Goal: Task Accomplishment & Management: Use online tool/utility

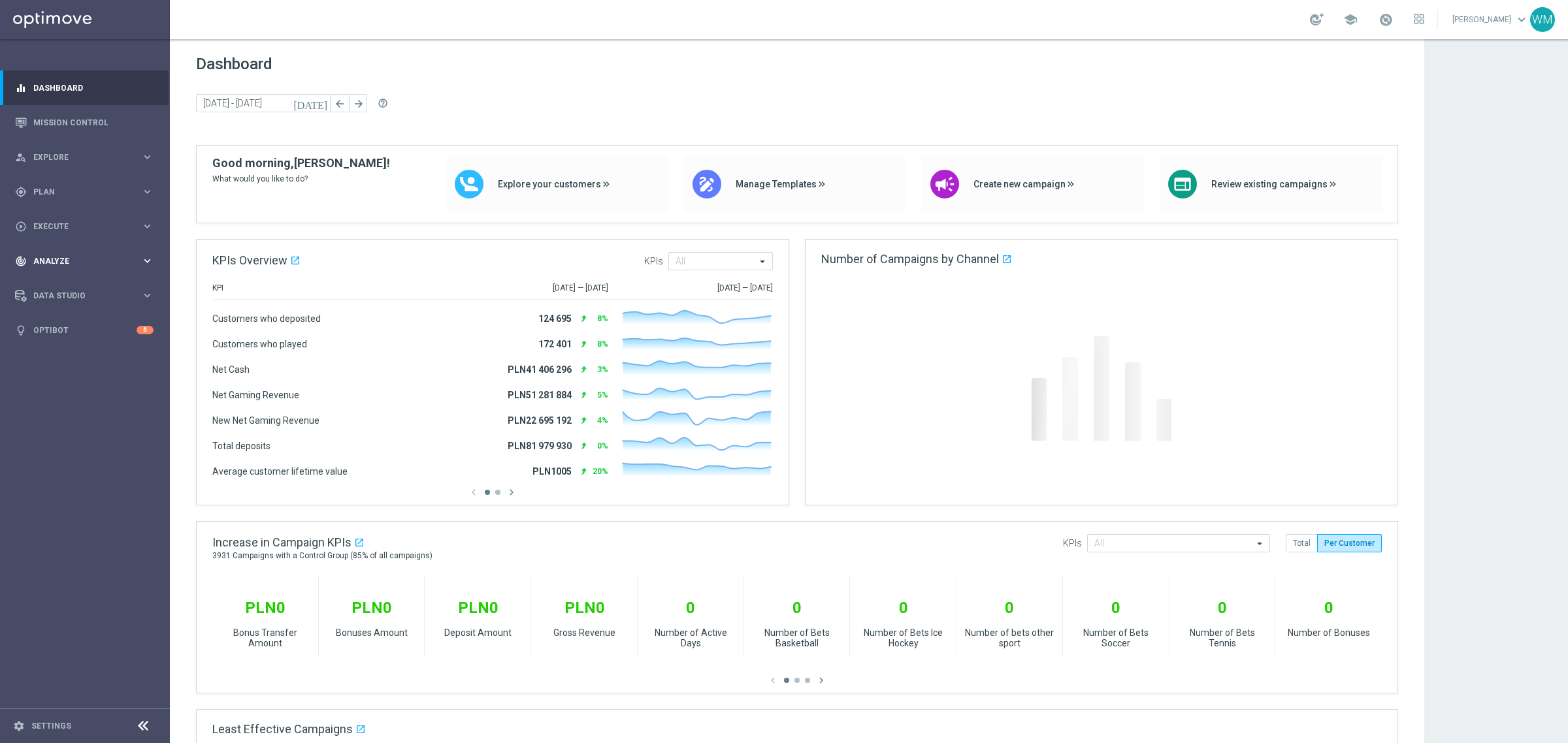
click at [75, 274] on div "track_changes Analyze keyboard_arrow_right" at bounding box center [84, 261] width 168 height 35
click at [73, 291] on link "Customer 360" at bounding box center [85, 288] width 102 height 11
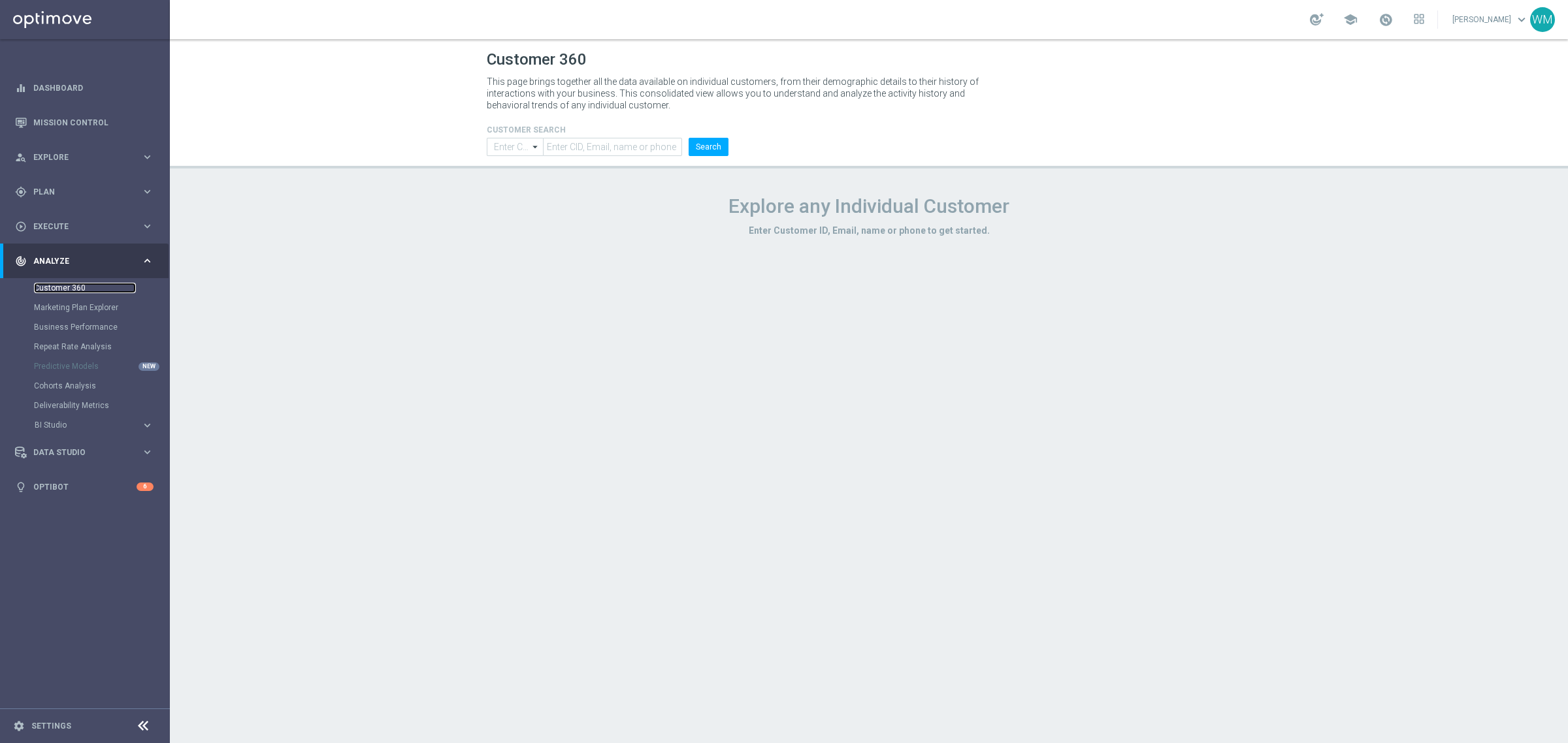
type input "Contains"
click at [567, 149] on input "text" at bounding box center [612, 147] width 139 height 18
click at [56, 160] on span "Explore" at bounding box center [87, 157] width 108 height 8
click at [60, 181] on link "Customer Explorer" at bounding box center [85, 184] width 102 height 11
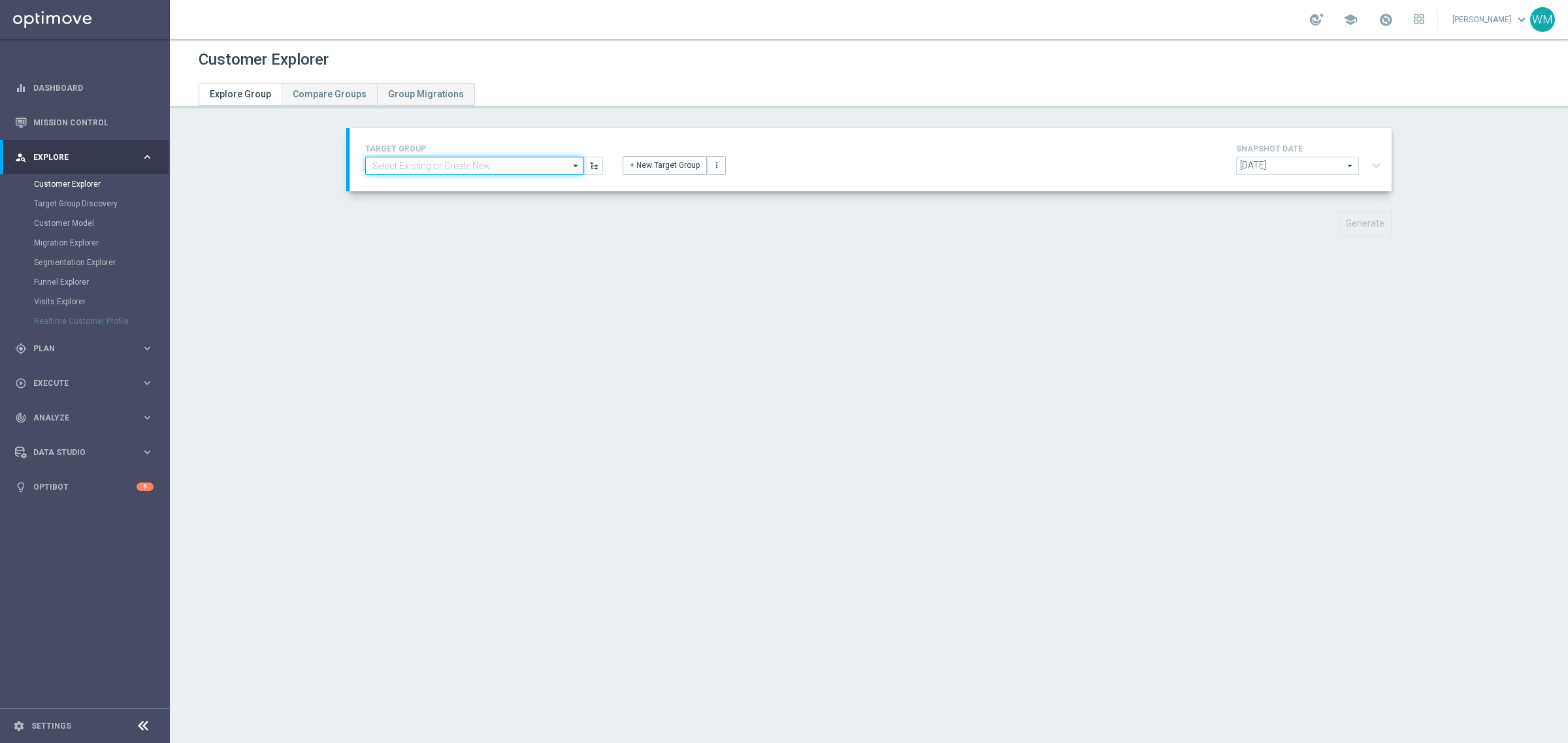
click at [481, 170] on input at bounding box center [474, 165] width 218 height 18
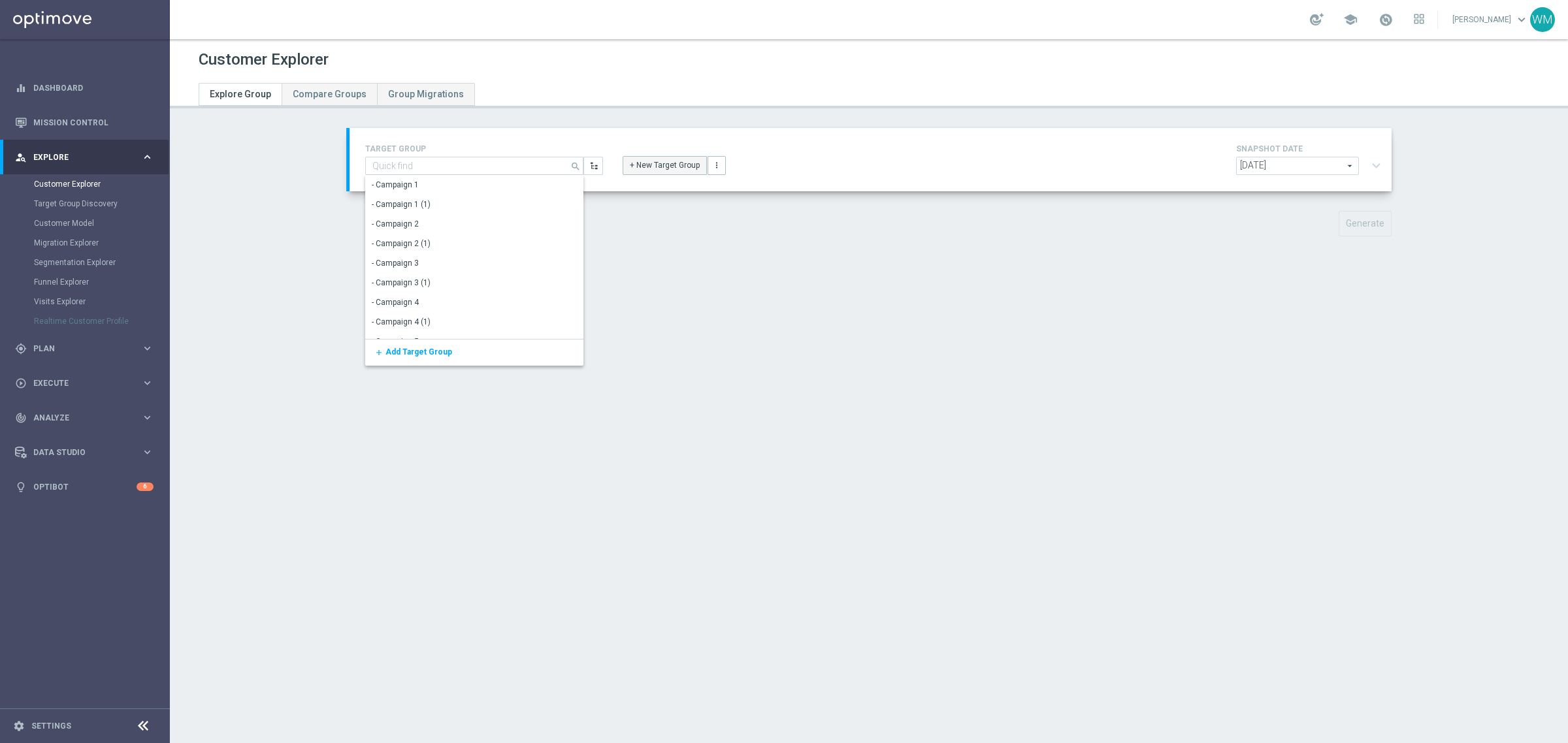
click at [676, 156] on button "+ New Target Group" at bounding box center [664, 165] width 84 height 18
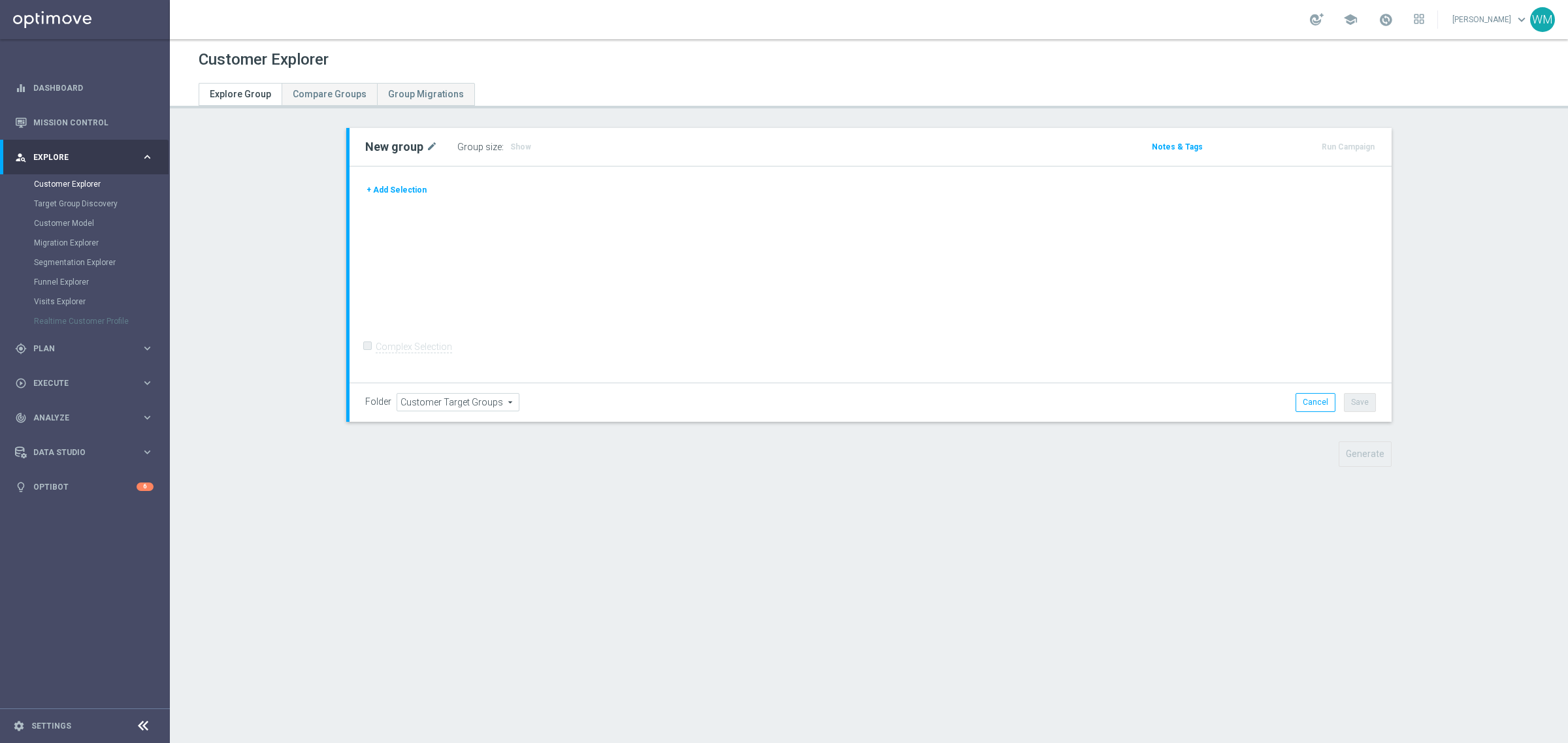
click at [428, 185] on div "+ Add Selection" at bounding box center [871, 190] width 1030 height 14
click at [400, 188] on button "+ Add Selection" at bounding box center [396, 190] width 63 height 14
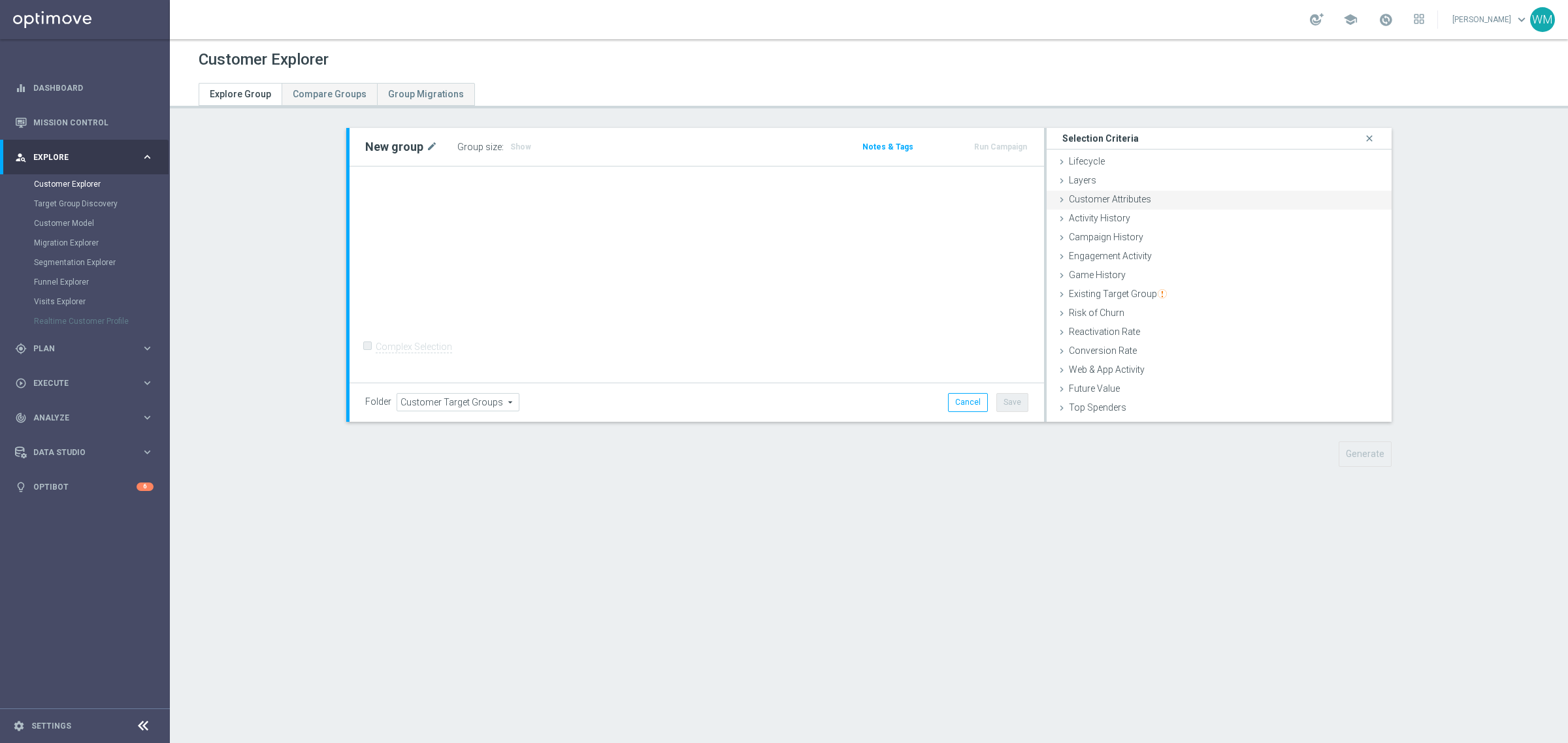
click at [1097, 197] on span "Customer Attributes" at bounding box center [1110, 199] width 82 height 11
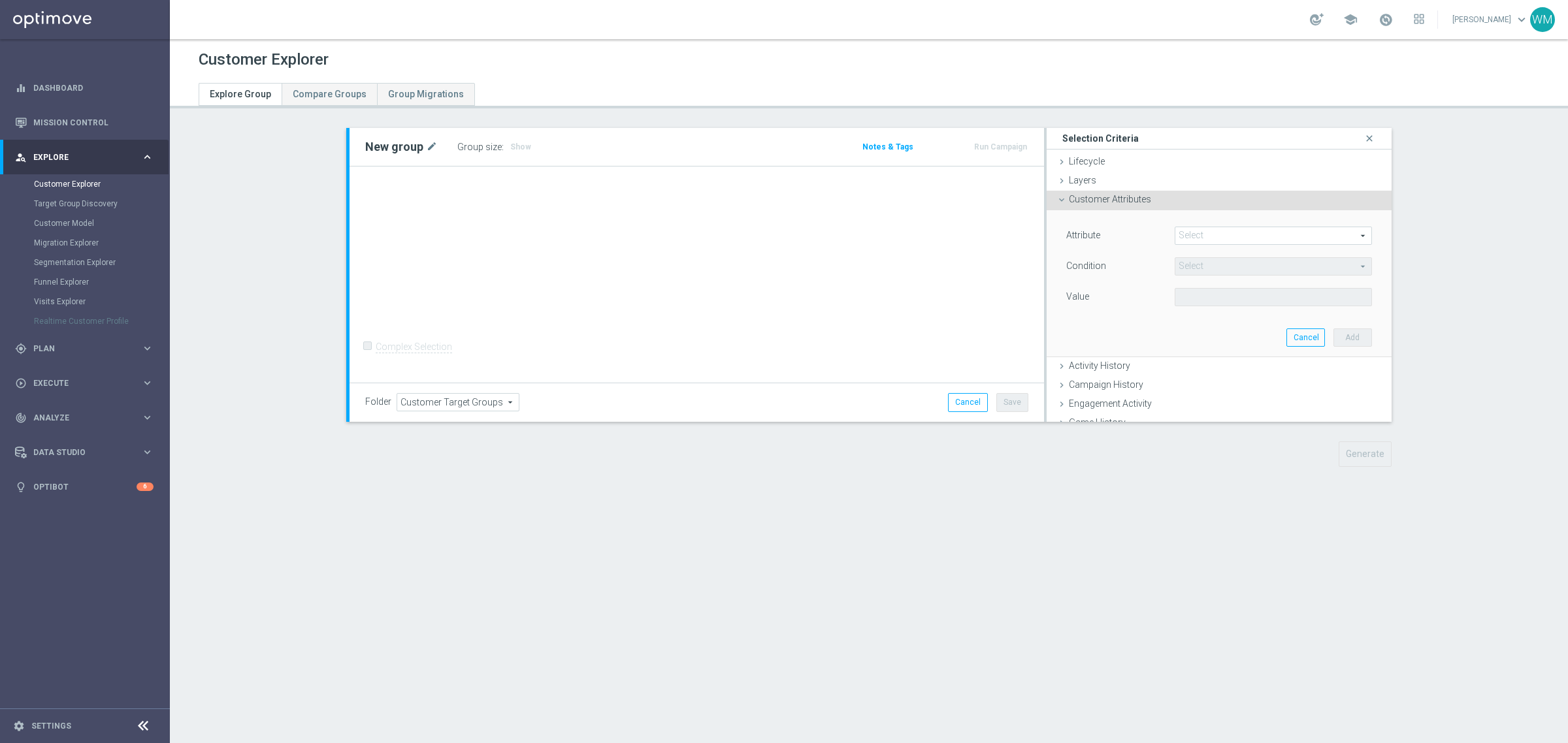
click at [1178, 236] on span at bounding box center [1273, 236] width 196 height 17
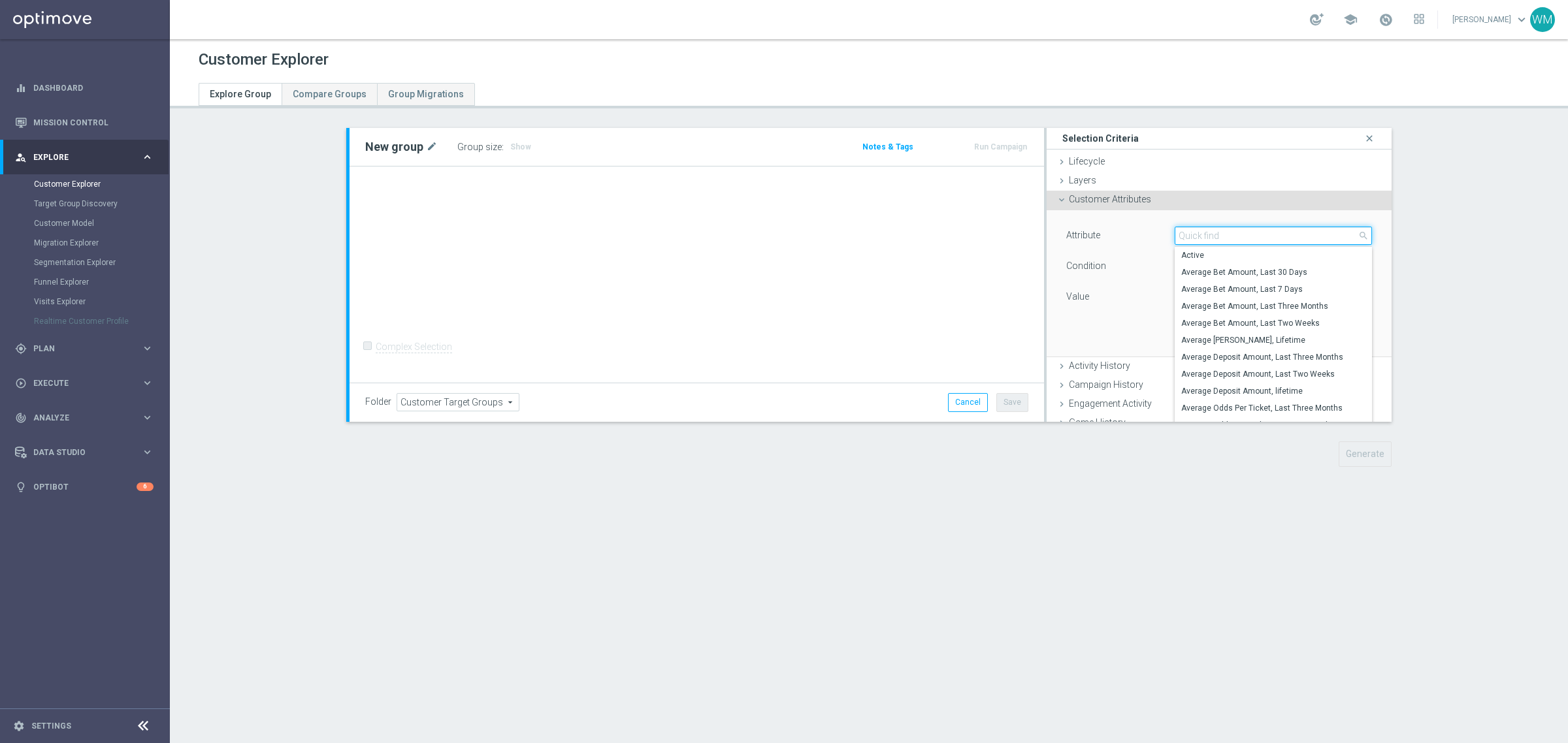
click at [1178, 236] on input "search" at bounding box center [1273, 235] width 197 height 18
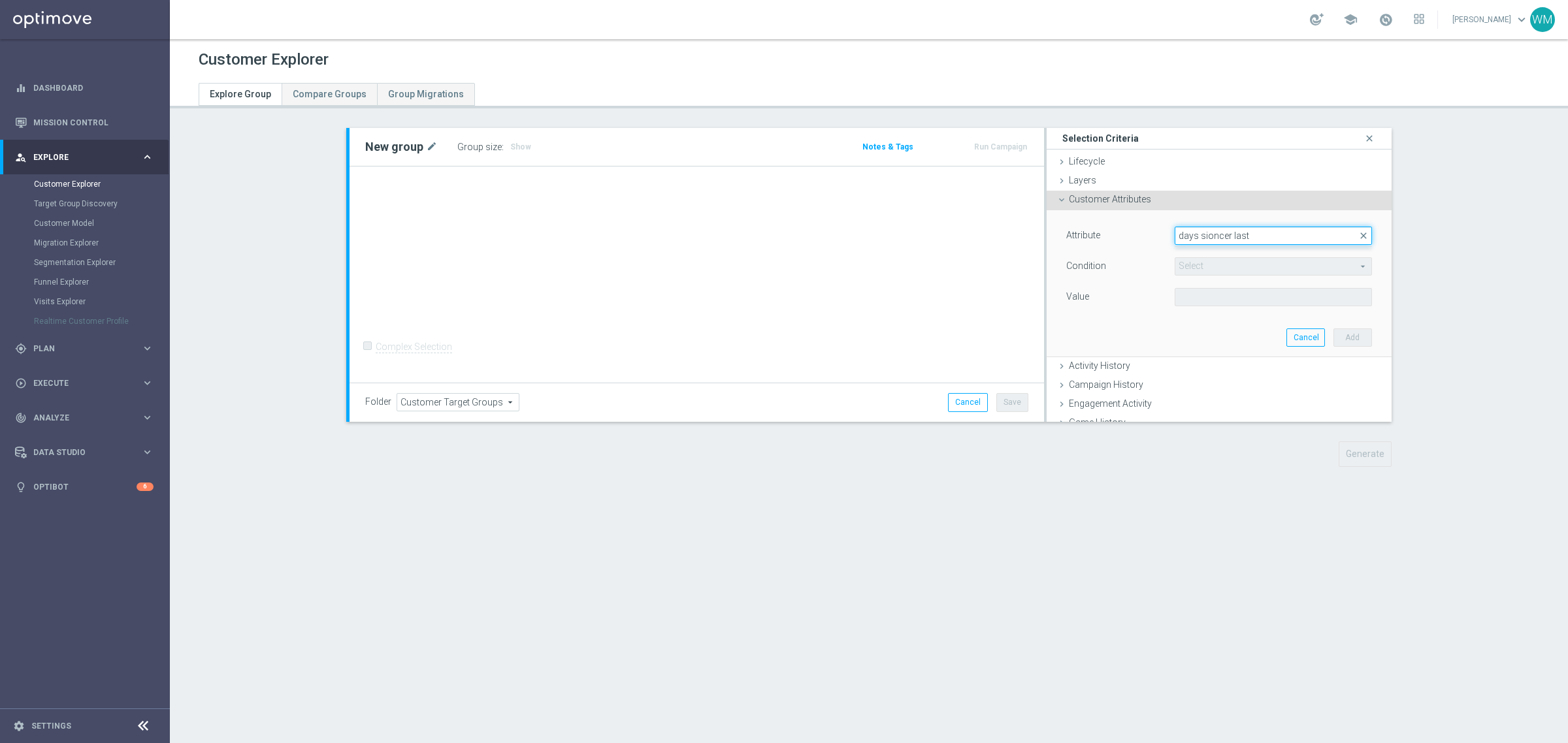
click at [1202, 232] on input "days sioncer last" at bounding box center [1273, 235] width 197 height 18
type input "days since last"
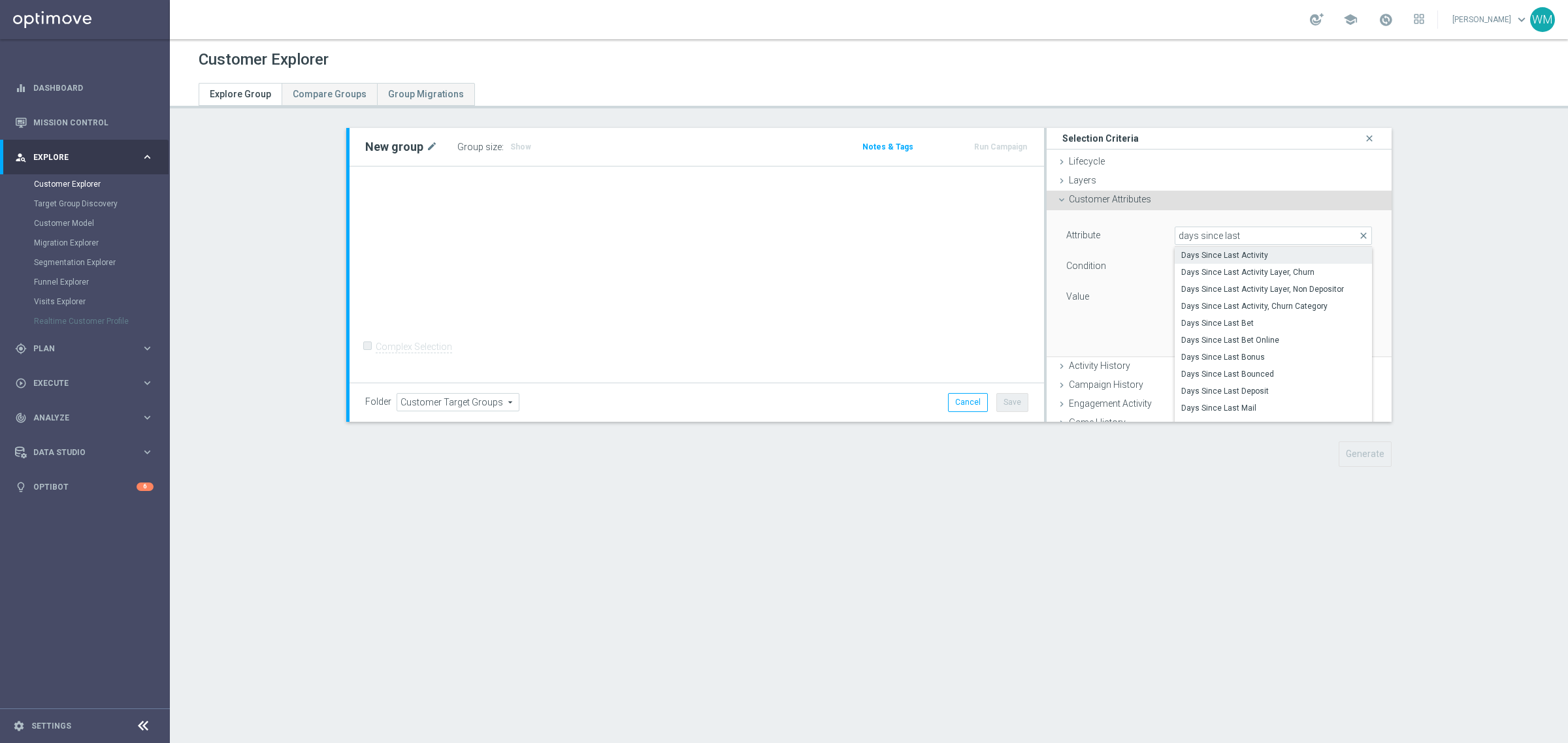
click at [1298, 252] on span "Days Since Last Activity" at bounding box center [1274, 255] width 184 height 11
type input "Days Since Last Activity"
type input "="
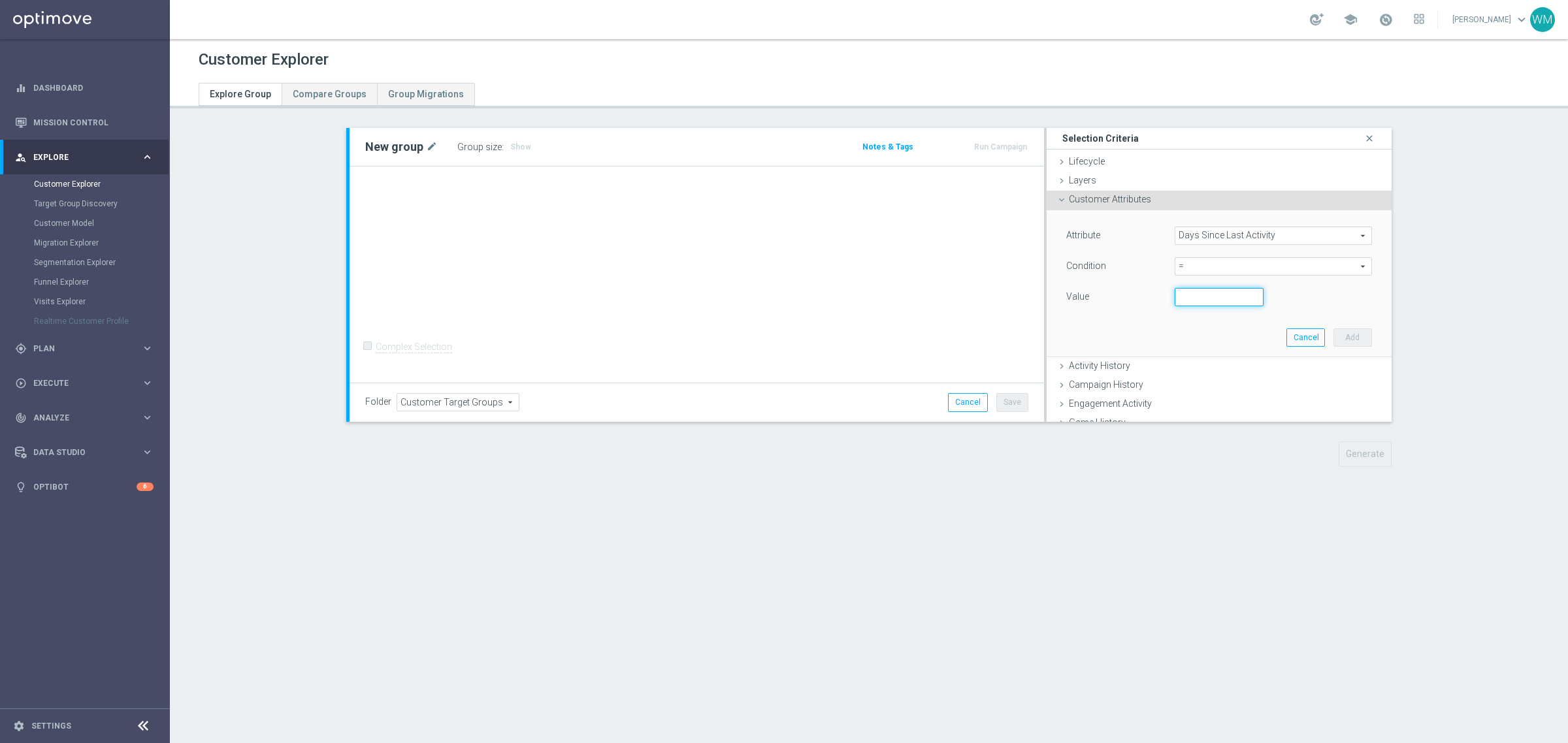
click at [1197, 301] on input "number" at bounding box center [1218, 296] width 89 height 18
type input "10"
click at [1333, 330] on button "Add" at bounding box center [1353, 337] width 39 height 18
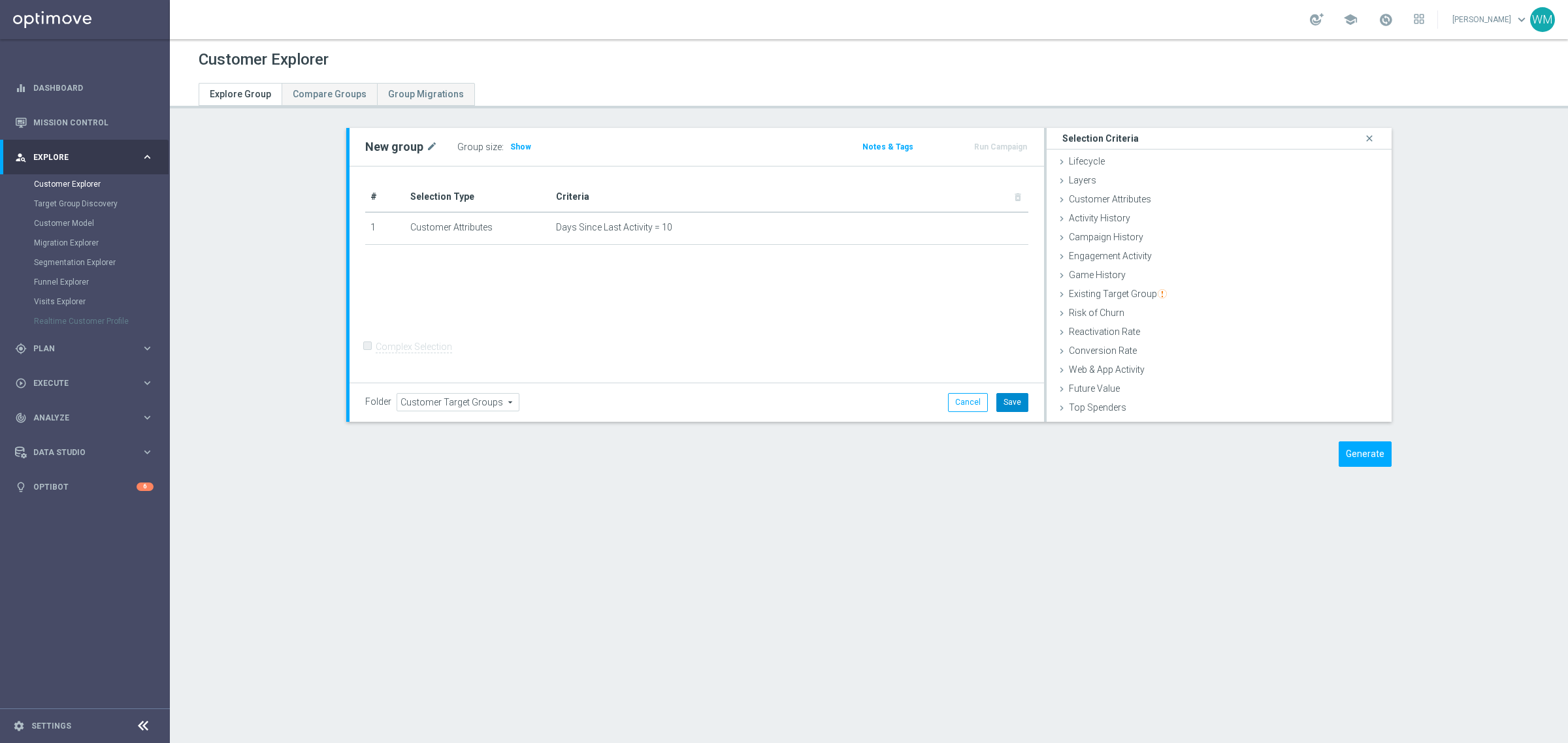
click at [1016, 404] on button "Save" at bounding box center [1012, 402] width 32 height 18
click at [1363, 455] on button "Generate" at bounding box center [1365, 454] width 53 height 25
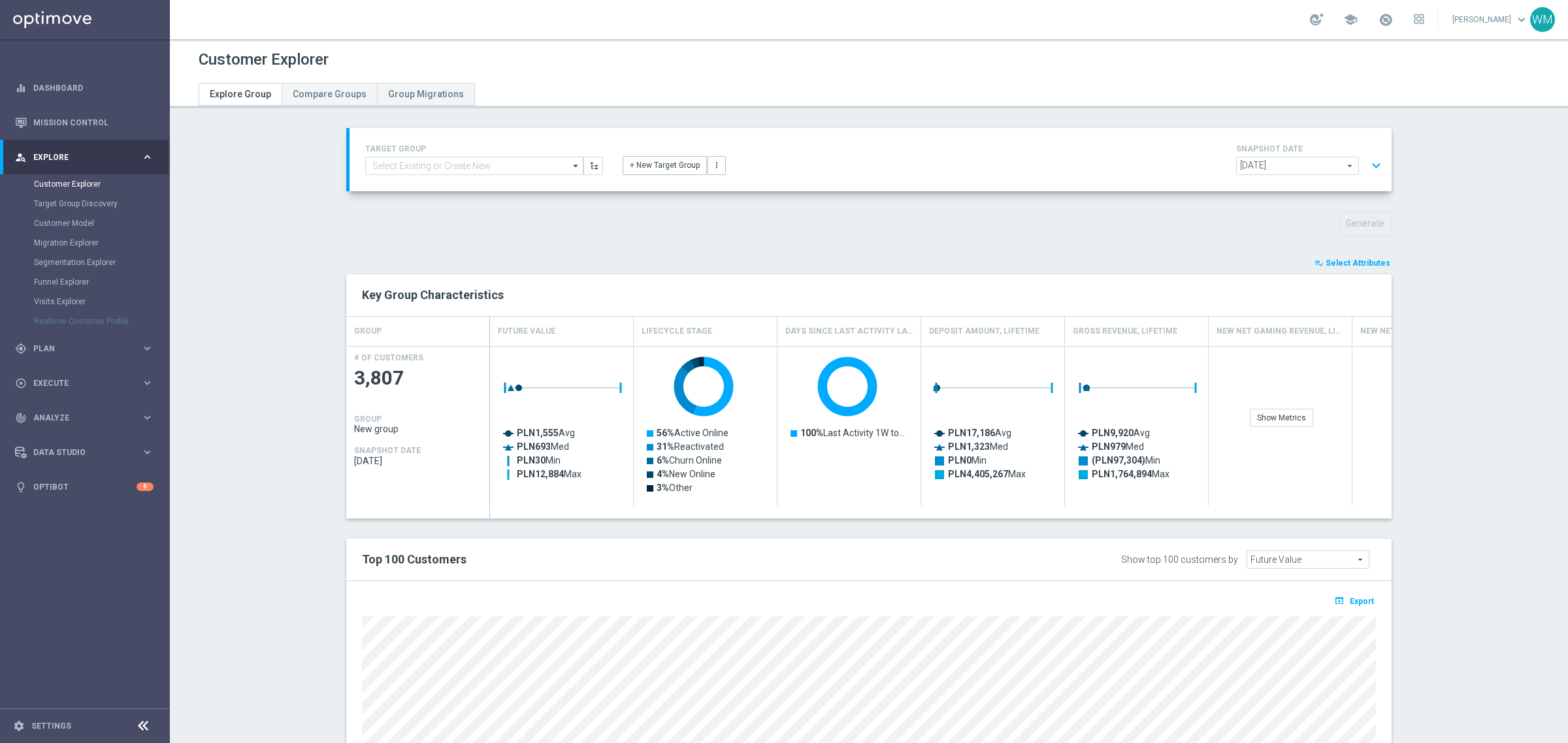
click at [1346, 266] on span "Select Attributes" at bounding box center [1358, 263] width 65 height 9
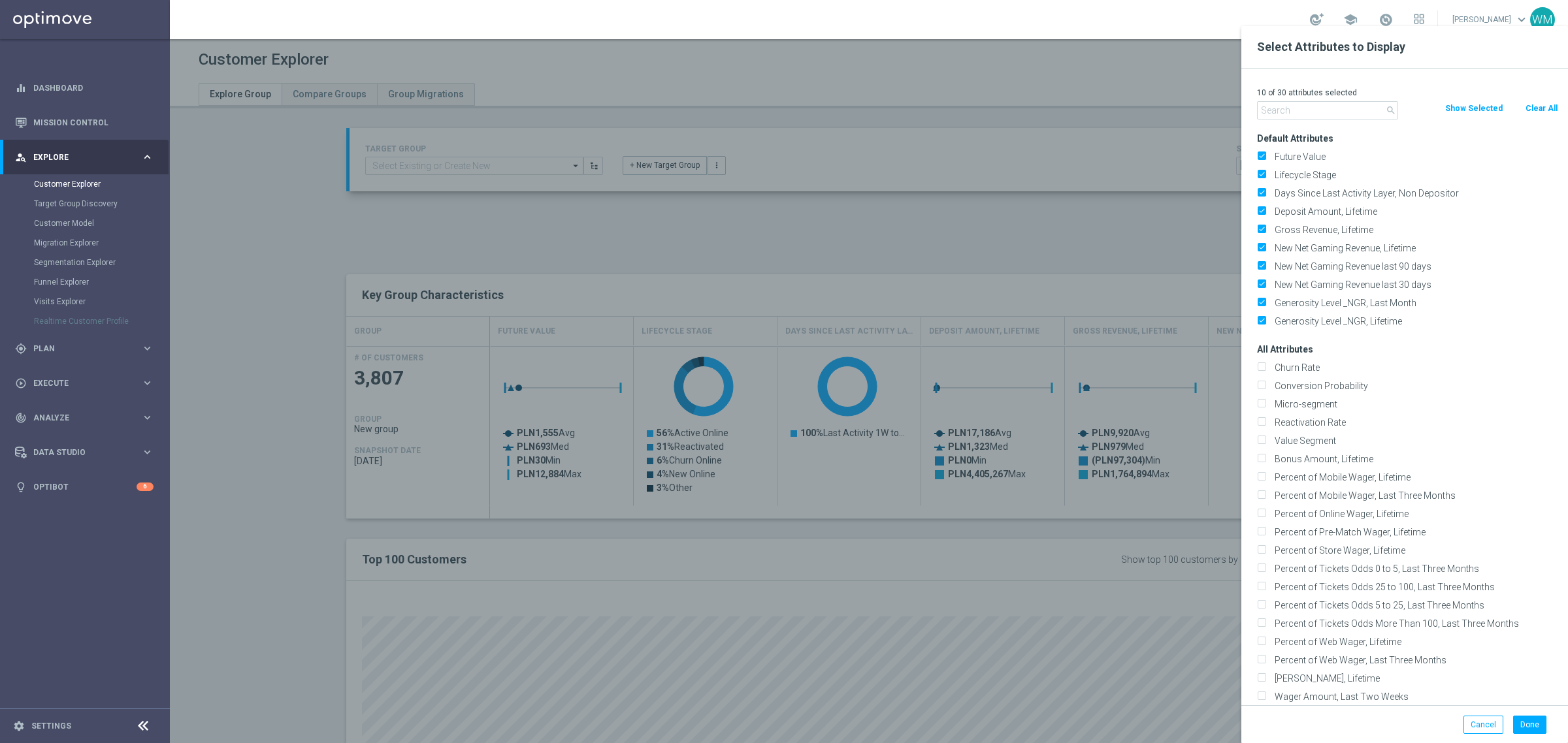
click at [1533, 108] on button "Clear All" at bounding box center [1541, 109] width 35 height 14
checkbox input "false"
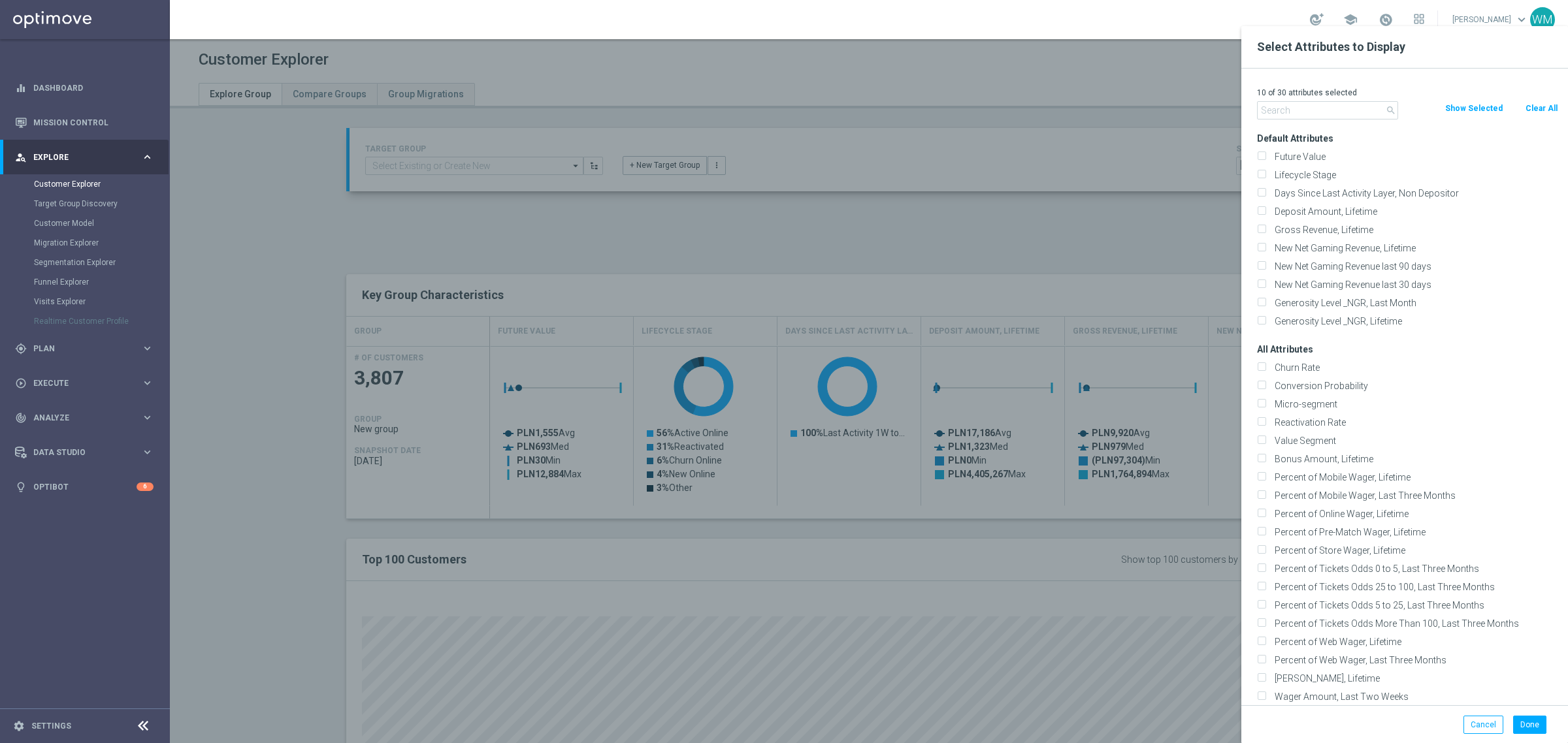
checkbox input "false"
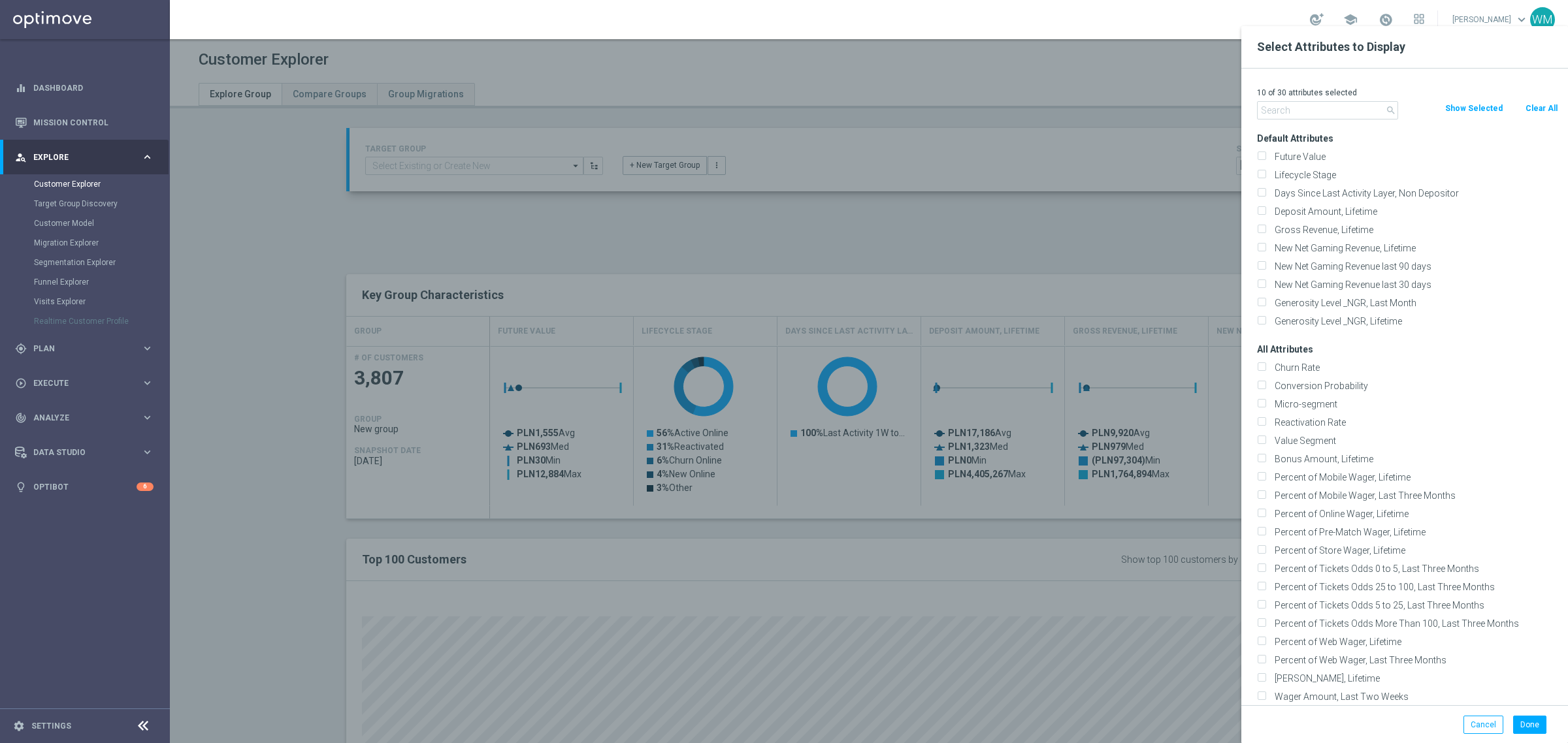
checkbox input "false"
click at [1312, 109] on input "text" at bounding box center [1328, 110] width 141 height 18
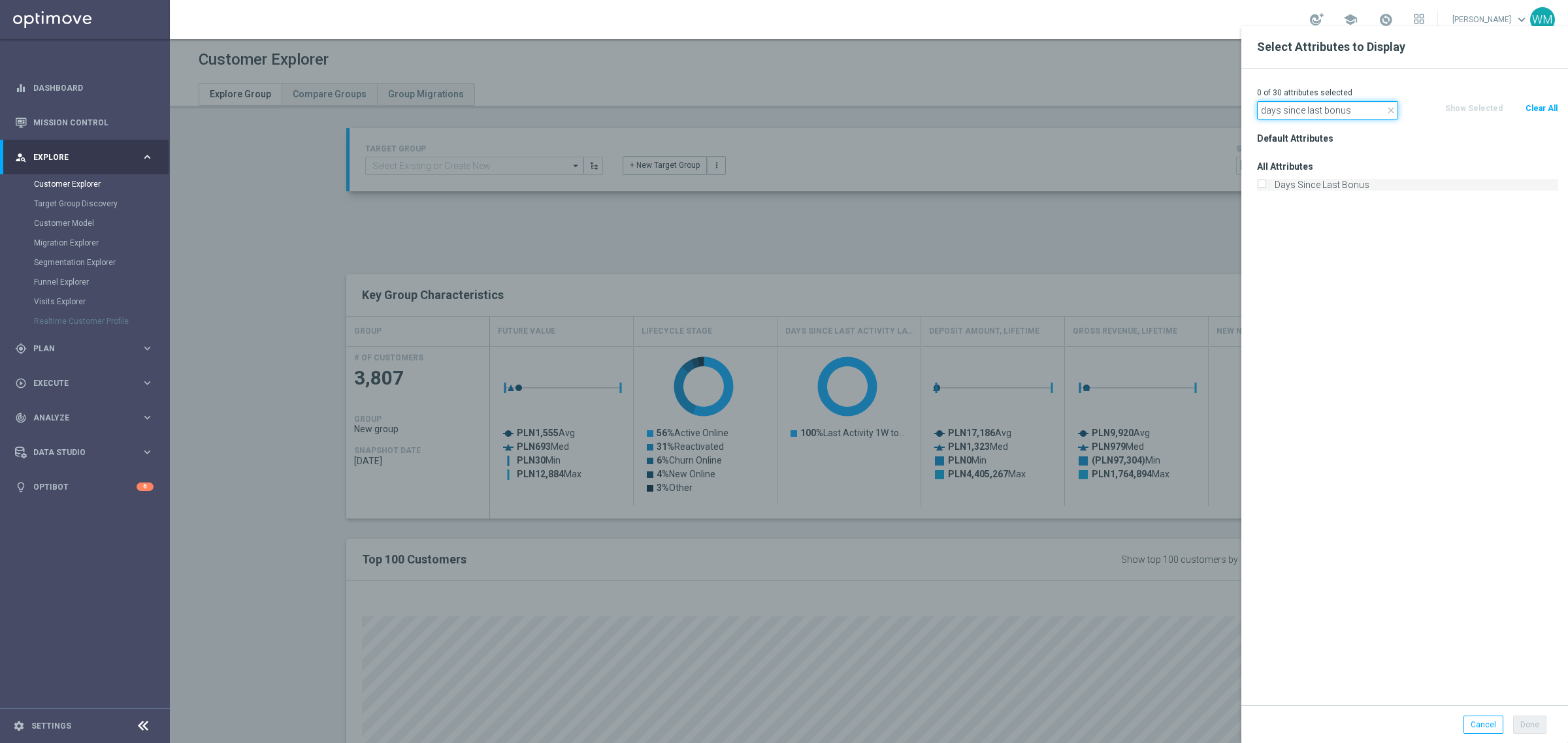
type input "days since last bonus"
click at [1327, 179] on label "Days Since Last Bonus" at bounding box center [1414, 185] width 288 height 12
click at [1266, 182] on input "Days Since Last Bonus" at bounding box center [1261, 186] width 9 height 9
checkbox input "true"
click at [1532, 721] on button "Done" at bounding box center [1530, 724] width 33 height 18
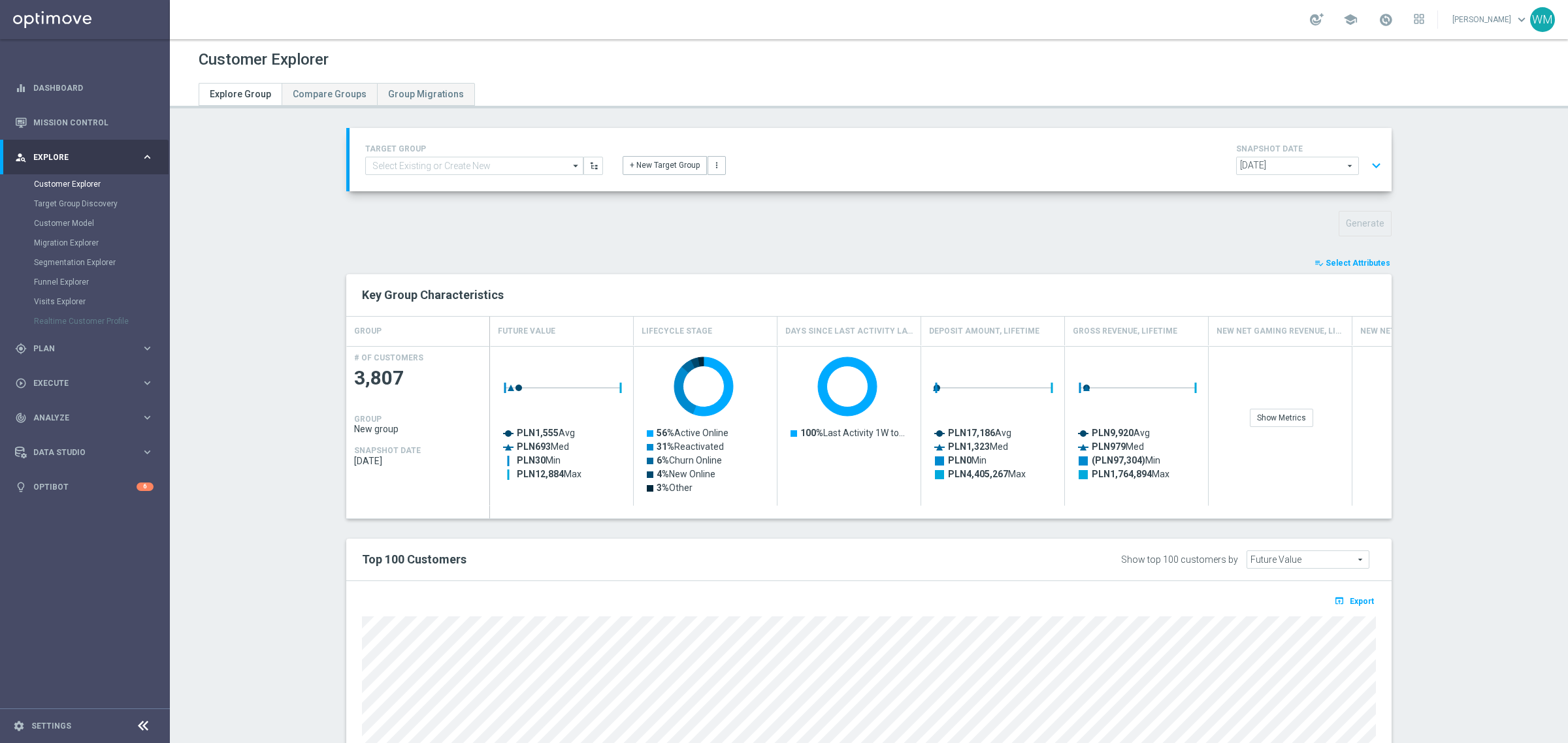
type input "Search"
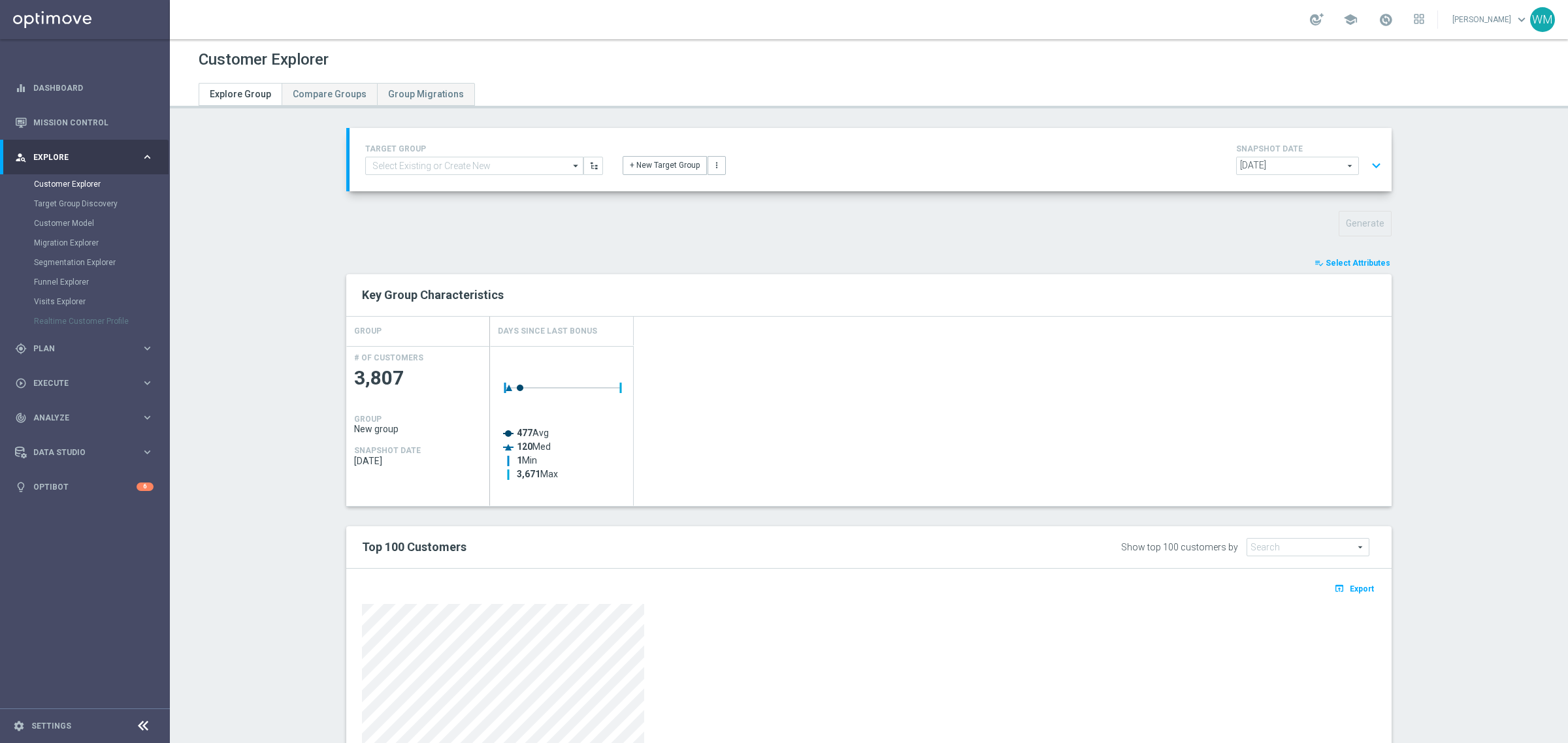
click at [1364, 262] on span "Select Attributes" at bounding box center [1358, 263] width 65 height 9
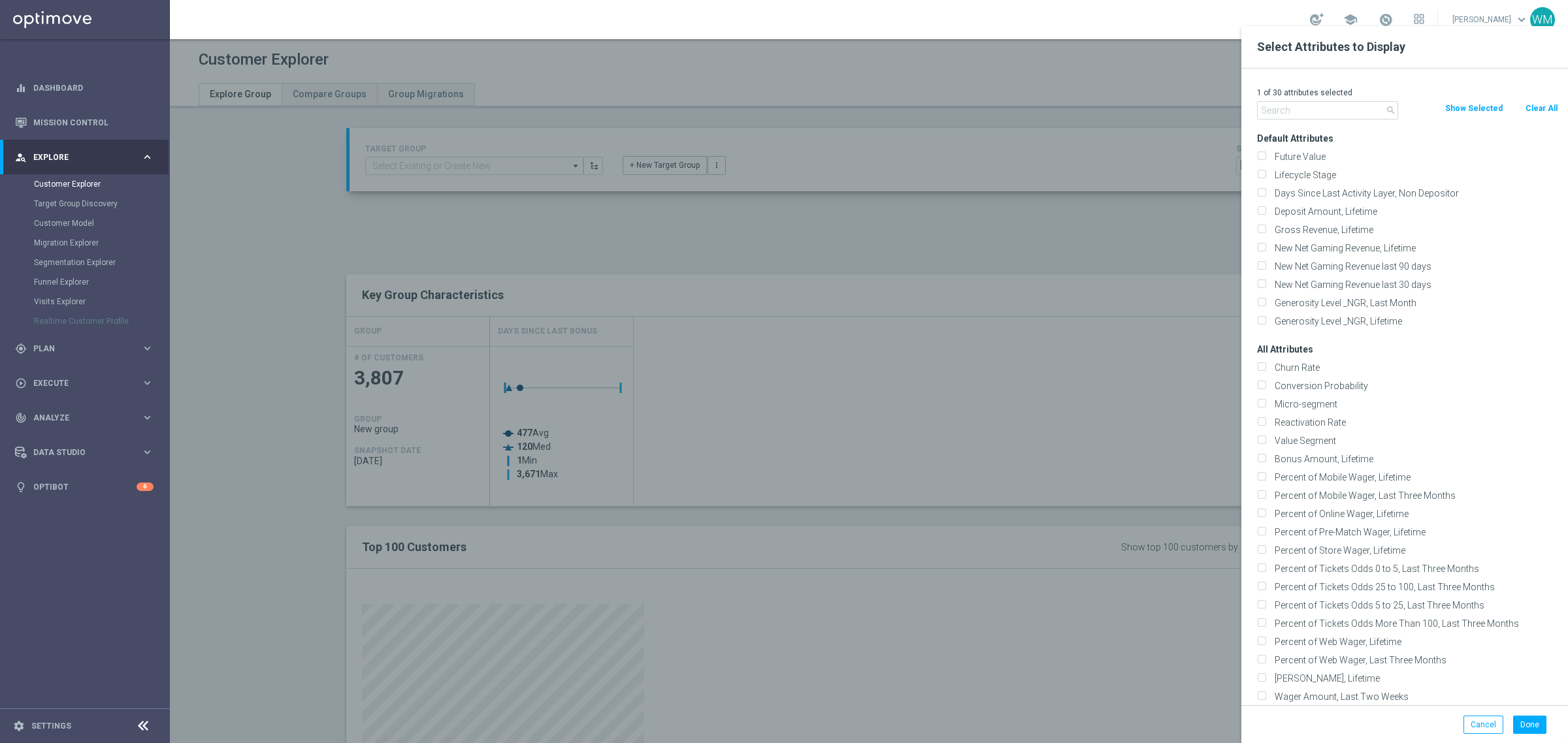
click at [1148, 174] on div at bounding box center [953, 397] width 1568 height 743
click at [1154, 158] on div at bounding box center [953, 397] width 1568 height 743
click at [1473, 733] on button "Cancel" at bounding box center [1483, 724] width 40 height 18
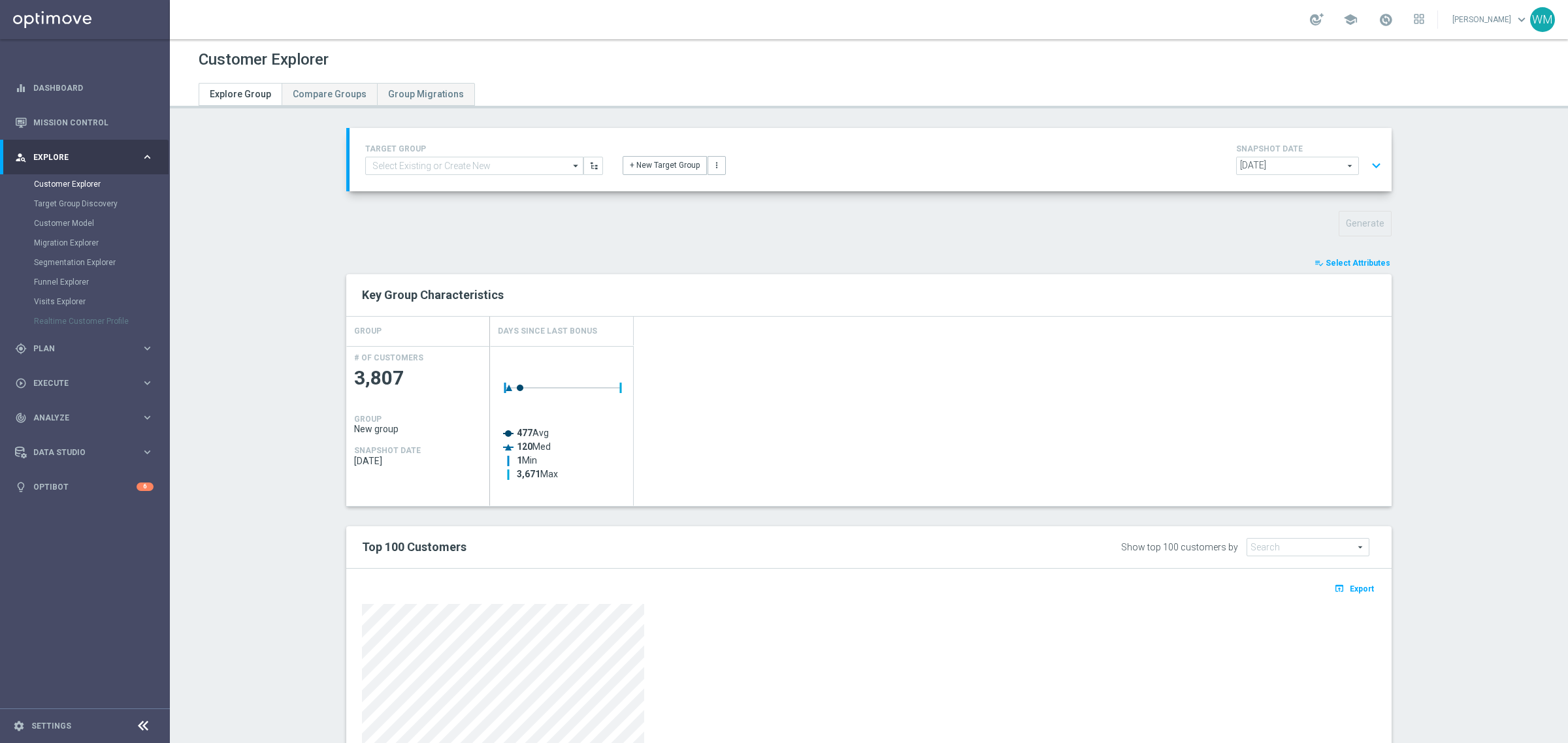
click at [1017, 348] on div "Created with Highcharts 9.3.3 477 Avg 120 Med 1 Min 3,671 Max" at bounding box center [941, 426] width 902 height 160
click at [1367, 162] on button "expand_more" at bounding box center [1376, 165] width 19 height 25
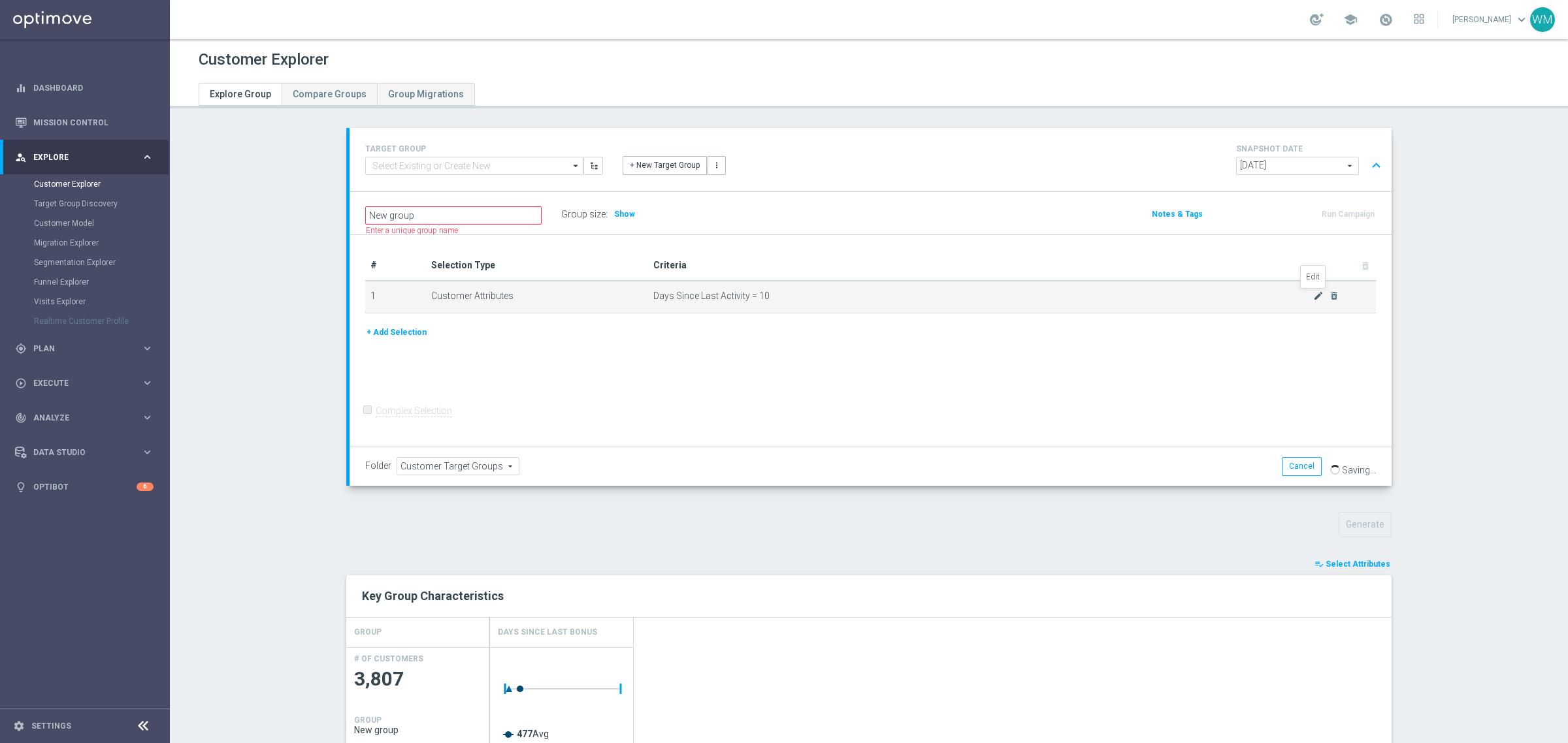
click at [1315, 293] on icon "mode_edit" at bounding box center [1318, 296] width 11 height 11
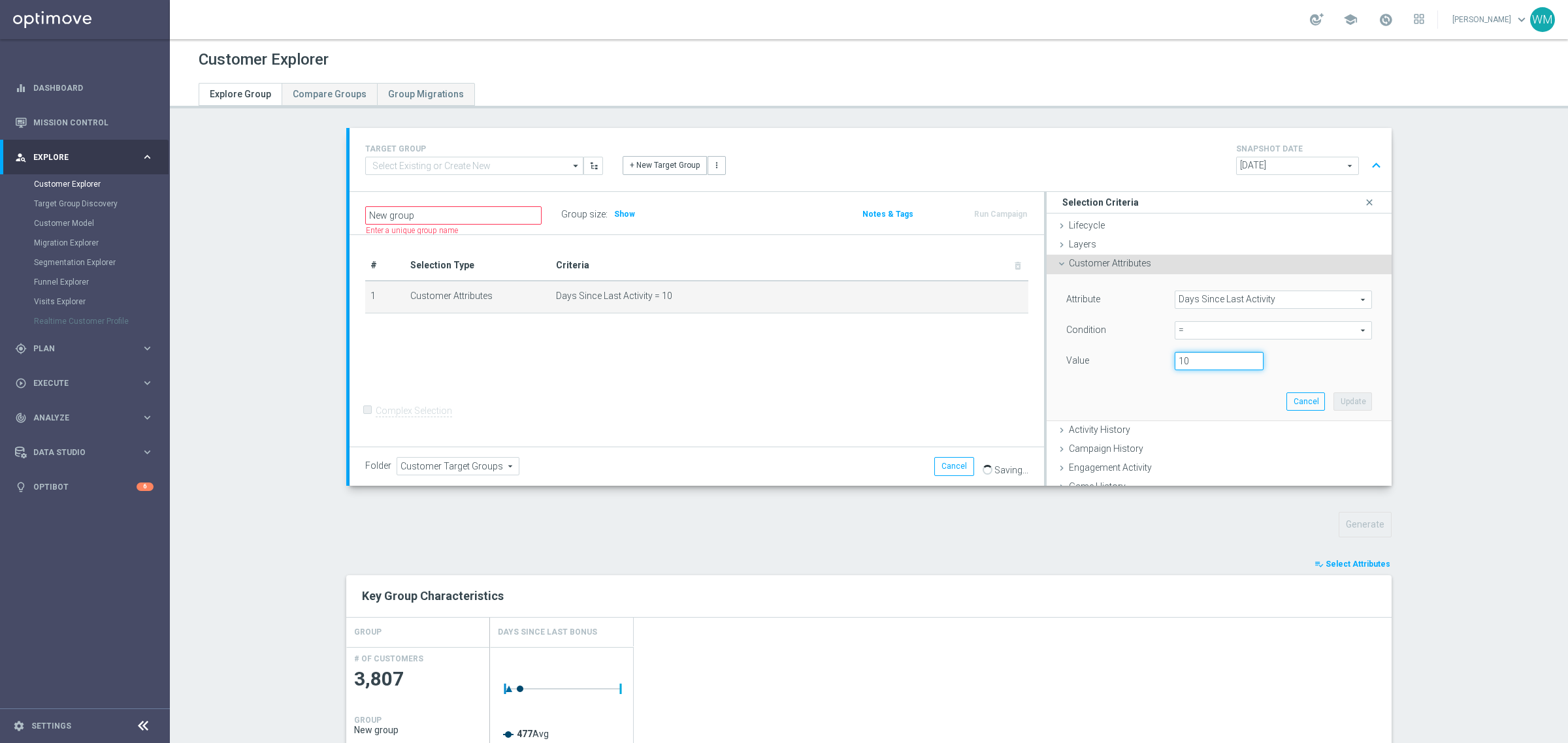
drag, startPoint x: 1220, startPoint y: 365, endPoint x: 984, endPoint y: 367, distance: 236.0
click at [984, 367] on div "New group Name length must be more than 2 characters Name length must be under …" at bounding box center [871, 339] width 1042 height 294
type input "20"
click at [1333, 393] on button "Update" at bounding box center [1353, 401] width 39 height 18
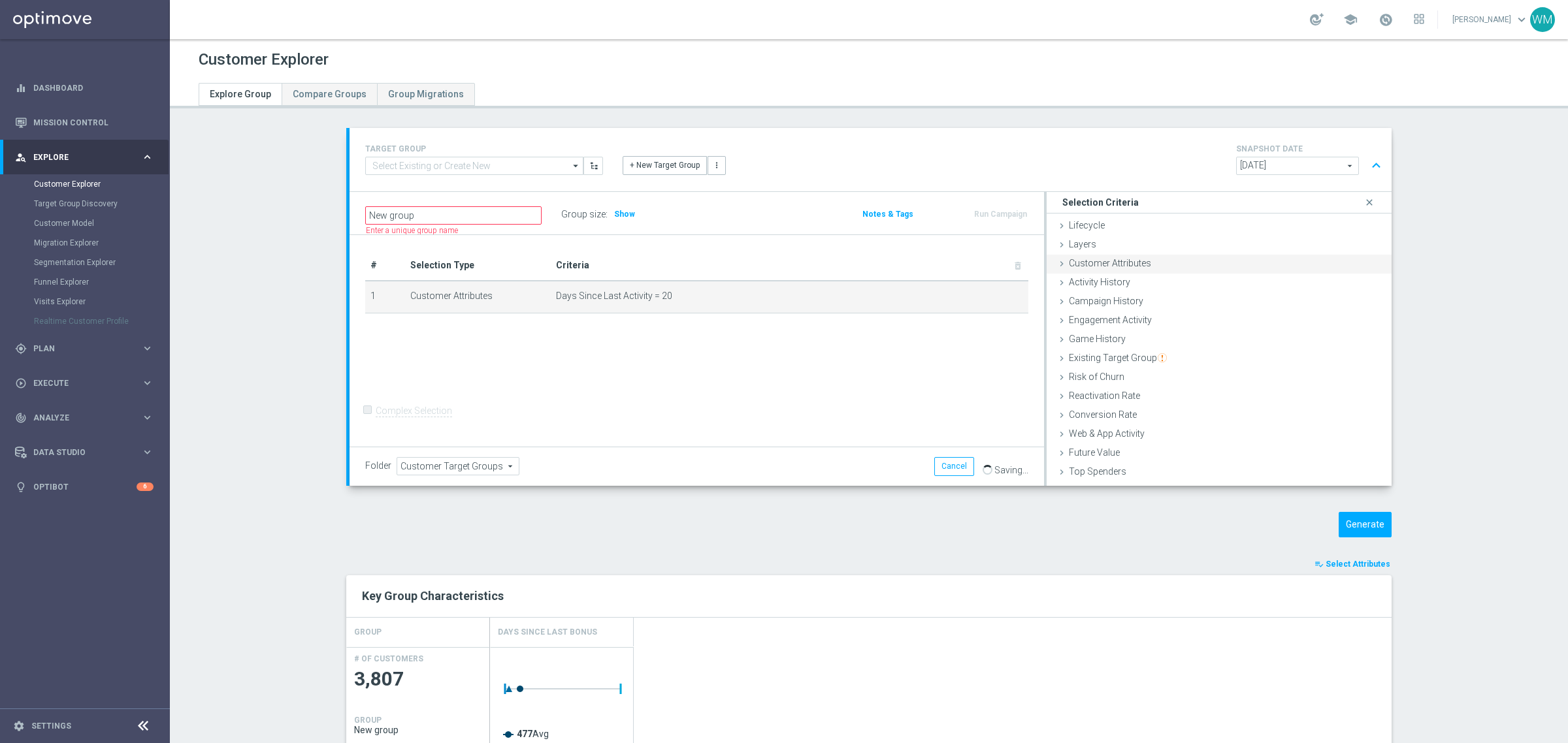
click at [1177, 272] on div "Customer Attributes done selection updated" at bounding box center [1219, 264] width 345 height 19
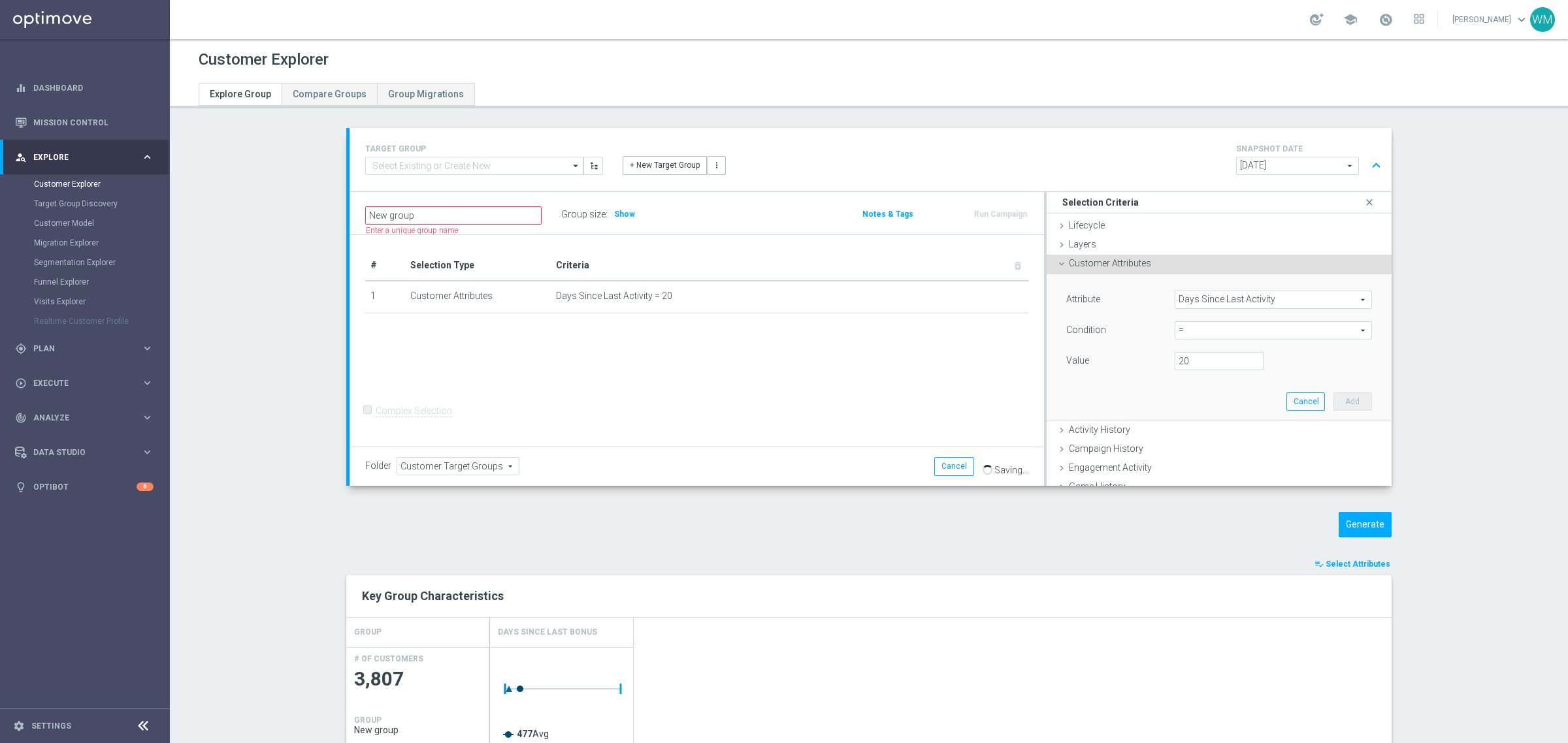
click at [1213, 294] on span "Days Since Last Activity" at bounding box center [1273, 300] width 196 height 17
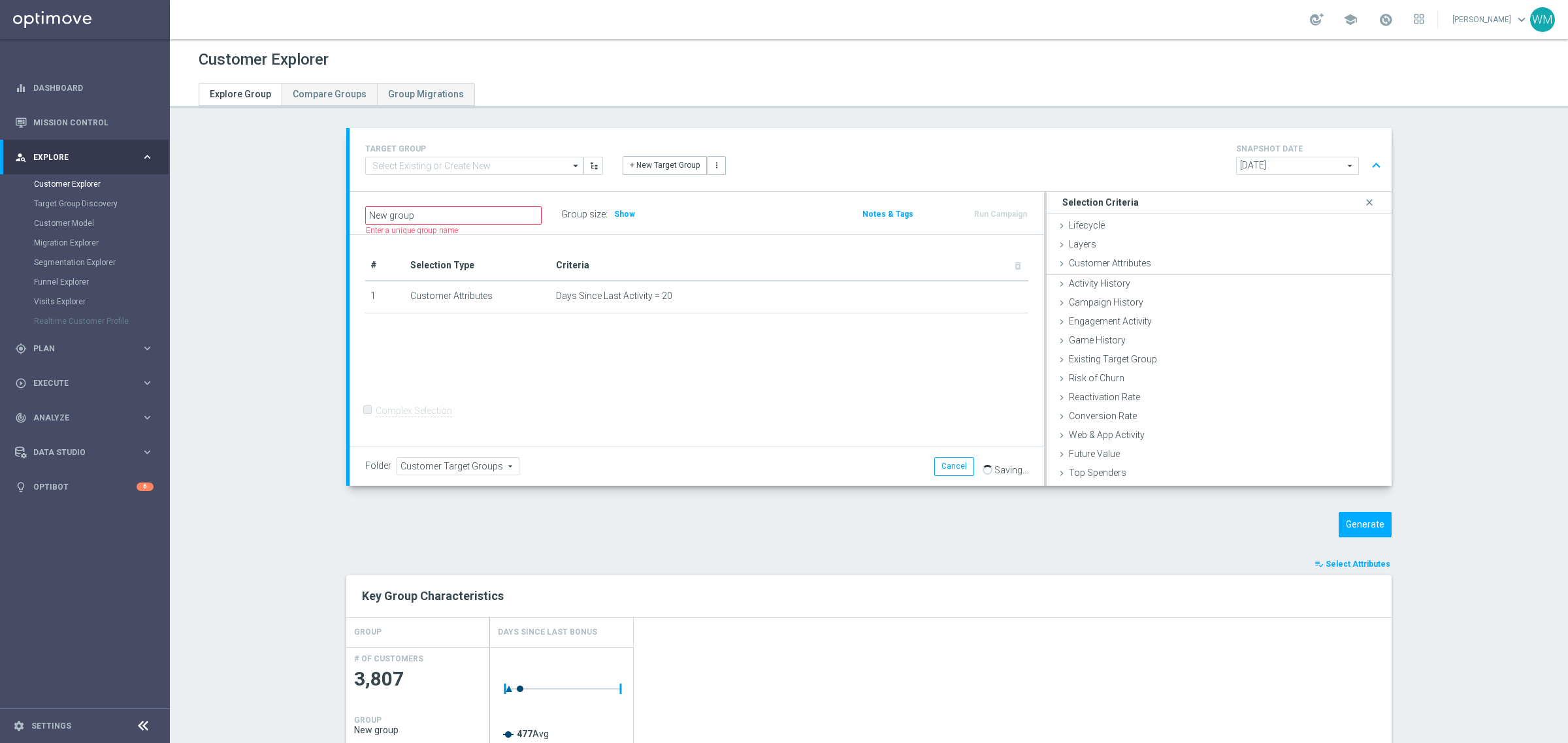
click at [1213, 294] on ul "Lifecycle done Cancel Add Layers done Cancel Add Customer Attributes done" at bounding box center [1219, 378] width 345 height 324
click at [1114, 265] on span "Customer Attributes" at bounding box center [1110, 263] width 82 height 11
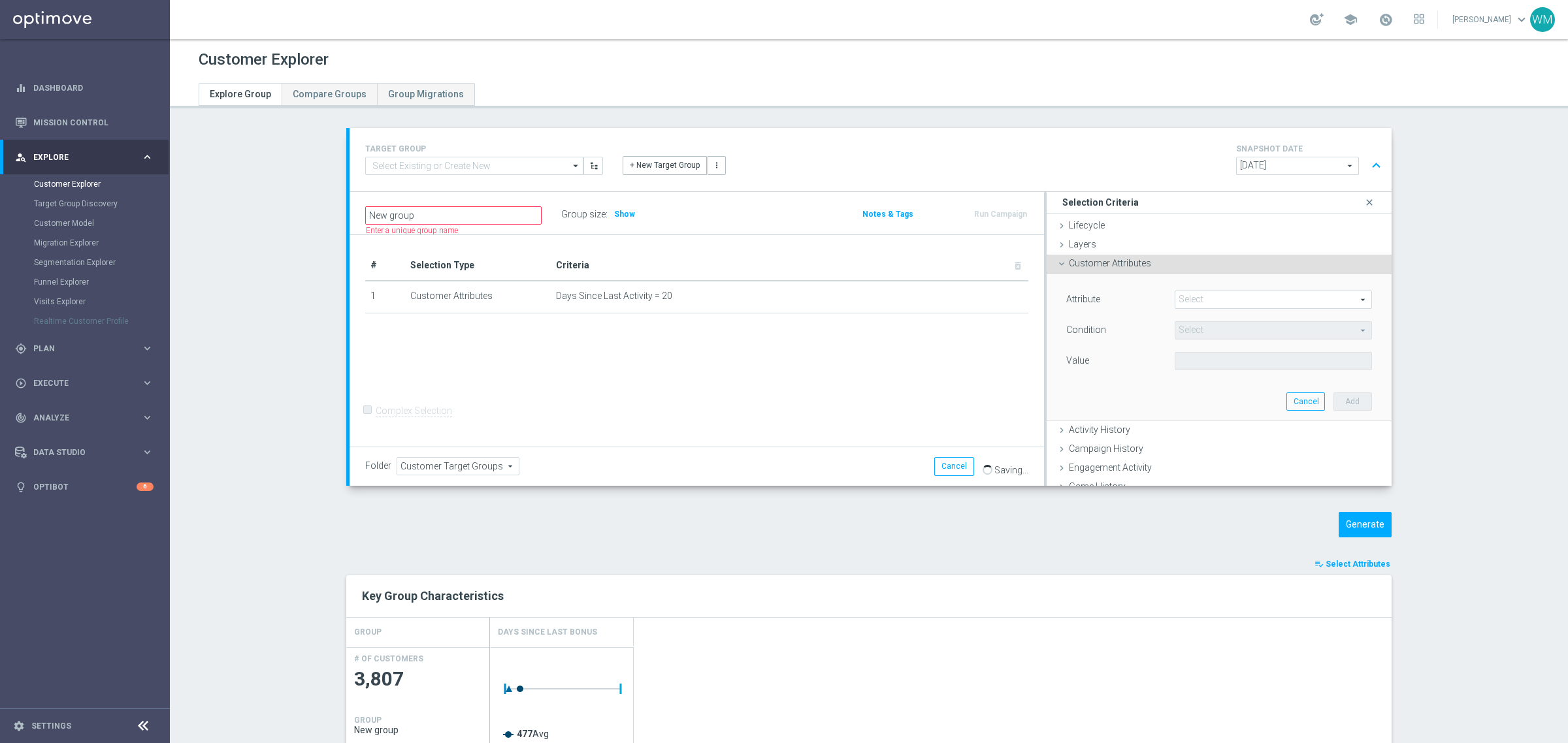
click at [1189, 298] on span at bounding box center [1273, 300] width 196 height 17
click at [0, 0] on input "search" at bounding box center [0, 0] width 0 height 0
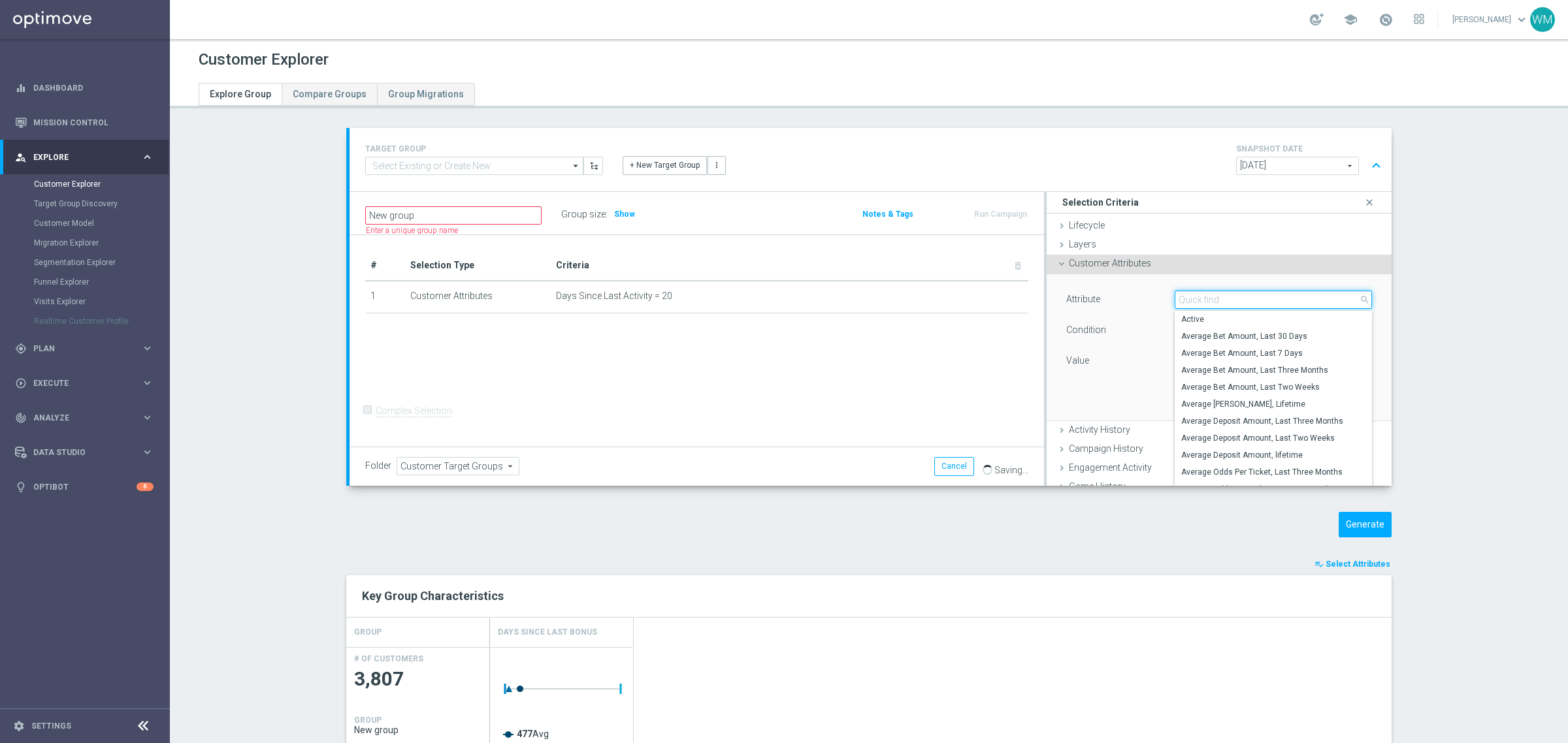
click at [1189, 298] on input "search" at bounding box center [1273, 299] width 197 height 18
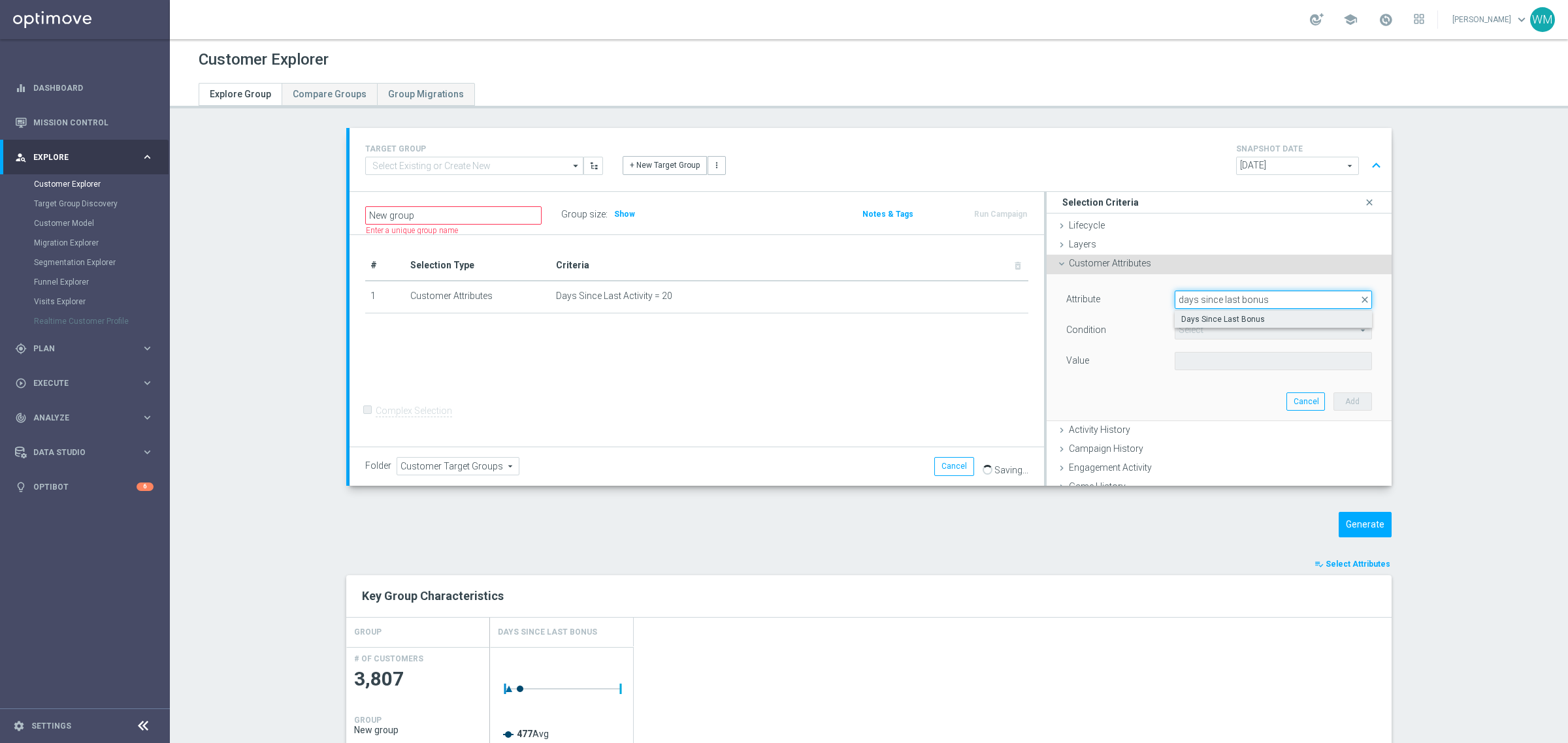
type input "days since last bonus"
click at [1213, 324] on span "Days Since Last Bonus" at bounding box center [1274, 319] width 184 height 11
type input "Days Since Last Bonus"
click at [1204, 335] on span "=" at bounding box center [1273, 331] width 196 height 17
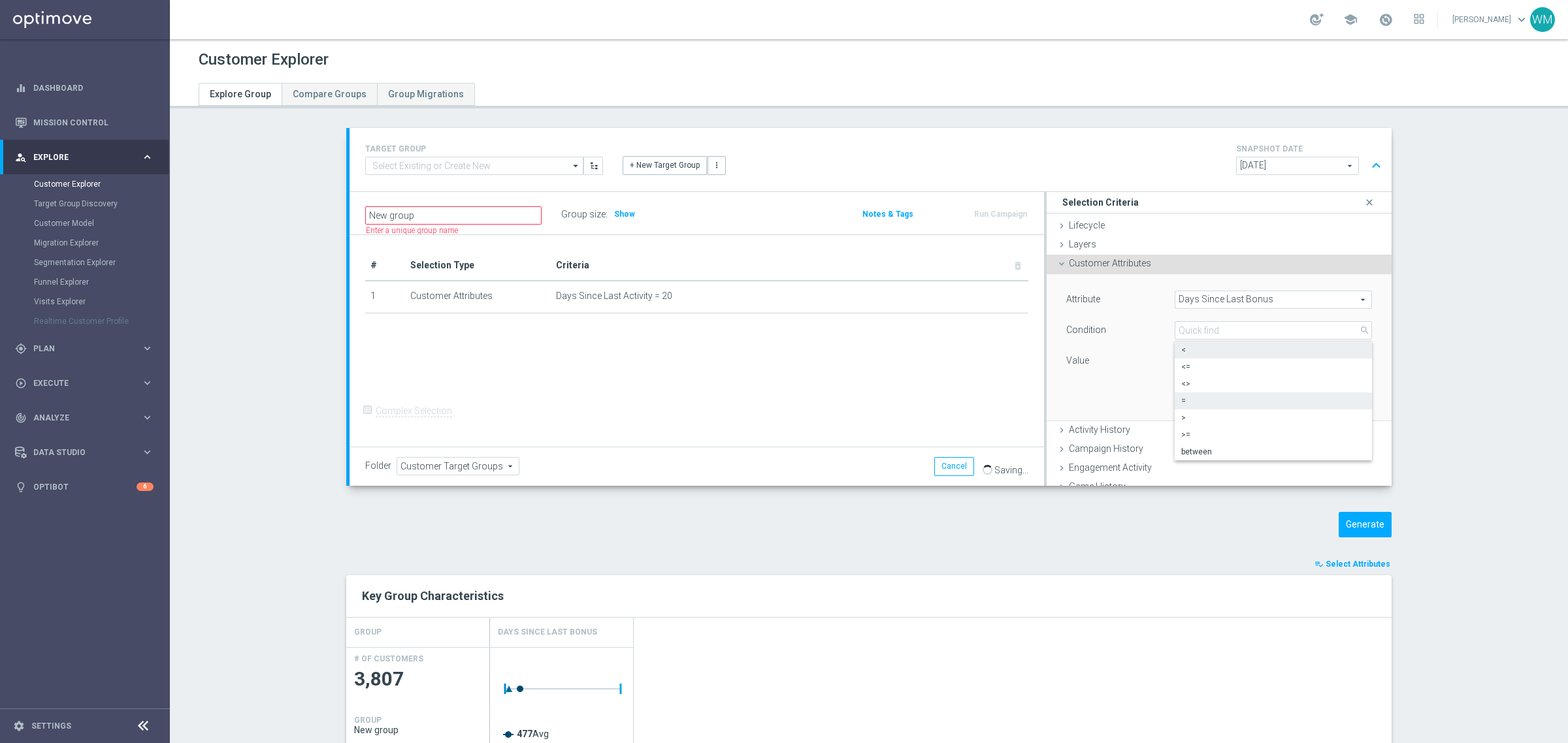
click at [1197, 354] on span "<" at bounding box center [1274, 350] width 184 height 11
click at [1194, 365] on input "number" at bounding box center [1218, 360] width 89 height 18
click at [1175, 324] on span "<" at bounding box center [1273, 331] width 196 height 17
click at [1182, 452] on span "between" at bounding box center [1274, 452] width 184 height 11
type input "between"
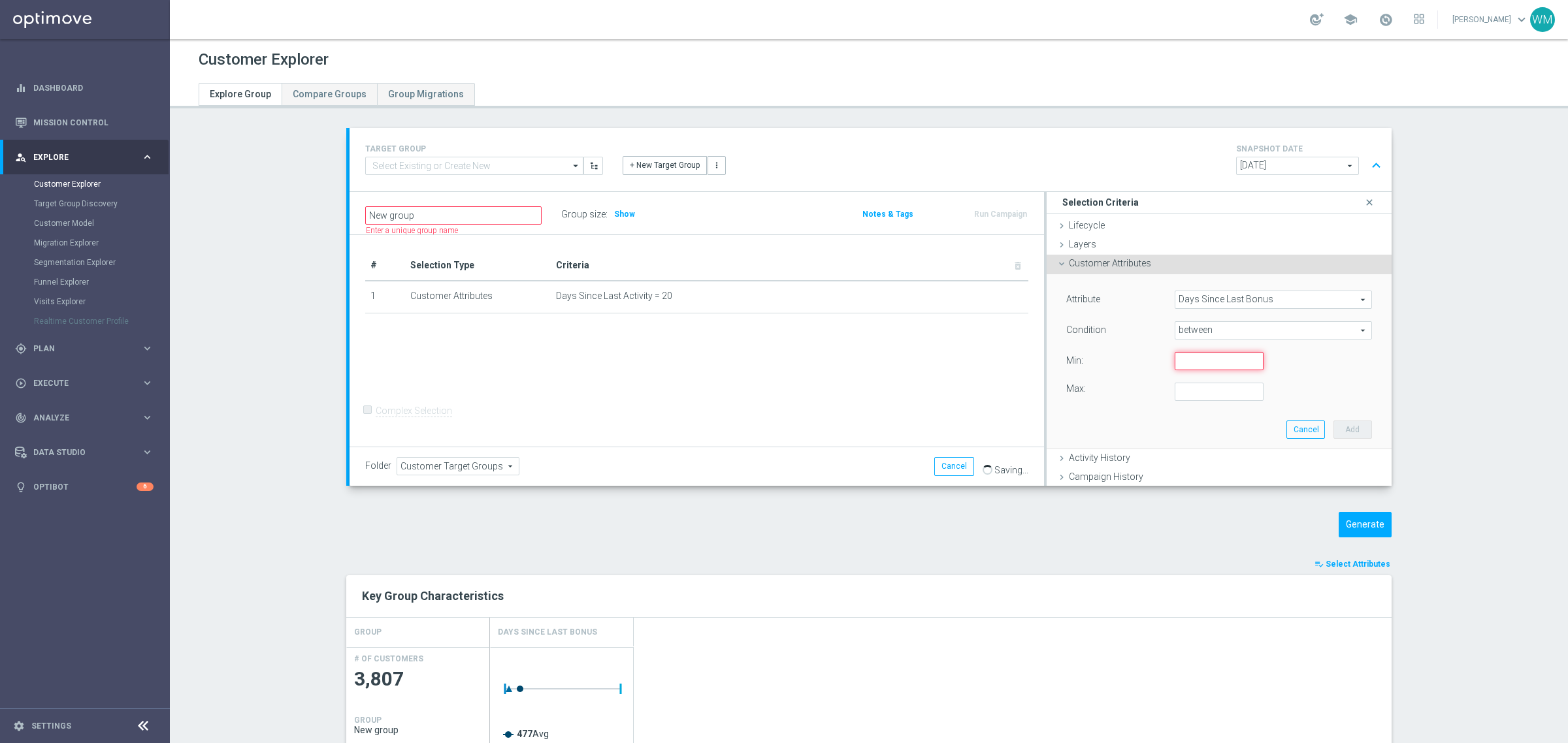
click at [1183, 369] on input "number" at bounding box center [1218, 360] width 89 height 18
click at [1197, 411] on div "Attribute Days Since Last Bonus Days Since Last Bonus arrow_drop_down search Co…" at bounding box center [1219, 361] width 325 height 174
click at [1183, 364] on input "10" at bounding box center [1218, 360] width 89 height 18
click at [1191, 360] on input "10" at bounding box center [1218, 360] width 89 height 18
type input "1"
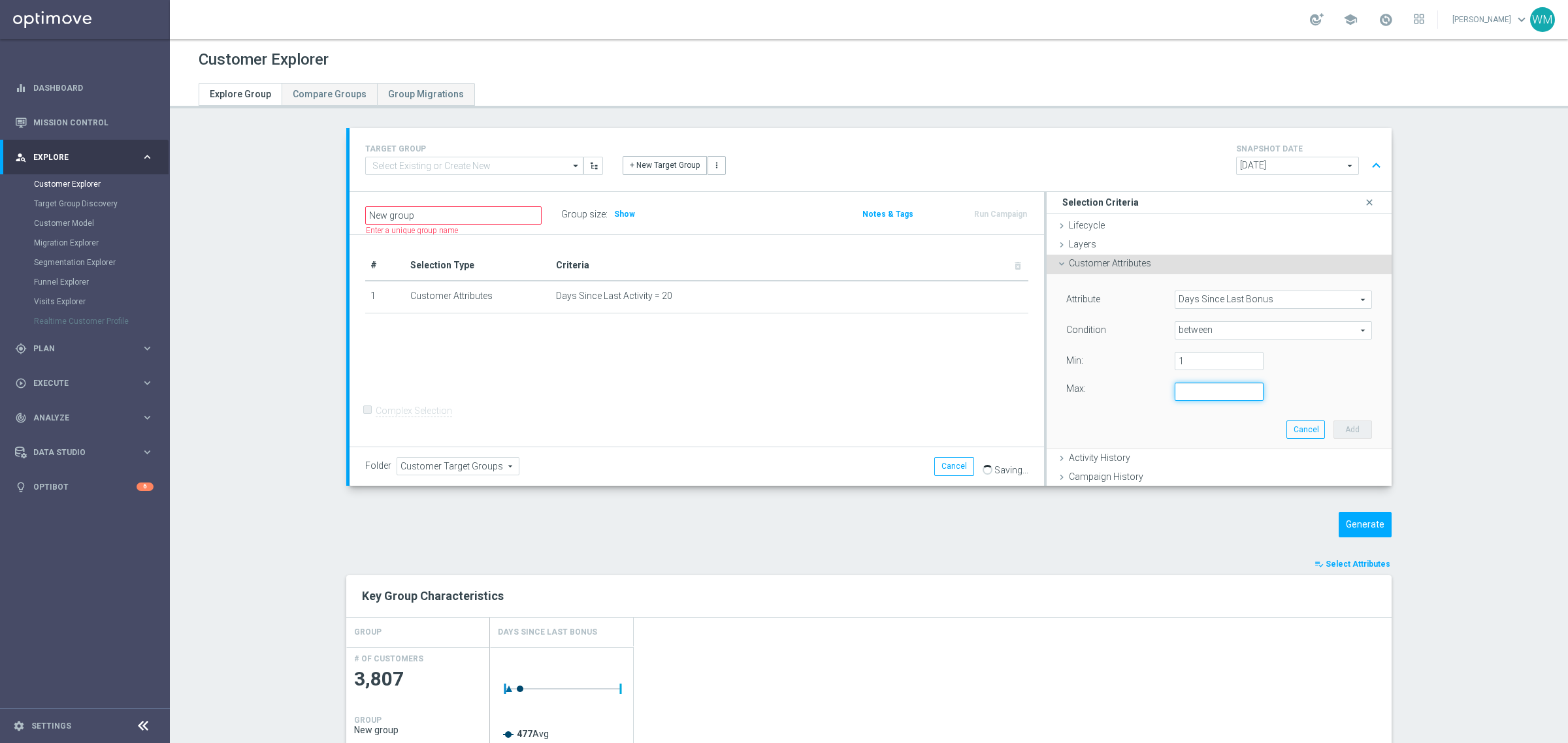
click at [1188, 391] on input "number" at bounding box center [1218, 391] width 89 height 18
type input "10"
click at [1333, 425] on button "Add" at bounding box center [1353, 429] width 39 height 18
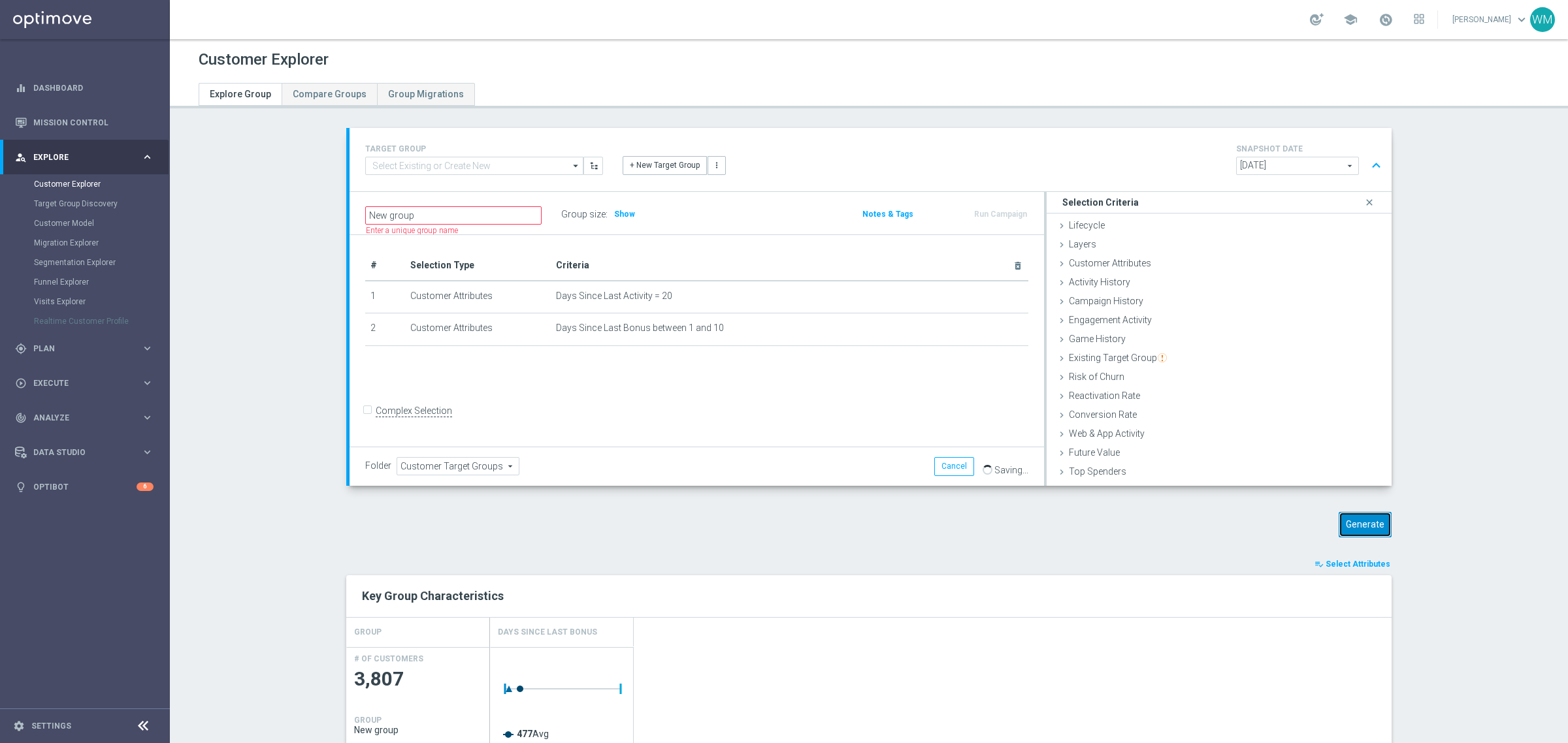
click at [1338, 532] on button "Generate" at bounding box center [1365, 524] width 53 height 25
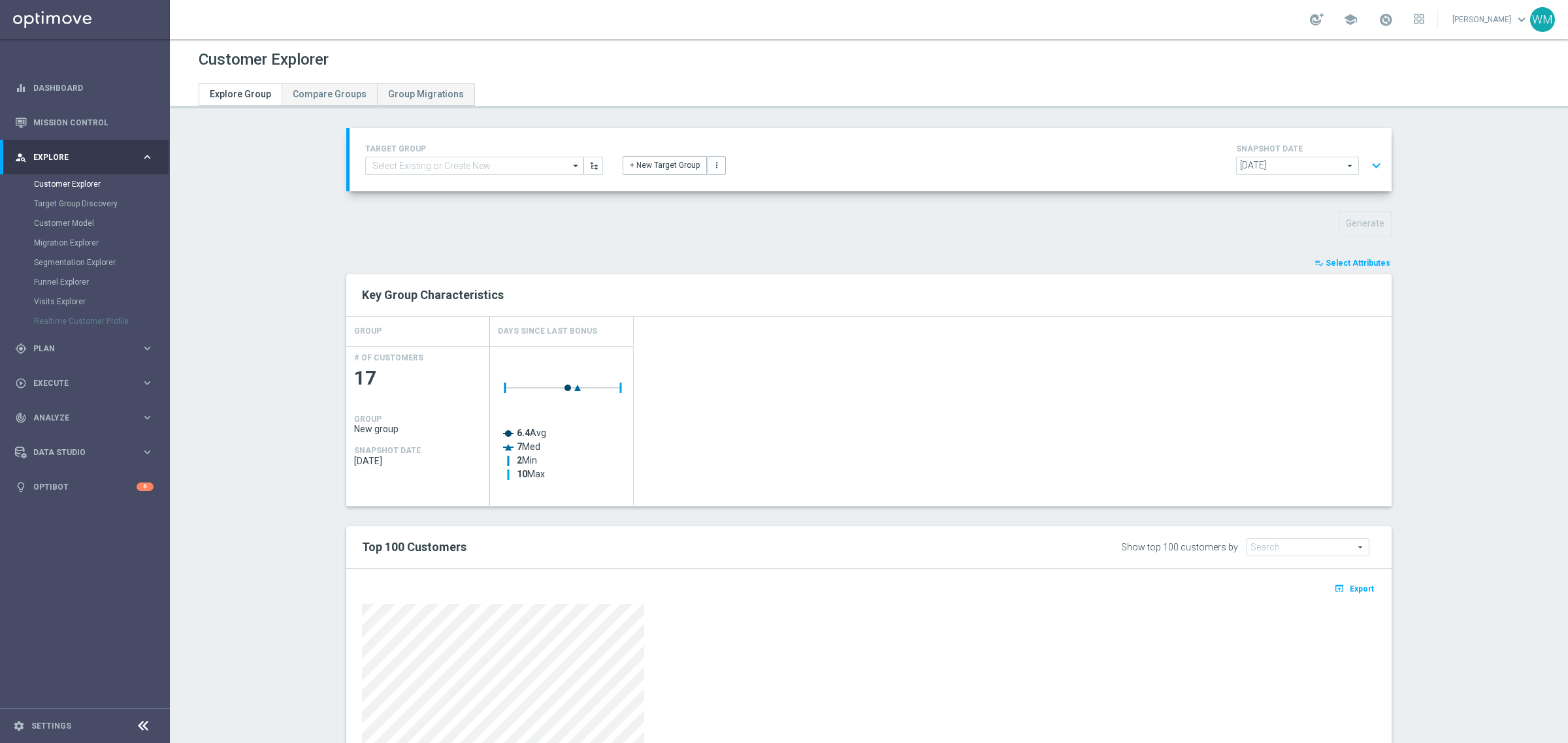
click at [1376, 171] on button "expand_more" at bounding box center [1376, 165] width 19 height 25
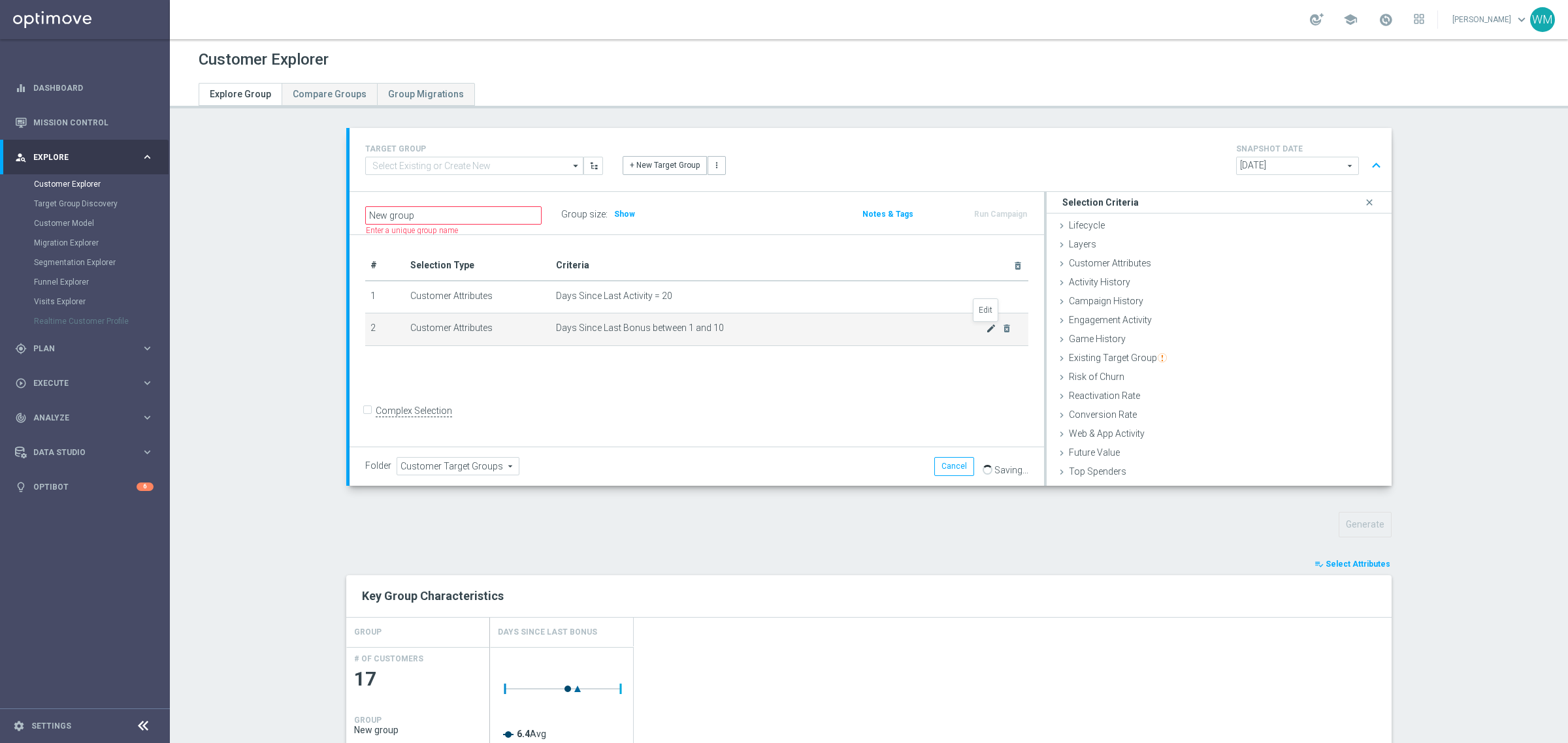
click at [986, 332] on icon "mode_edit" at bounding box center [991, 328] width 11 height 11
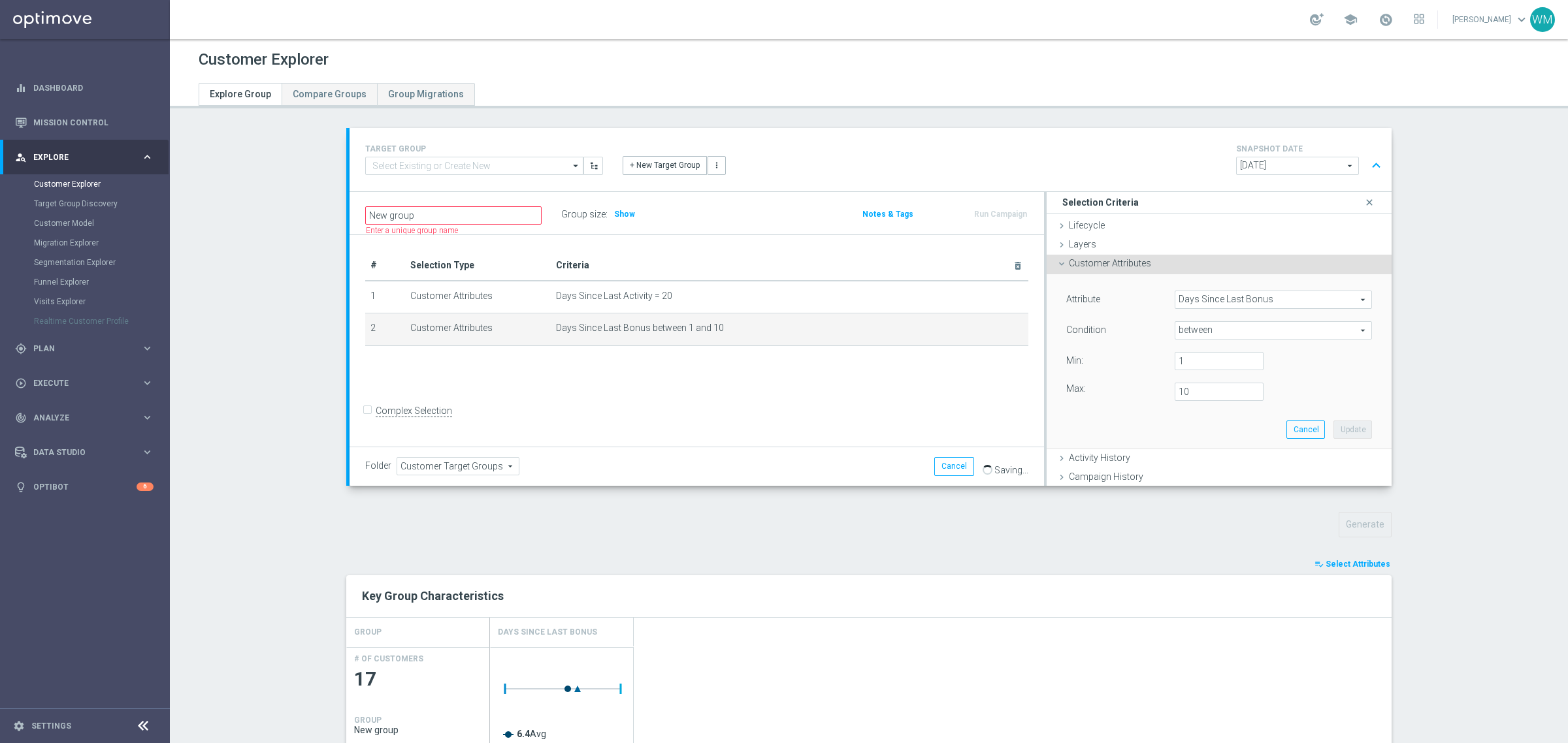
click at [1182, 335] on span "between" at bounding box center [1273, 331] width 196 height 17
click at [1182, 400] on span "=" at bounding box center [1274, 401] width 184 height 11
type input "="
click at [1207, 366] on input "number" at bounding box center [1218, 360] width 89 height 18
type input "18"
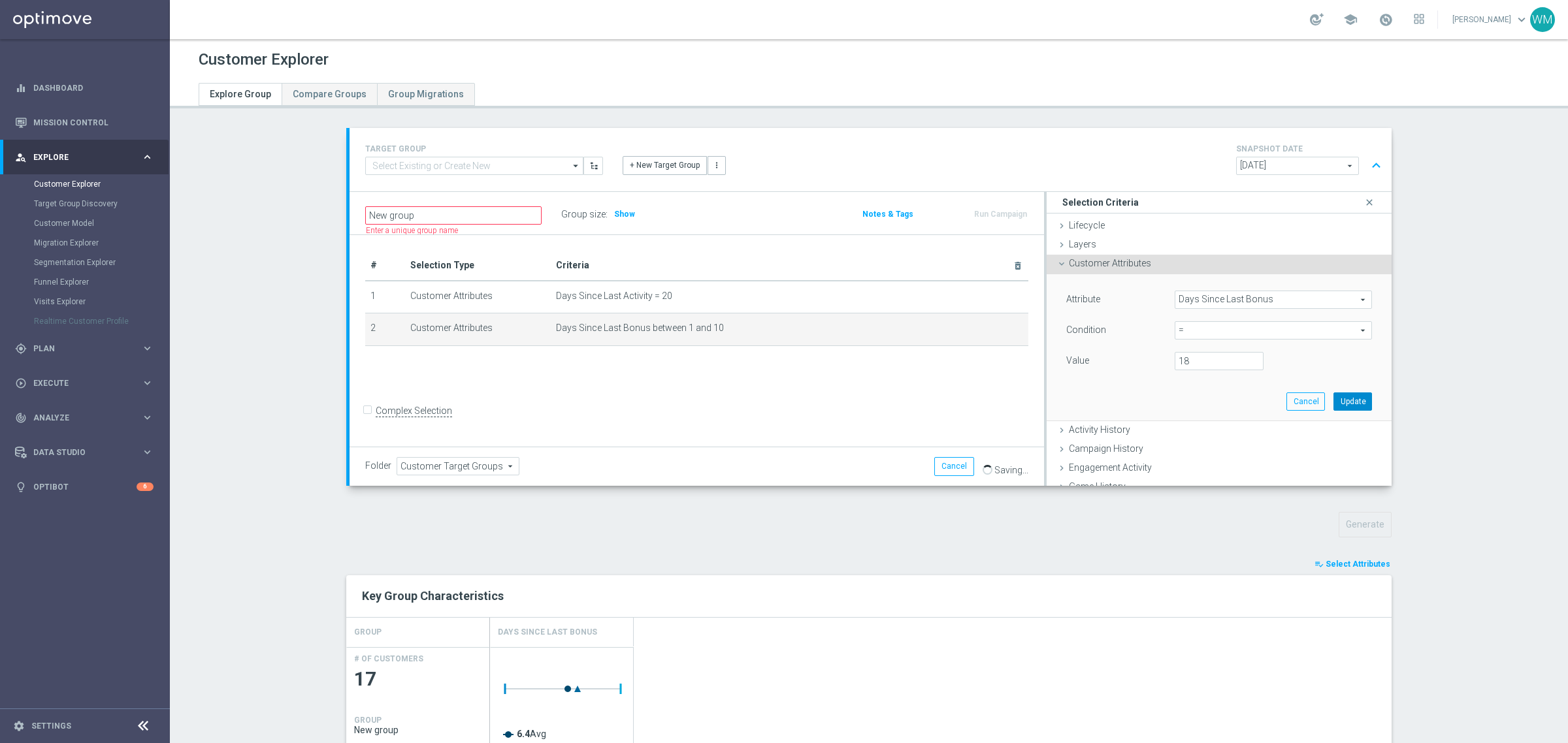
click at [1337, 393] on button "Update" at bounding box center [1353, 401] width 39 height 18
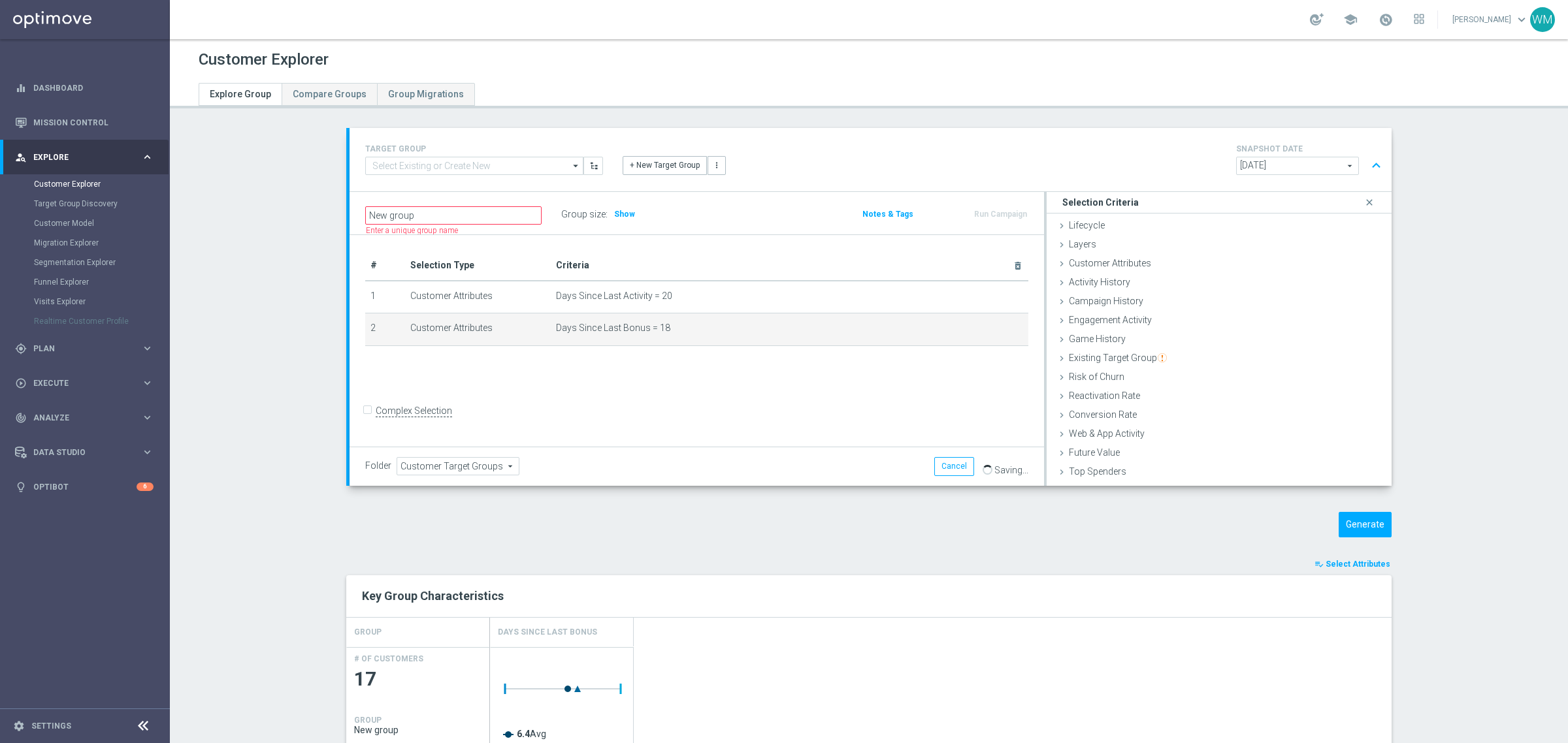
click at [1370, 511] on div "TARGET GROUP arrow_drop_down Show Selected 0 of NaN - Campaign 1" at bounding box center [869, 668] width 1097 height 1080
click at [1356, 526] on button "Generate" at bounding box center [1365, 524] width 53 height 25
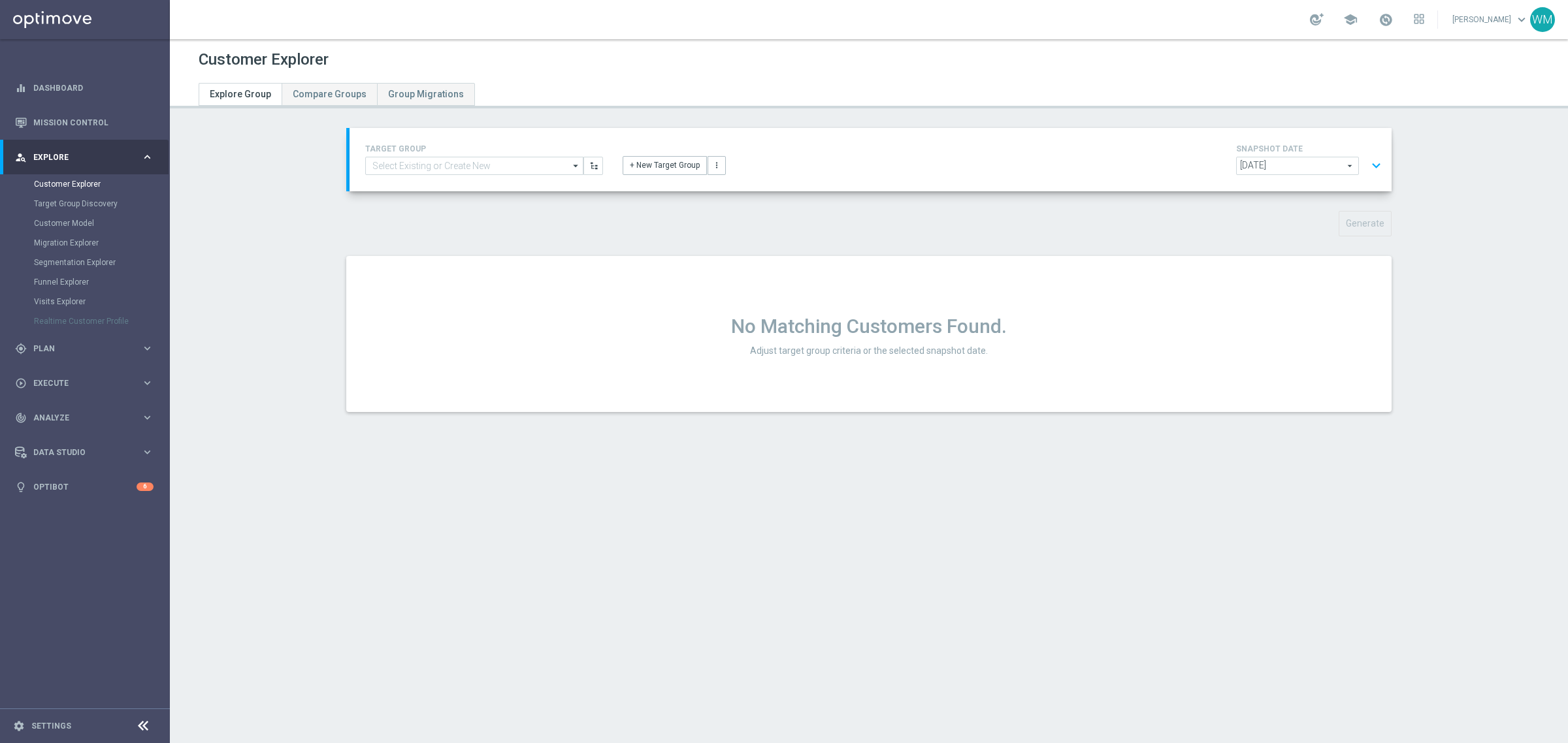
click at [1369, 170] on button "expand_more" at bounding box center [1376, 165] width 19 height 25
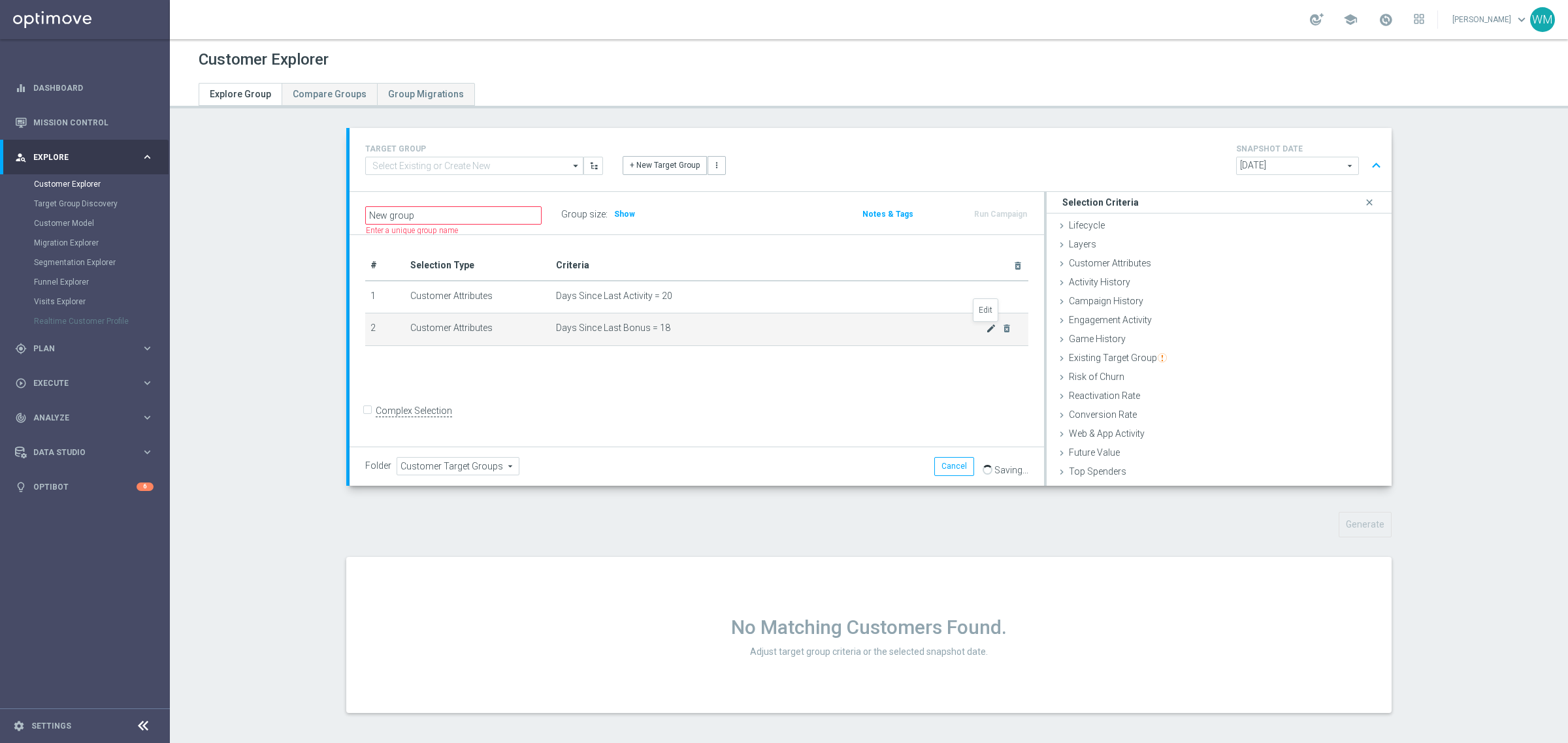
click at [986, 325] on icon "mode_edit" at bounding box center [991, 328] width 11 height 11
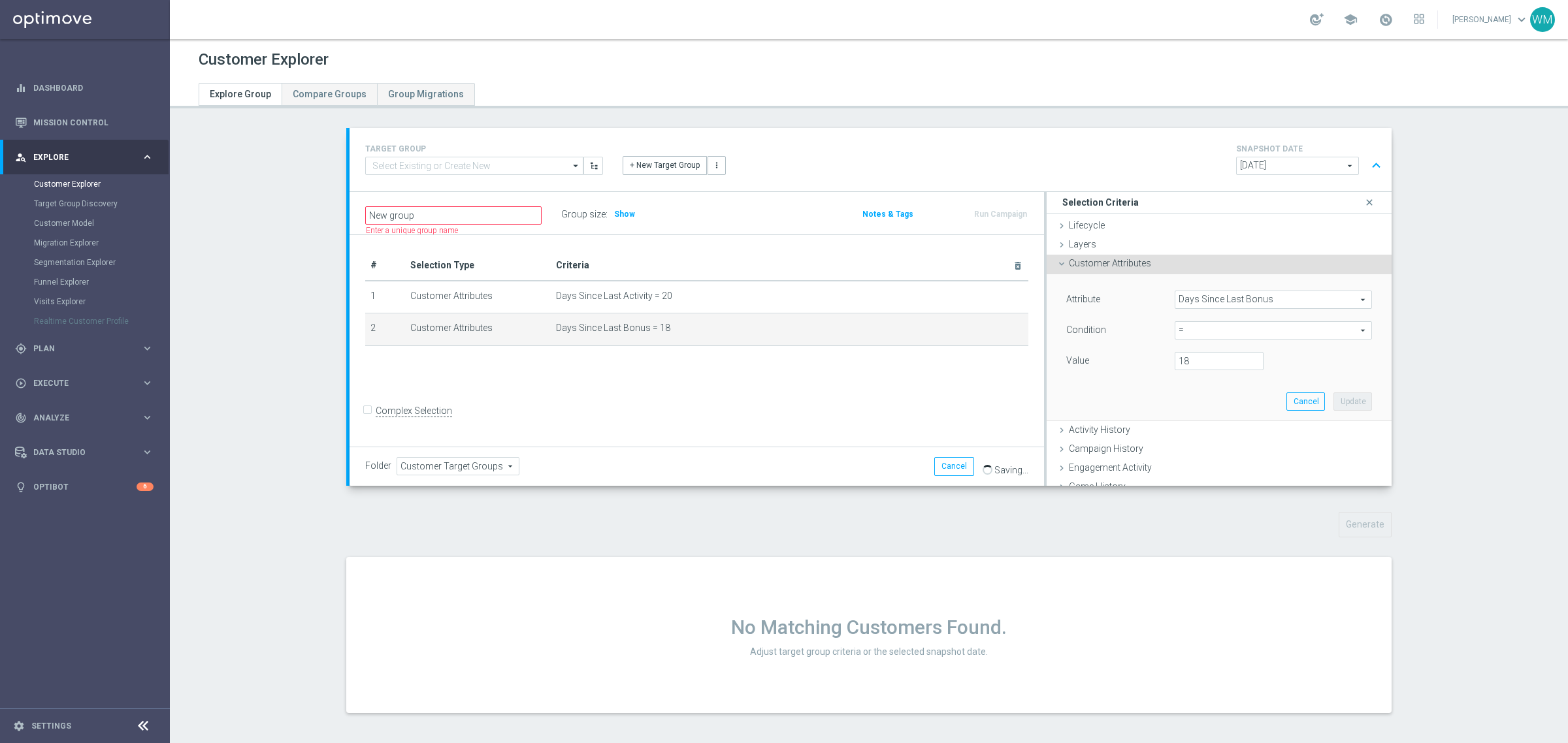
click at [1224, 325] on span "=" at bounding box center [1273, 331] width 196 height 17
click at [1199, 445] on div "< <= <> = > >= between" at bounding box center [1273, 401] width 197 height 119
click at [1199, 445] on label "between" at bounding box center [1273, 452] width 197 height 17
type input "between"
click at [1199, 358] on input "number" at bounding box center [1218, 360] width 89 height 18
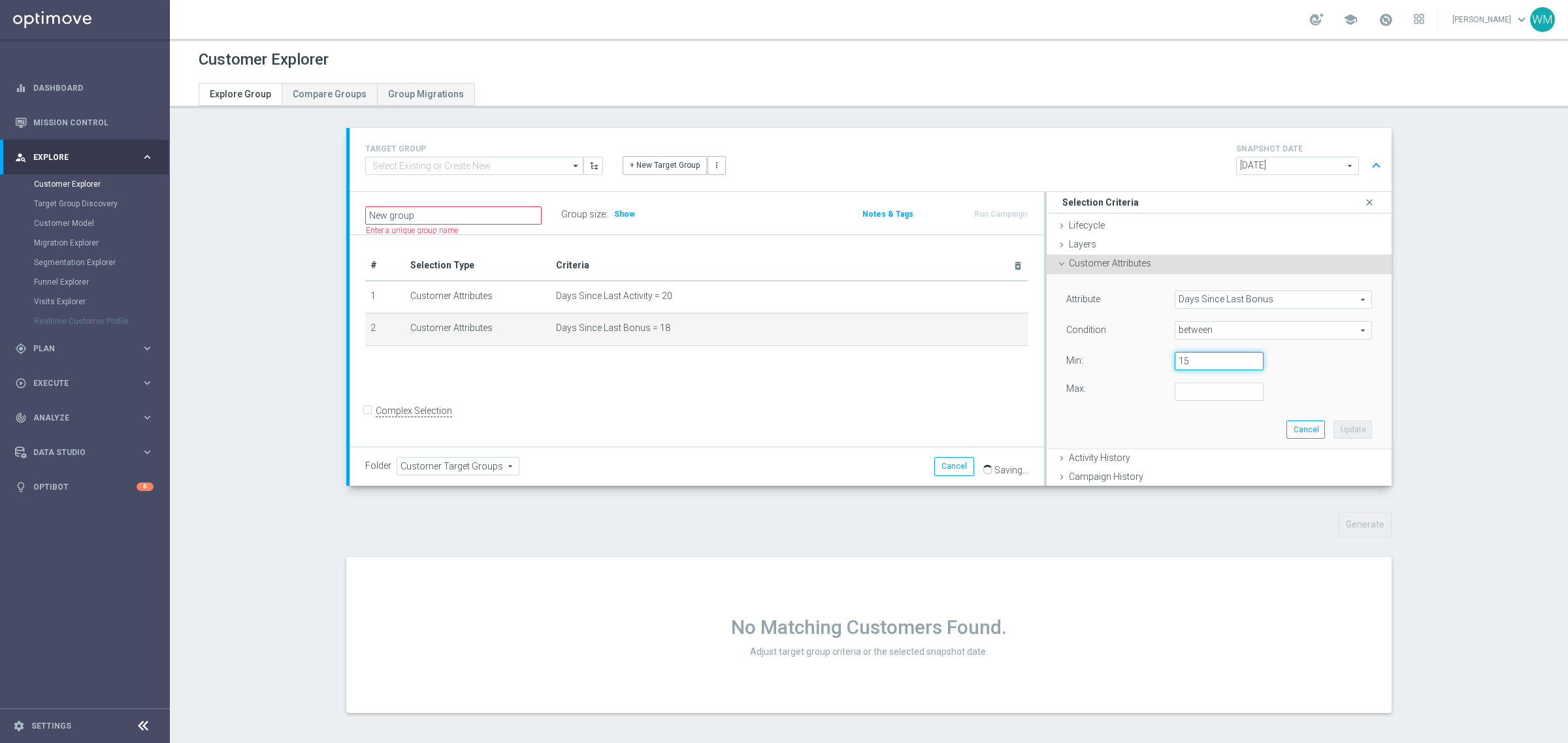
type input "15"
click at [1187, 397] on input "number" at bounding box center [1218, 391] width 89 height 18
type input "18"
click at [1344, 421] on button "Update" at bounding box center [1353, 429] width 39 height 18
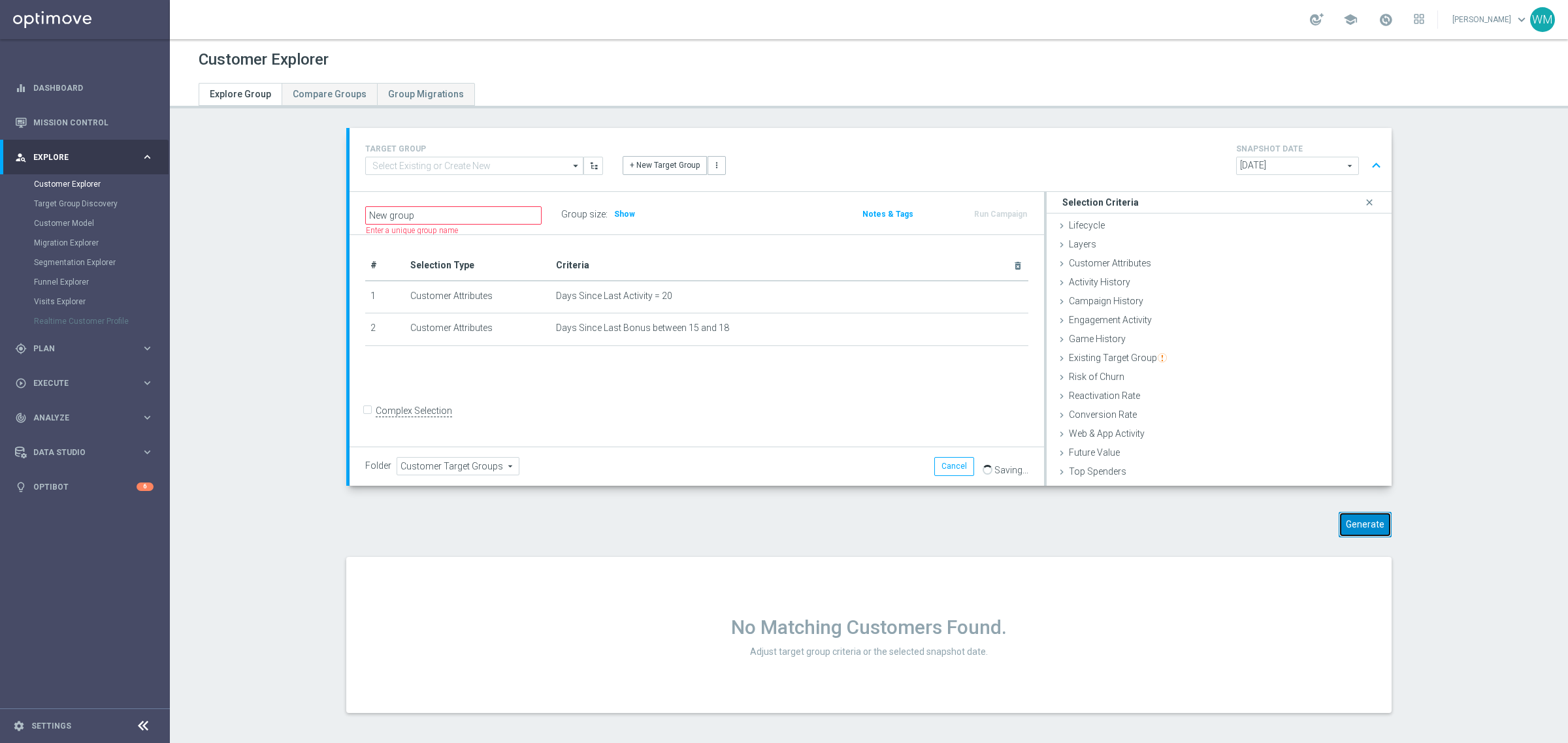
click at [1354, 527] on button "Generate" at bounding box center [1365, 524] width 53 height 25
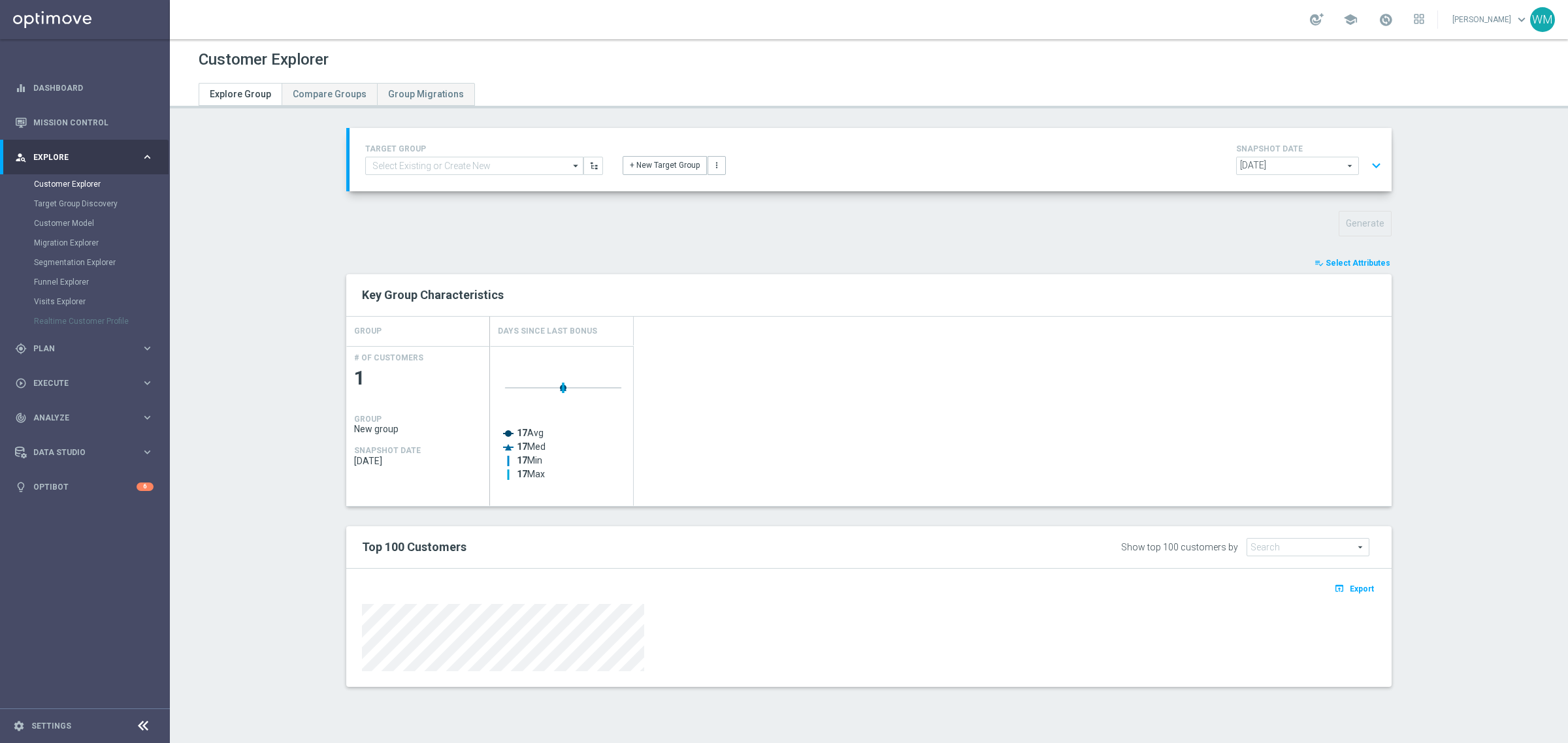
click at [1371, 174] on button "expand_more" at bounding box center [1376, 165] width 19 height 25
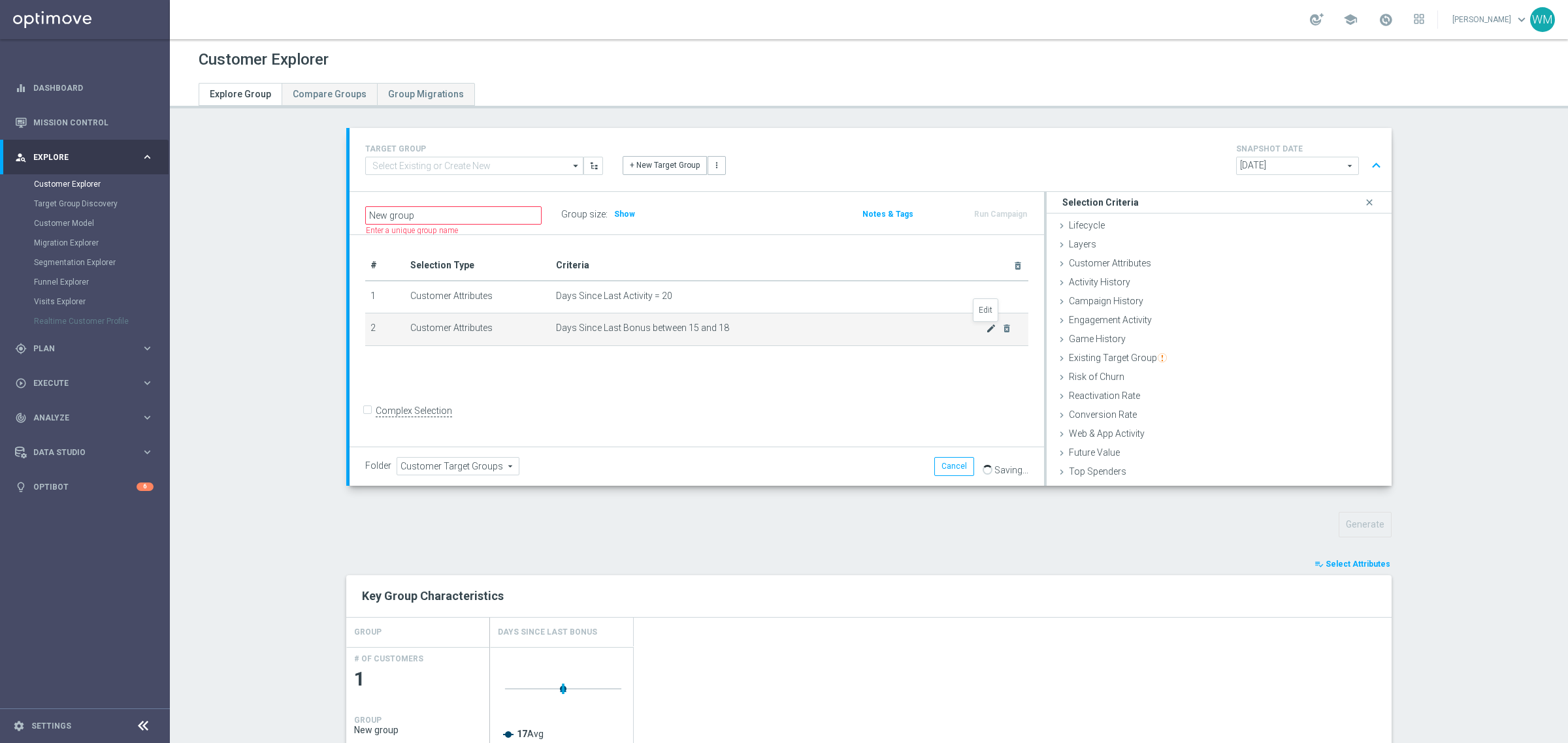
click at [986, 330] on icon "mode_edit" at bounding box center [991, 328] width 11 height 11
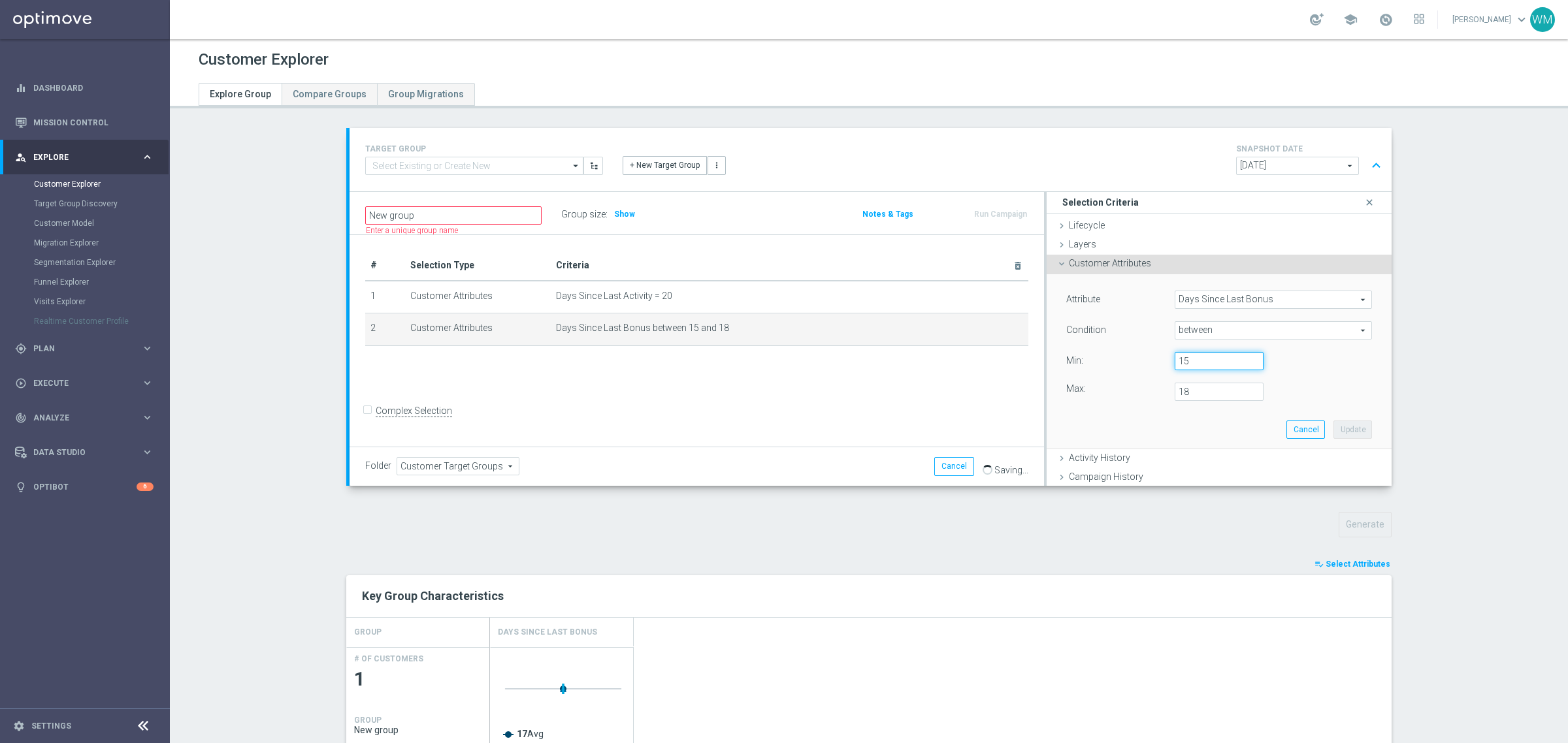
drag, startPoint x: 1174, startPoint y: 361, endPoint x: 1181, endPoint y: 358, distance: 7.6
click at [1181, 358] on input "15" at bounding box center [1218, 360] width 89 height 18
type input "11"
drag, startPoint x: 1174, startPoint y: 390, endPoint x: 1237, endPoint y: 387, distance: 63.1
click at [1237, 387] on input "18" at bounding box center [1218, 391] width 89 height 18
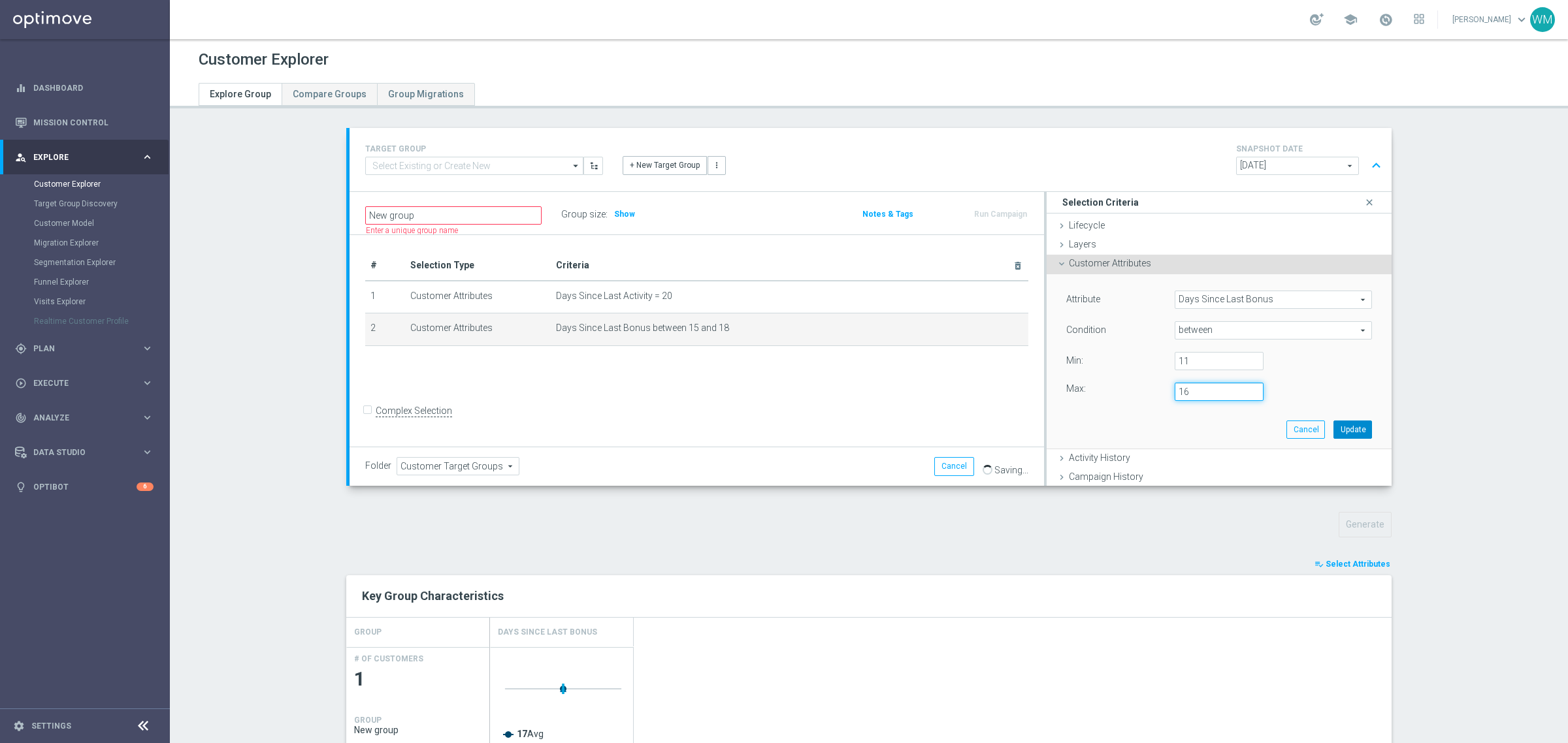
type input "16"
click at [1351, 436] on button "Update" at bounding box center [1353, 429] width 39 height 18
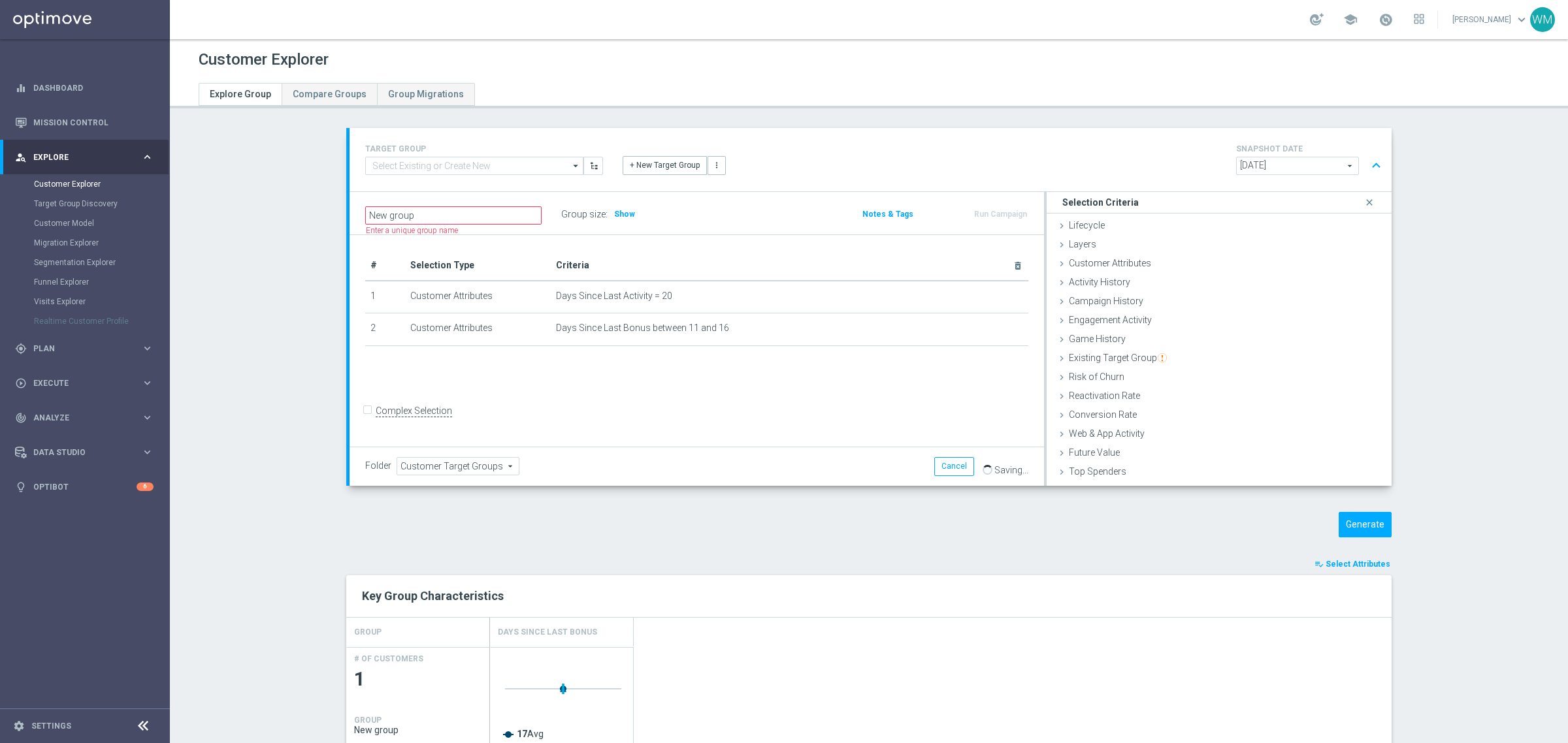
click at [1388, 527] on div "Generate" at bounding box center [1269, 524] width 266 height 25
click at [1372, 527] on button "Generate" at bounding box center [1365, 524] width 53 height 25
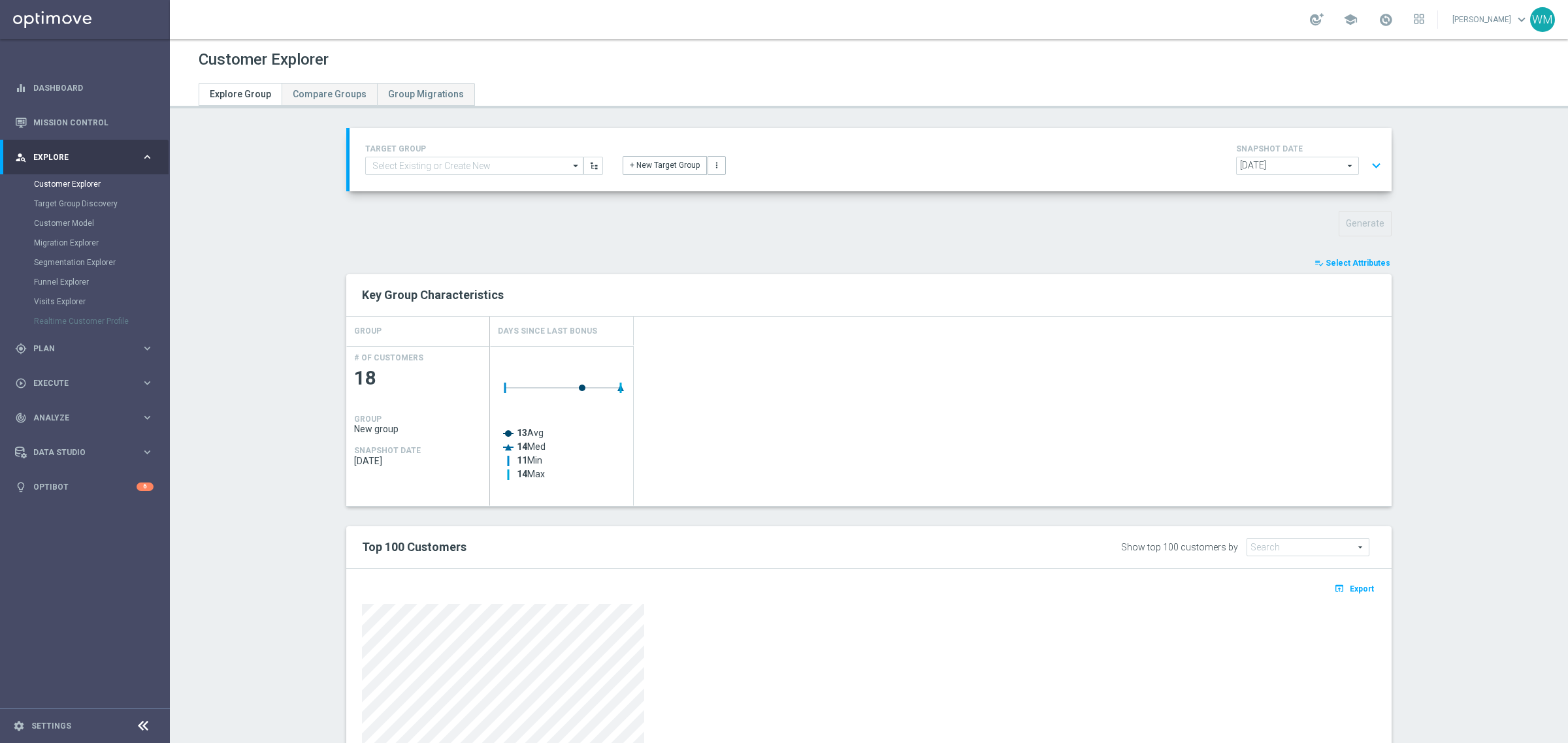
click at [1371, 167] on button "expand_more" at bounding box center [1376, 165] width 19 height 25
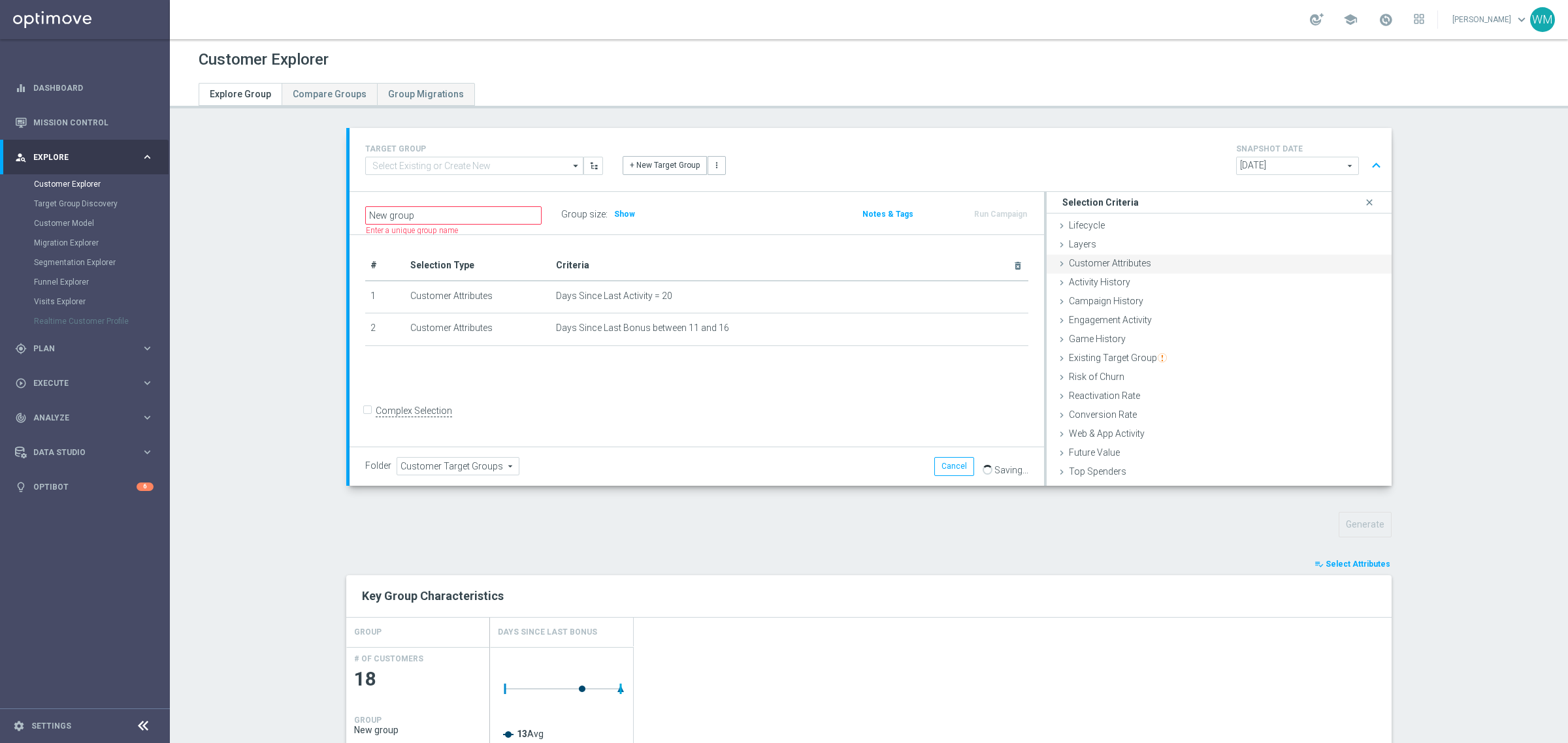
click at [1105, 261] on span "Customer Attributes" at bounding box center [1110, 263] width 82 height 11
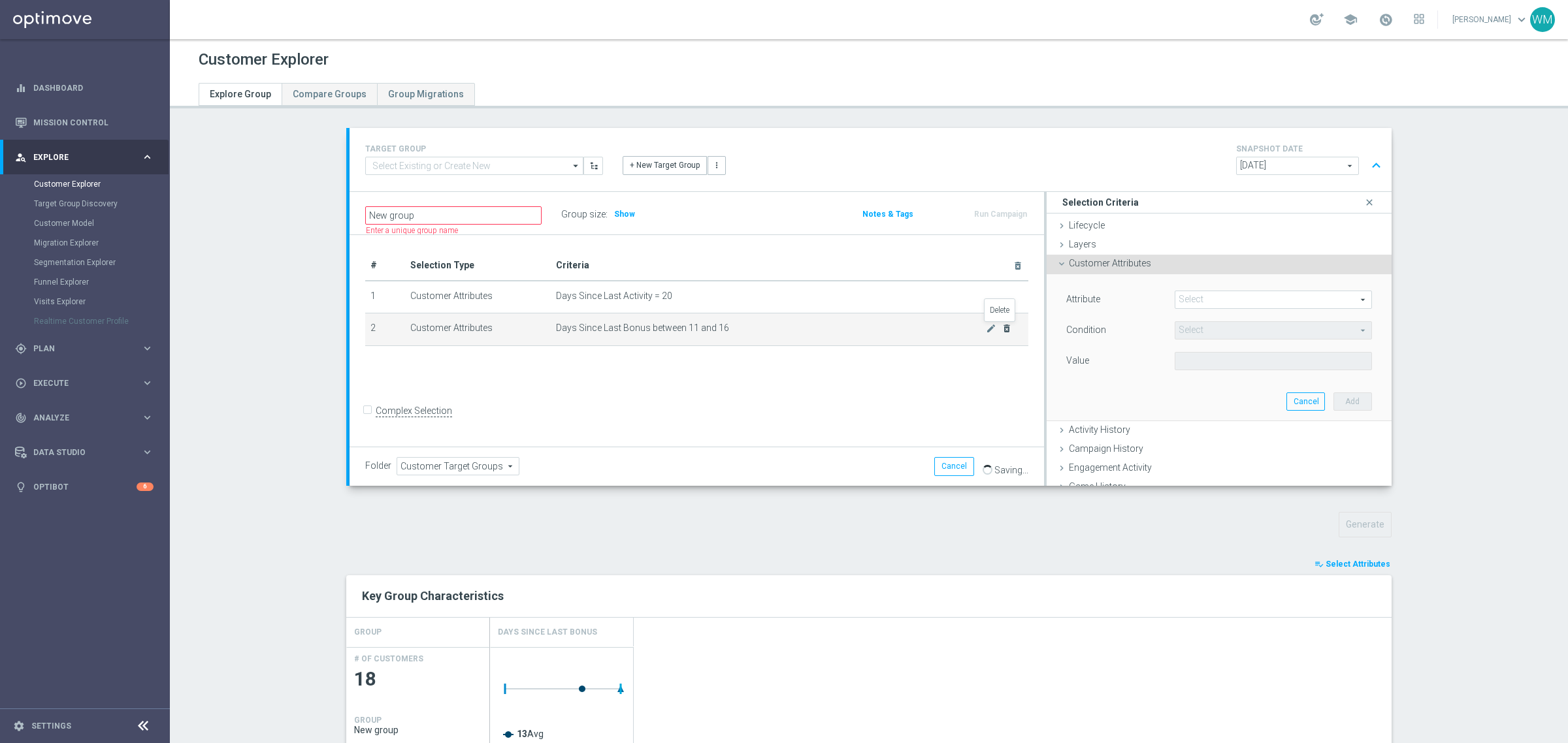
click at [1002, 324] on icon "delete_forever" at bounding box center [1007, 328] width 11 height 11
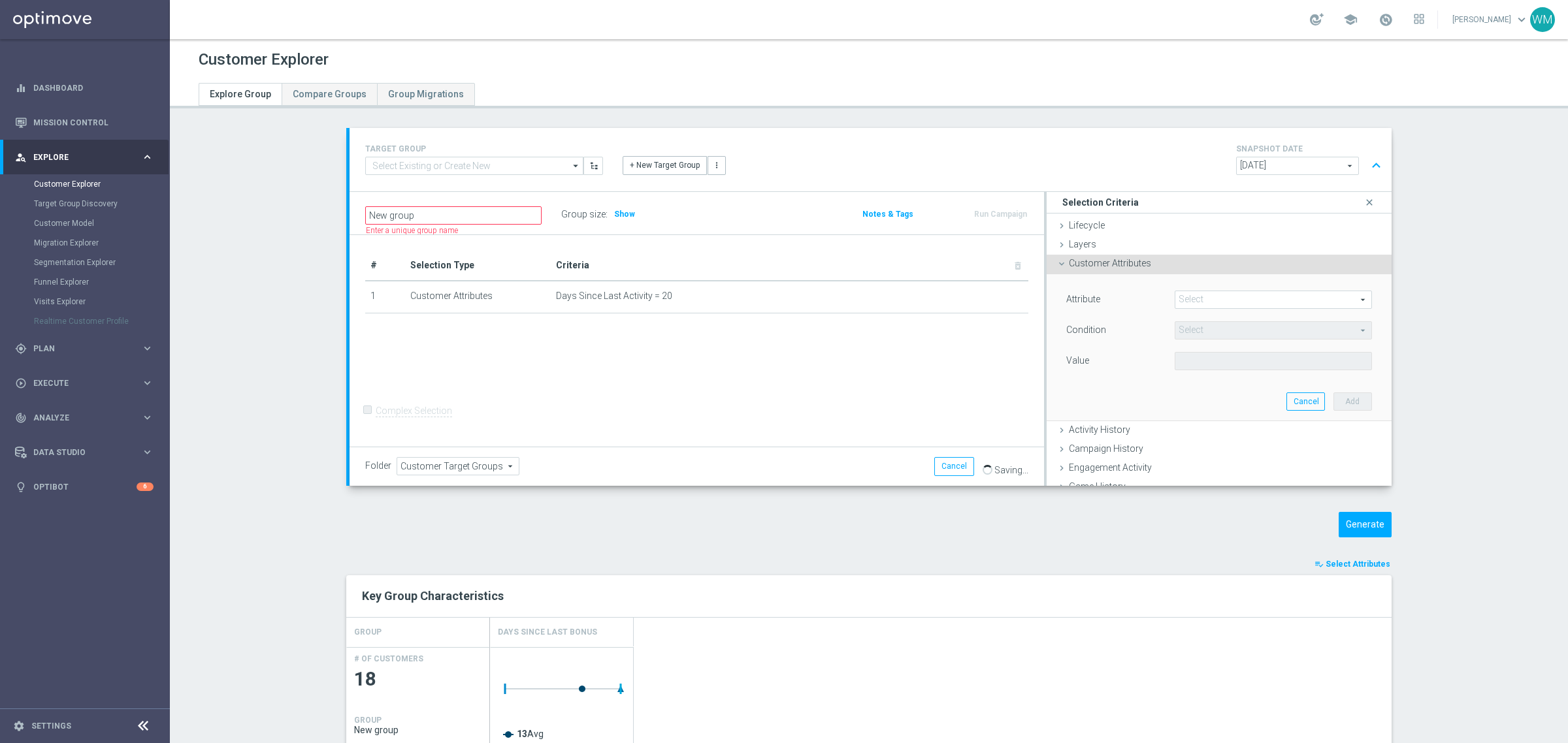
click at [1189, 307] on span at bounding box center [1273, 300] width 196 height 17
click at [0, 0] on input "search" at bounding box center [0, 0] width 0 height 0
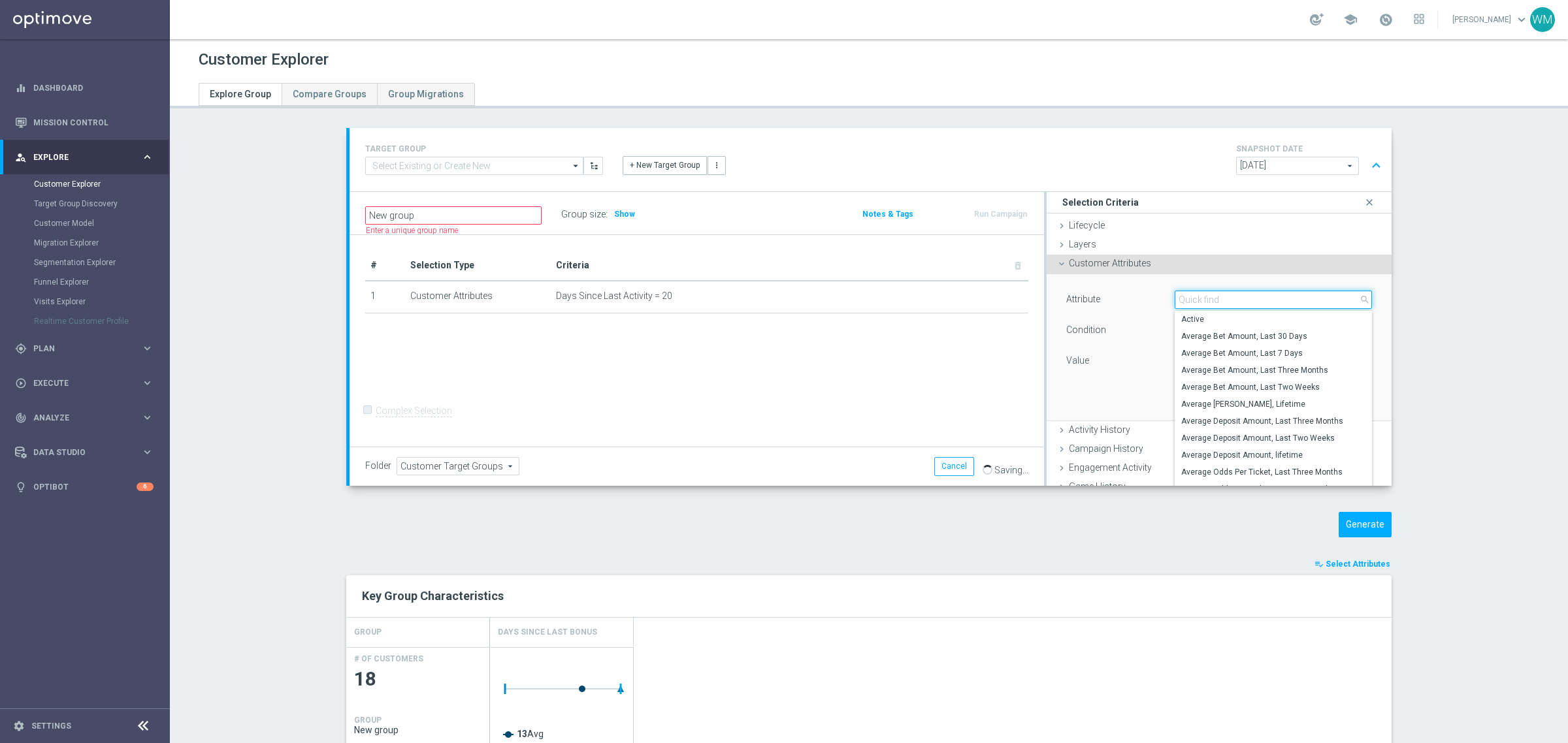
click at [1189, 307] on input "search" at bounding box center [1273, 299] width 197 height 18
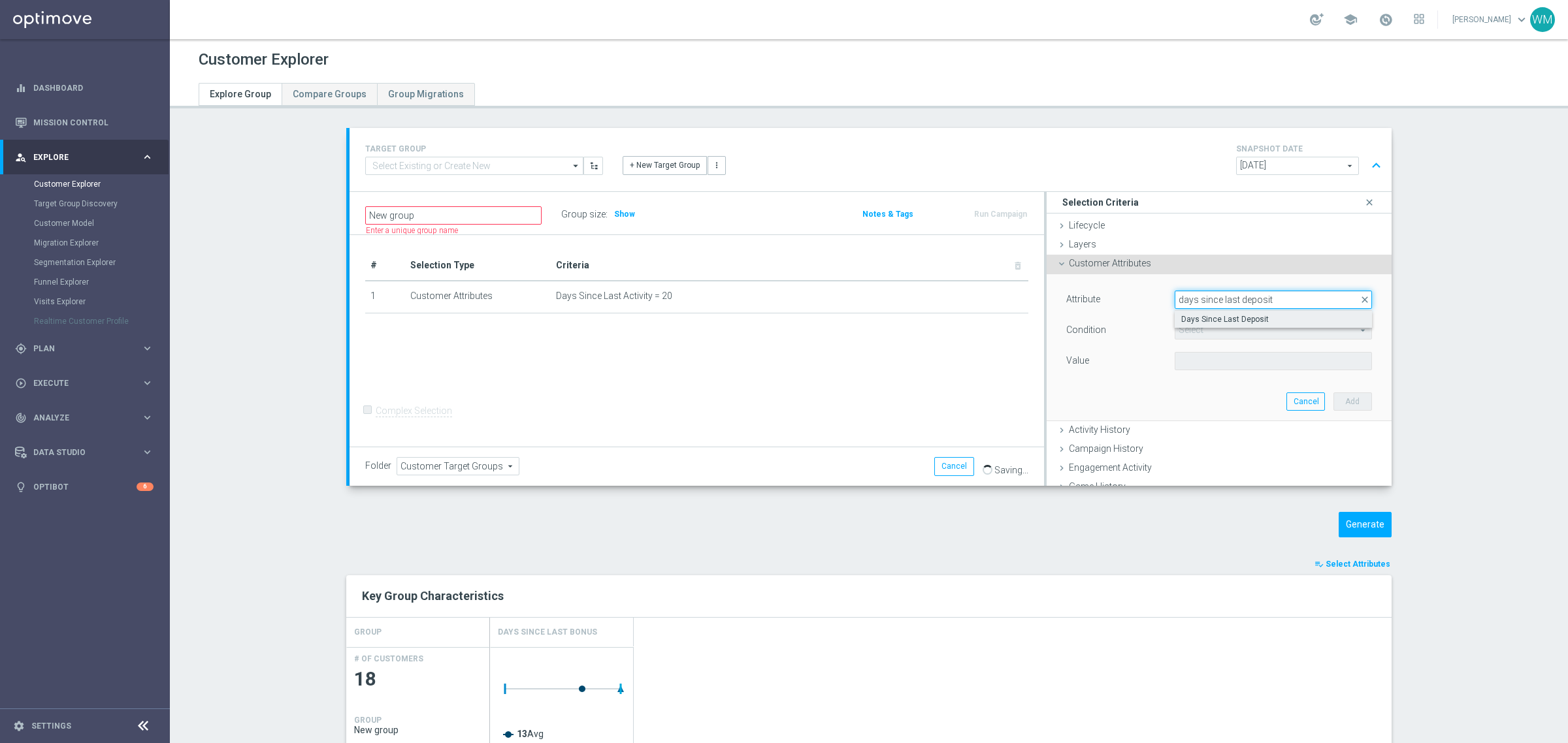
type input "days since last deposit"
click at [1182, 312] on label "Days Since Last Deposit" at bounding box center [1273, 319] width 197 height 17
type input "Days Since Last Deposit"
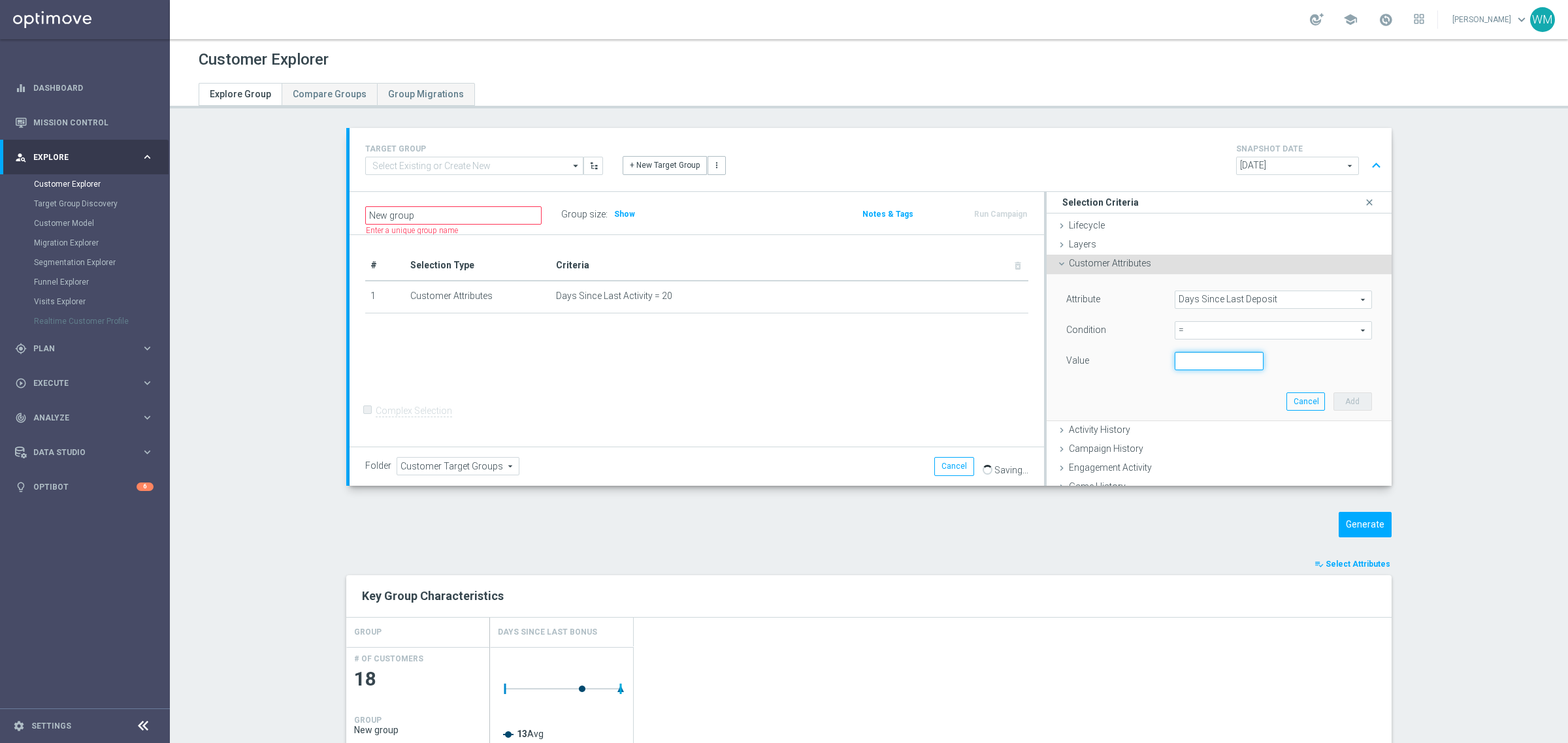
click at [1187, 361] on input "number" at bounding box center [1218, 360] width 89 height 18
click at [1196, 340] on div "Condition = = arrow_drop_down search" at bounding box center [1219, 332] width 325 height 21
click at [1196, 339] on div "= = arrow_drop_down search" at bounding box center [1273, 330] width 197 height 18
click at [1192, 347] on span "<" at bounding box center [1274, 350] width 184 height 11
type input "<"
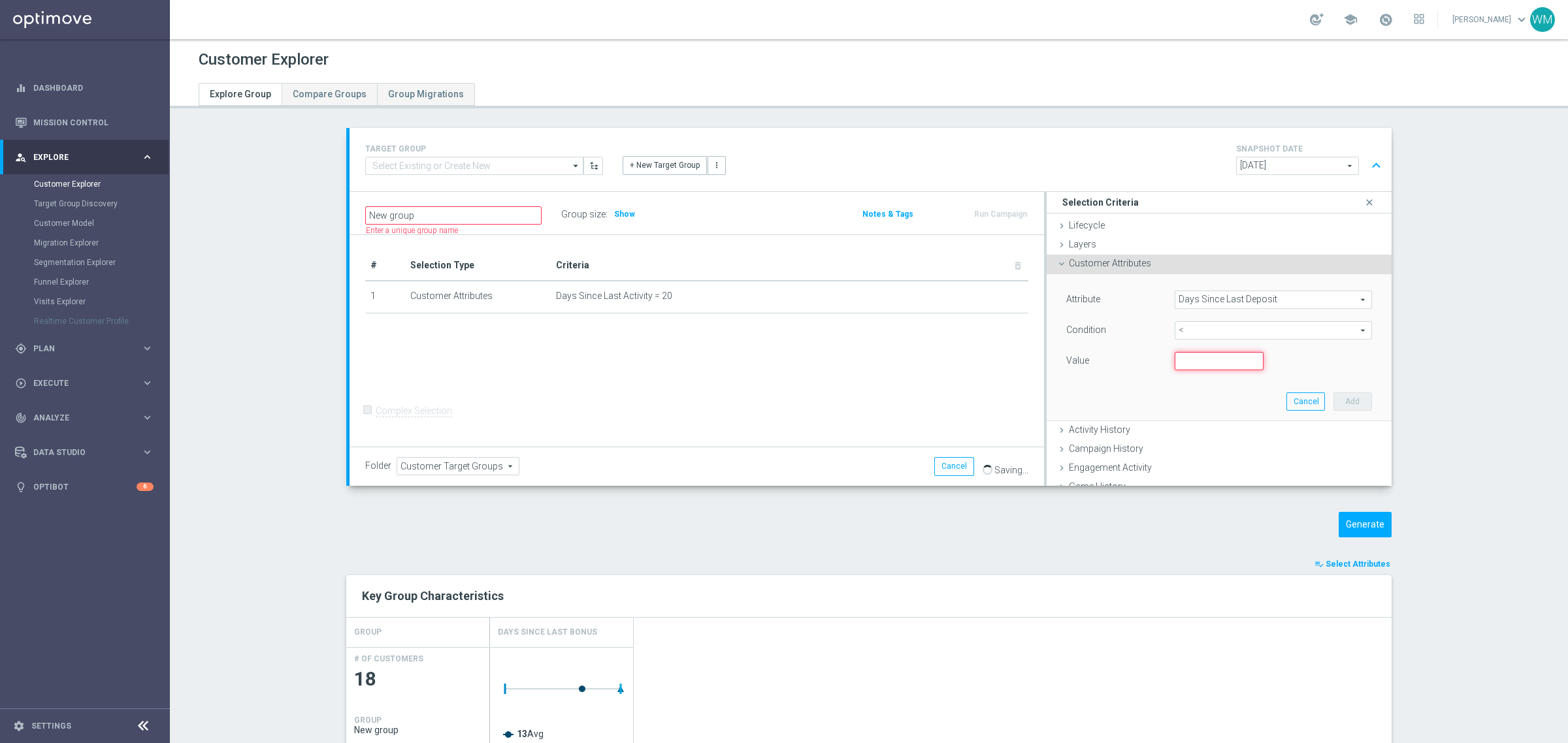
click at [1193, 360] on input "number" at bounding box center [1218, 360] width 89 height 18
type input "20"
click at [1341, 406] on button "Add" at bounding box center [1353, 401] width 39 height 18
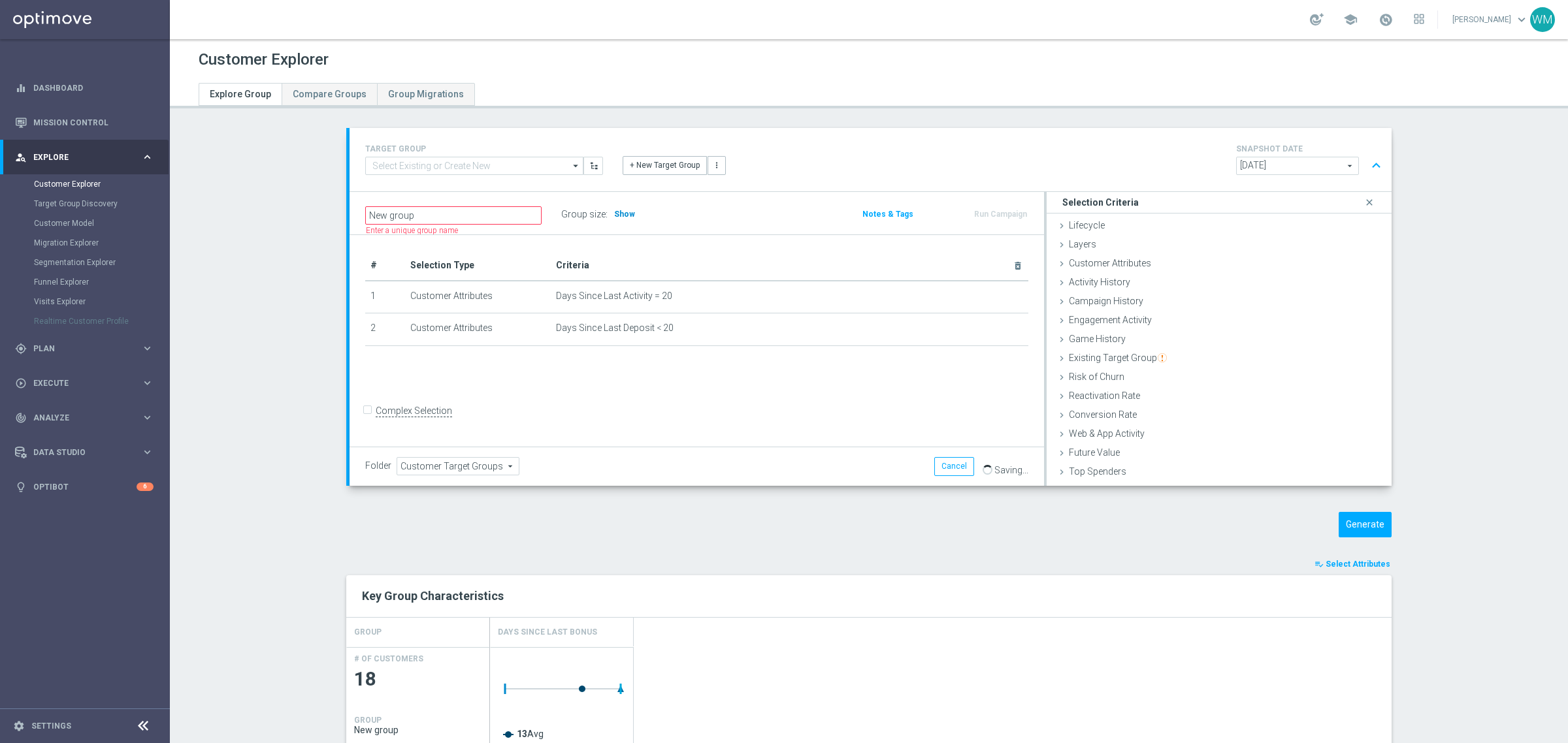
click at [614, 213] on span "Show" at bounding box center [624, 214] width 21 height 9
click at [1097, 263] on span "Customer Attributes" at bounding box center [1110, 263] width 82 height 11
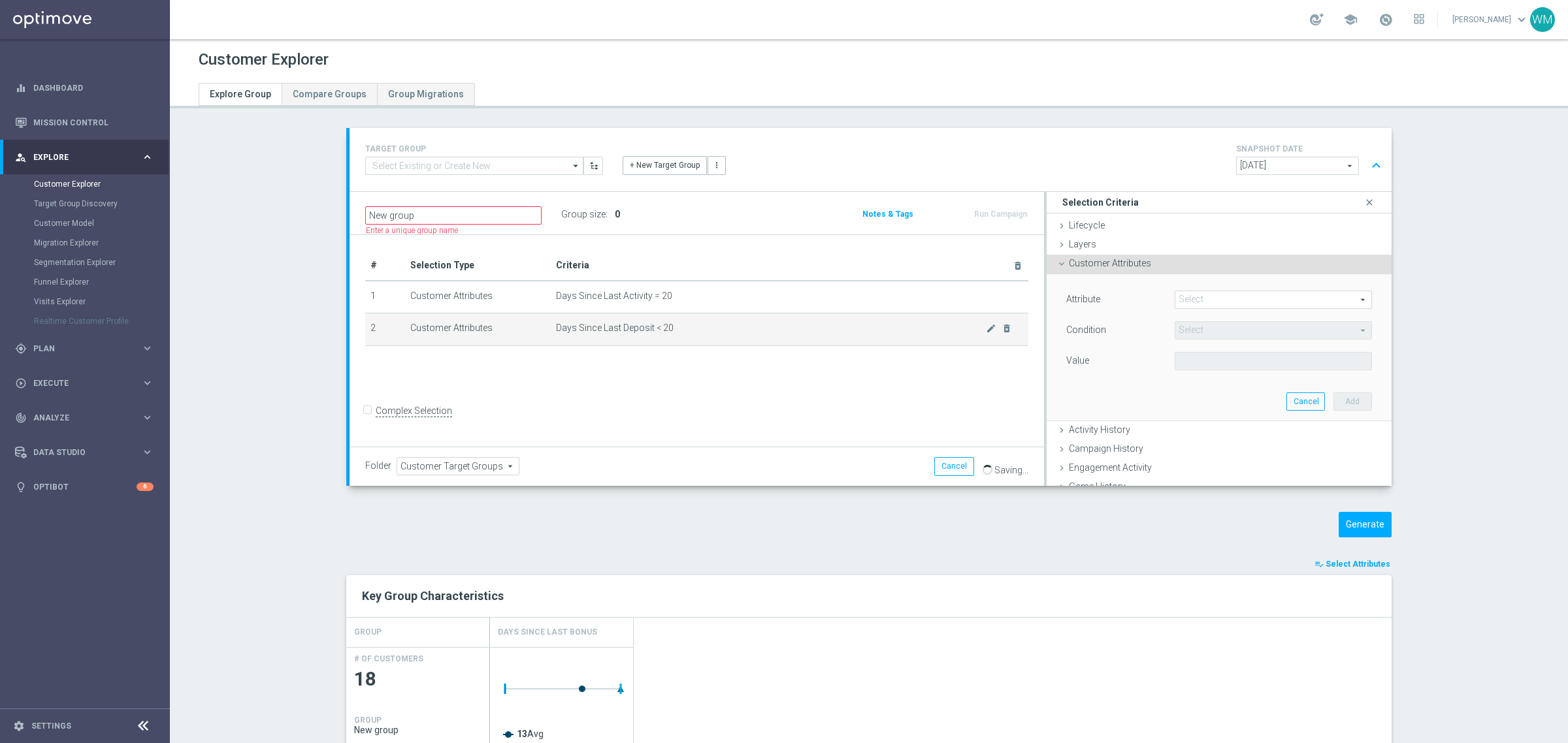
click at [1010, 327] on td "Days Since Last Deposit < 20 mode_edit delete_forever" at bounding box center [789, 329] width 478 height 32
click at [1002, 327] on icon "delete_forever" at bounding box center [1007, 328] width 11 height 11
click at [1217, 295] on span at bounding box center [1273, 300] width 196 height 17
click at [0, 0] on input "search" at bounding box center [0, 0] width 0 height 0
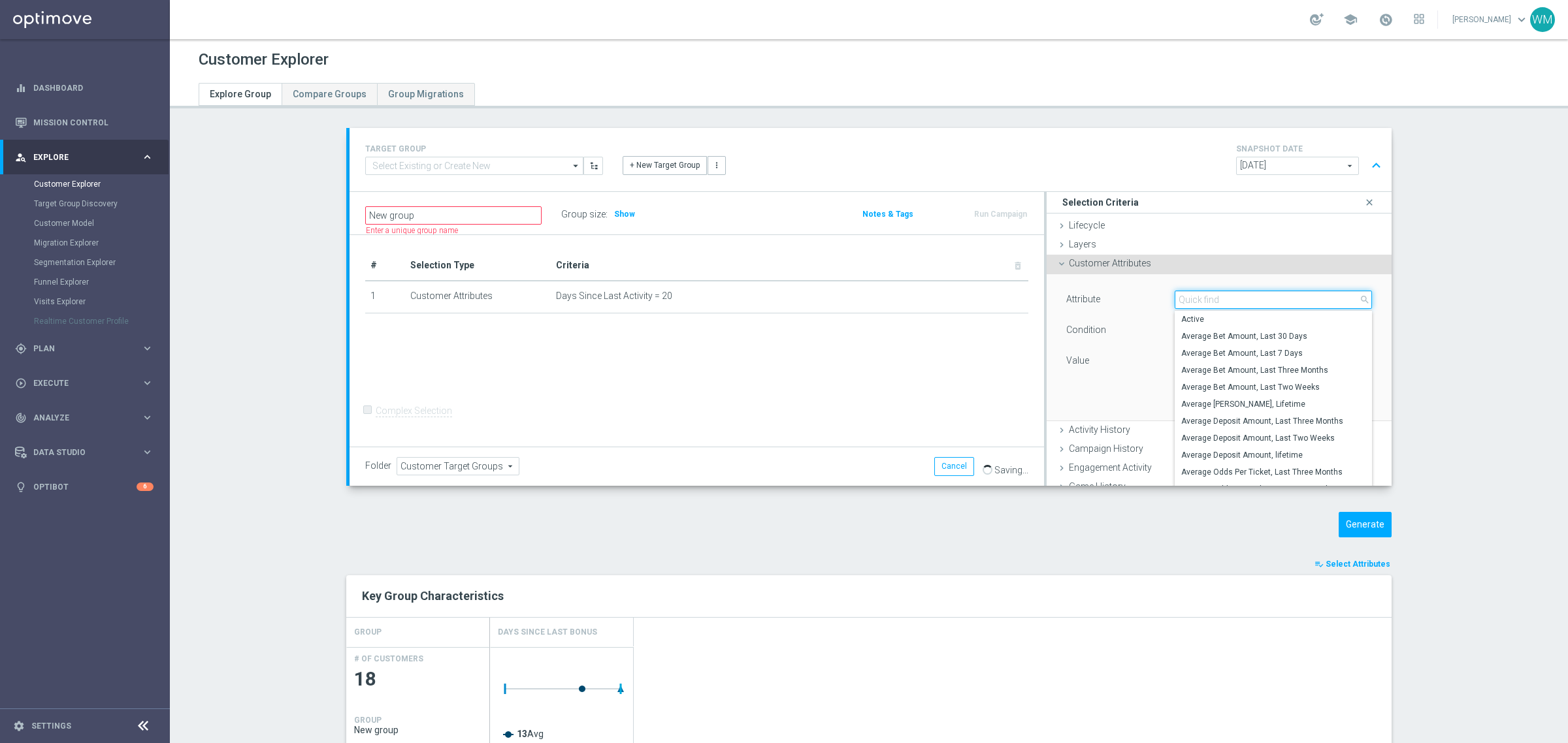
click at [1217, 295] on input "search" at bounding box center [1273, 299] width 197 height 18
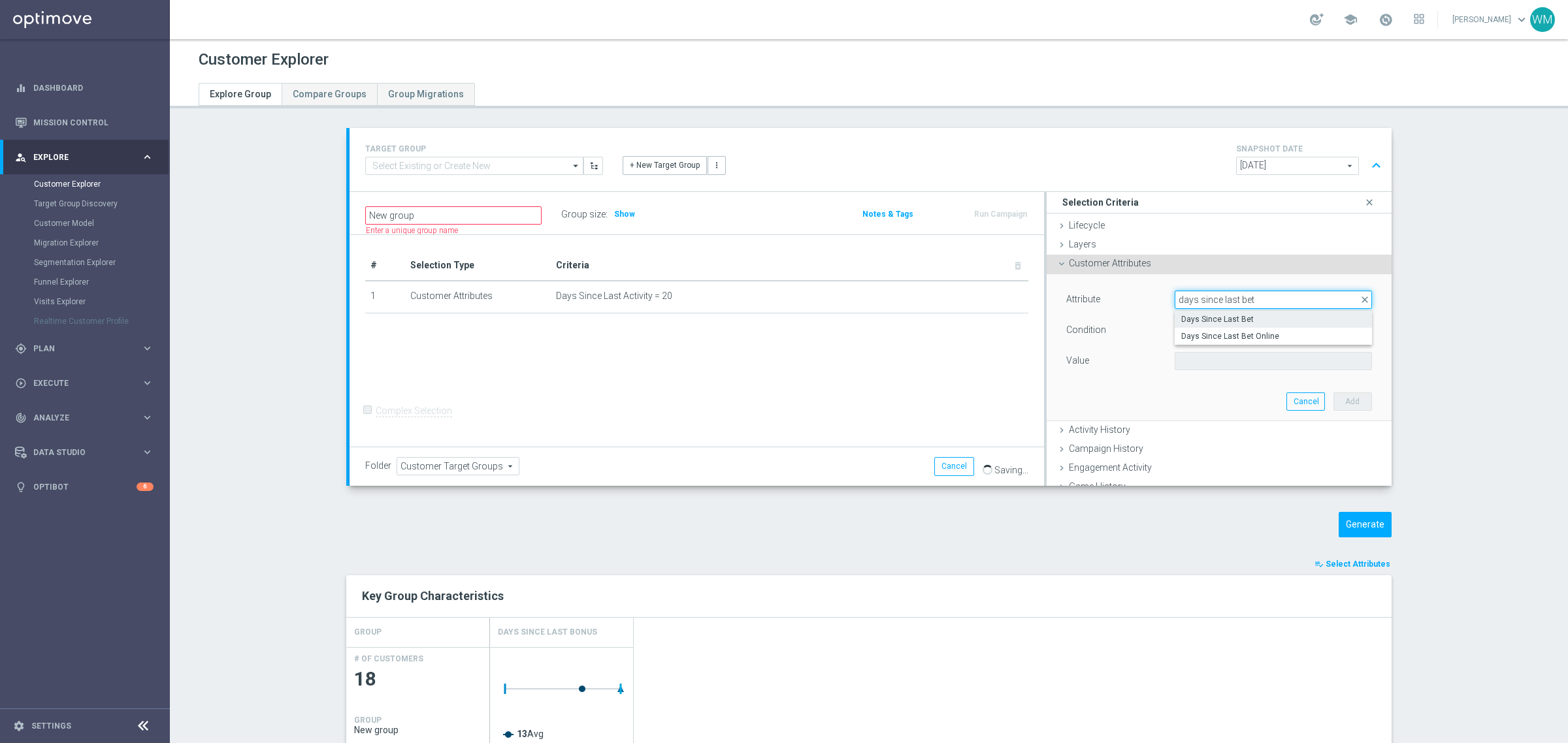
type input "days since last bet"
click at [1204, 312] on label "Days Since Last Bet" at bounding box center [1273, 319] width 197 height 17
type input "Days Since Last Bet"
click at [1203, 331] on span "=" at bounding box center [1273, 331] width 196 height 17
click at [1203, 351] on span "<" at bounding box center [1274, 350] width 184 height 11
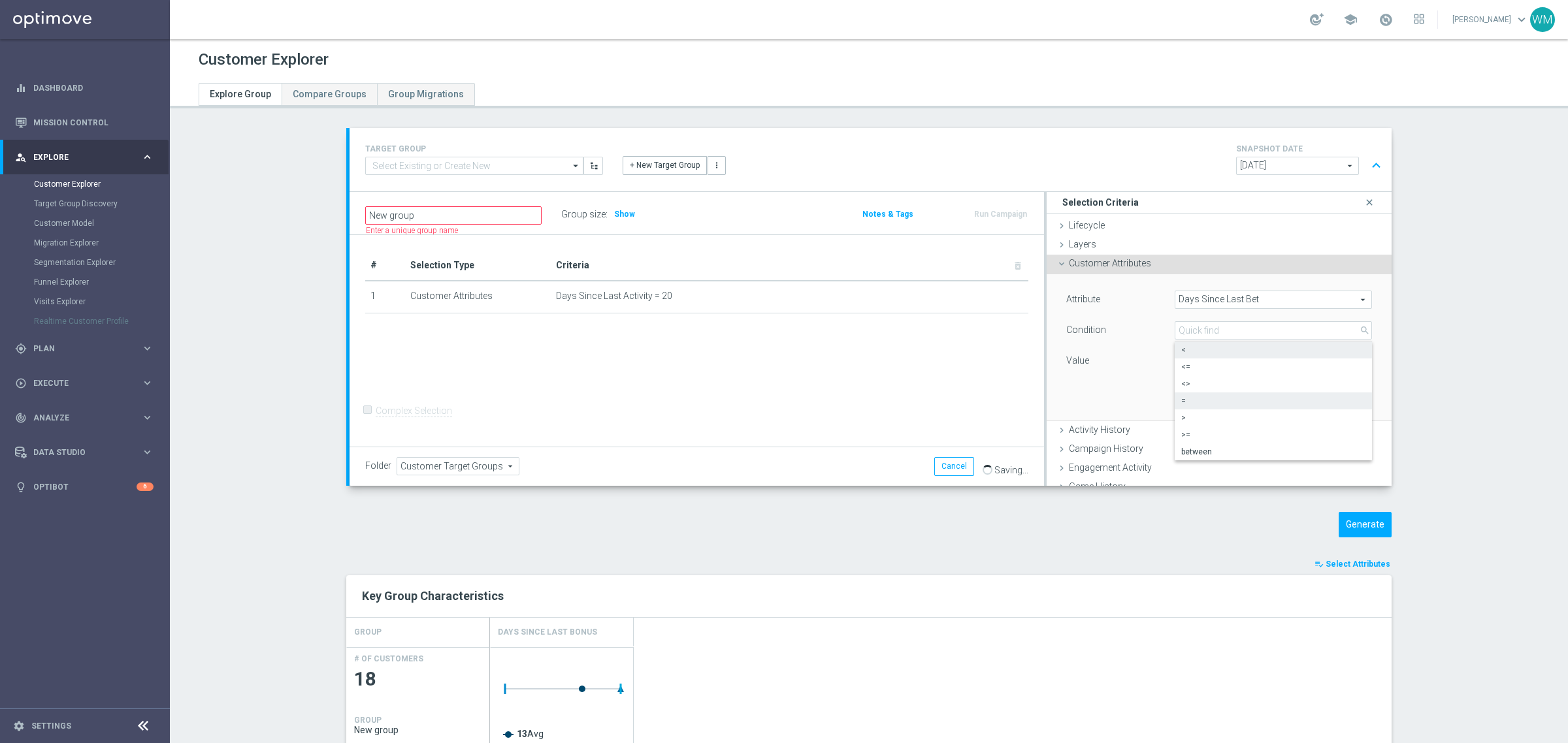
type input "<"
click at [1199, 367] on input "number" at bounding box center [1218, 360] width 89 height 18
type input "20"
click at [1333, 393] on button "Add" at bounding box center [1353, 401] width 39 height 18
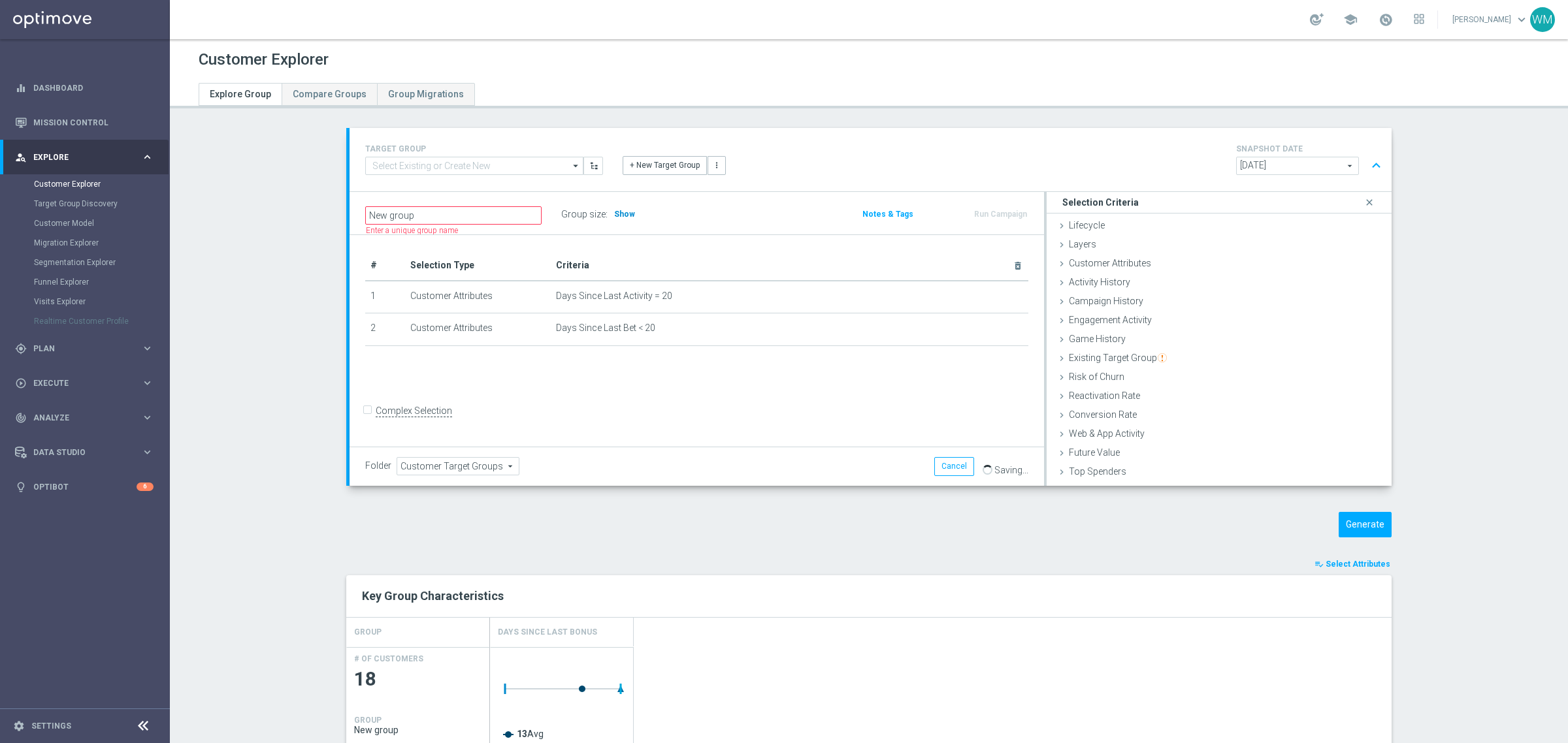
click at [613, 208] on h3 "Show" at bounding box center [625, 214] width 24 height 14
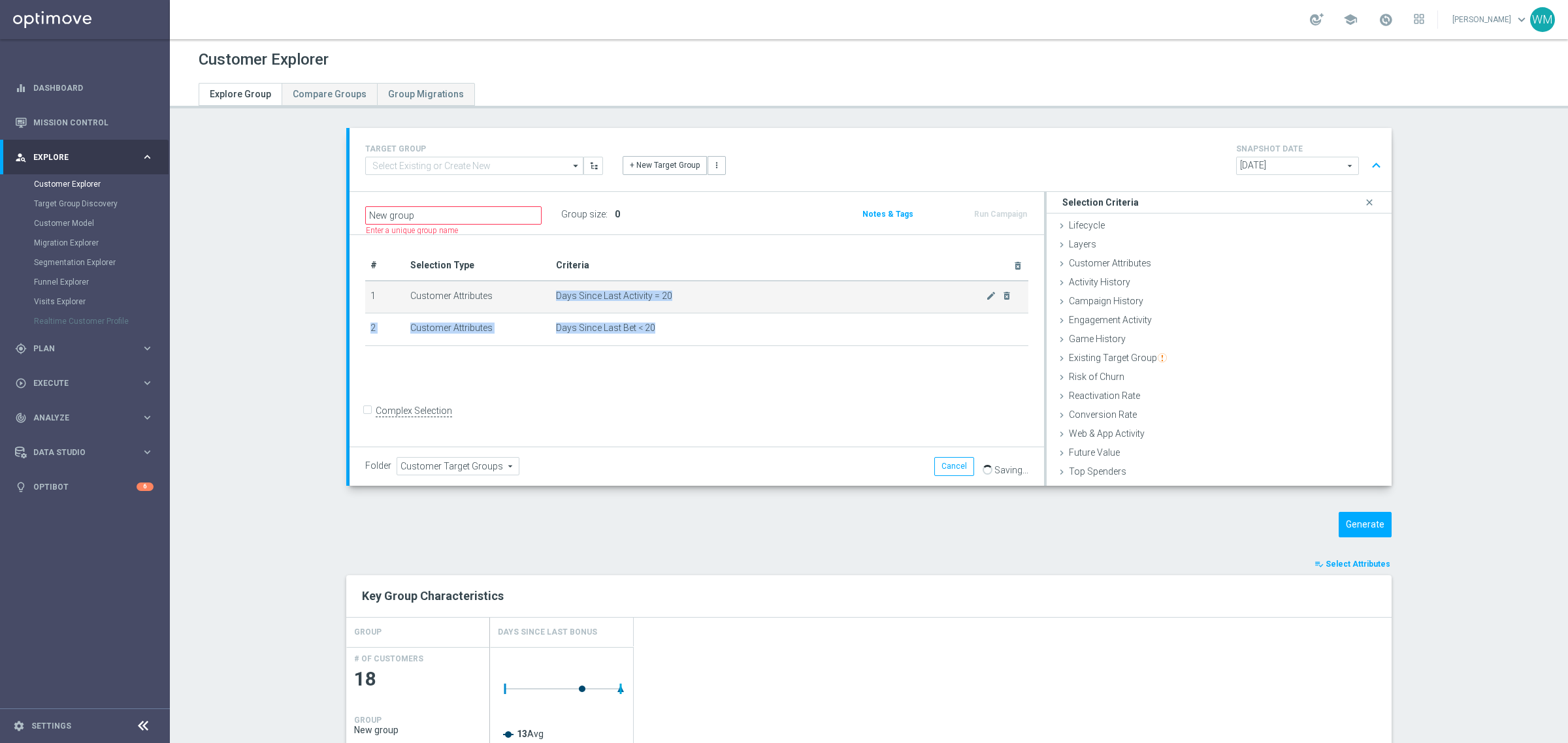
drag, startPoint x: 715, startPoint y: 344, endPoint x: 548, endPoint y: 296, distance: 173.8
click at [548, 296] on tbody "1 Customer Attributes Days Since Last Activity = 20 mode_edit delete_forever 2 …" at bounding box center [697, 313] width 663 height 65
click at [550, 296] on td "Days Since Last Activity = 20 mode_edit delete_forever" at bounding box center [789, 296] width 478 height 32
drag, startPoint x: 548, startPoint y: 296, endPoint x: 748, endPoint y: 358, distance: 209.4
click at [748, 358] on div "# Selection Type Criteria delete_forever 1 Customer Attributes Days Since Last …" at bounding box center [697, 341] width 694 height 212
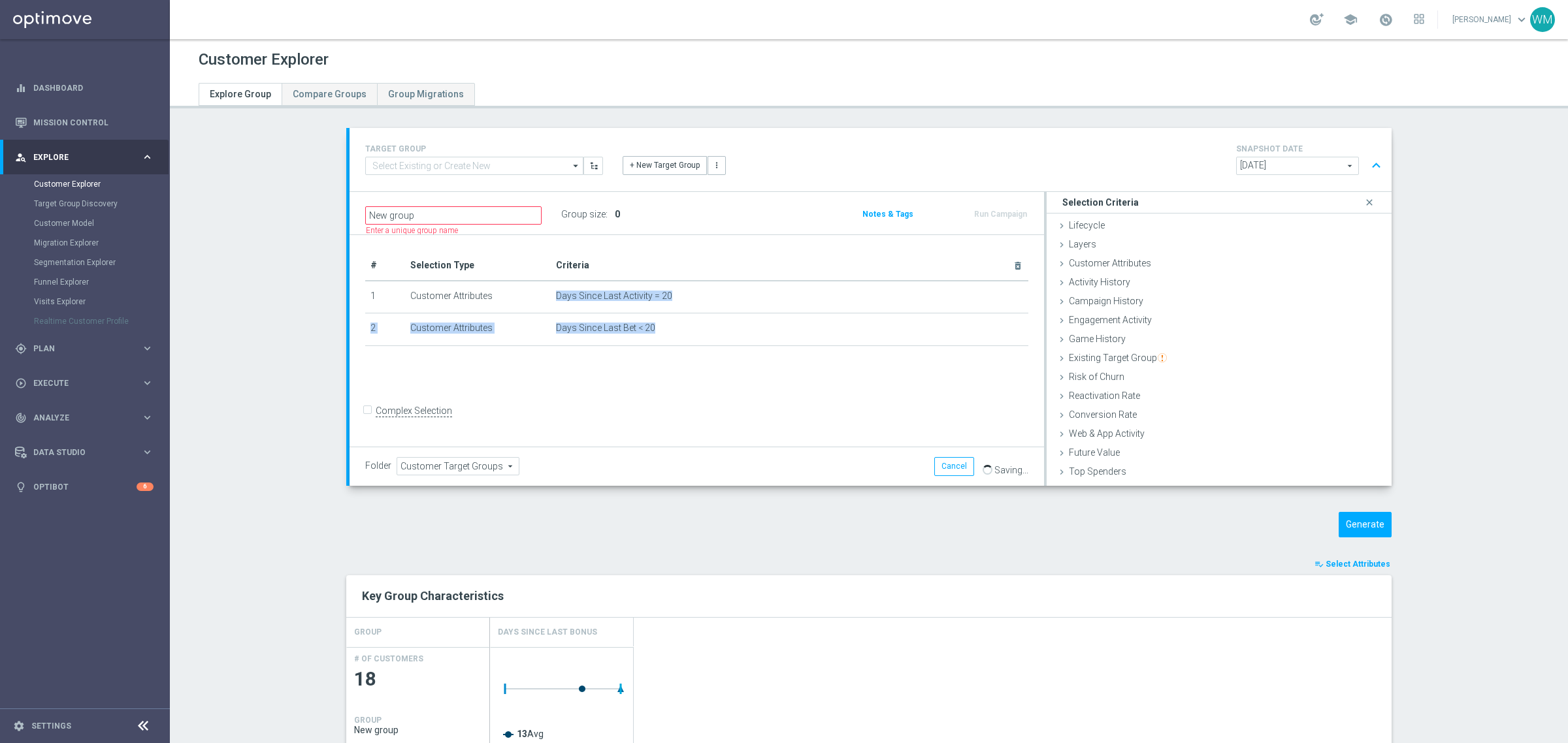
click at [748, 358] on div "+ Add Selection" at bounding box center [697, 358] width 683 height 1
drag, startPoint x: 357, startPoint y: 279, endPoint x: 706, endPoint y: 327, distance: 352.3
click at [706, 327] on tbody "1 Customer Attributes Days Since Last Activity = 20 mode_edit delete_forever 2 …" at bounding box center [697, 313] width 663 height 65
click at [706, 327] on span "Days Since Last Bet < 20" at bounding box center [771, 328] width 430 height 11
drag, startPoint x: 386, startPoint y: 288, endPoint x: 363, endPoint y: 285, distance: 23.2
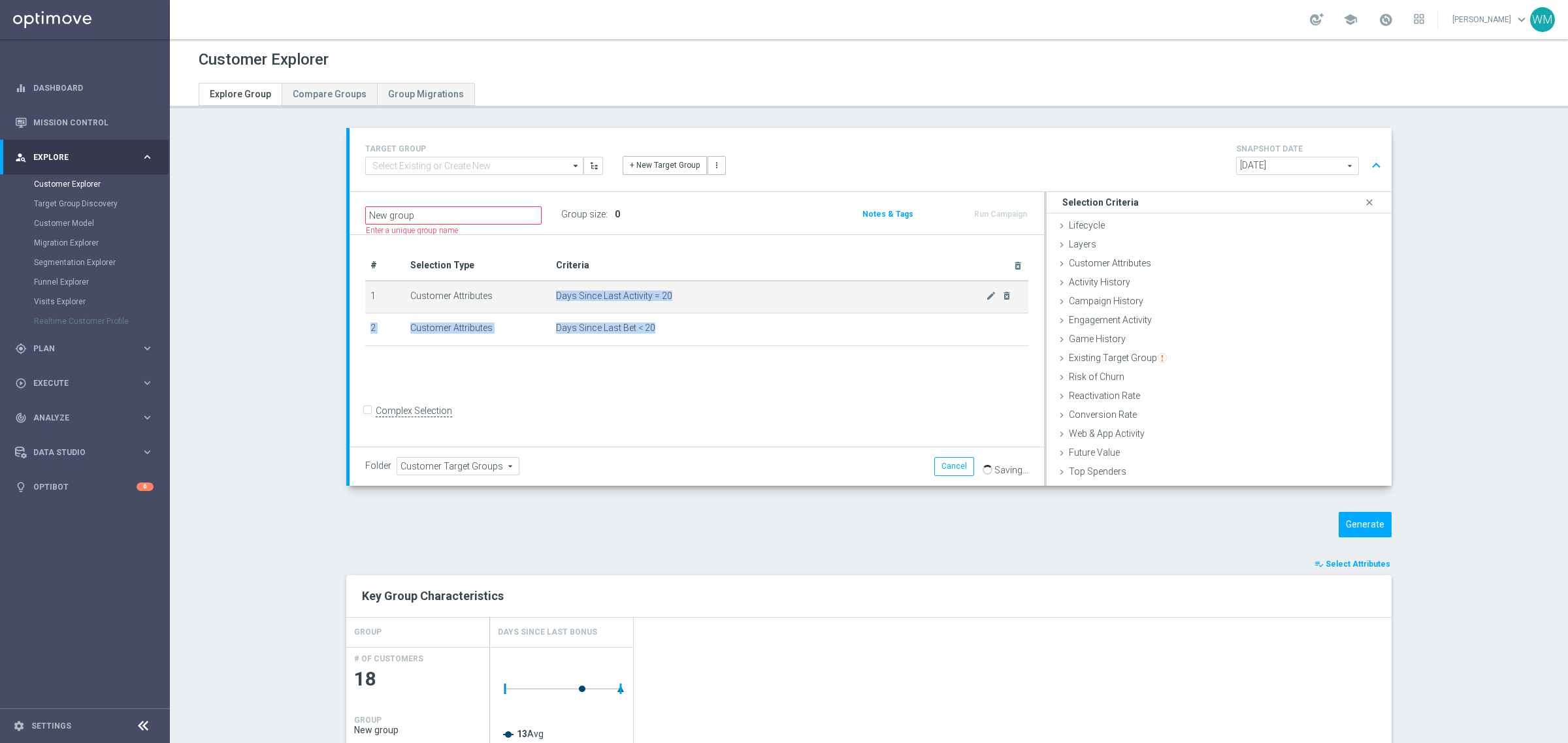
click at [366, 285] on tbody "1 Customer Attributes Days Since Last Activity = 20 mode_edit delete_forever 2 …" at bounding box center [697, 313] width 663 height 65
click at [366, 285] on td "1" at bounding box center [385, 296] width 40 height 32
drag, startPoint x: 363, startPoint y: 285, endPoint x: 828, endPoint y: 355, distance: 470.2
click at [828, 355] on div "# Selection Type Criteria delete_forever 1 Customer Attributes Days Since Last …" at bounding box center [697, 304] width 683 height 107
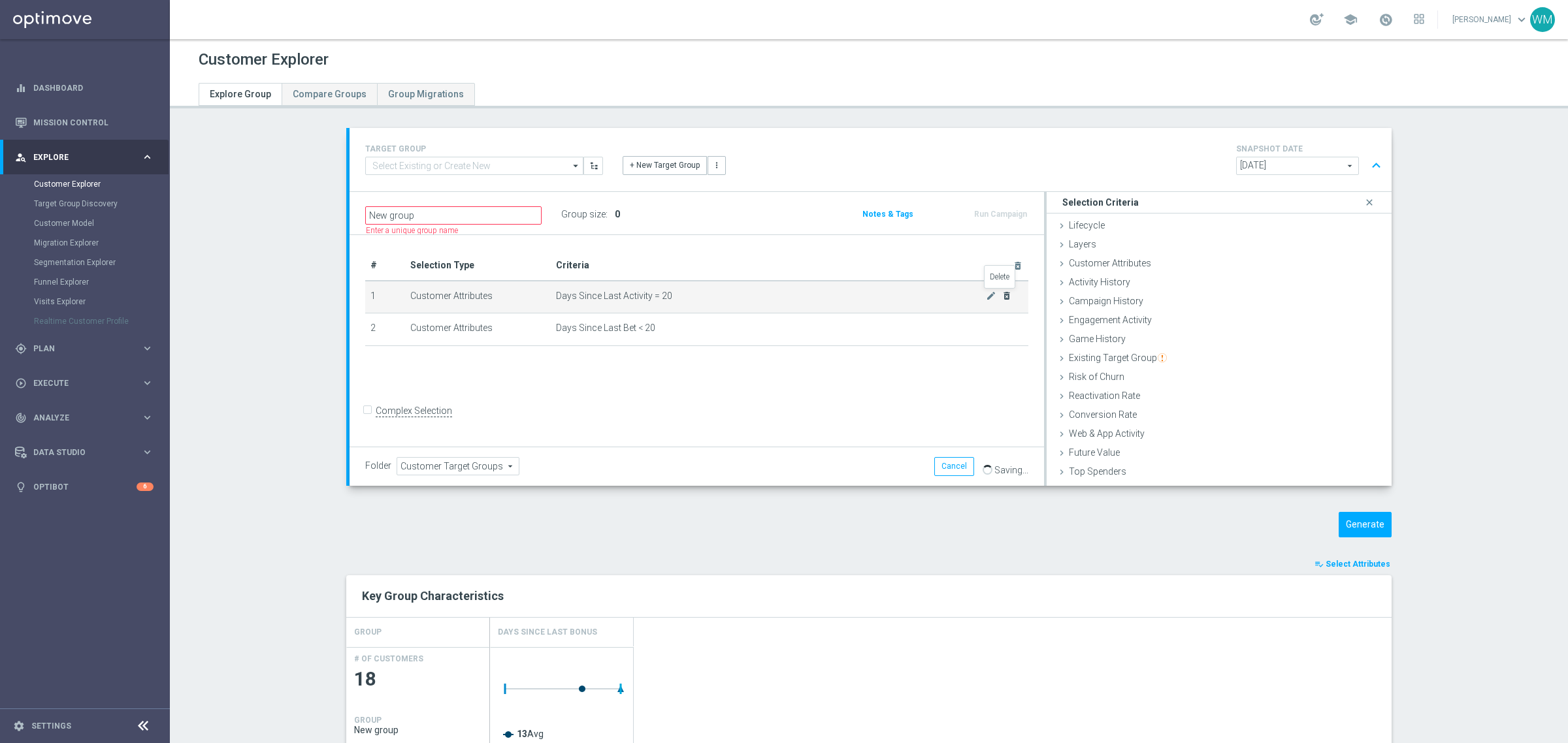
click at [1002, 301] on icon "delete_forever" at bounding box center [1007, 296] width 11 height 11
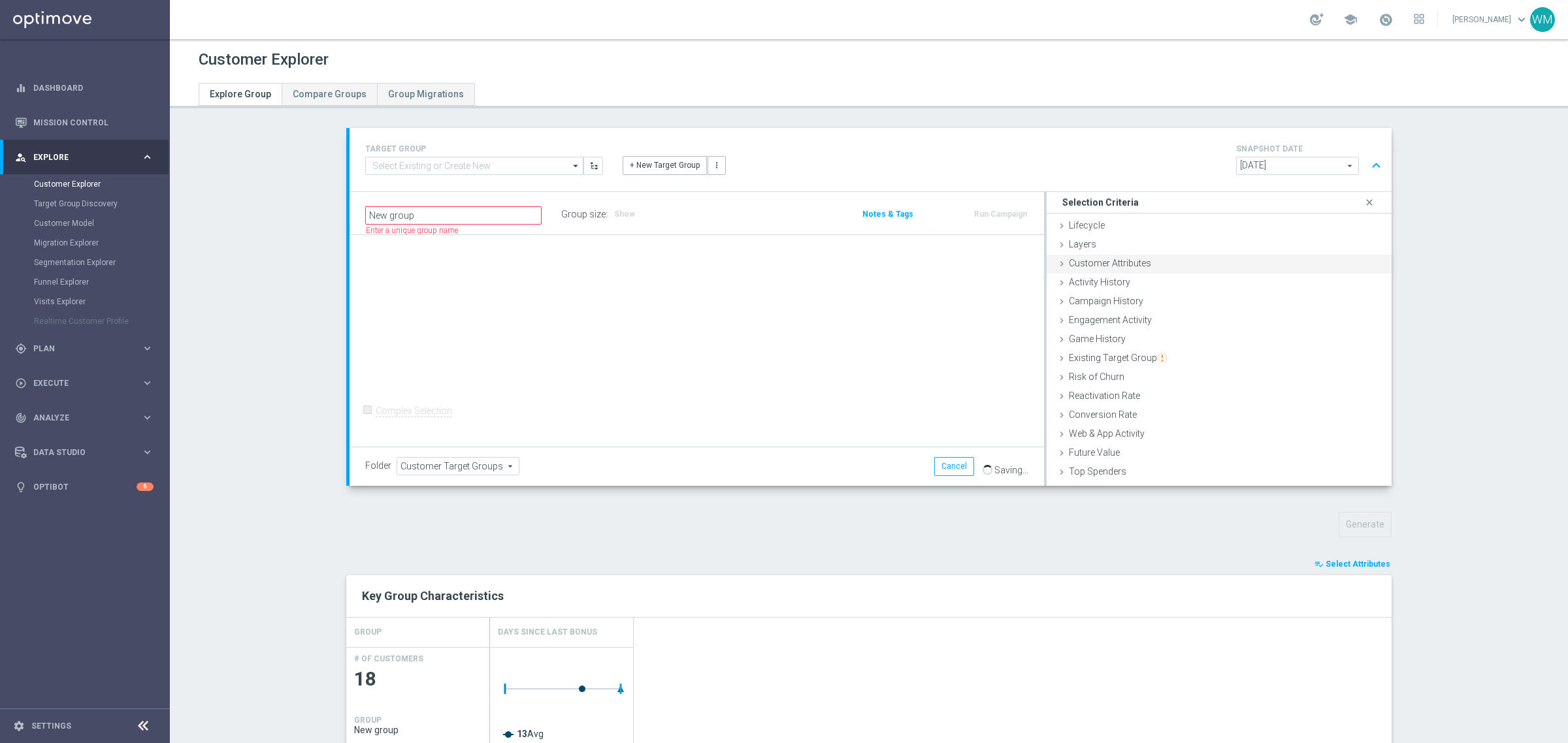
click at [1154, 269] on div "Customer Attributes done selection saved" at bounding box center [1219, 264] width 345 height 19
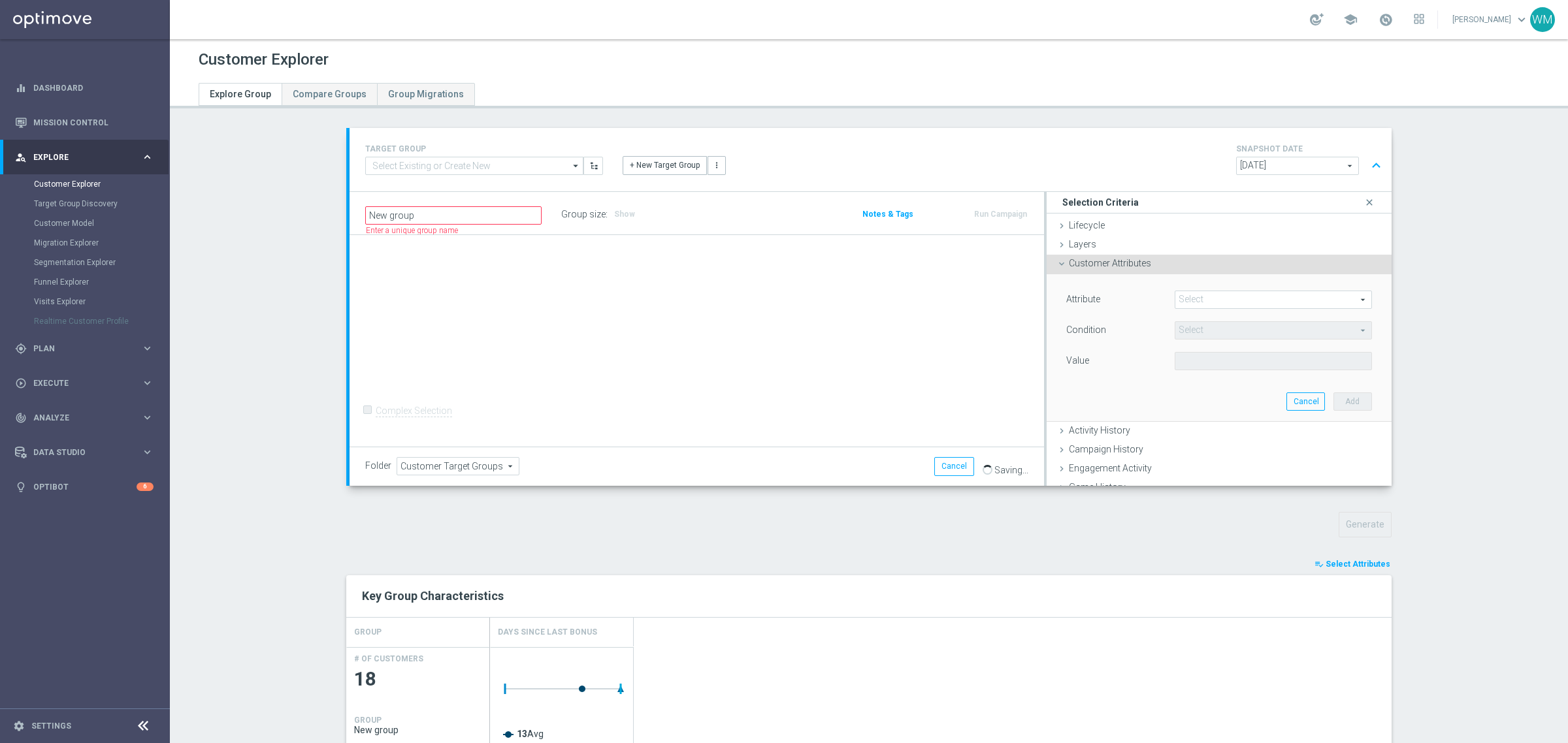
click at [1206, 284] on div "Attribute Select arrow_drop_down search Condition Select arrow_drop_down search…" at bounding box center [1219, 347] width 325 height 146
click at [1200, 294] on span at bounding box center [1273, 300] width 196 height 17
click at [0, 0] on input "search" at bounding box center [0, 0] width 0 height 0
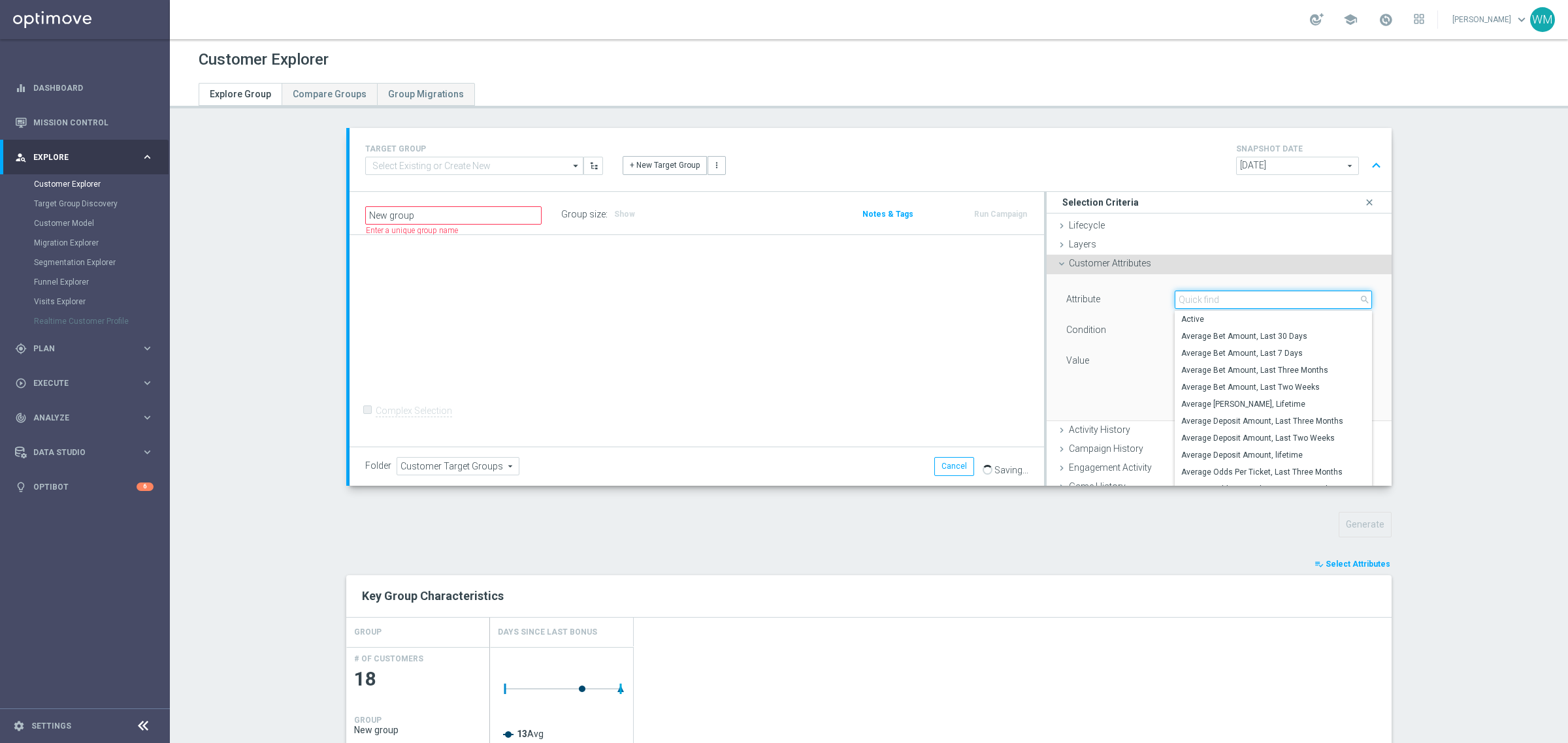
click at [1200, 294] on input "search" at bounding box center [1273, 299] width 197 height 18
paste input "Percent Of Esport Bets, Lifetime"
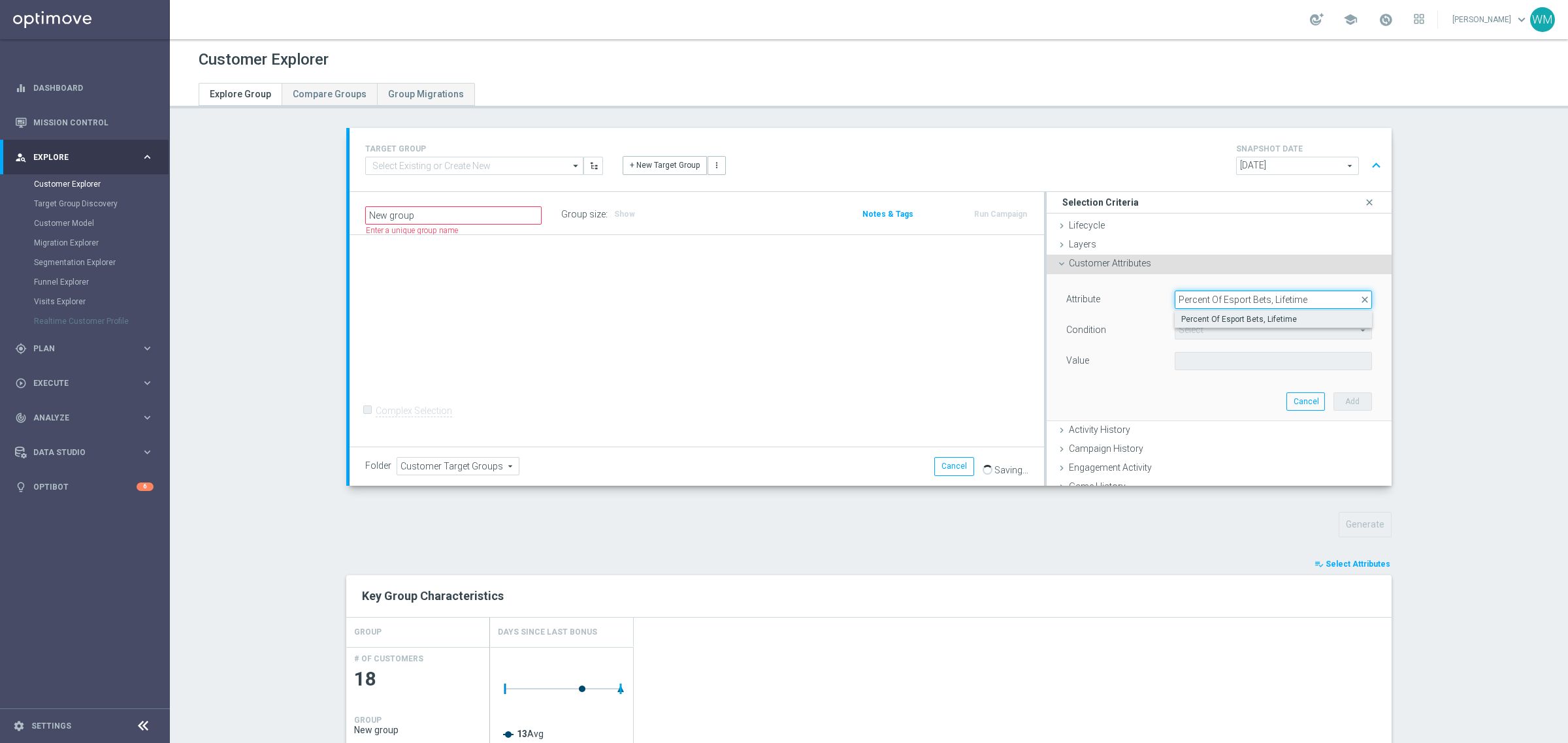
type input "Percent Of Esport Bets, Lifetime"
click at [1200, 315] on span "Percent Of Esport Bets, Lifetime" at bounding box center [1274, 319] width 184 height 11
type input "Percent Of Esport Bets, Lifetime"
type input "="
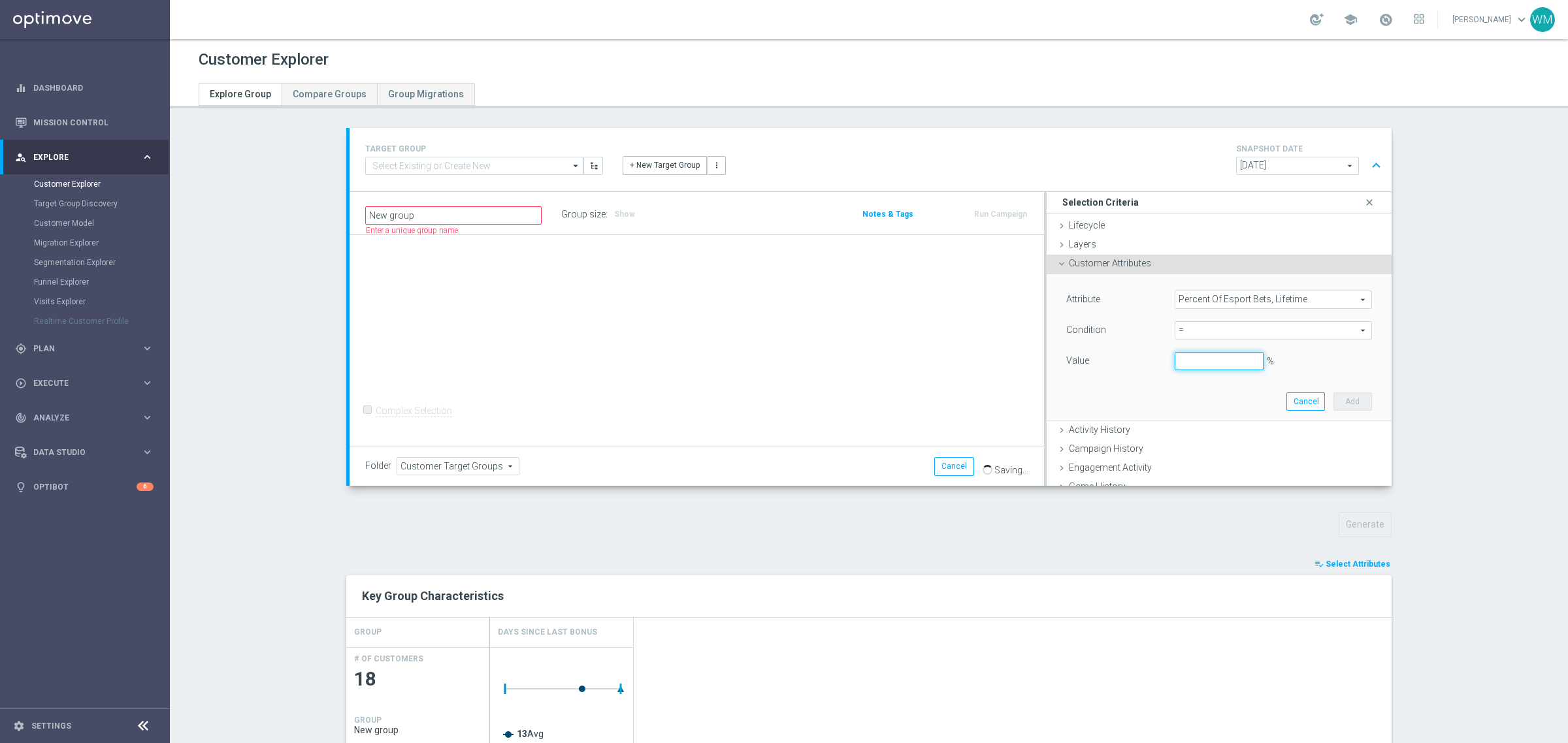
click at [1196, 357] on input "%" at bounding box center [1218, 360] width 89 height 18
type input "100"
click at [1210, 331] on span "=" at bounding box center [1273, 331] width 196 height 17
click at [1191, 421] on span ">" at bounding box center [1274, 418] width 184 height 11
type input ">"
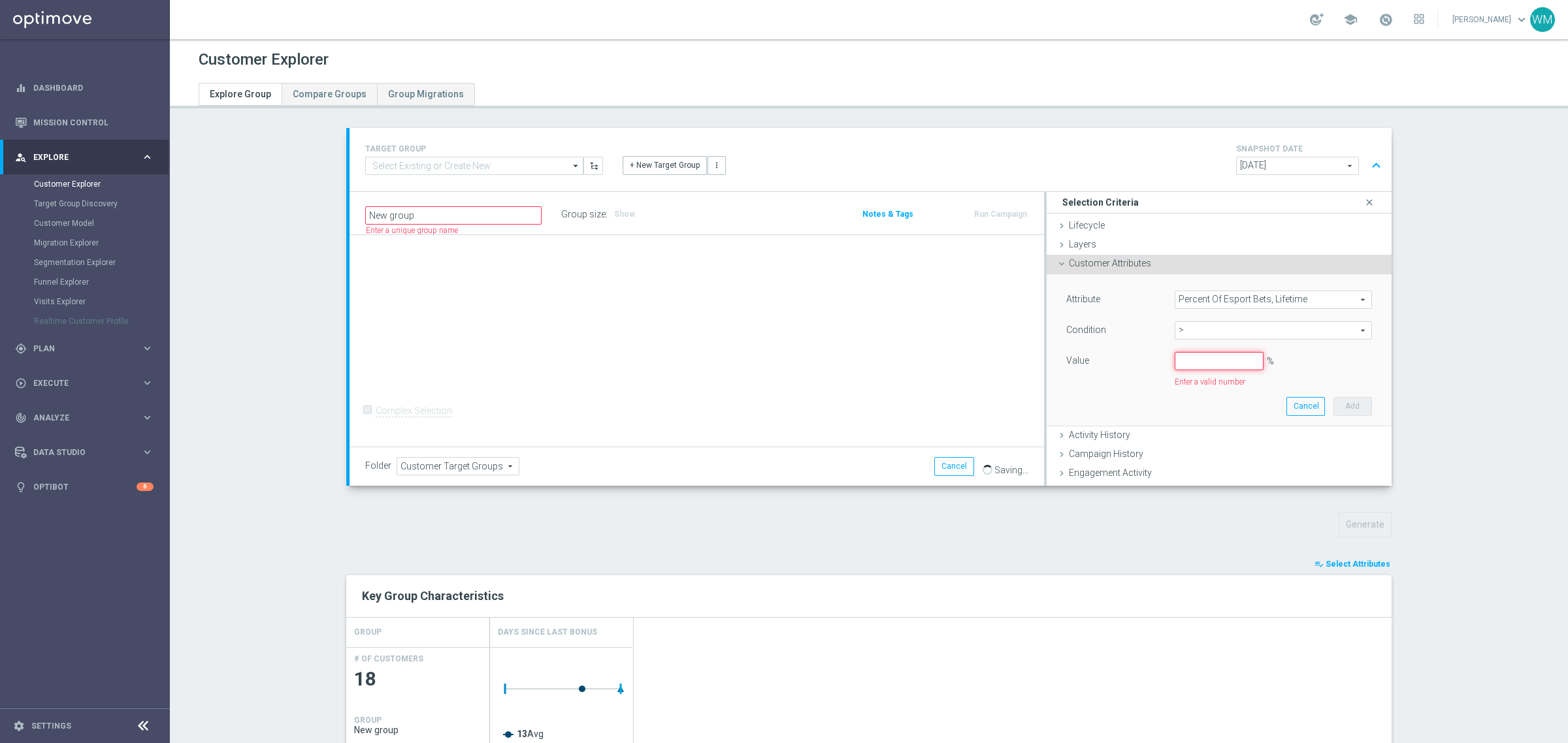
click at [1187, 361] on input "%" at bounding box center [1218, 360] width 89 height 18
click at [1333, 398] on button "Add" at bounding box center [1353, 401] width 39 height 18
type input "0.9"
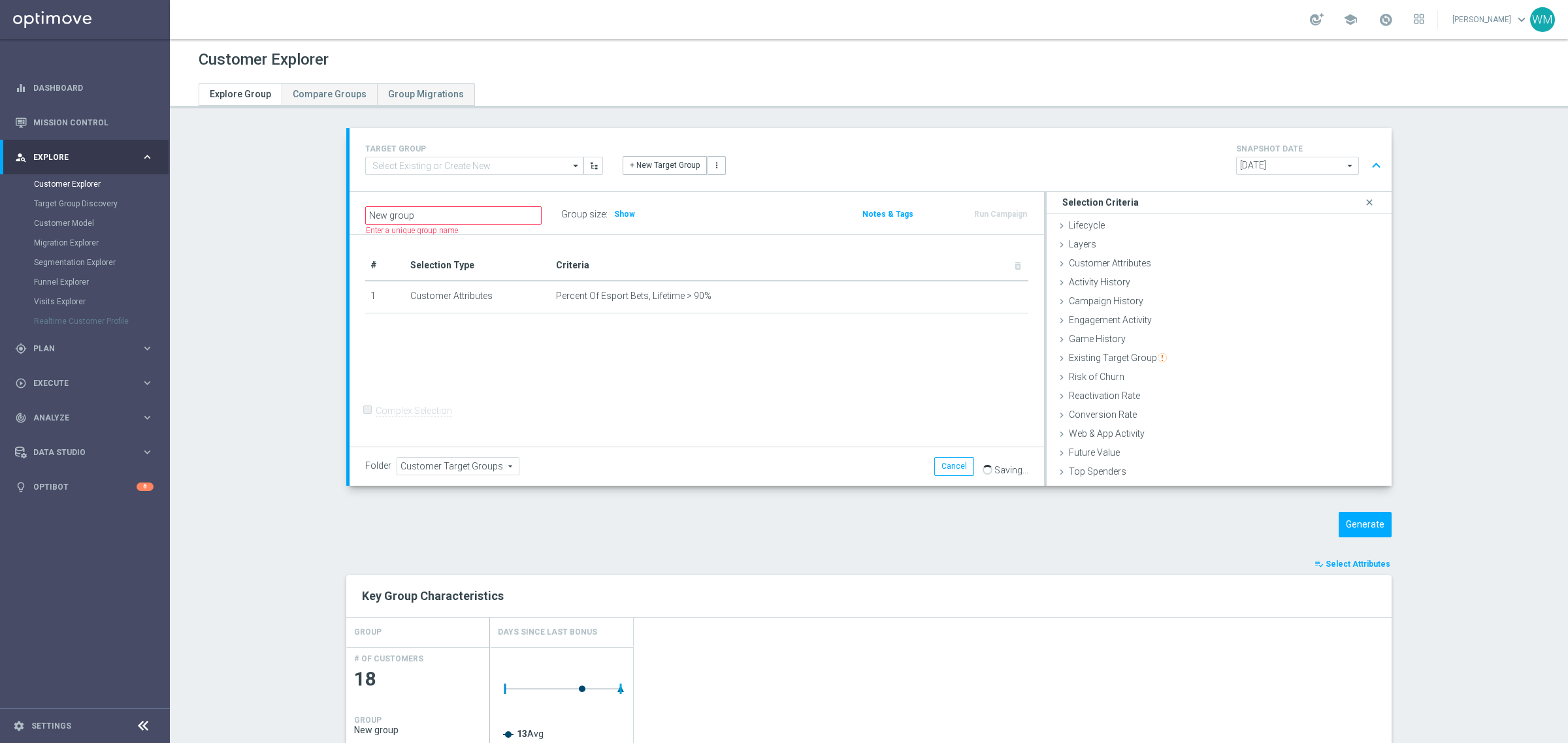
click at [605, 204] on div "New group Name length must be more than 2 characters Name length must be under …" at bounding box center [697, 213] width 694 height 42
click at [624, 224] on div "Group size : Show" at bounding box center [627, 214] width 131 height 19
click at [619, 214] on span "Show" at bounding box center [624, 214] width 21 height 9
click at [988, 299] on icon "mode_edit" at bounding box center [991, 296] width 11 height 11
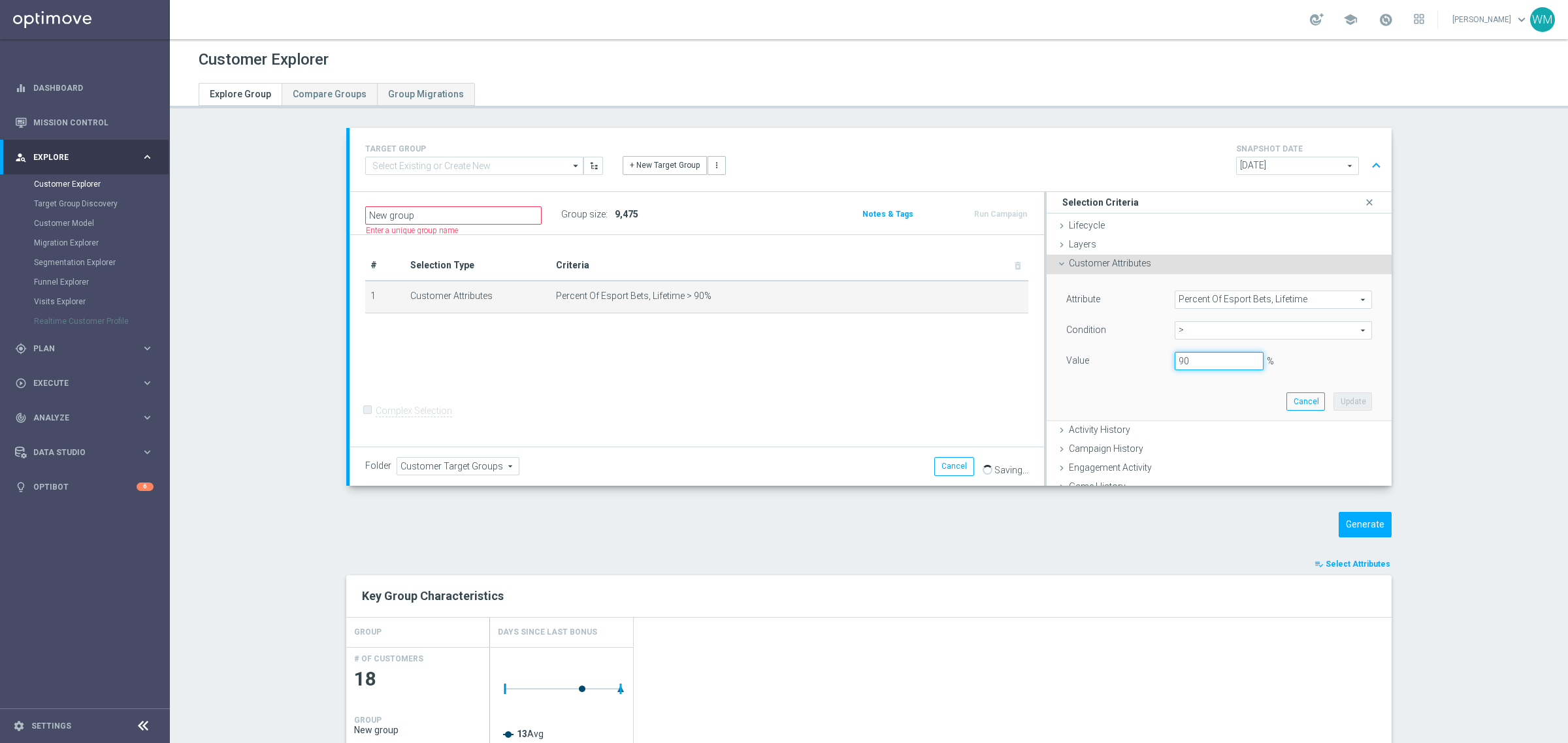
click at [1203, 367] on input "90" at bounding box center [1218, 360] width 89 height 18
click at [1344, 397] on button "Update" at bounding box center [1353, 401] width 39 height 18
type input "0.99"
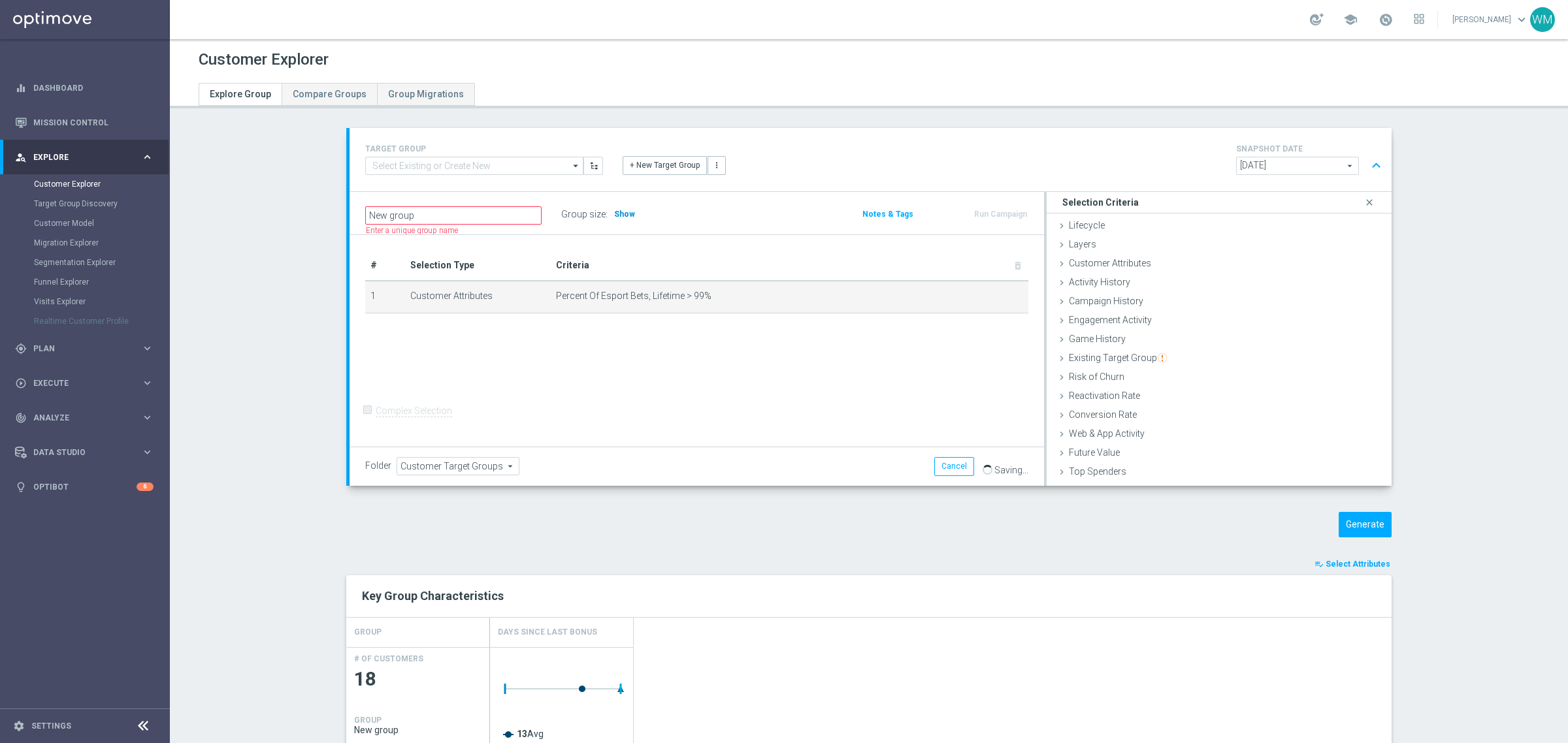
click at [615, 210] on span "Show" at bounding box center [624, 214] width 21 height 9
click at [1358, 521] on button "Generate" at bounding box center [1365, 524] width 53 height 25
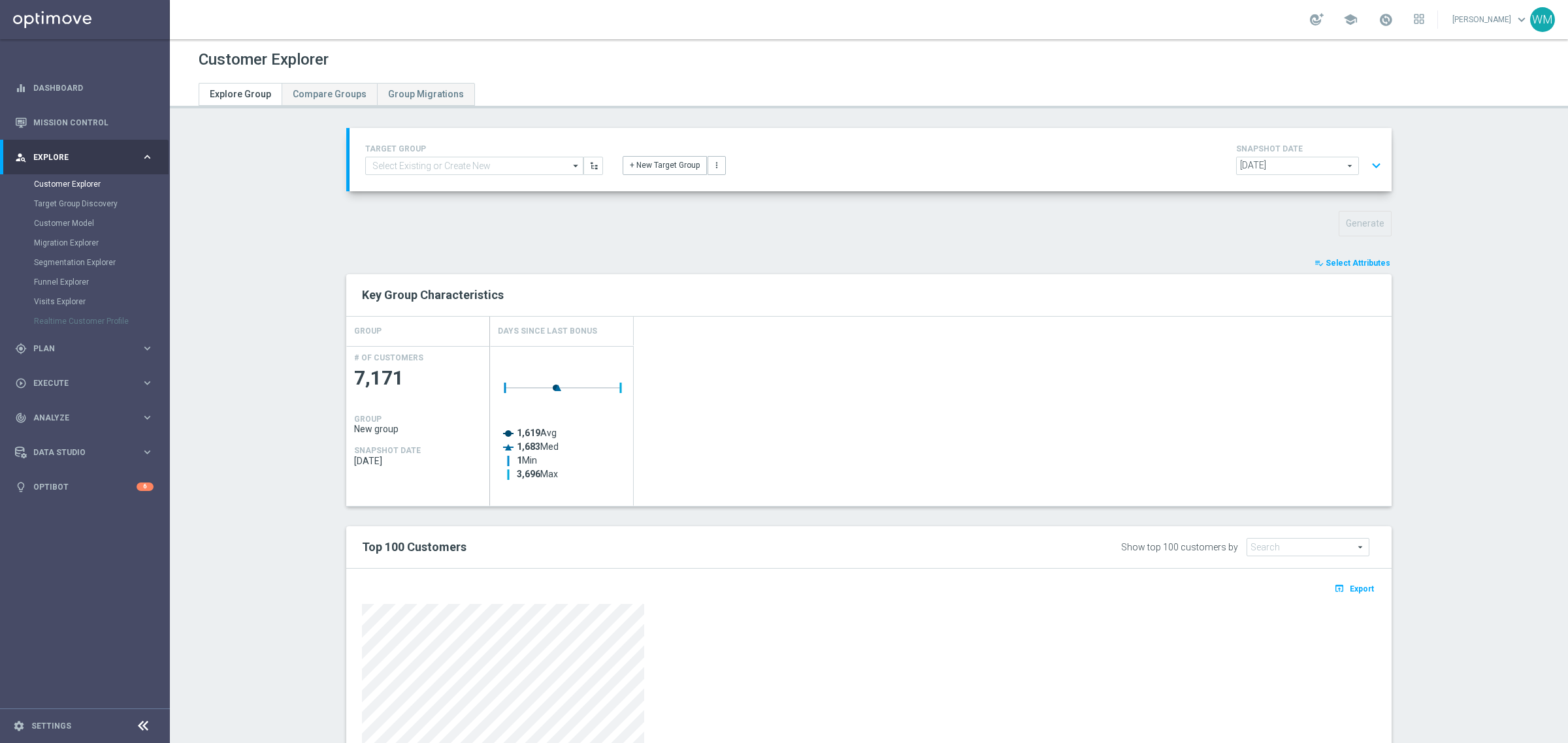
click at [1370, 161] on button "expand_more" at bounding box center [1376, 165] width 19 height 25
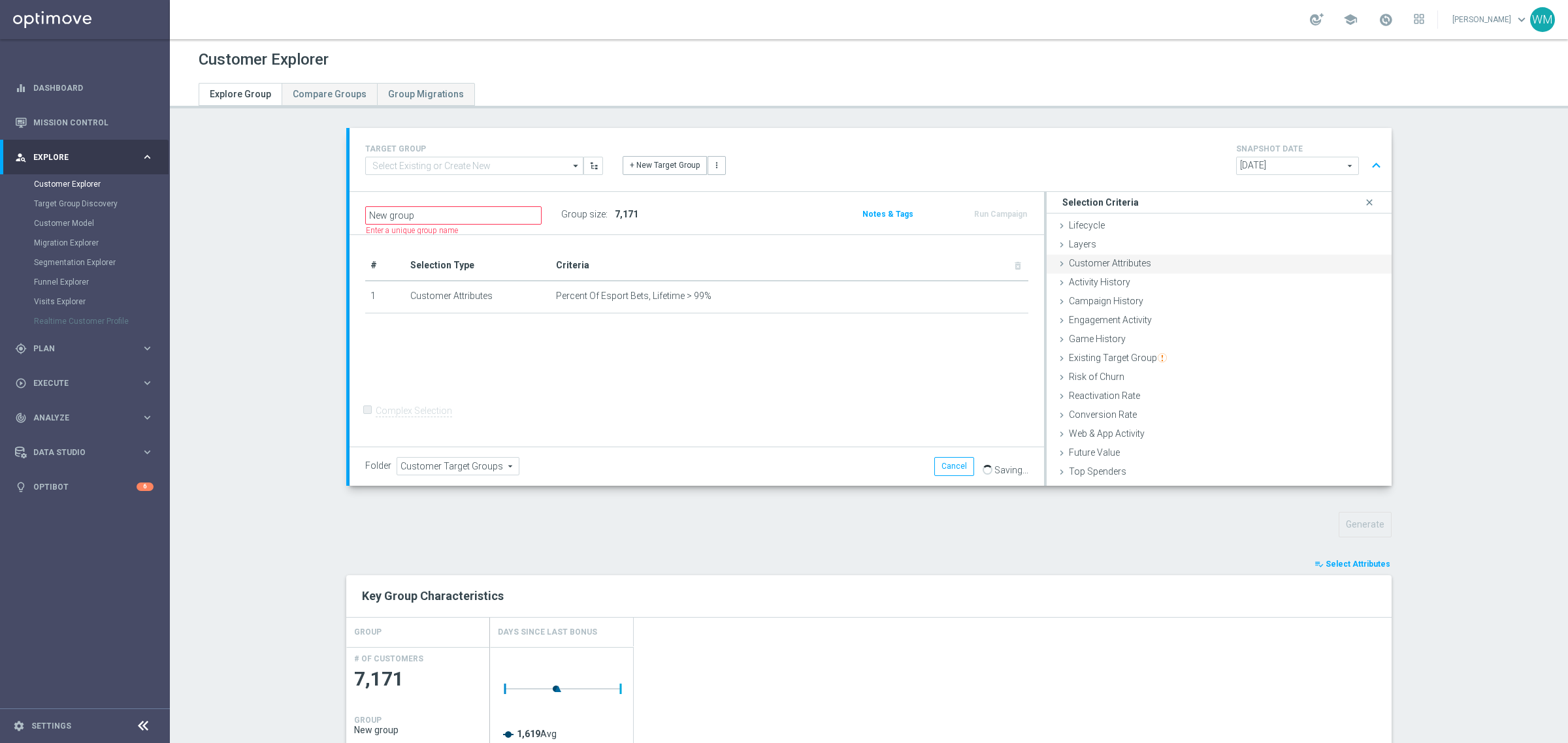
click at [1190, 262] on div "Customer Attributes done selection updated" at bounding box center [1219, 264] width 345 height 19
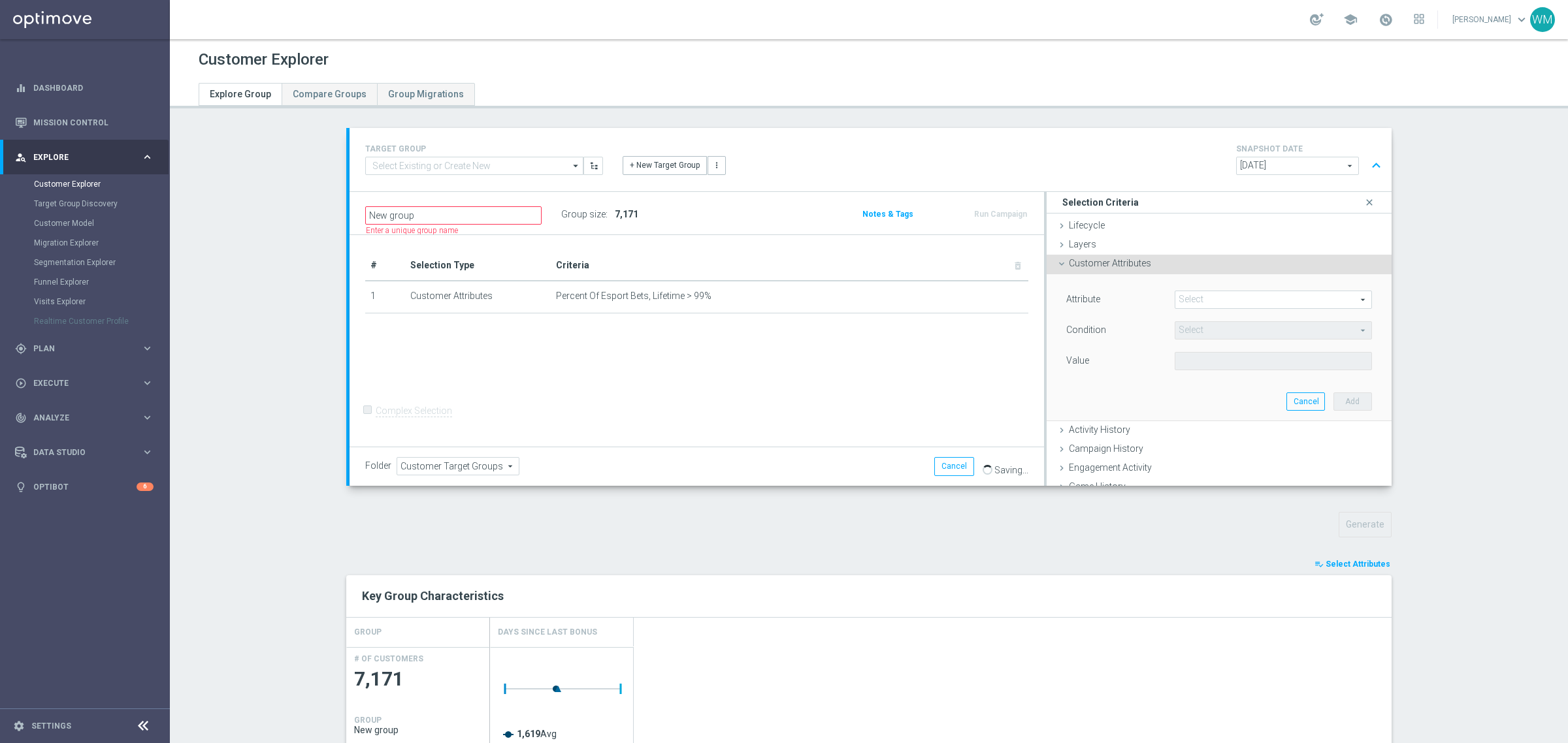
click at [1190, 289] on div "Attribute Select arrow_drop_down search Condition Select arrow_drop_down search…" at bounding box center [1219, 347] width 325 height 146
click at [1187, 295] on span at bounding box center [1273, 300] width 196 height 17
click at [0, 0] on input "search" at bounding box center [0, 0] width 0 height 0
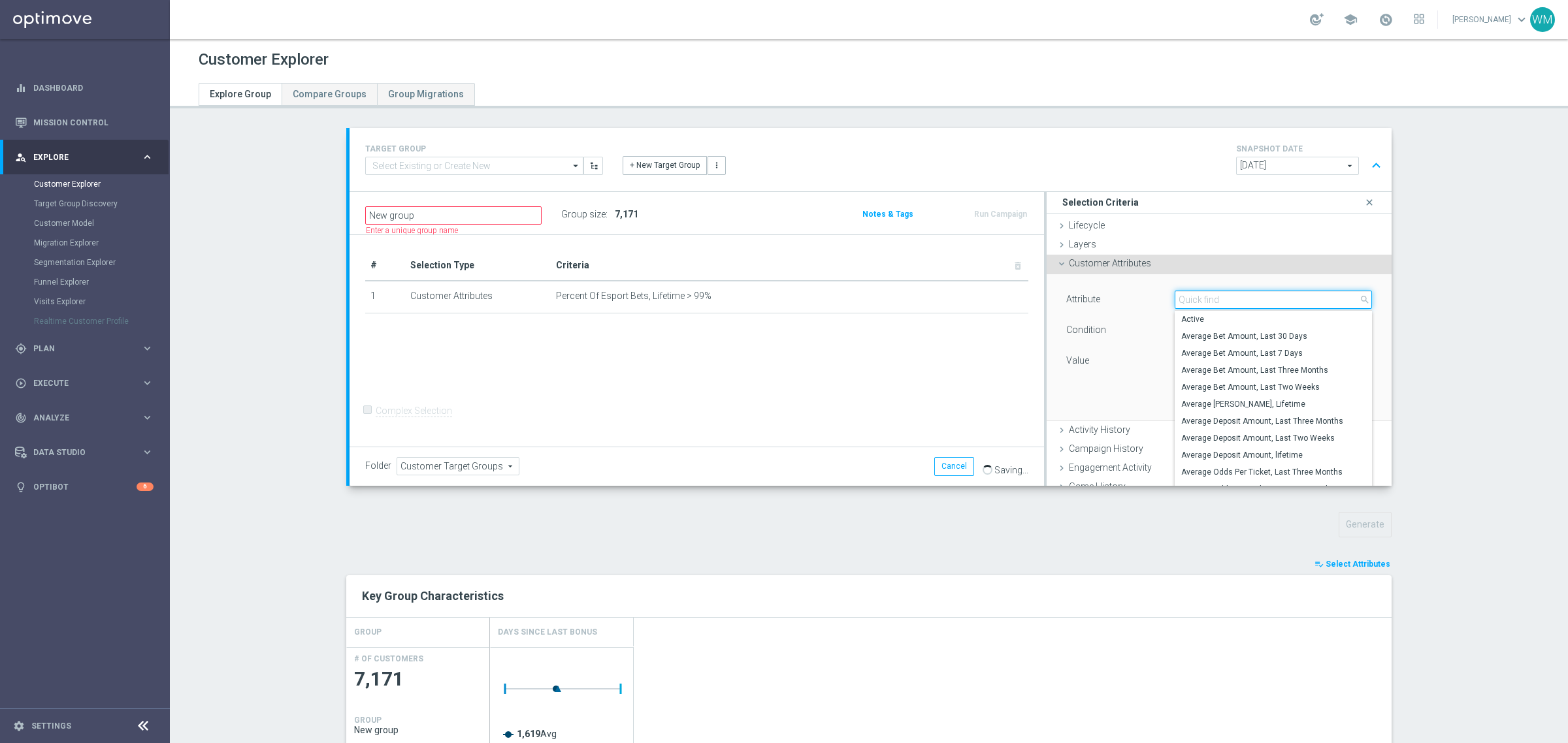
click at [1187, 295] on input "search" at bounding box center [1273, 299] width 197 height 18
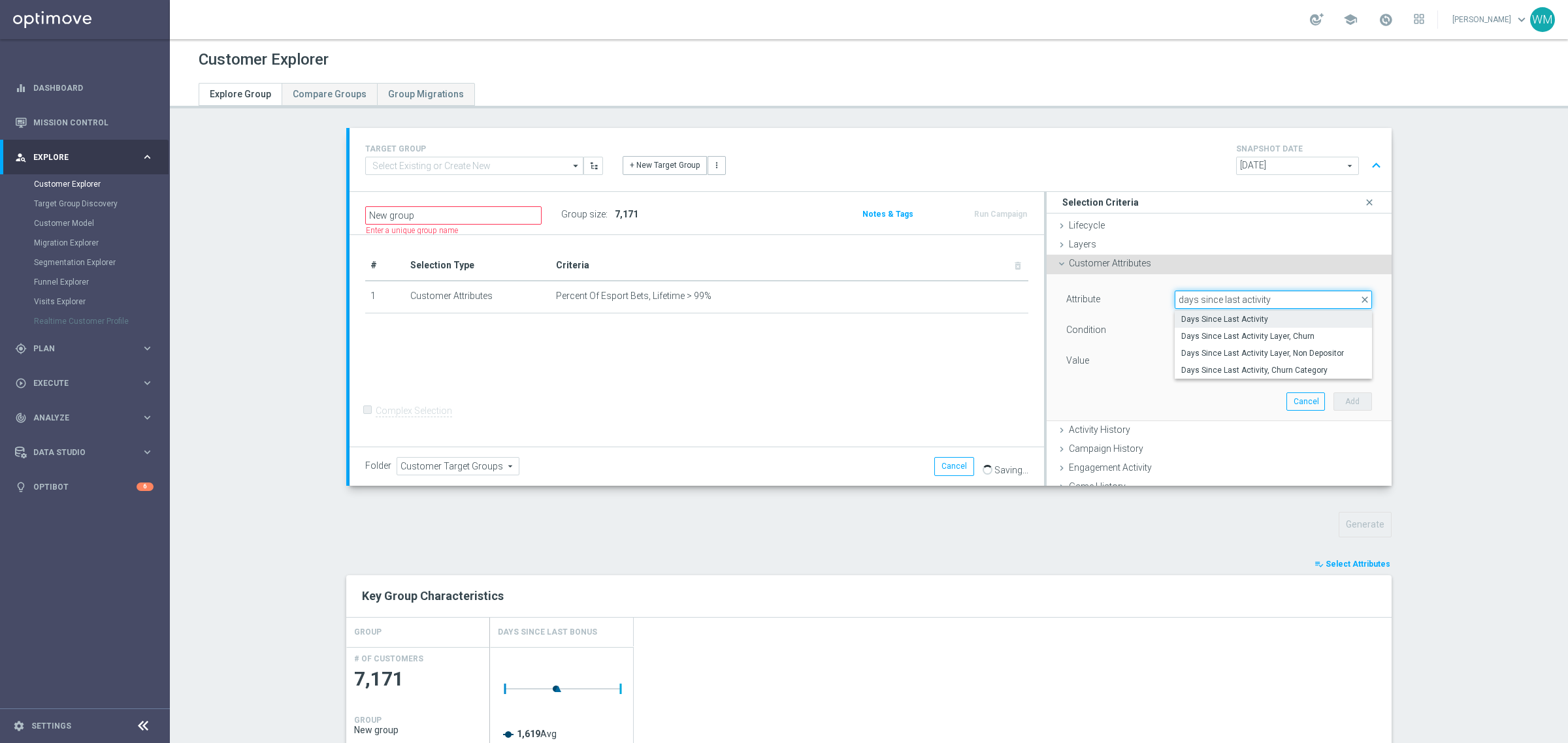
type input "days since last activity"
click at [1187, 311] on label "Days Since Last Activity" at bounding box center [1273, 319] width 197 height 17
type input "Days Since Last Activity"
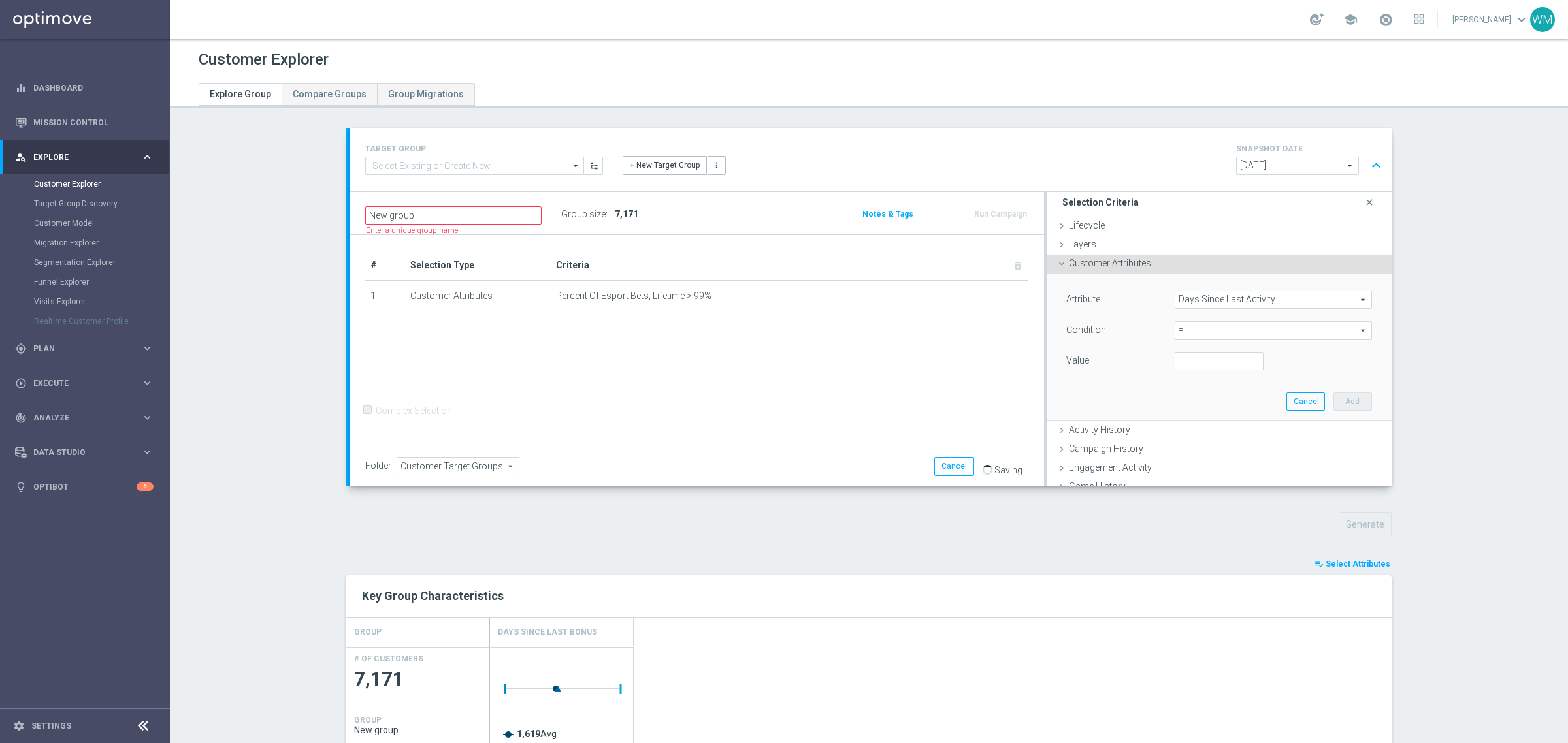
click at [1187, 329] on span "=" at bounding box center [1273, 331] width 196 height 17
click at [1184, 416] on span ">" at bounding box center [1274, 418] width 184 height 11
click at [1197, 360] on input "number" at bounding box center [1218, 360] width 89 height 18
click at [1205, 330] on span ">" at bounding box center [1273, 331] width 196 height 17
click at [1199, 358] on label "<=" at bounding box center [1273, 367] width 197 height 17
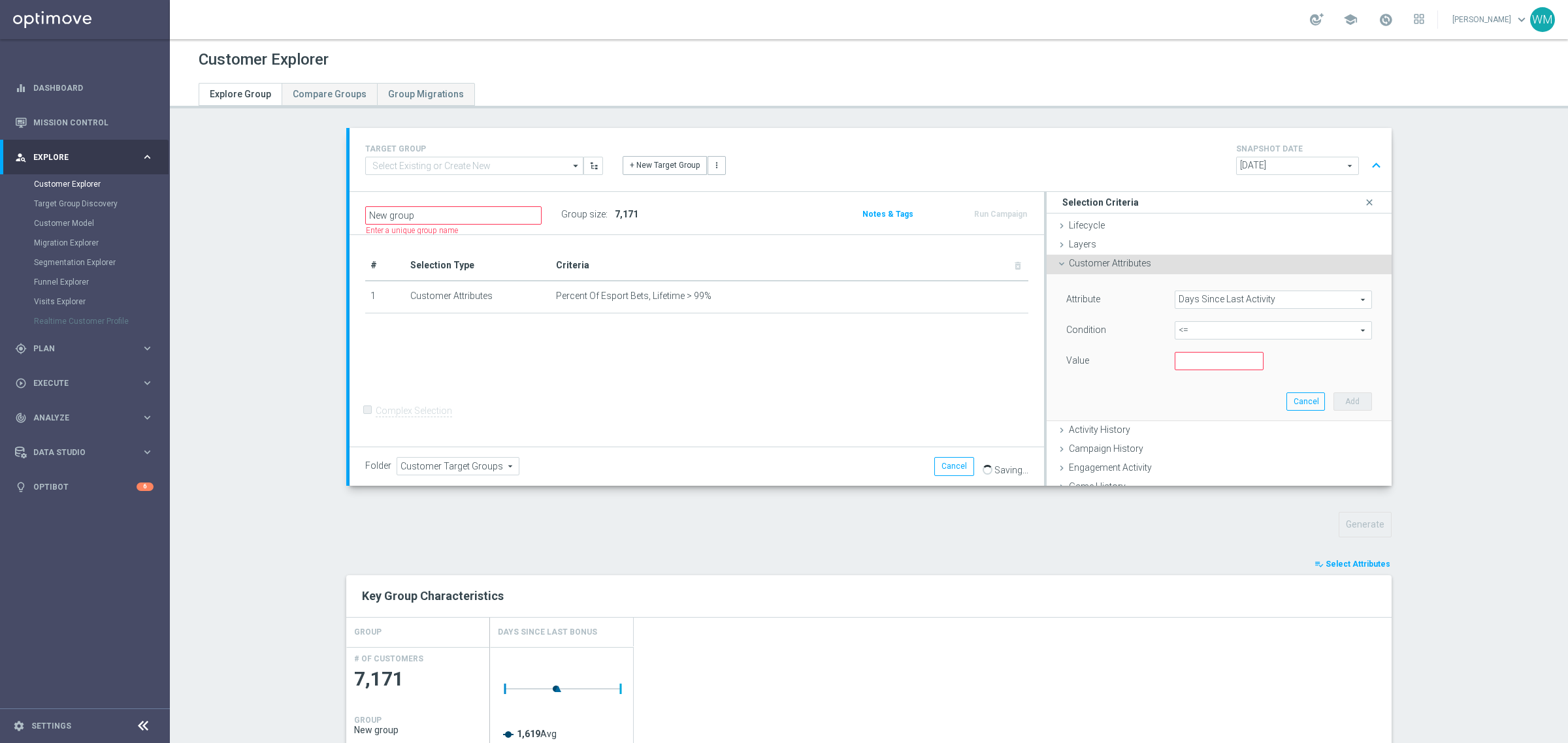
click at [1195, 335] on span "<=" at bounding box center [1273, 331] width 196 height 17
click at [1193, 354] on span "<" at bounding box center [1274, 350] width 184 height 11
type input "<"
click at [1195, 366] on input "number" at bounding box center [1218, 360] width 89 height 18
type input "30"
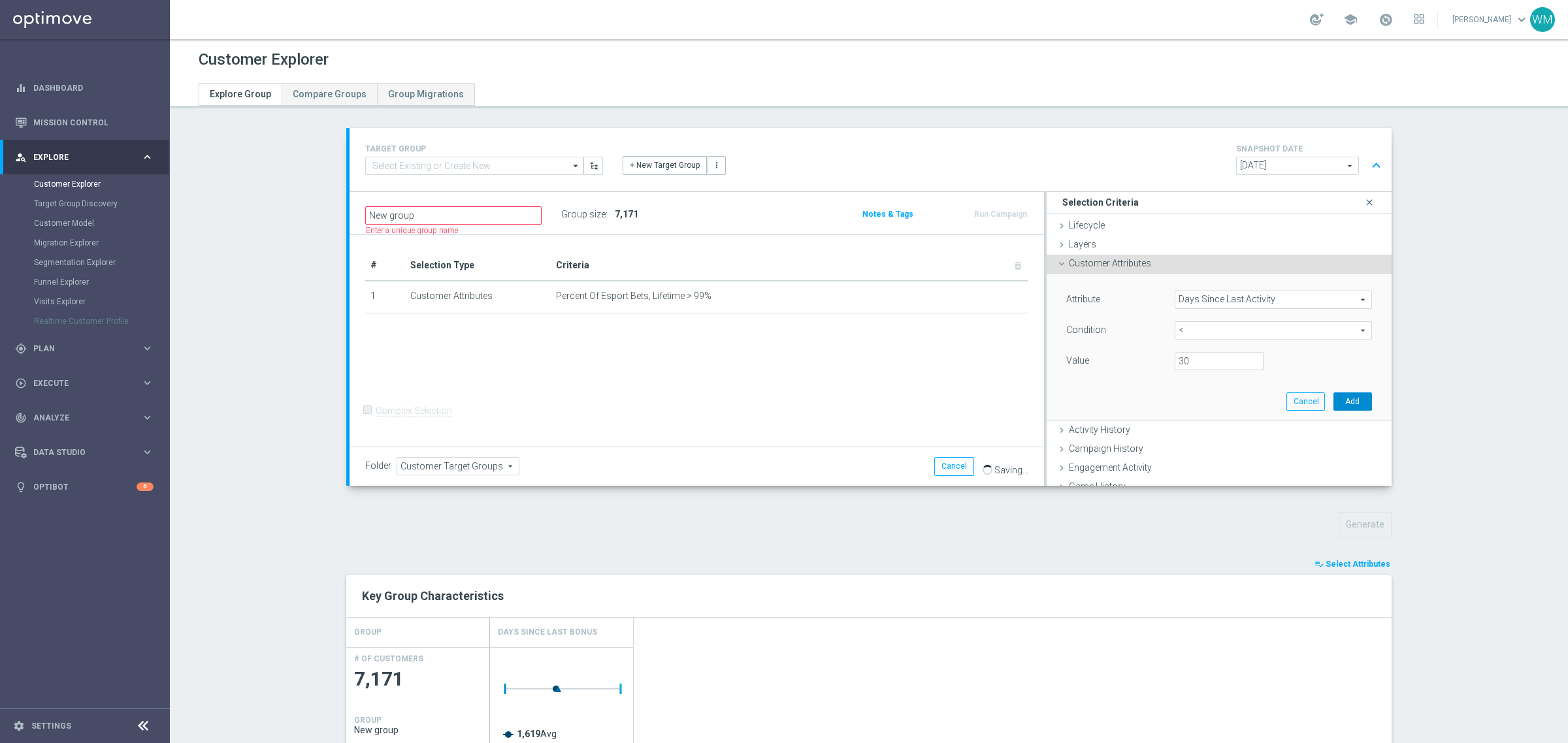
click at [1349, 400] on button "Add" at bounding box center [1353, 401] width 39 height 18
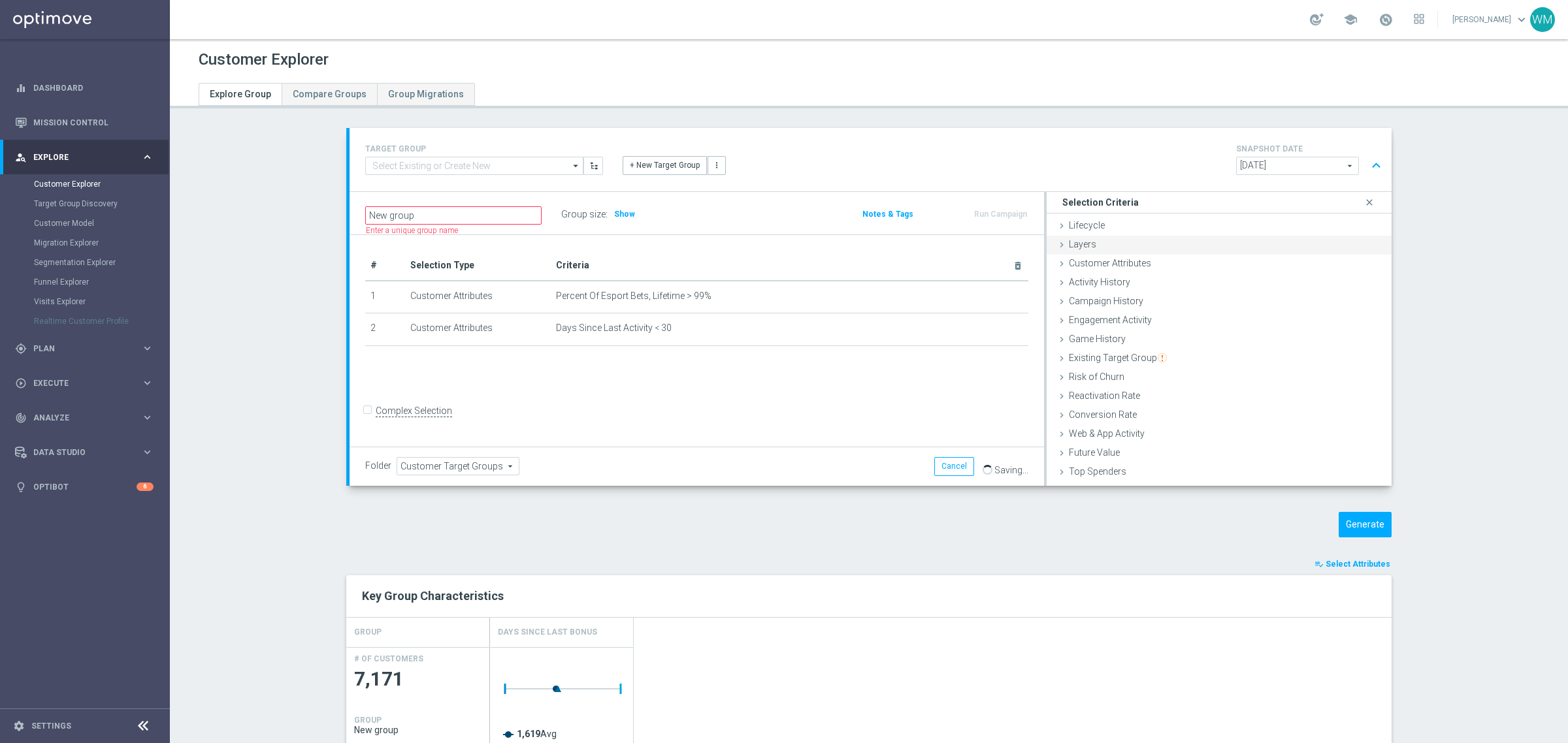
click at [1134, 245] on div "Layers done" at bounding box center [1219, 245] width 345 height 19
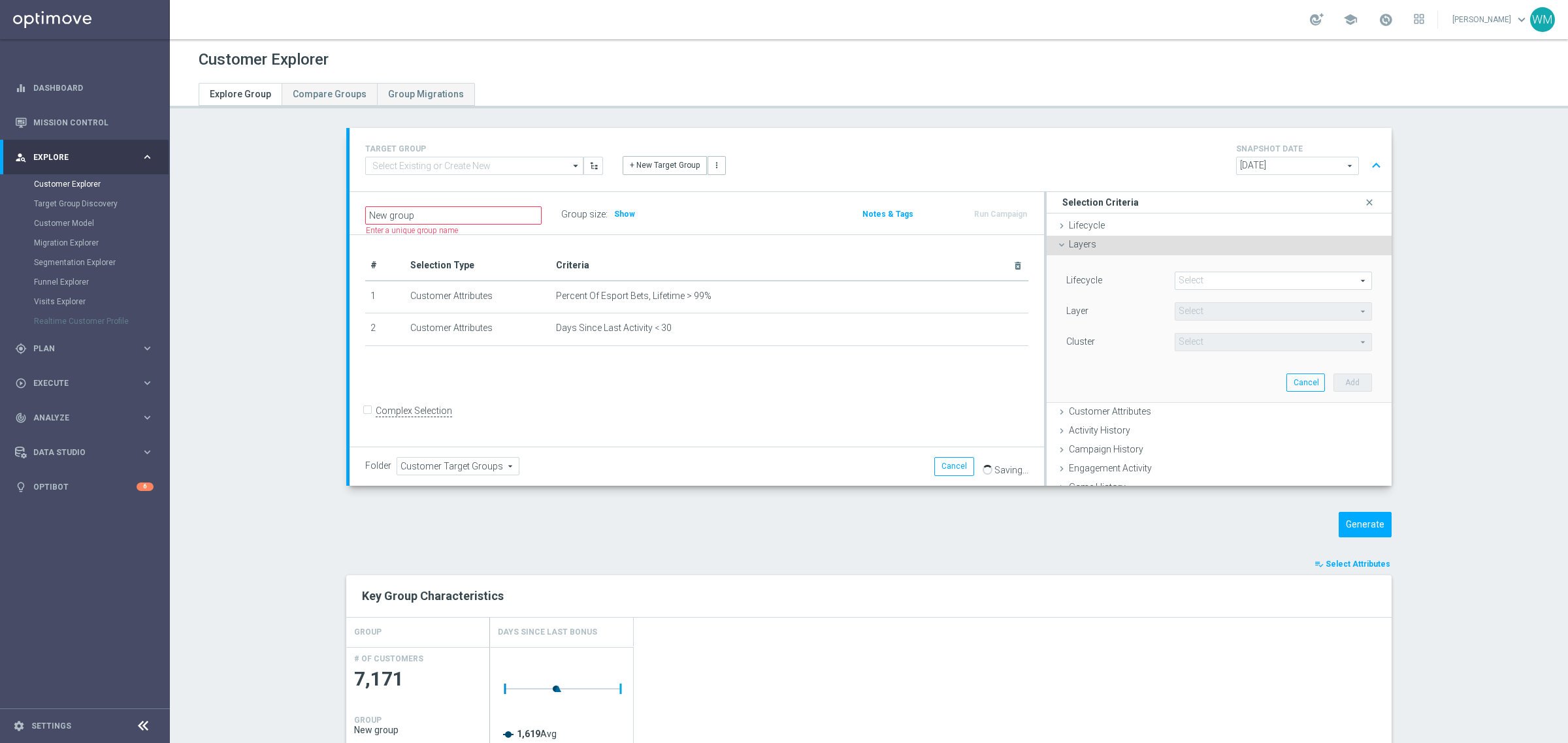
click at [1133, 259] on div "Lifecycle Select arrow_drop_down search Layer Select arrow_drop_down search Clu…" at bounding box center [1219, 328] width 325 height 146
click at [1133, 249] on div "Layers done" at bounding box center [1219, 245] width 345 height 19
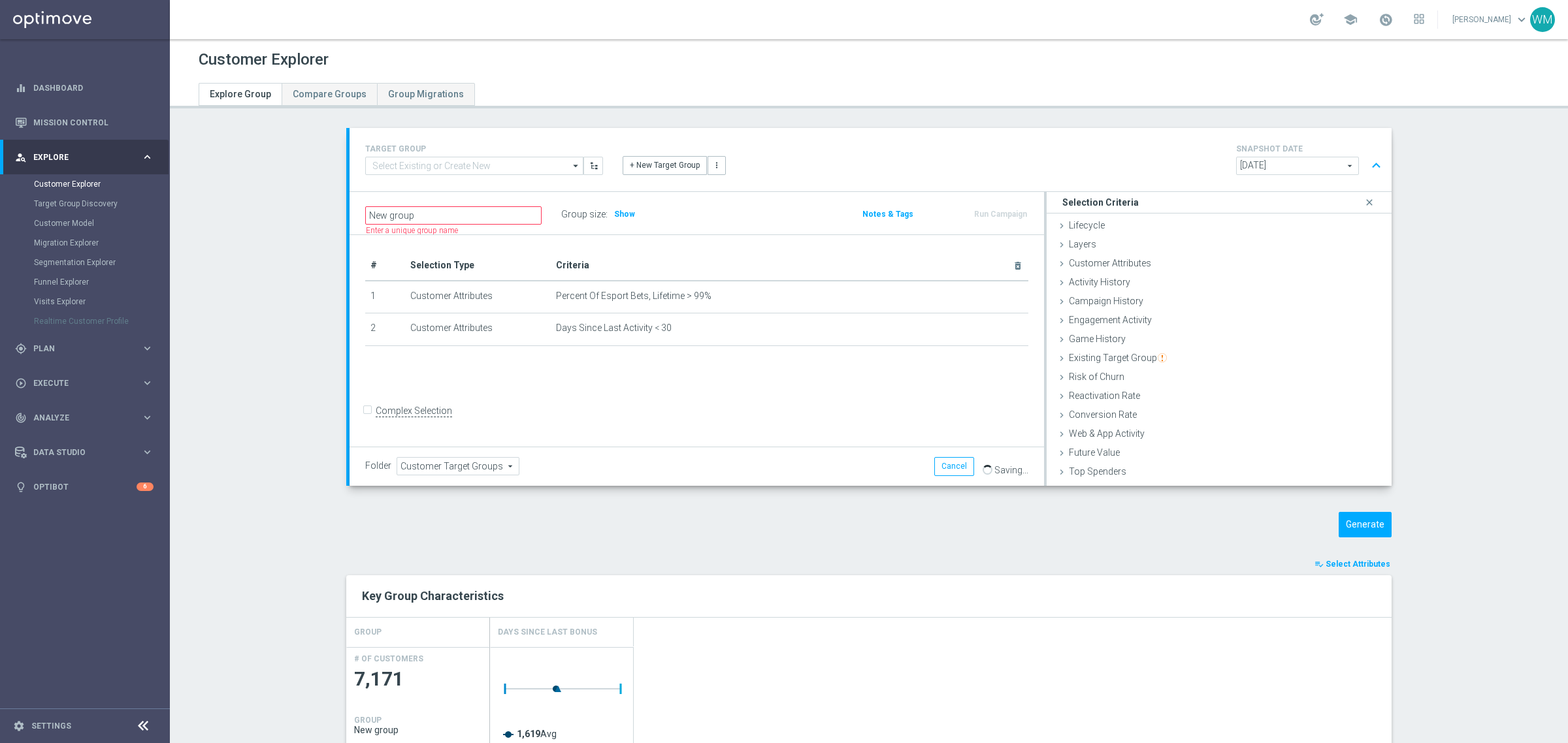
click at [1131, 265] on span "Customer Attributes" at bounding box center [1110, 263] width 82 height 11
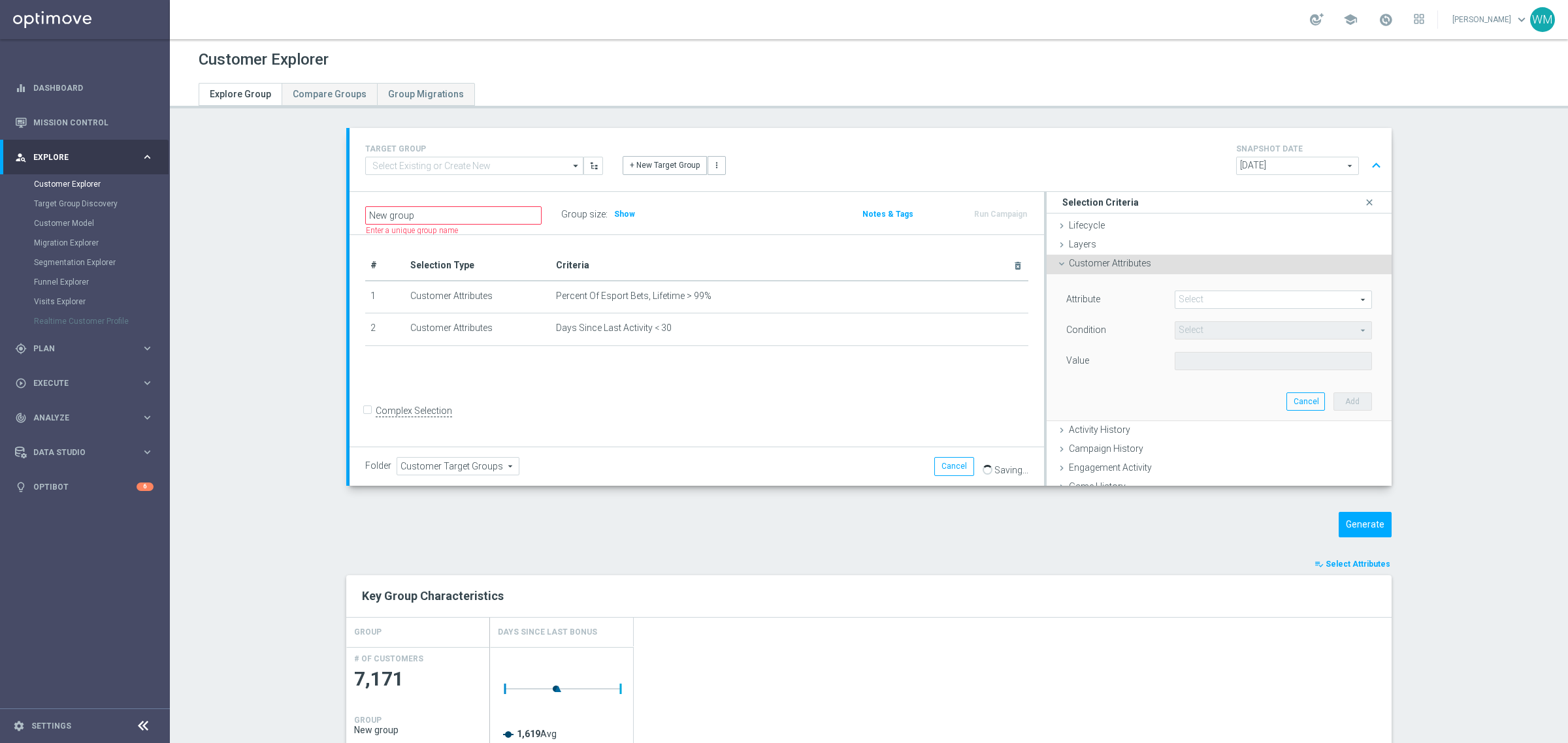
click at [1246, 291] on span at bounding box center [1273, 300] width 196 height 17
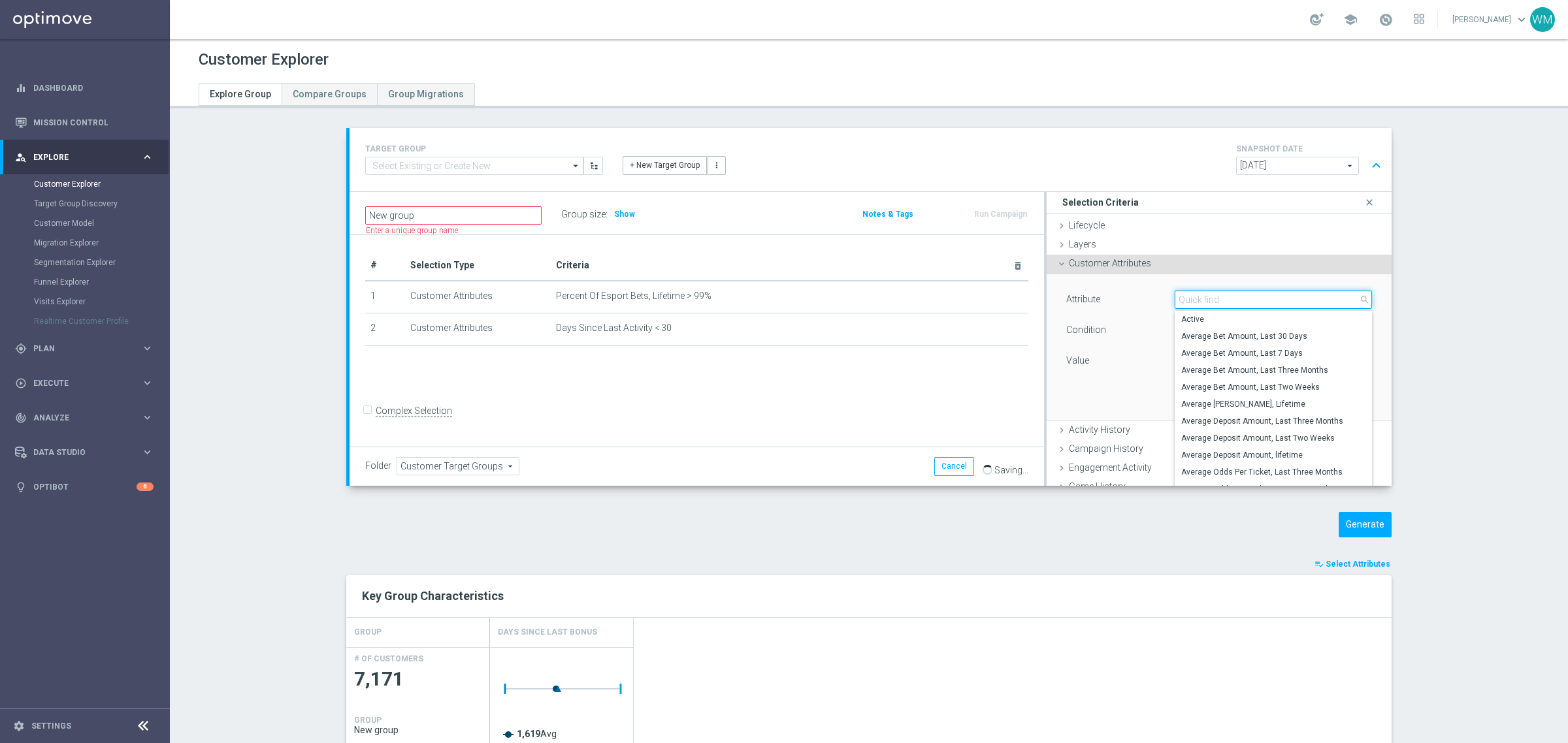
click at [1246, 291] on input "search" at bounding box center [1273, 299] width 197 height 18
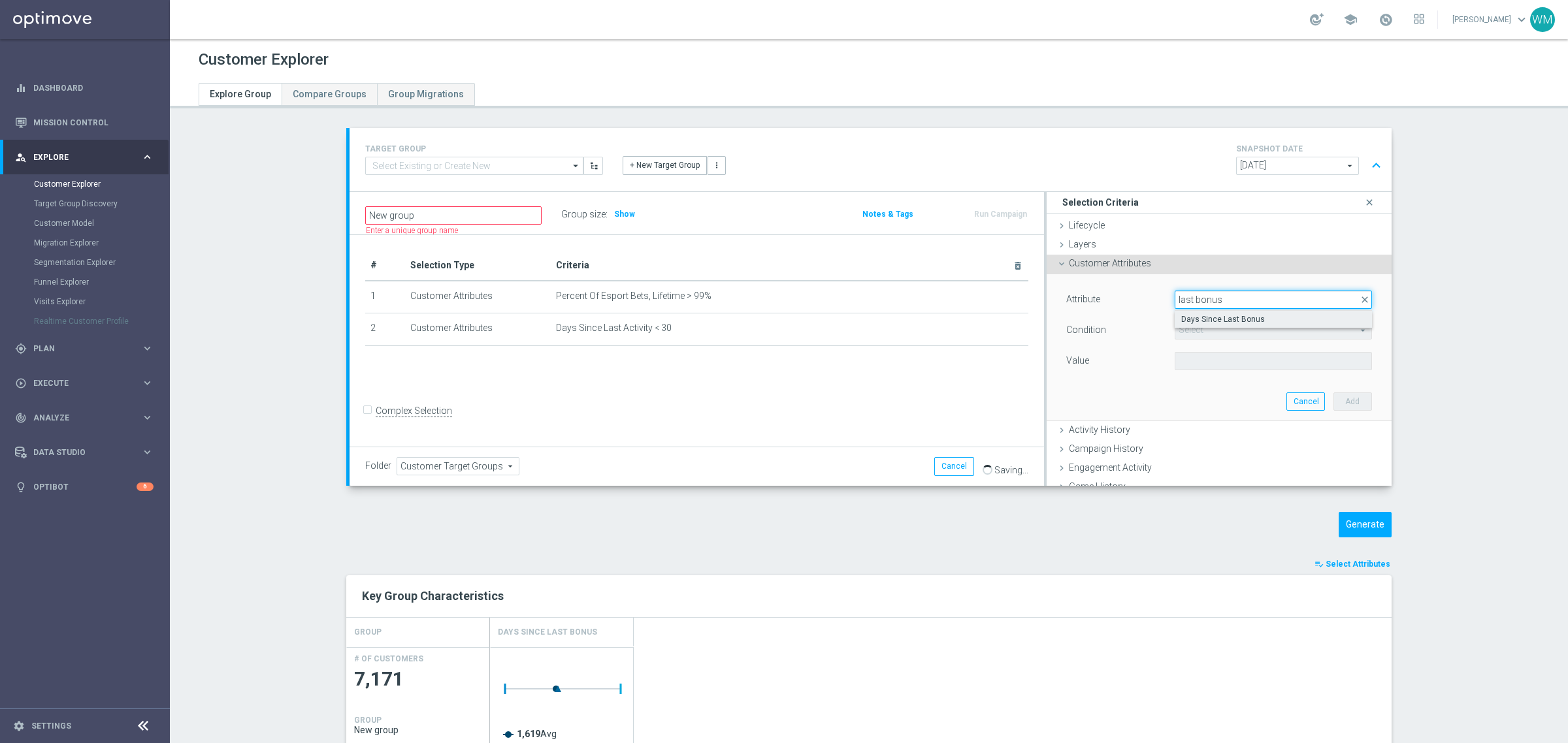
type input "last bonus"
click at [1229, 323] on span "Days Since Last Bonus" at bounding box center [1274, 319] width 184 height 11
type input "Days Since Last Bonus"
click at [1223, 328] on span "=" at bounding box center [1273, 331] width 196 height 17
click at [1216, 347] on span "<" at bounding box center [1274, 350] width 184 height 11
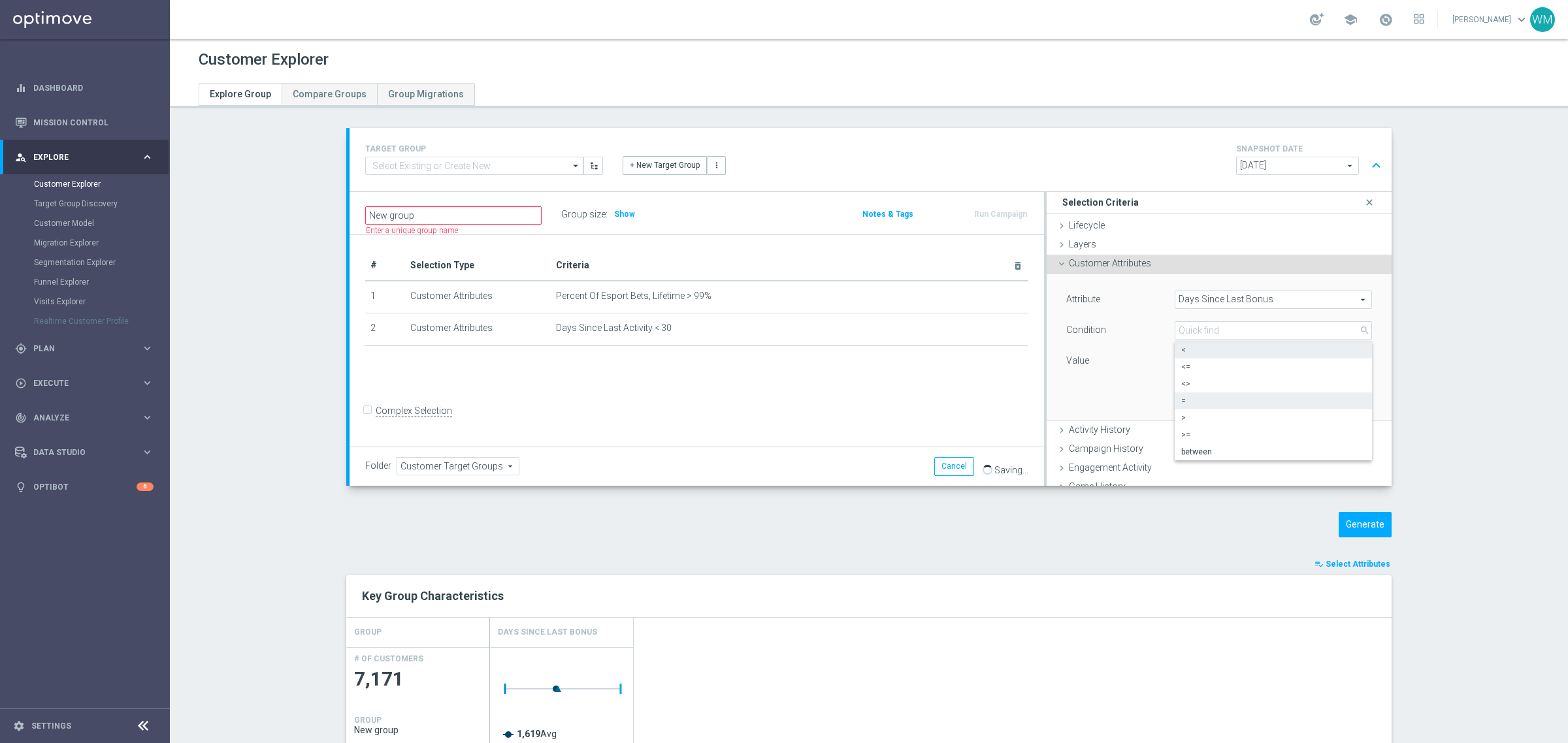
type input "<"
click at [1218, 359] on input "number" at bounding box center [1218, 360] width 89 height 18
type input "30"
click at [1341, 409] on button "Add" at bounding box center [1353, 401] width 39 height 18
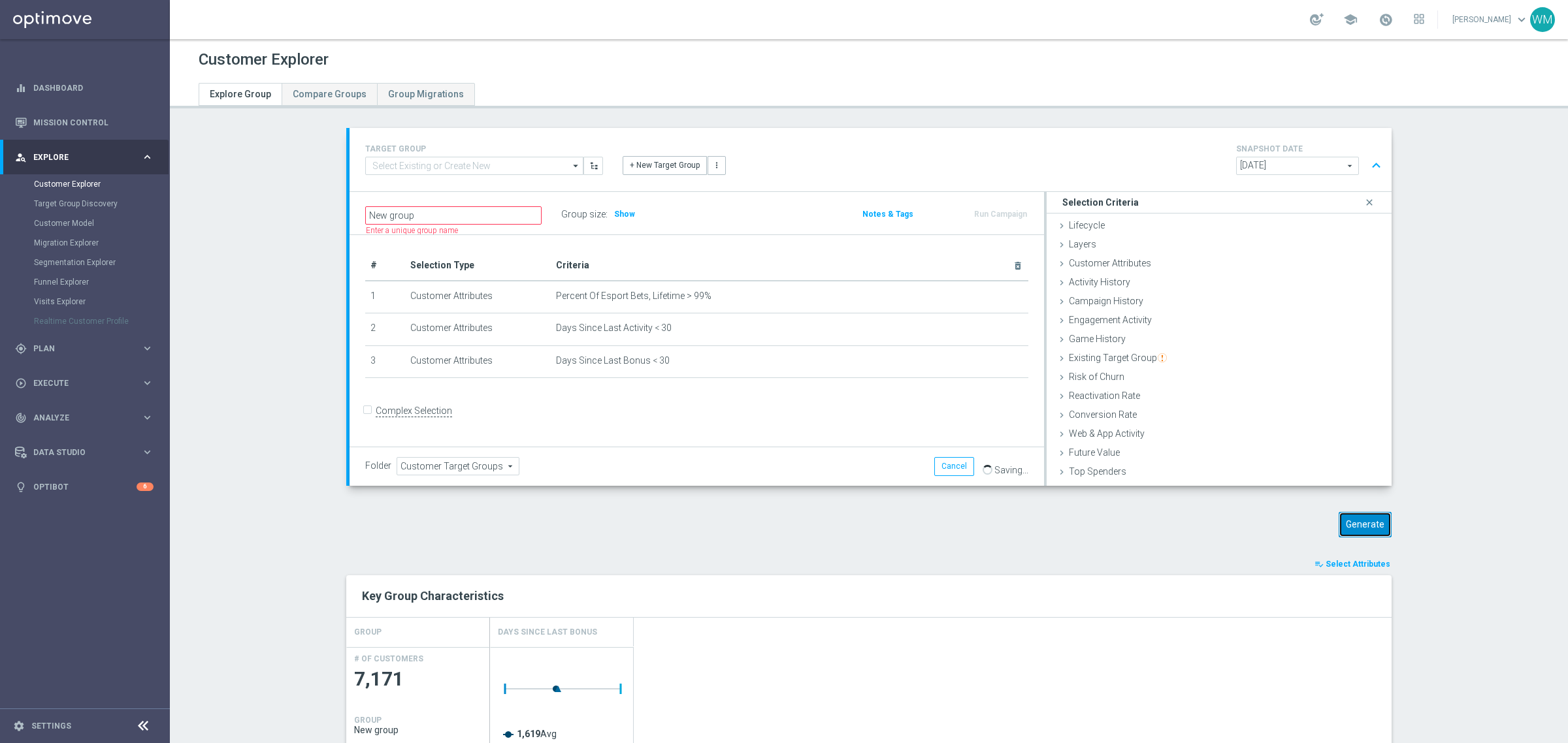
click at [1338, 521] on button "Generate" at bounding box center [1365, 524] width 53 height 25
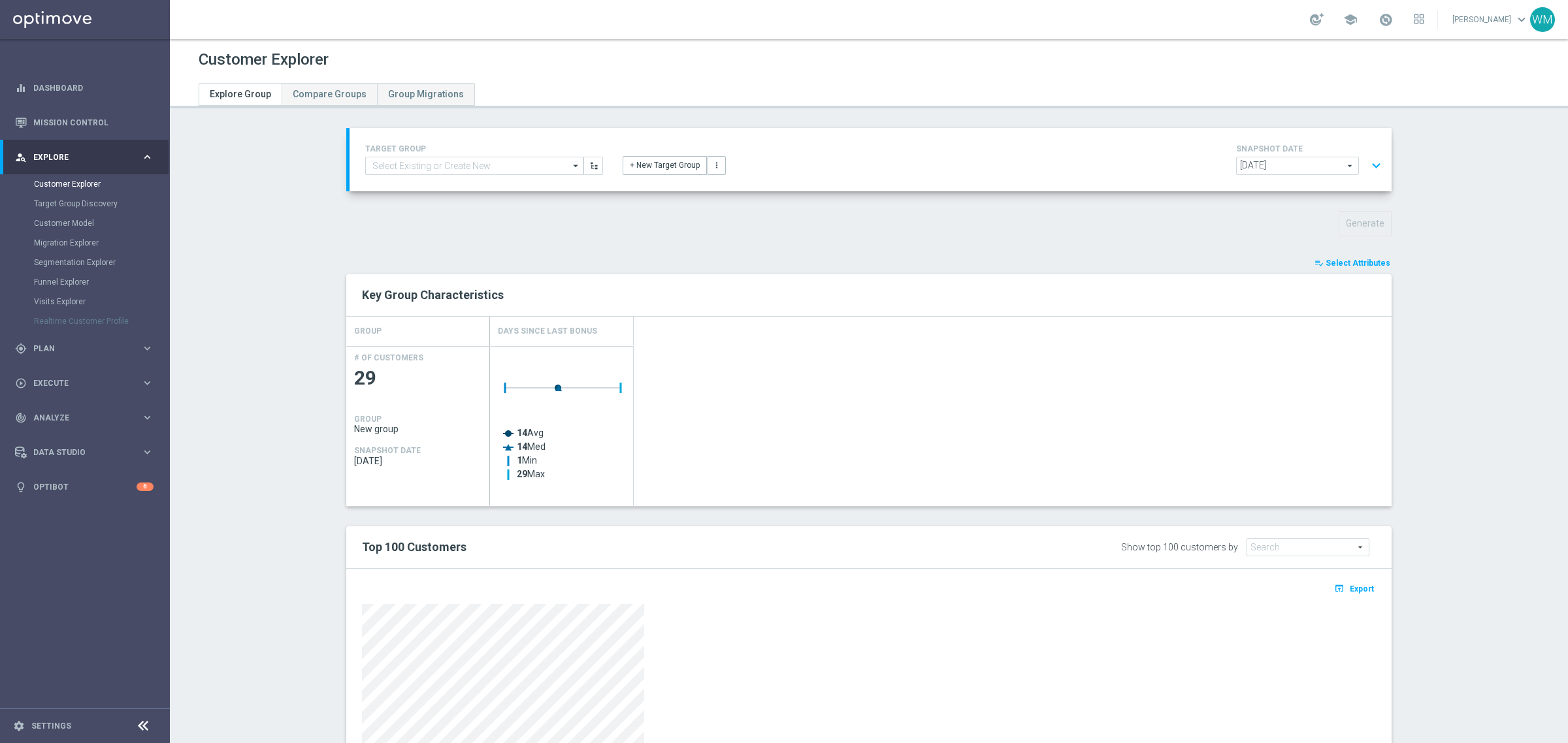
click at [1333, 273] on div "playlist_add_check Select Attributes Key Group Characteristics GROUP Days Since…" at bounding box center [869, 572] width 1046 height 632
click at [1339, 261] on span "Select Attributes" at bounding box center [1358, 263] width 65 height 9
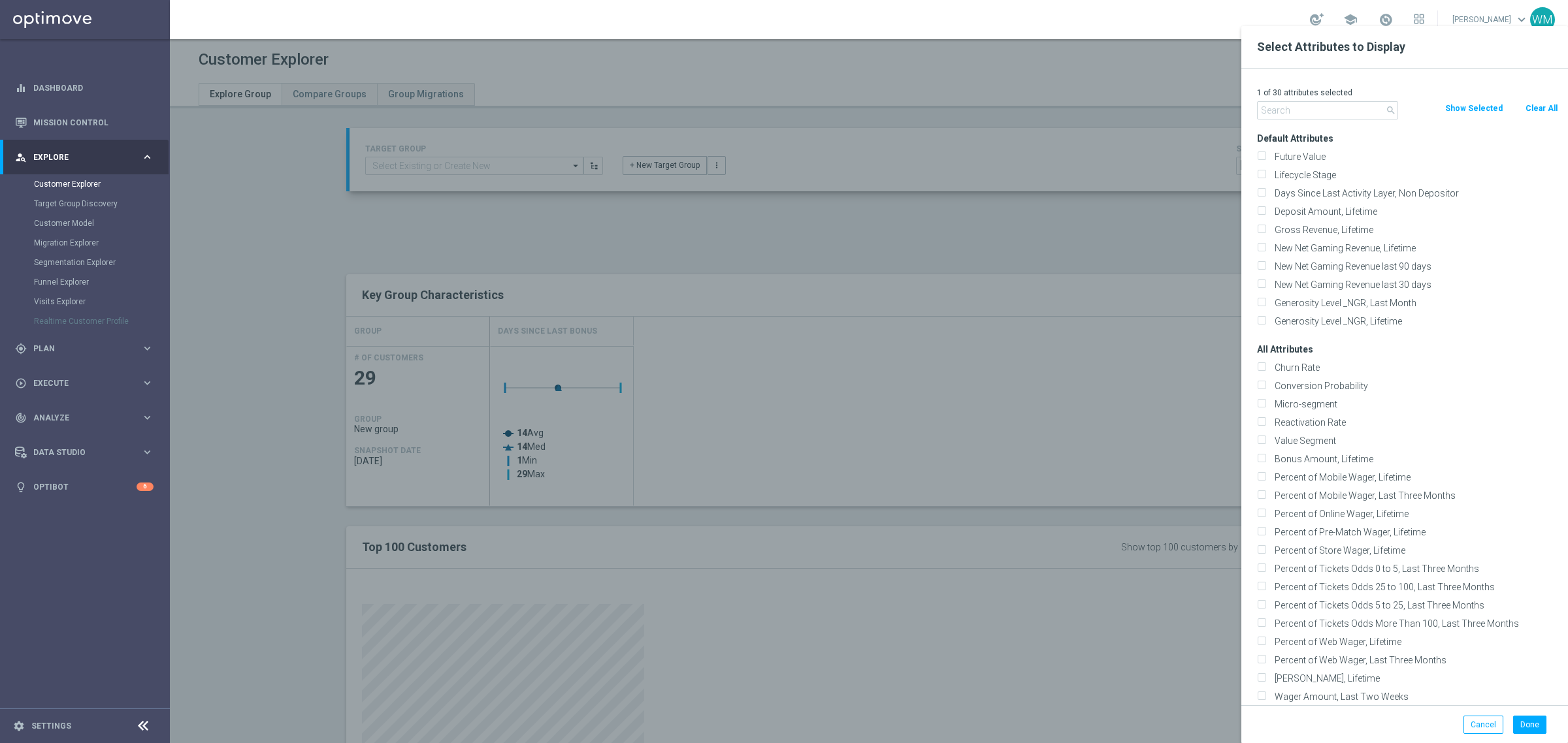
click at [1343, 115] on input "text" at bounding box center [1328, 110] width 141 height 18
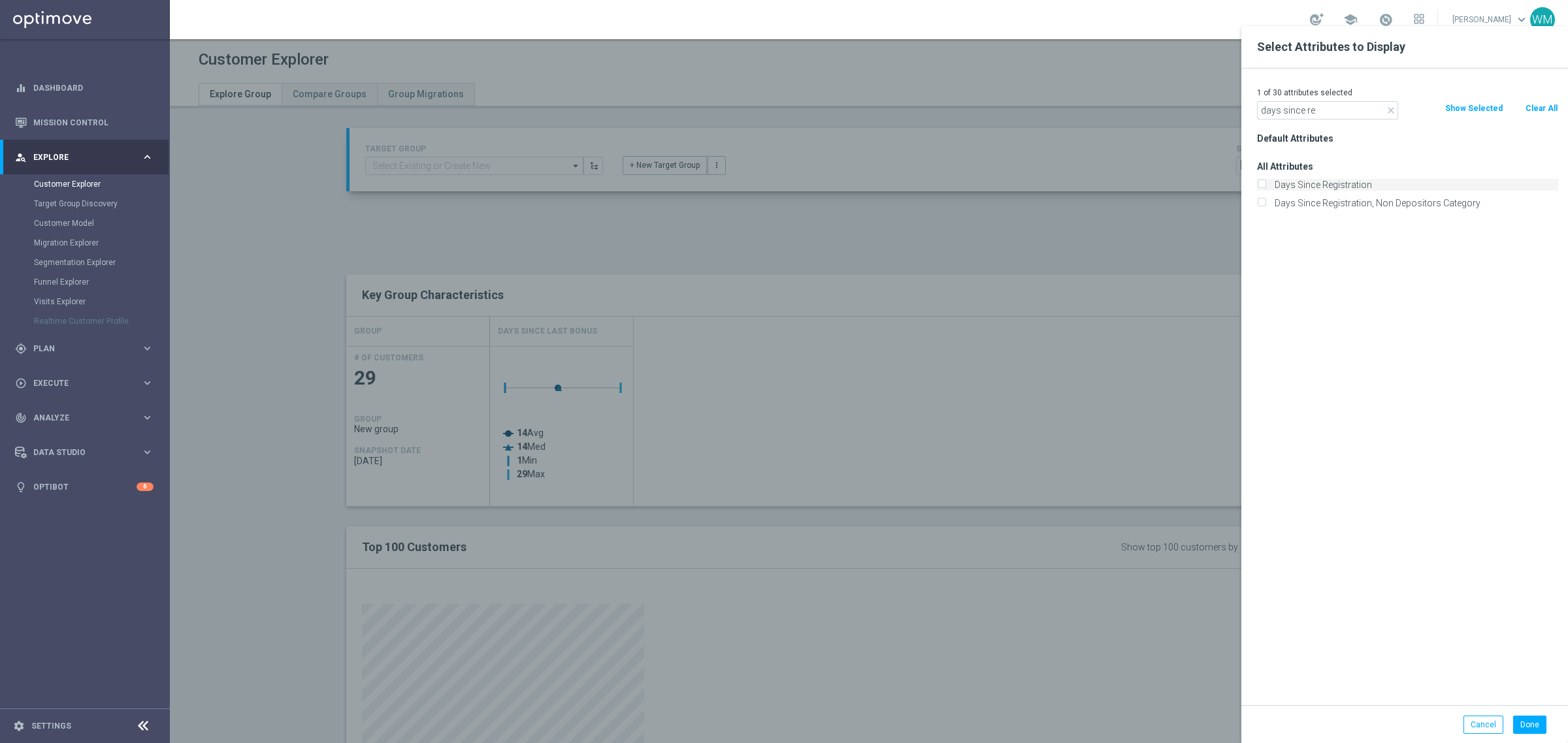
type input "days since re"
click at [1328, 180] on label "Days Since Registration" at bounding box center [1414, 185] width 288 height 12
click at [1266, 182] on input "Days Since Registration" at bounding box center [1261, 186] width 9 height 9
checkbox input "true"
click at [1536, 728] on button "Done" at bounding box center [1530, 724] width 33 height 18
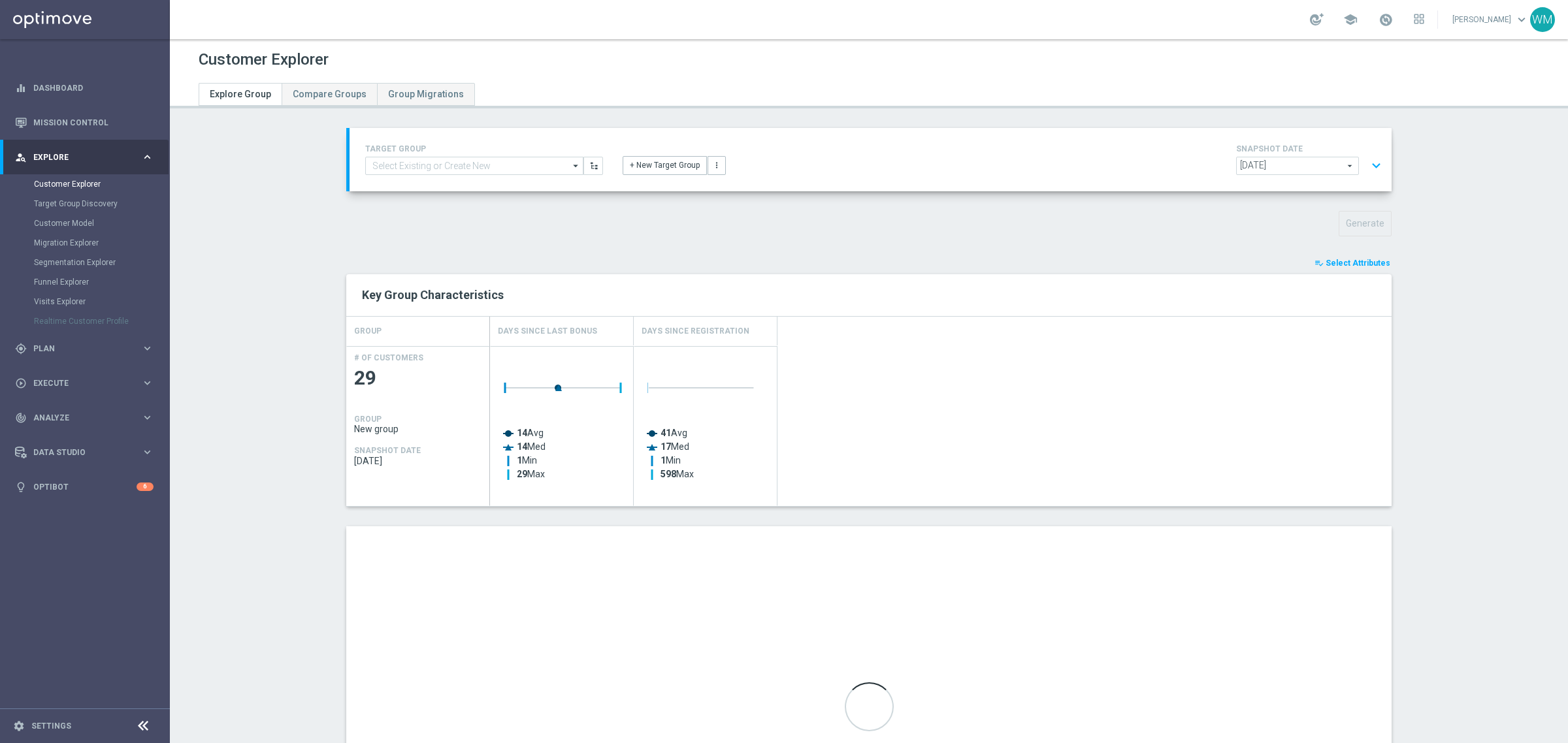
click at [1367, 155] on button "expand_more" at bounding box center [1376, 165] width 19 height 25
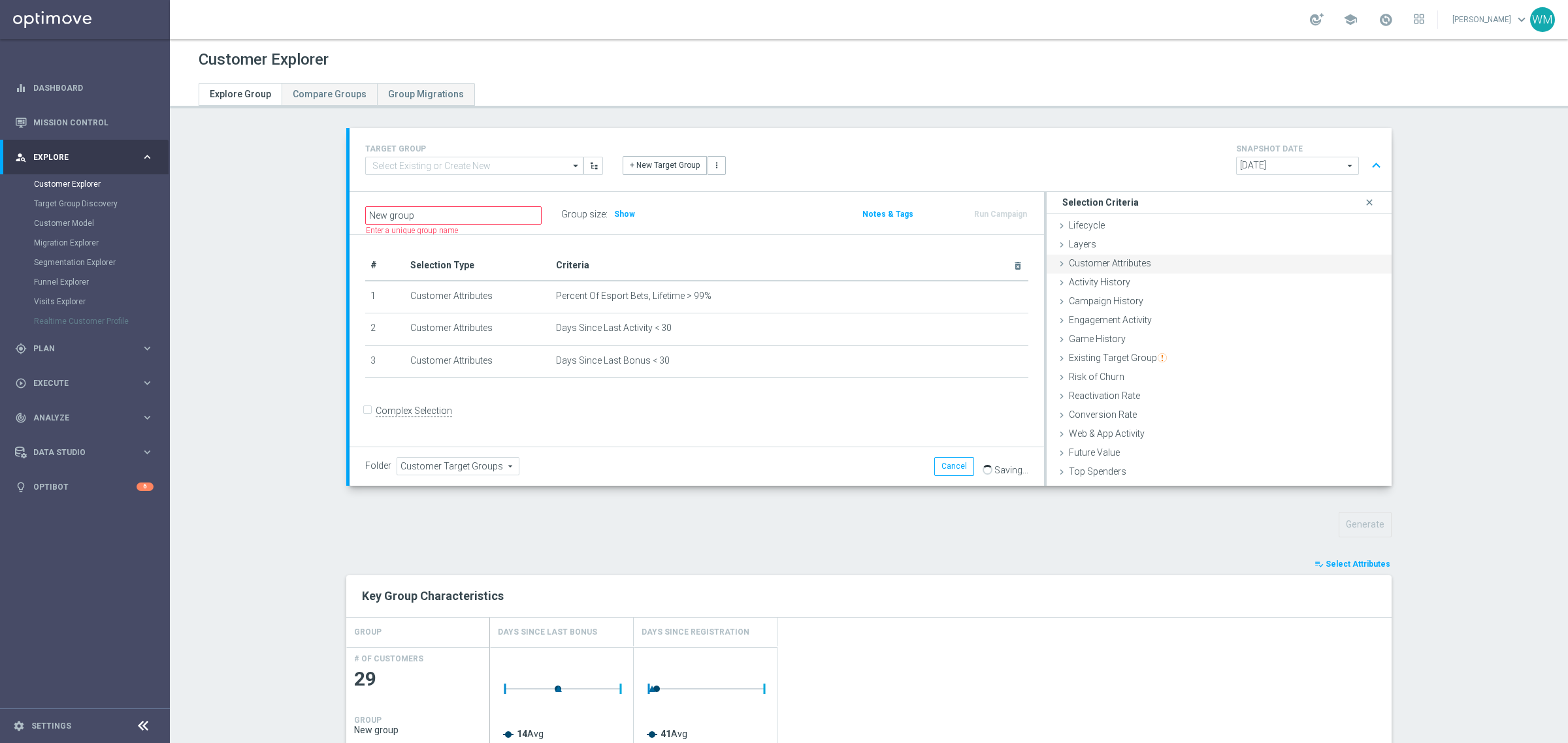
click at [1124, 266] on span "Customer Attributes" at bounding box center [1110, 263] width 82 height 11
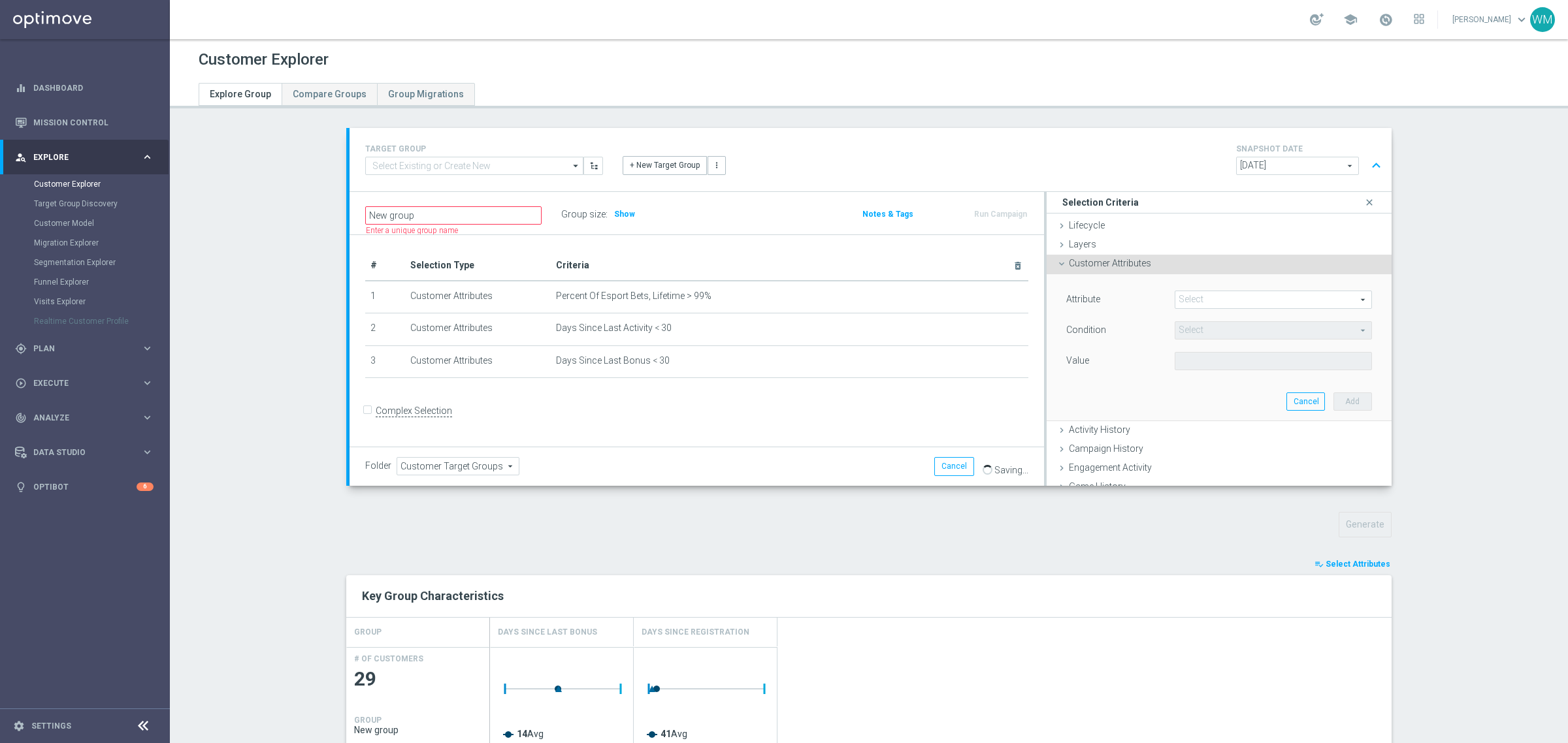
click at [1231, 291] on span at bounding box center [1273, 300] width 196 height 17
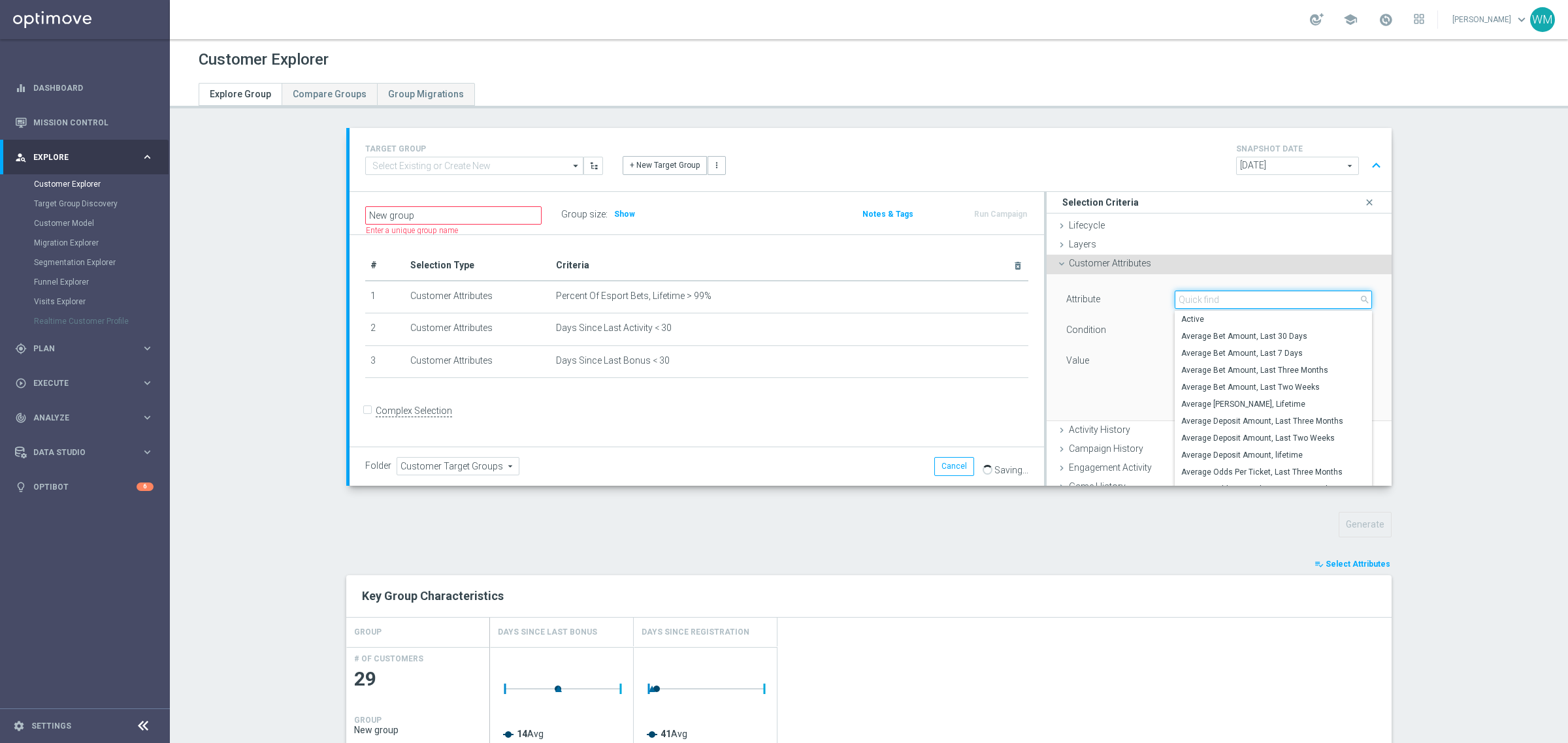
click at [1231, 291] on input "search" at bounding box center [1273, 299] width 197 height 18
click at [630, 575] on div "Key Group Characteristics" at bounding box center [869, 596] width 1046 height 42
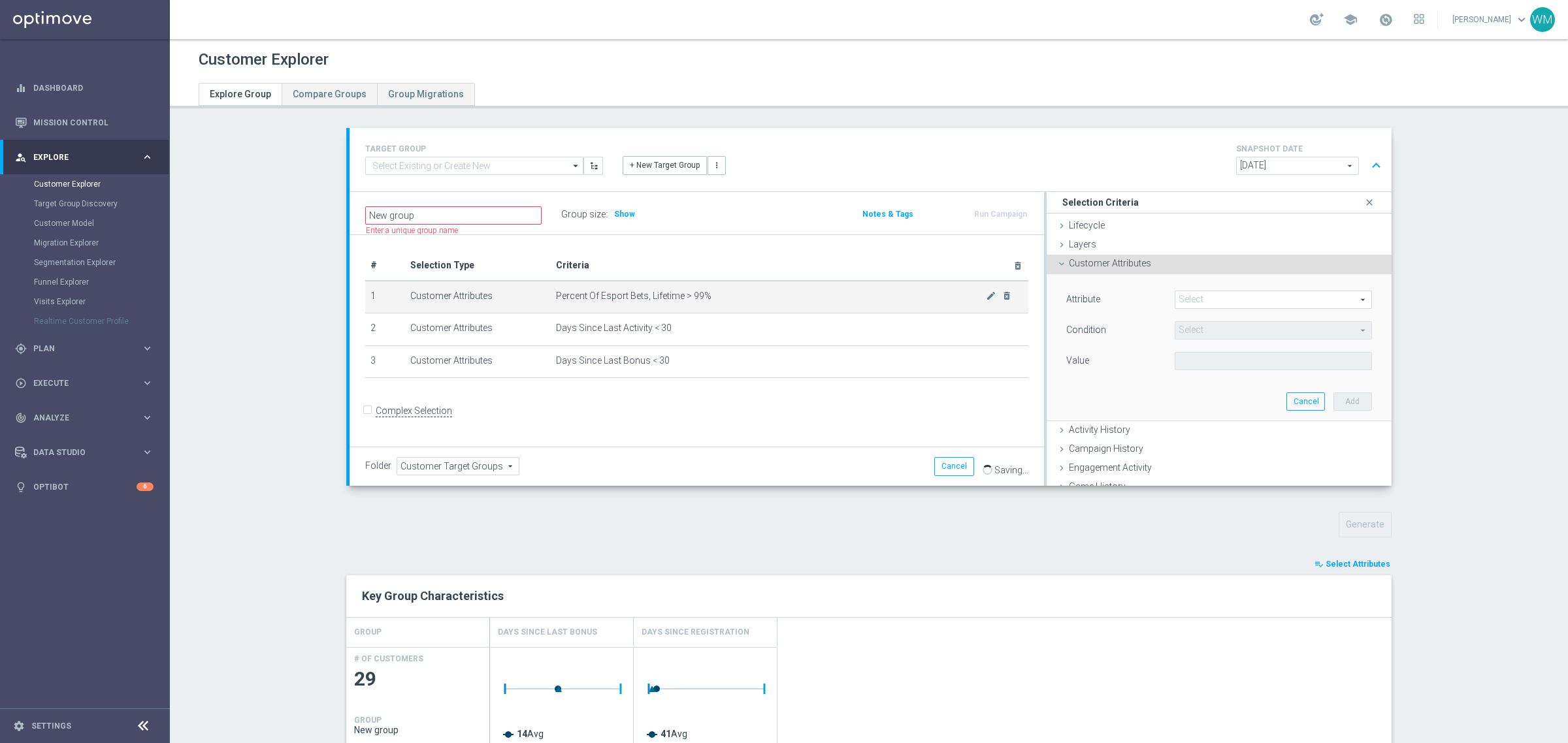
click at [978, 297] on span "Percent Of Esport Bets, Lifetime > 99%" at bounding box center [771, 296] width 430 height 11
click at [993, 291] on div "mode_edit delete_forever" at bounding box center [999, 296] width 26 height 11
click at [987, 292] on icon "mode_edit" at bounding box center [991, 296] width 11 height 11
click at [1203, 317] on div "Attribute Percent Of Esport Bets, Lifetime Percent Of Esport Bets, Lifetime arr…" at bounding box center [1219, 332] width 306 height 82
click at [1197, 328] on span ">" at bounding box center [1273, 331] width 196 height 17
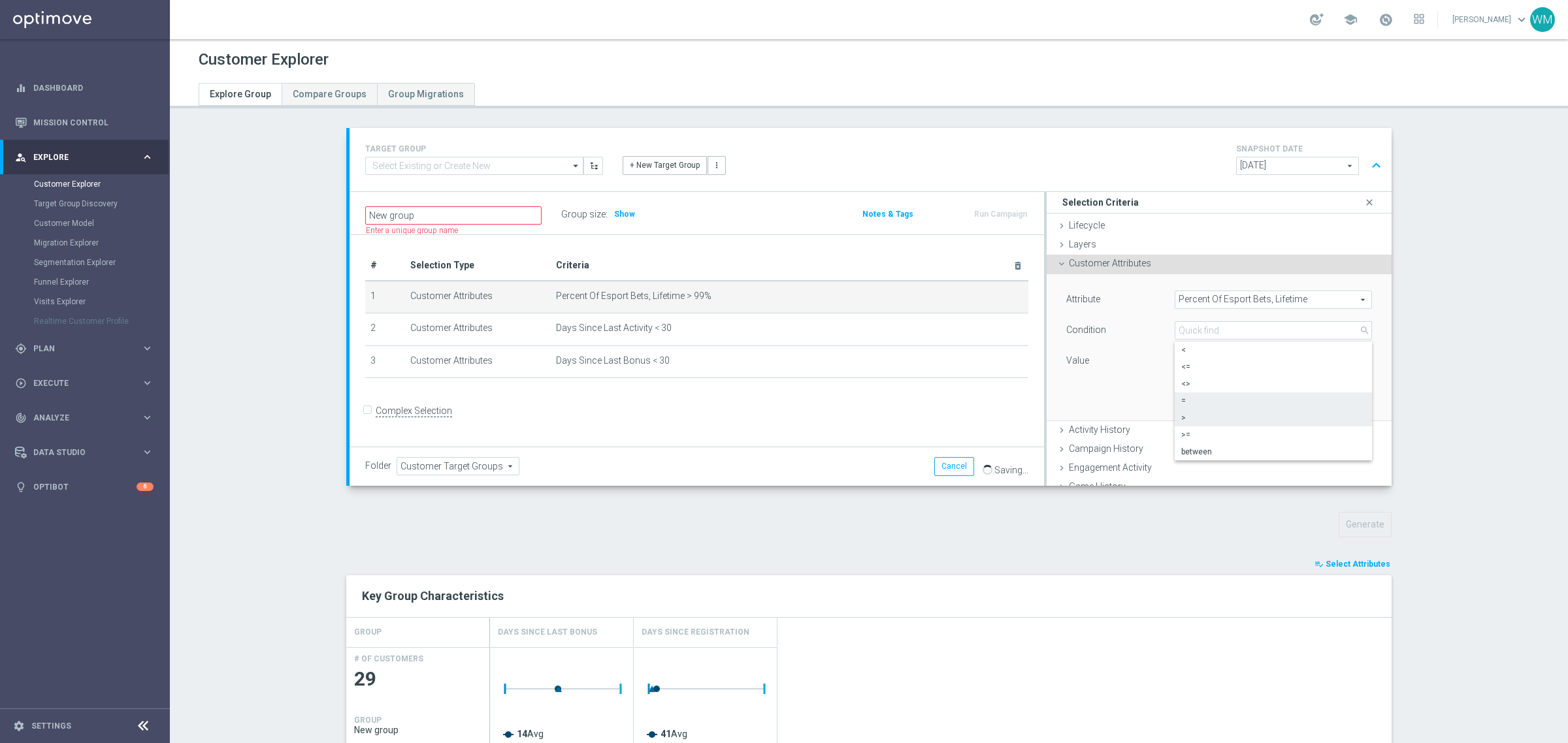
click at [1196, 398] on span "=" at bounding box center [1274, 401] width 184 height 11
type input "="
click at [1189, 366] on input "%" at bounding box center [1218, 360] width 89 height 18
click at [1344, 397] on button "Update" at bounding box center [1353, 401] width 39 height 18
type input "0.9"
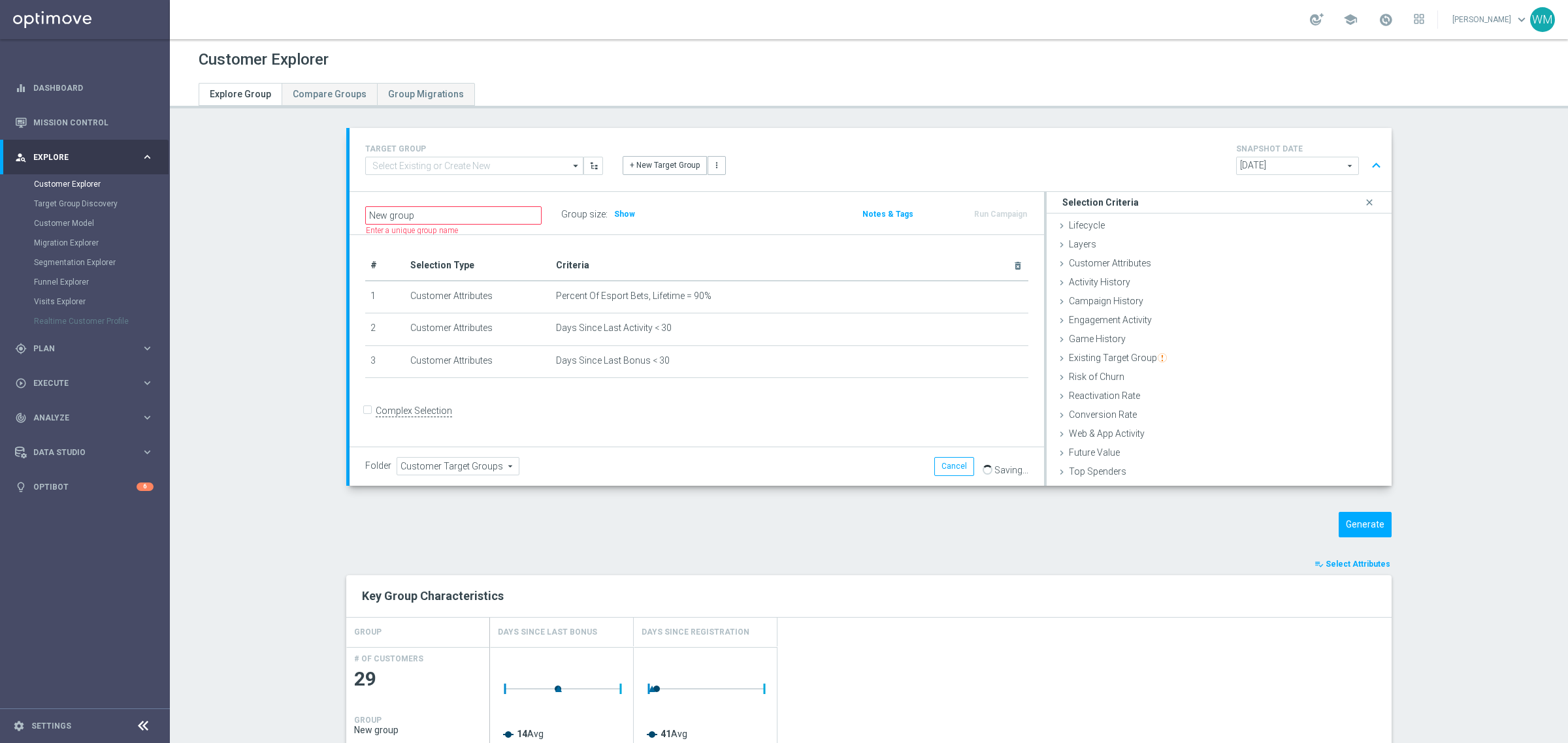
click at [1351, 508] on div "TARGET GROUP arrow_drop_down Show Selected 0 of NaN - Campaign 1" at bounding box center [869, 668] width 1097 height 1080
click at [1356, 521] on button "Generate" at bounding box center [1365, 524] width 53 height 25
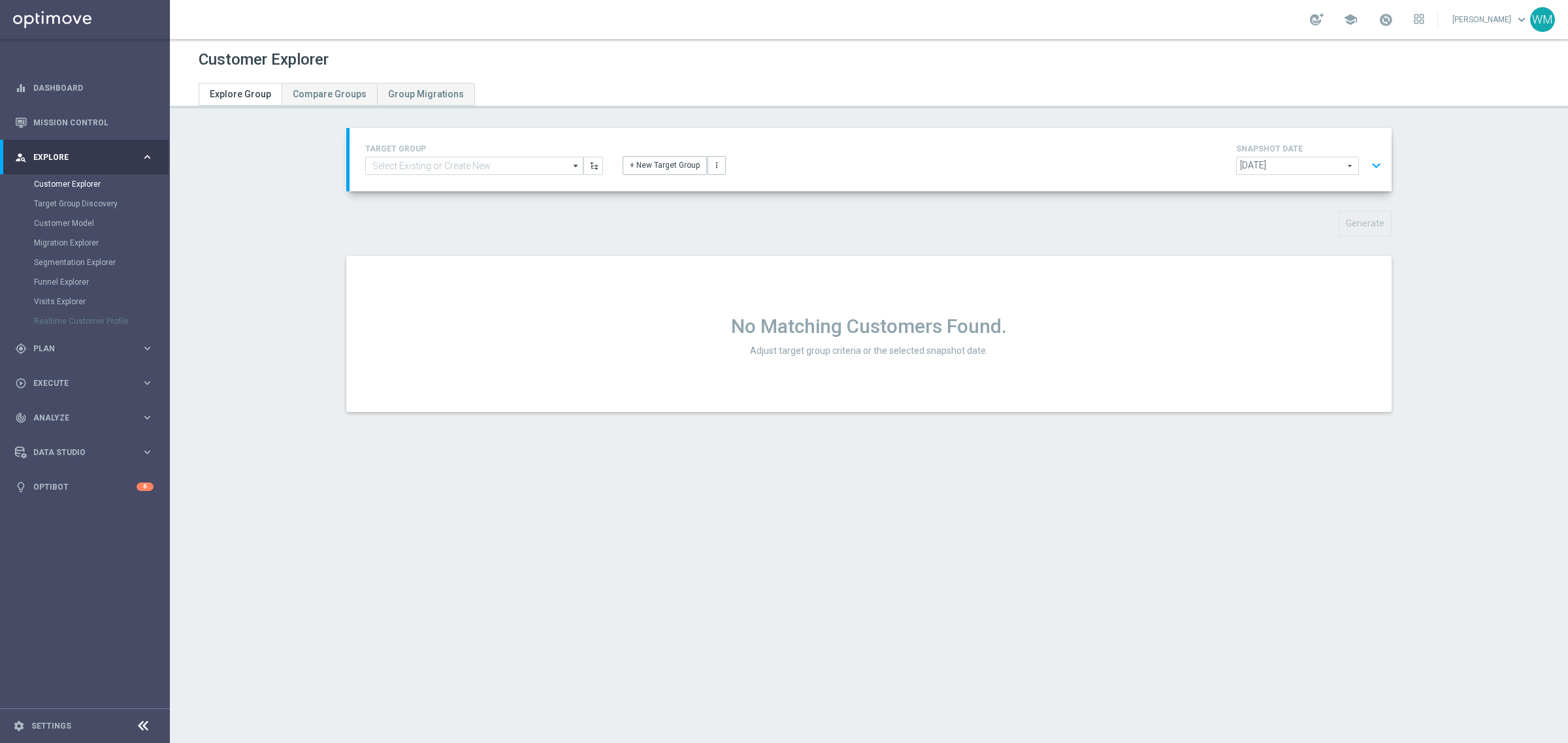
click at [1358, 165] on div "[DATE] [DATE] arrow_drop_down search expand_more" at bounding box center [1311, 168] width 150 height 22
click at [1370, 157] on button "expand_more" at bounding box center [1376, 165] width 19 height 25
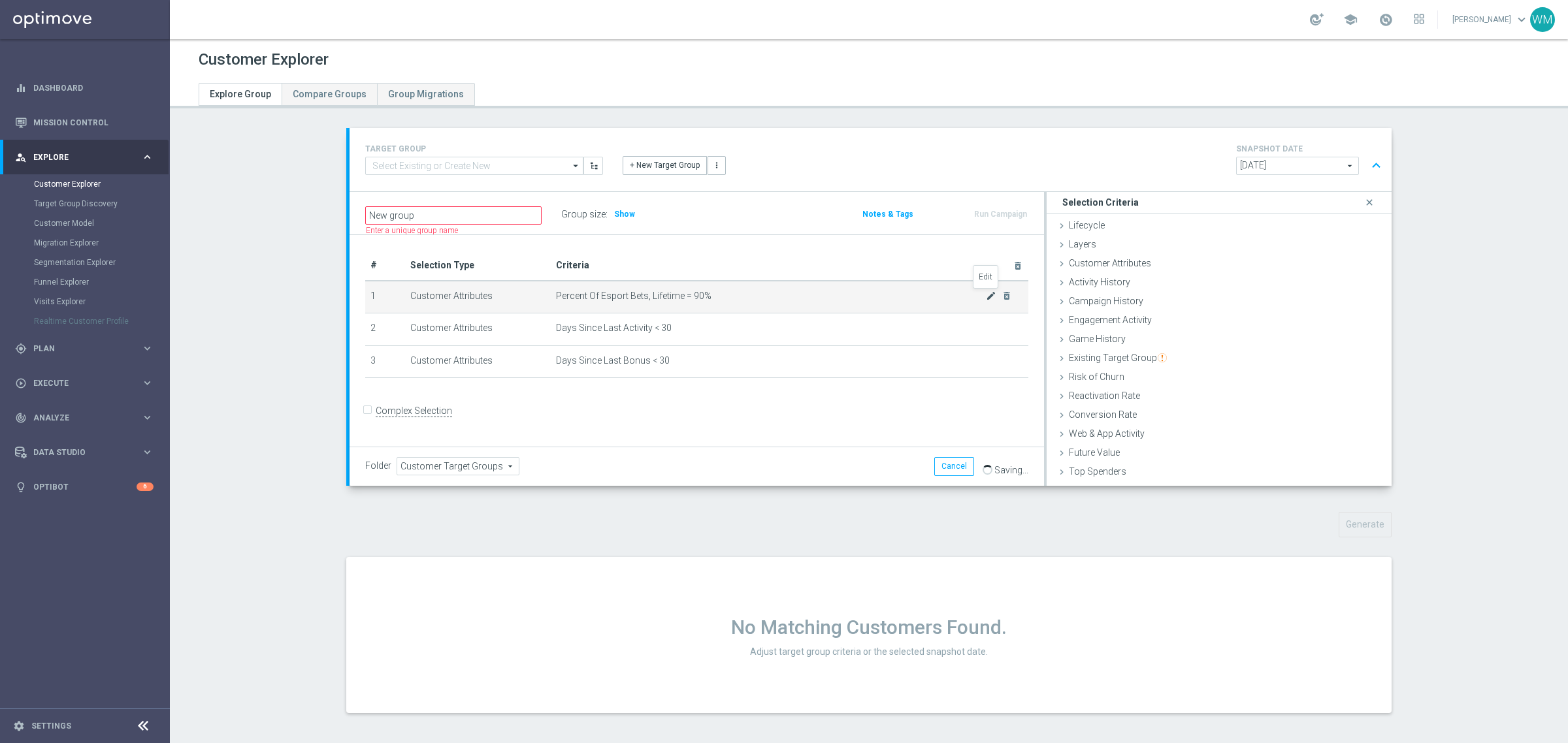
click at [987, 291] on icon "mode_edit" at bounding box center [991, 296] width 11 height 11
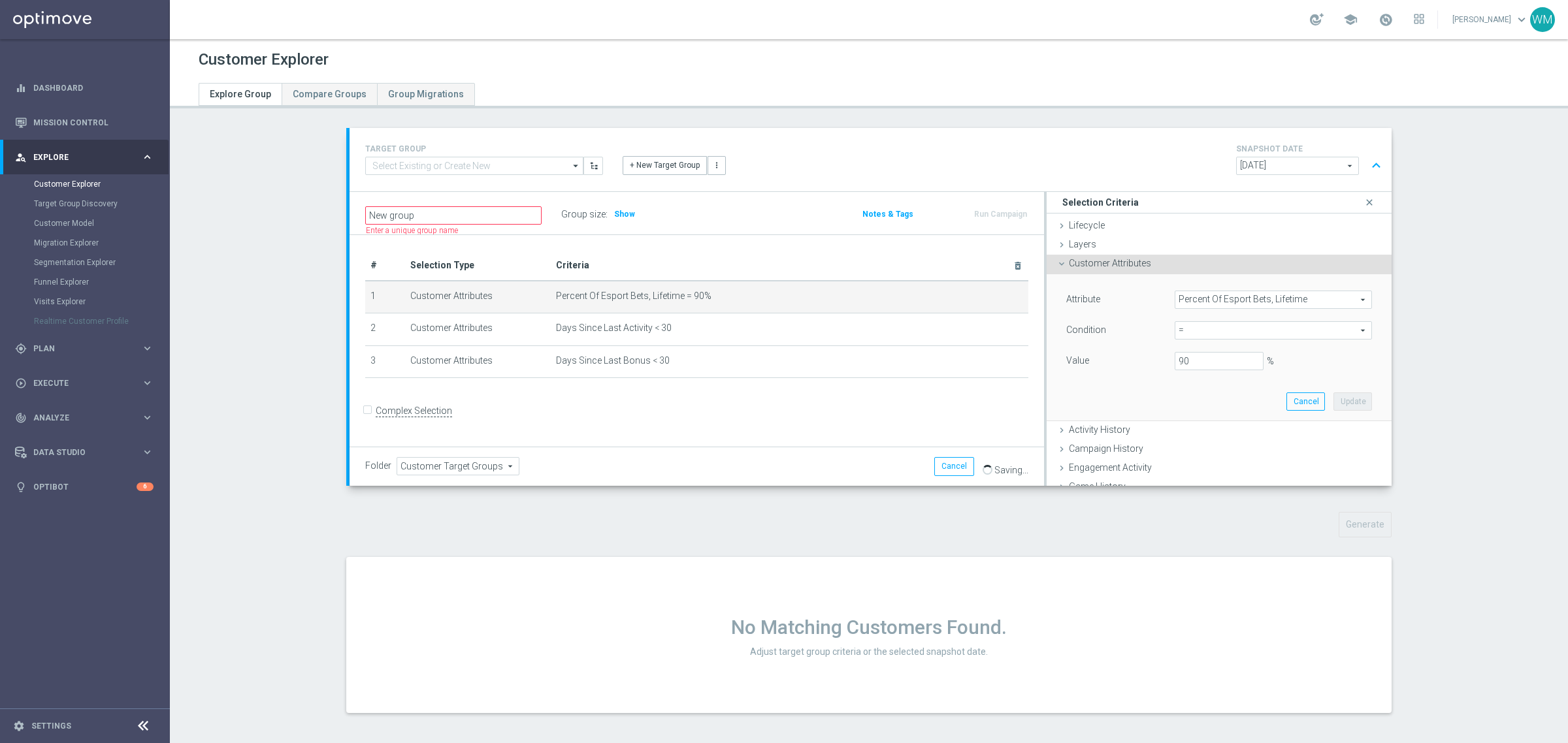
click at [1207, 330] on span "=" at bounding box center [1273, 331] width 196 height 17
click at [1210, 450] on span "between" at bounding box center [1274, 452] width 184 height 11
type input "between"
click at [1201, 354] on input "%" at bounding box center [1218, 360] width 89 height 18
type input "80"
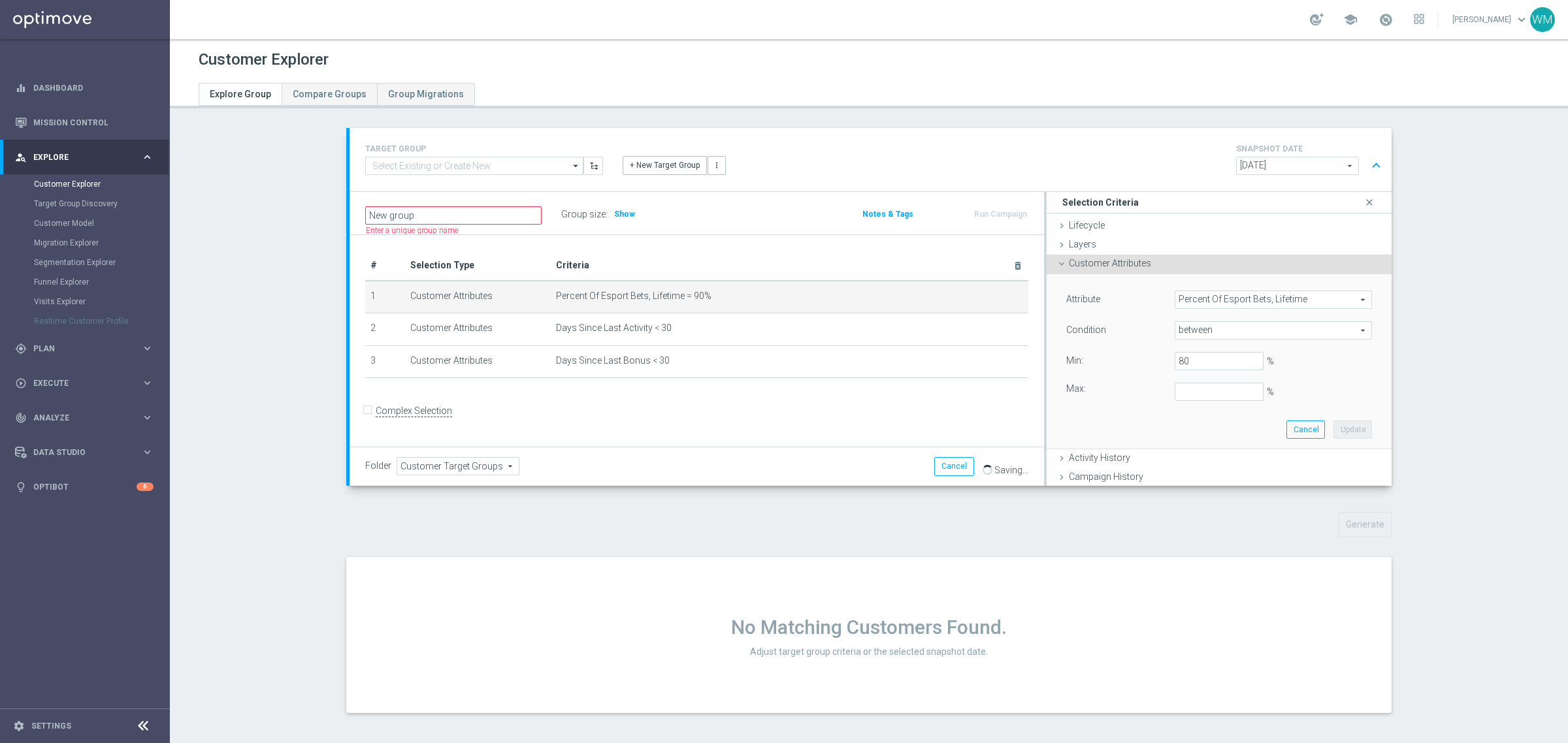
click at [1196, 401] on div "Attribute Percent Of Esport Bets, Lifetime Percent Of Esport Bets, Lifetime arr…" at bounding box center [1219, 361] width 325 height 174
click at [1196, 393] on input "%" at bounding box center [1218, 391] width 89 height 18
type input "90"
click at [1333, 431] on button "Update" at bounding box center [1353, 429] width 39 height 18
type input "0.8"
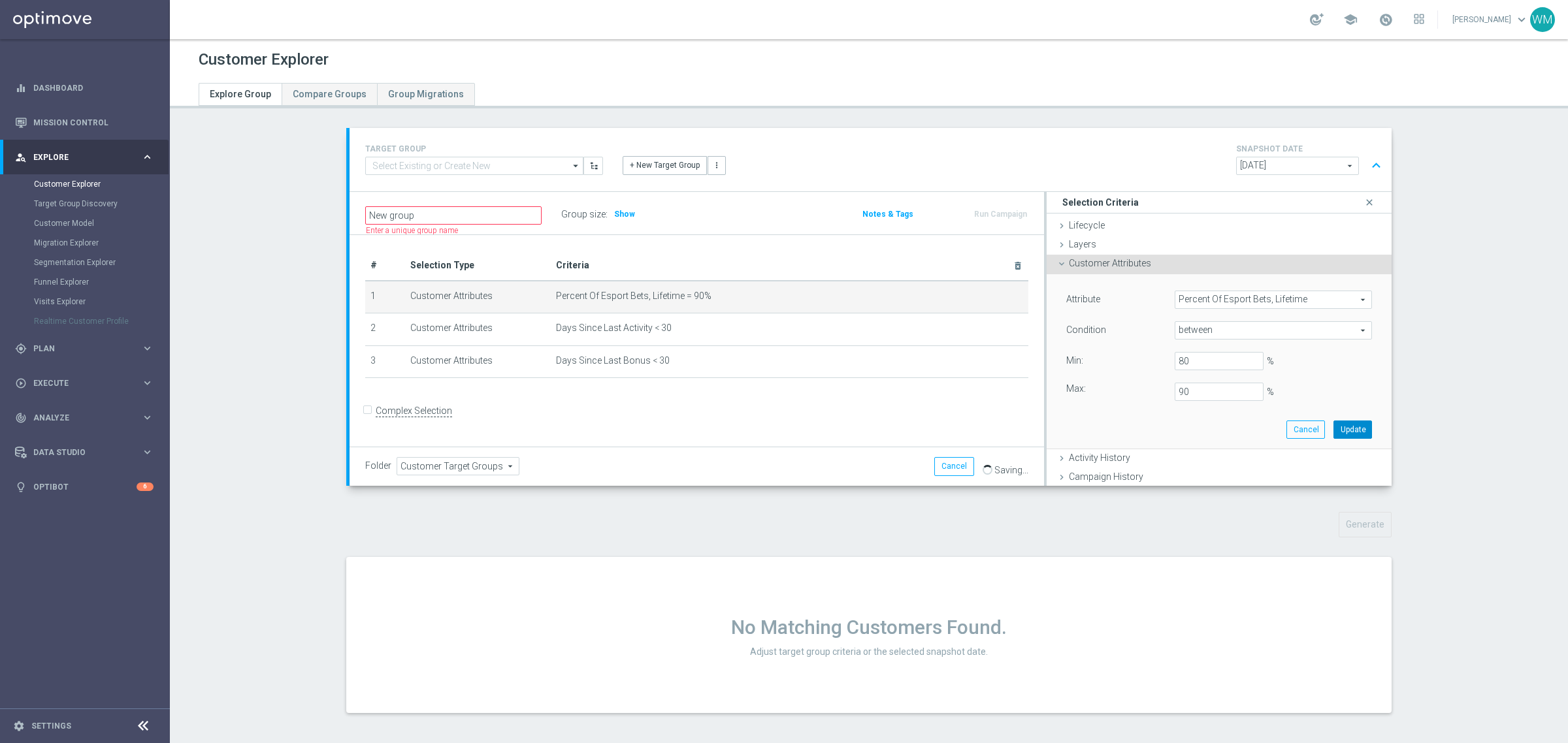
type input "0.9"
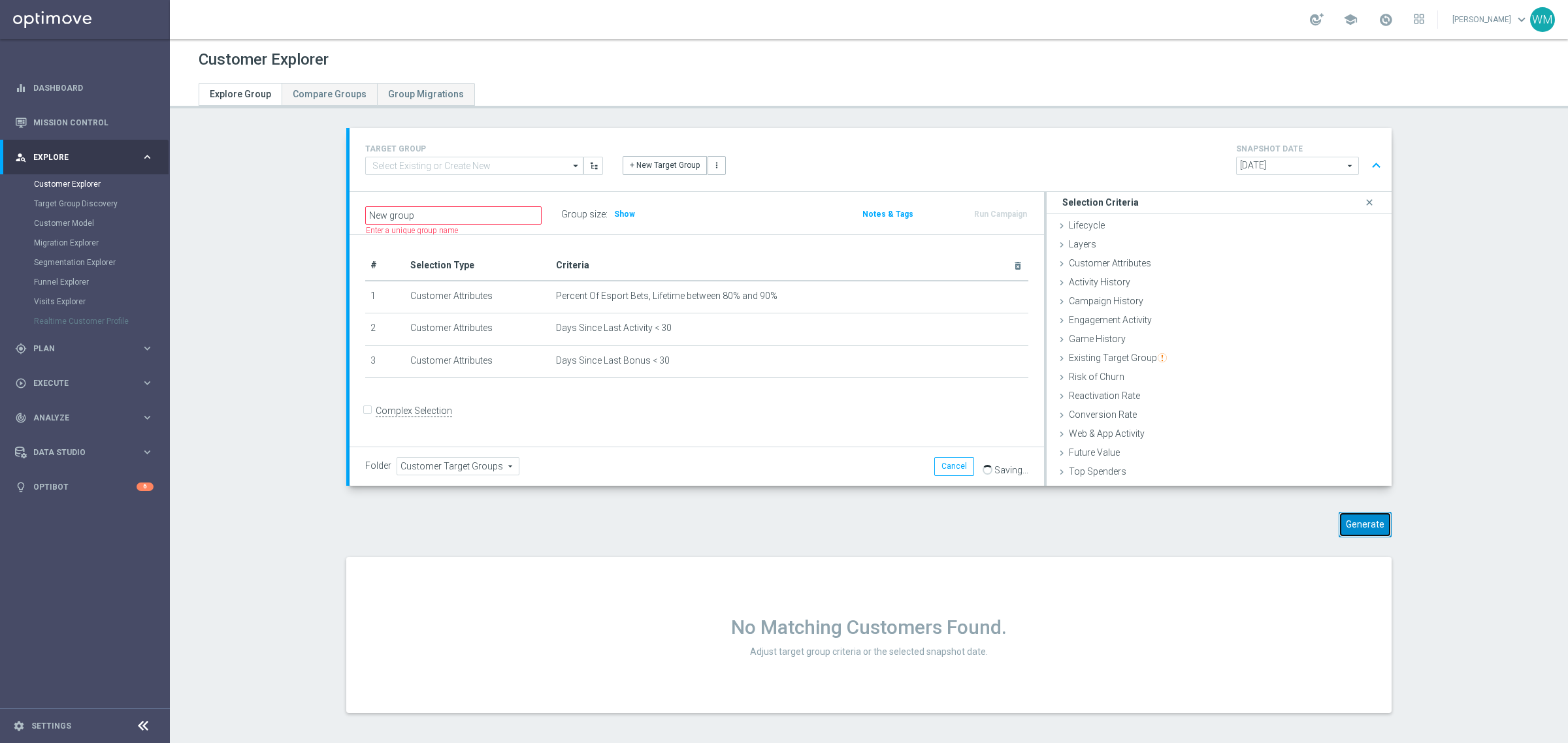
click at [1367, 527] on button "Generate" at bounding box center [1365, 524] width 53 height 25
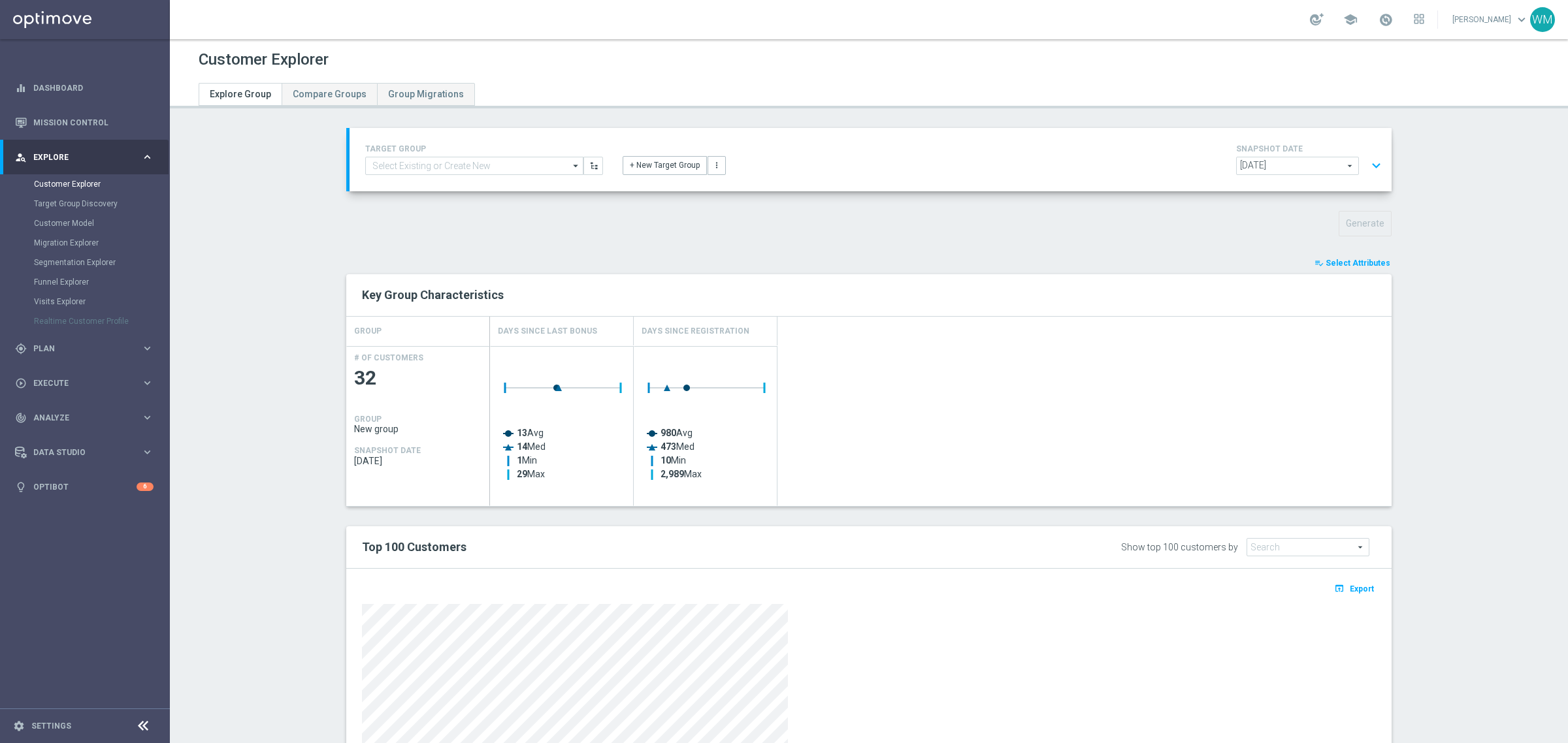
click at [1370, 174] on button "expand_more" at bounding box center [1376, 165] width 19 height 25
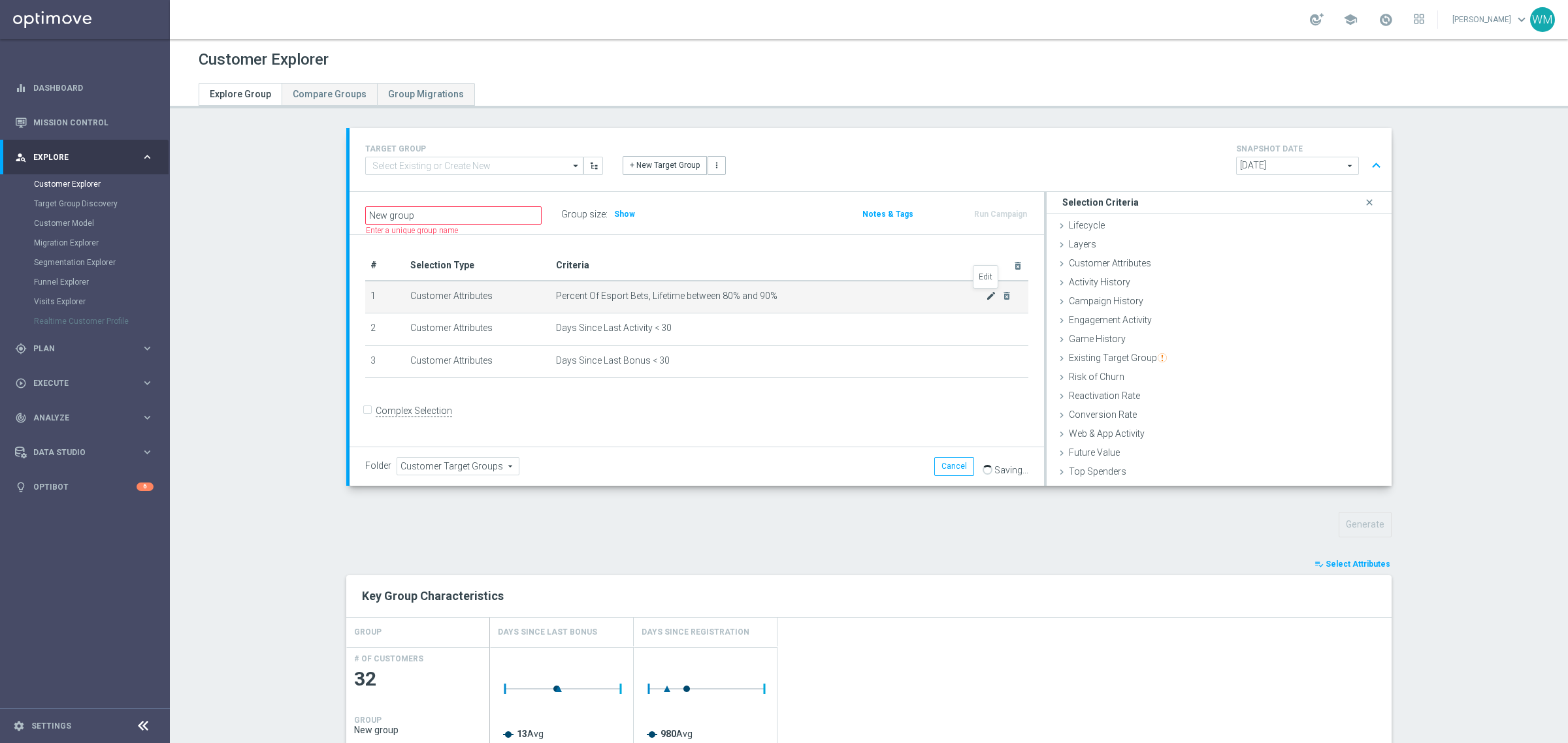
click at [988, 294] on icon "mode_edit" at bounding box center [991, 296] width 11 height 11
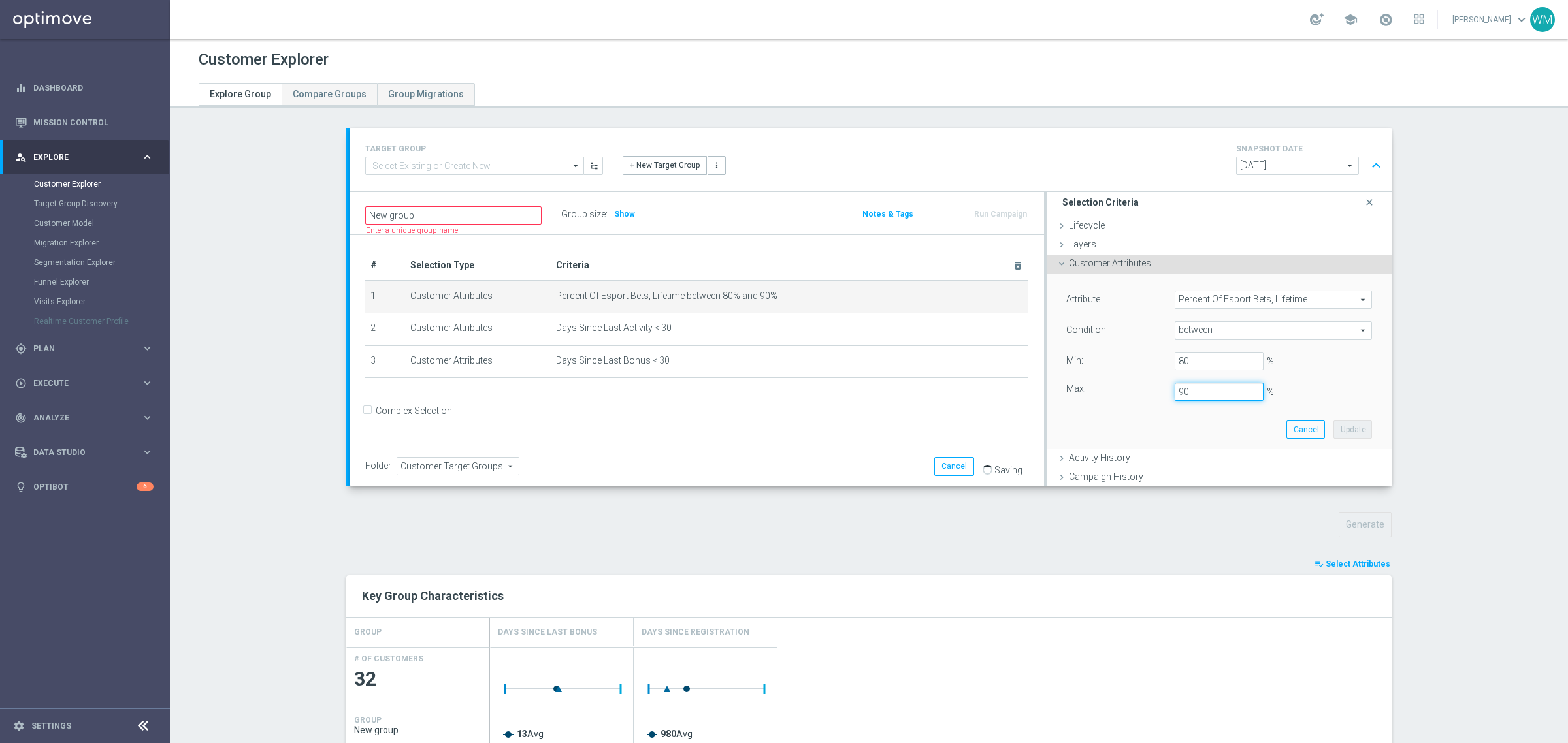
drag, startPoint x: 1196, startPoint y: 393, endPoint x: 1110, endPoint y: 373, distance: 88.3
click at [1110, 373] on div "Attribute Percent Of Esport Bets, Lifetime Percent Of Esport Bets, Lifetime arr…" at bounding box center [1219, 345] width 306 height 110
type input "100"
drag, startPoint x: 1187, startPoint y: 357, endPoint x: 1084, endPoint y: 347, distance: 103.5
click at [1095, 350] on div "Attribute Percent Of Esport Bets, Lifetime Percent Of Esport Bets, Lifetime arr…" at bounding box center [1219, 345] width 306 height 110
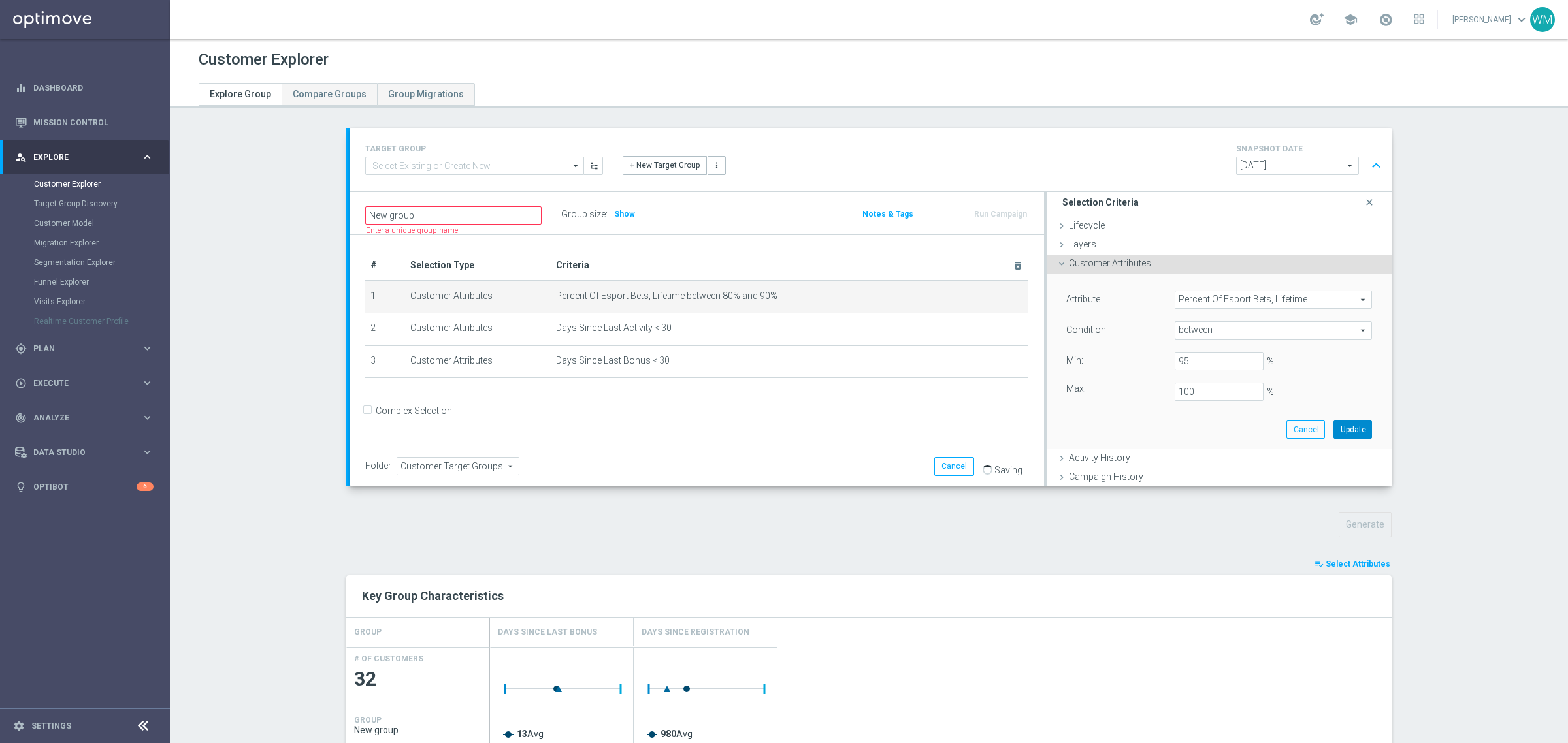
click at [1334, 433] on button "Update" at bounding box center [1353, 429] width 39 height 18
type input "0.95"
type input "1"
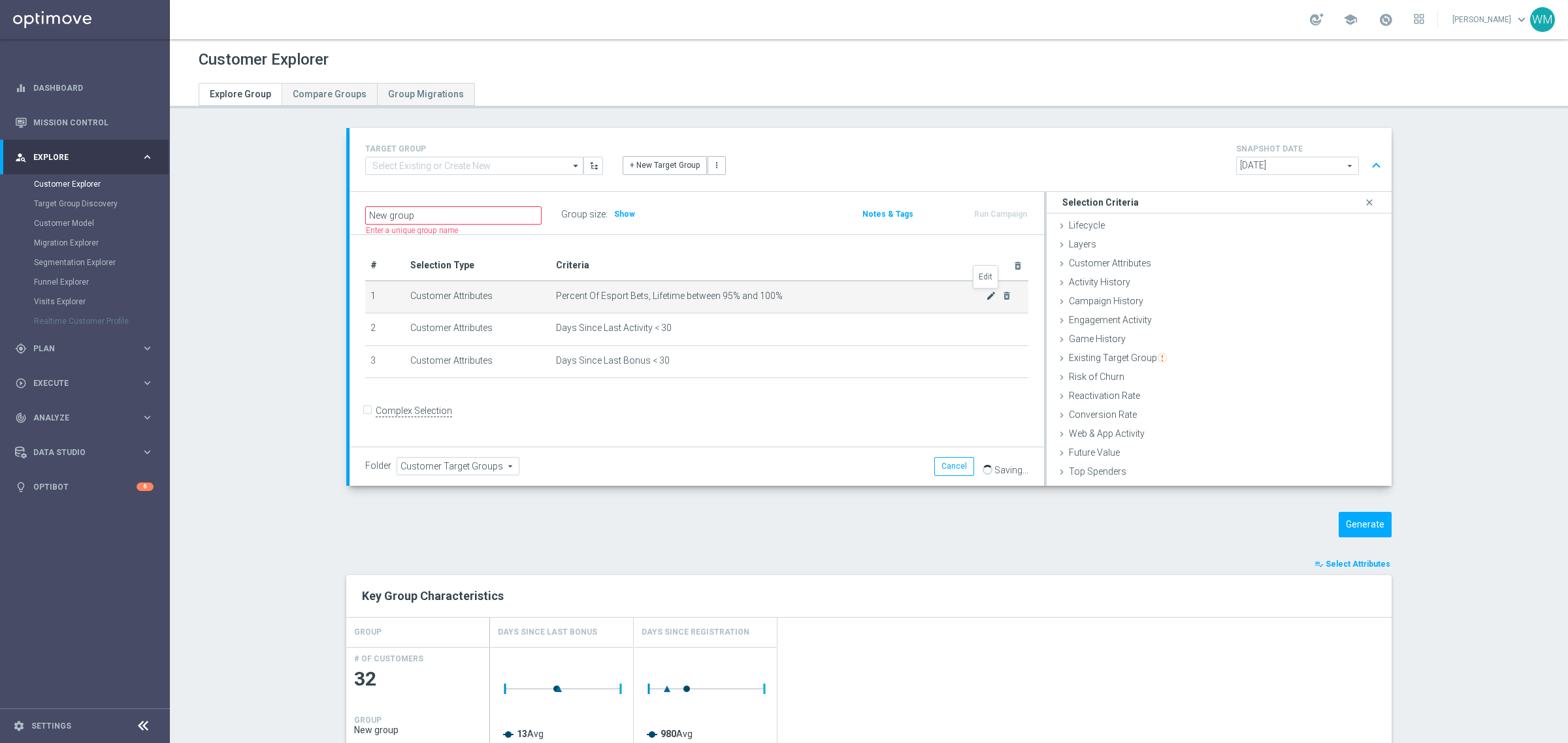
click at [986, 294] on icon "mode_edit" at bounding box center [991, 296] width 11 height 11
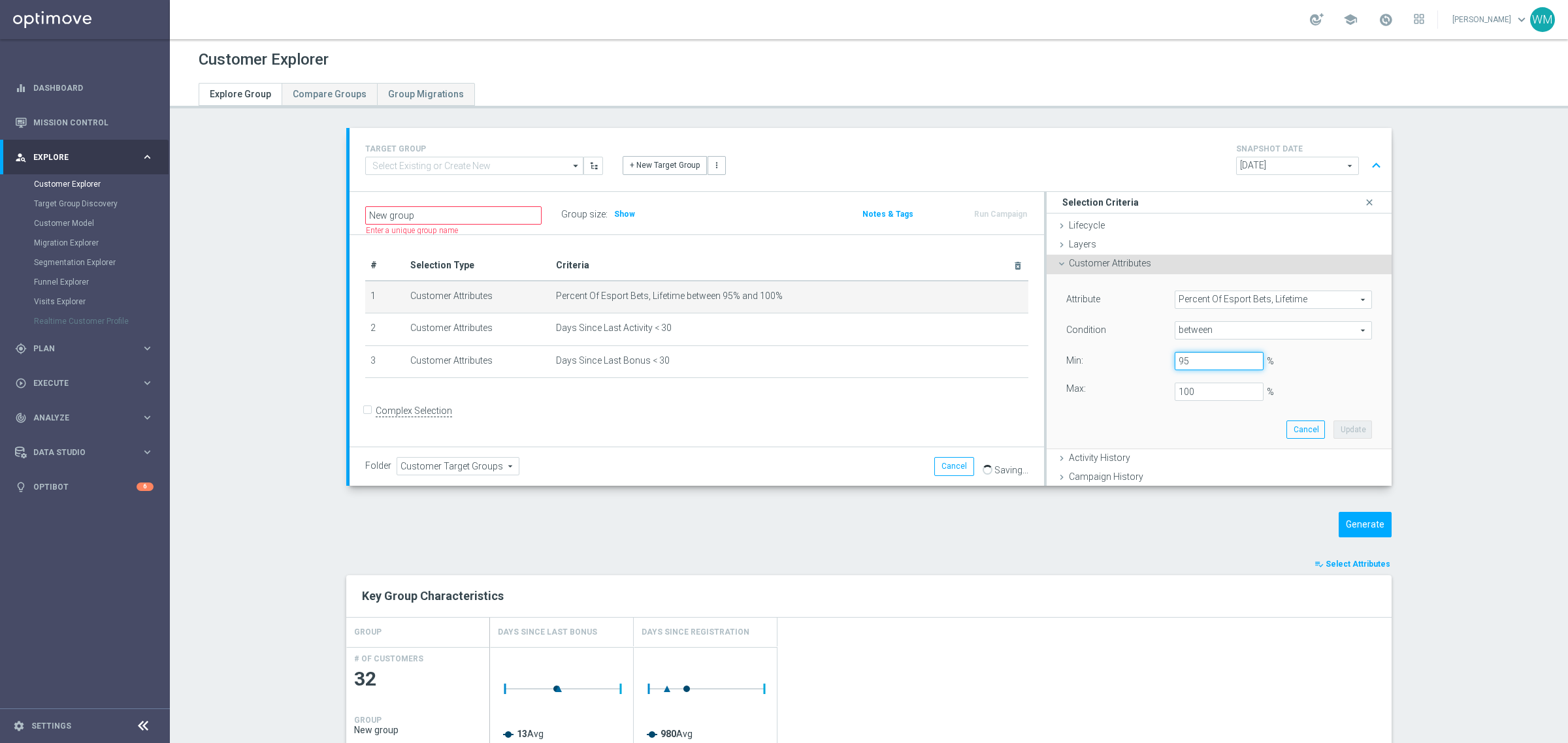
click at [1213, 366] on input "95" at bounding box center [1218, 360] width 89 height 18
type input "90"
click at [1216, 384] on input "100" at bounding box center [1218, 391] width 89 height 18
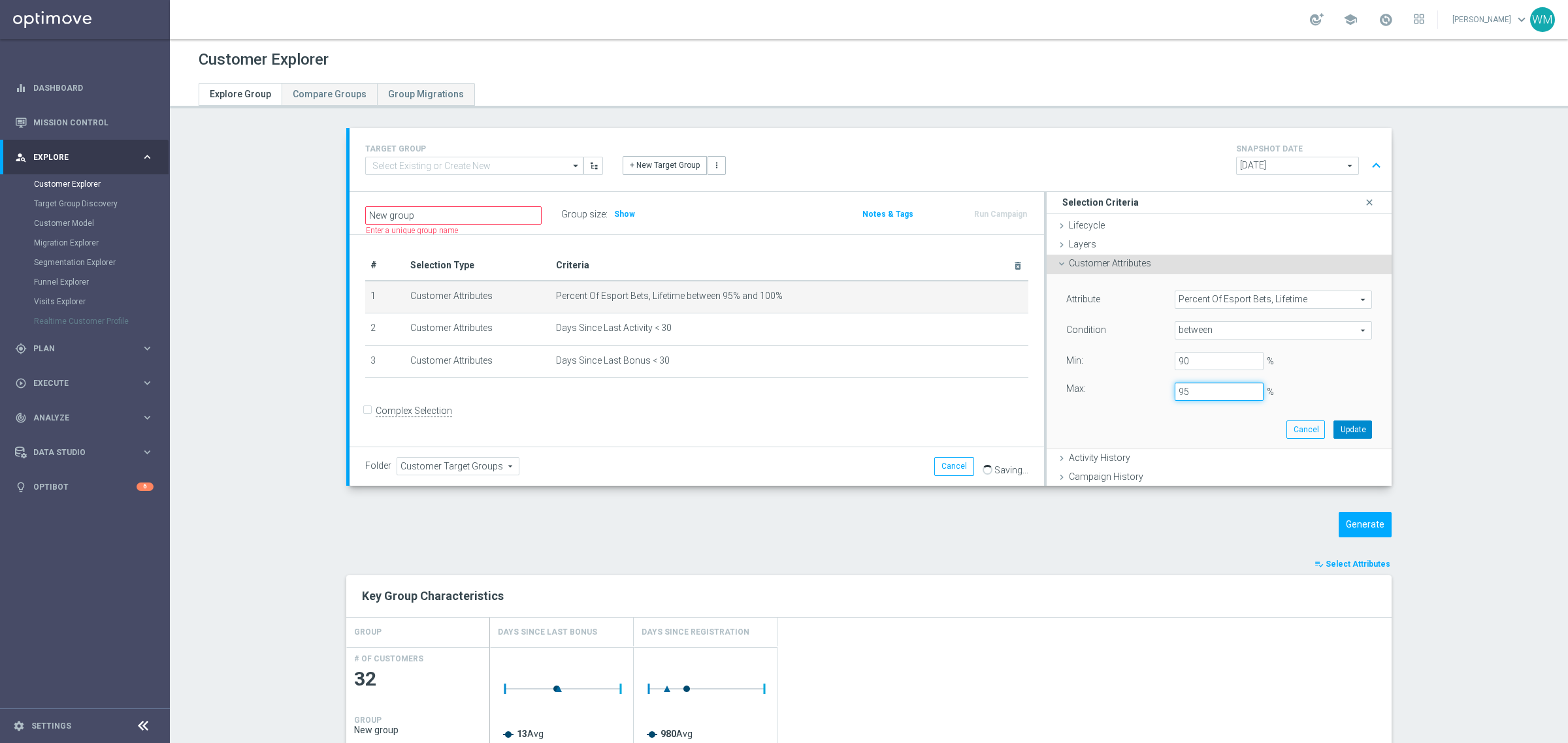
type input "95"
click at [1333, 422] on button "Update" at bounding box center [1353, 429] width 39 height 18
type input "0.9"
type input "0.95"
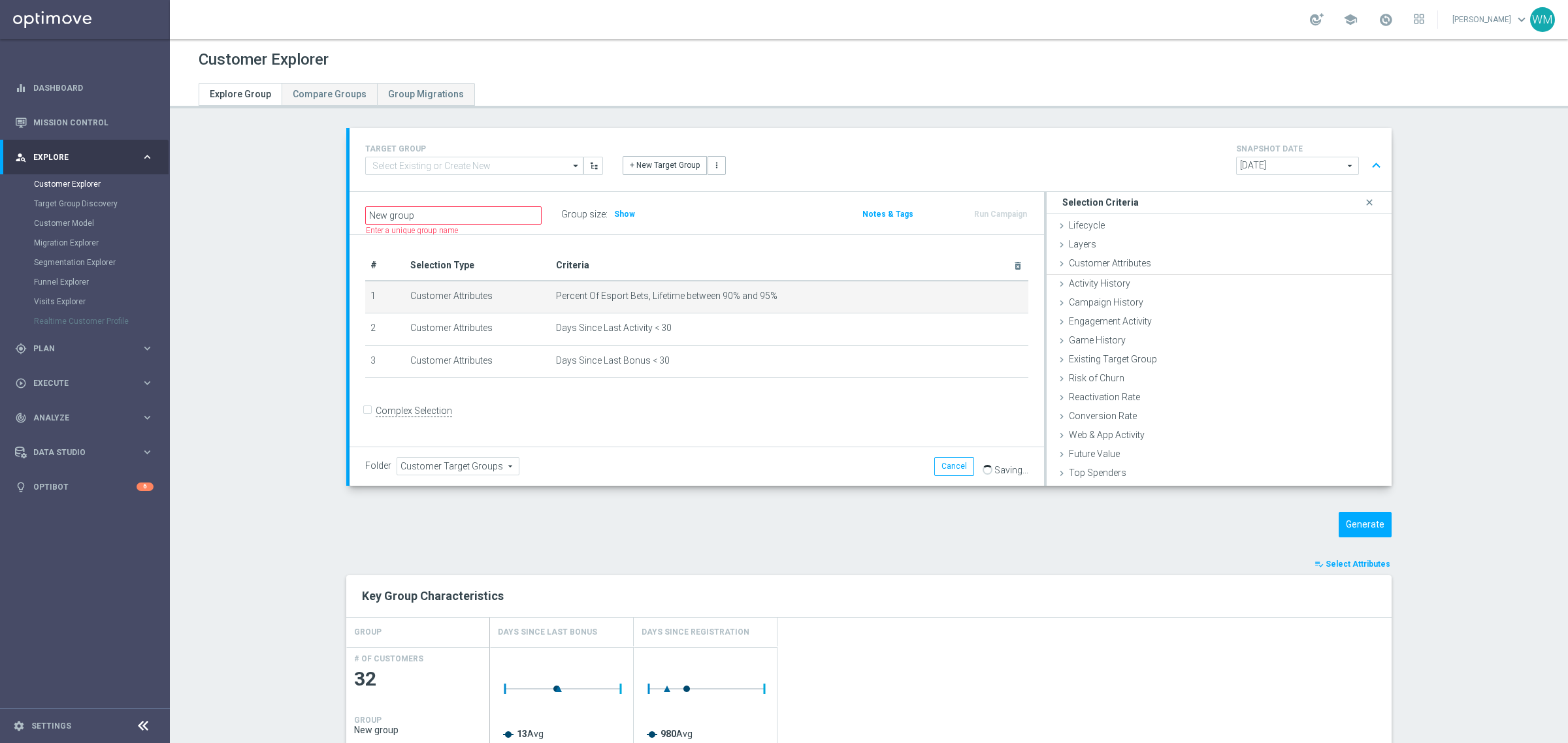
click at [1356, 501] on div "TARGET GROUP arrow_drop_down Show Selected 0 of NaN - Campaign 1" at bounding box center [869, 668] width 1097 height 1080
click at [1354, 513] on button "Generate" at bounding box center [1365, 524] width 53 height 25
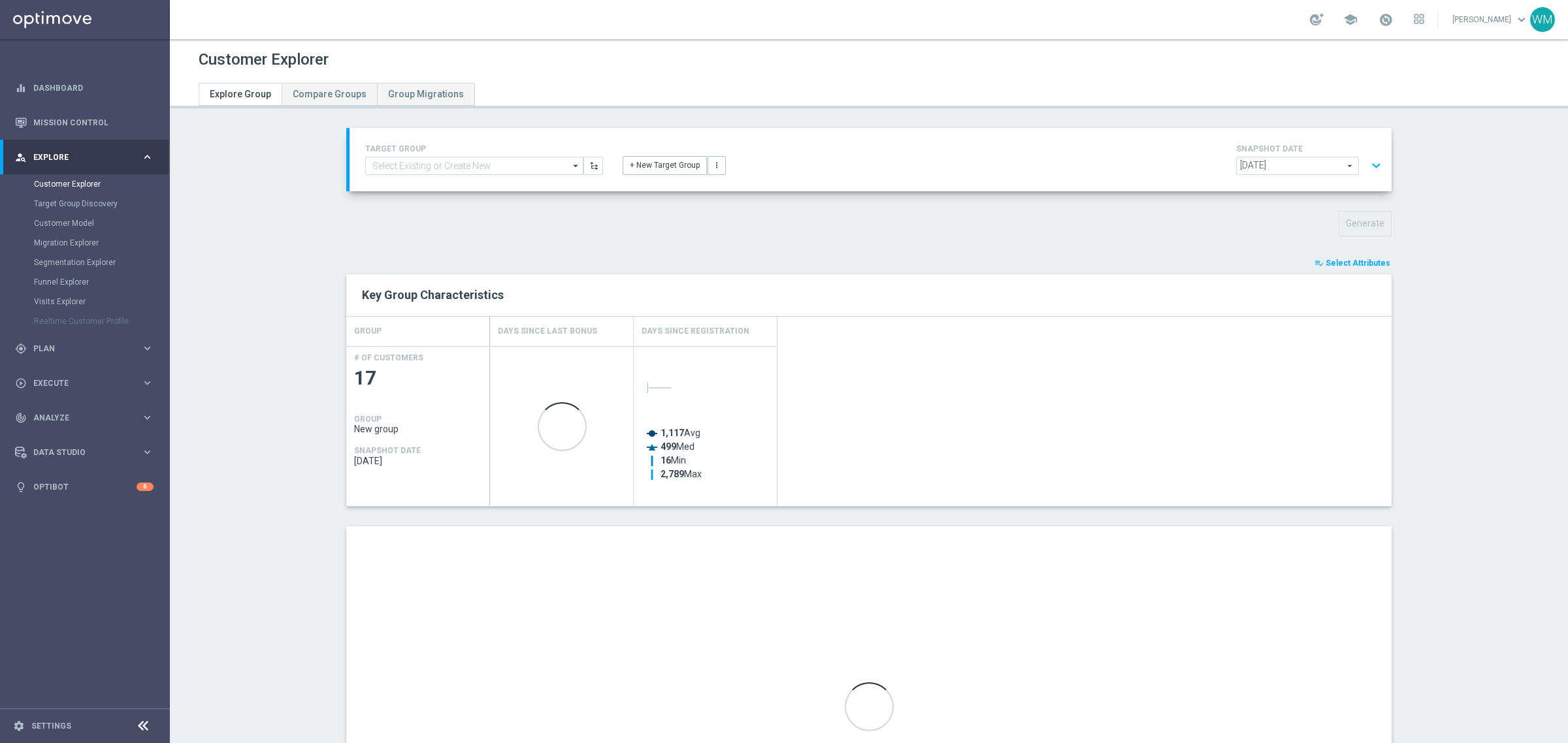
click at [283, 529] on section "TARGET GROUP arrow_drop_down Show Selected 0 of NaN - Campaign 1" at bounding box center [869, 517] width 1398 height 779
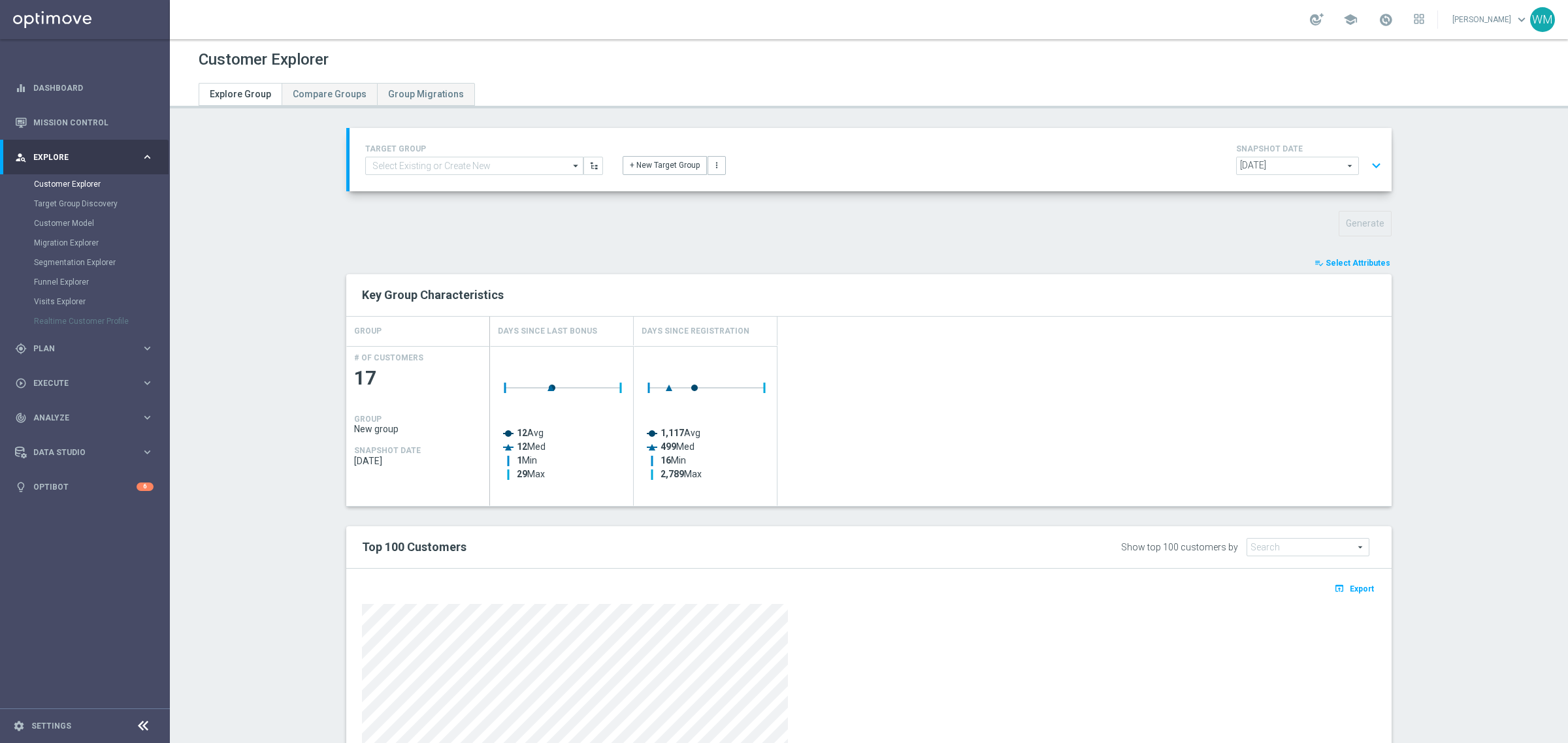
click at [1369, 165] on button "expand_more" at bounding box center [1376, 165] width 19 height 25
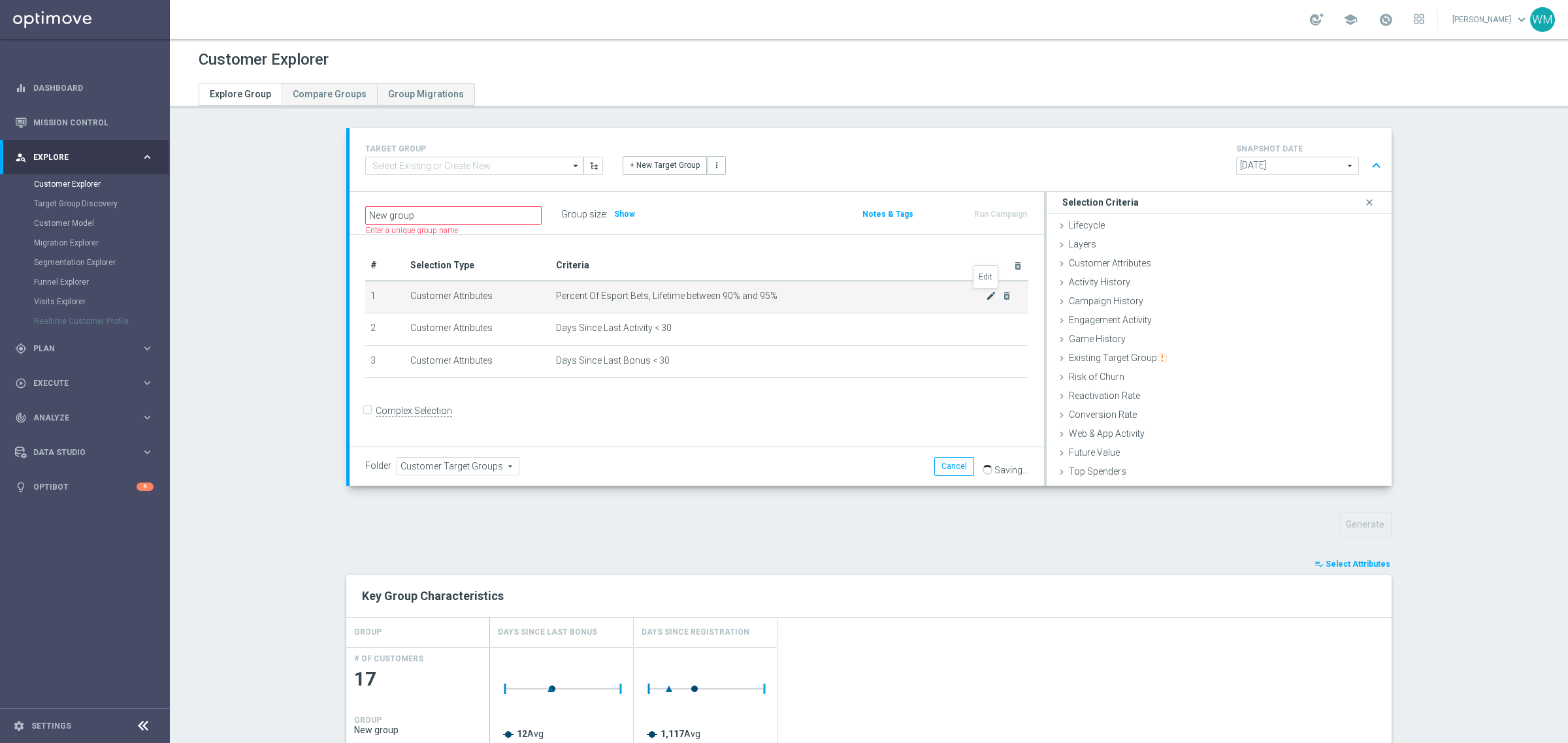
click at [986, 296] on icon "mode_edit" at bounding box center [991, 296] width 11 height 11
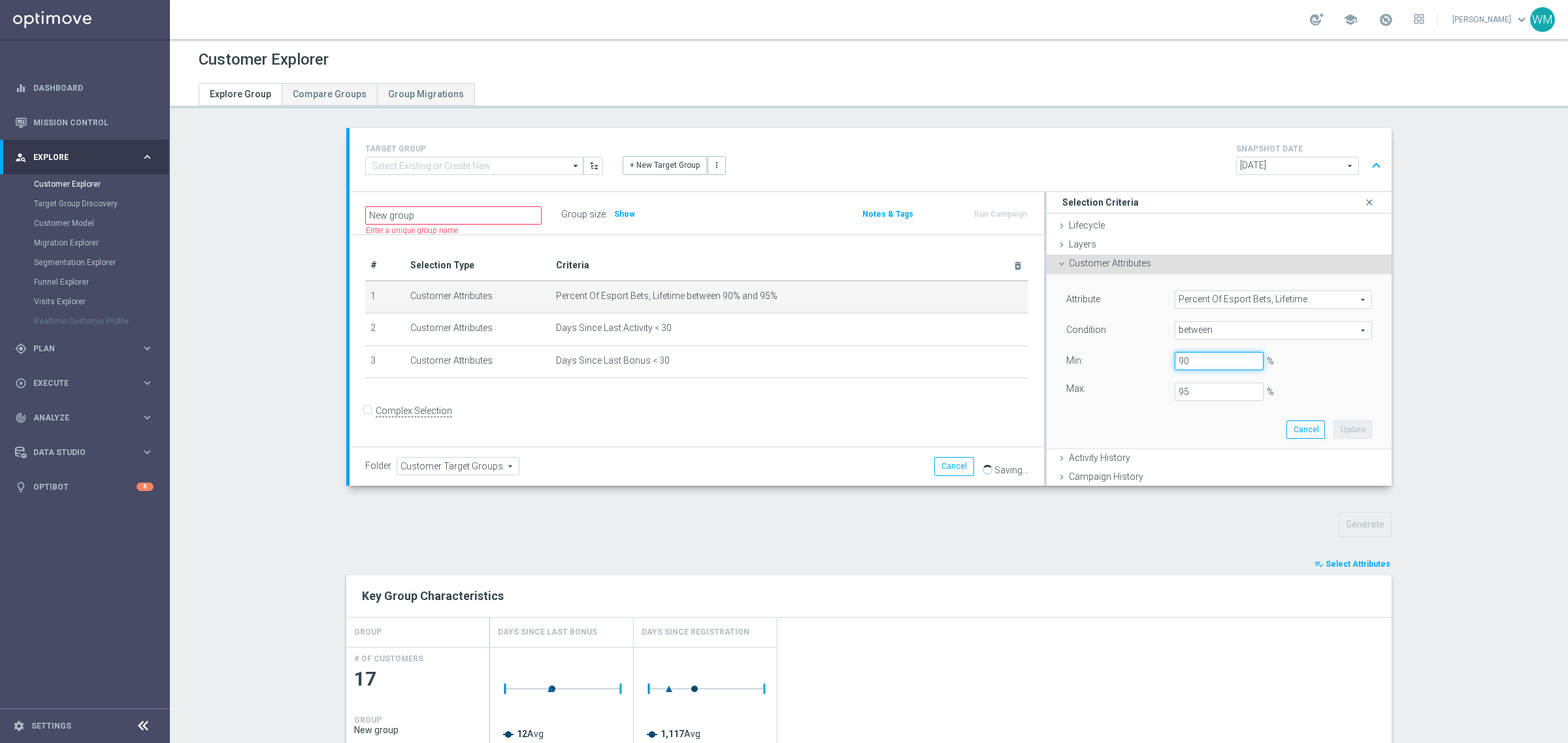
drag, startPoint x: 1186, startPoint y: 360, endPoint x: 1125, endPoint y: 363, distance: 61.1
click at [1125, 363] on div "Value Min: 90 %" at bounding box center [1219, 362] width 325 height 21
type input "45"
drag, startPoint x: 1215, startPoint y: 396, endPoint x: 1092, endPoint y: 393, distance: 123.0
click at [1092, 393] on div "Max: 95 %" at bounding box center [1219, 391] width 325 height 18
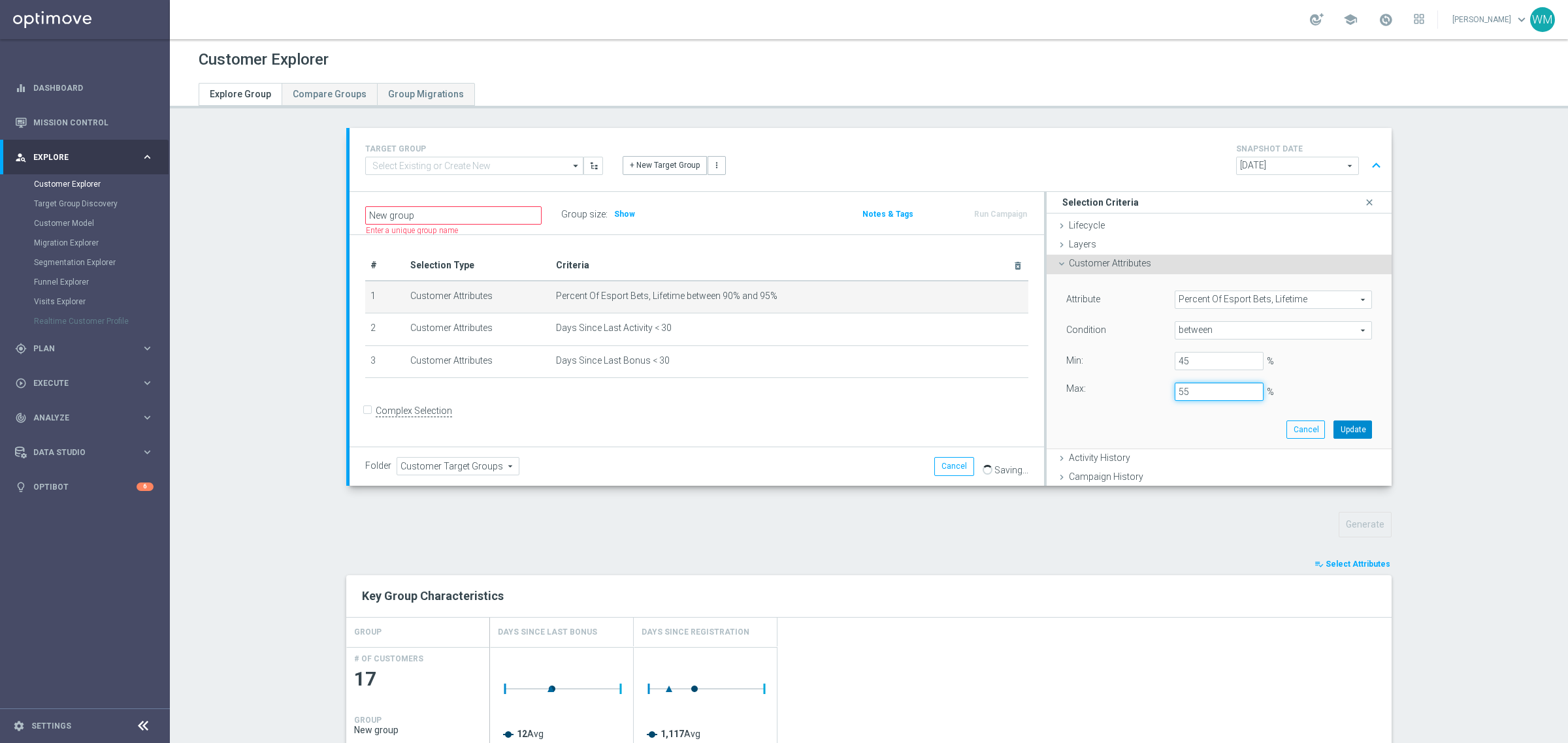
type input "55"
click at [1333, 422] on button "Update" at bounding box center [1353, 429] width 39 height 18
type input "0.45"
type input "0.55"
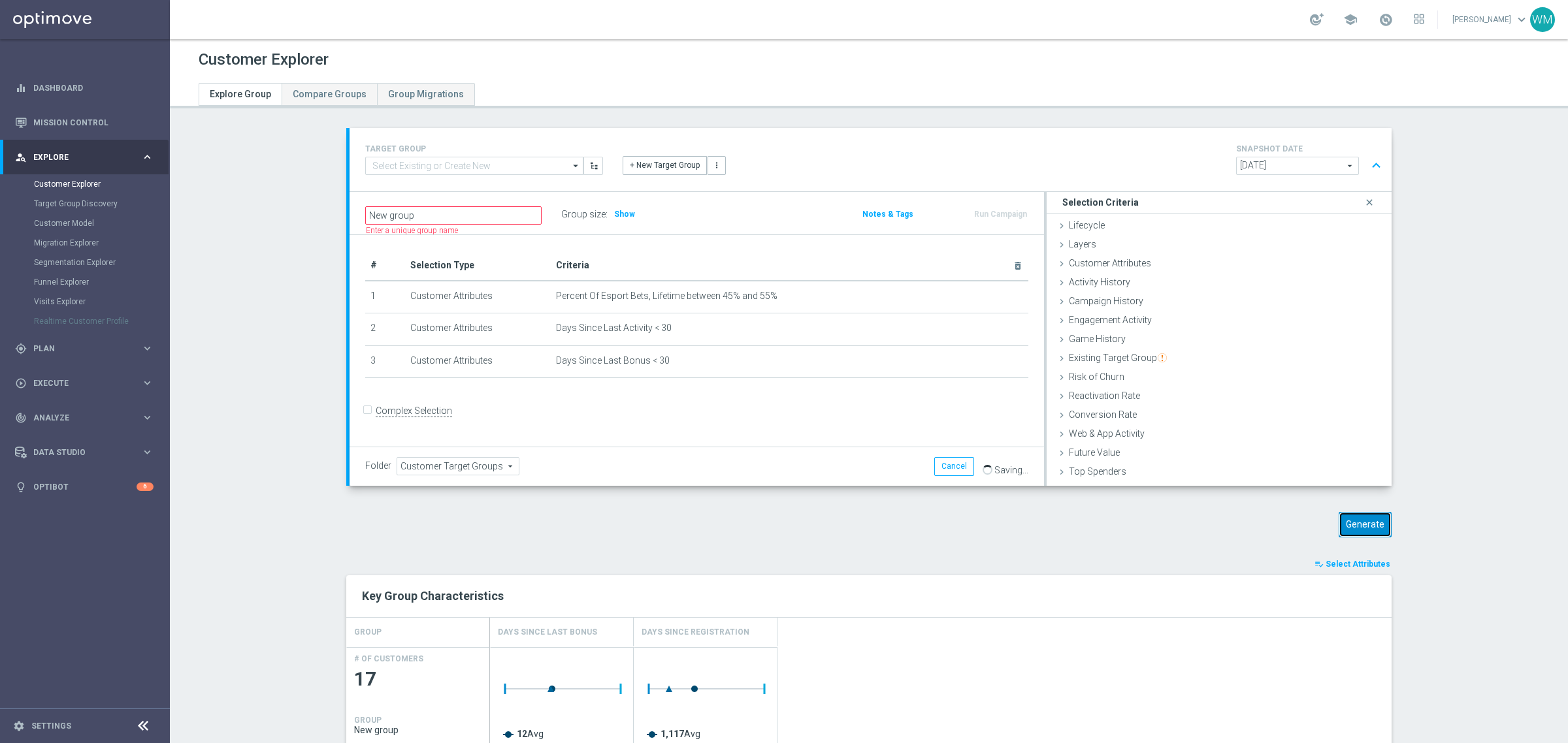
click at [1354, 527] on button "Generate" at bounding box center [1365, 524] width 53 height 25
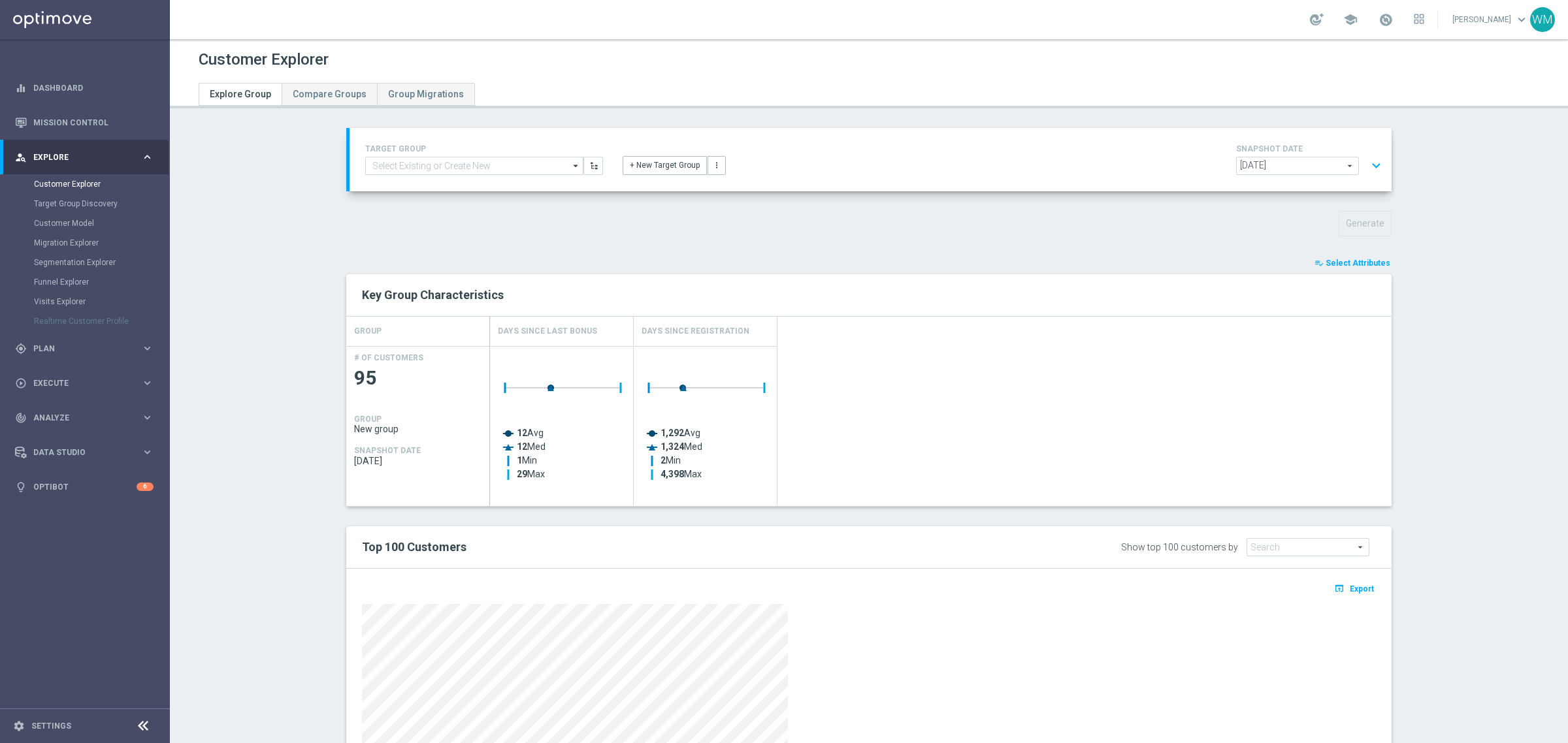
click at [1370, 162] on button "expand_more" at bounding box center [1376, 165] width 19 height 25
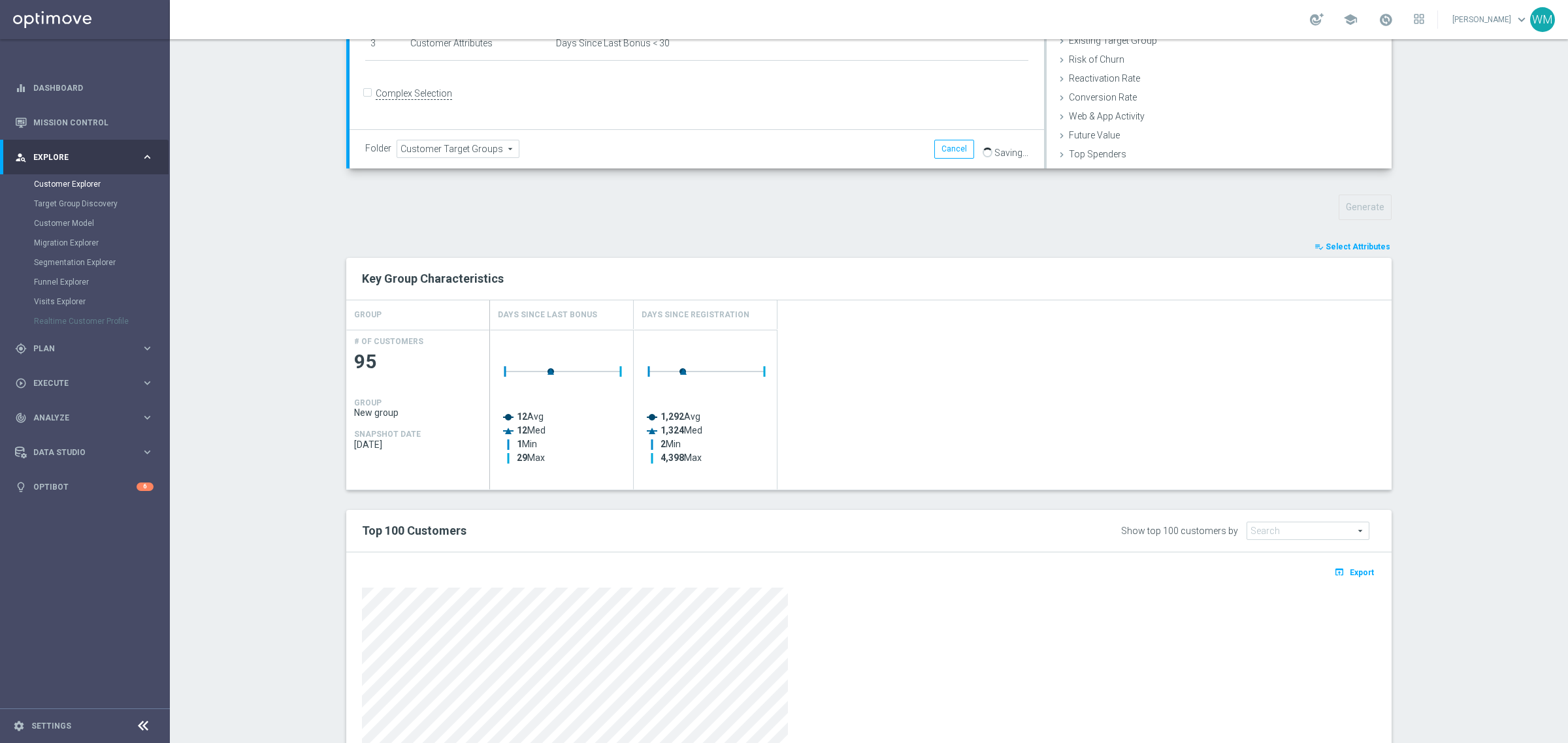
scroll to position [316, 0]
click at [1337, 257] on div "playlist_add_check Select Attributes Key Group Characteristics GROUP Days Since…" at bounding box center [869, 557] width 1046 height 632
click at [1337, 249] on span "Select Attributes" at bounding box center [1358, 249] width 65 height 9
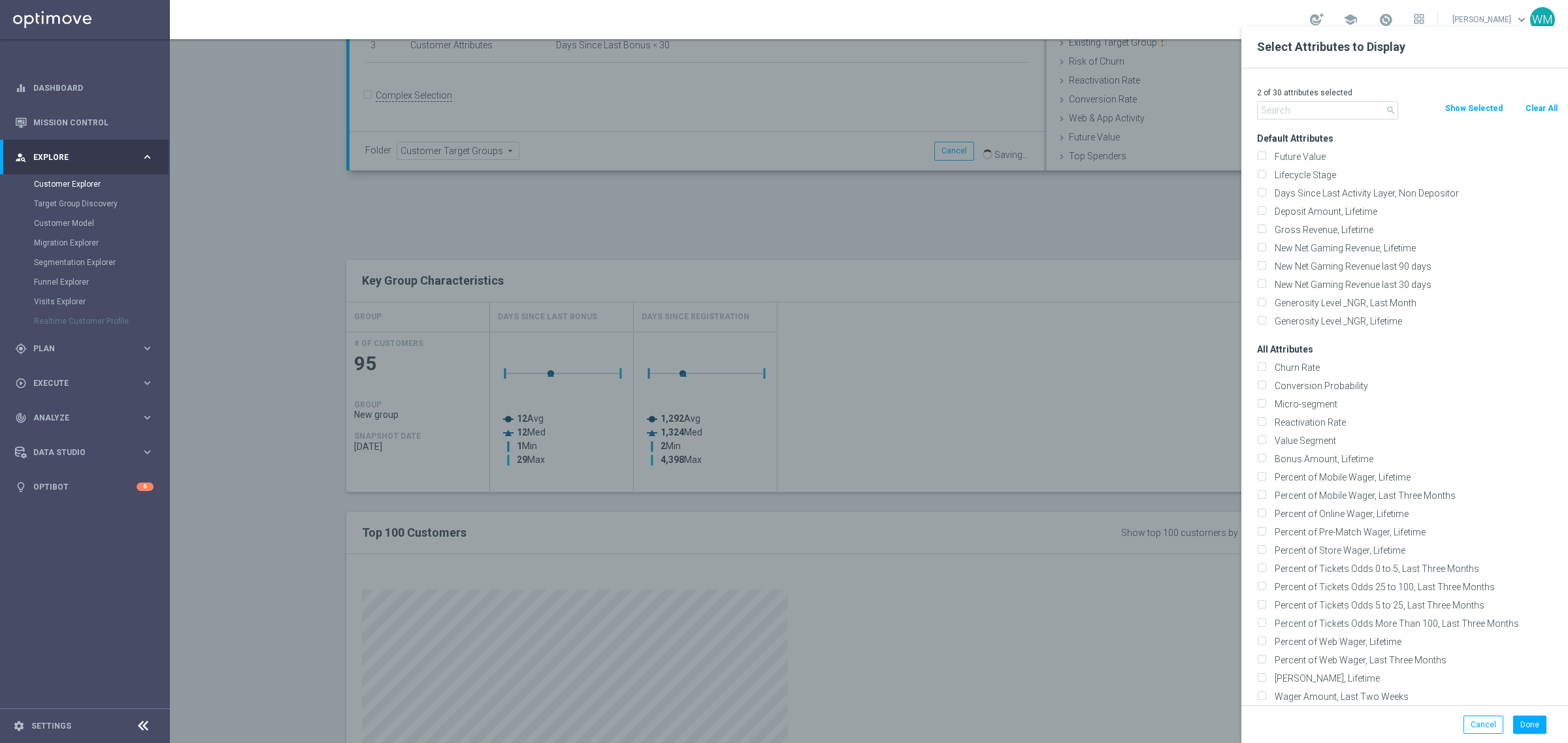
click at [1529, 106] on button "Clear All" at bounding box center [1541, 109] width 35 height 14
checkbox input "false"
click at [1290, 111] on input "text" at bounding box center [1328, 110] width 141 height 18
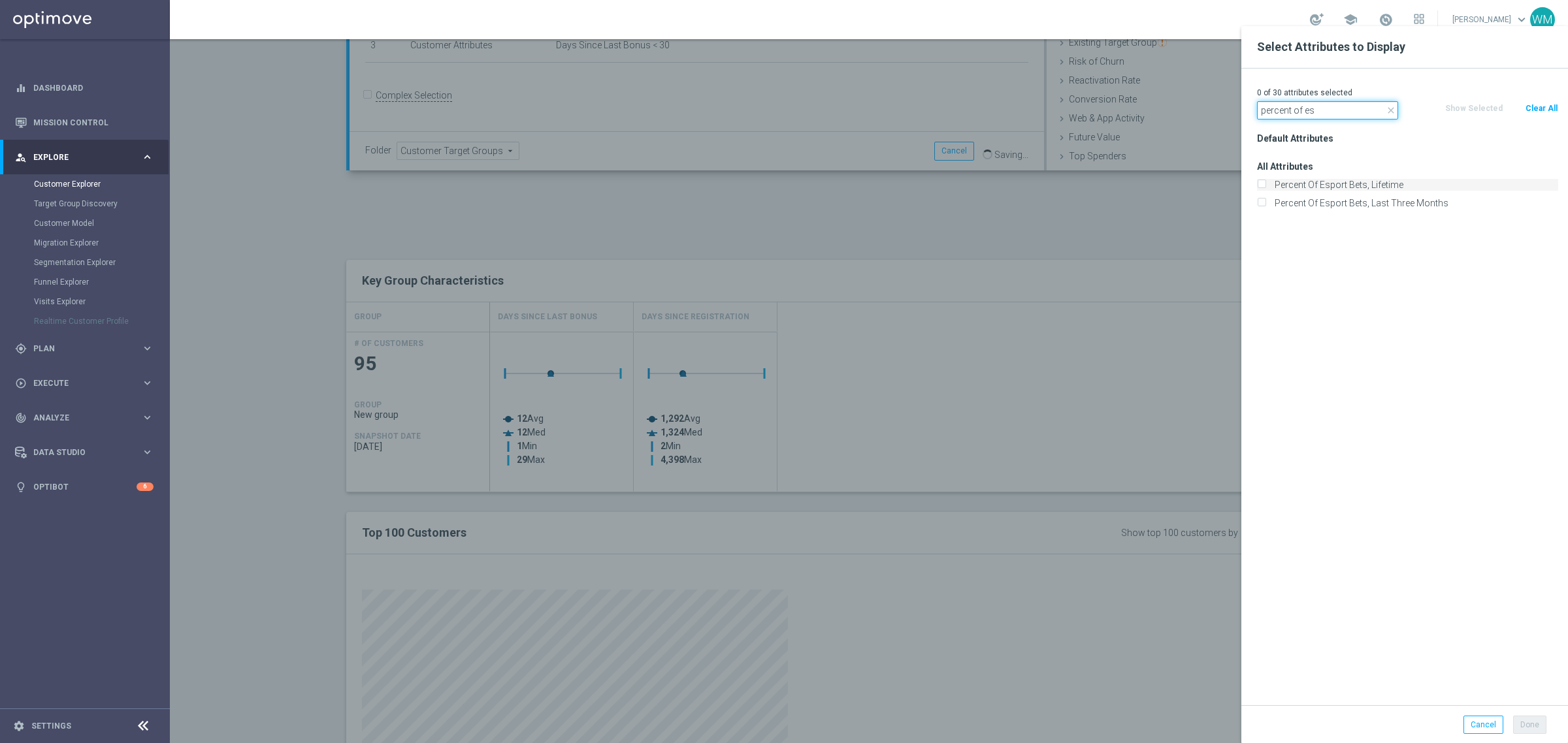
type input "percent of es"
click at [1345, 184] on label "Percent Of Esport Bets, Lifetime" at bounding box center [1414, 185] width 288 height 12
click at [1266, 184] on input "Percent Of Esport Bets, Lifetime" at bounding box center [1261, 186] width 9 height 9
checkbox input "true"
click at [1534, 734] on button "Done" at bounding box center [1530, 724] width 33 height 18
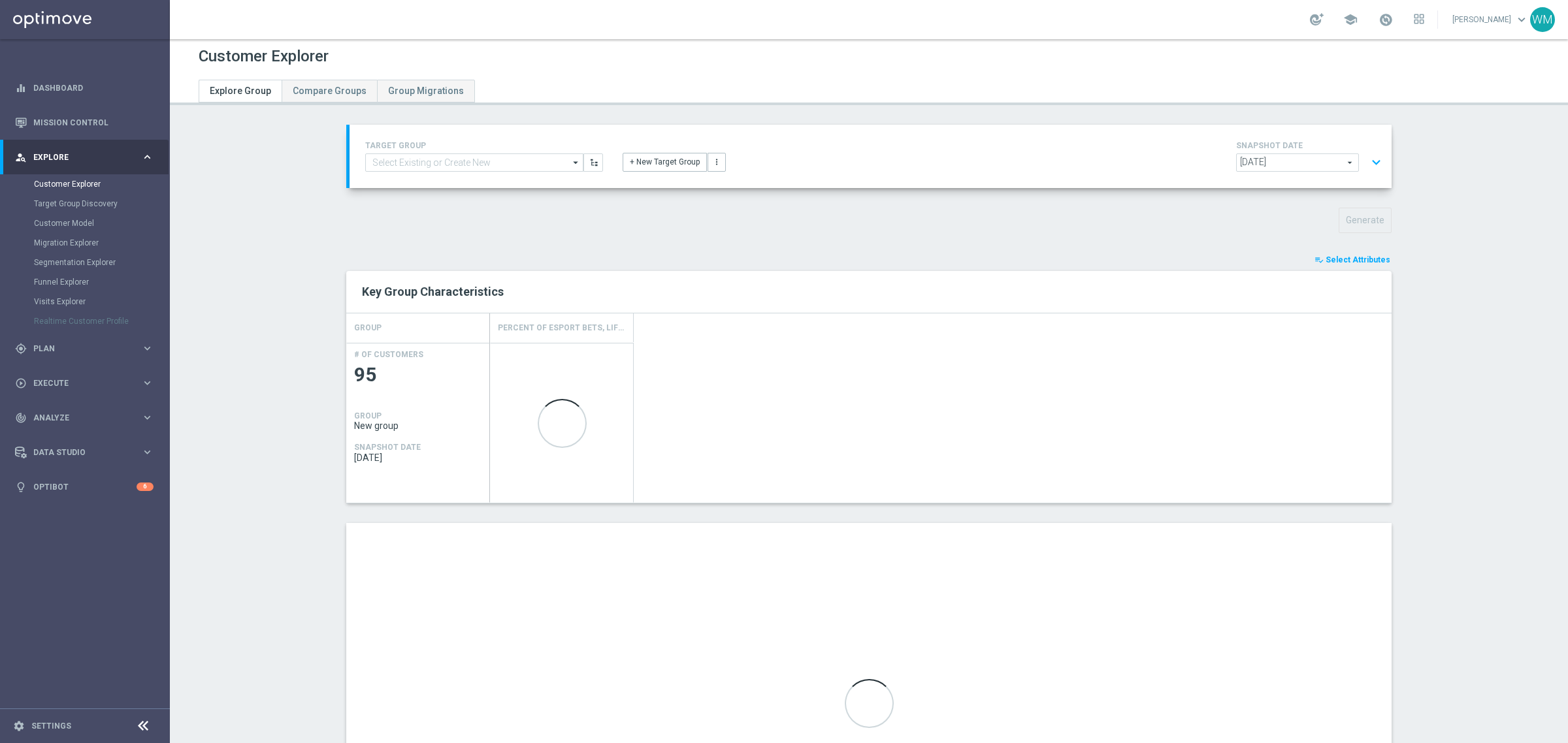
scroll to position [0, 0]
click at [1367, 171] on button "expand_more" at bounding box center [1376, 165] width 19 height 25
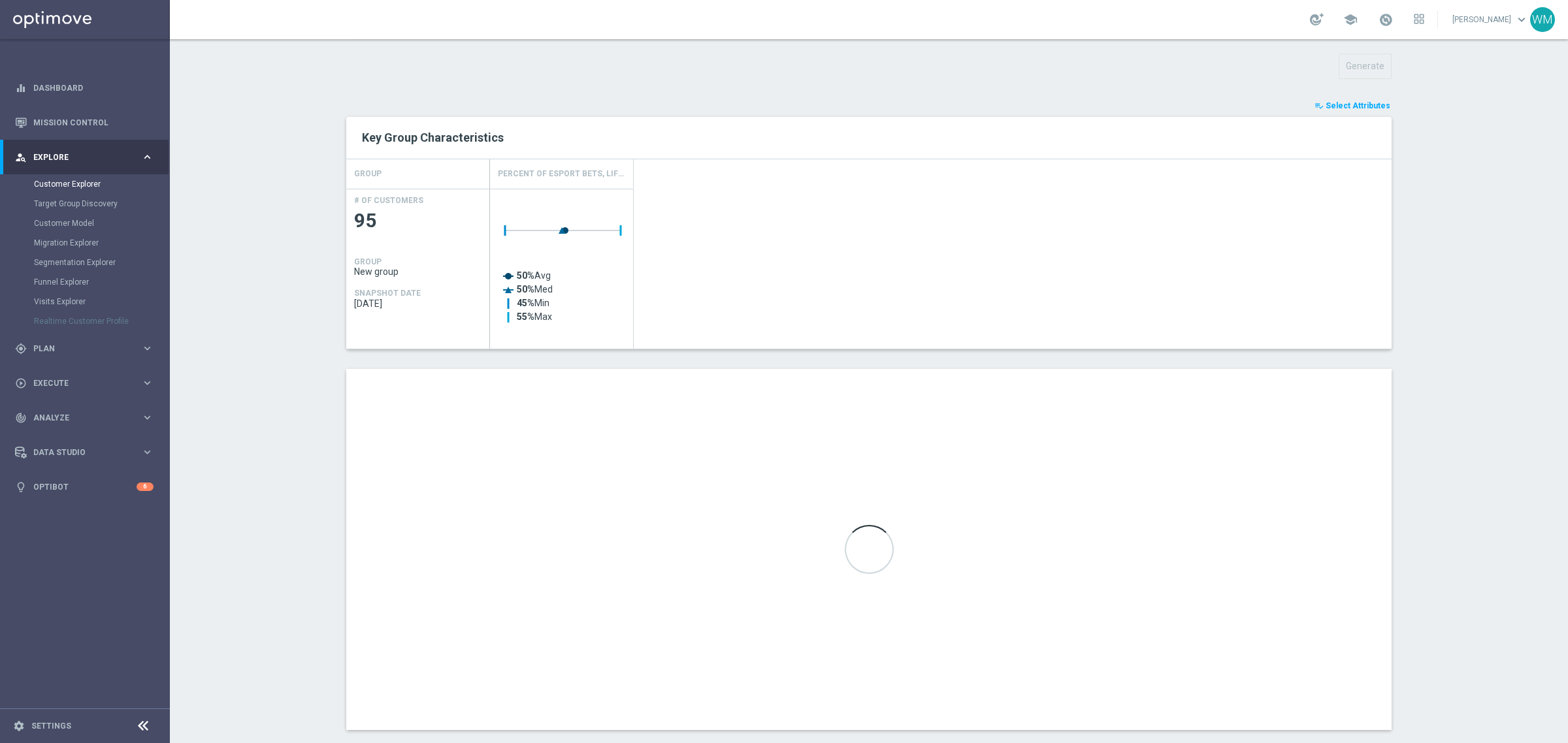
scroll to position [479, 0]
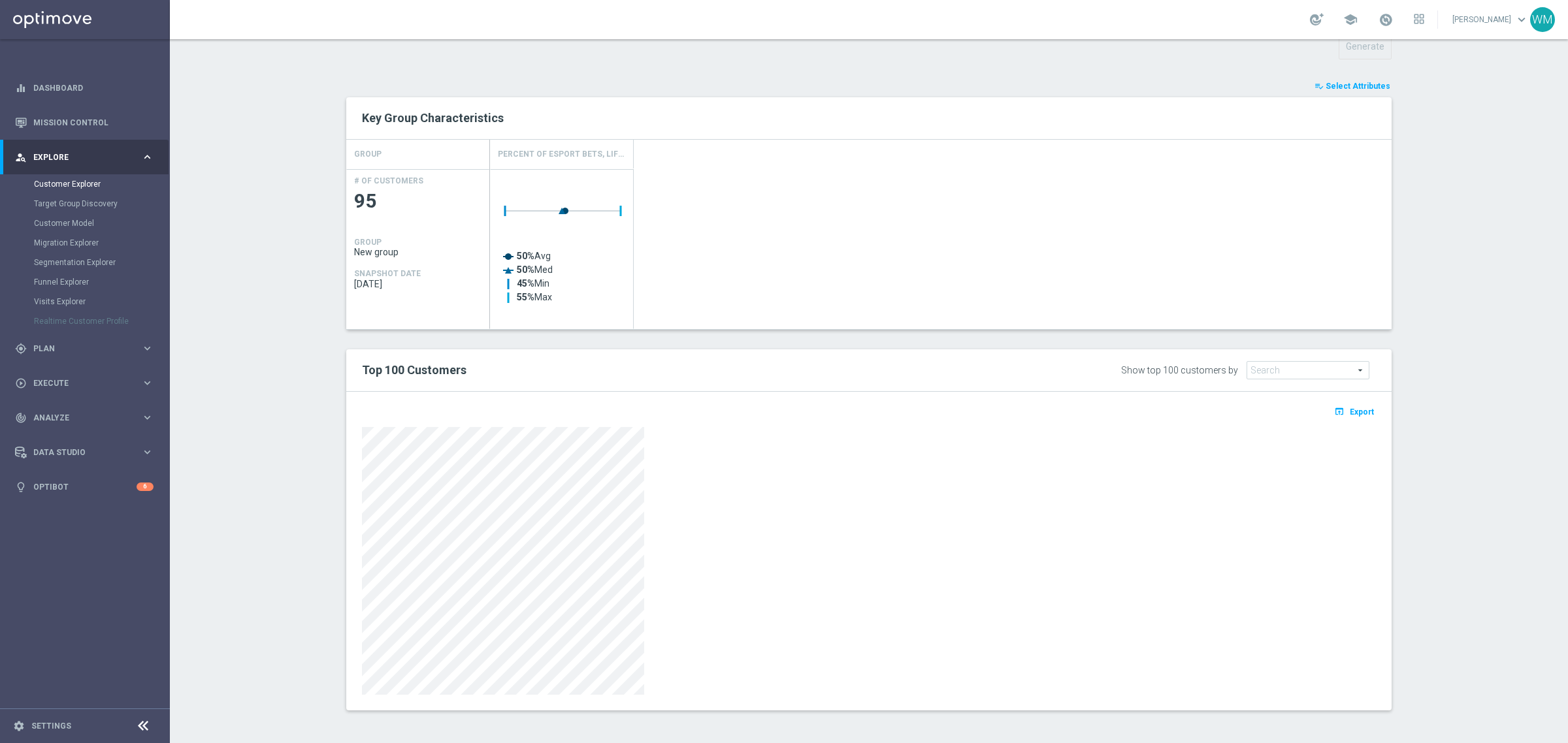
click at [1015, 519] on div at bounding box center [869, 561] width 1014 height 268
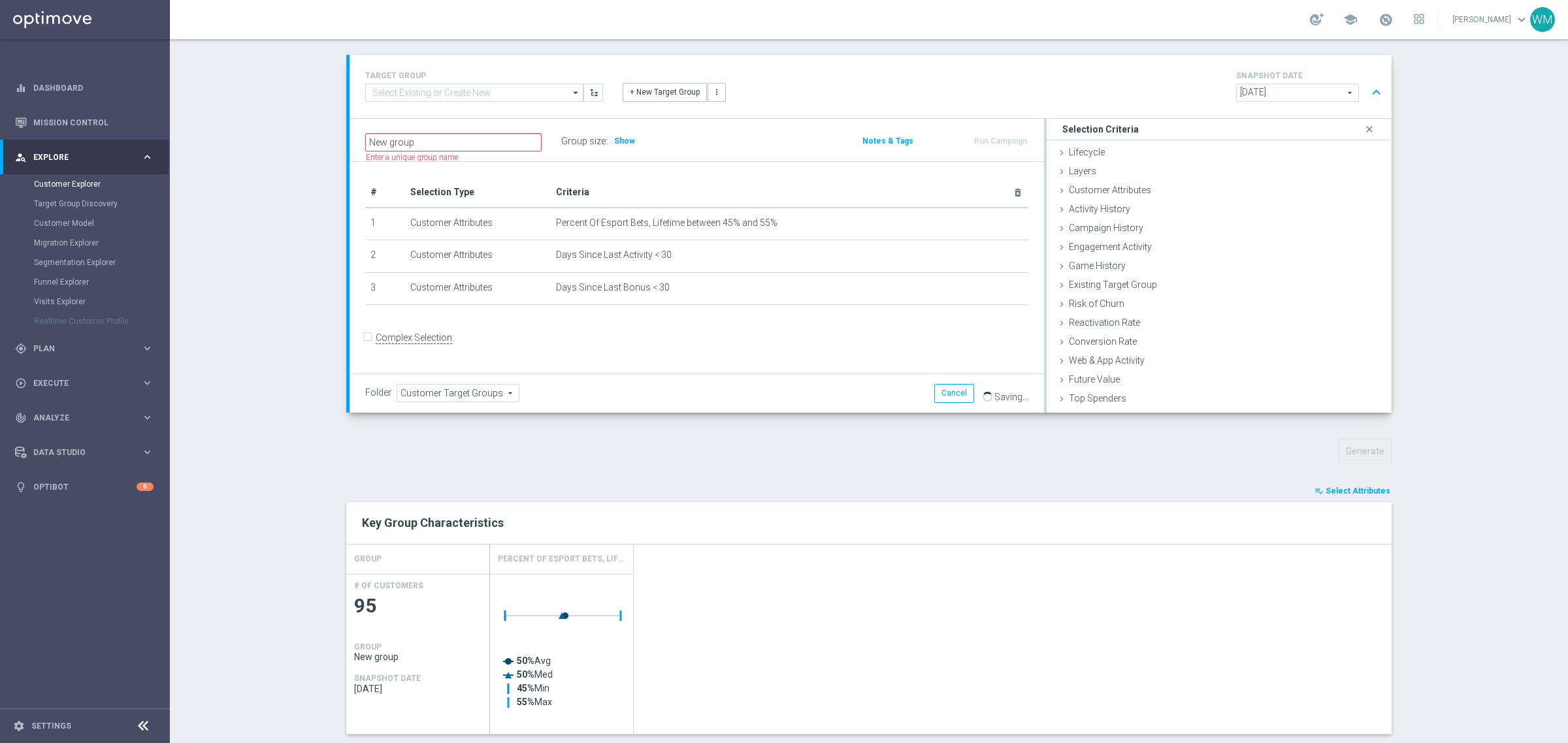
scroll to position [0, 0]
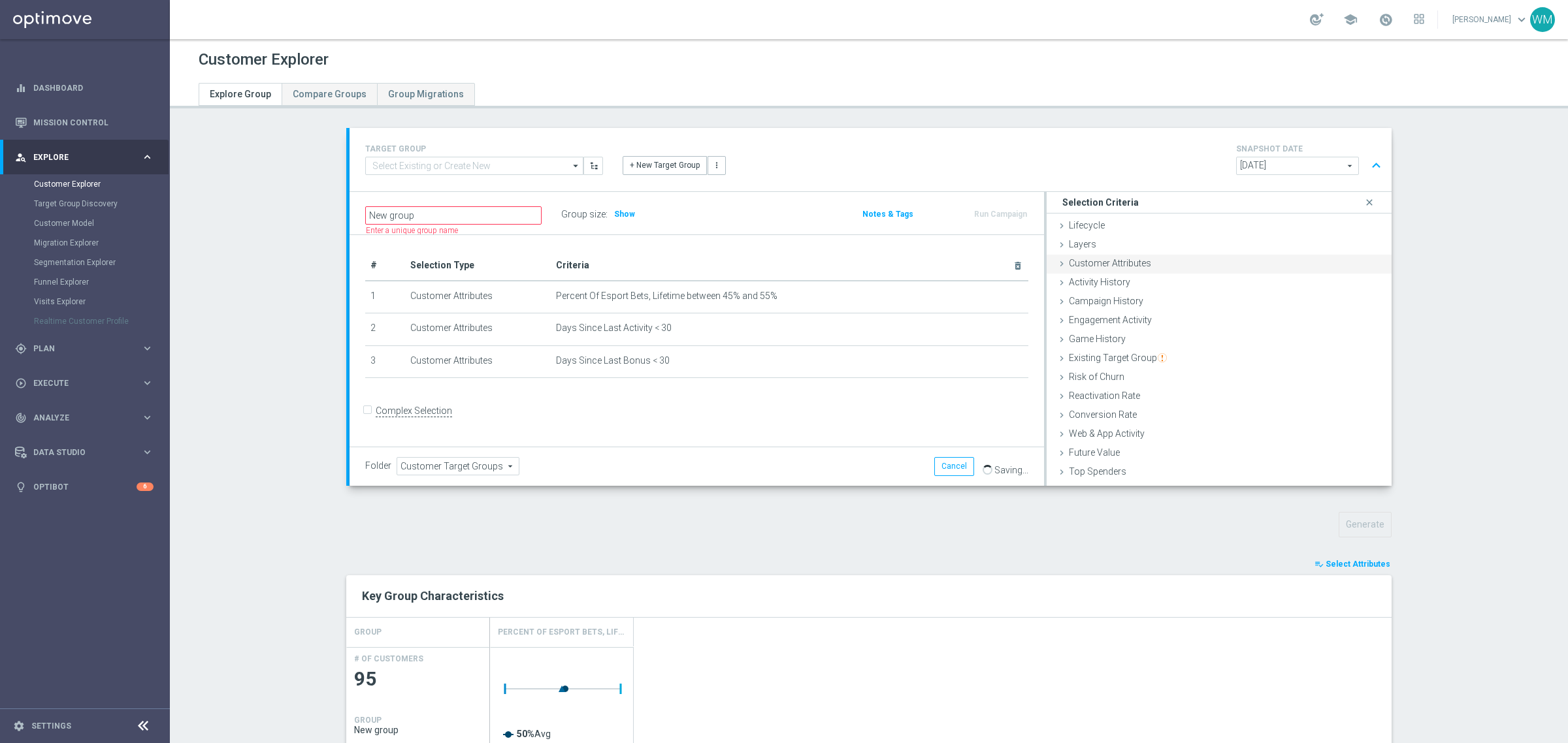
click at [1187, 263] on div "Customer Attributes done selection updated" at bounding box center [1219, 264] width 345 height 19
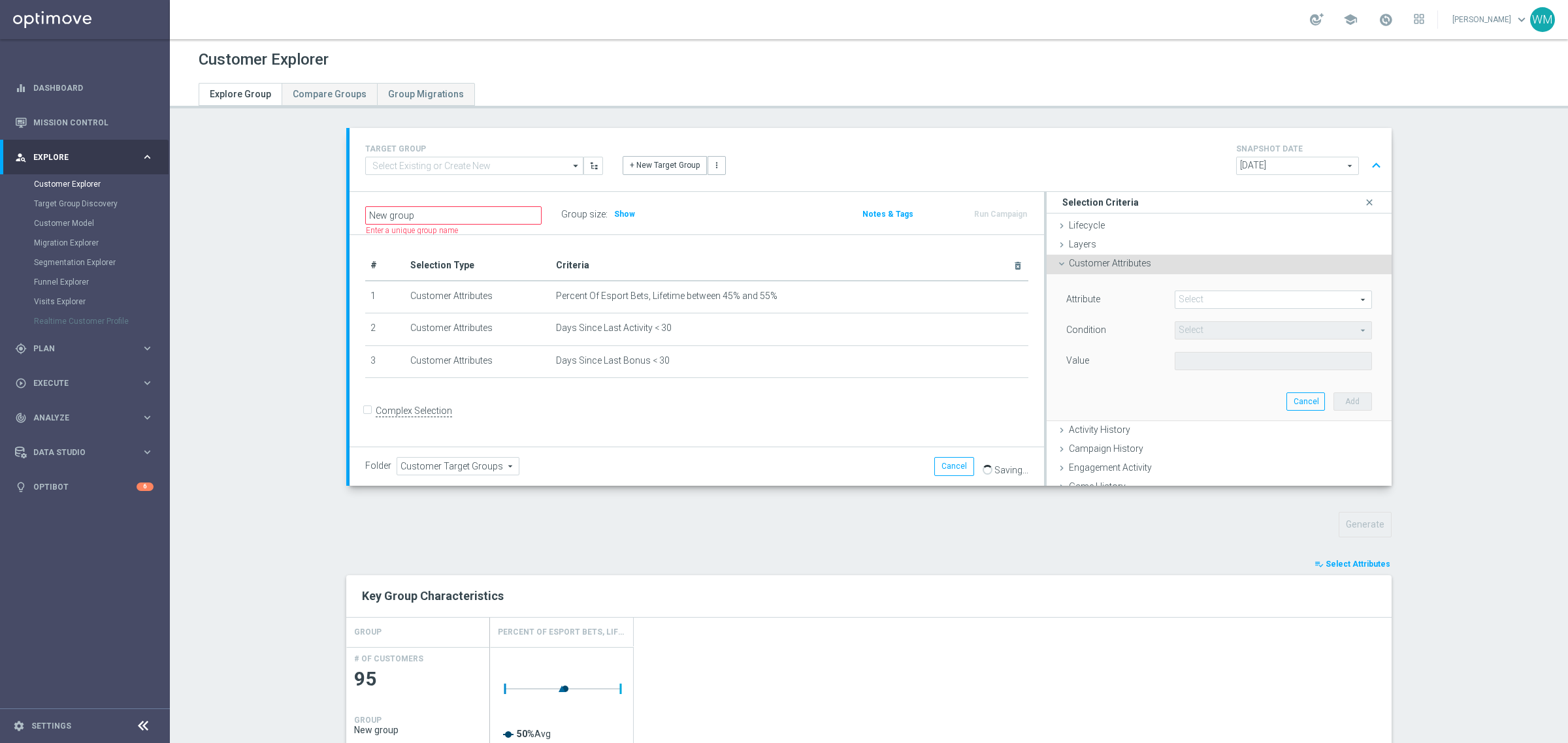
click at [1248, 294] on span at bounding box center [1273, 300] width 196 height 17
click at [0, 0] on input "search" at bounding box center [0, 0] width 0 height 0
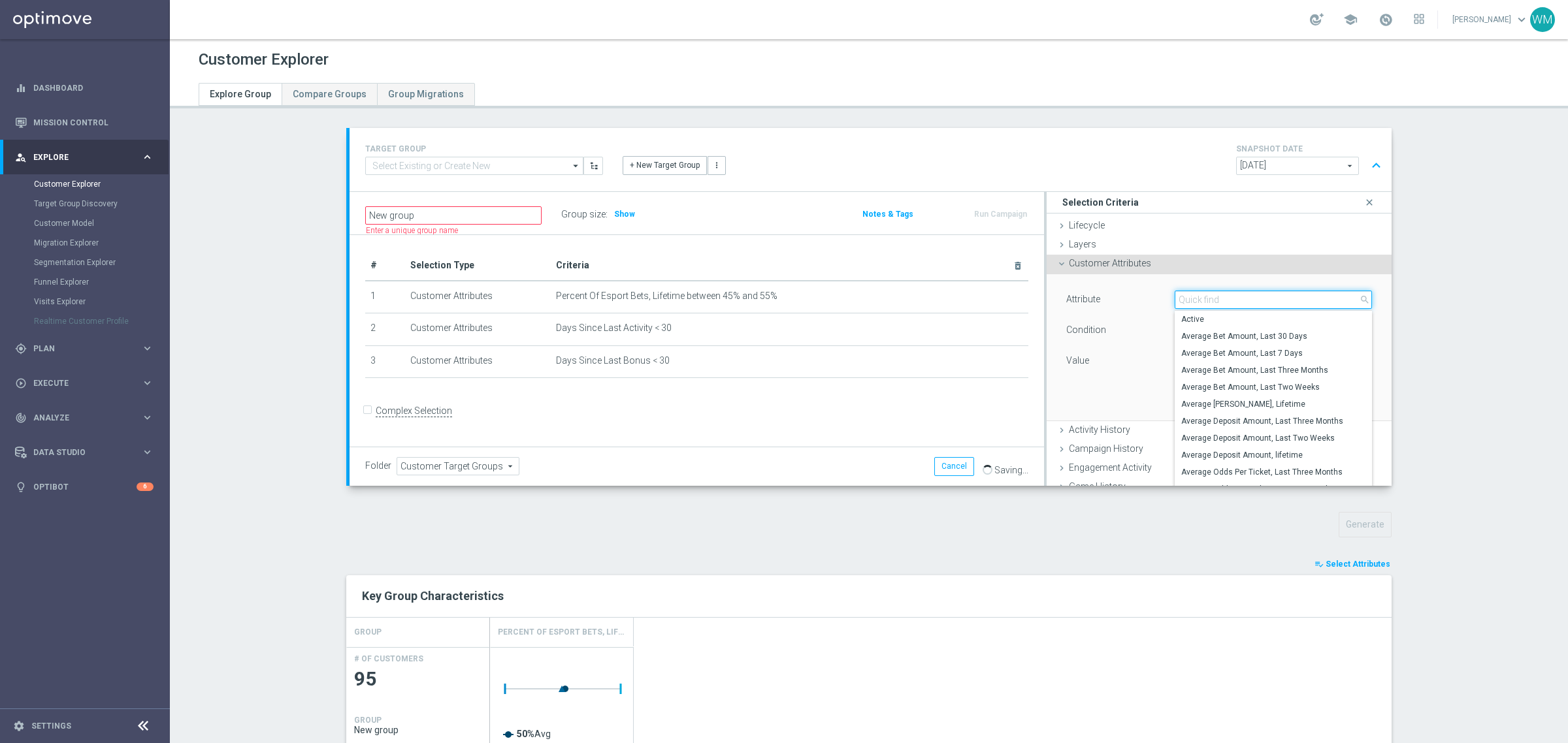
click at [1248, 294] on input "search" at bounding box center [1273, 299] width 197 height 18
type input "id str"
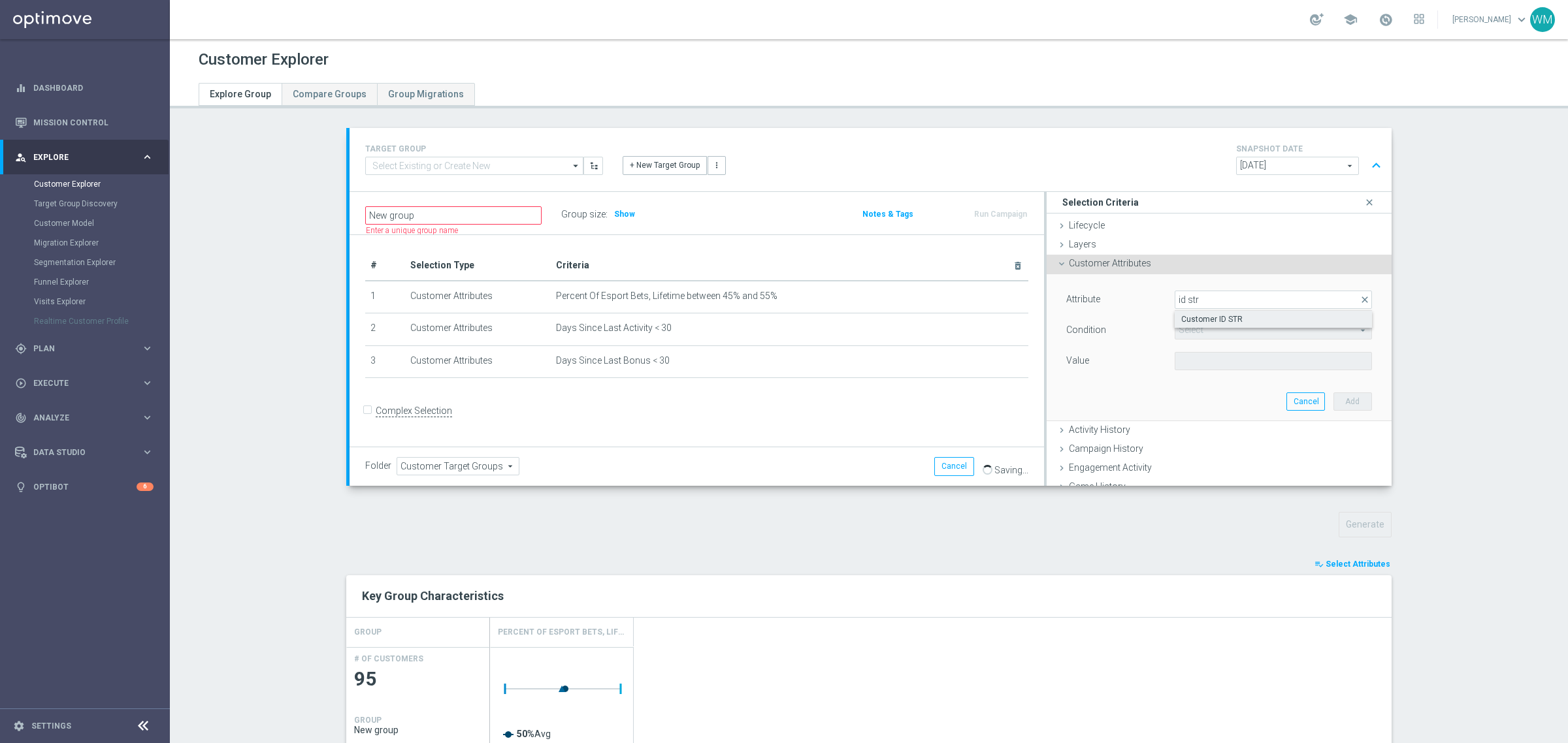
click at [1232, 320] on span "Customer ID STR" at bounding box center [1274, 319] width 184 height 11
type input "Customer ID STR"
type input "Equals"
click at [1213, 357] on input "text" at bounding box center [1273, 360] width 197 height 18
paste input "3388915"
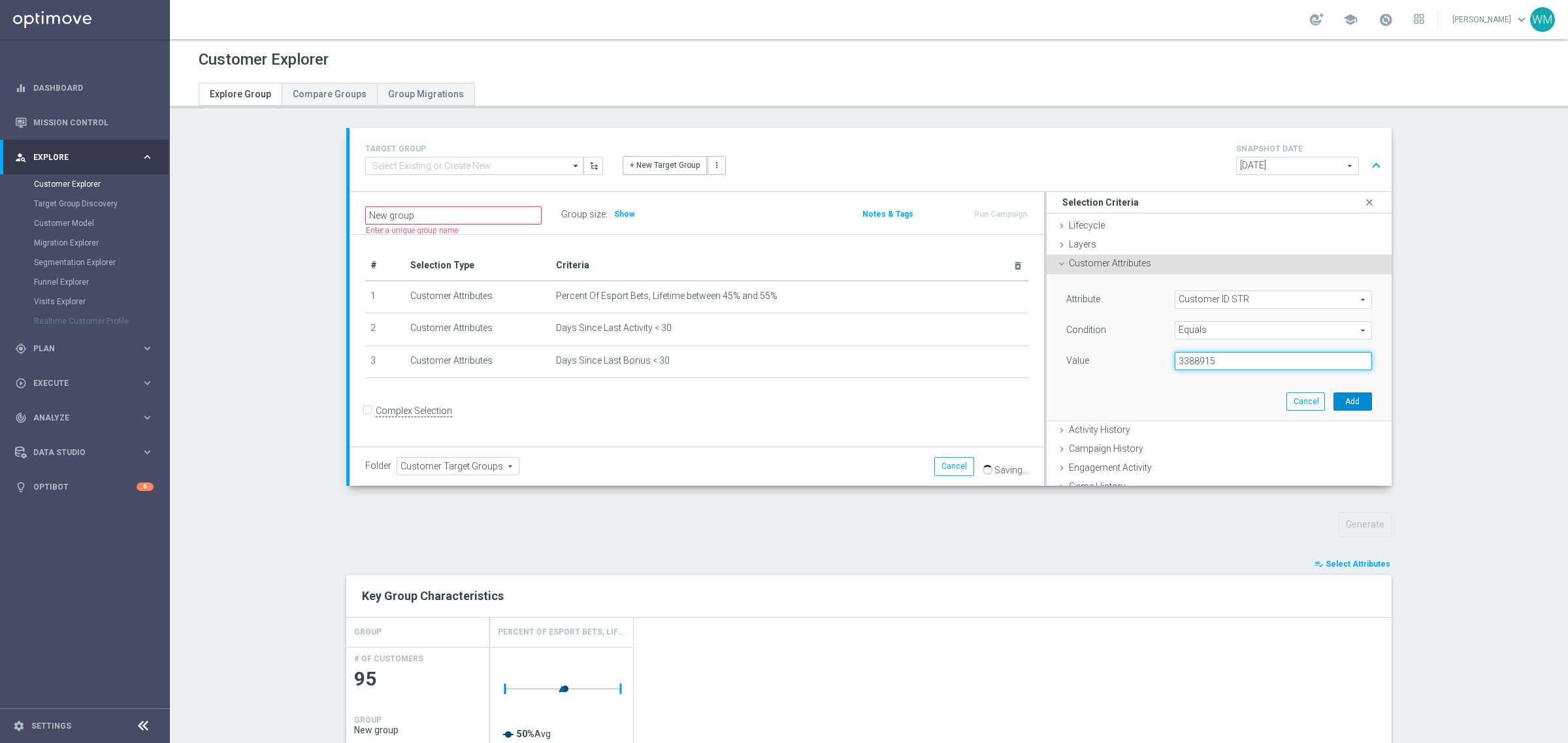
type input "3388915"
click at [1338, 404] on button "Add" at bounding box center [1353, 401] width 39 height 18
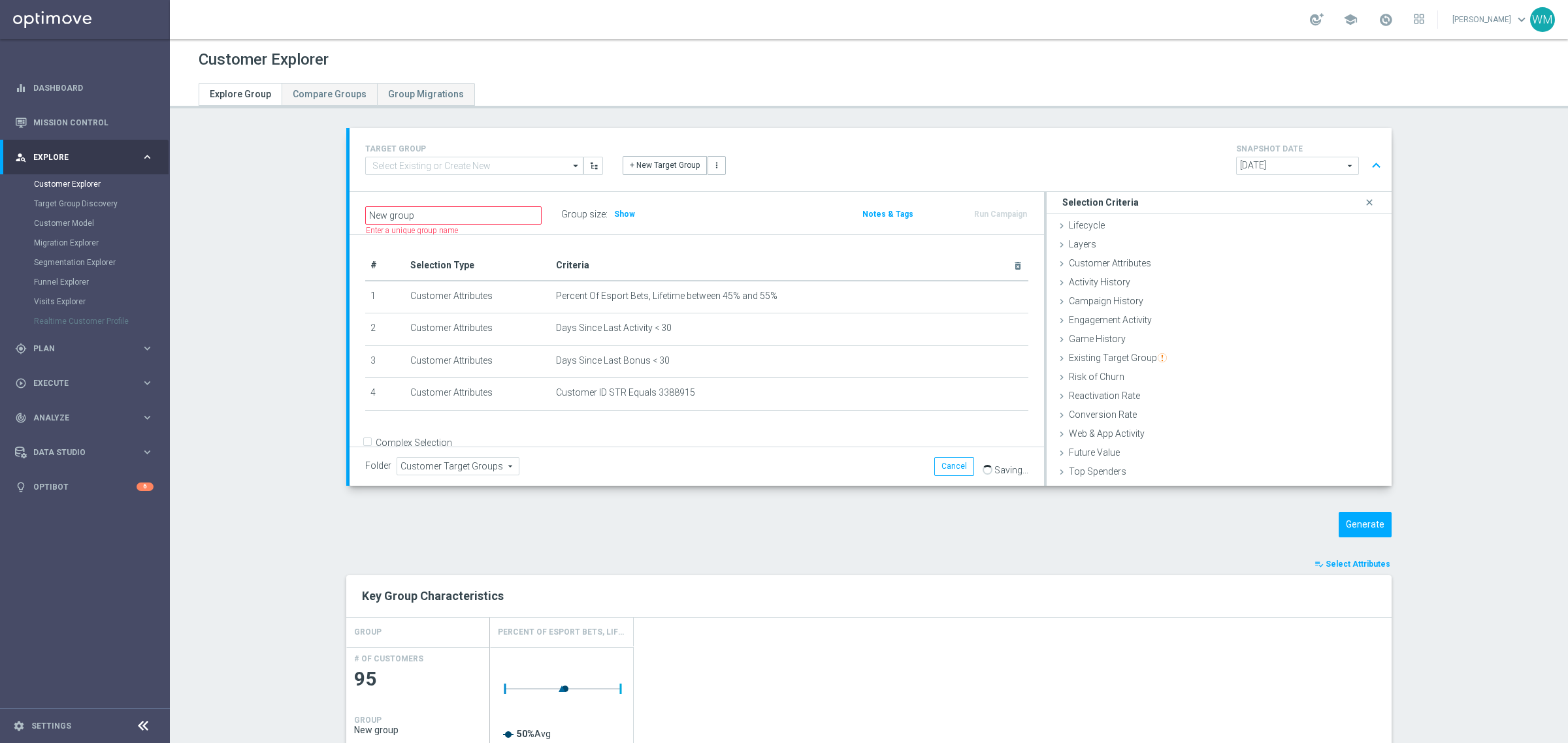
click at [1341, 509] on div "TARGET GROUP arrow_drop_down Show Selected 0 of NaN - Campaign 1" at bounding box center [869, 668] width 1097 height 1080
click at [1361, 531] on button "Generate" at bounding box center [1365, 524] width 53 height 25
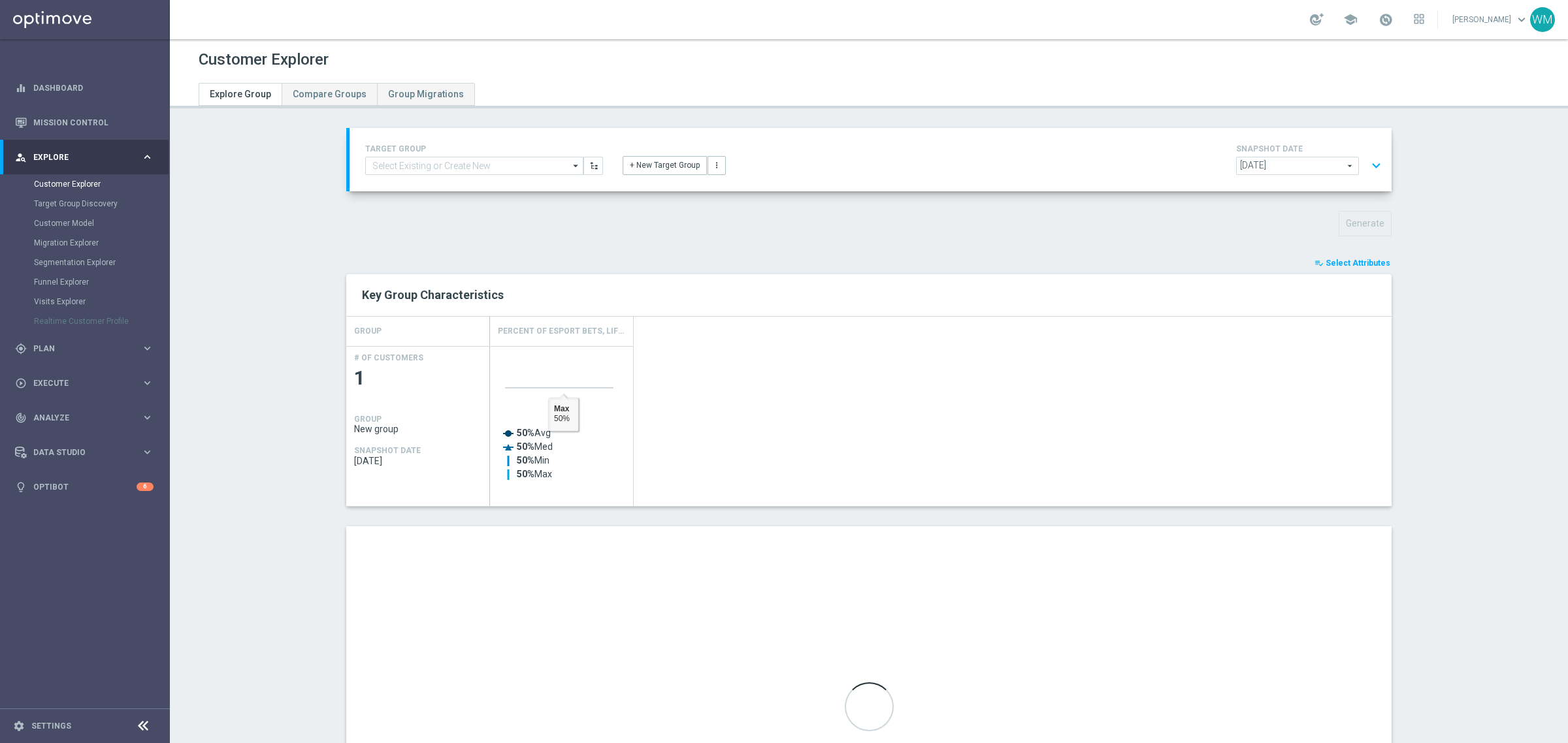
click at [311, 416] on section "TARGET GROUP arrow_drop_down Show Selected 0 of NaN - Campaign 1" at bounding box center [869, 517] width 1398 height 779
drag, startPoint x: 311, startPoint y: 416, endPoint x: 801, endPoint y: 501, distance: 497.3
click at [801, 501] on section "TARGET GROUP arrow_drop_down Show Selected 0 of NaN - Campaign 1" at bounding box center [869, 517] width 1398 height 779
click at [801, 501] on div "Created with Highcharts 9.3.3 50% Avg 50% Med 50% Min 50% Max Max ​ 50%" at bounding box center [941, 426] width 902 height 160
drag, startPoint x: 801, startPoint y: 501, endPoint x: 317, endPoint y: 316, distance: 518.2
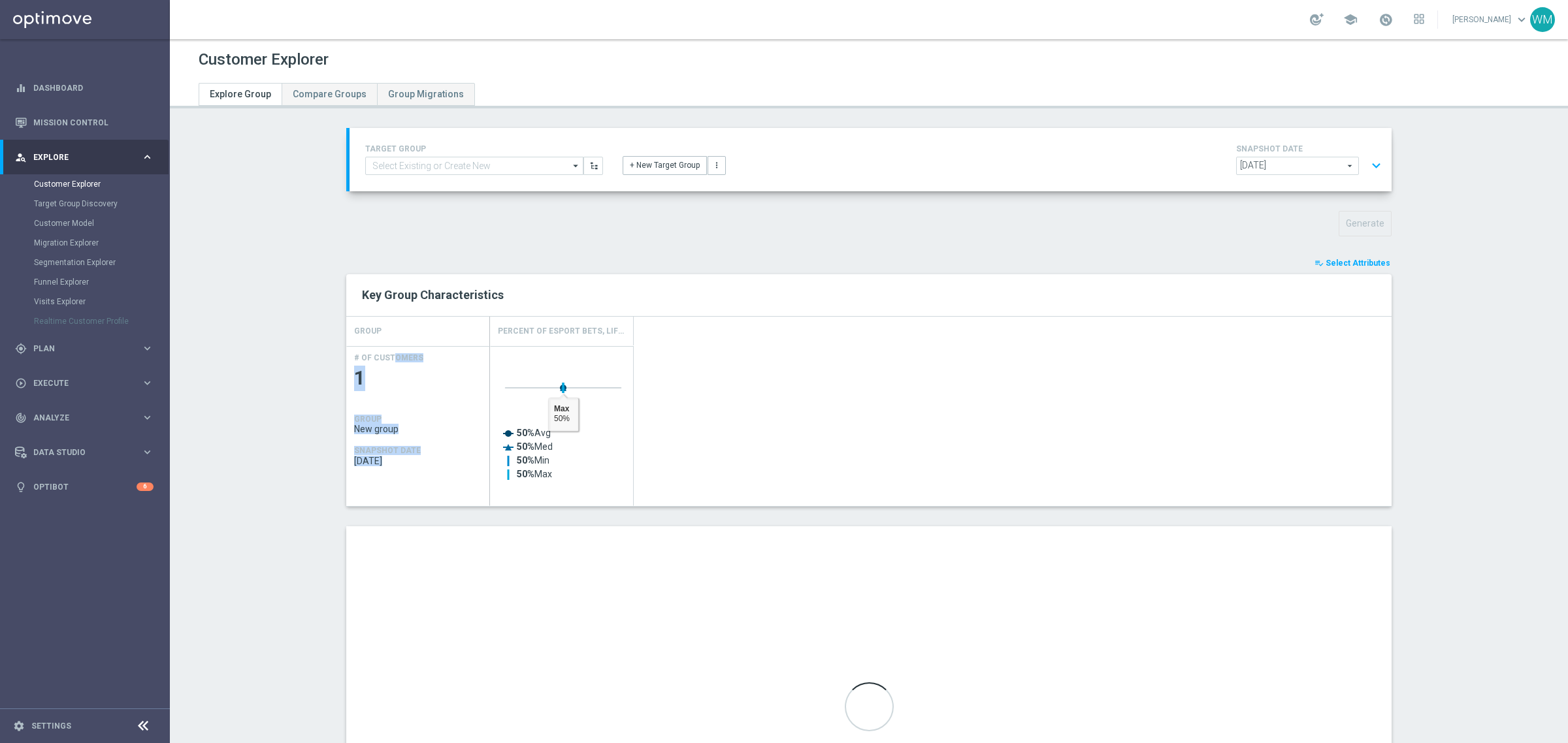
click at [320, 316] on div "TARGET GROUP arrow_drop_down Show Selected 0 of NaN - Campaign 1" at bounding box center [869, 517] width 1097 height 779
drag, startPoint x: 317, startPoint y: 298, endPoint x: 812, endPoint y: 468, distance: 523.4
click at [812, 468] on div "TARGET GROUP arrow_drop_down Show Selected 0 of NaN - Campaign 1" at bounding box center [869, 517] width 1097 height 779
click at [812, 468] on div "Created with Highcharts 9.3.3 50% Avg 50% Med 50% Min 50% Max Max ​ 50%" at bounding box center [941, 426] width 902 height 160
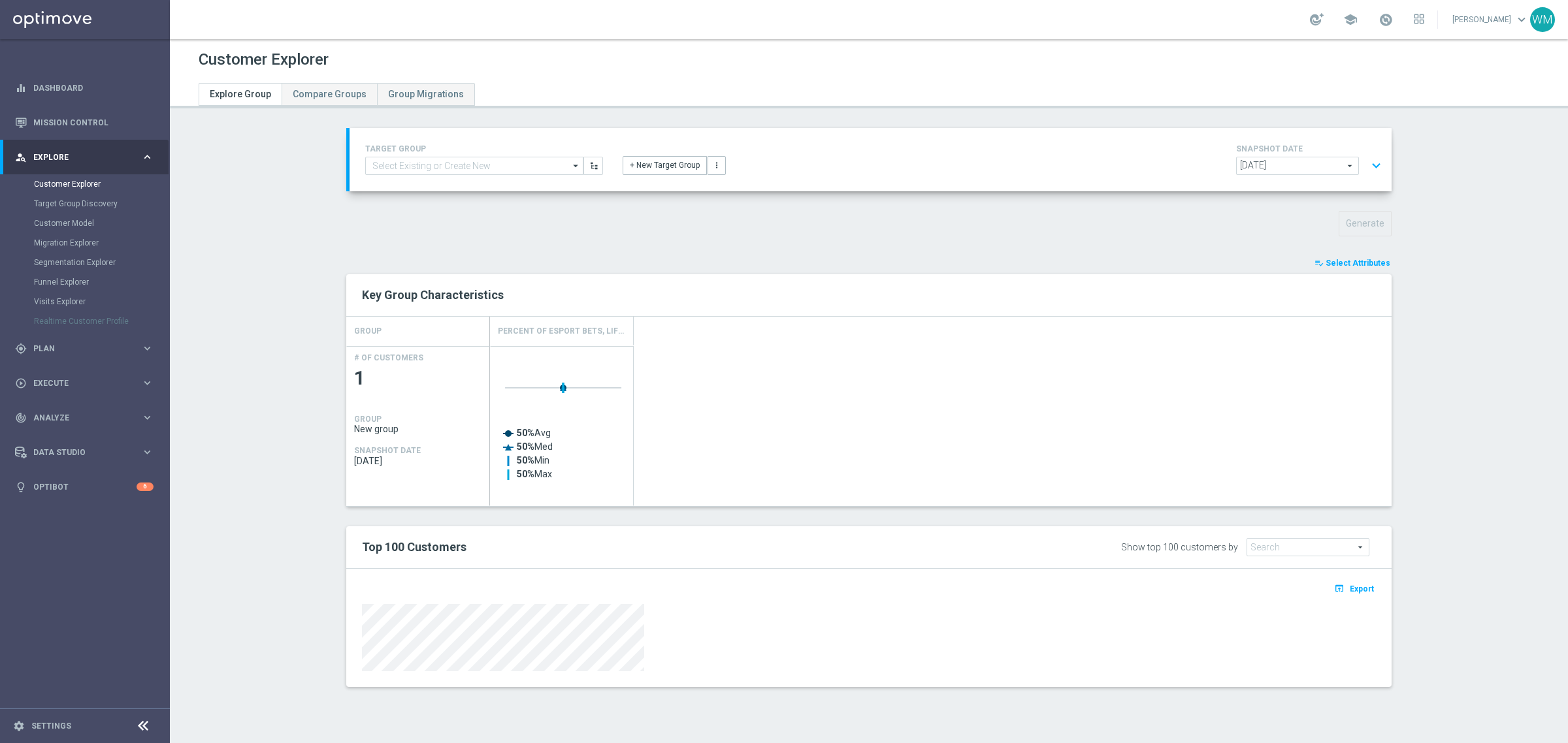
click at [821, 637] on div at bounding box center [869, 638] width 1014 height 68
click at [1369, 170] on button "expand_more" at bounding box center [1376, 165] width 19 height 25
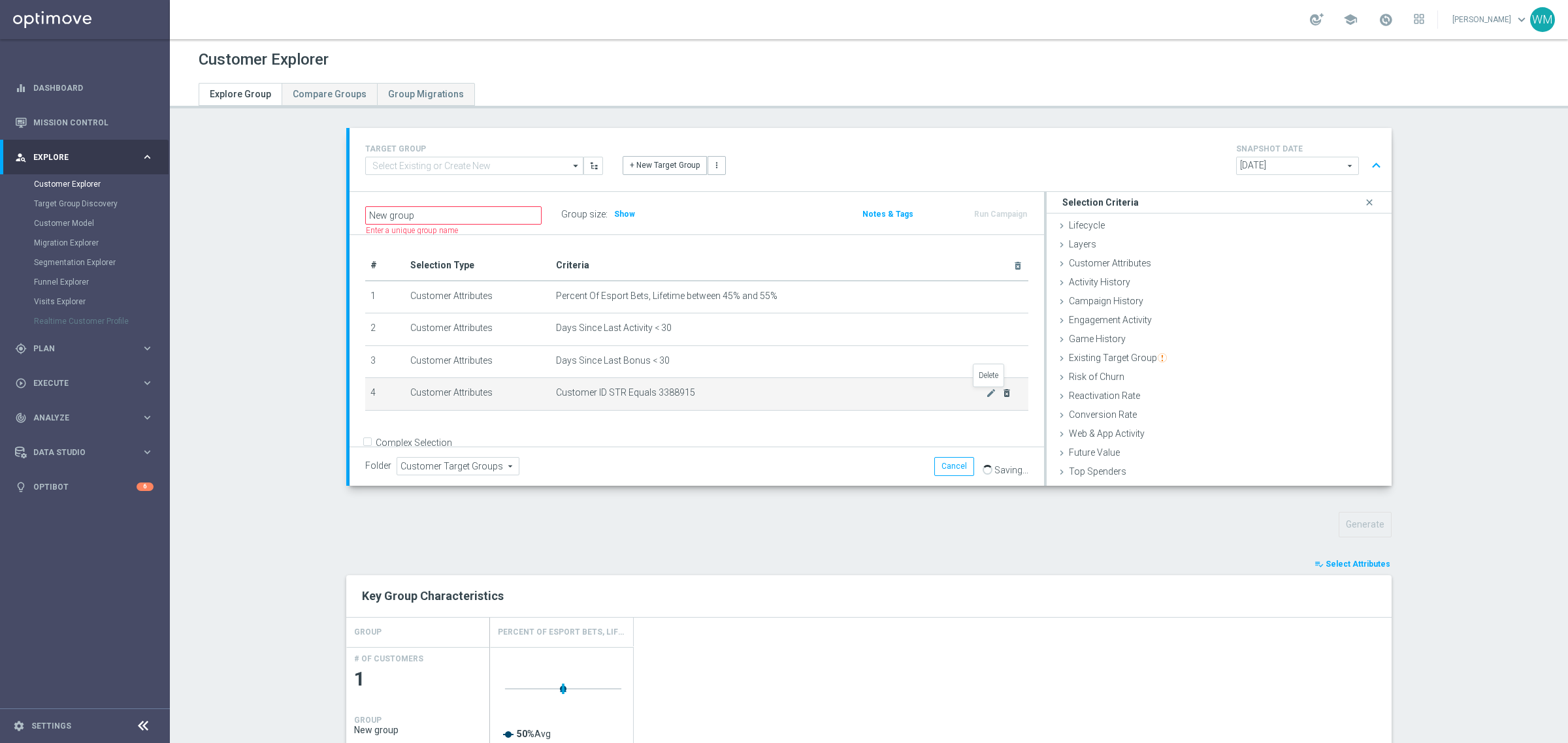
click at [1002, 396] on icon "delete_forever" at bounding box center [1007, 393] width 11 height 11
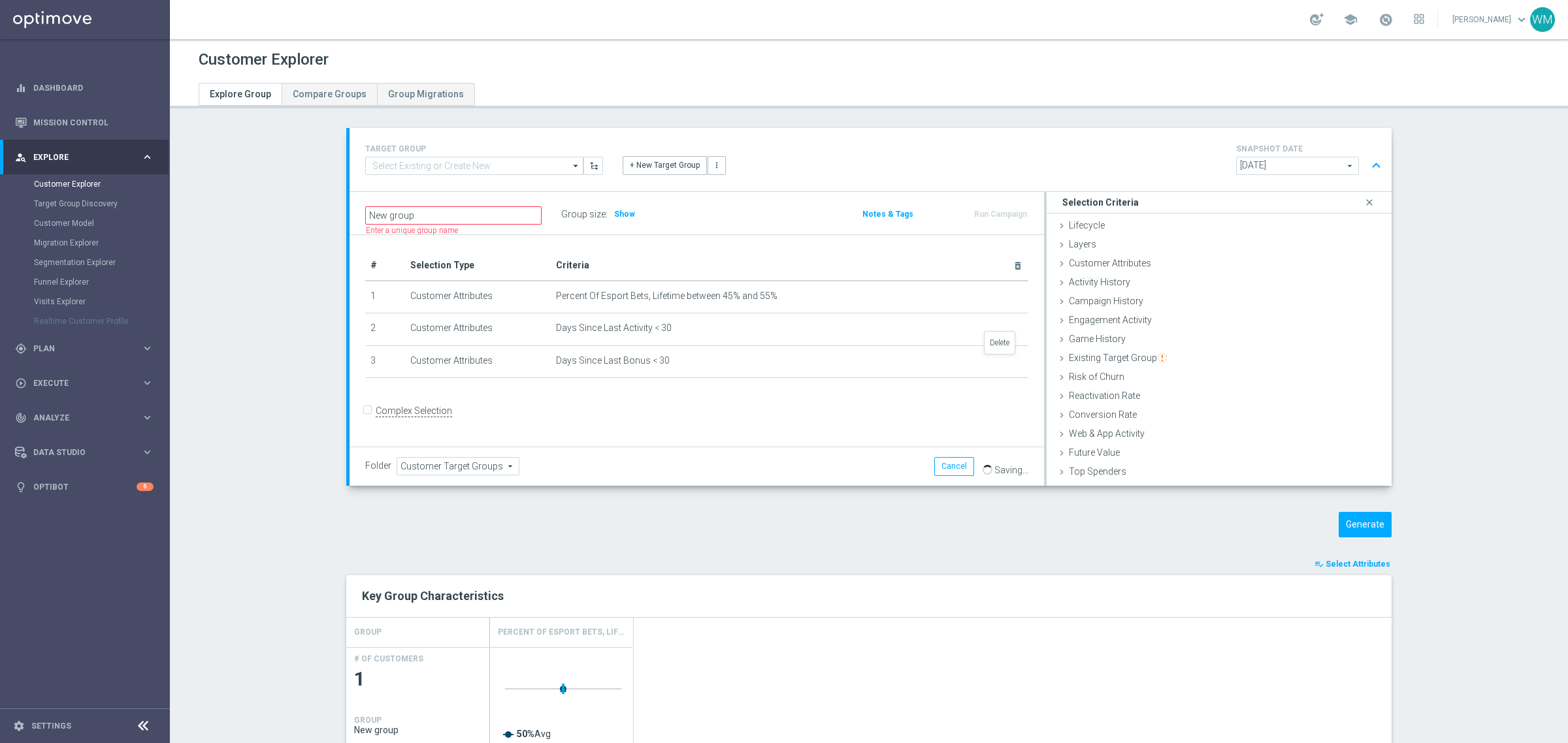
click at [0, 0] on icon "delete_forever" at bounding box center [0, 0] width 0 height 0
click at [1003, 333] on icon "delete_forever" at bounding box center [1007, 328] width 11 height 11
click at [0, 0] on icon "delete_forever" at bounding box center [0, 0] width 0 height 0
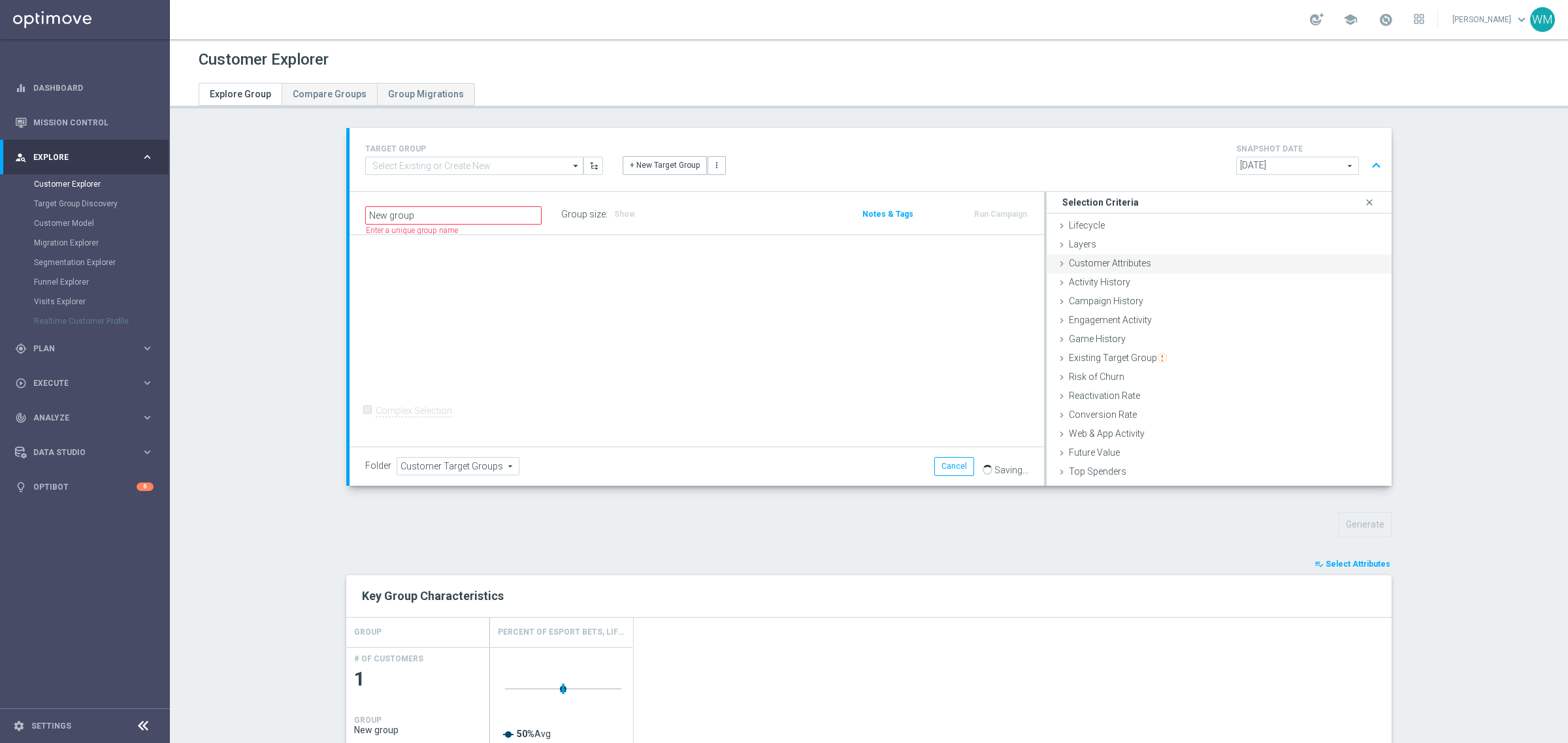
click at [1110, 271] on div "Customer Attributes done selection saved" at bounding box center [1219, 264] width 345 height 19
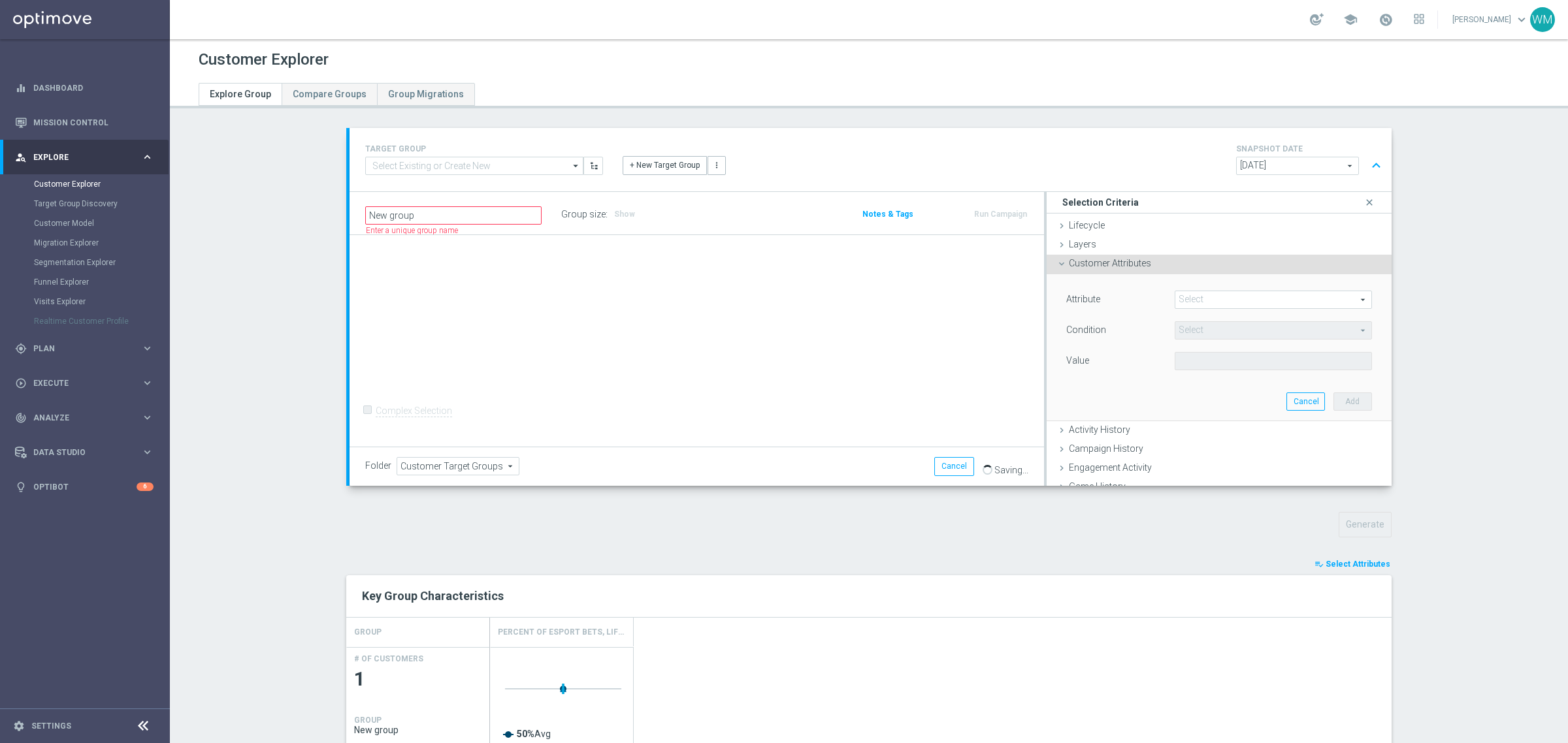
click at [1201, 301] on span at bounding box center [1273, 300] width 196 height 17
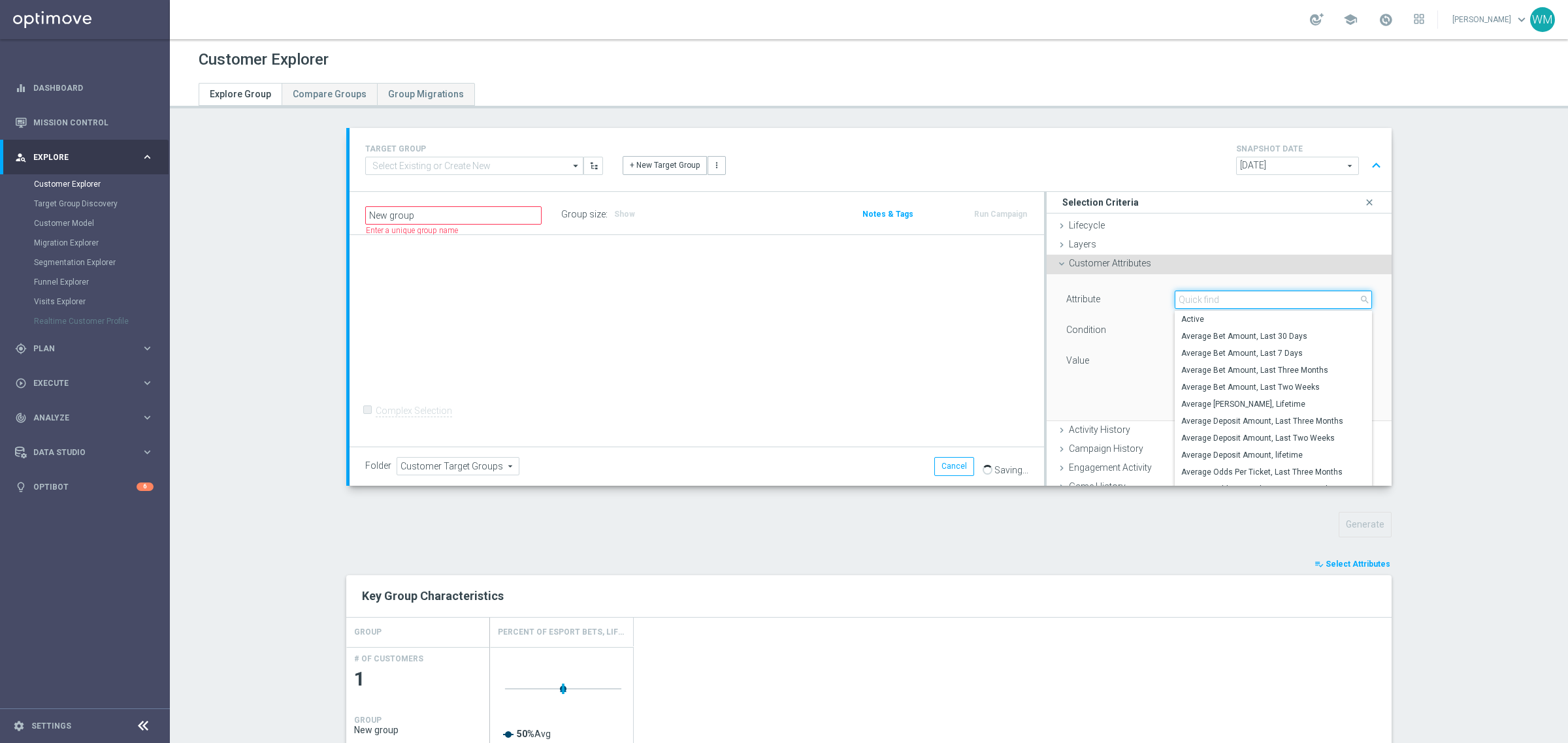
click at [1201, 301] on input "search" at bounding box center [1273, 299] width 197 height 18
paste input "Number of Bonuses, Last Three Months"
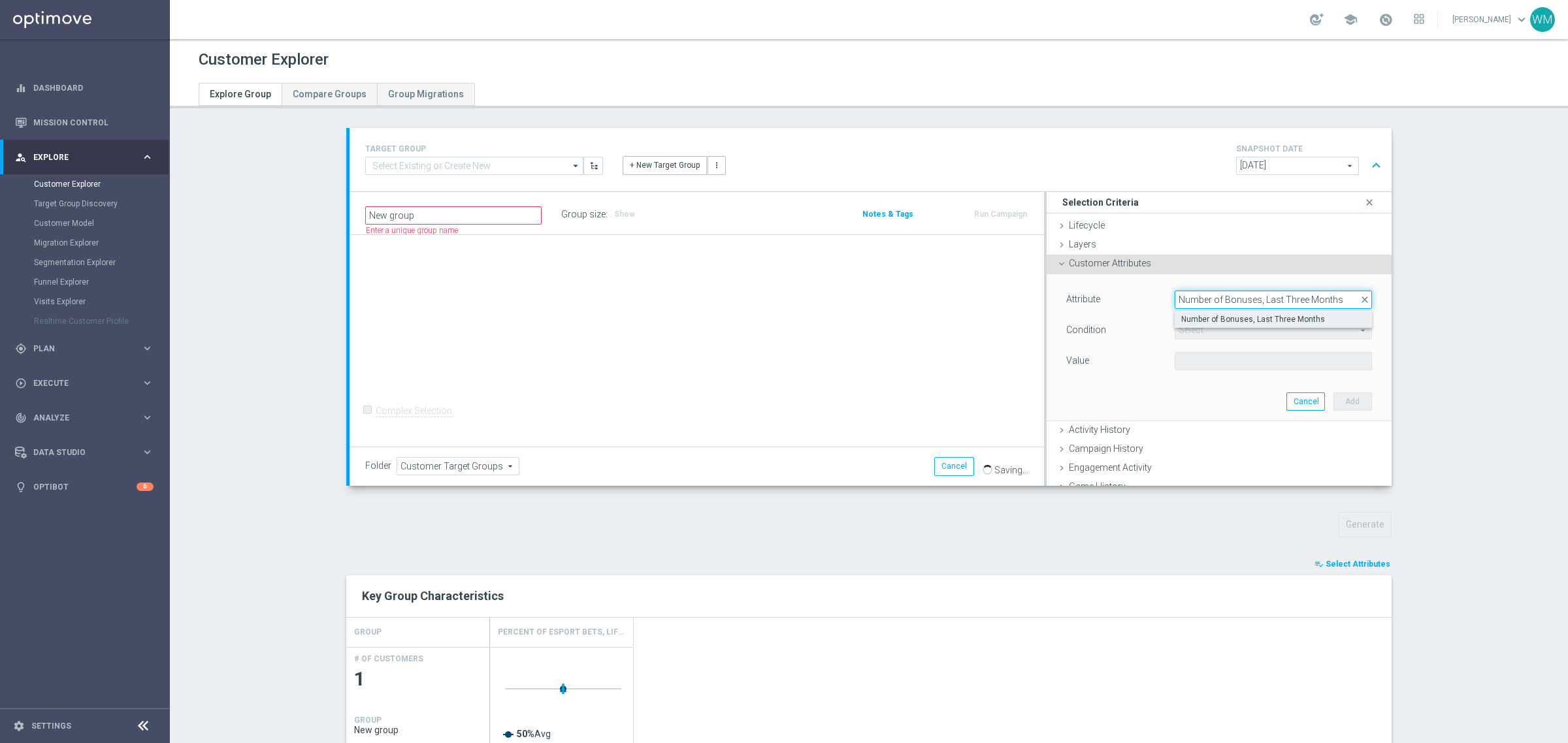
type input "Number of Bonuses, Last Three Months"
click at [1200, 315] on span "Number of Bonuses, Last Three Months" at bounding box center [1274, 319] width 184 height 11
type input "Number of Bonuses, Last Three Months"
type input "="
click at [1196, 330] on span "=" at bounding box center [1273, 331] width 196 height 17
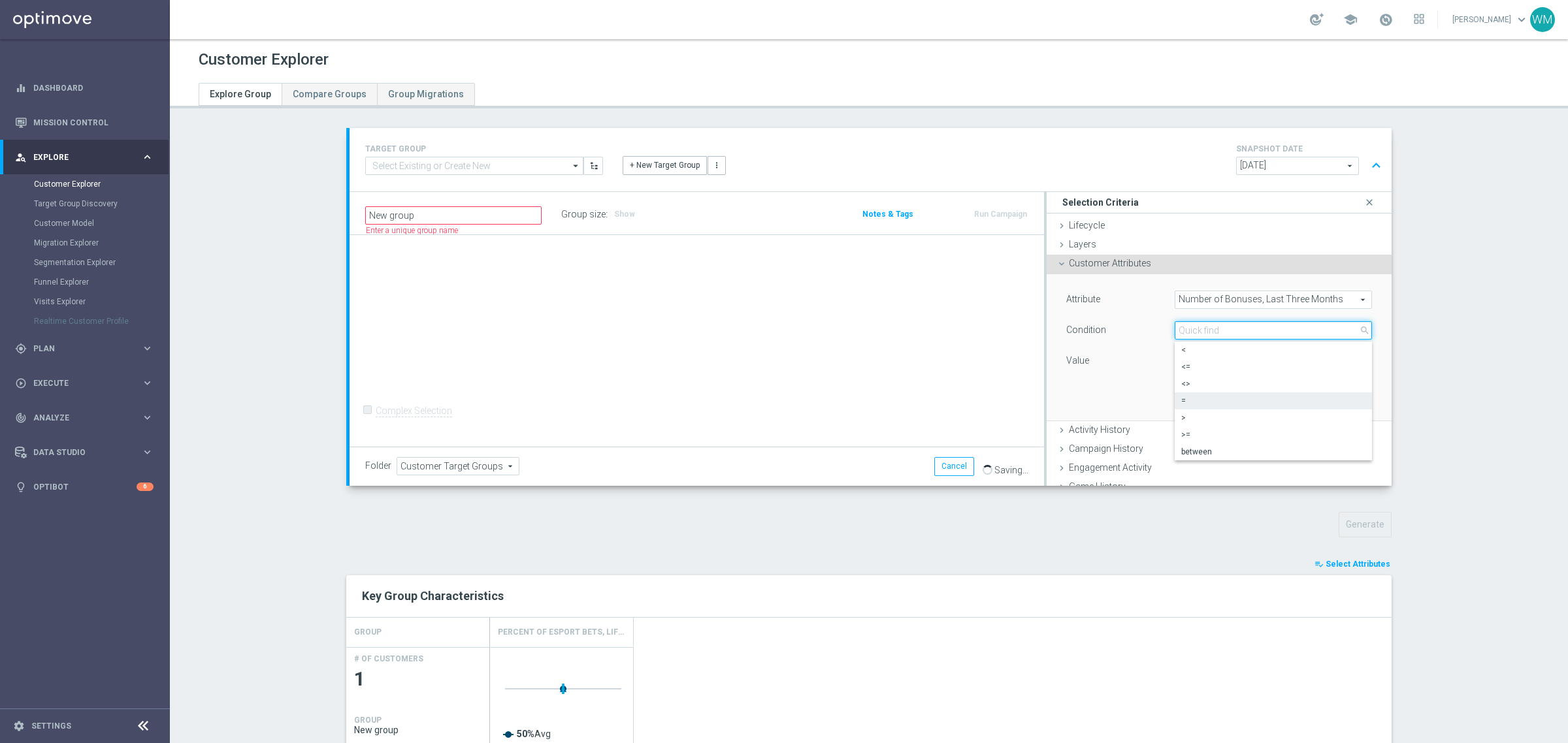
click at [1196, 330] on input "search" at bounding box center [1273, 330] width 197 height 18
click at [1165, 332] on div "= = arrow_drop_down search < <= <> = > >= between" at bounding box center [1273, 330] width 217 height 18
click at [1194, 371] on div "Value" at bounding box center [1219, 362] width 325 height 21
click at [1194, 363] on input "number" at bounding box center [1218, 360] width 89 height 18
type input "10"
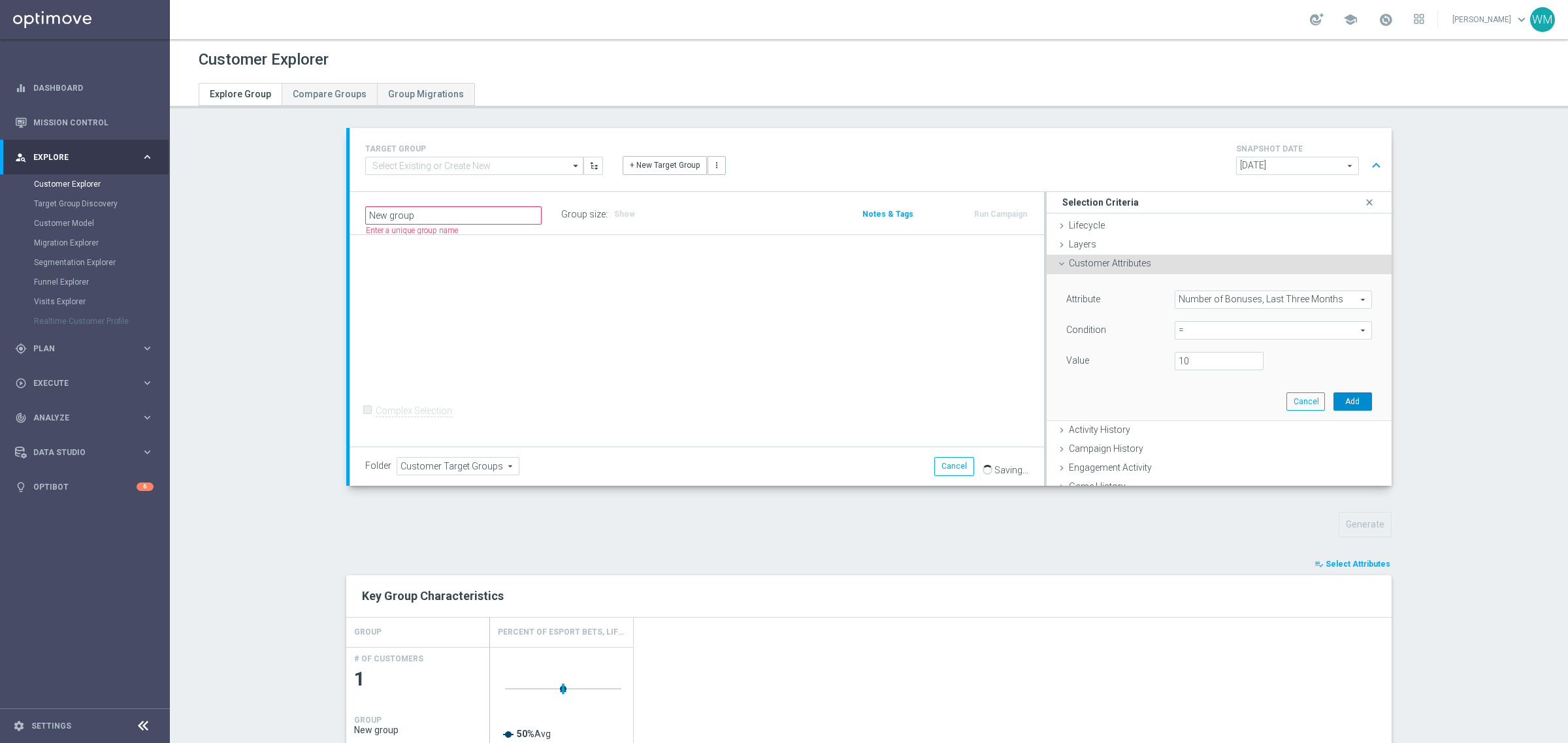
click at [1341, 401] on button "Add" at bounding box center [1353, 401] width 39 height 18
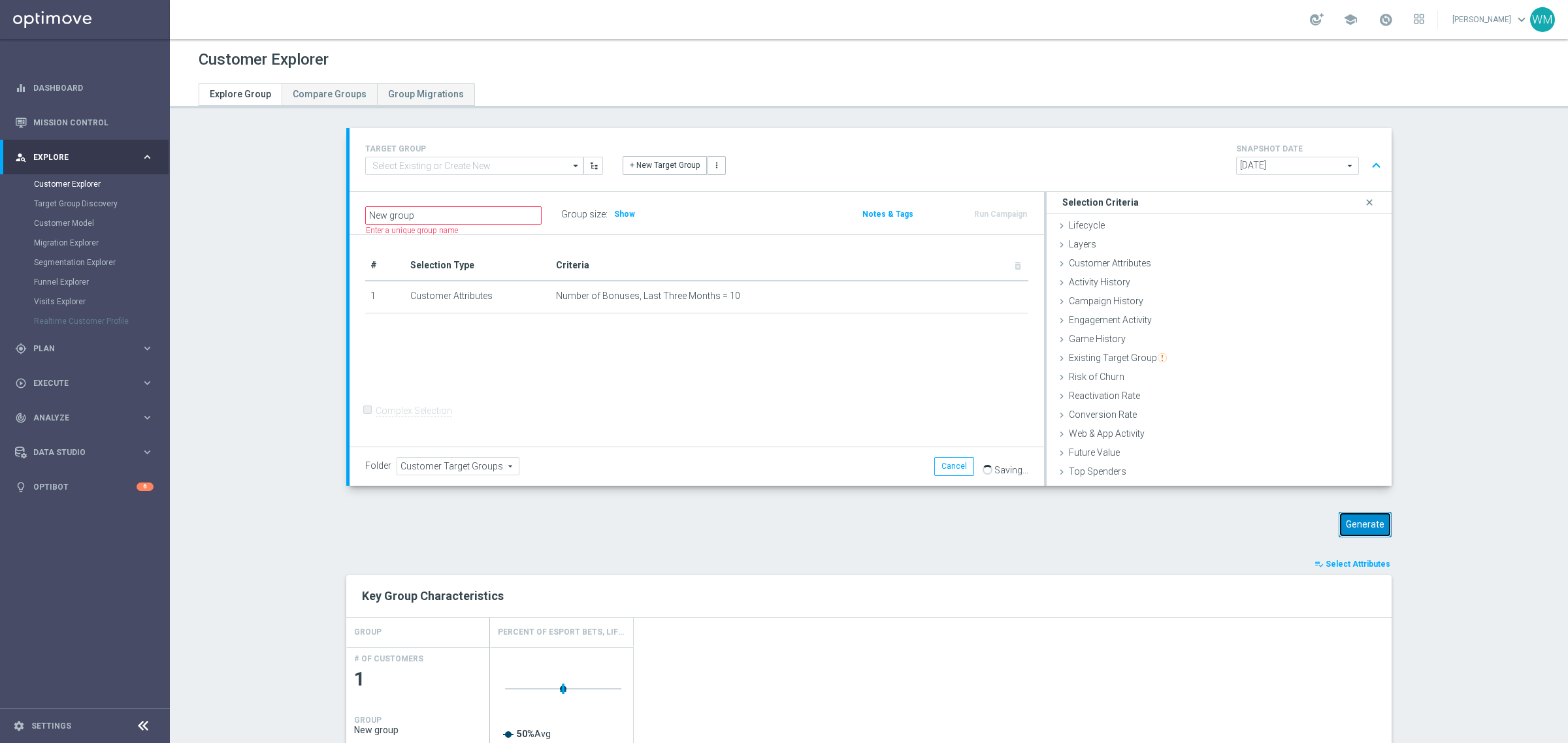
click at [1354, 519] on button "Generate" at bounding box center [1365, 524] width 53 height 25
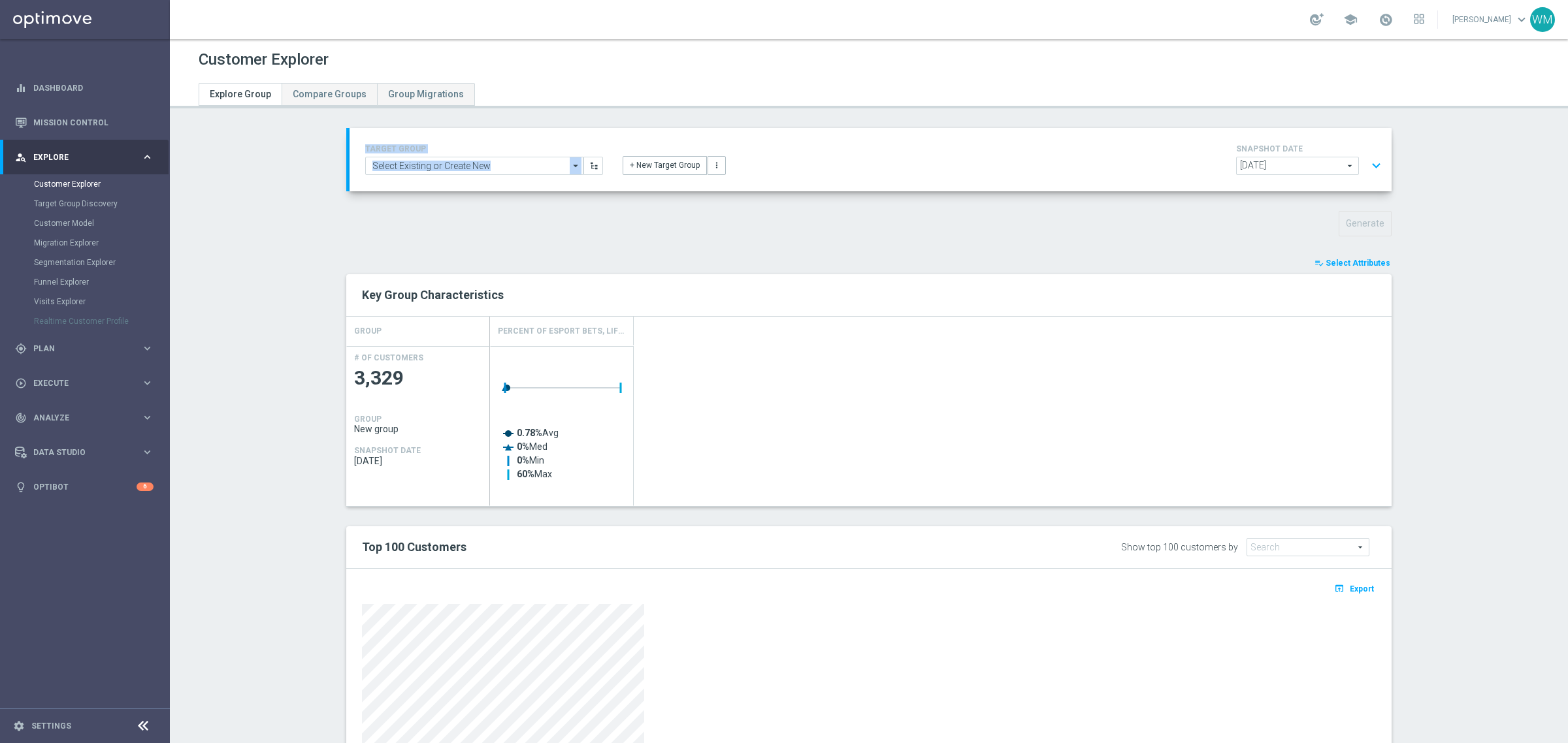
drag, startPoint x: 753, startPoint y: 161, endPoint x: 207, endPoint y: 128, distance: 547.0
click at [207, 128] on section "TARGET GROUP arrow_drop_down Show Selected 0 of NaN - Campaign 1" at bounding box center [869, 517] width 1398 height 779
drag, startPoint x: 207, startPoint y: 128, endPoint x: 1129, endPoint y: 155, distance: 922.4
click at [1129, 155] on section "TARGET GROUP arrow_drop_down Show Selected 0 of NaN - Campaign 1" at bounding box center [869, 517] width 1398 height 779
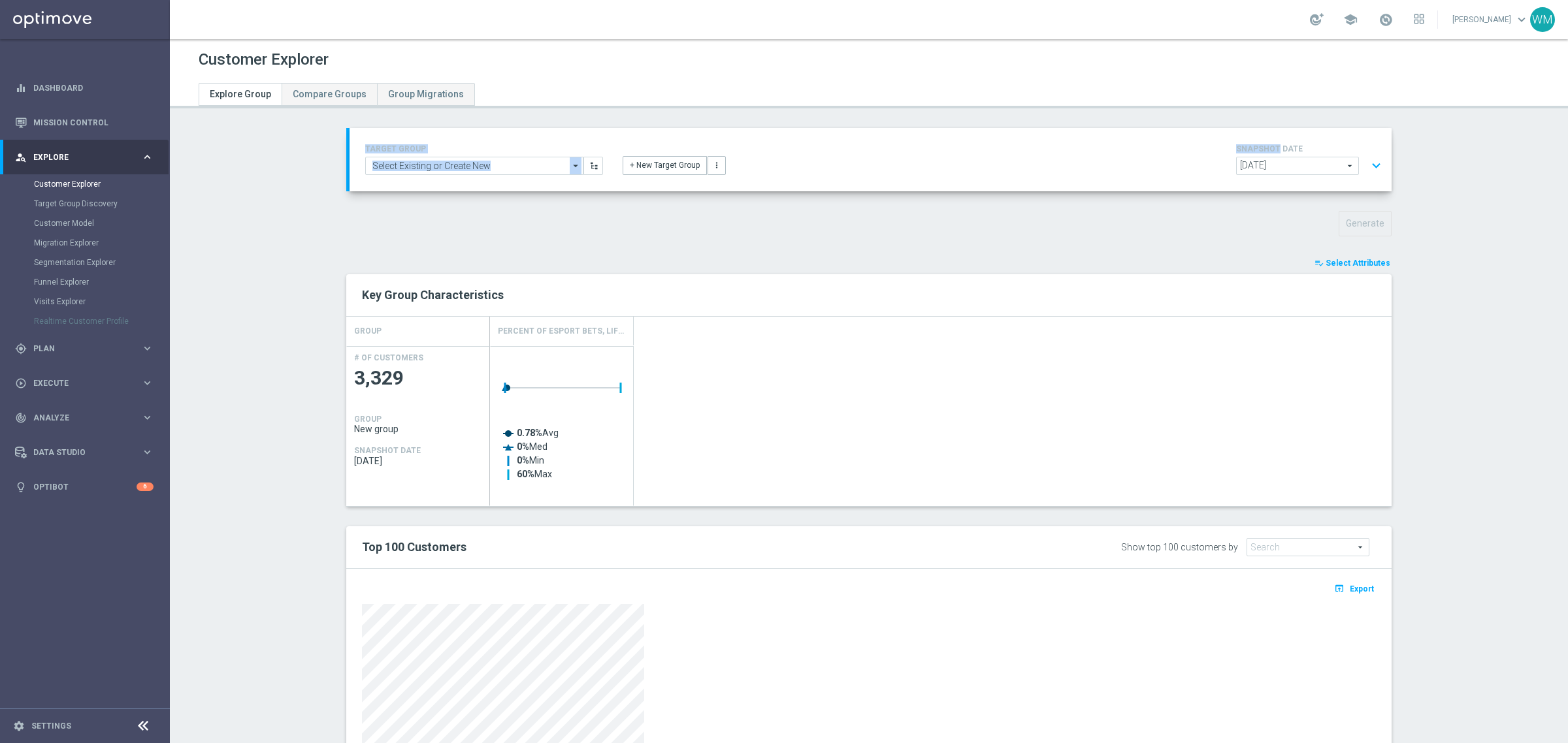
click at [1129, 155] on div "TARGET GROUP arrow_drop_down Show Selected 0 of NaN - Campaign 1" at bounding box center [871, 160] width 1030 height 37
drag, startPoint x: 1052, startPoint y: 164, endPoint x: 327, endPoint y: 131, distance: 725.8
click at [327, 131] on div "TARGET GROUP arrow_drop_down Show Selected 0 of NaN - Campaign 1" at bounding box center [869, 517] width 1097 height 779
drag, startPoint x: 327, startPoint y: 131, endPoint x: 853, endPoint y: 142, distance: 526.1
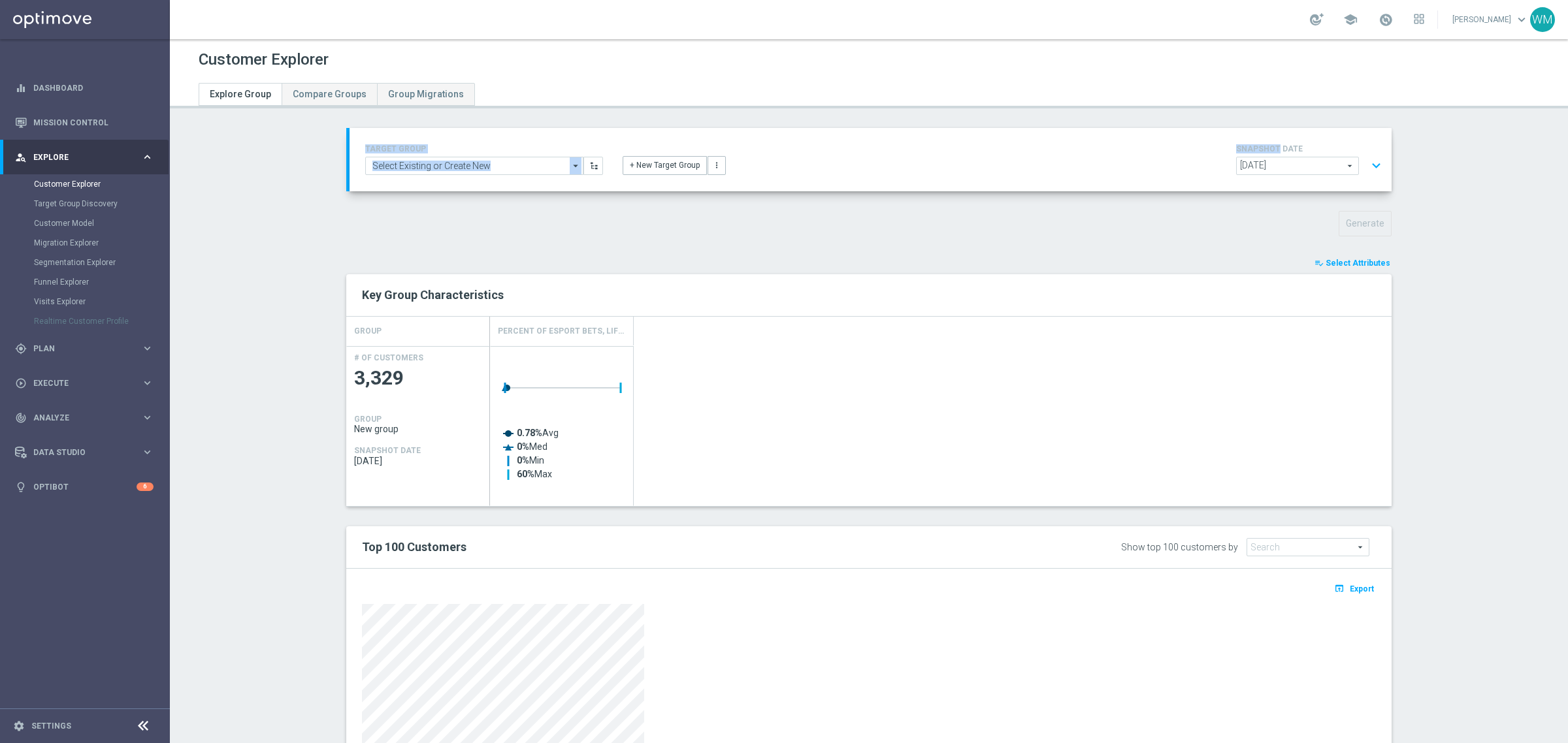
click at [853, 142] on div "TARGET GROUP arrow_drop_down Show Selected 0 of NaN - Campaign 1" at bounding box center [869, 517] width 1097 height 779
click at [853, 142] on div "+ New Target Group more_vert" at bounding box center [871, 158] width 515 height 34
drag, startPoint x: 810, startPoint y: 201, endPoint x: 351, endPoint y: 132, distance: 464.2
click at [351, 132] on div "TARGET GROUP arrow_drop_down Show Selected 0 of NaN - Campaign 1" at bounding box center [869, 517] width 1097 height 779
click at [351, 132] on div "TARGET GROUP arrow_drop_down Show Selected 0 of NaN - Campaign 1" at bounding box center [871, 160] width 1042 height 63
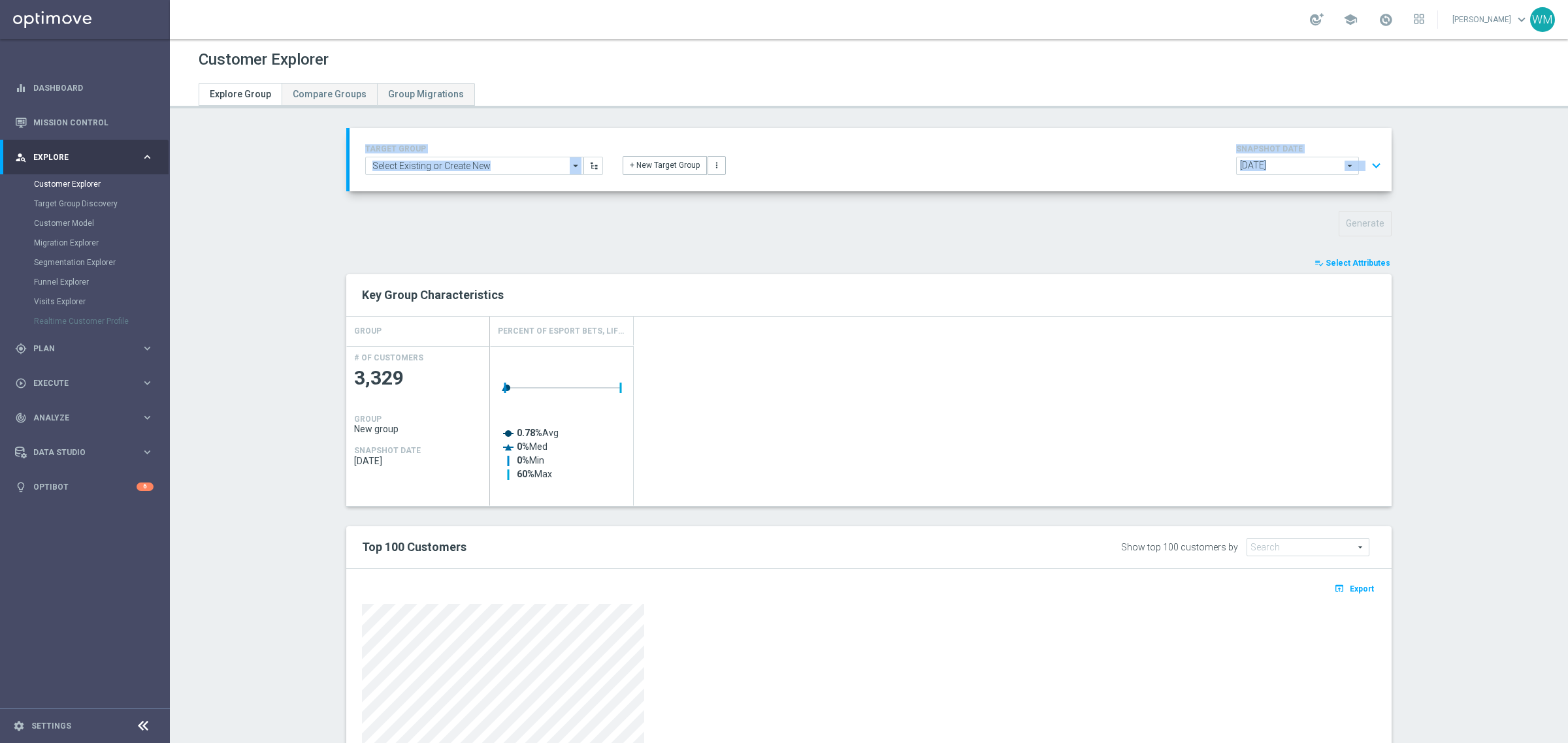
drag, startPoint x: 656, startPoint y: 189, endPoint x: 756, endPoint y: 200, distance: 100.6
click at [756, 200] on div "TARGET GROUP arrow_drop_down Show Selected 0 of NaN - Campaign 1" at bounding box center [869, 517] width 1097 height 779
drag, startPoint x: 756, startPoint y: 200, endPoint x: 332, endPoint y: 145, distance: 427.6
click at [332, 145] on div "TARGET GROUP arrow_drop_down Show Selected 0 of NaN - Campaign 1" at bounding box center [869, 517] width 1097 height 779
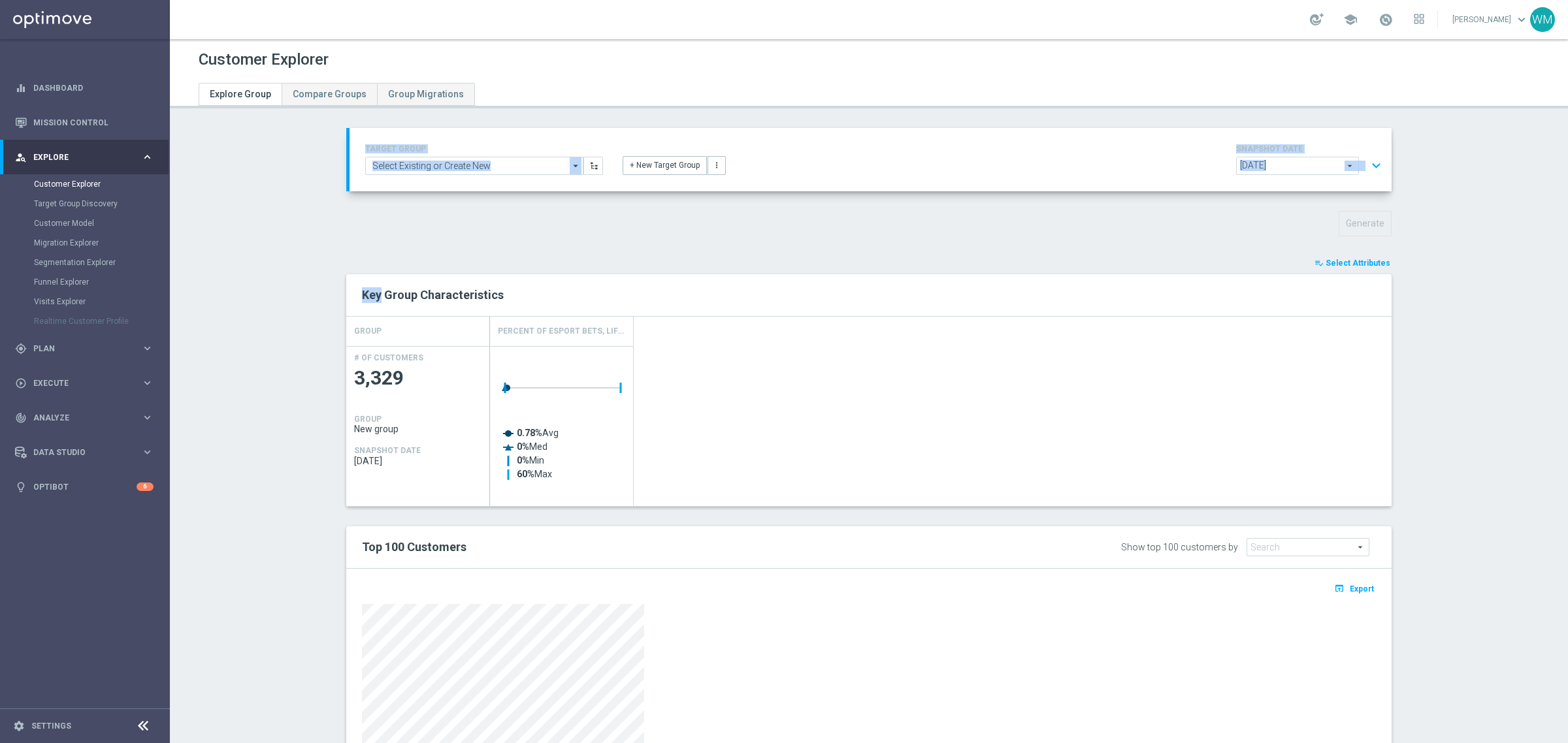
click at [332, 145] on div "TARGET GROUP arrow_drop_down Show Selected 0 of NaN - Campaign 1" at bounding box center [869, 517] width 1097 height 779
drag, startPoint x: 341, startPoint y: 145, endPoint x: 799, endPoint y: 154, distance: 458.1
click at [799, 154] on accordion-group "TARGET GROUP arrow_drop_down Show Selected 0 of NaN - Campaign 1" at bounding box center [869, 160] width 1046 height 63
click at [799, 154] on div "+ New Target Group more_vert" at bounding box center [871, 158] width 515 height 34
drag, startPoint x: 572, startPoint y: 153, endPoint x: 337, endPoint y: 124, distance: 236.8
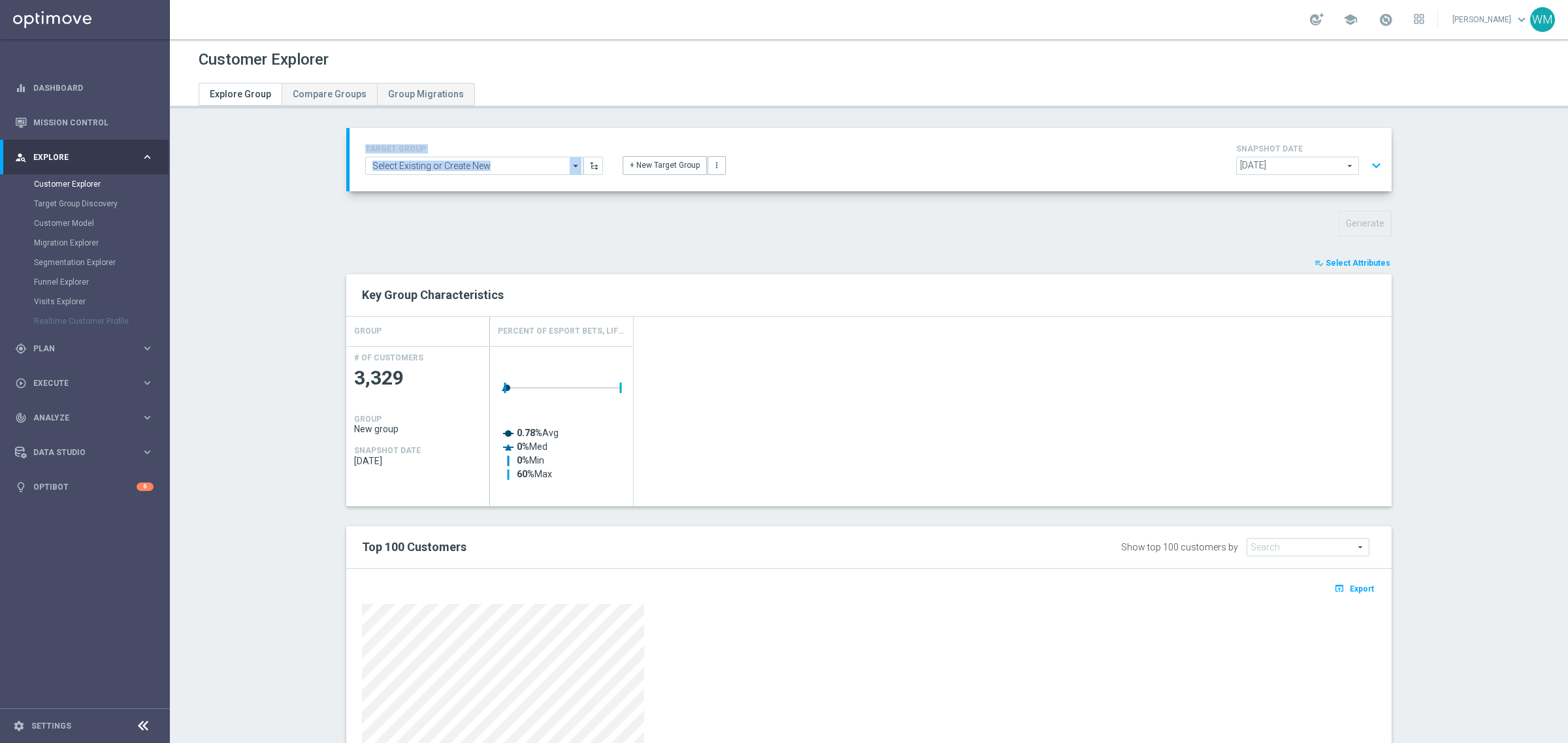
click at [337, 124] on div "Customer Explorer Explore Group Compare Groups Group Migrations TARGET GROUP ar…" at bounding box center [869, 391] width 1398 height 704
drag, startPoint x: 337, startPoint y: 124, endPoint x: 821, endPoint y: 183, distance: 487.6
click at [821, 183] on div "Customer Explorer Explore Group Compare Groups Group Migrations TARGET GROUP ar…" at bounding box center [869, 391] width 1398 height 704
click at [821, 183] on div "TARGET GROUP arrow_drop_down Show Selected 0 of NaN - Campaign 1" at bounding box center [871, 160] width 1042 height 63
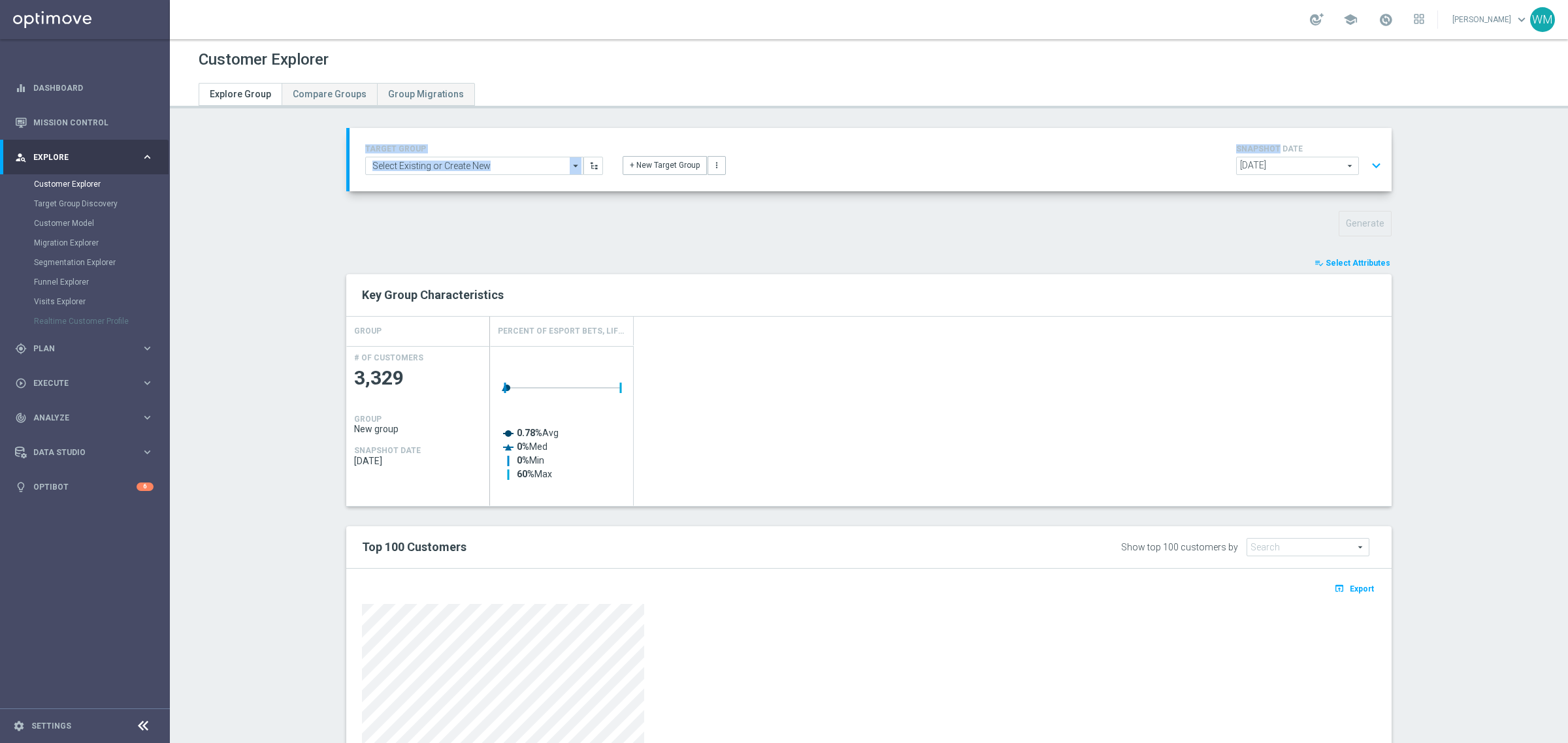
drag, startPoint x: 821, startPoint y: 183, endPoint x: 328, endPoint y: 147, distance: 494.3
click at [328, 147] on div "TARGET GROUP arrow_drop_down Show Selected 0 of NaN - Campaign 1" at bounding box center [869, 517] width 1097 height 779
drag, startPoint x: 55, startPoint y: 449, endPoint x: 81, endPoint y: 461, distance: 28.6
click at [55, 449] on span "Data Studio" at bounding box center [87, 452] width 108 height 8
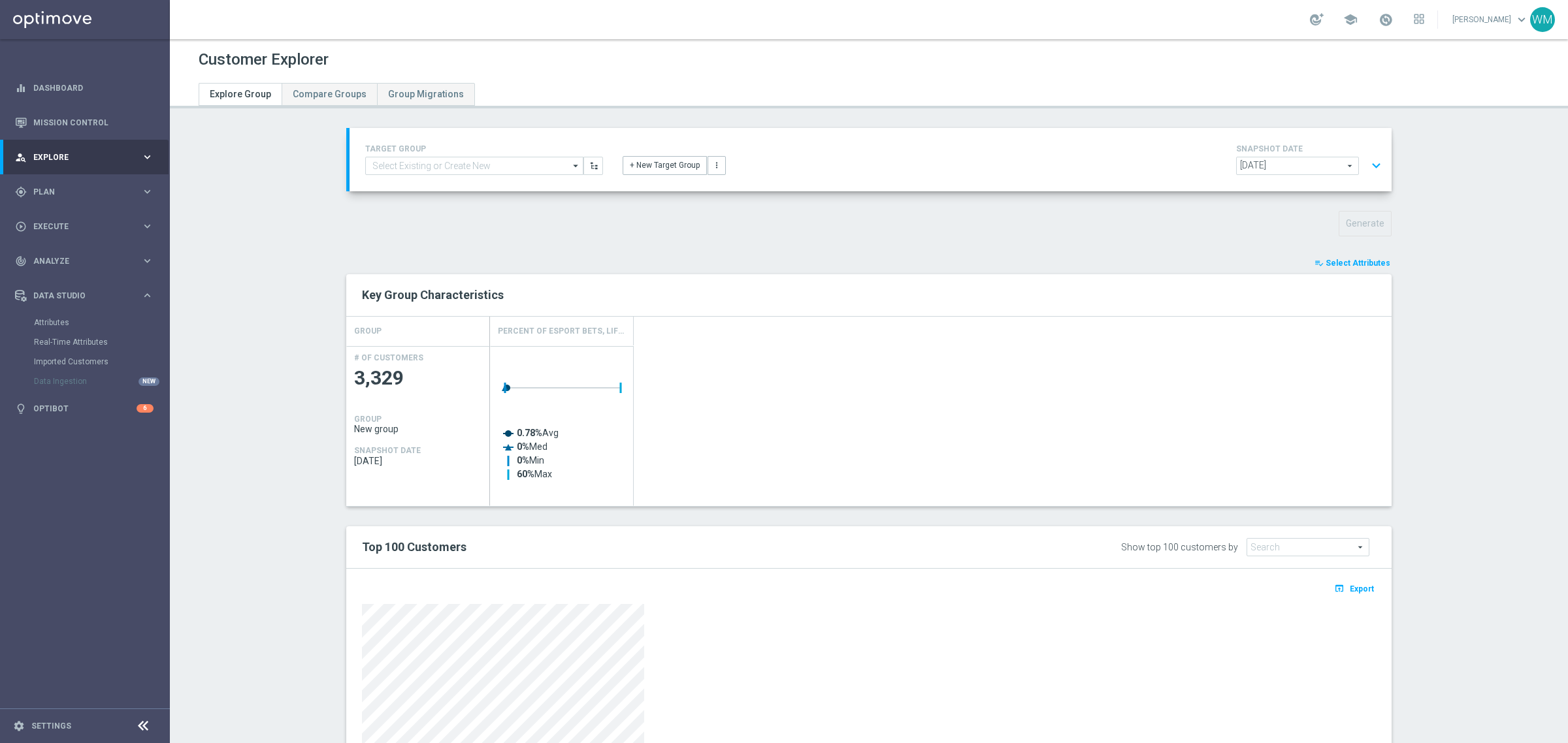
click at [766, 242] on div "TARGET GROUP arrow_drop_down Show Selected 0 of NaN - Campaign 1" at bounding box center [869, 517] width 1097 height 779
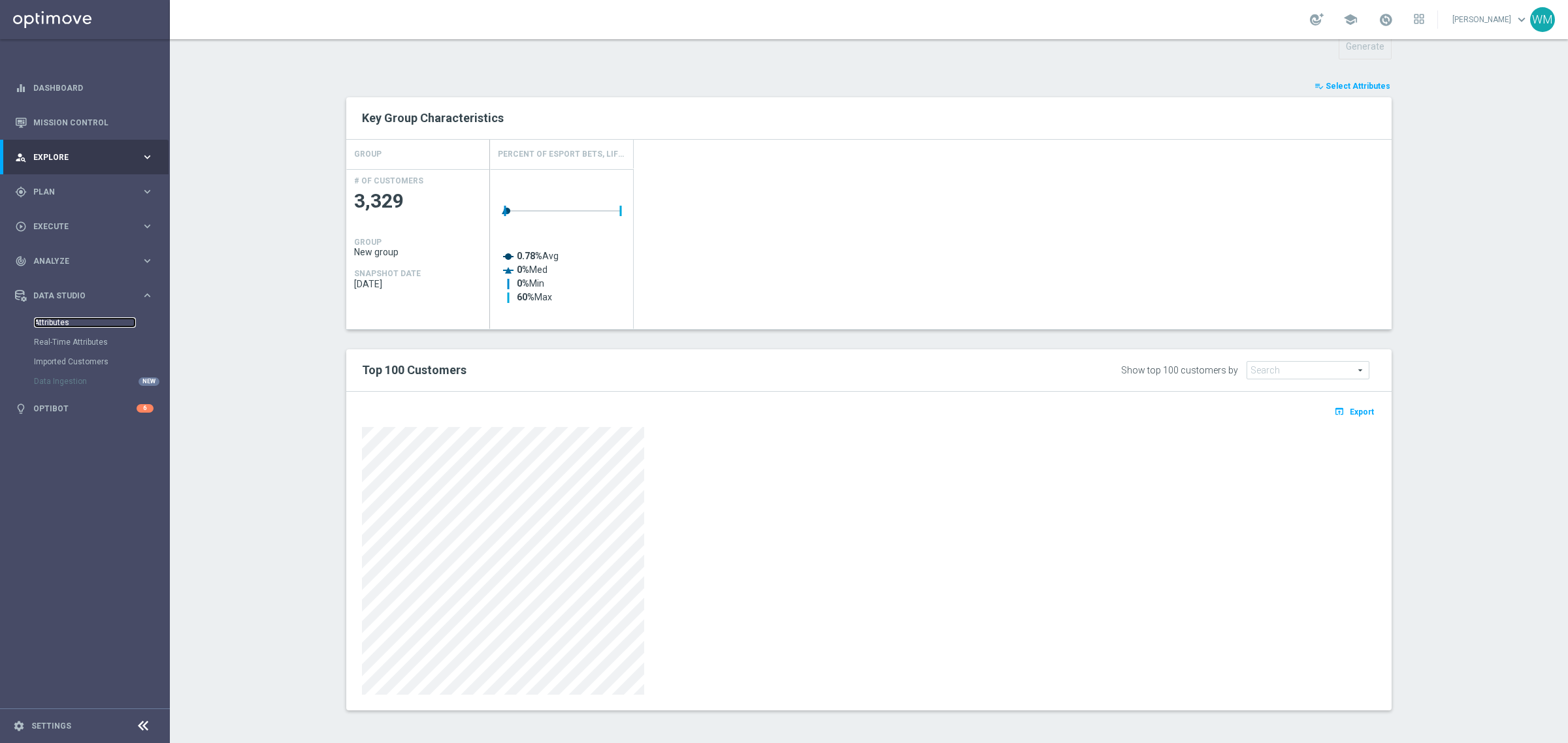
click at [57, 321] on link "Attributes" at bounding box center [85, 322] width 102 height 11
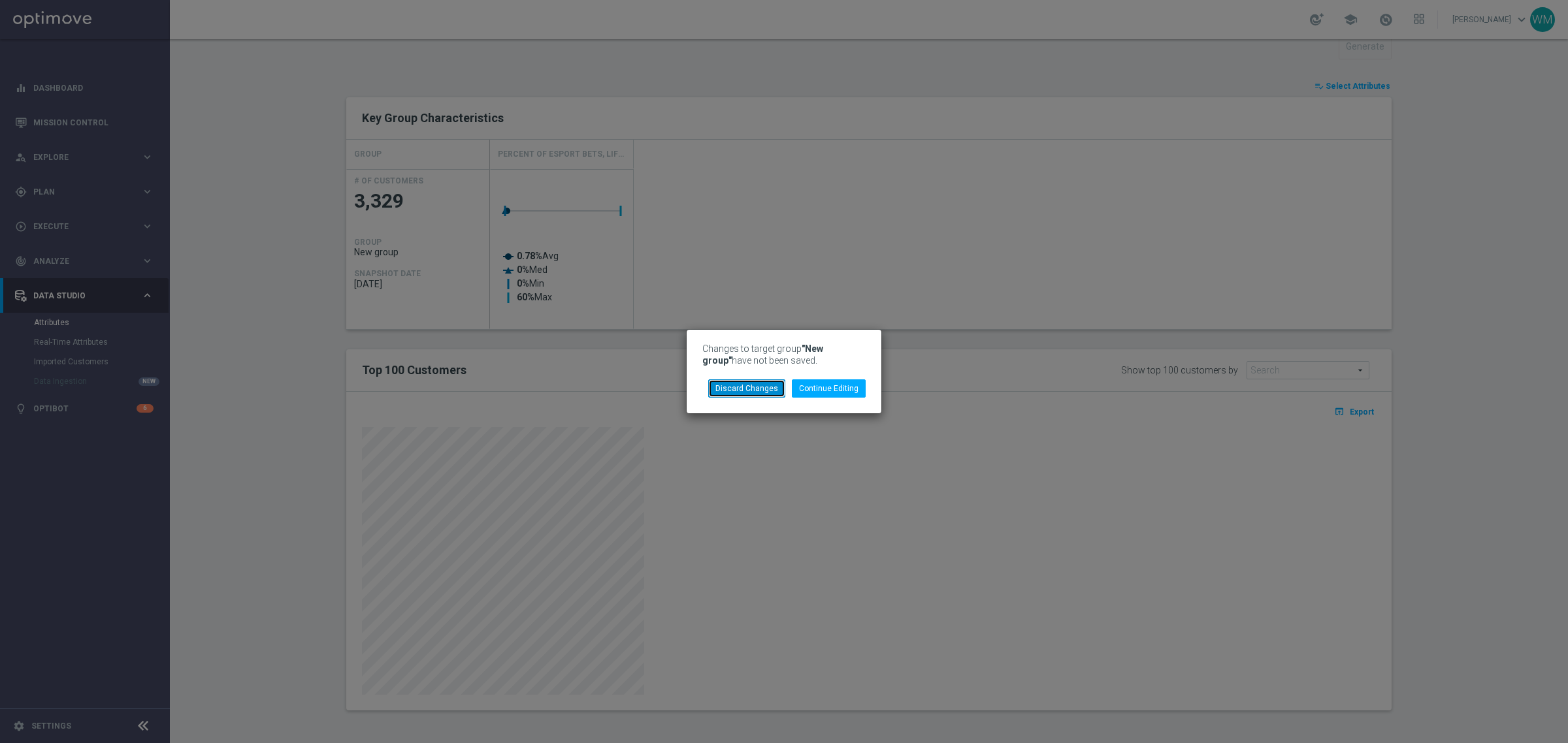
click at [727, 393] on button "Discard Changes" at bounding box center [746, 388] width 77 height 18
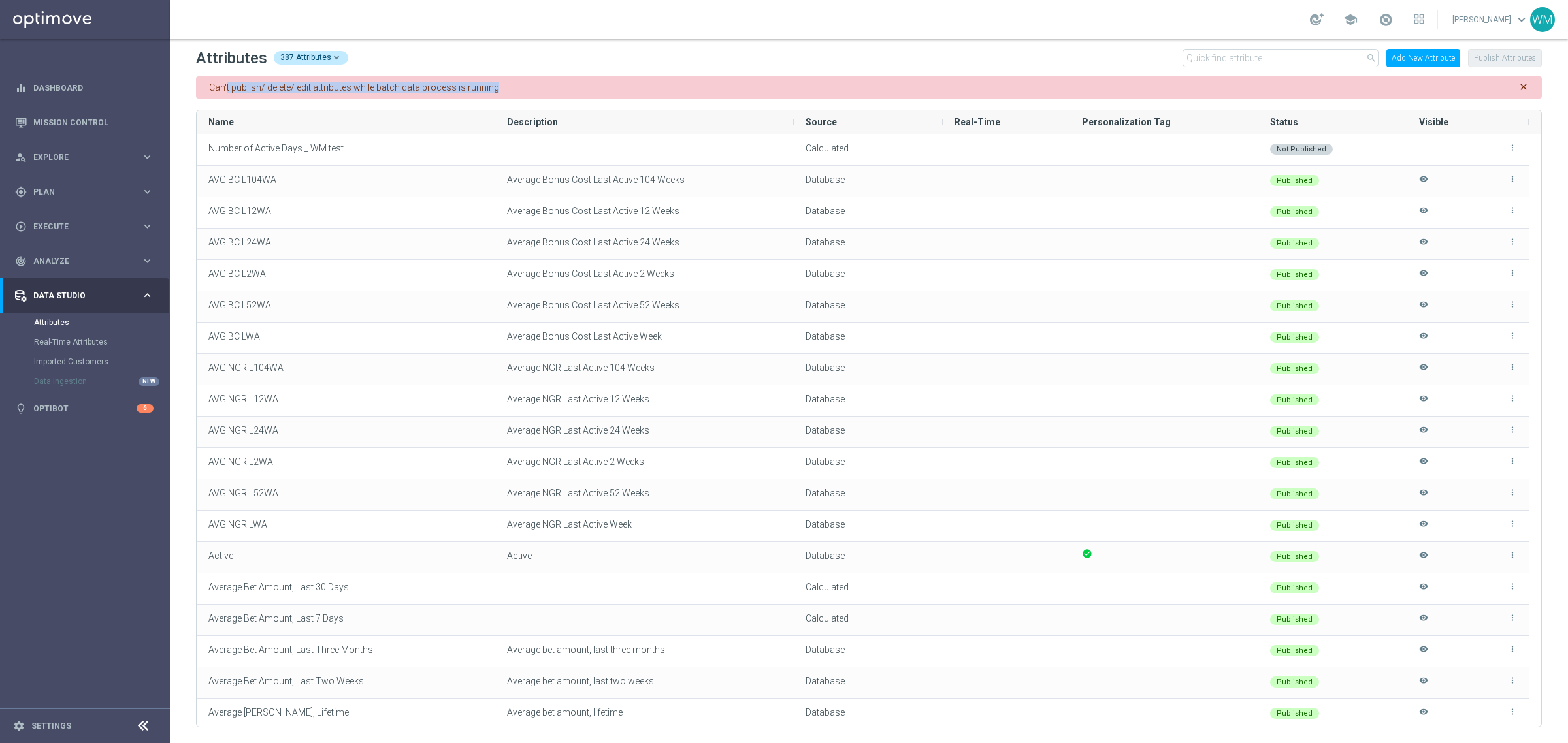
drag, startPoint x: 226, startPoint y: 89, endPoint x: 507, endPoint y: 82, distance: 281.1
click at [507, 82] on div "Can't publish/ delete/ edit attributes while batch data process is running close" at bounding box center [869, 87] width 1346 height 22
drag, startPoint x: 507, startPoint y: 82, endPoint x: 202, endPoint y: 86, distance: 305.0
click at [202, 86] on div "Can't publish/ delete/ edit attributes while batch data process is running close" at bounding box center [869, 87] width 1346 height 22
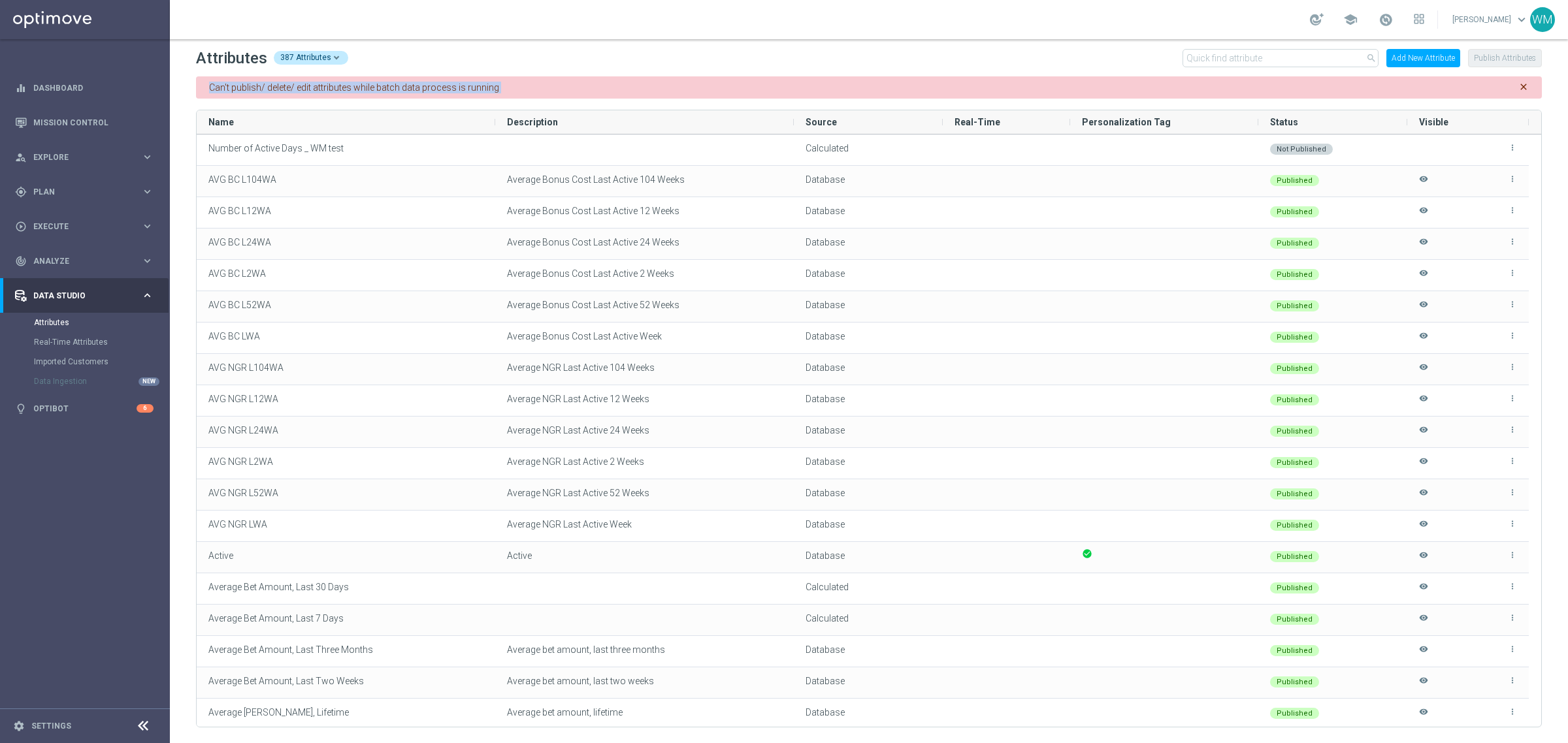
click at [202, 86] on div "Can't publish/ delete/ edit attributes while batch data process is running close" at bounding box center [869, 87] width 1346 height 22
drag, startPoint x: 202, startPoint y: 86, endPoint x: 691, endPoint y: 96, distance: 489.1
click at [691, 96] on div "Can't publish/ delete/ edit attributes while batch data process is running close" at bounding box center [869, 87] width 1346 height 22
click at [1256, 62] on input "text" at bounding box center [1280, 58] width 196 height 18
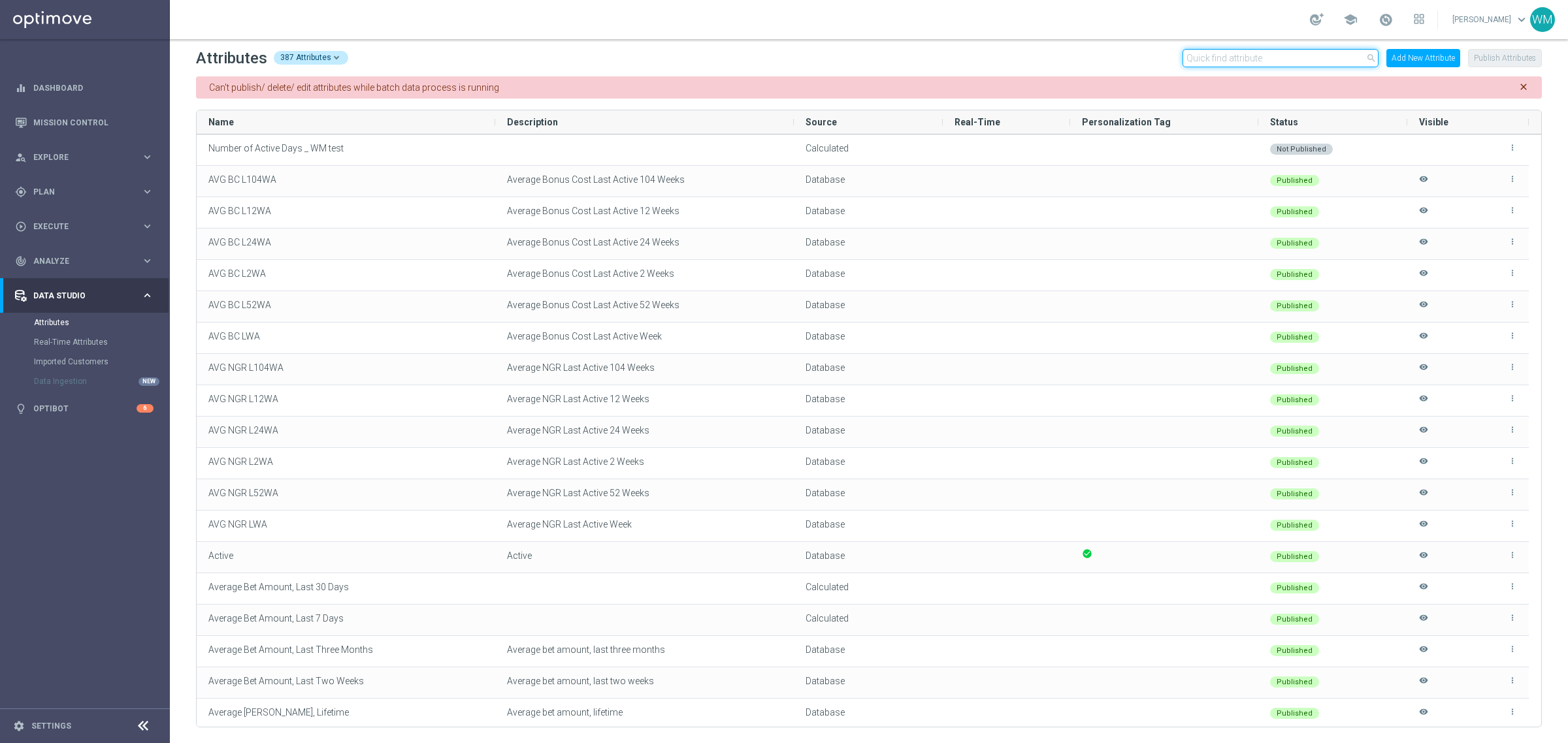
paste input "Bonus Left, 10 perc"
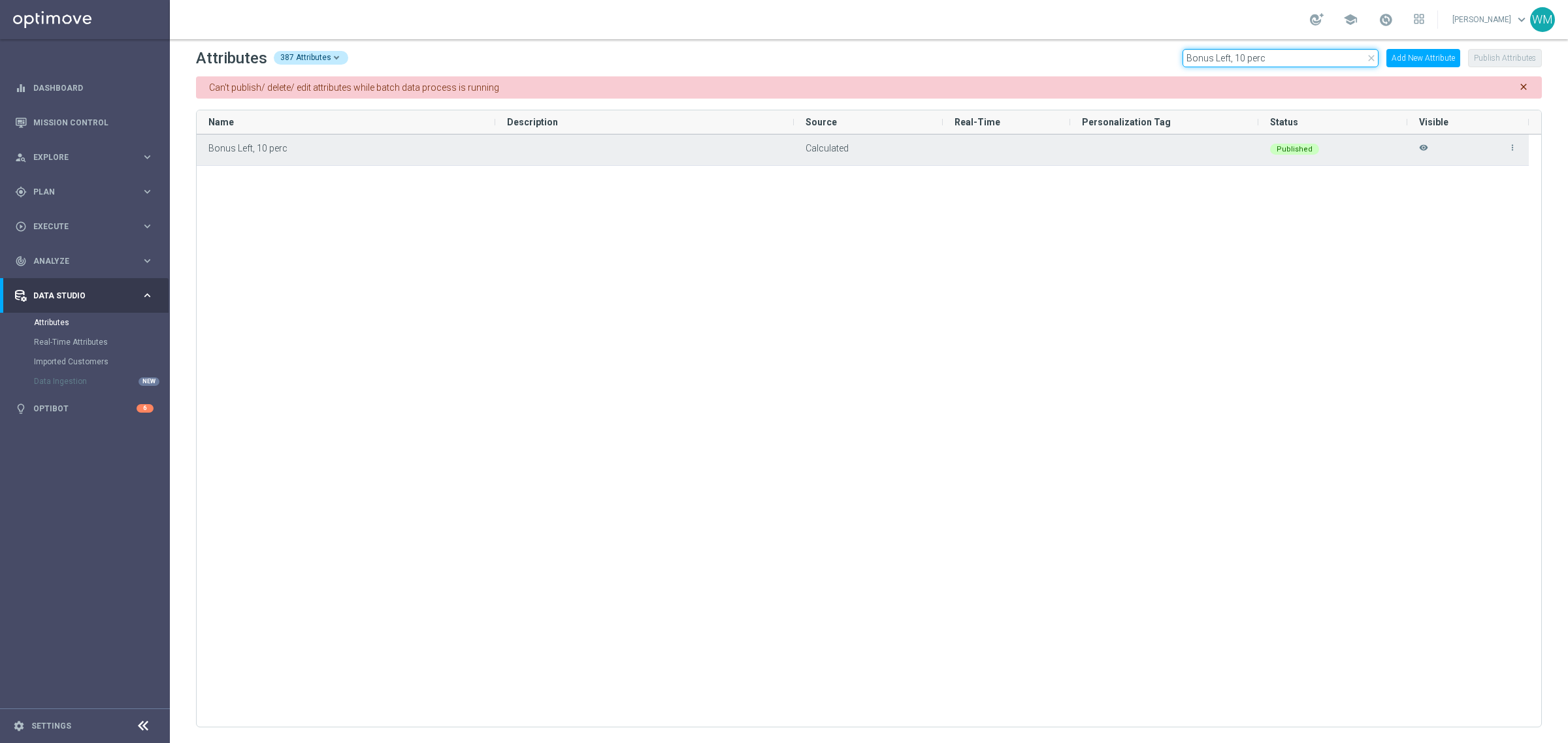
type input "Bonus Left, 10 perc"
click at [1515, 148] on icon "more_vert" at bounding box center [1513, 147] width 9 height 9
click at [1129, 157] on div at bounding box center [1164, 150] width 188 height 31
click at [220, 155] on div "Bonus Left, 10 perc" at bounding box center [345, 150] width 299 height 31
click at [220, 148] on span "Bonus Left, 10 perc" at bounding box center [248, 148] width 79 height 11
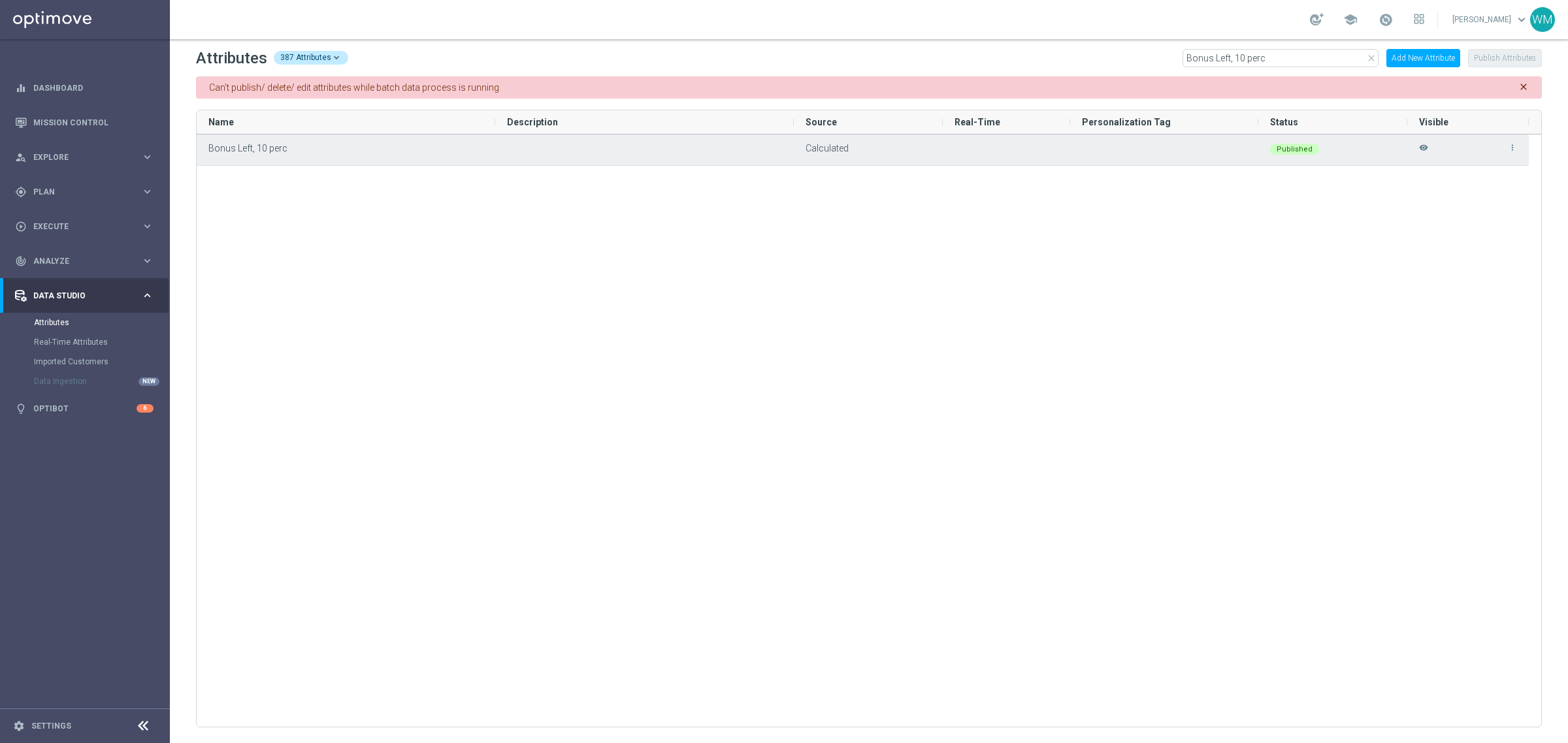
click at [220, 148] on span "Bonus Left, 10 perc" at bounding box center [248, 148] width 79 height 11
click at [426, 140] on div "Bonus Left, 10 perc" at bounding box center [345, 150] width 299 height 31
click at [830, 148] on span "Calculated" at bounding box center [827, 148] width 43 height 11
click at [1510, 147] on icon "more_vert" at bounding box center [1513, 147] width 9 height 9
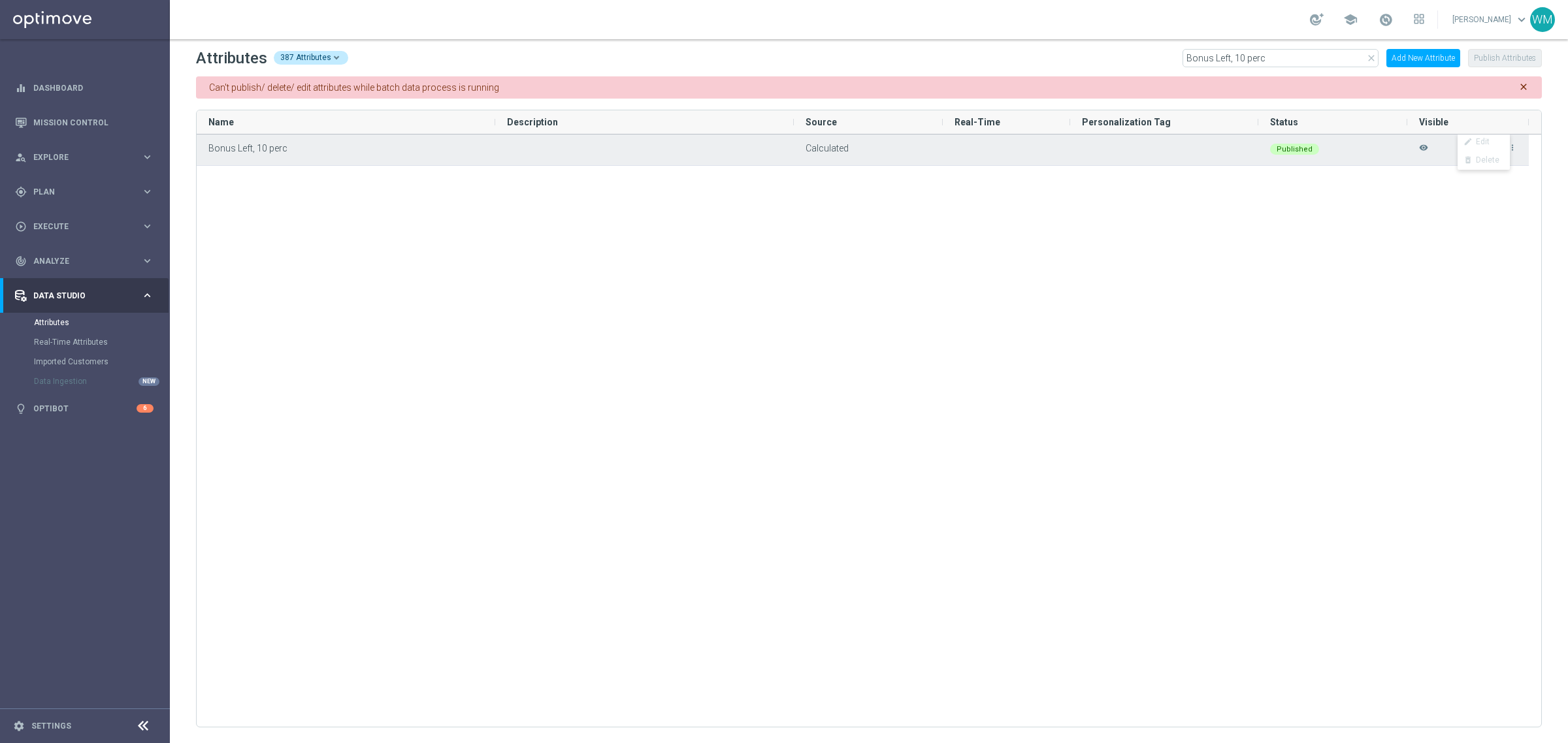
click at [1488, 142] on ul "edit Edit delete_forever Delete" at bounding box center [1484, 151] width 53 height 37
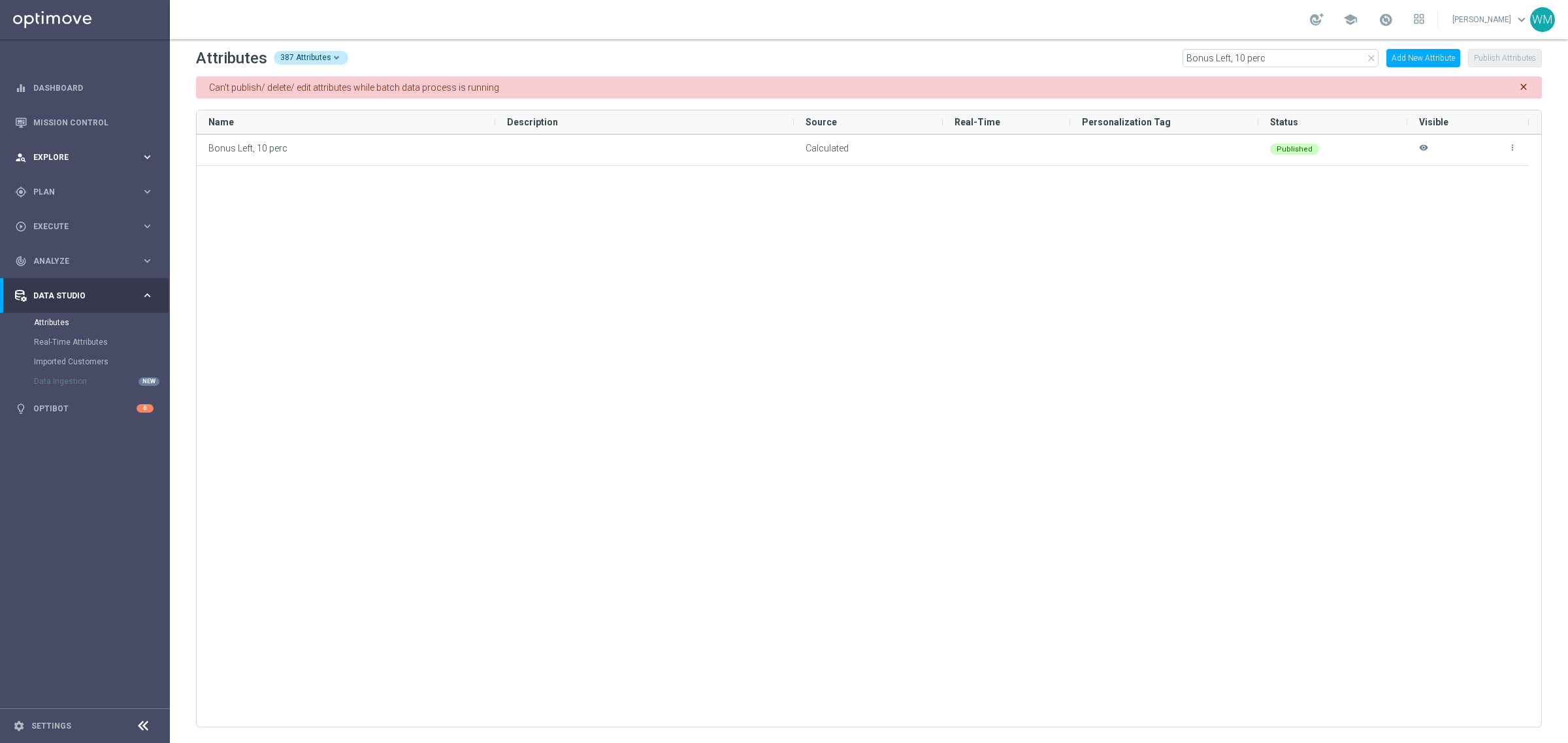
click at [68, 161] on div "person_search Explore" at bounding box center [78, 158] width 126 height 12
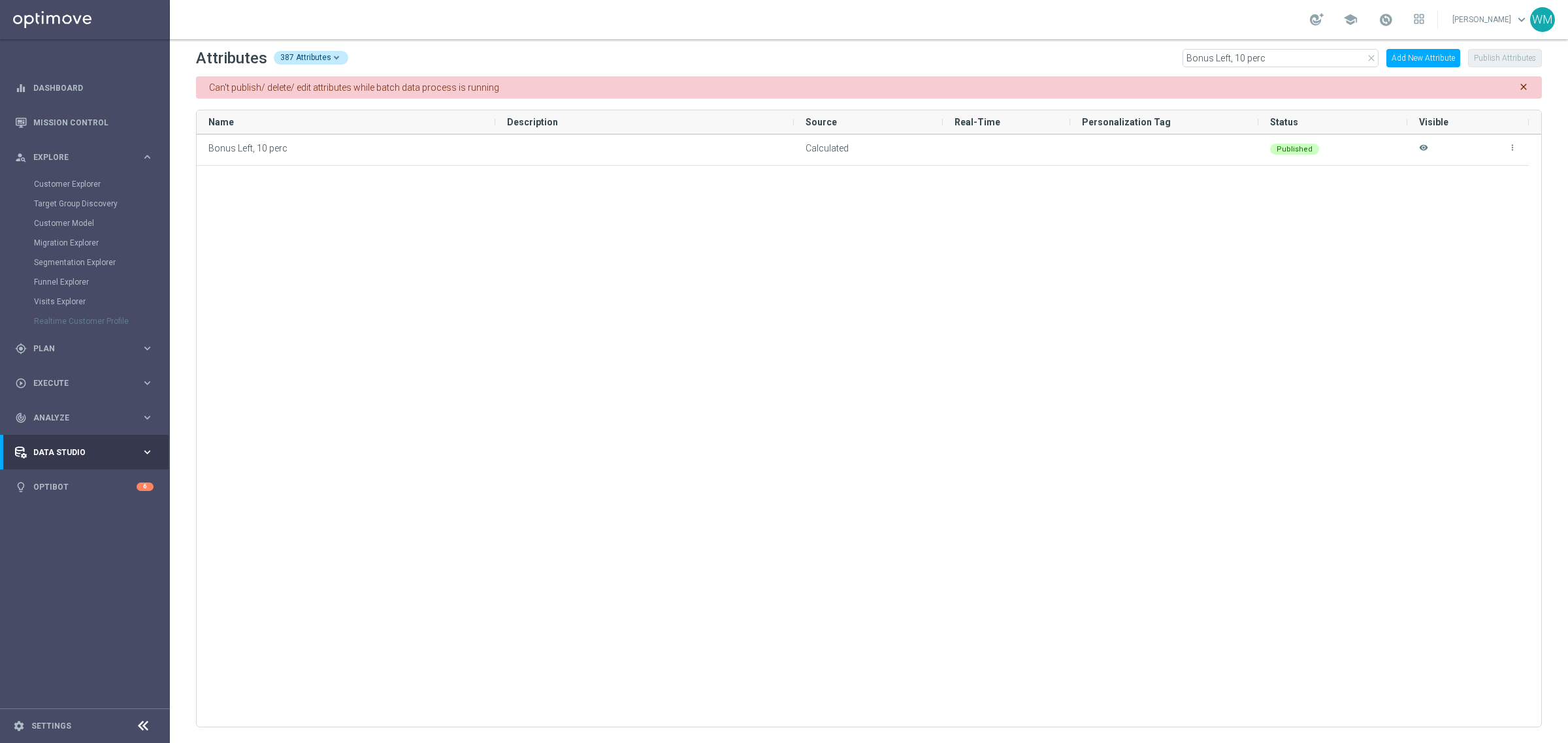
click at [70, 191] on div "Customer Explorer" at bounding box center [101, 183] width 135 height 19
click at [73, 176] on div "Customer Explorer" at bounding box center [101, 183] width 135 height 19
click at [73, 178] on div "Customer Explorer" at bounding box center [101, 183] width 135 height 19
click at [72, 181] on link "Customer Explorer" at bounding box center [85, 184] width 102 height 11
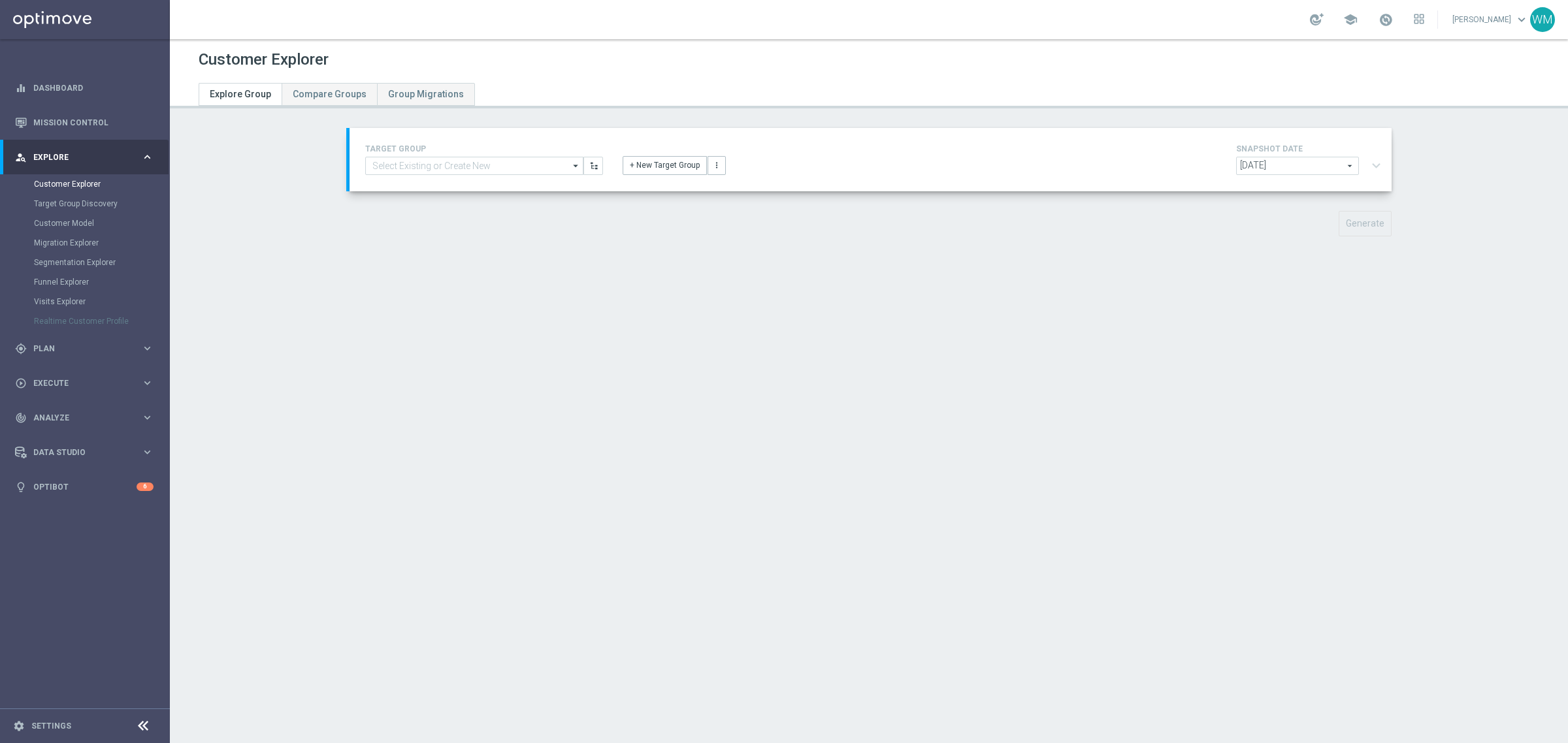
click at [782, 154] on div "+ New Target Group more_vert" at bounding box center [871, 158] width 515 height 34
click at [69, 347] on span "Plan" at bounding box center [87, 348] width 108 height 8
click at [71, 124] on link "Mission Control" at bounding box center [93, 122] width 120 height 35
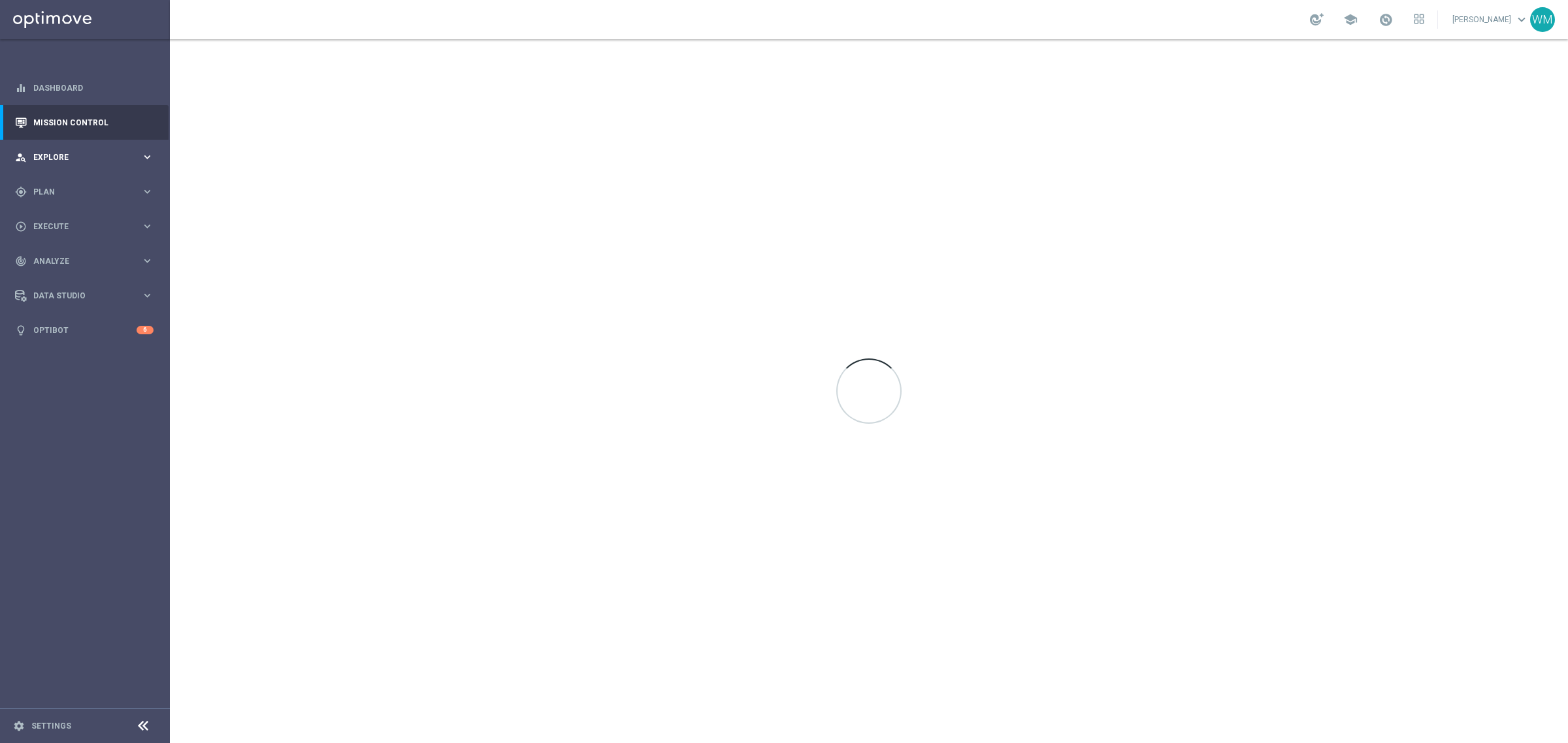
click at [66, 145] on div "person_search Explore keyboard_arrow_right" at bounding box center [84, 157] width 168 height 35
click at [76, 186] on link "Customer Explorer" at bounding box center [85, 184] width 102 height 11
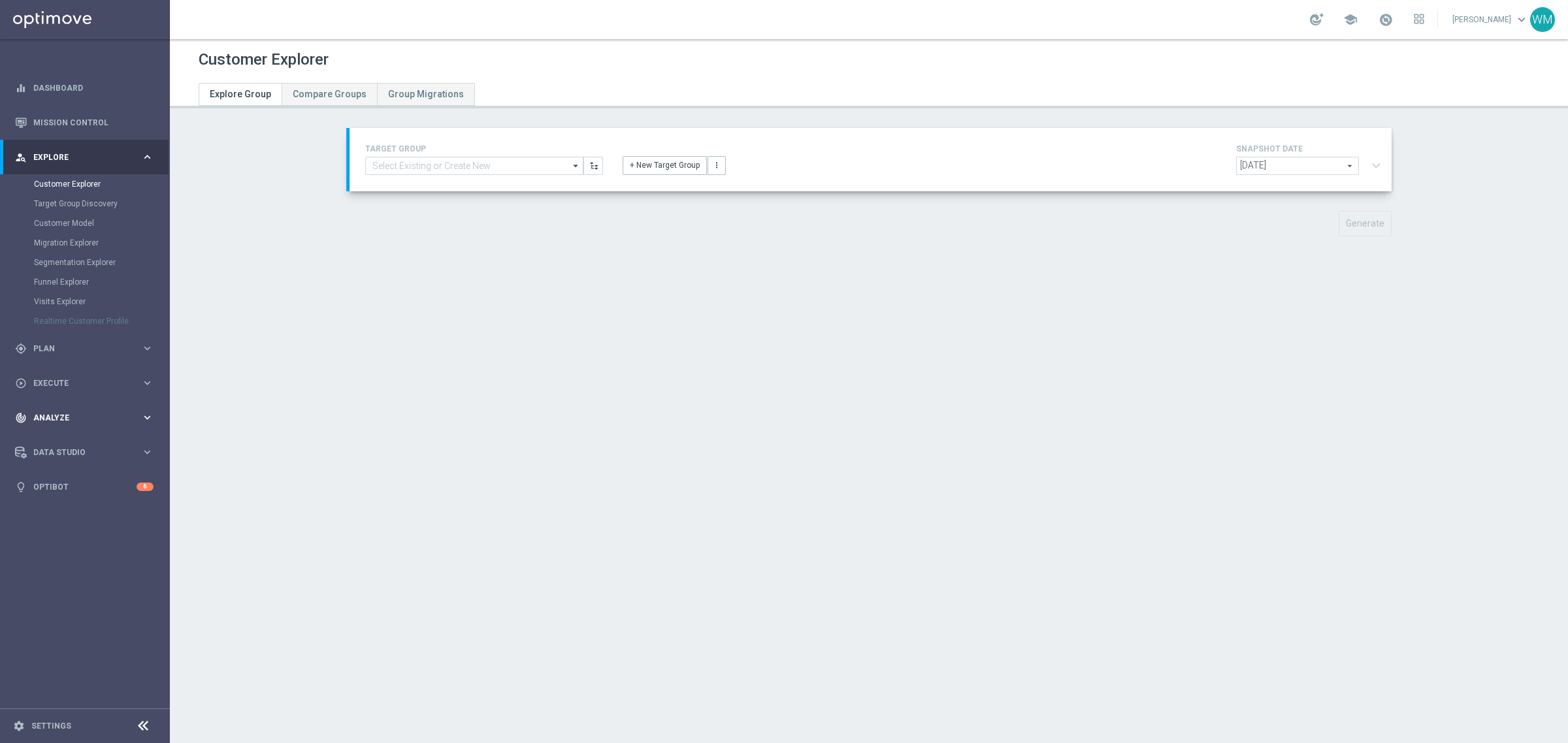
click at [117, 426] on div "track_changes Analyze keyboard_arrow_right" at bounding box center [84, 418] width 168 height 35
click at [60, 288] on link "Customer 360" at bounding box center [85, 288] width 102 height 11
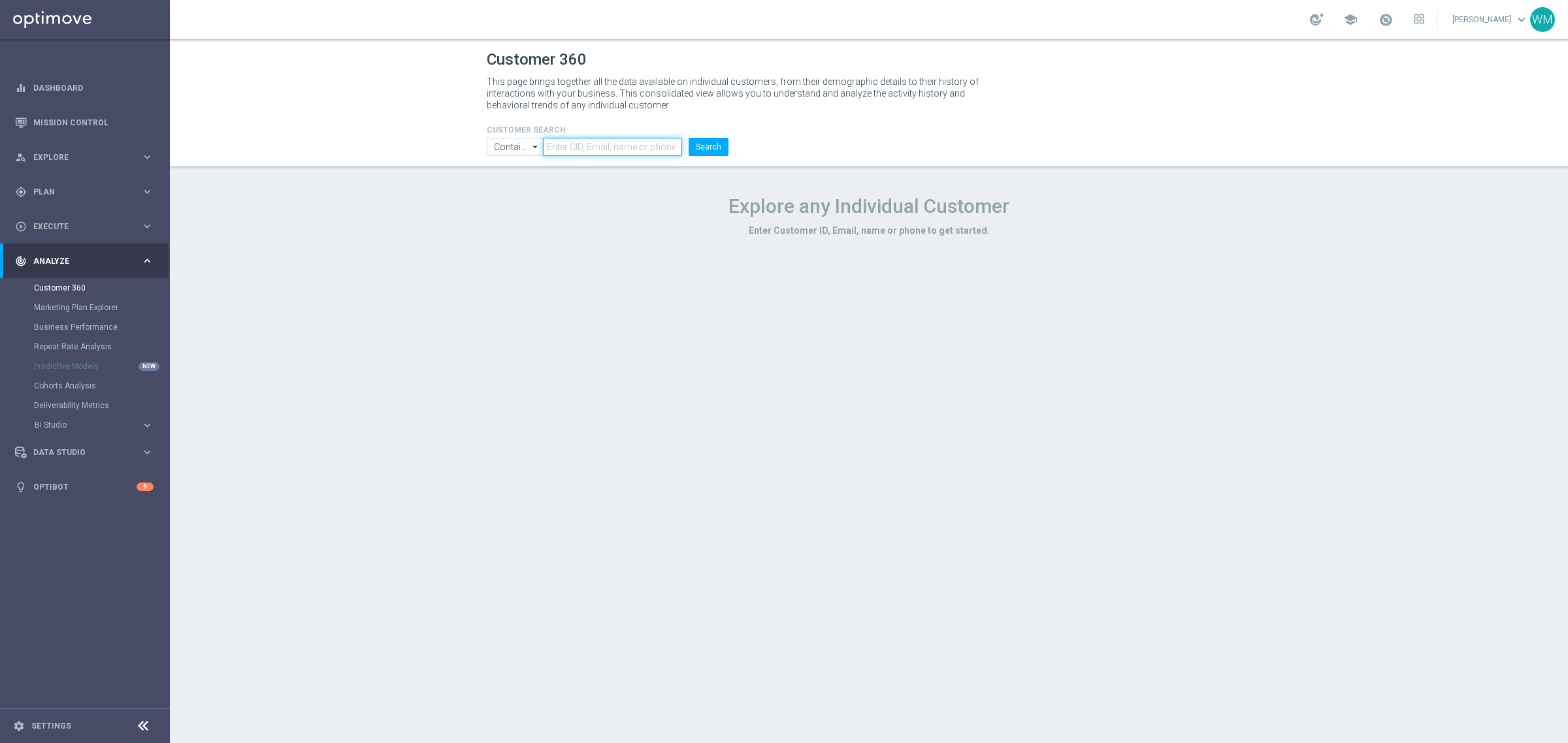
click at [643, 147] on input "text" at bounding box center [612, 147] width 139 height 18
paste input "Betgames"
type input "Betgames"
click at [699, 138] on button "Search" at bounding box center [708, 147] width 40 height 18
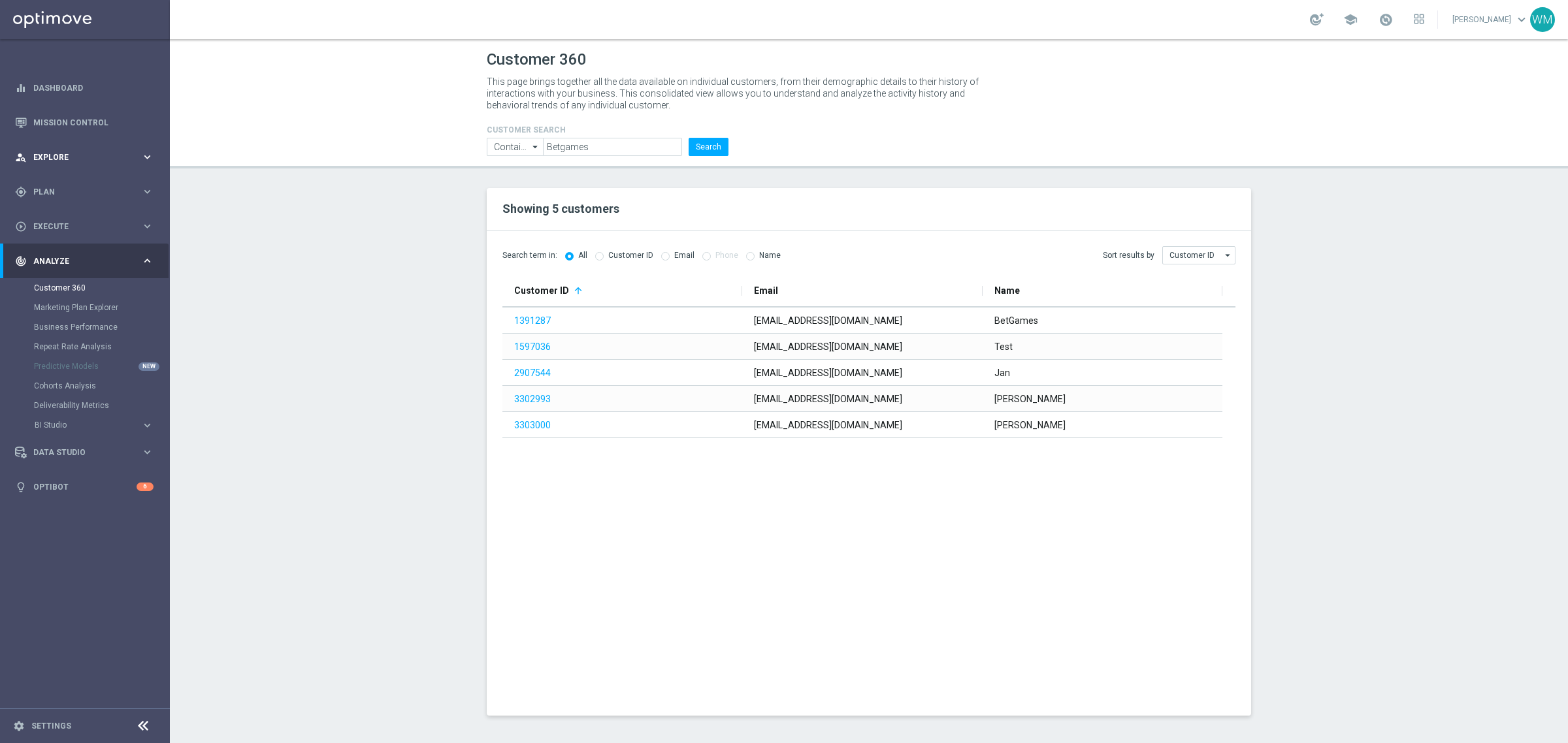
click at [62, 152] on div "person_search Explore" at bounding box center [78, 158] width 126 height 12
click at [69, 187] on link "Customer Explorer" at bounding box center [85, 184] width 102 height 11
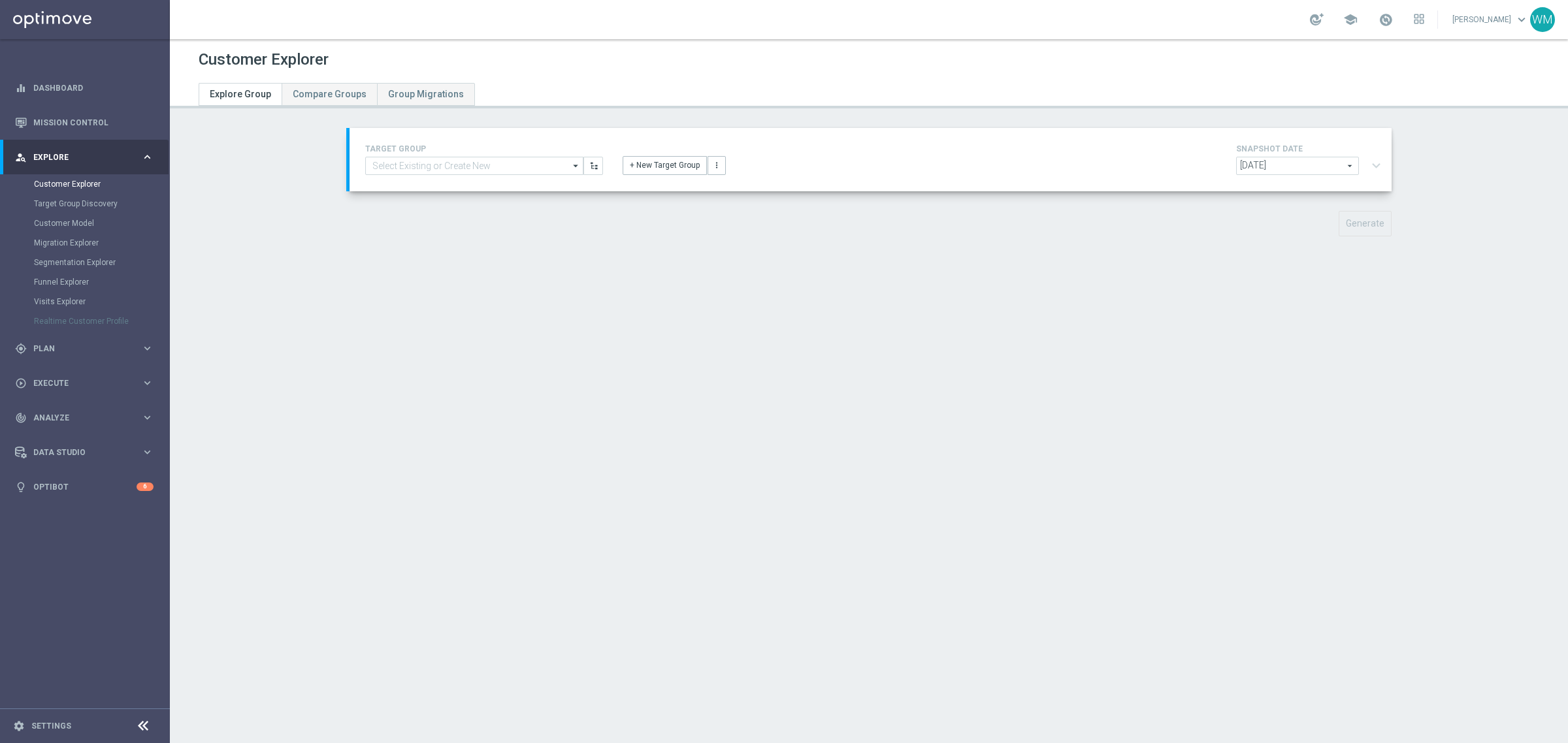
drag, startPoint x: 1369, startPoint y: 165, endPoint x: 1310, endPoint y: 165, distance: 59.0
click at [1369, 165] on div "[DATE] [DATE] arrow_drop_down search expand_more" at bounding box center [1311, 168] width 150 height 22
click at [676, 165] on button "+ New Target Group" at bounding box center [664, 165] width 84 height 18
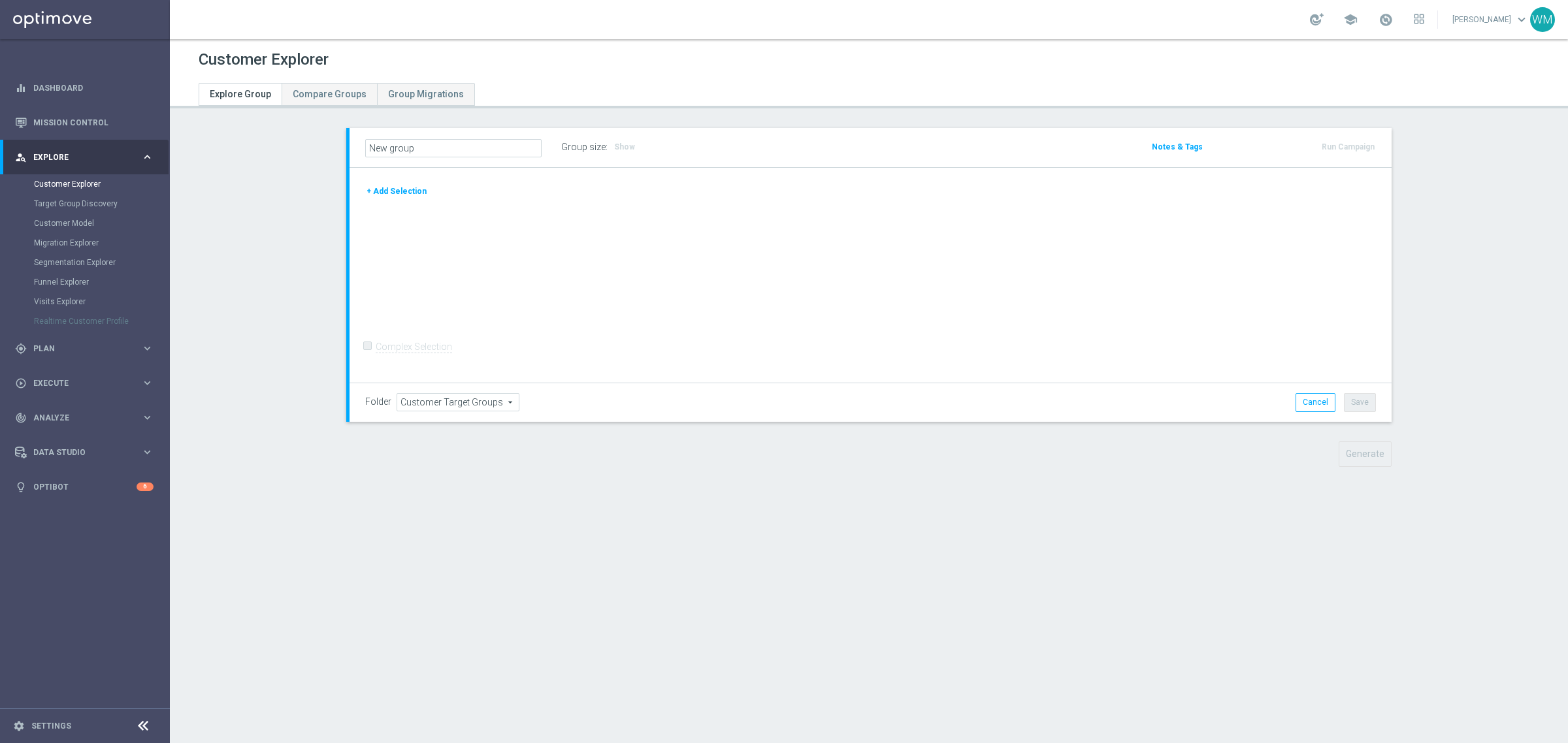
click at [1310, 252] on div "+ Add Selection Complex Selection Invalid Expression" at bounding box center [871, 275] width 1042 height 216
click at [392, 191] on button "+ Add Selection" at bounding box center [396, 191] width 63 height 14
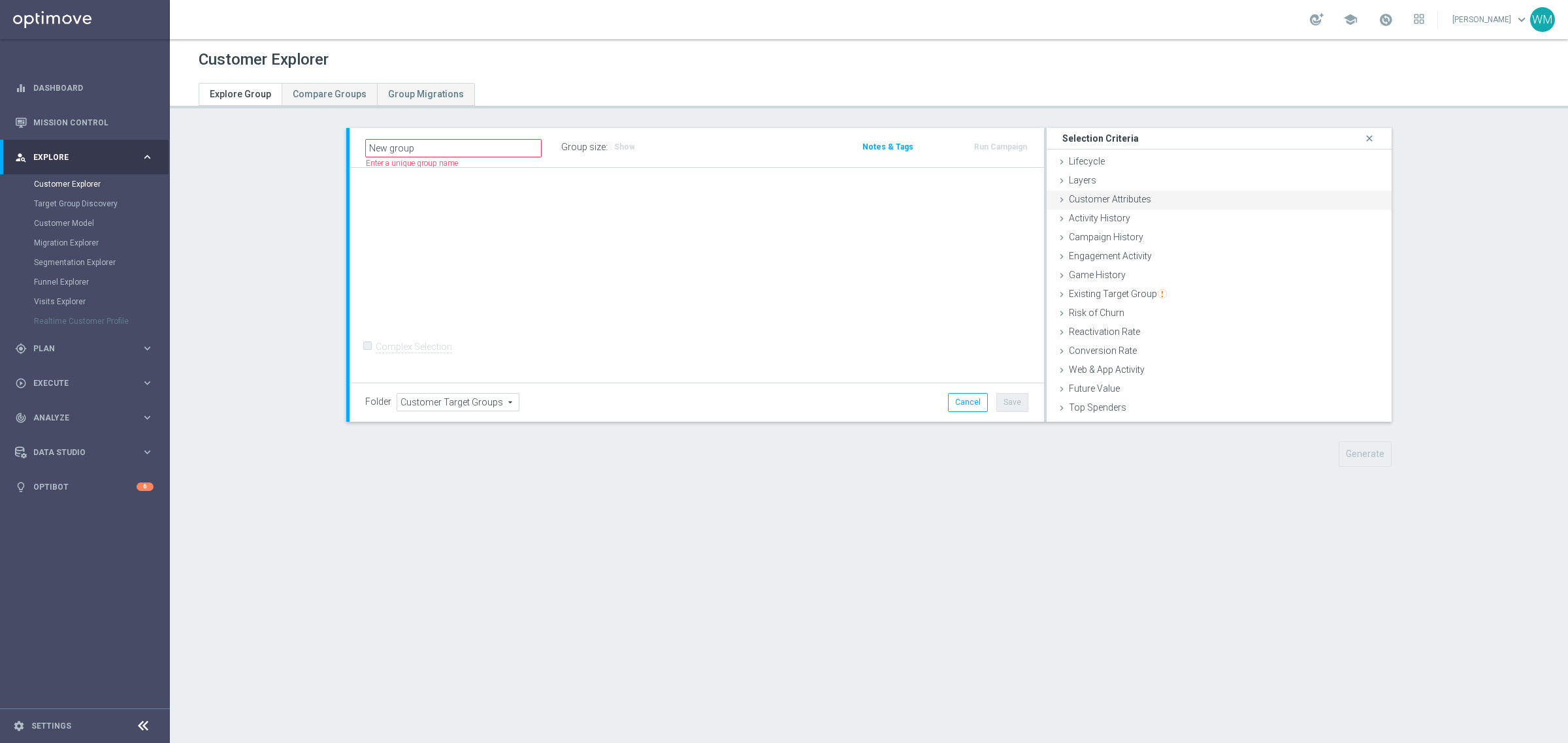
click at [1200, 191] on div "Customer Attributes done" at bounding box center [1219, 200] width 345 height 19
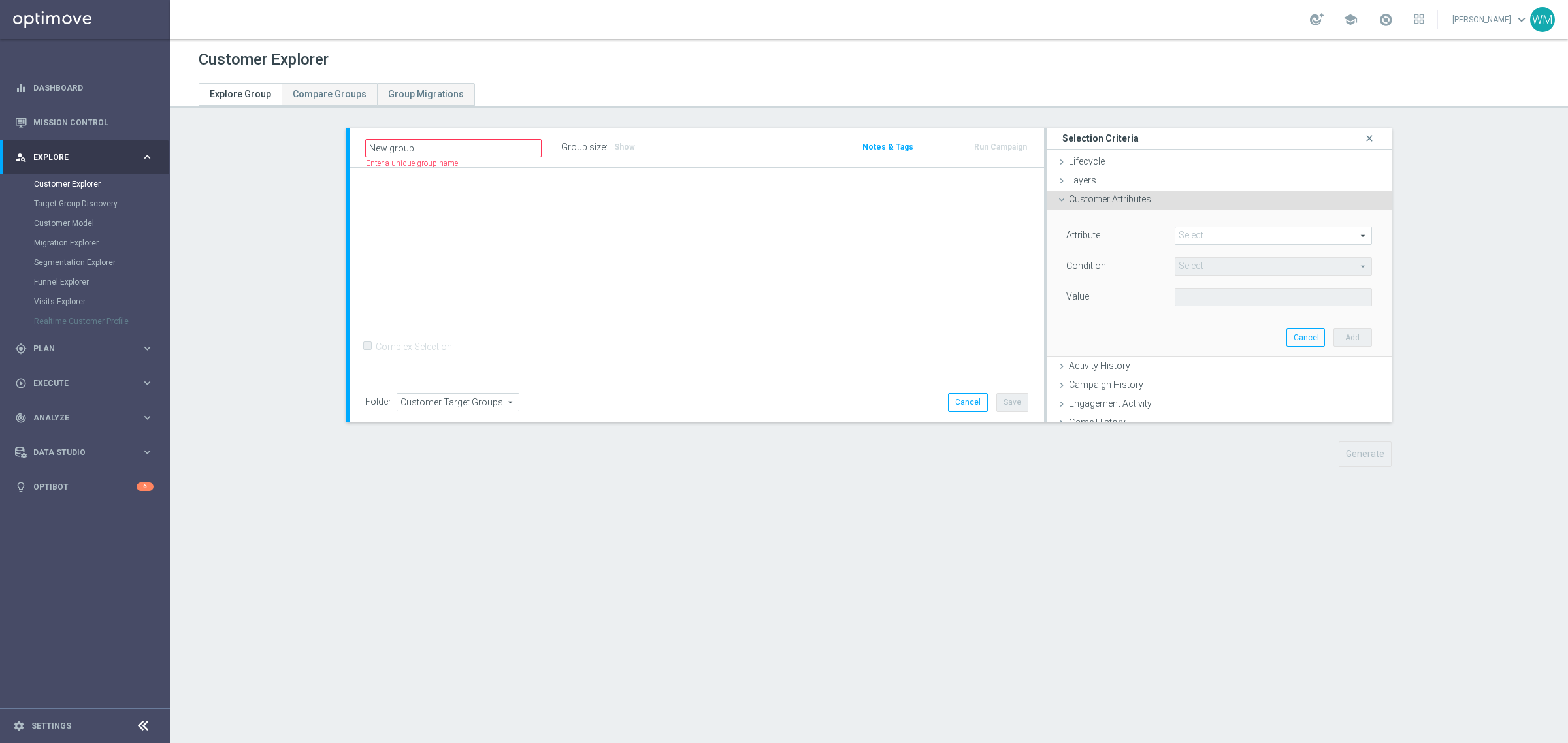
click at [1253, 242] on span at bounding box center [1273, 236] width 196 height 17
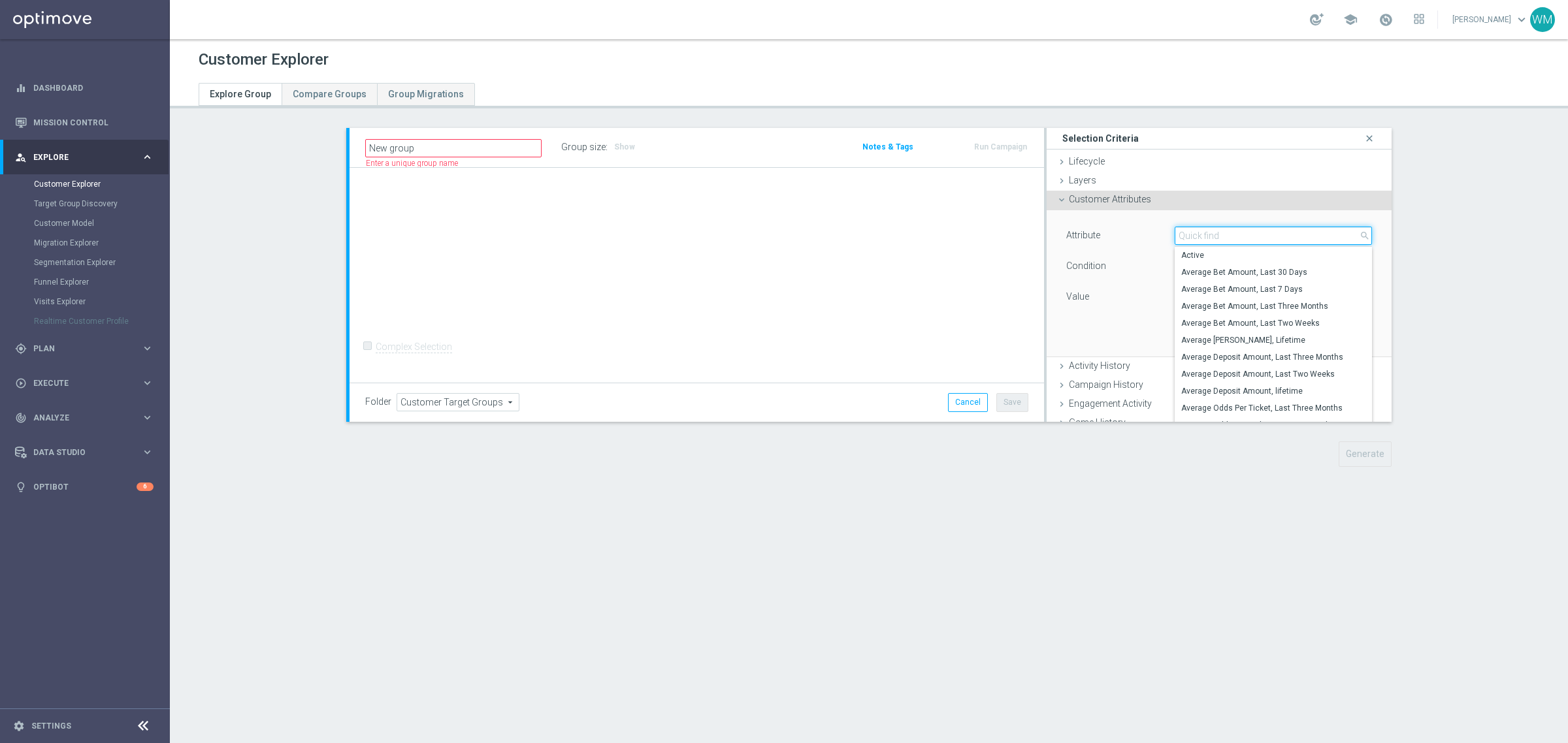
click at [1253, 242] on input "search" at bounding box center [1273, 235] width 197 height 18
paste input "Betgames"
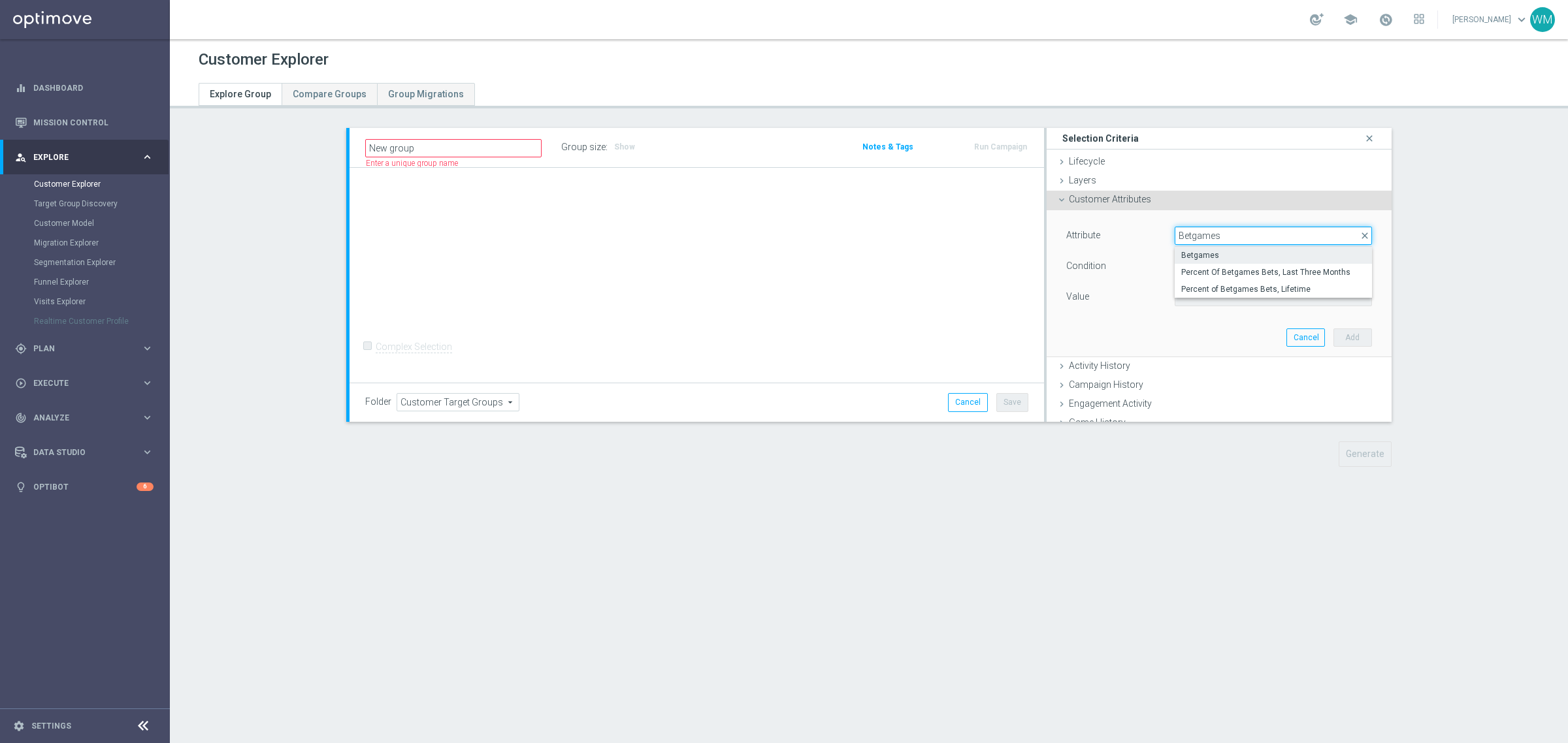
type input "Betgames"
click at [1266, 258] on span "Betgames" at bounding box center [1274, 255] width 184 height 11
type input "Betgames"
type input "="
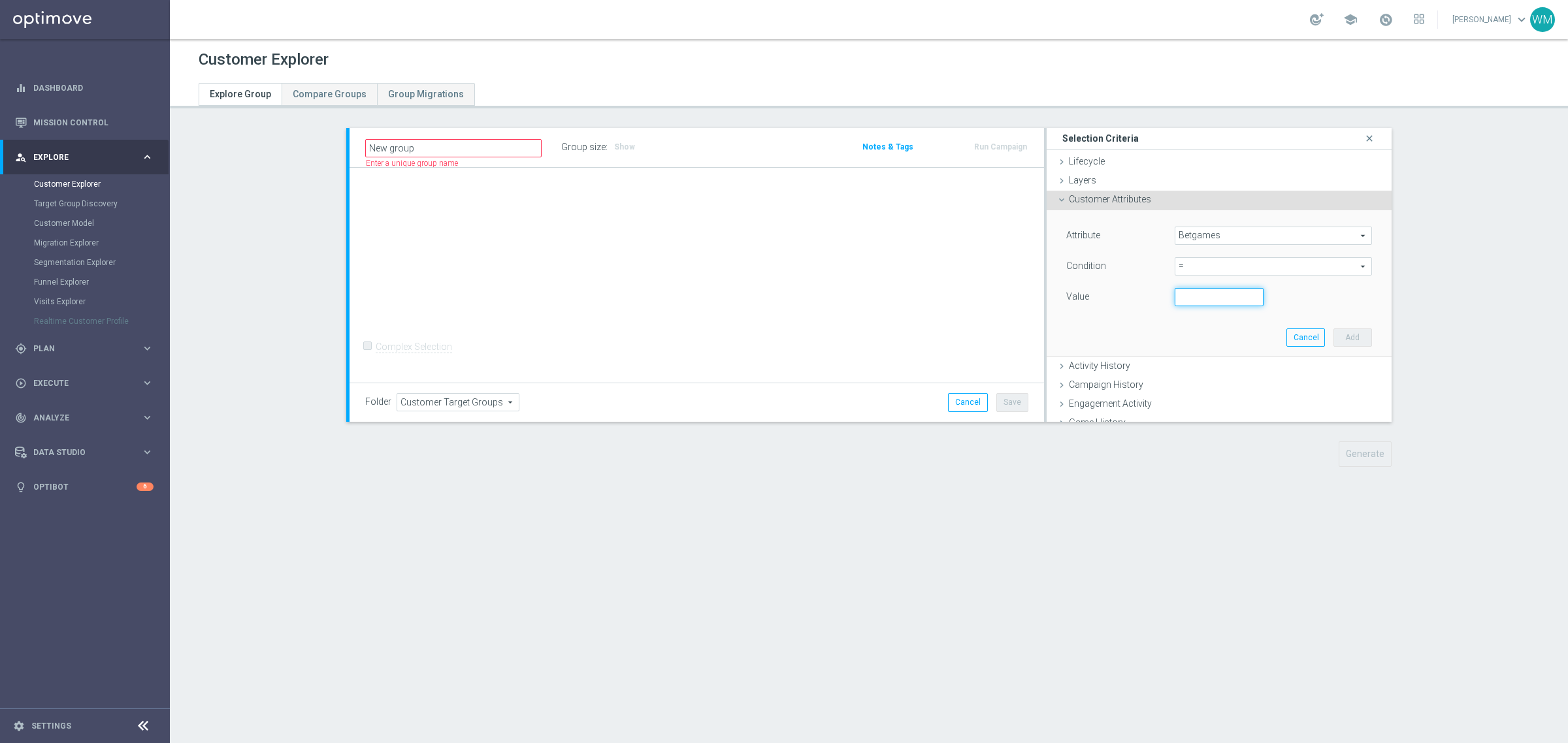
click at [1196, 288] on input "number" at bounding box center [1218, 296] width 89 height 18
type input "1"
click at [1357, 347] on div "Attribute Betgames Betgames arrow_drop_down search Condition = = arrow_drop_dow…" at bounding box center [1219, 283] width 325 height 146
click at [1350, 343] on button "Add" at bounding box center [1353, 337] width 39 height 18
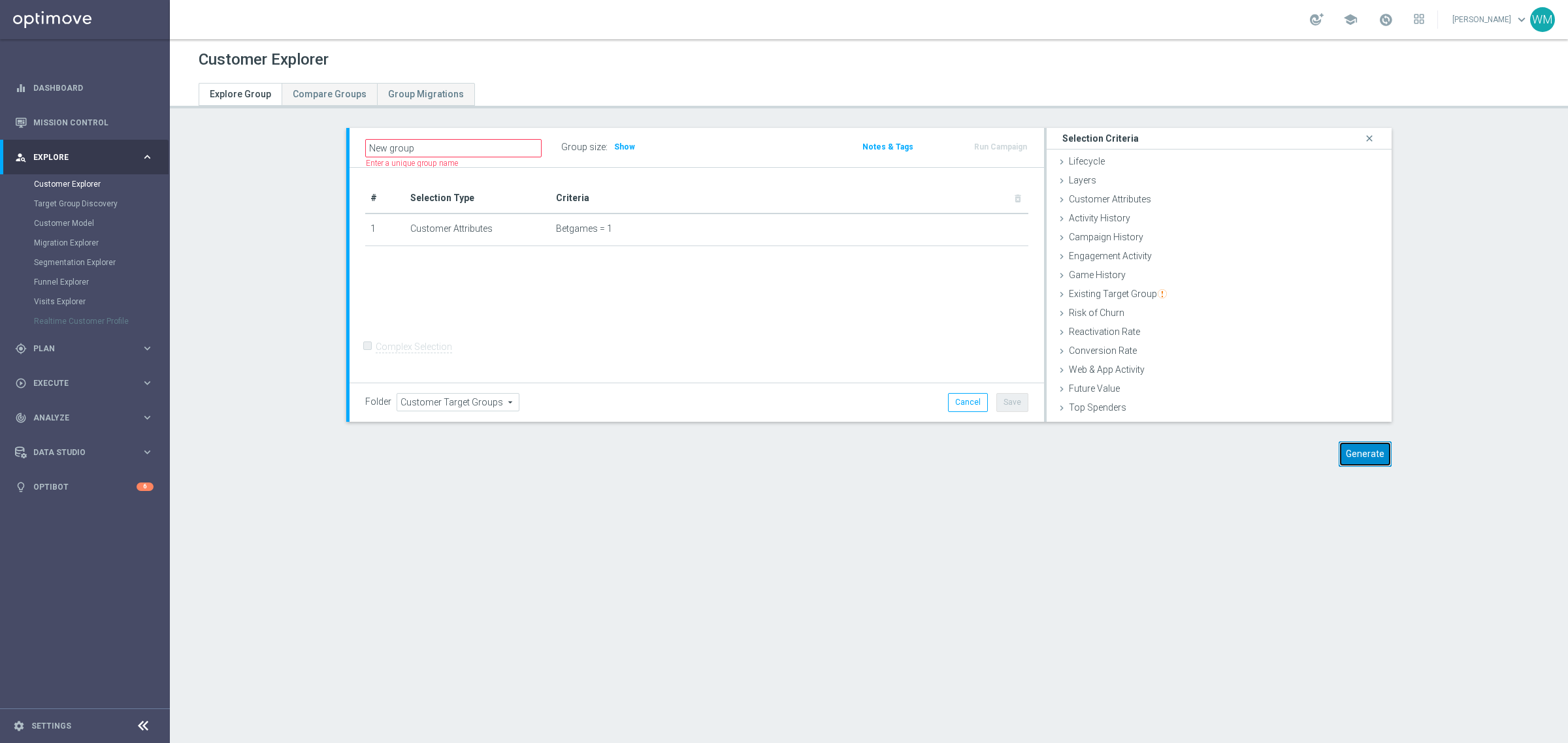
click at [1346, 454] on button "Generate" at bounding box center [1365, 454] width 53 height 25
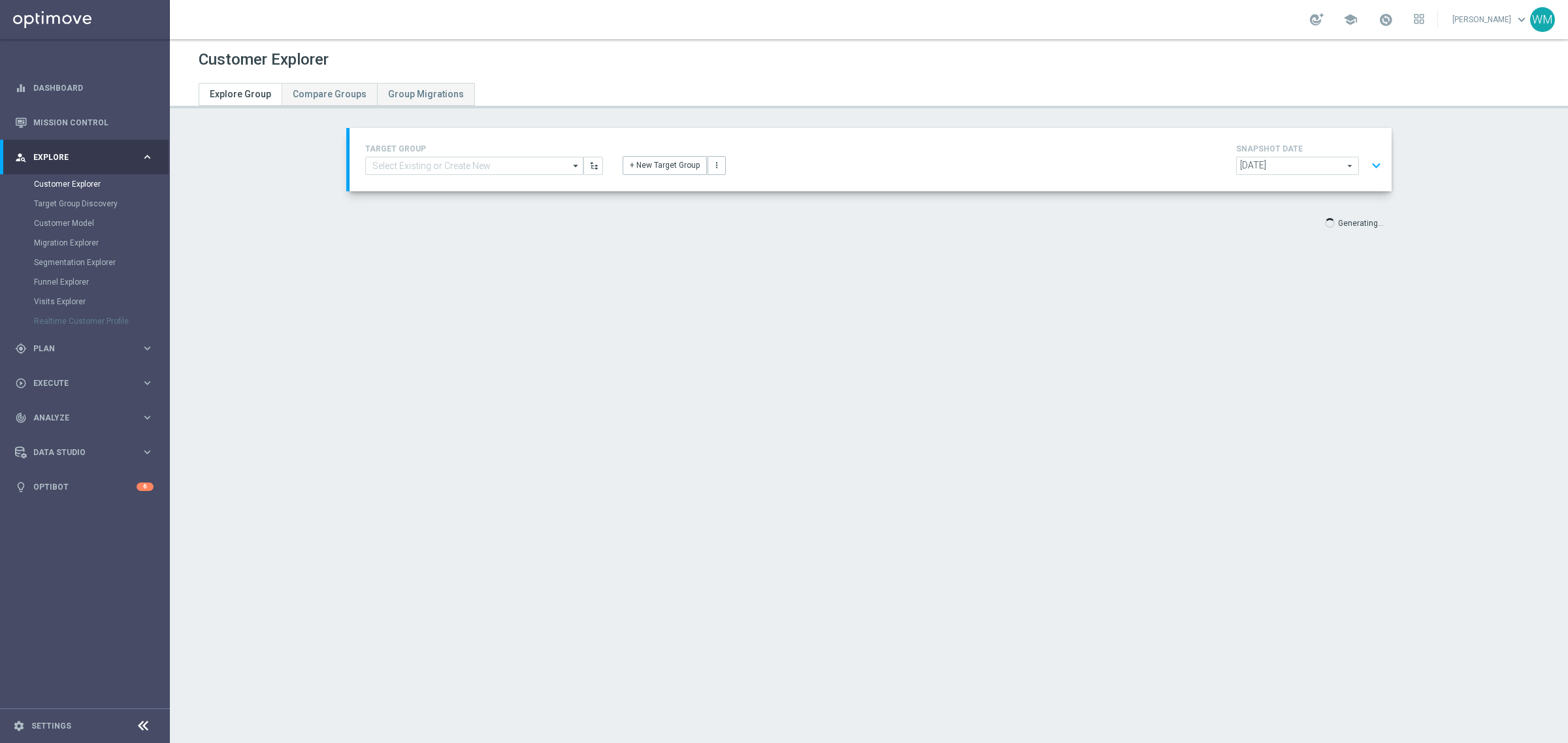
scroll to position [24, 0]
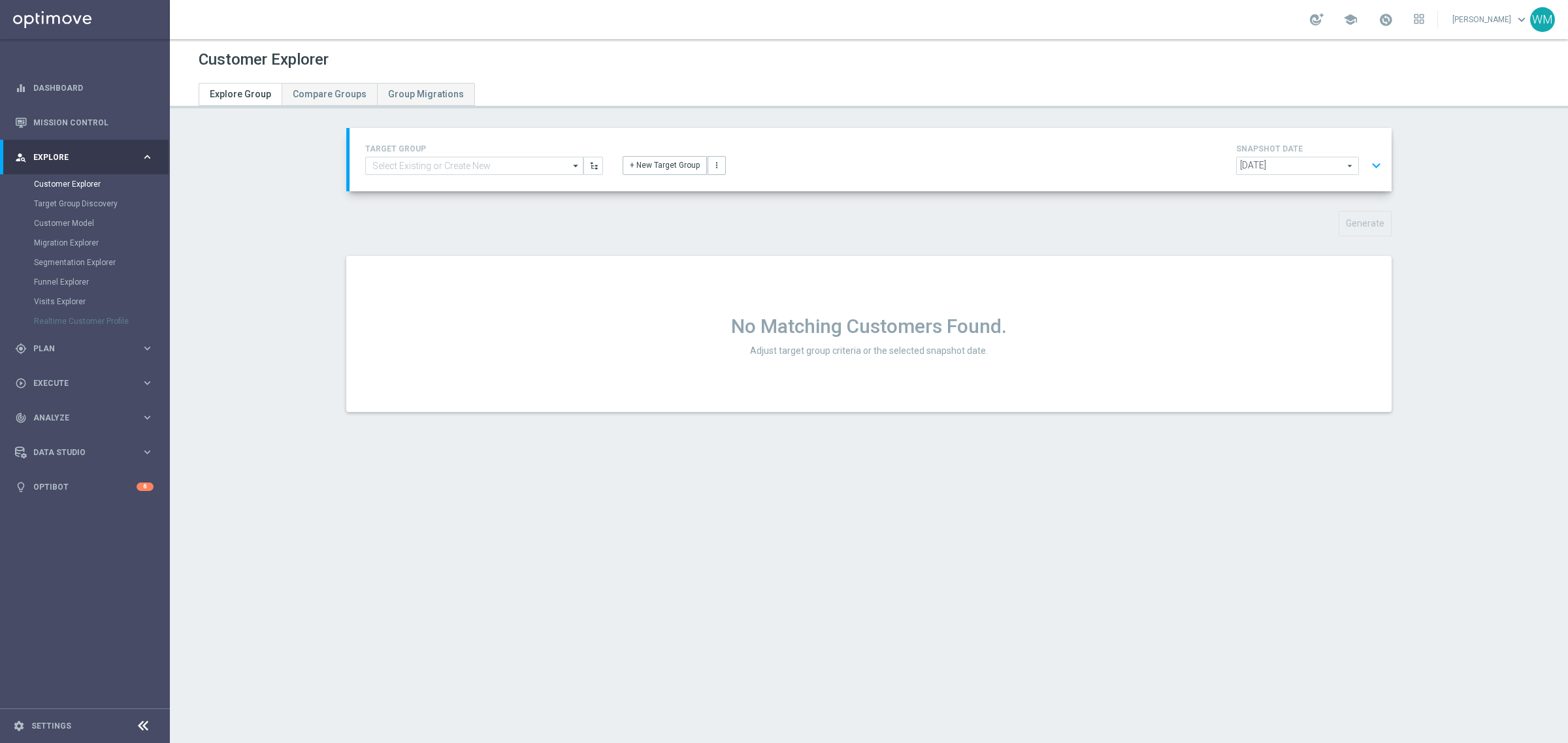
click at [1367, 160] on button "expand_more" at bounding box center [1376, 165] width 19 height 25
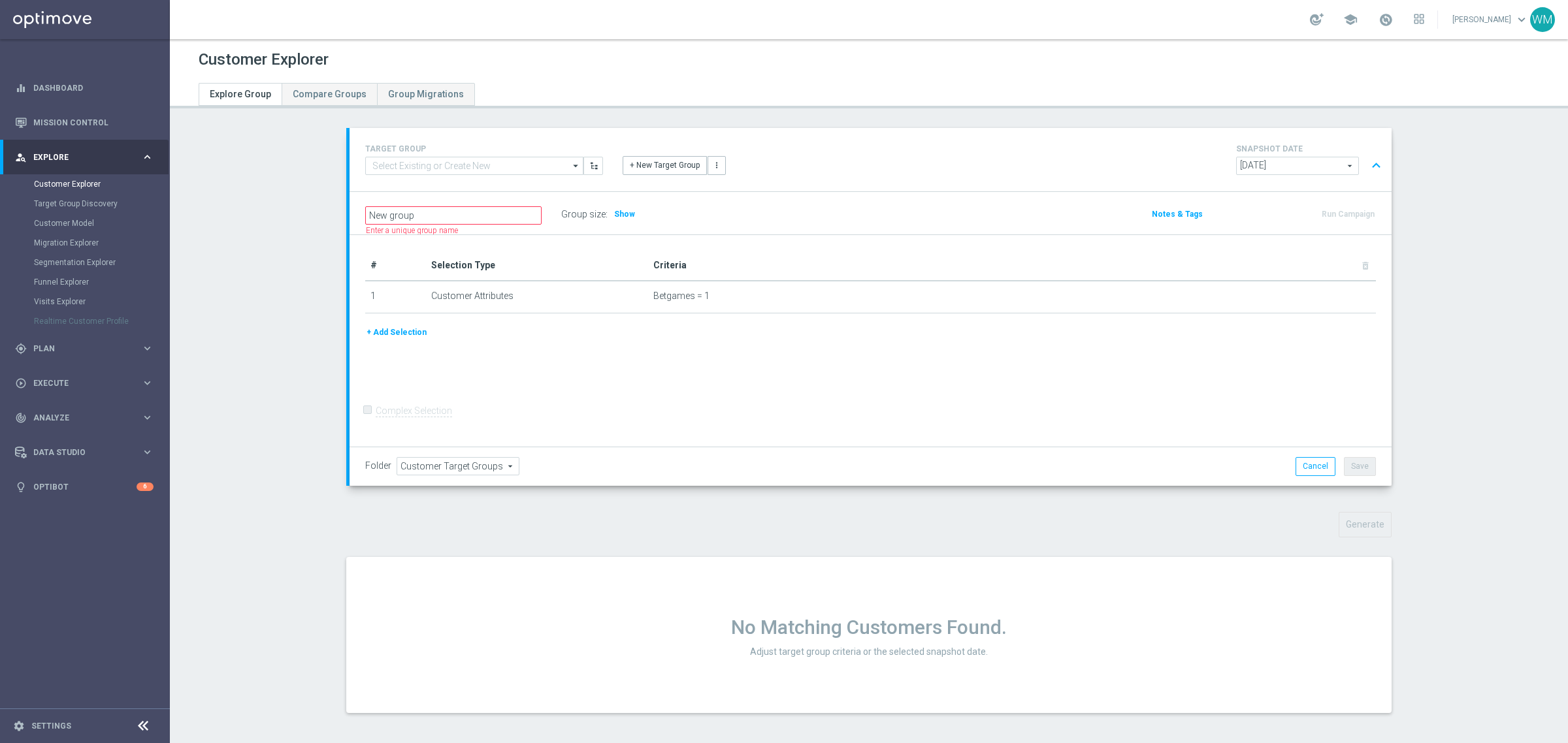
scroll to position [0, 0]
click at [1313, 296] on icon "mode_edit" at bounding box center [1318, 296] width 11 height 11
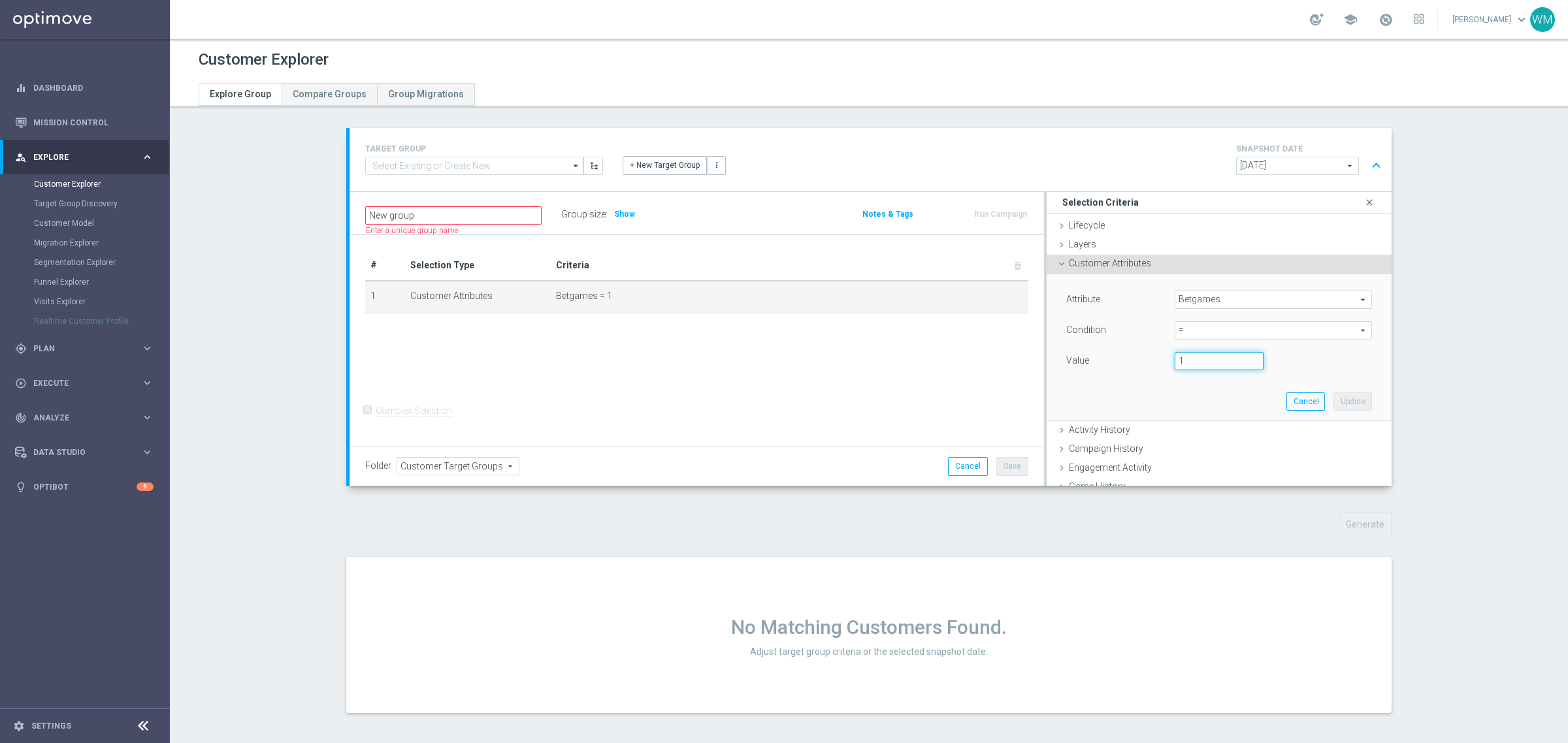
click at [1187, 363] on input "1" at bounding box center [1218, 360] width 89 height 18
type input "10"
click at [1337, 397] on button "Update" at bounding box center [1353, 401] width 39 height 18
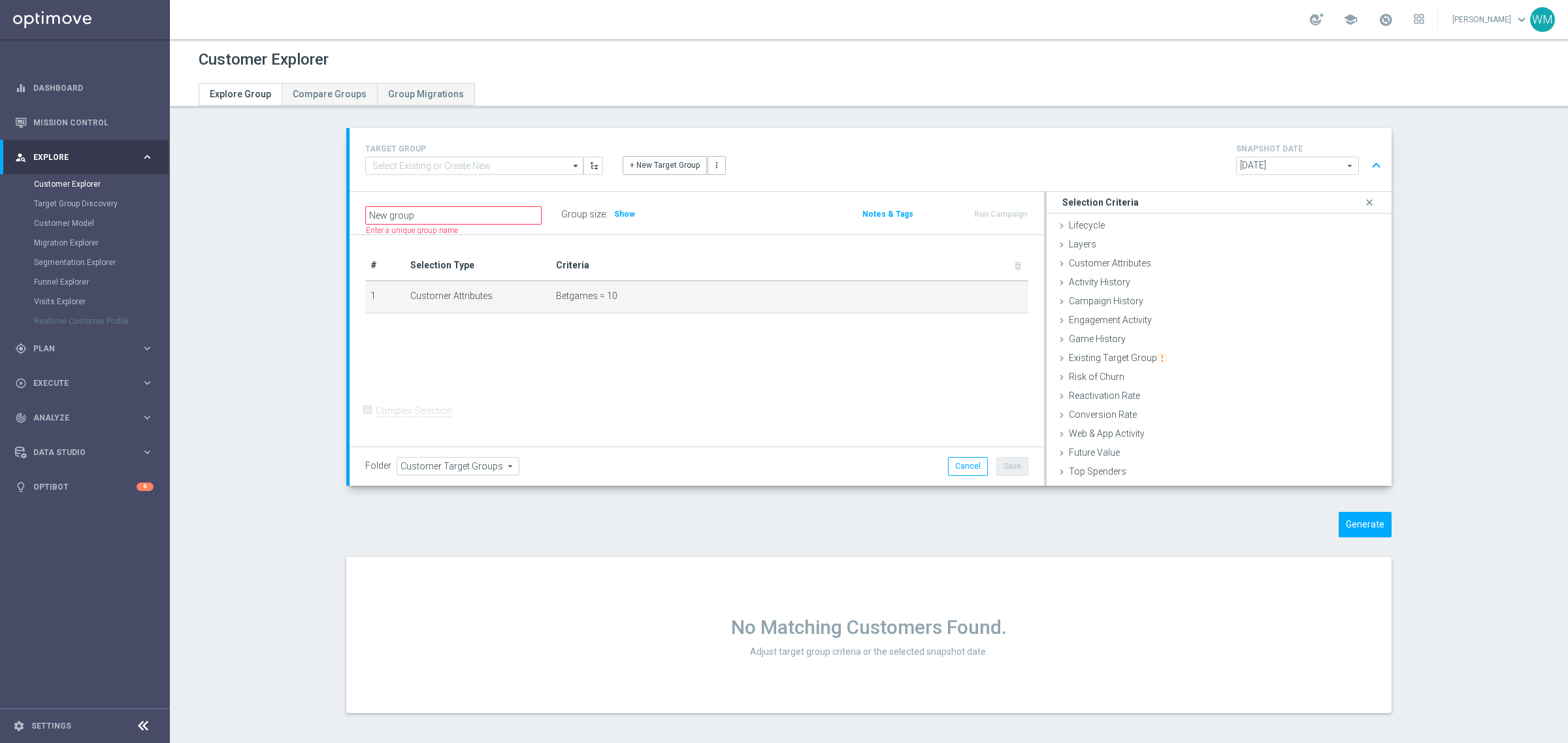
click at [603, 214] on div "Group size : Show" at bounding box center [627, 214] width 131 height 18
click at [614, 219] on h3 "Show" at bounding box center [625, 214] width 24 height 14
click at [1339, 524] on button "Generate" at bounding box center [1365, 524] width 53 height 25
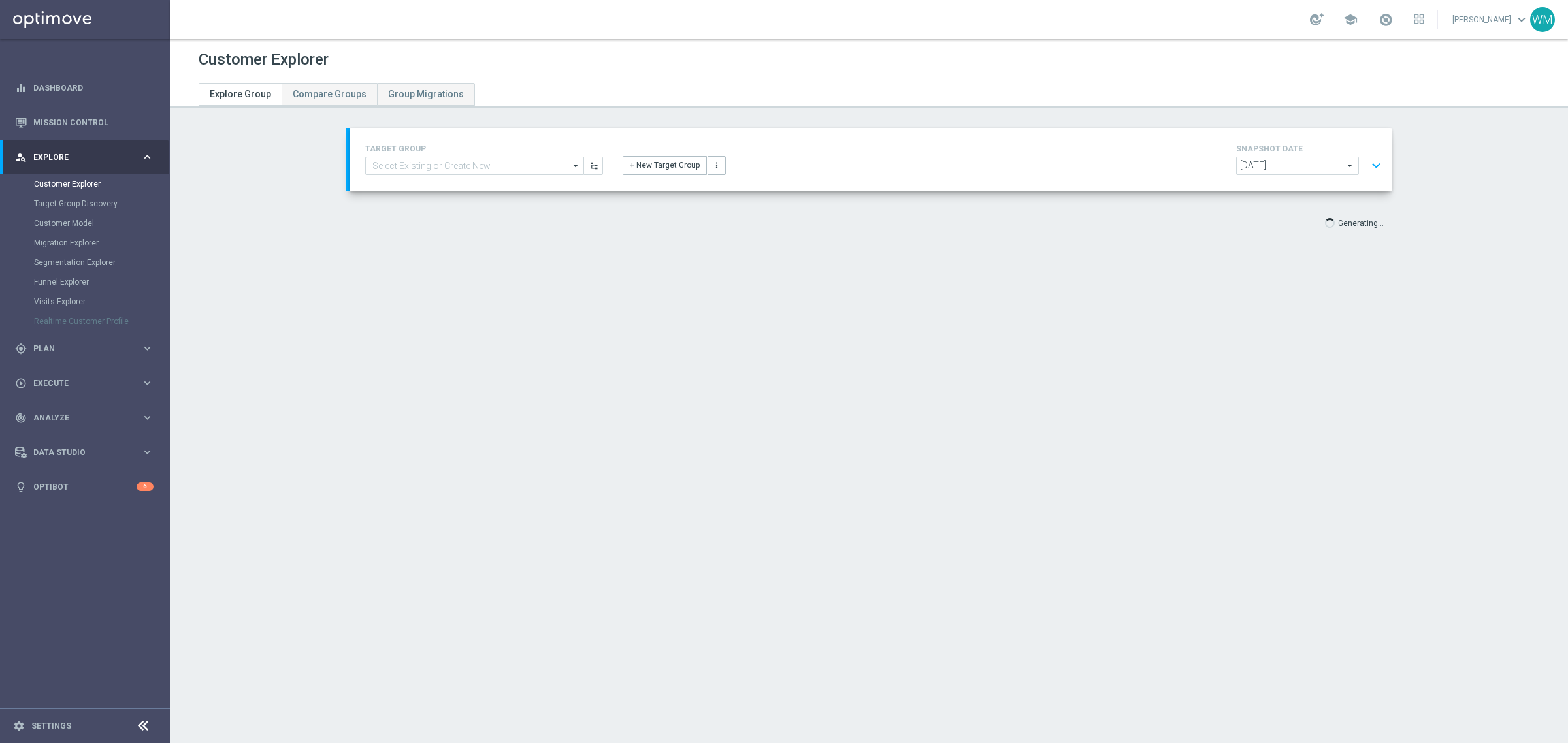
click at [1367, 155] on button "expand_more" at bounding box center [1376, 165] width 19 height 25
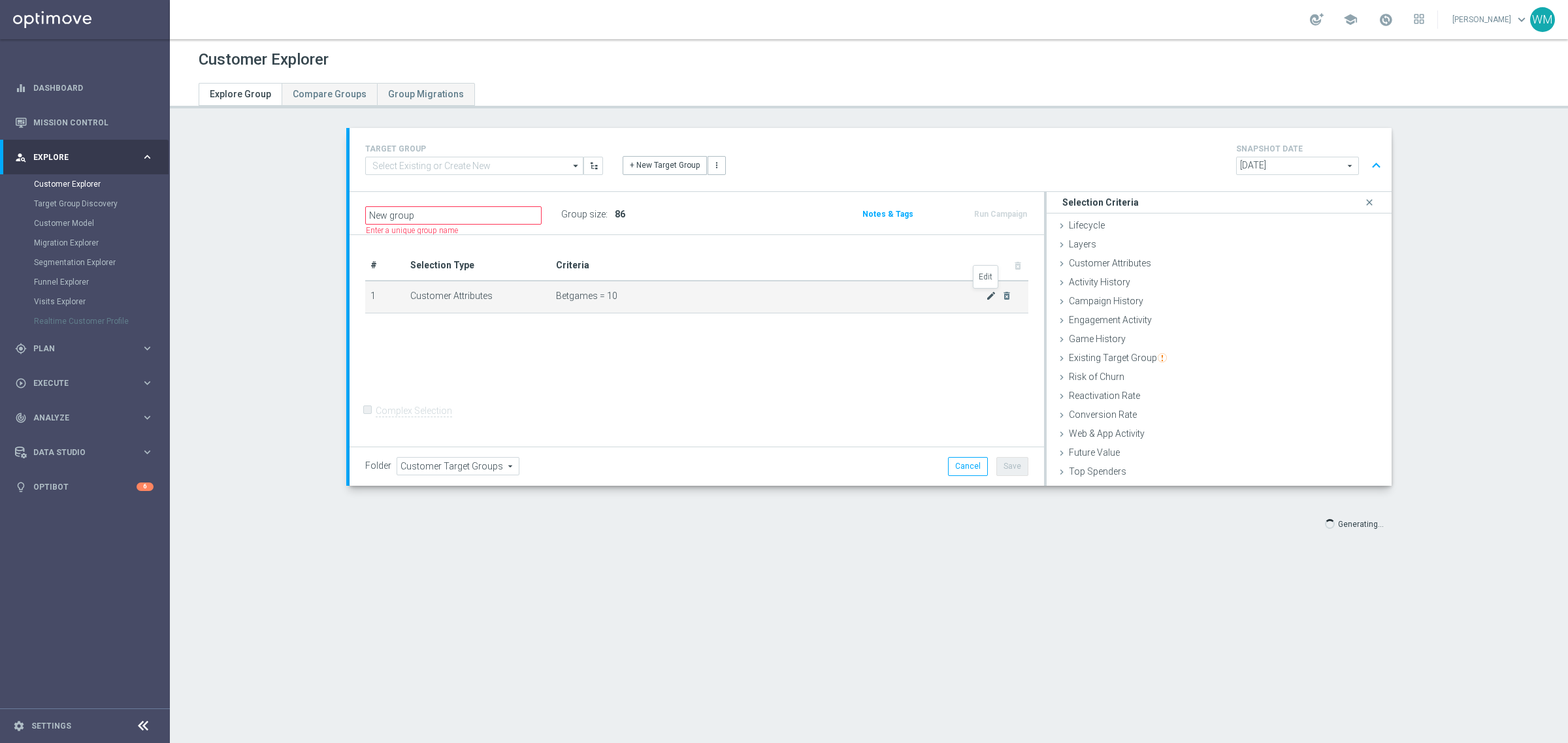
click at [986, 295] on icon "mode_edit" at bounding box center [991, 296] width 11 height 11
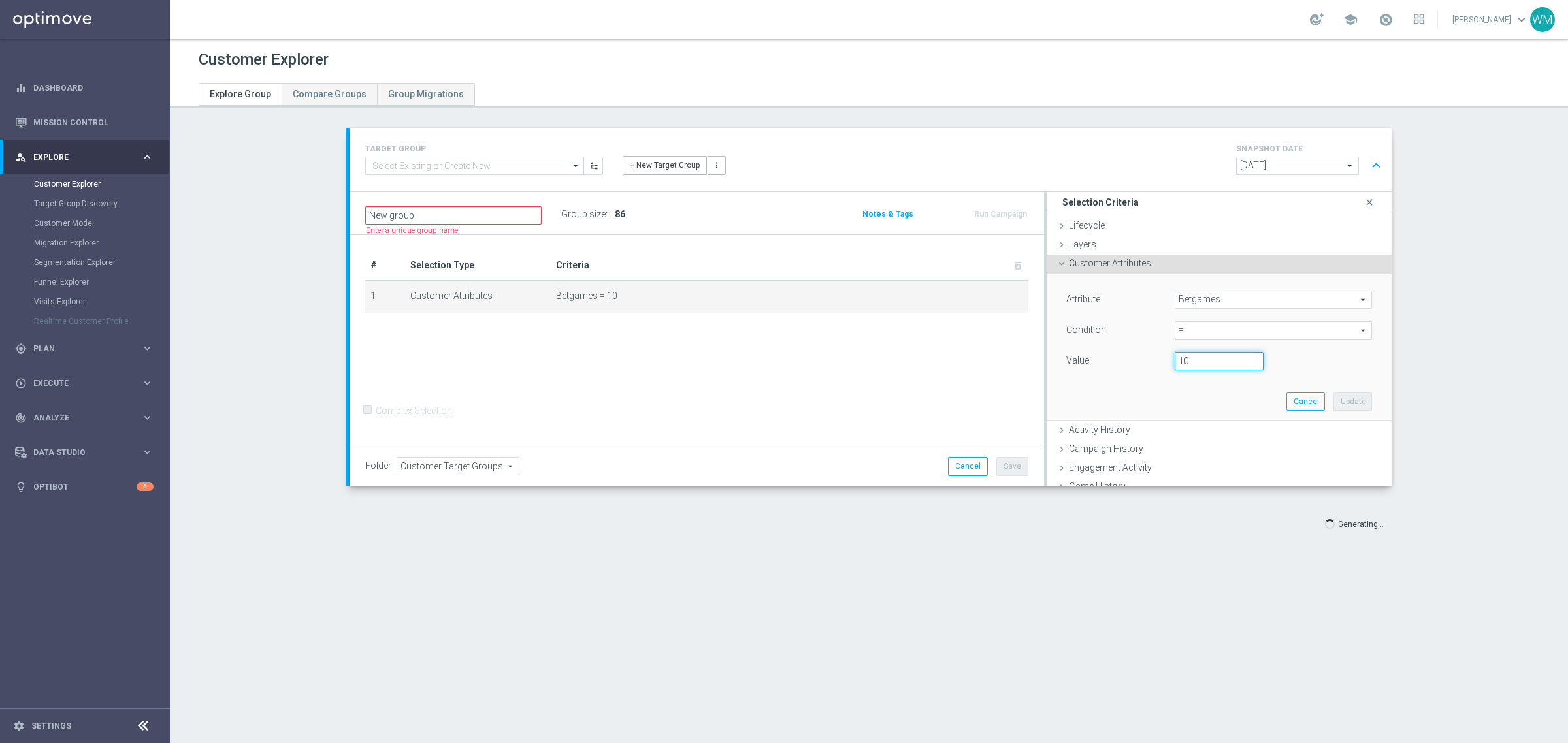
drag, startPoint x: 1197, startPoint y: 357, endPoint x: 1012, endPoint y: 330, distance: 187.0
click at [1013, 330] on div "New group Name length must be more than 2 characters Name length must be under …" at bounding box center [871, 339] width 1042 height 294
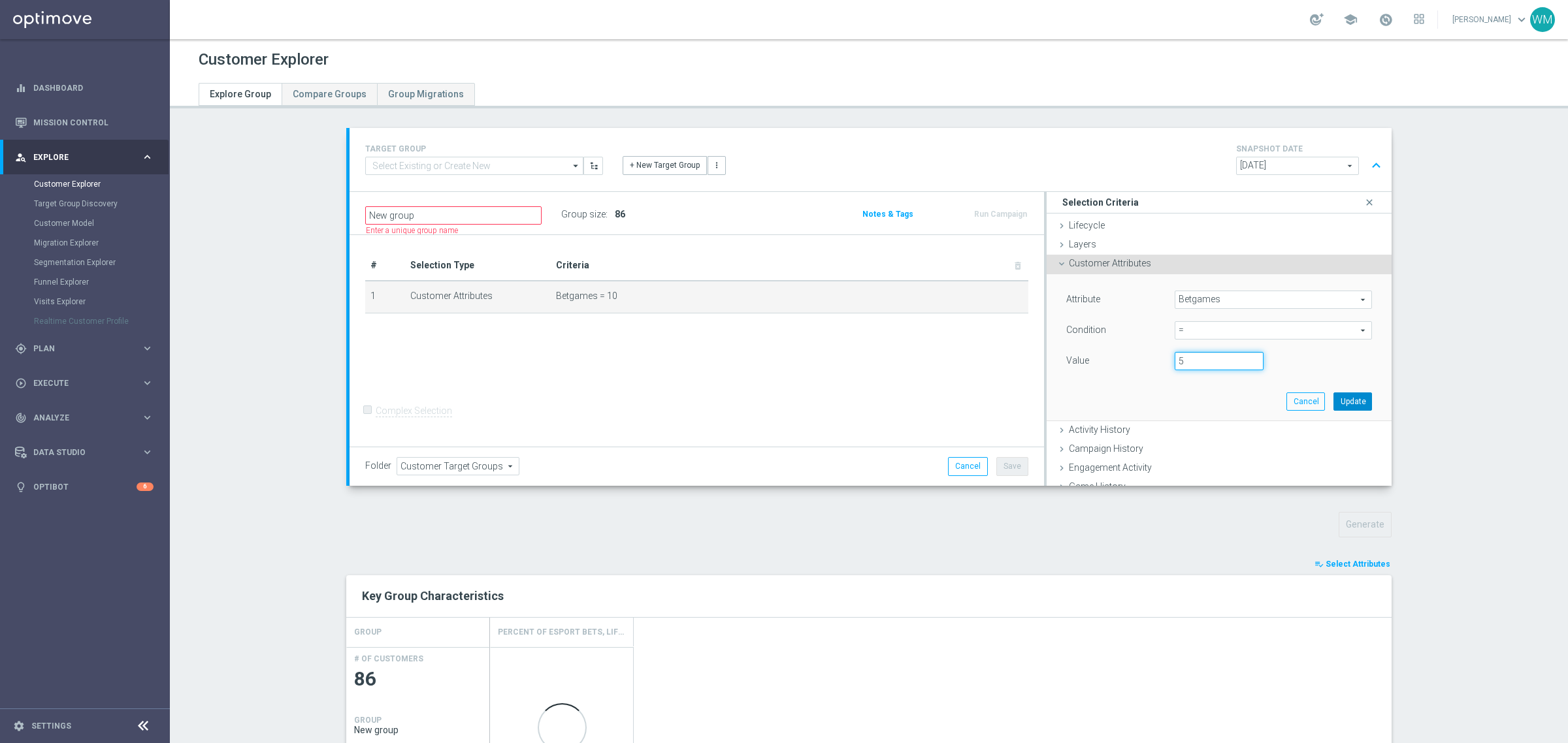
type input "5"
click at [1333, 398] on button "Update" at bounding box center [1353, 401] width 39 height 18
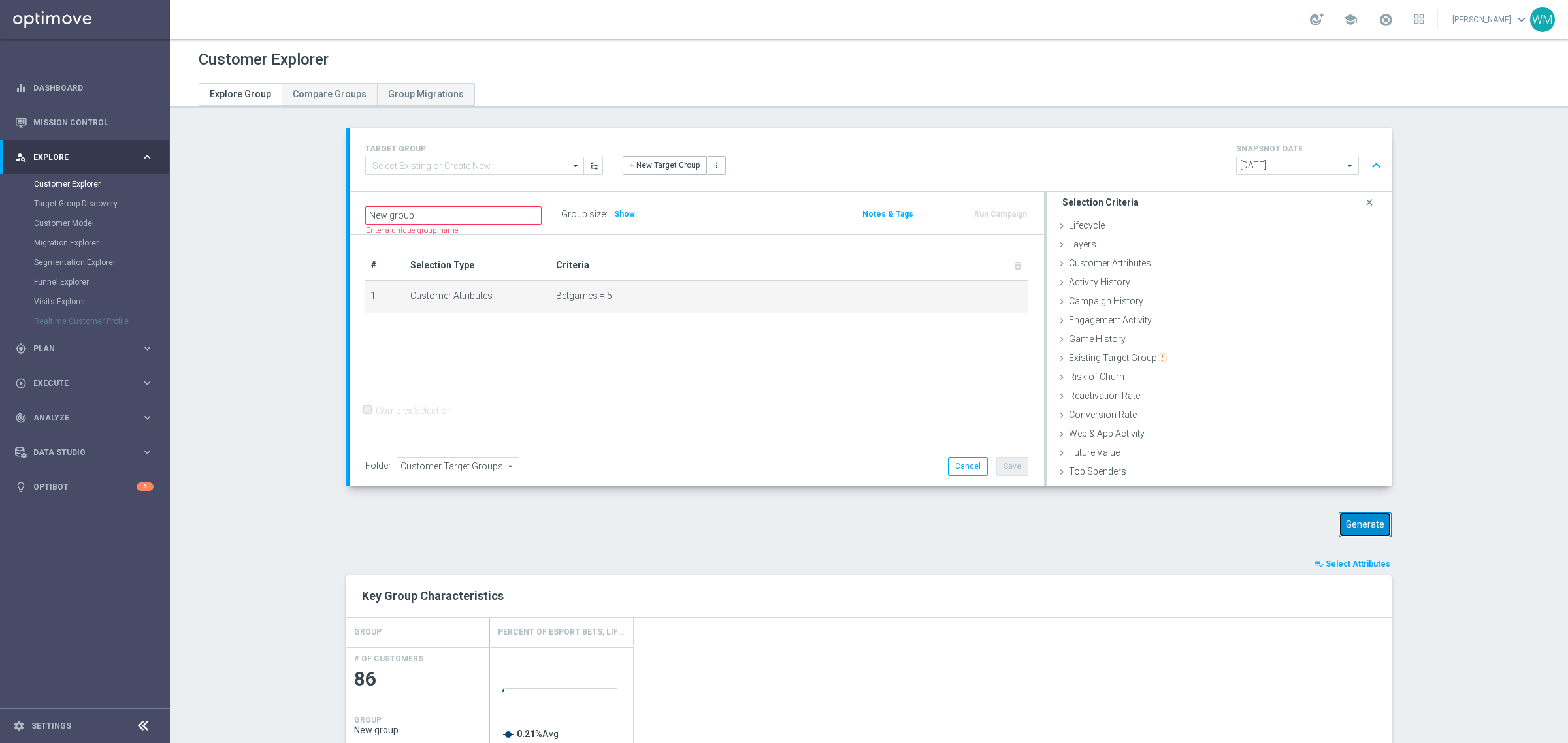
click at [1361, 532] on button "Generate" at bounding box center [1365, 524] width 53 height 25
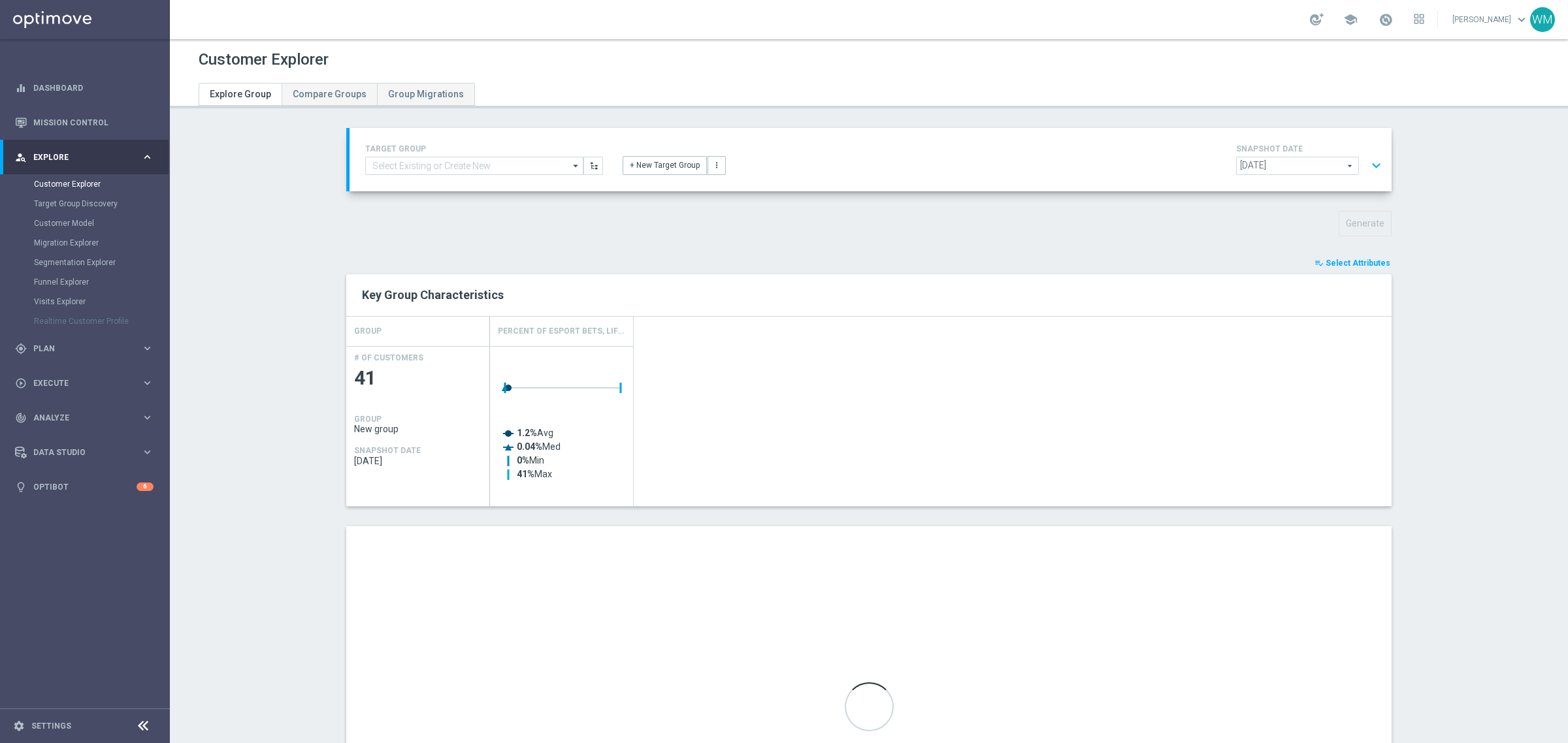
click at [1379, 158] on button "expand_more" at bounding box center [1376, 165] width 19 height 25
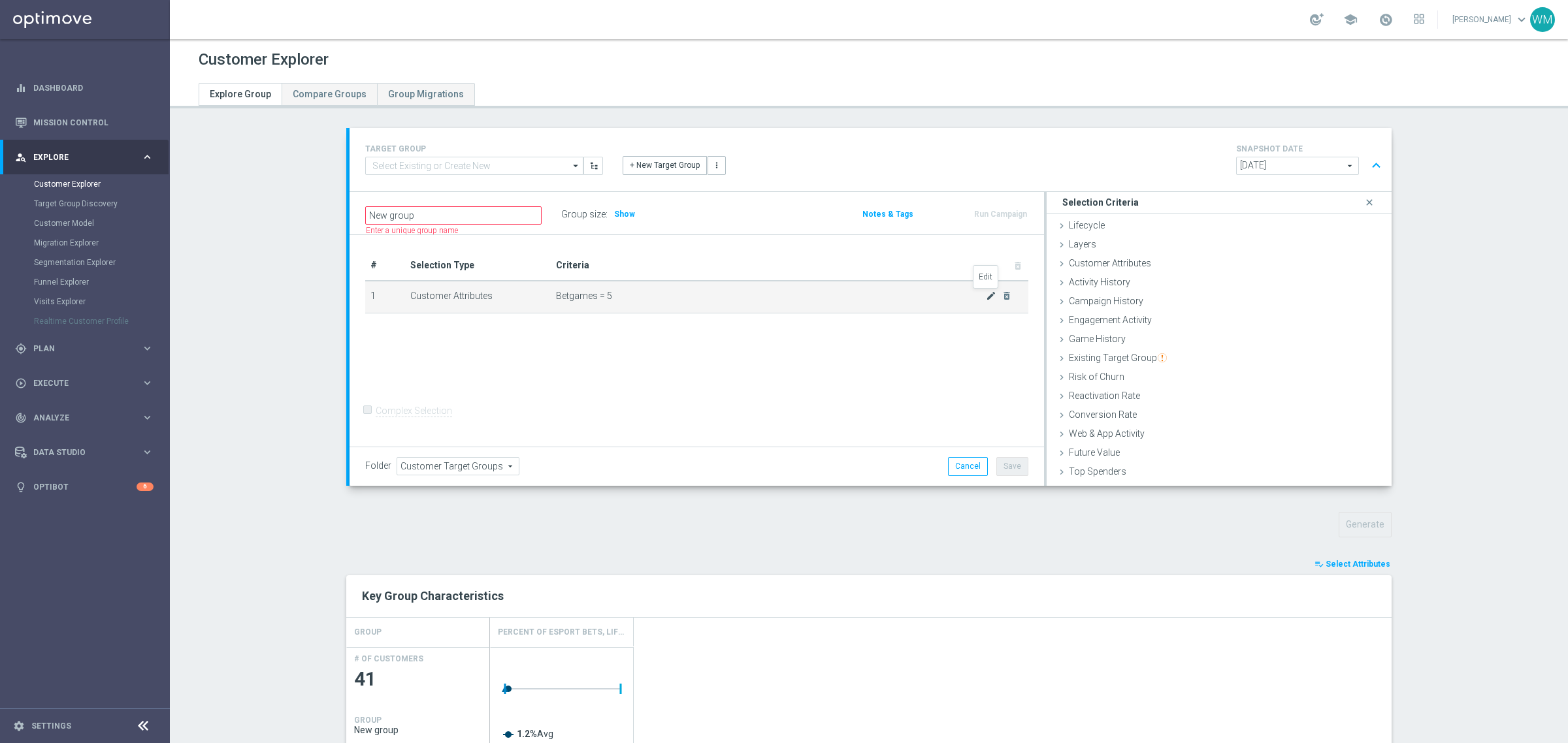
click at [986, 298] on icon "mode_edit" at bounding box center [991, 296] width 11 height 11
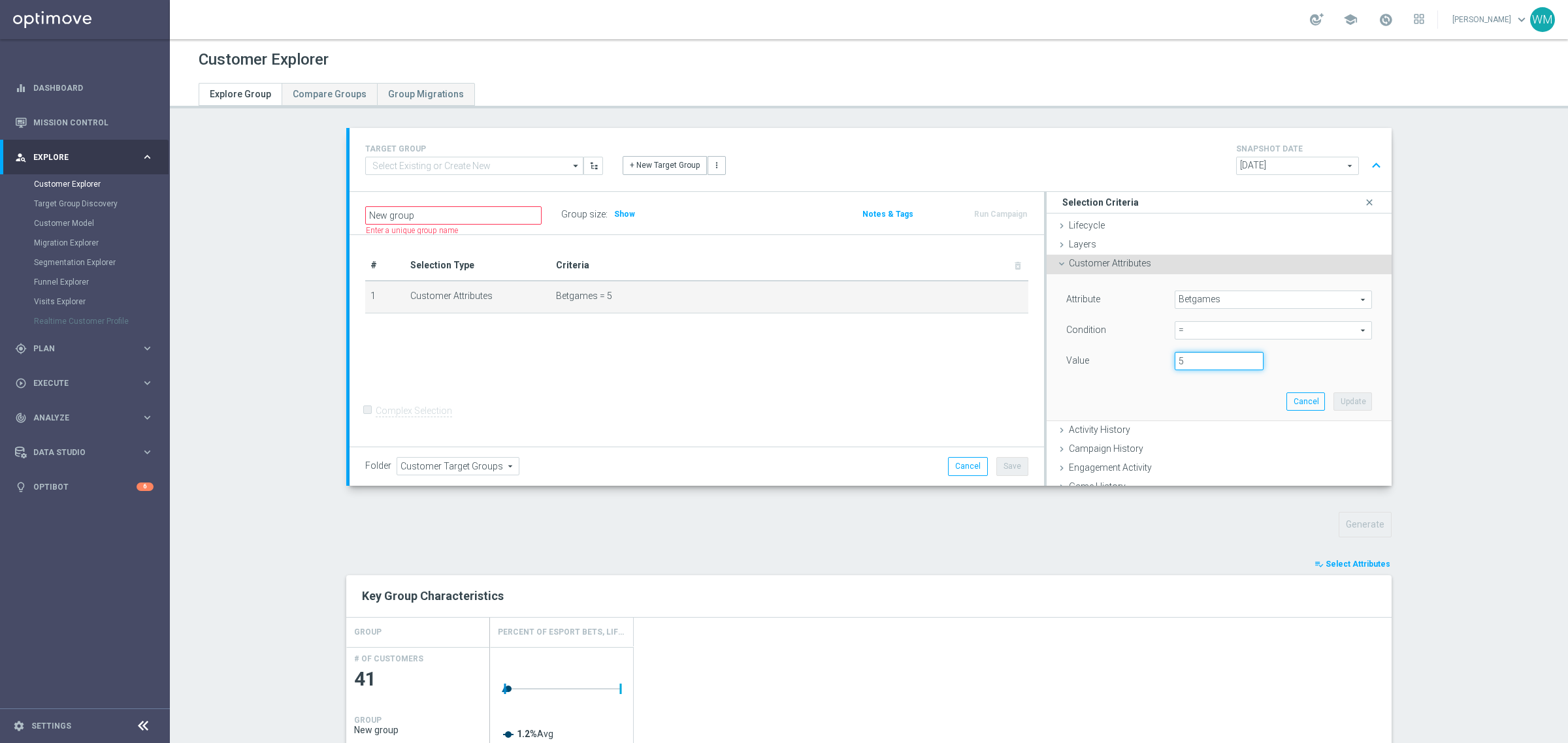
drag, startPoint x: 1191, startPoint y: 373, endPoint x: 1065, endPoint y: 350, distance: 128.1
click at [1066, 350] on div "Attribute Betgames Betgames arrow_drop_down search Condition = = arrow_drop_dow…" at bounding box center [1219, 332] width 306 height 82
type input "2"
click at [1333, 401] on button "Update" at bounding box center [1353, 401] width 39 height 18
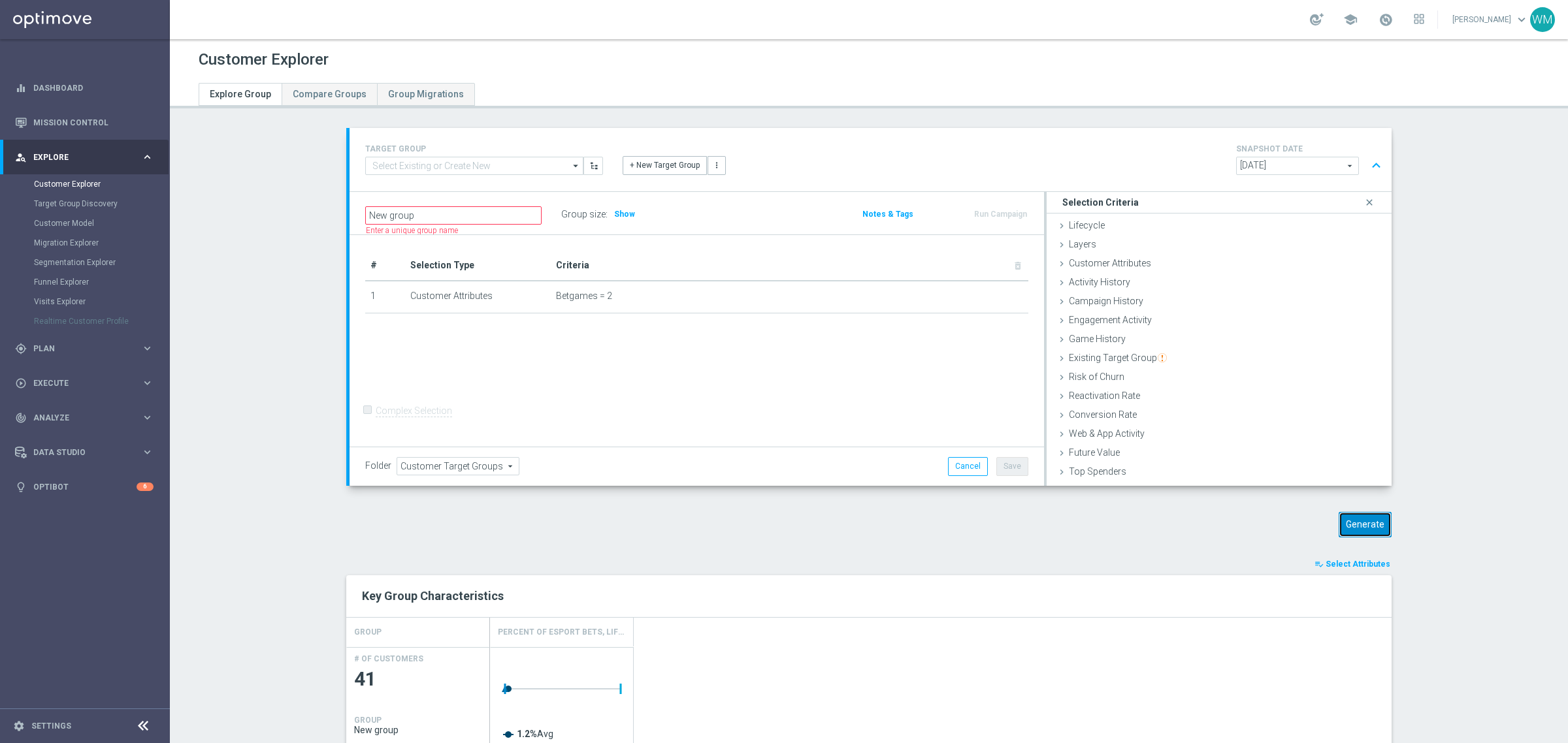
click at [1344, 514] on button "Generate" at bounding box center [1365, 524] width 53 height 25
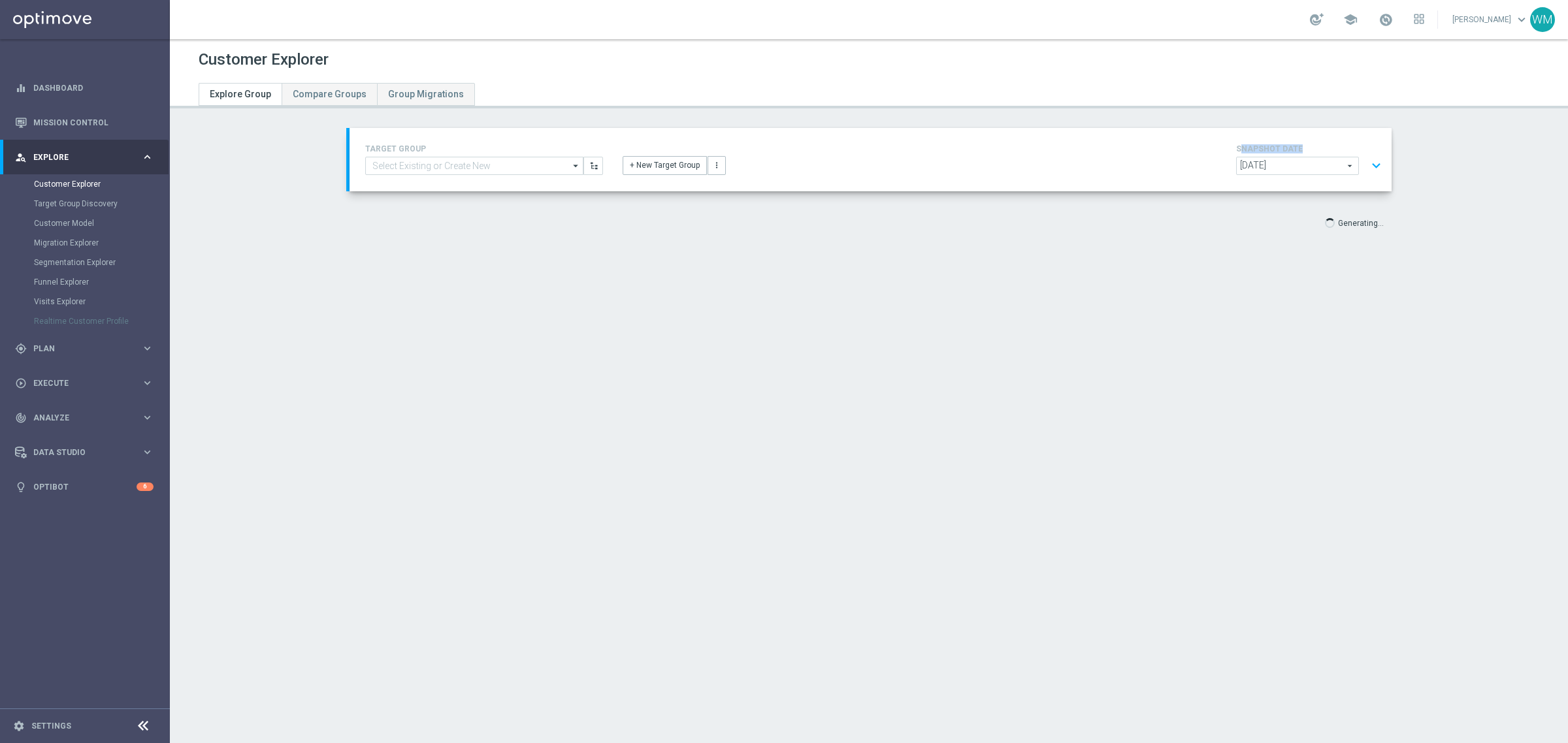
drag, startPoint x: 1239, startPoint y: 150, endPoint x: 1328, endPoint y: 151, distance: 89.0
click at [1328, 151] on h4 "SNAPSHOT DATE" at bounding box center [1311, 149] width 150 height 9
drag, startPoint x: 1328, startPoint y: 151, endPoint x: 1236, endPoint y: 152, distance: 92.0
click at [1236, 152] on h4 "SNAPSHOT DATE" at bounding box center [1311, 149] width 150 height 9
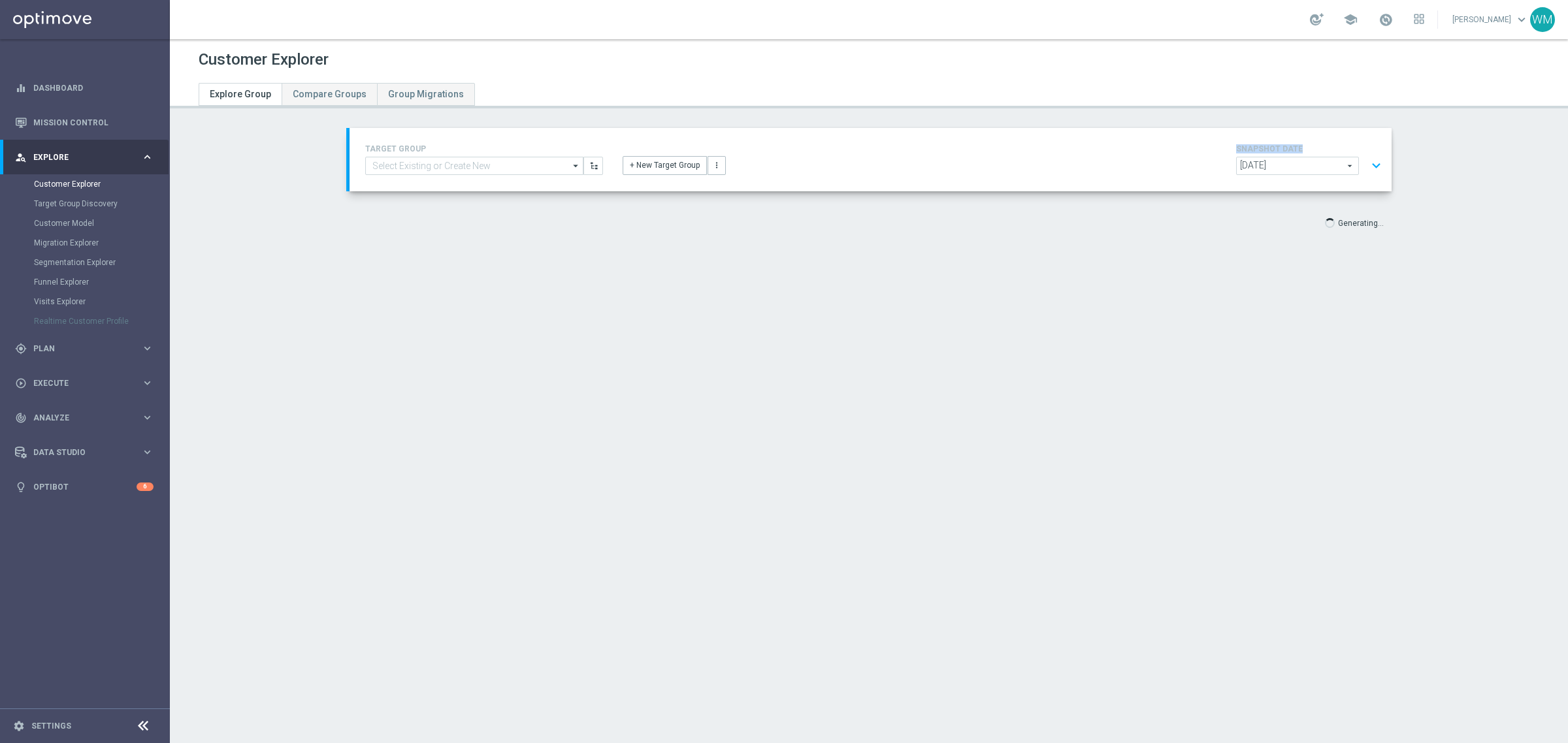
click at [1236, 152] on h4 "SNAPSHOT DATE" at bounding box center [1311, 149] width 150 height 9
drag, startPoint x: 1236, startPoint y: 152, endPoint x: 1330, endPoint y: 152, distance: 94.0
click at [1330, 152] on h4 "SNAPSHOT DATE" at bounding box center [1311, 149] width 150 height 9
drag, startPoint x: 1330, startPoint y: 152, endPoint x: 1235, endPoint y: 142, distance: 95.5
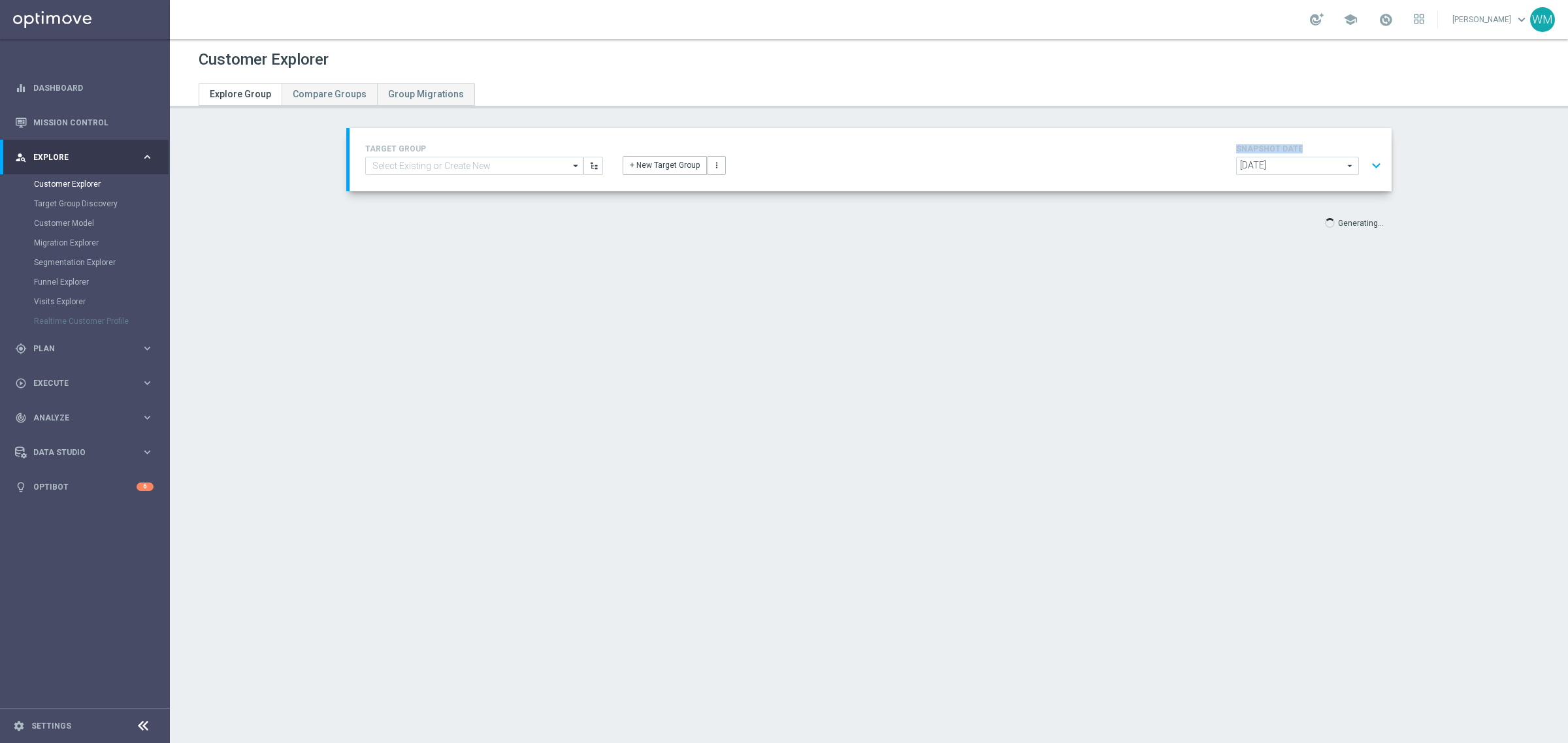
click at [1236, 142] on div "SNAPSHOT DATE [DATE] [DATE] arrow_drop_down search expand_more" at bounding box center [1311, 160] width 150 height 37
drag, startPoint x: 1235, startPoint y: 142, endPoint x: 1382, endPoint y: 155, distance: 147.6
click at [1382, 155] on div "TARGET GROUP arrow_drop_down Drag here to set row groups Drag here to set colum…" at bounding box center [871, 160] width 1042 height 63
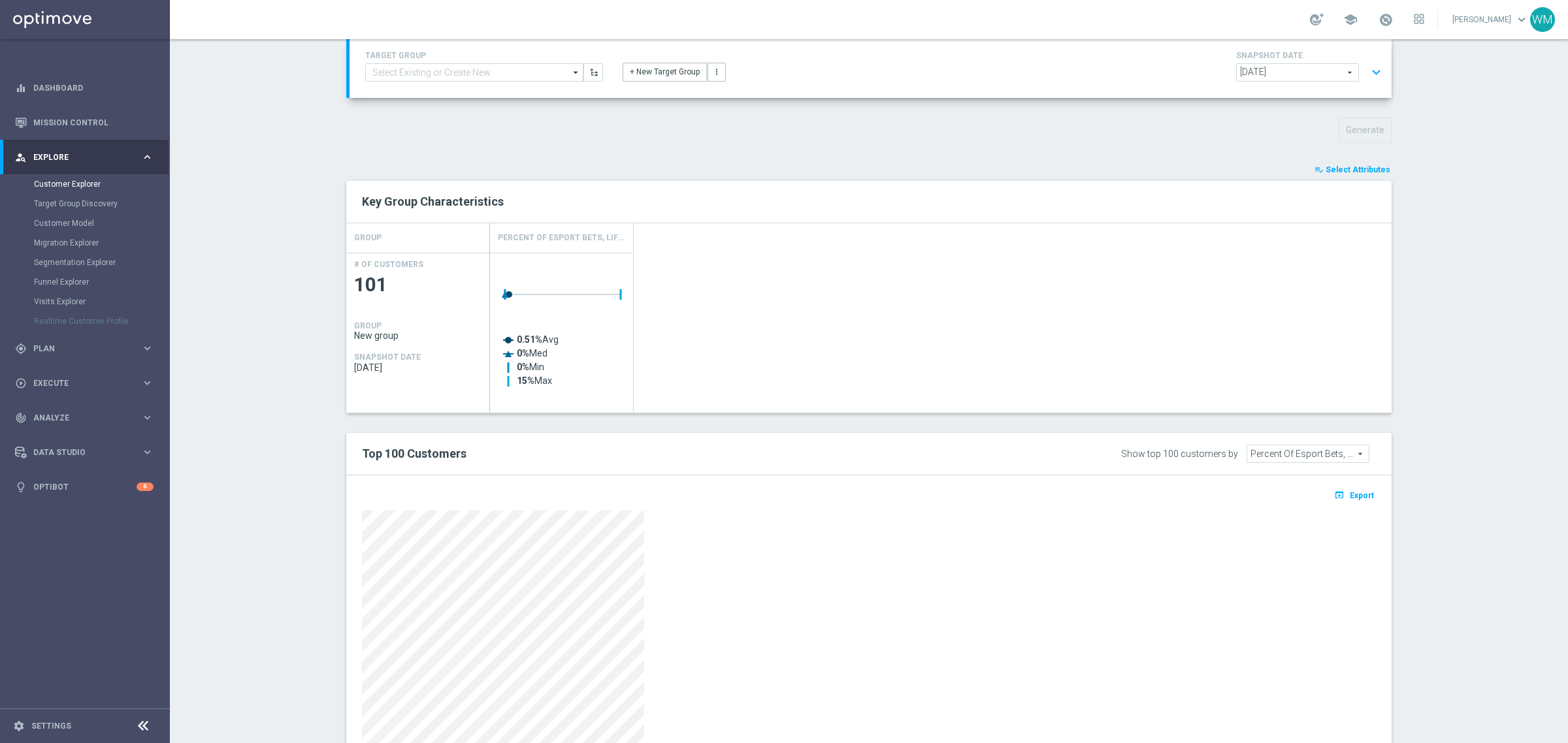
scroll to position [178, 0]
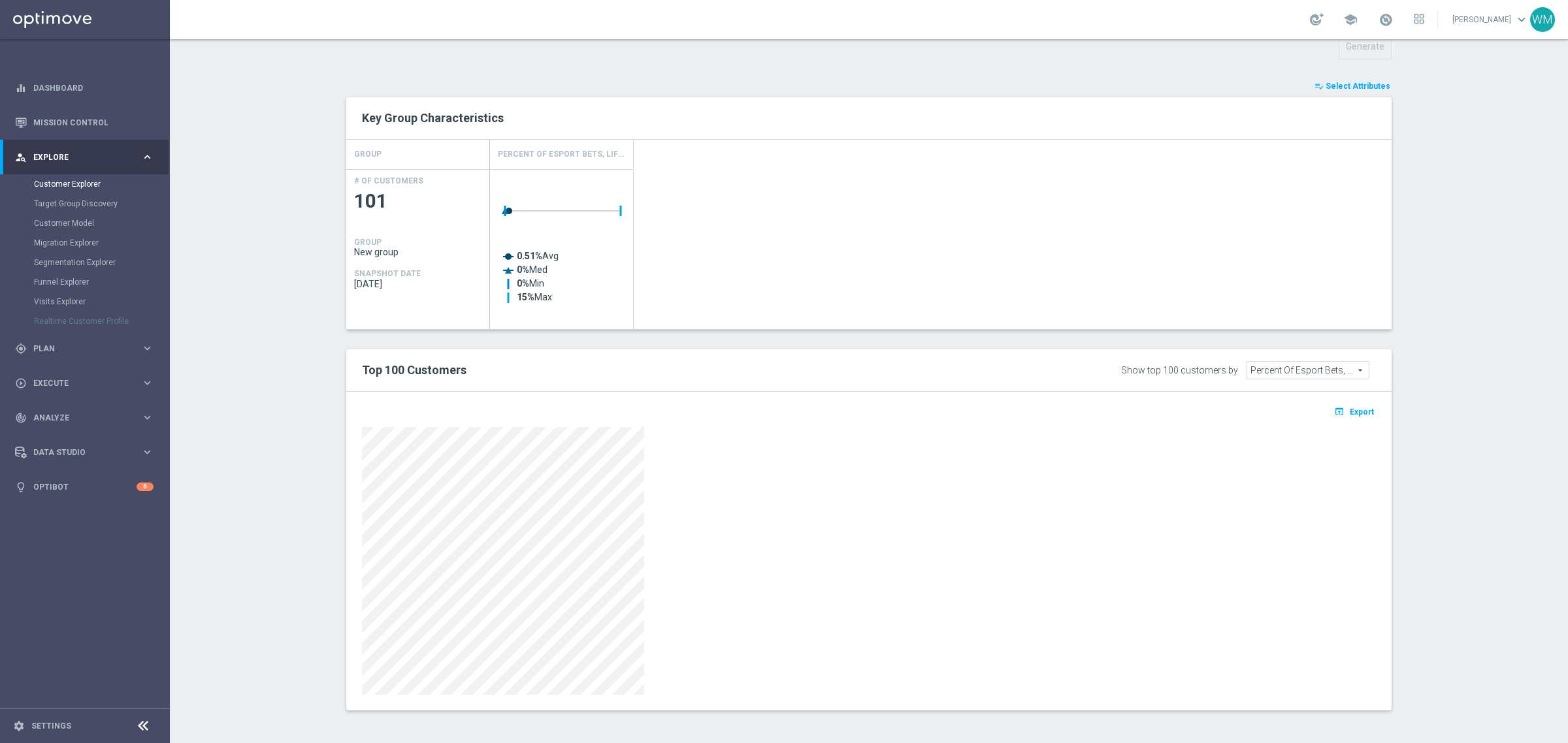
click at [726, 503] on div at bounding box center [869, 561] width 1014 height 268
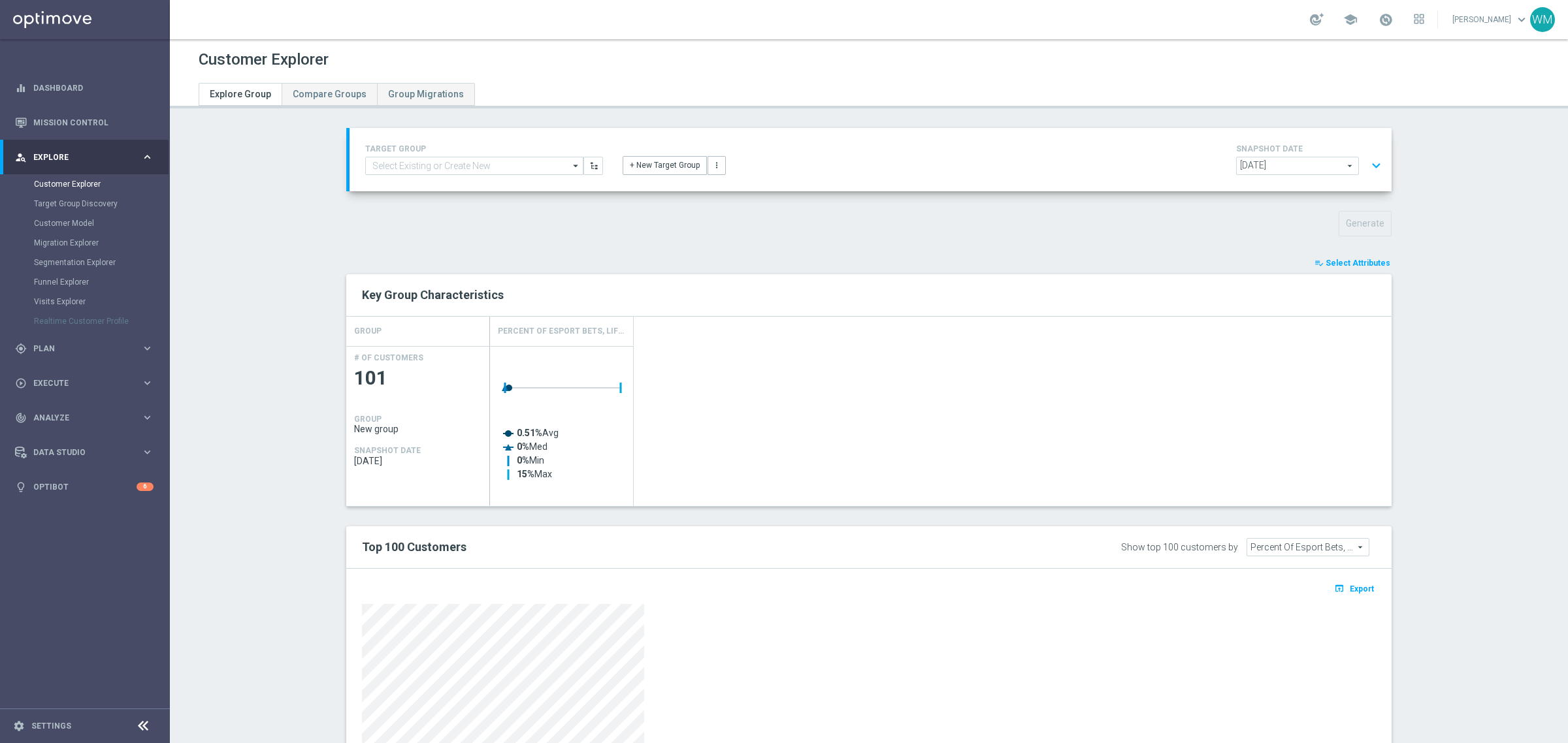
click at [1367, 158] on button "expand_more" at bounding box center [1376, 165] width 19 height 25
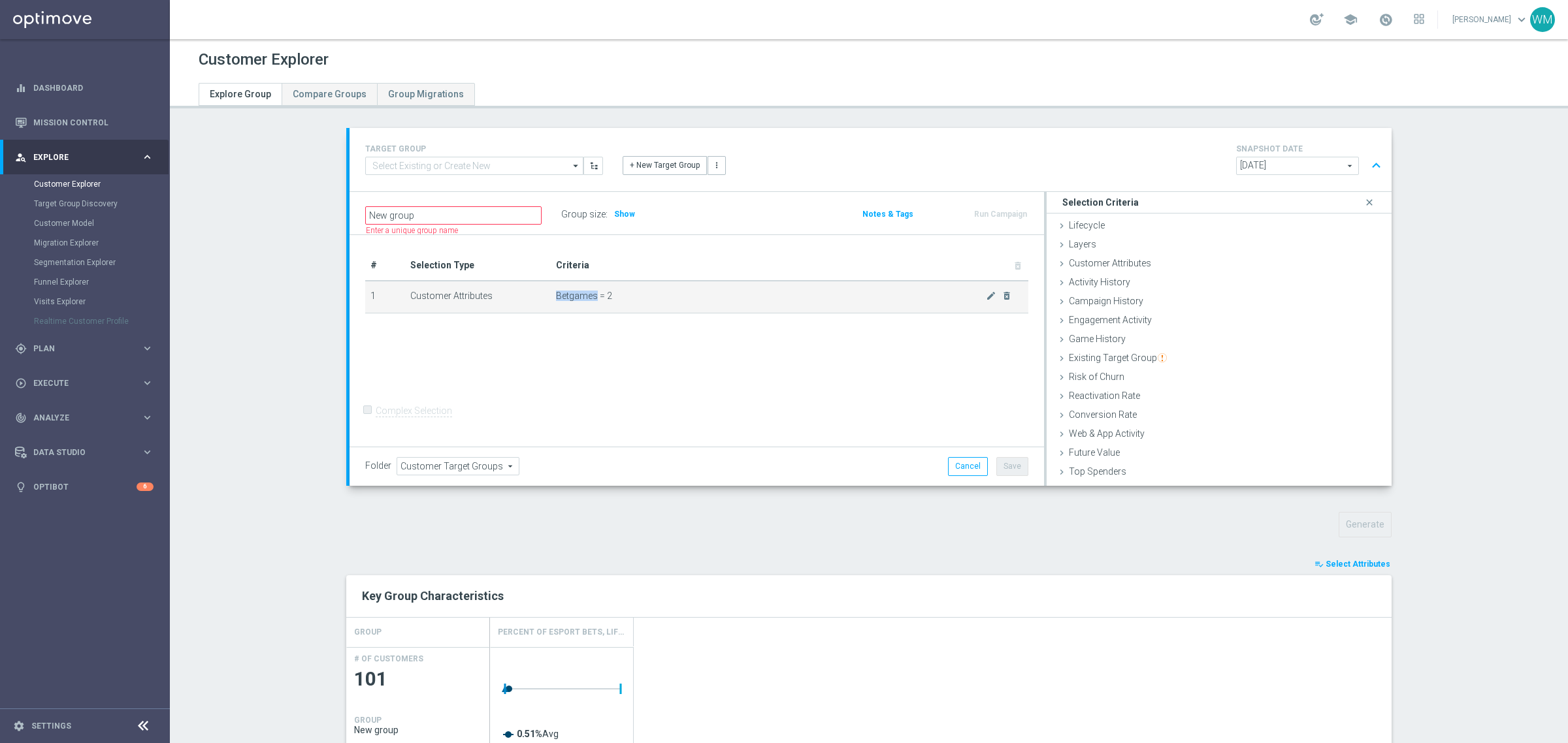
drag, startPoint x: 548, startPoint y: 294, endPoint x: 590, endPoint y: 294, distance: 42.0
click at [590, 294] on td "Betgames = 2 mode_edit delete_forever" at bounding box center [789, 296] width 478 height 32
copy span "Betgames"
drag, startPoint x: 1103, startPoint y: 274, endPoint x: 1114, endPoint y: 260, distance: 17.8
click at [1103, 274] on div "Activity History done" at bounding box center [1219, 283] width 345 height 19
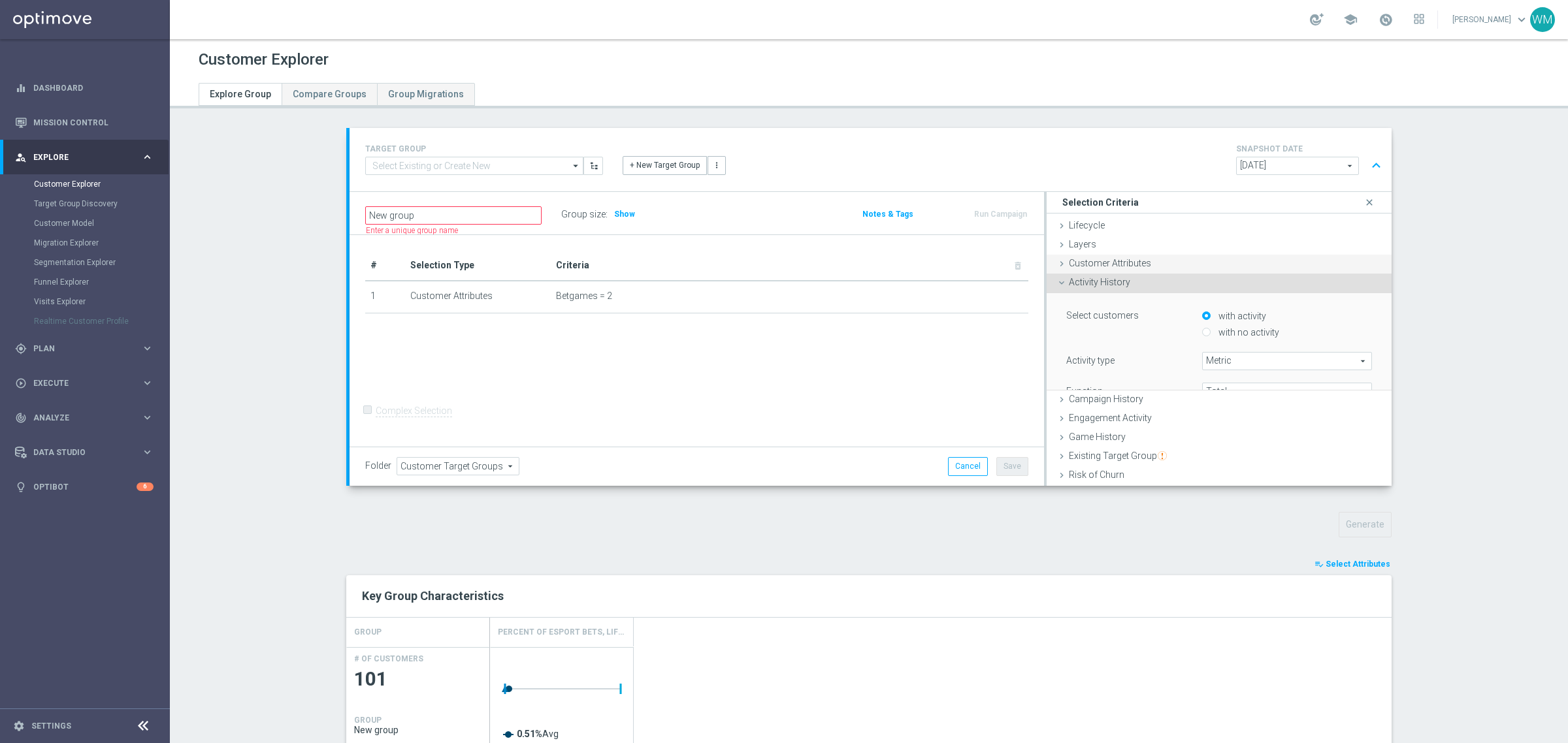
click at [1114, 260] on span "Customer Attributes" at bounding box center [1110, 263] width 82 height 11
click at [1228, 275] on div "Activity History done" at bounding box center [1219, 283] width 345 height 19
click at [1210, 268] on div "Customer Attributes done selection updated" at bounding box center [1219, 264] width 345 height 19
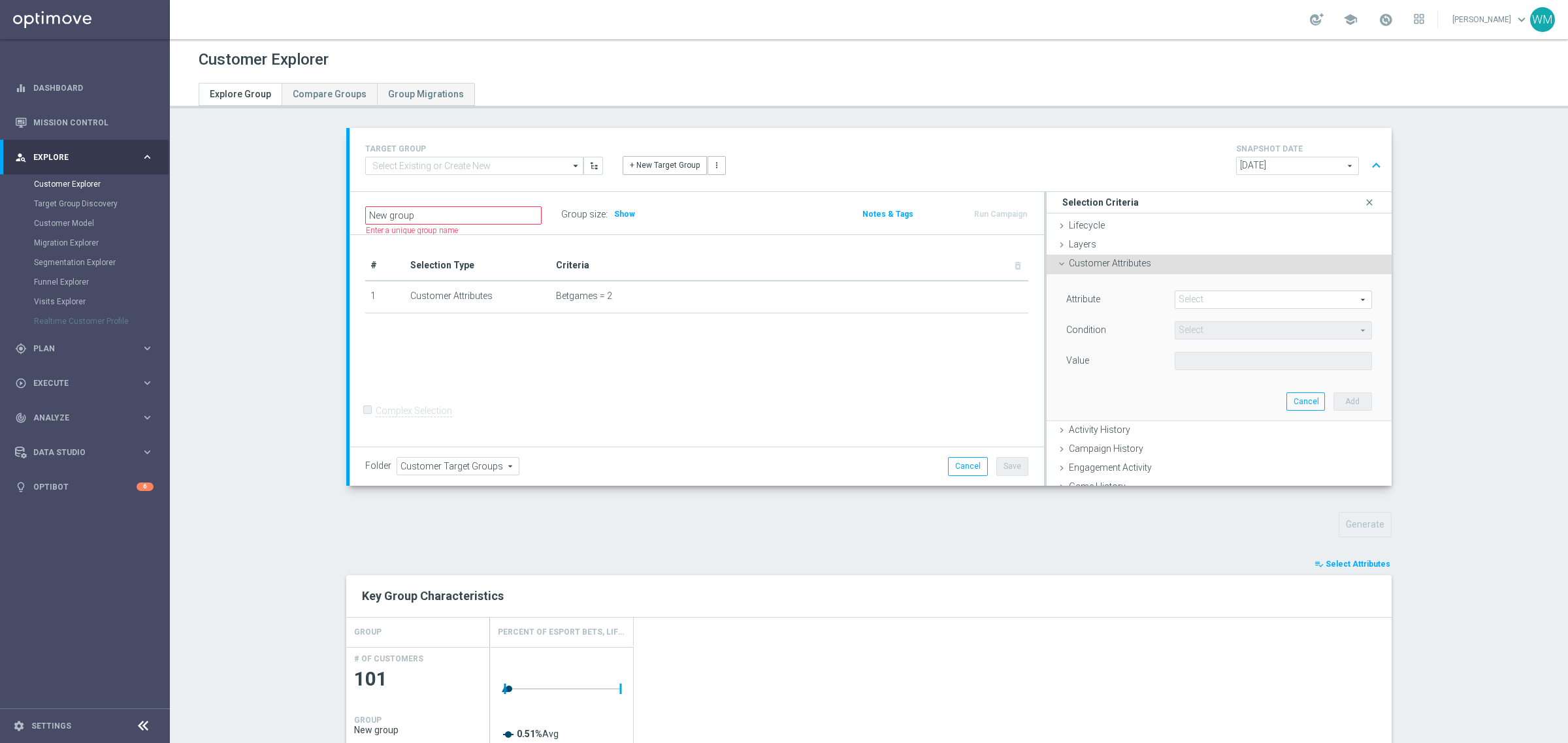
click at [1246, 292] on span at bounding box center [1273, 300] width 196 height 17
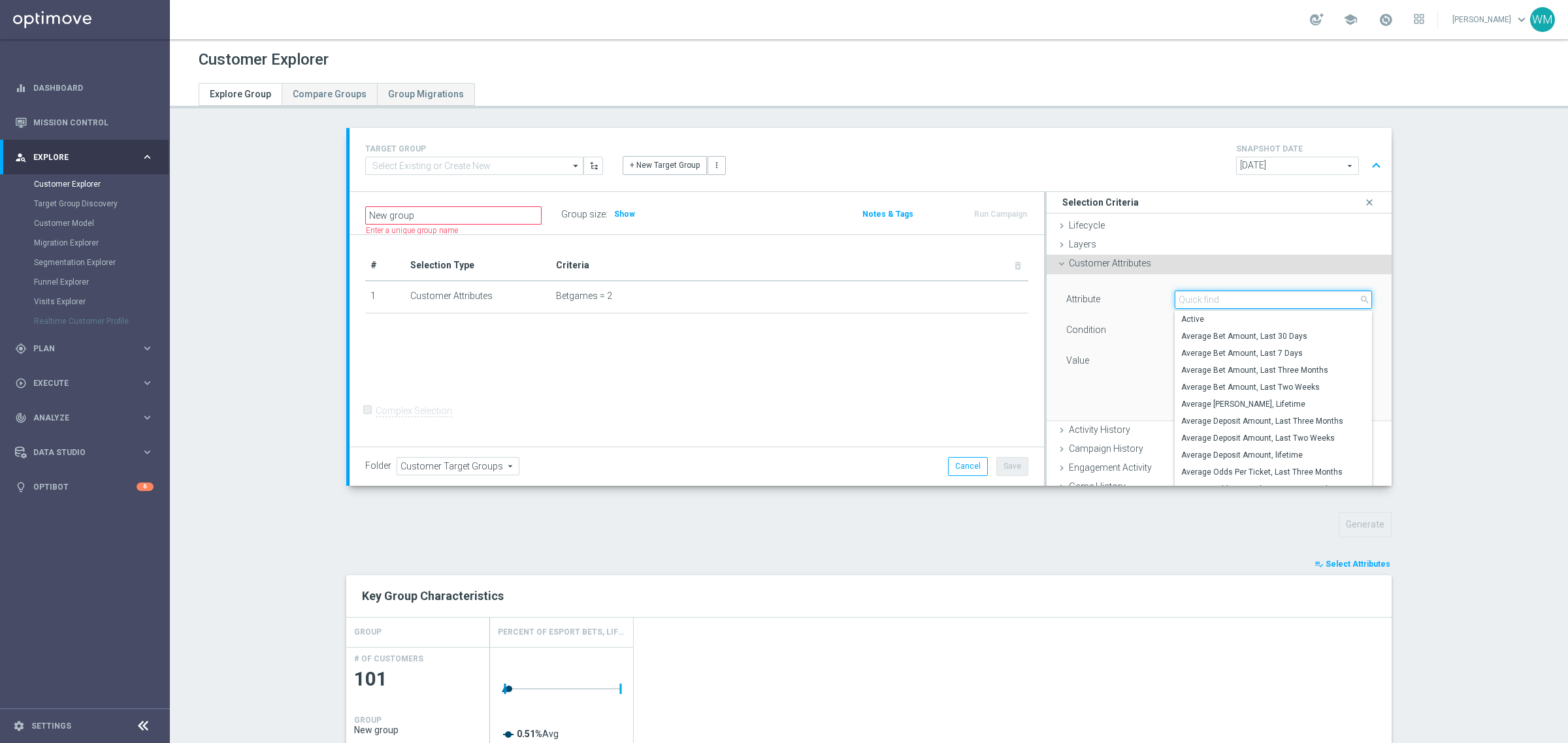
click at [1246, 292] on input "search" at bounding box center [1273, 299] width 197 height 18
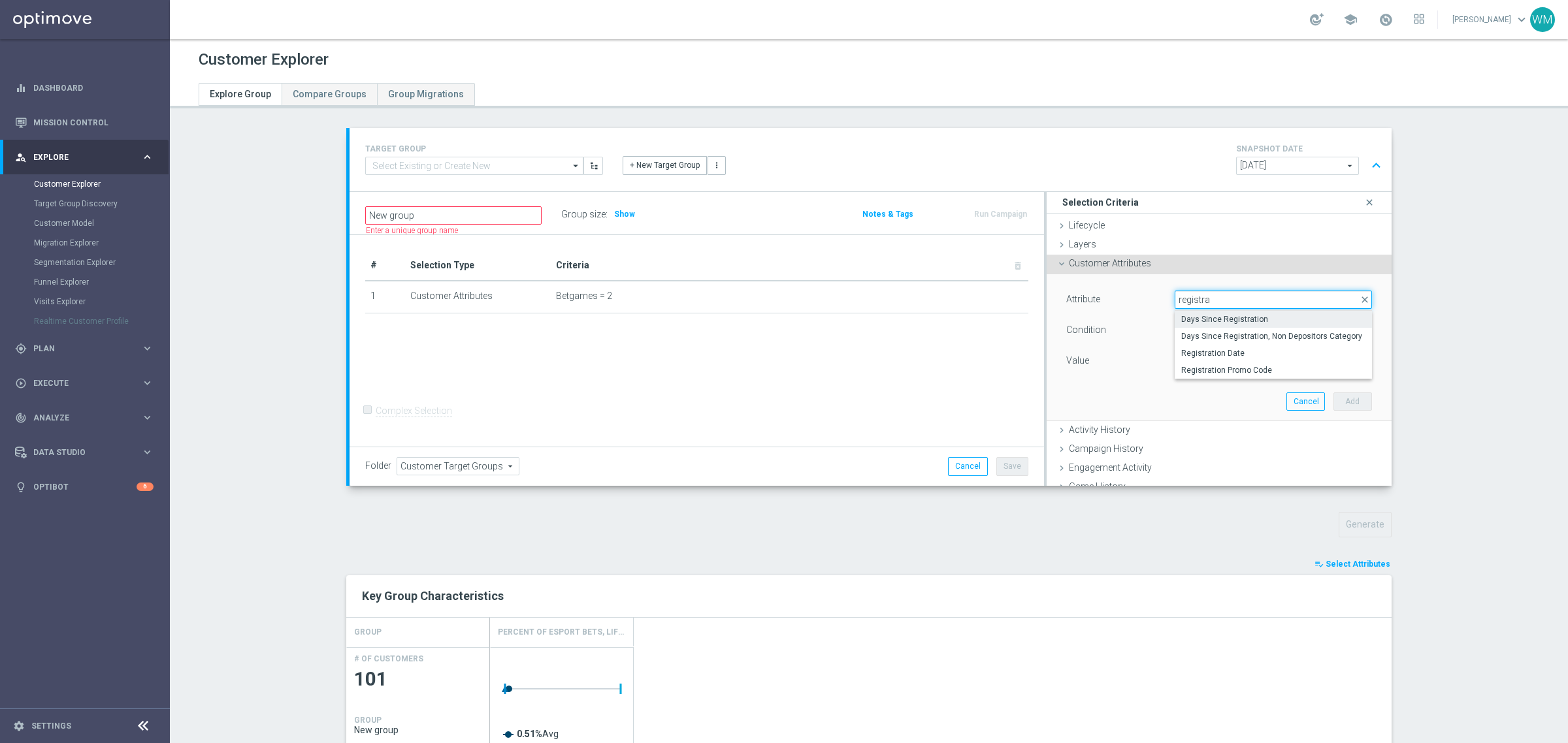
type input "registra"
click at [1226, 315] on span "Days Since Registration" at bounding box center [1274, 319] width 184 height 11
type input "Days Since Registration"
click at [1200, 327] on span "=" at bounding box center [1273, 331] width 196 height 17
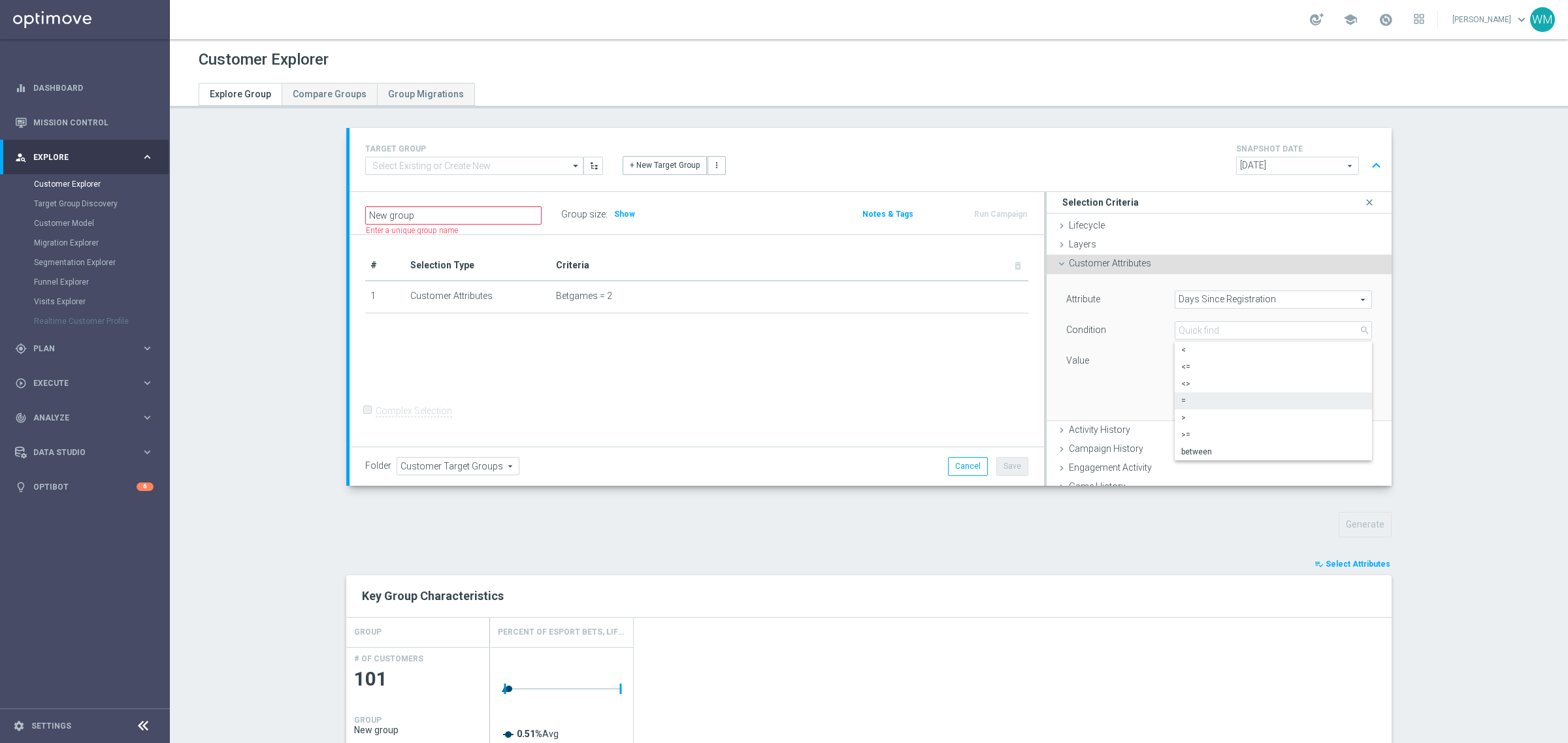
click at [1196, 347] on label "<" at bounding box center [1273, 350] width 197 height 17
type input "<"
click at [1196, 357] on input "number" at bounding box center [1218, 360] width 89 height 18
type input "10"
click at [1337, 396] on button "Add" at bounding box center [1353, 401] width 39 height 18
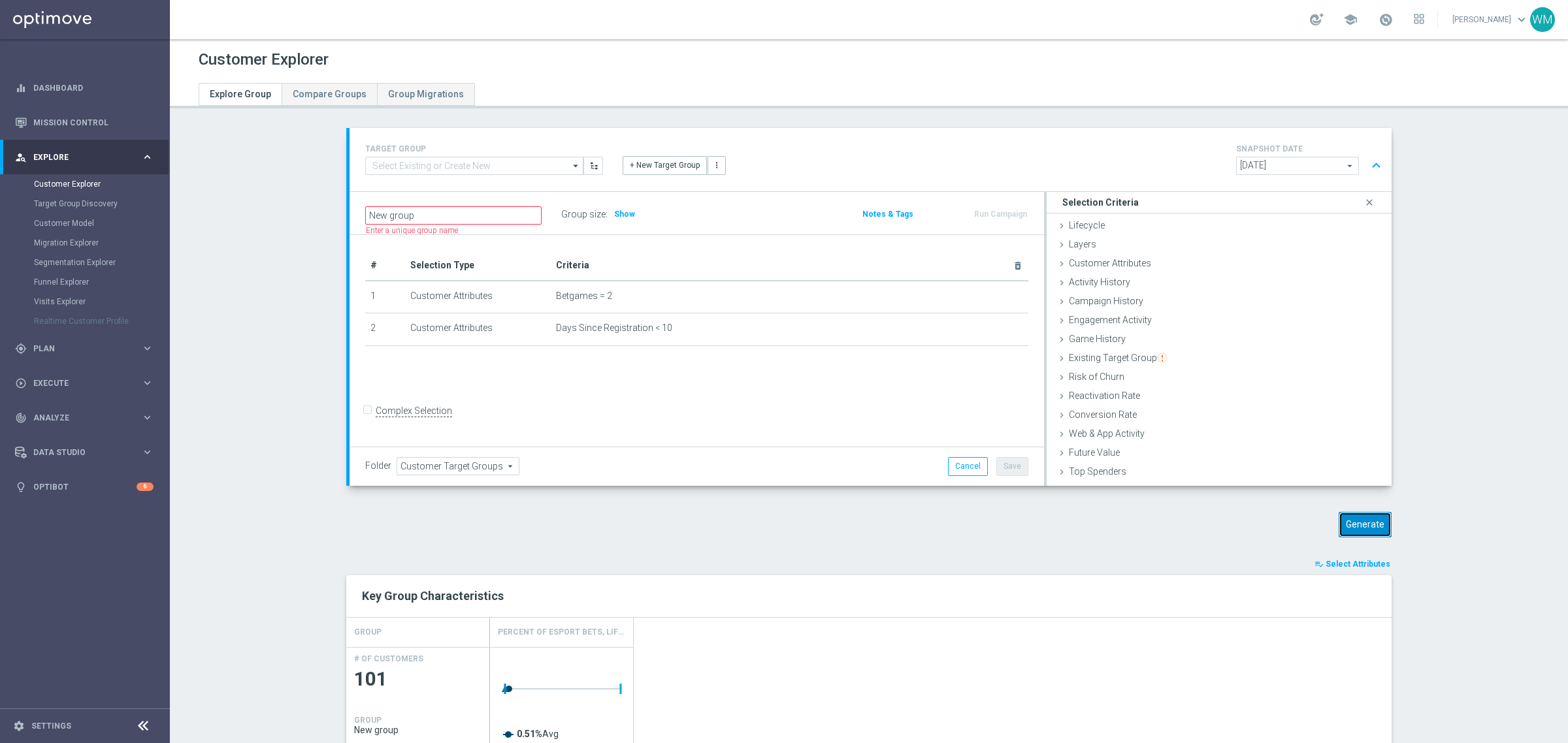
click at [1340, 520] on button "Generate" at bounding box center [1365, 524] width 53 height 25
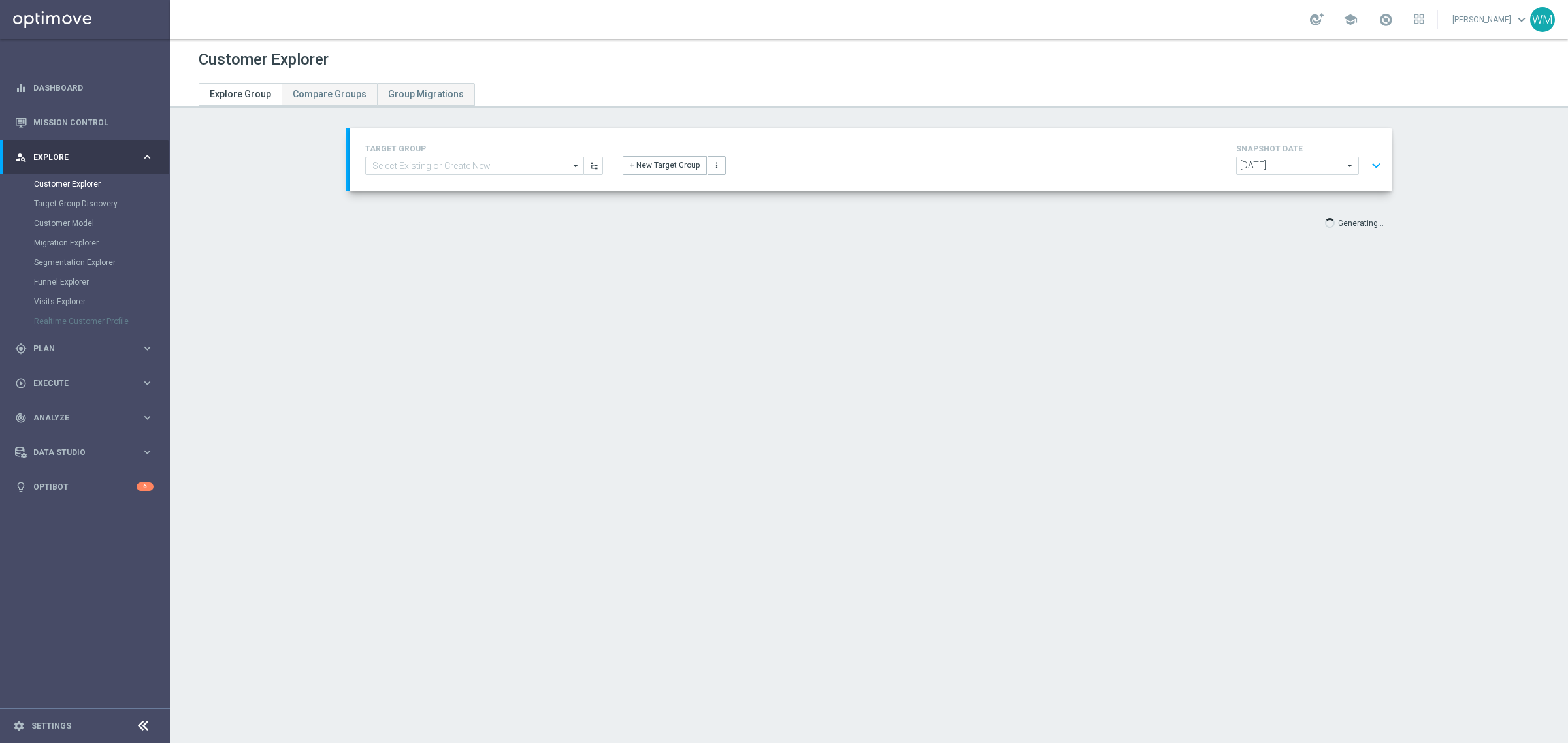
click at [1379, 165] on button "expand_more" at bounding box center [1376, 165] width 19 height 25
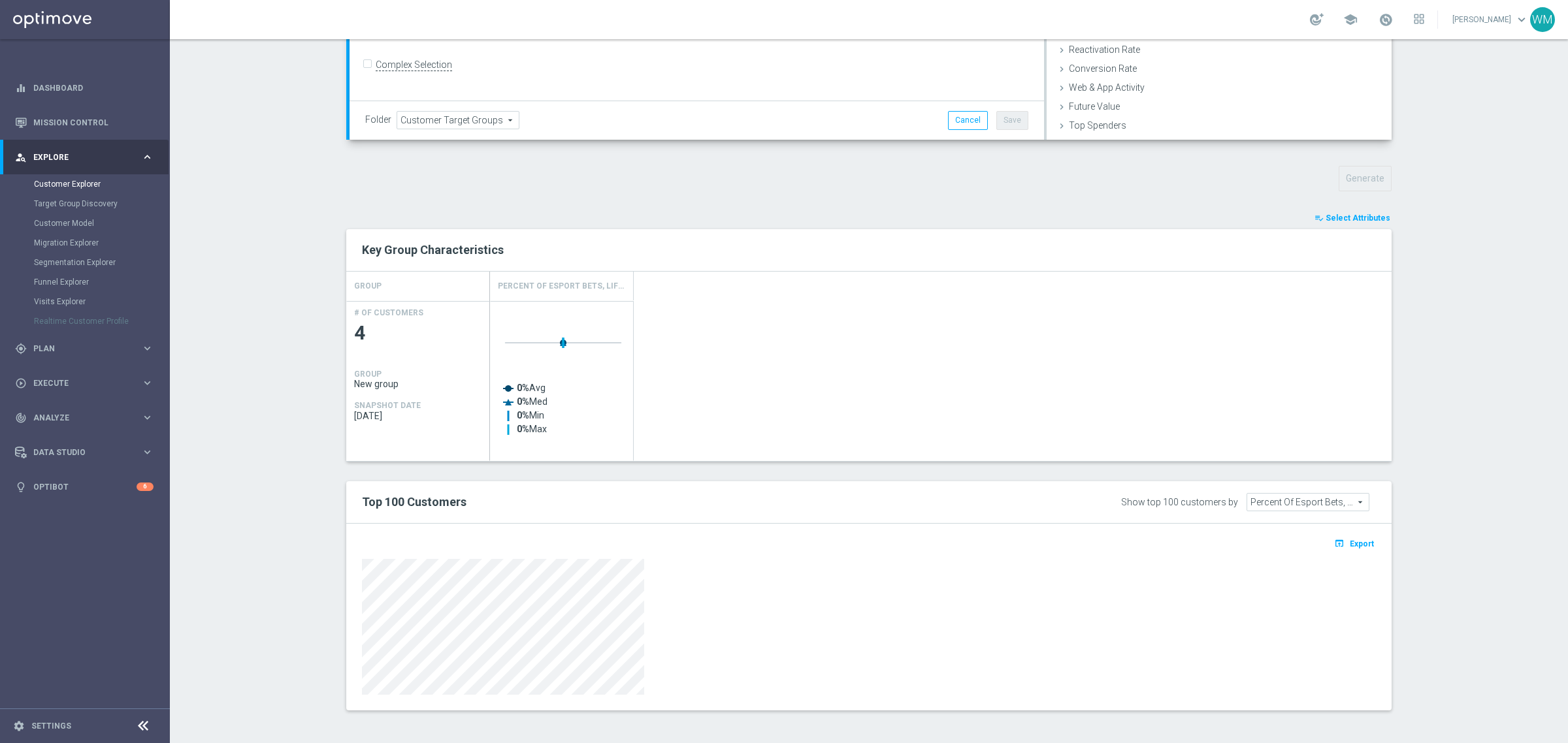
scroll to position [347, 0]
click at [1350, 224] on button "playlist_add_check Select Attributes" at bounding box center [1352, 218] width 78 height 14
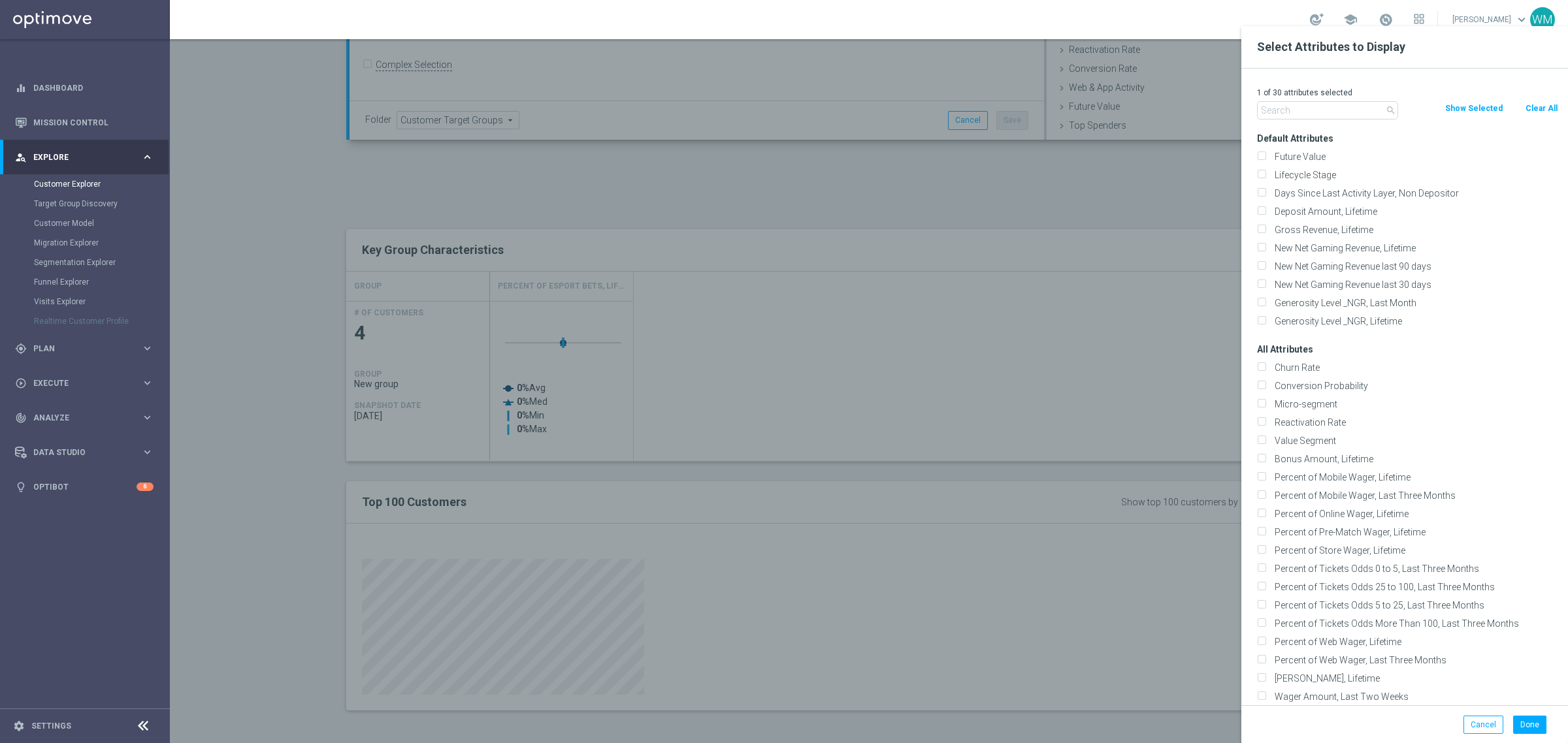
click at [1537, 117] on div "search Clear All Show Selected" at bounding box center [1408, 110] width 321 height 18
click at [1539, 111] on button "Clear All" at bounding box center [1541, 109] width 35 height 14
checkbox input "false"
click at [1243, 112] on div "0 of 30 attributes selected search Clear All Show Selected Default Attributes F…" at bounding box center [1405, 386] width 327 height 637
click at [1292, 113] on input "text" at bounding box center [1328, 110] width 141 height 18
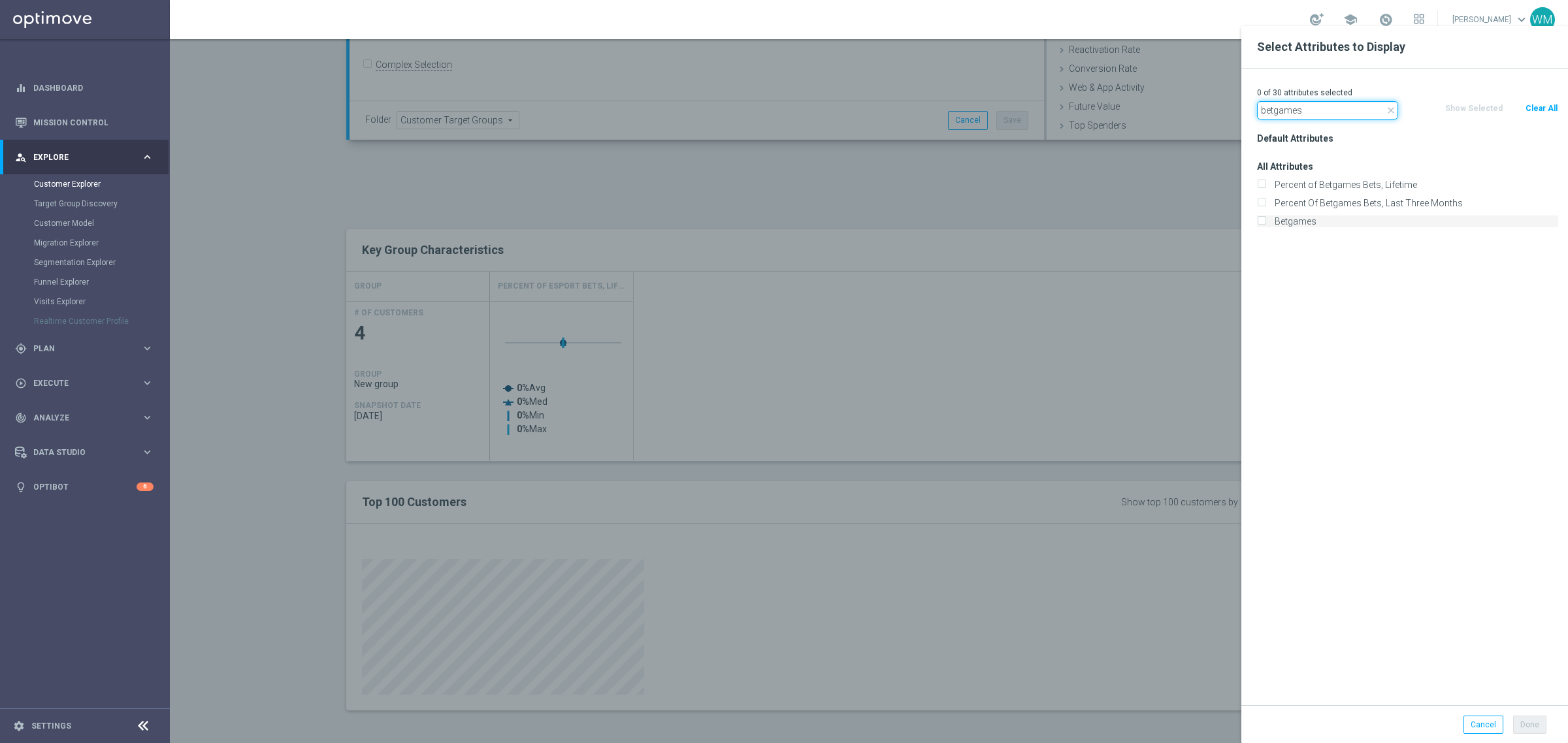
type input "betgames"
click at [1281, 220] on label "Betgames" at bounding box center [1414, 222] width 288 height 12
click at [1266, 220] on input "Betgames" at bounding box center [1261, 223] width 9 height 9
checkbox input "true"
click at [1526, 720] on button "Done" at bounding box center [1530, 724] width 33 height 18
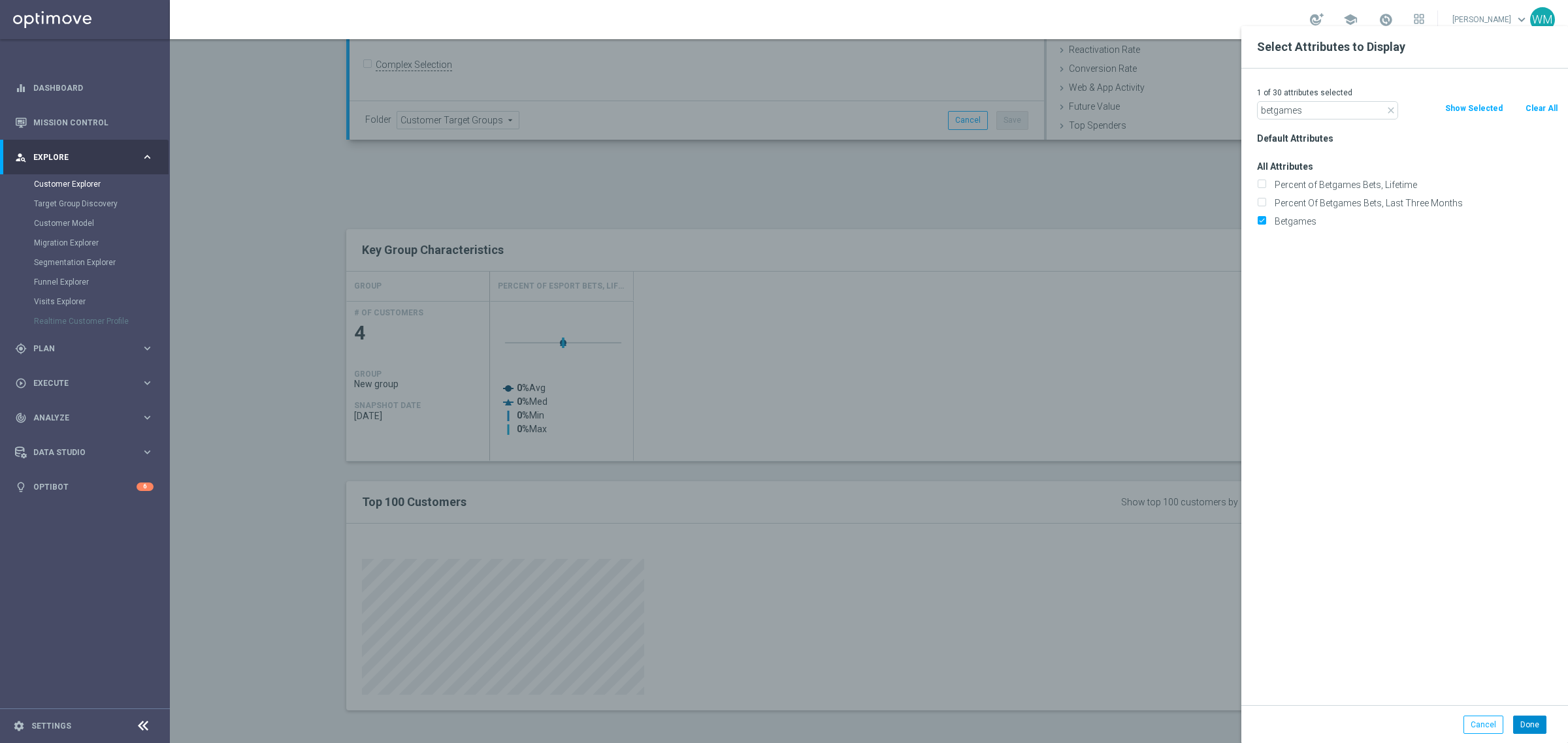
type input "Search"
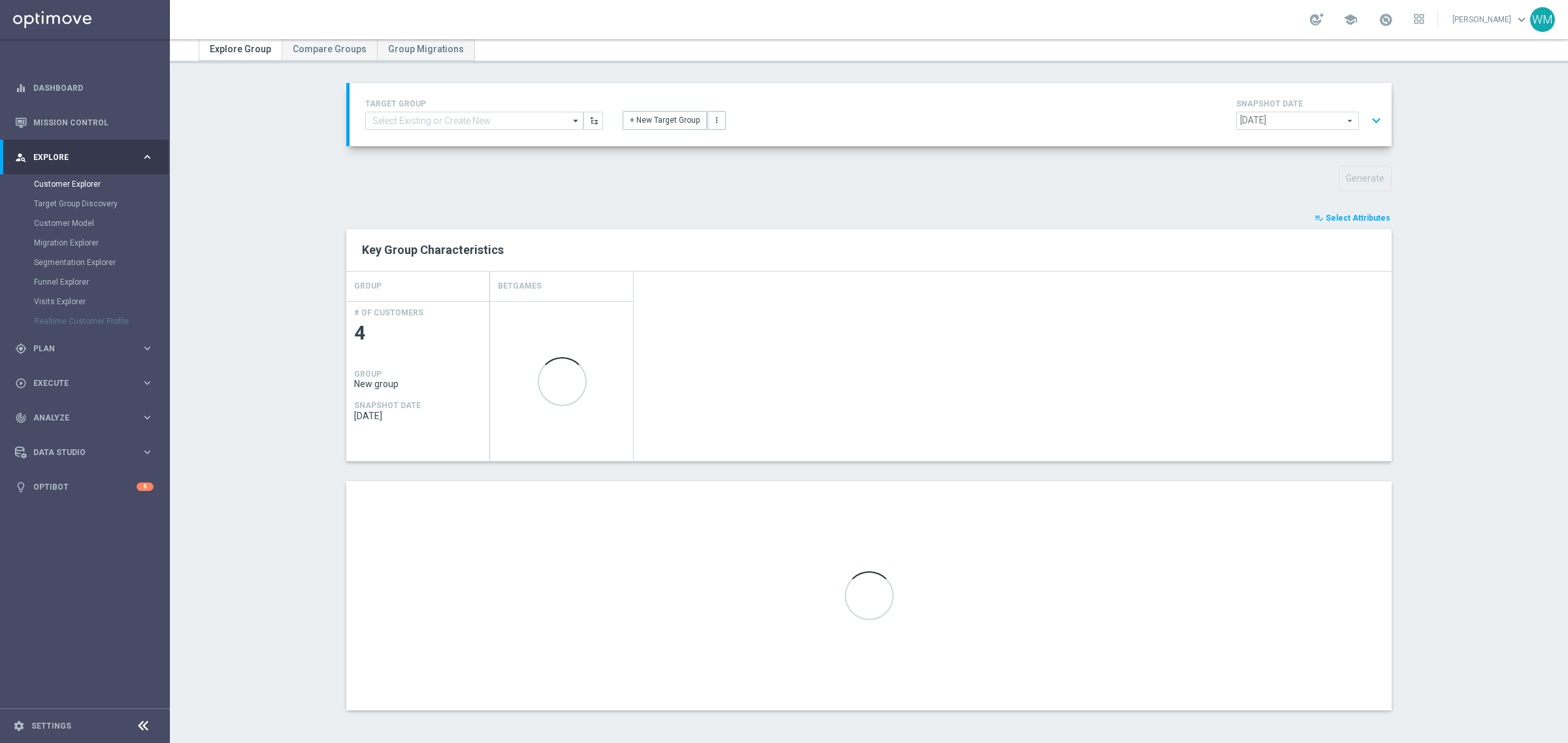
scroll to position [46, 0]
click at [890, 475] on div "playlist_add_check Select Attributes Key Group Characteristics Drag here to set…" at bounding box center [869, 460] width 1046 height 500
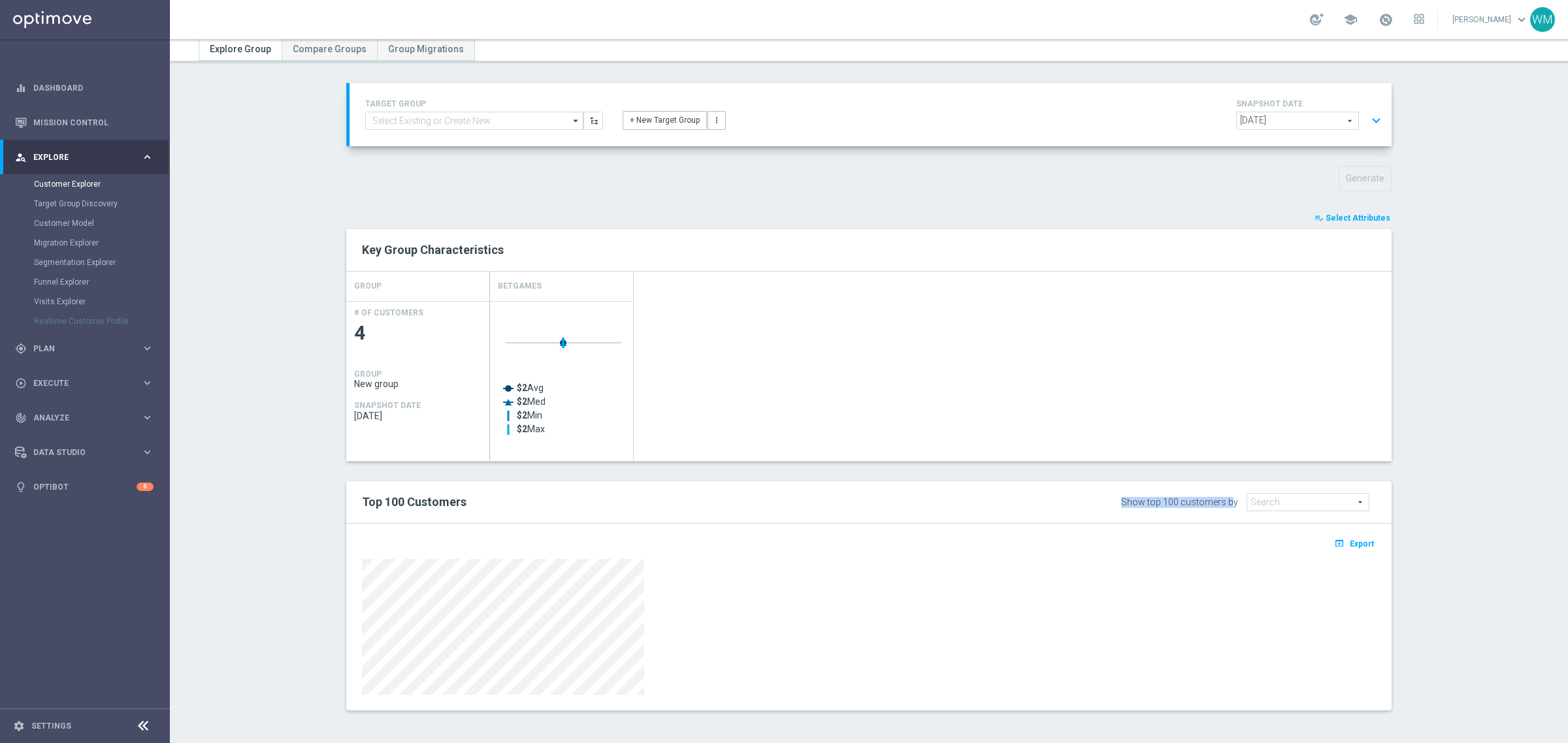
drag, startPoint x: 1125, startPoint y: 501, endPoint x: 1231, endPoint y: 507, distance: 106.2
click at [1231, 507] on div "Show top 100 customers by" at bounding box center [1179, 502] width 117 height 11
drag, startPoint x: 1231, startPoint y: 507, endPoint x: 1197, endPoint y: 511, distance: 34.2
click at [1197, 511] on div "Show top 100 customers by Percent Of Esport Bets, Lifetime Search arrow_drop_do…" at bounding box center [1248, 501] width 255 height 18
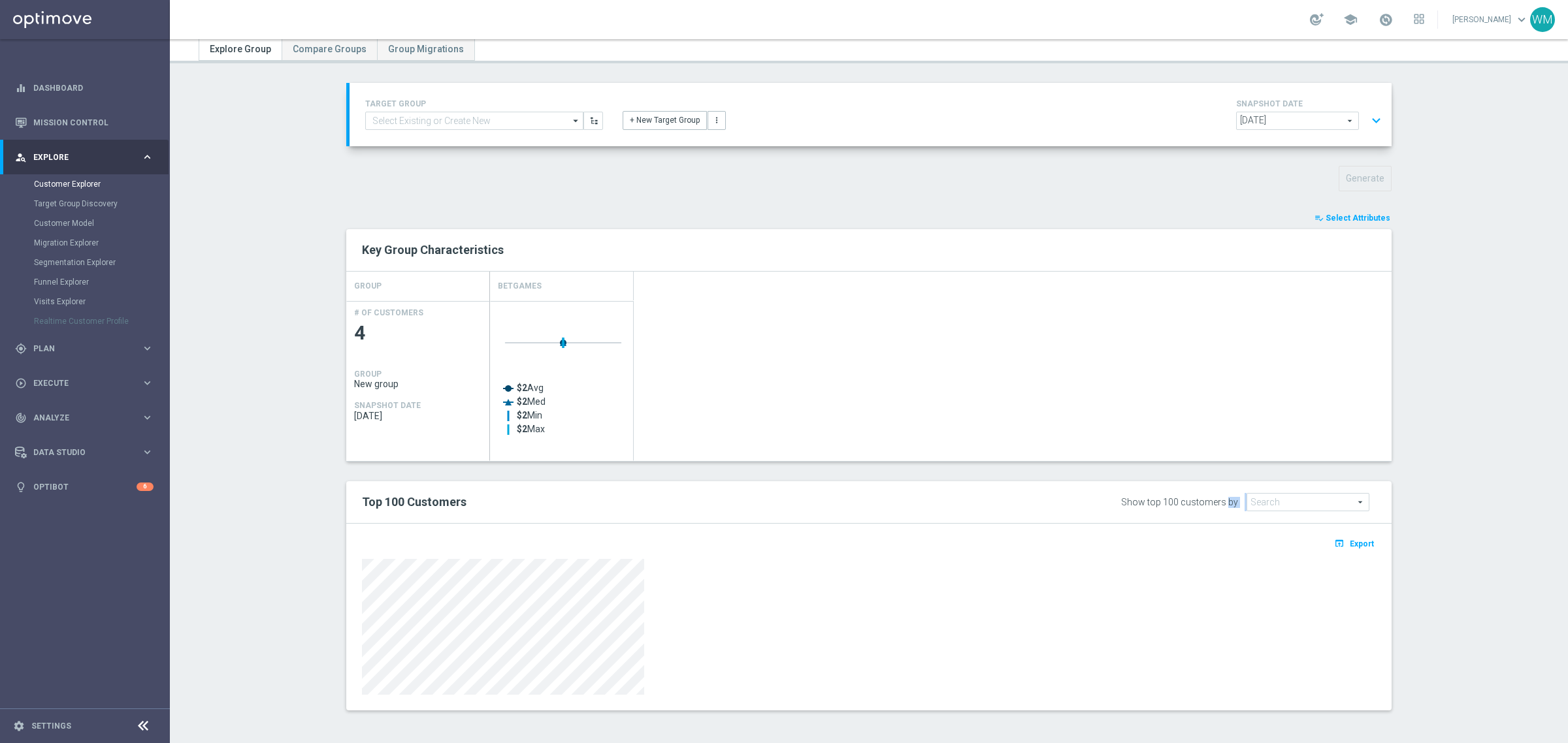
click at [1197, 511] on div "Show top 100 customers by Percent Of Esport Bets, Lifetime Search arrow_drop_do…" at bounding box center [1248, 501] width 255 height 18
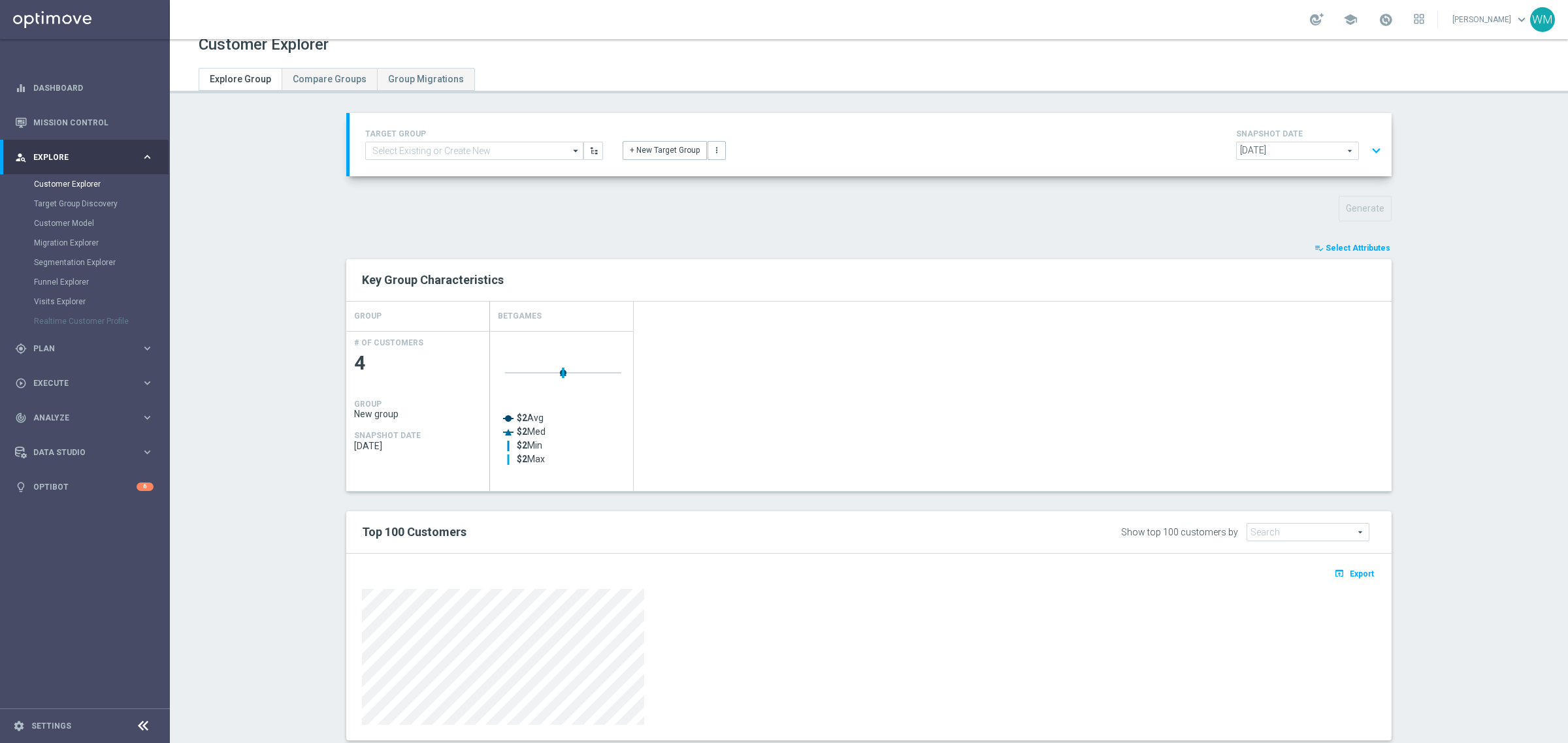
scroll to position [0, 0]
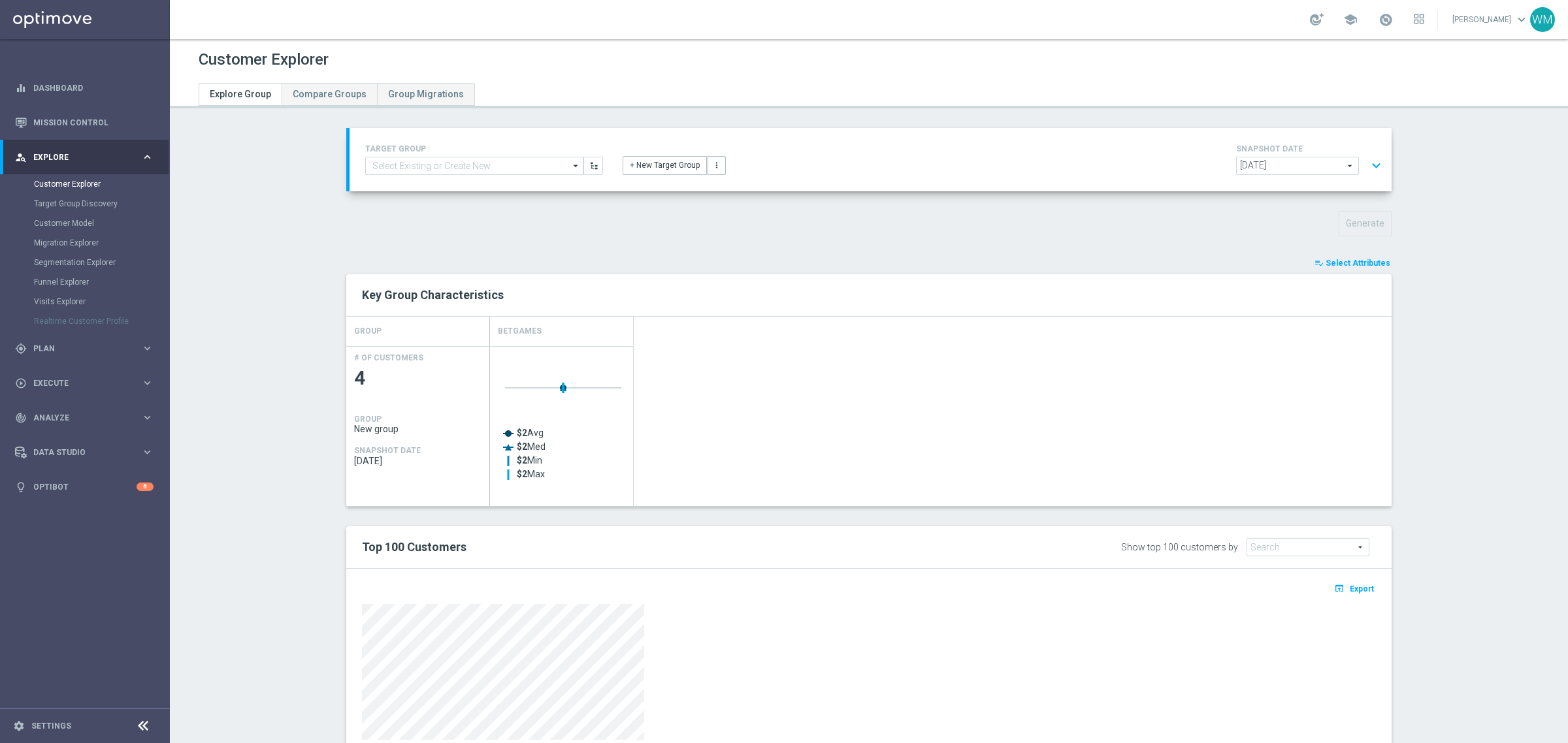
click at [1367, 171] on button "expand_more" at bounding box center [1376, 165] width 19 height 25
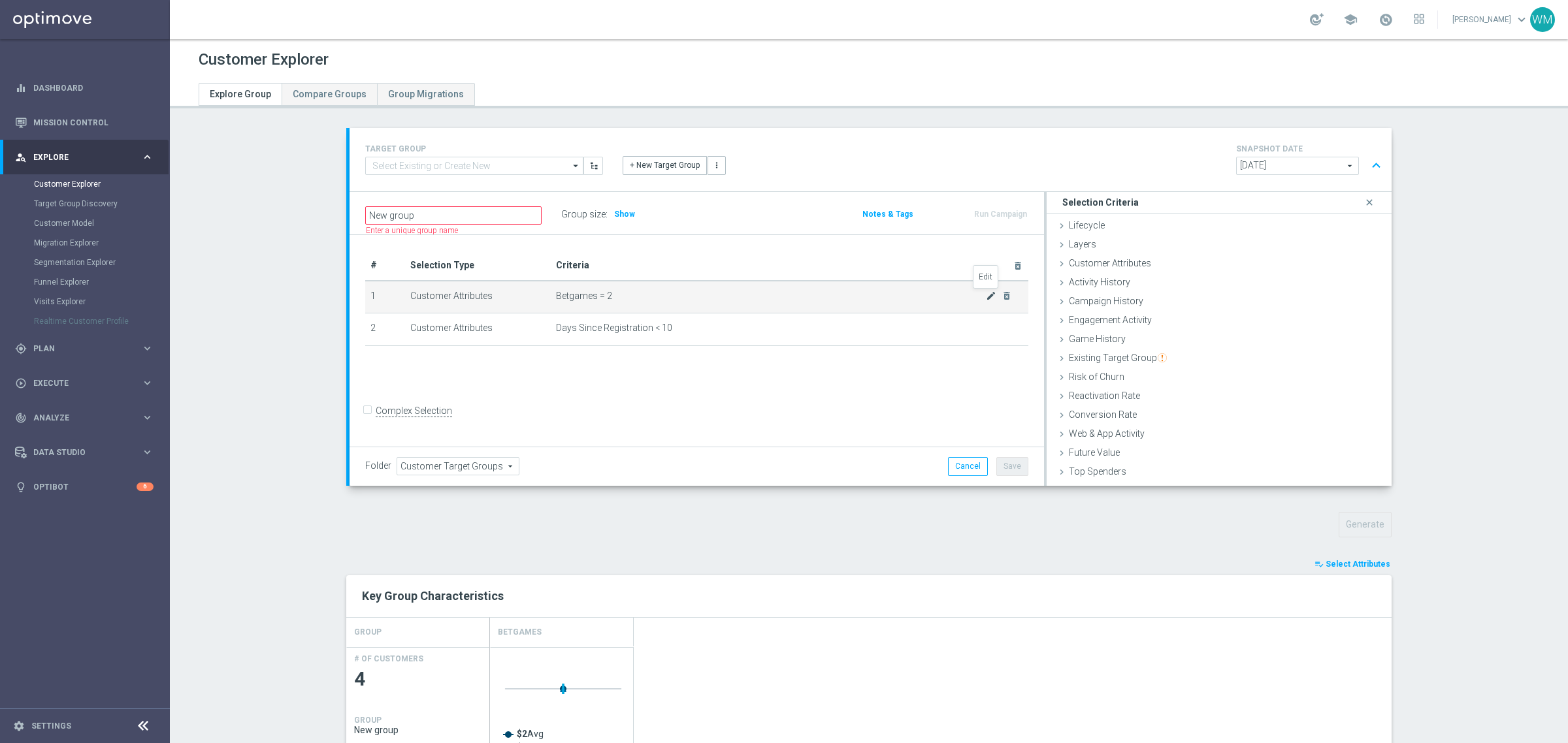
click at [986, 291] on icon "mode_edit" at bounding box center [991, 296] width 11 height 11
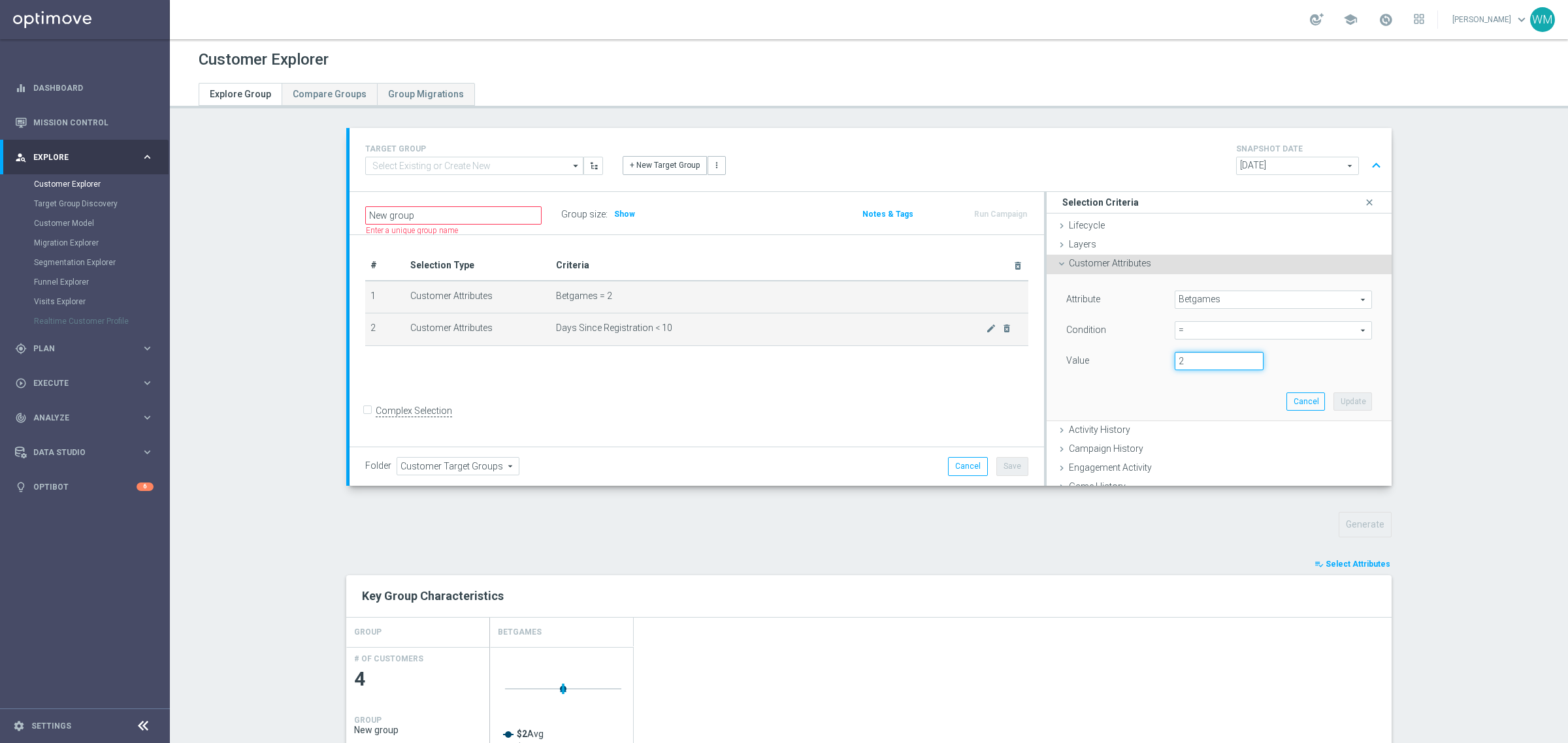
click at [1047, 340] on div "Attribute Betgames Betgames arrow_drop_down search Condition = = arrow_drop_dow…" at bounding box center [1219, 347] width 345 height 147
type input "10"
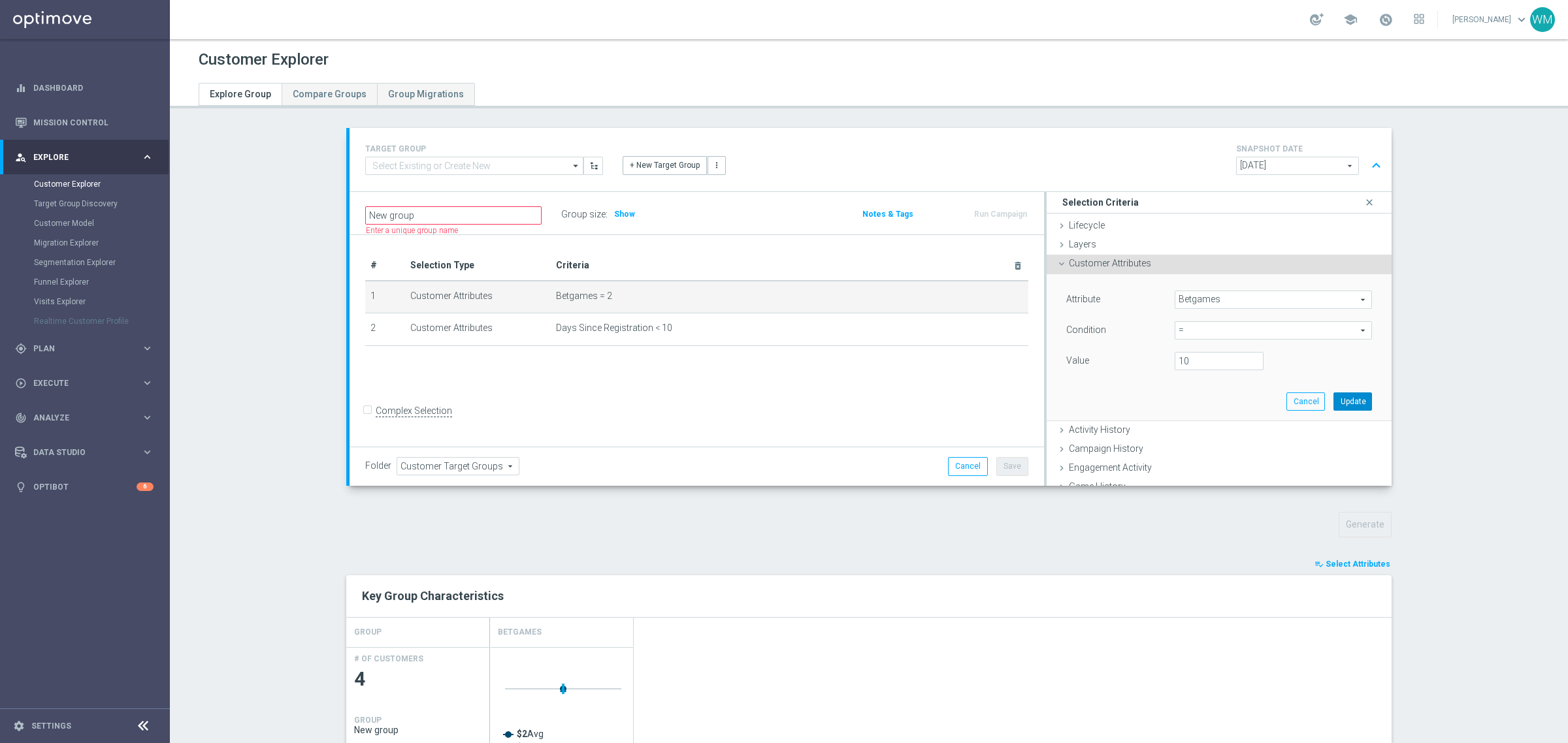
click at [1346, 406] on button "Update" at bounding box center [1353, 401] width 39 height 18
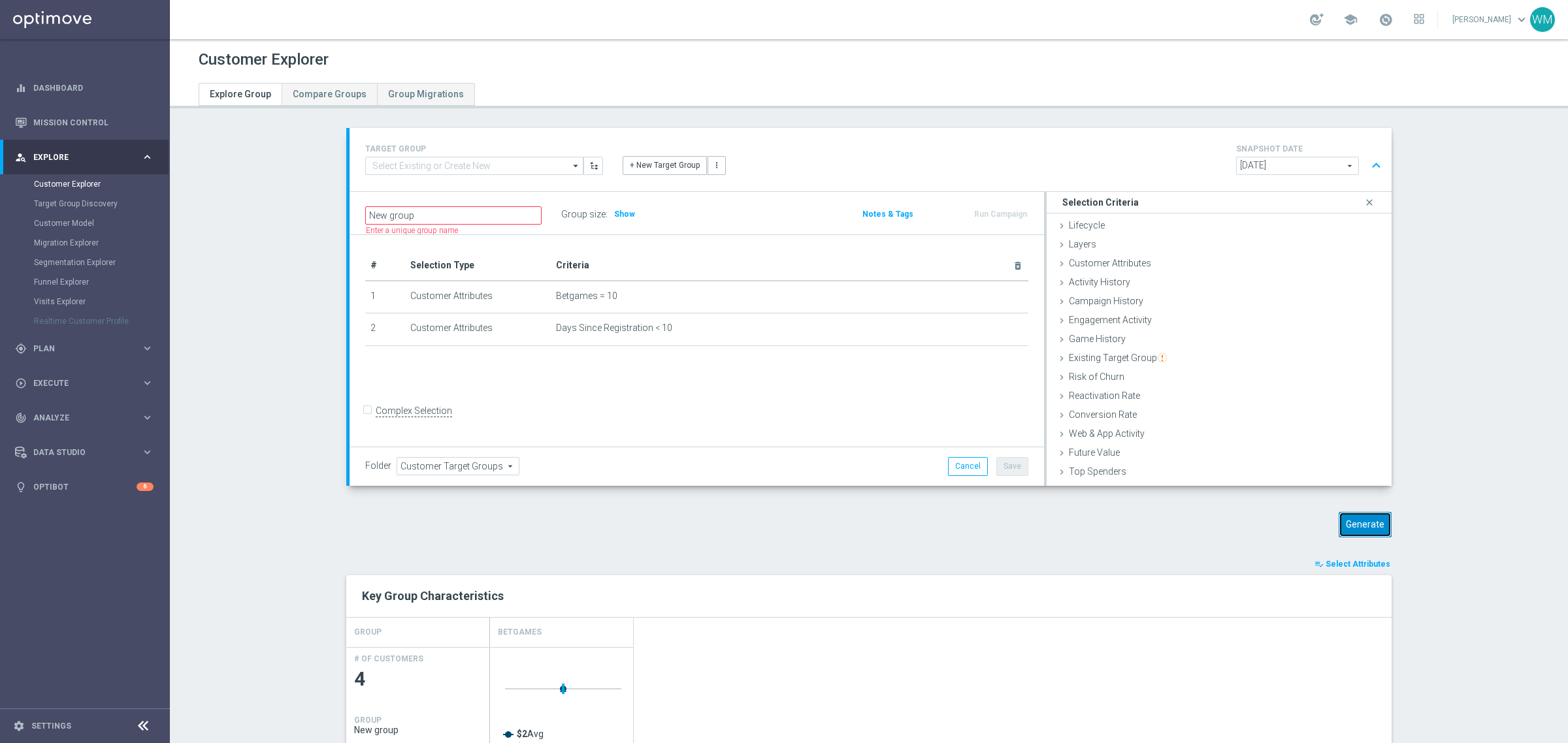
click at [1380, 514] on button "Generate" at bounding box center [1365, 524] width 53 height 25
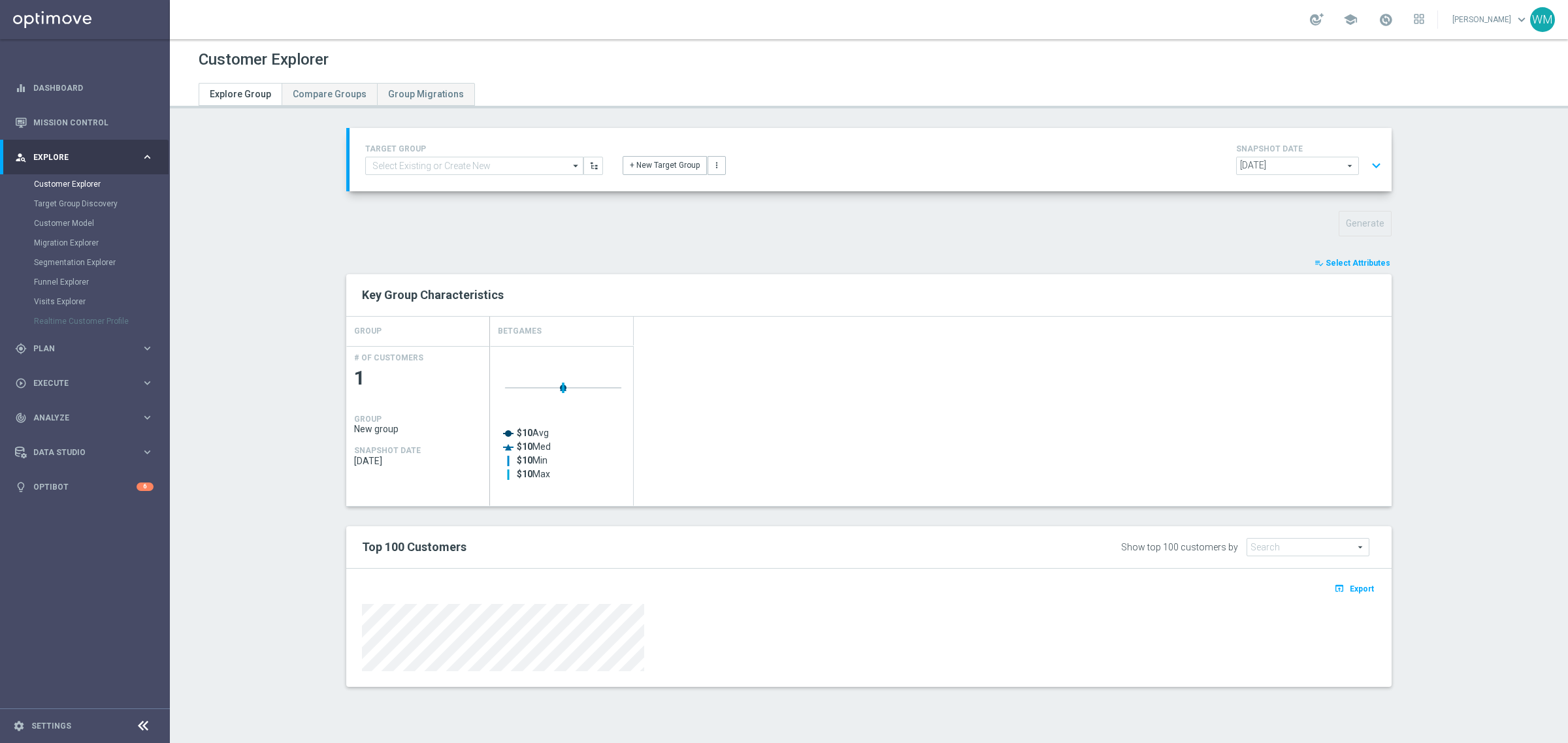
click at [1369, 163] on button "expand_more" at bounding box center [1376, 165] width 19 height 25
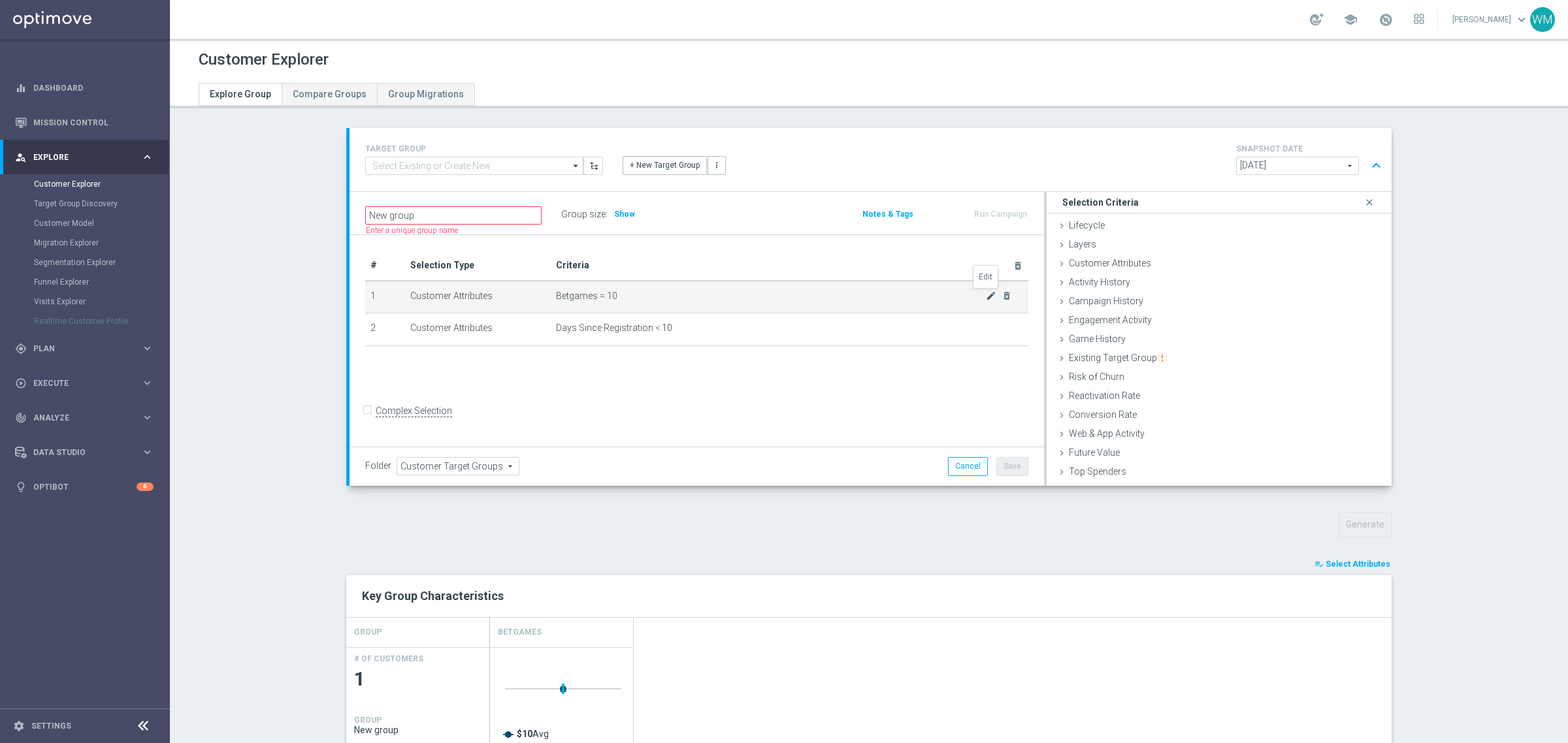
click at [986, 298] on icon "mode_edit" at bounding box center [991, 296] width 11 height 11
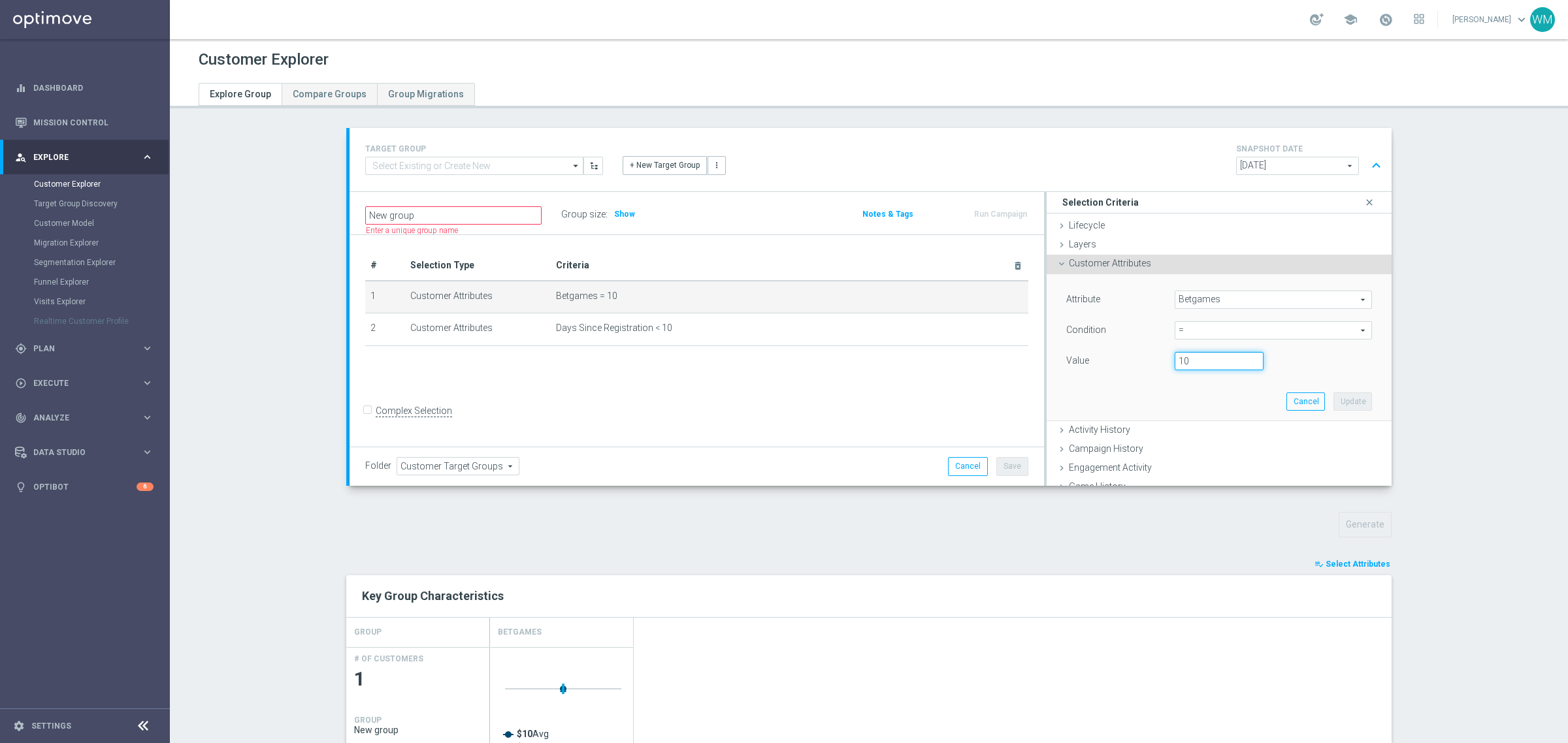
click at [1189, 363] on input "10" at bounding box center [1218, 360] width 89 height 18
type input "100"
click at [1341, 388] on div "Attribute Betgames Betgames arrow_drop_down search Condition = = arrow_drop_dow…" at bounding box center [1219, 347] width 325 height 146
click at [1339, 396] on button "Update" at bounding box center [1353, 401] width 39 height 18
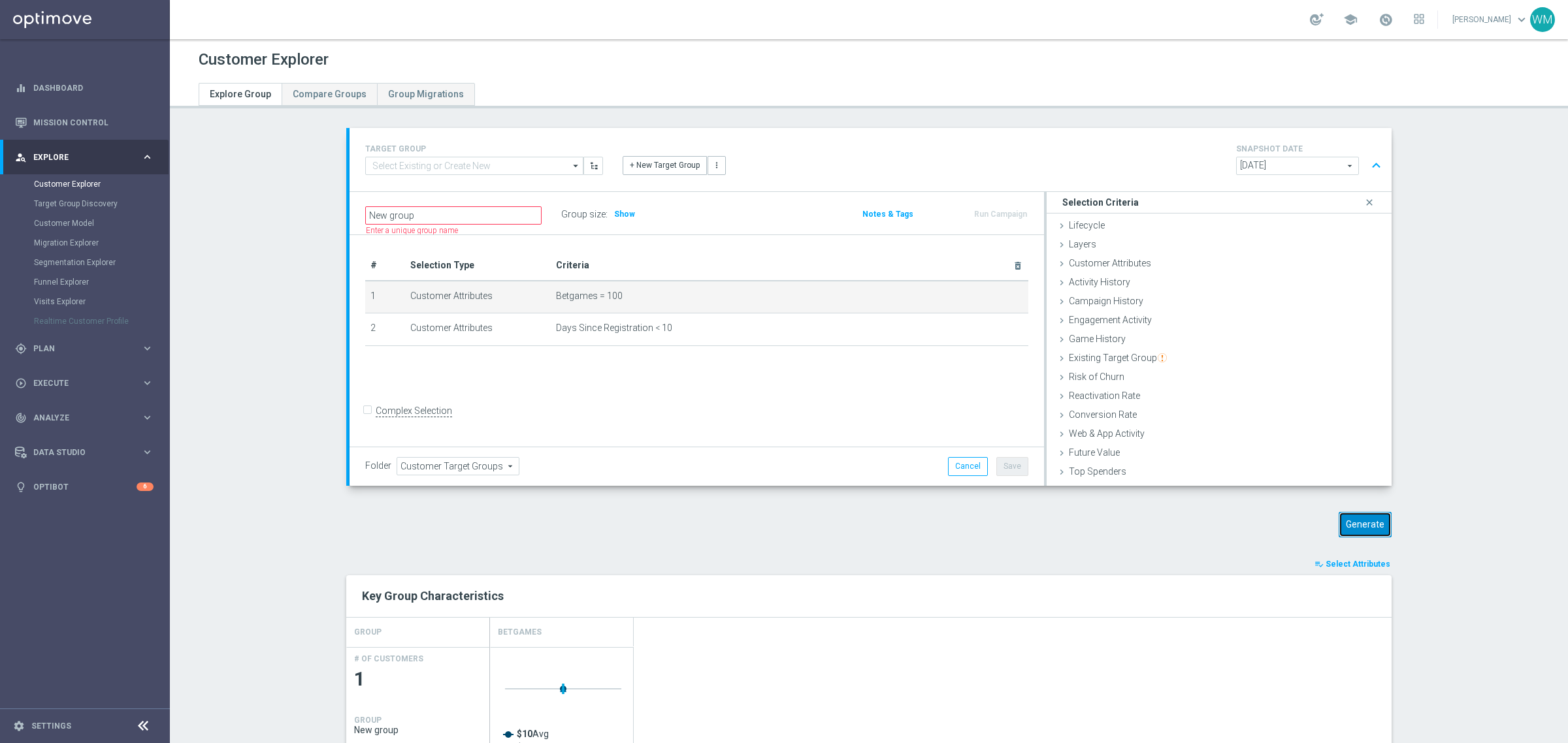
click at [1338, 536] on button "Generate" at bounding box center [1365, 524] width 53 height 25
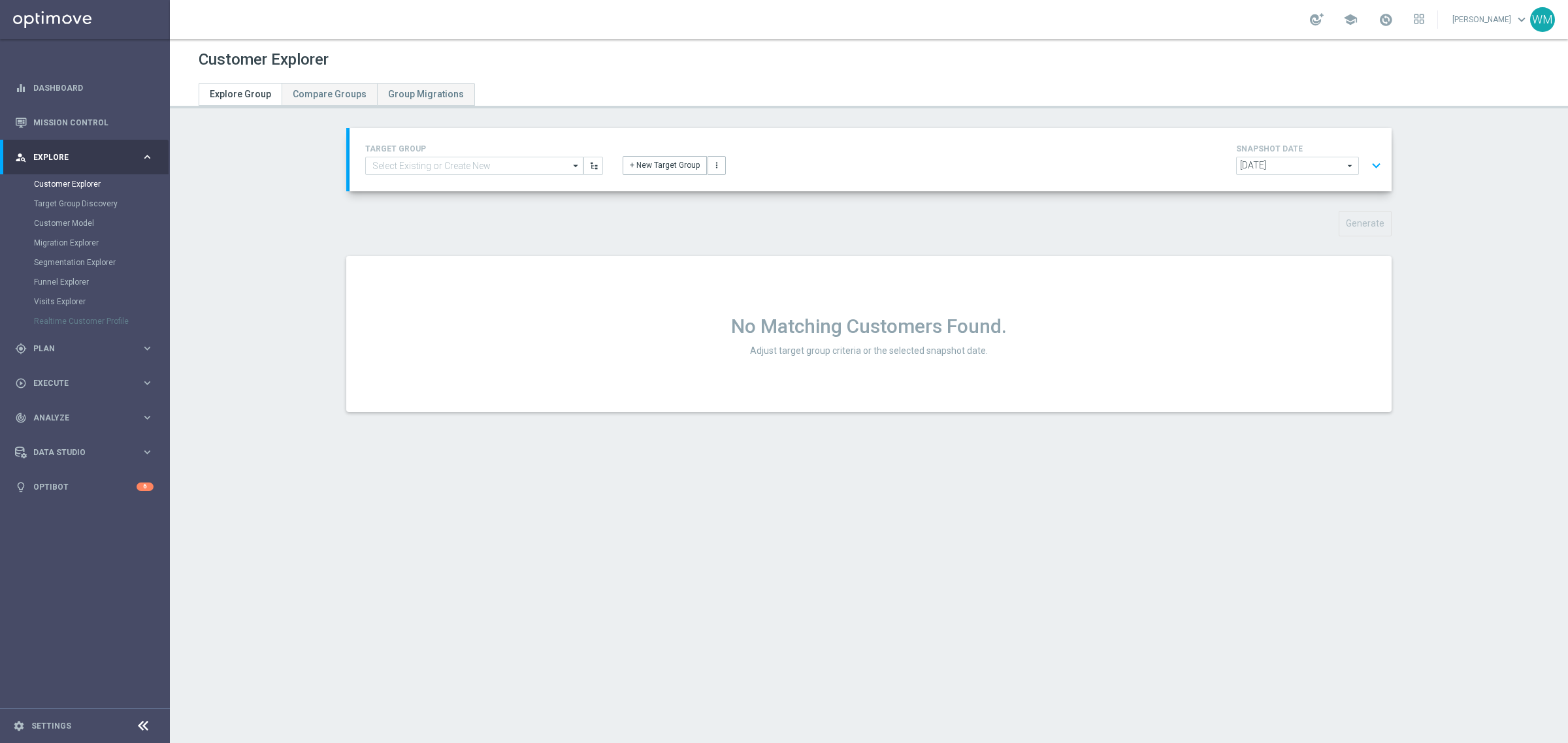
click at [1385, 165] on div "TARGET GROUP arrow_drop_down Drag here to set row groups Drag here to set colum…" at bounding box center [871, 160] width 1042 height 63
click at [1373, 165] on button "expand_more" at bounding box center [1376, 165] width 19 height 25
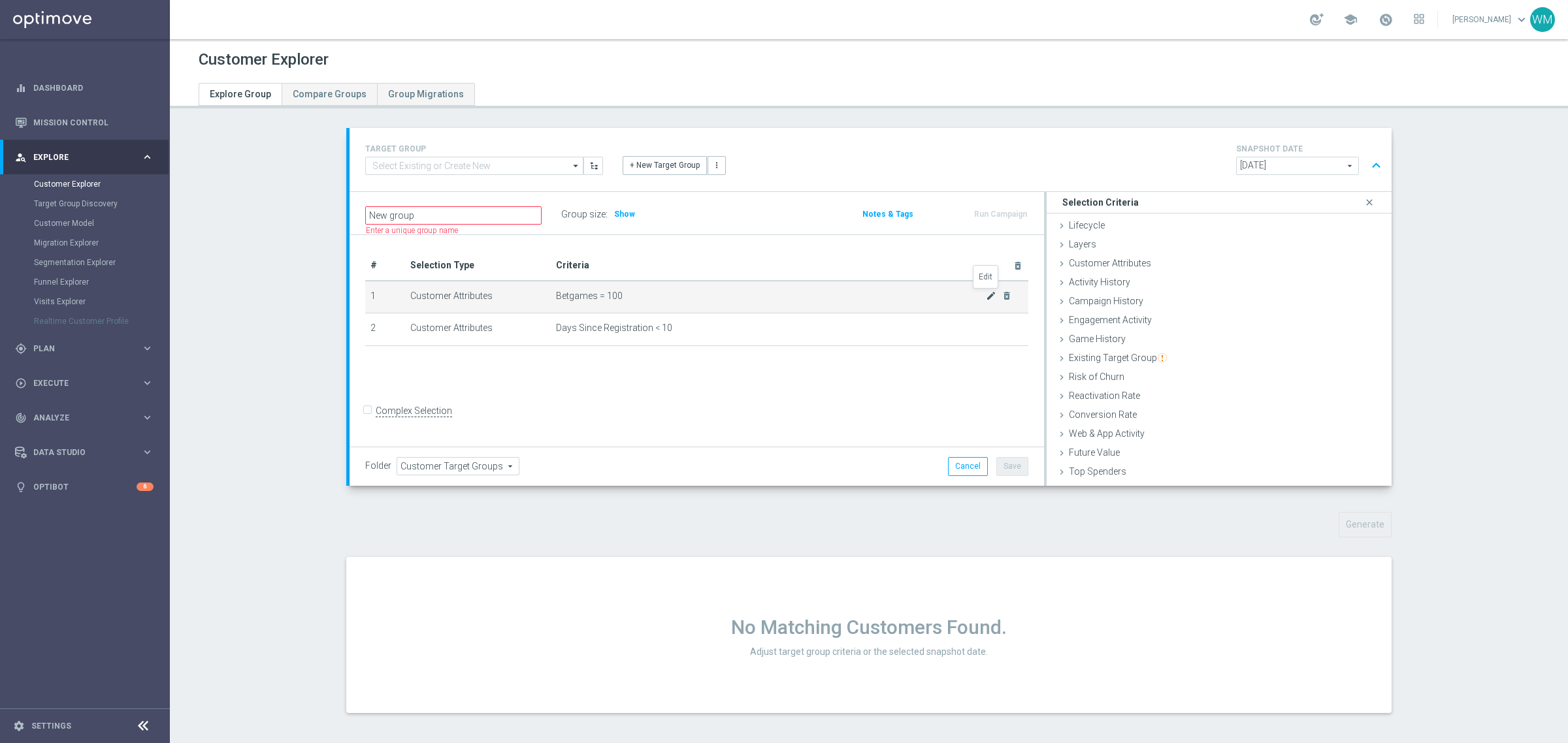
click at [986, 296] on icon "mode_edit" at bounding box center [991, 296] width 11 height 11
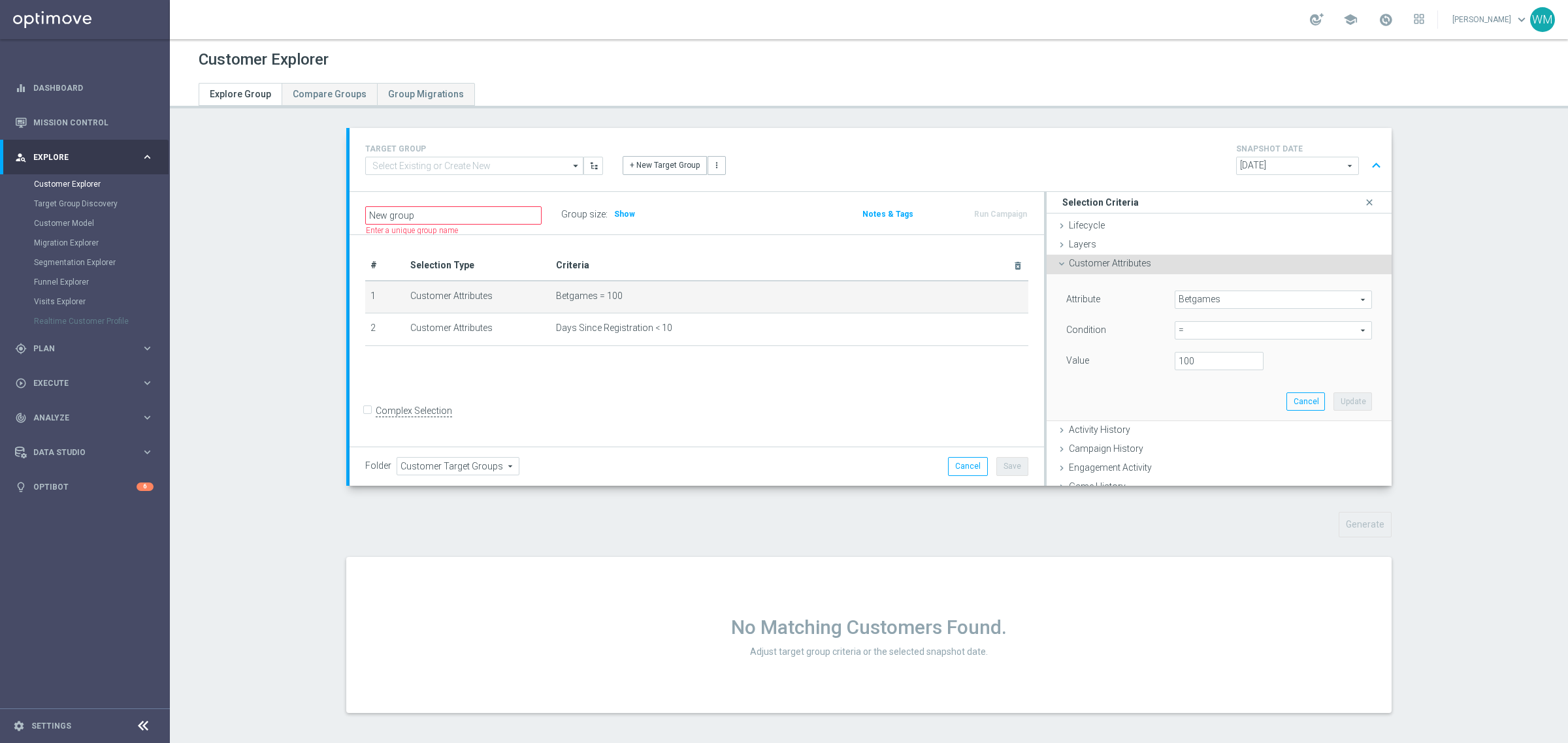
click at [1206, 298] on span "Betgames" at bounding box center [1273, 300] width 196 height 17
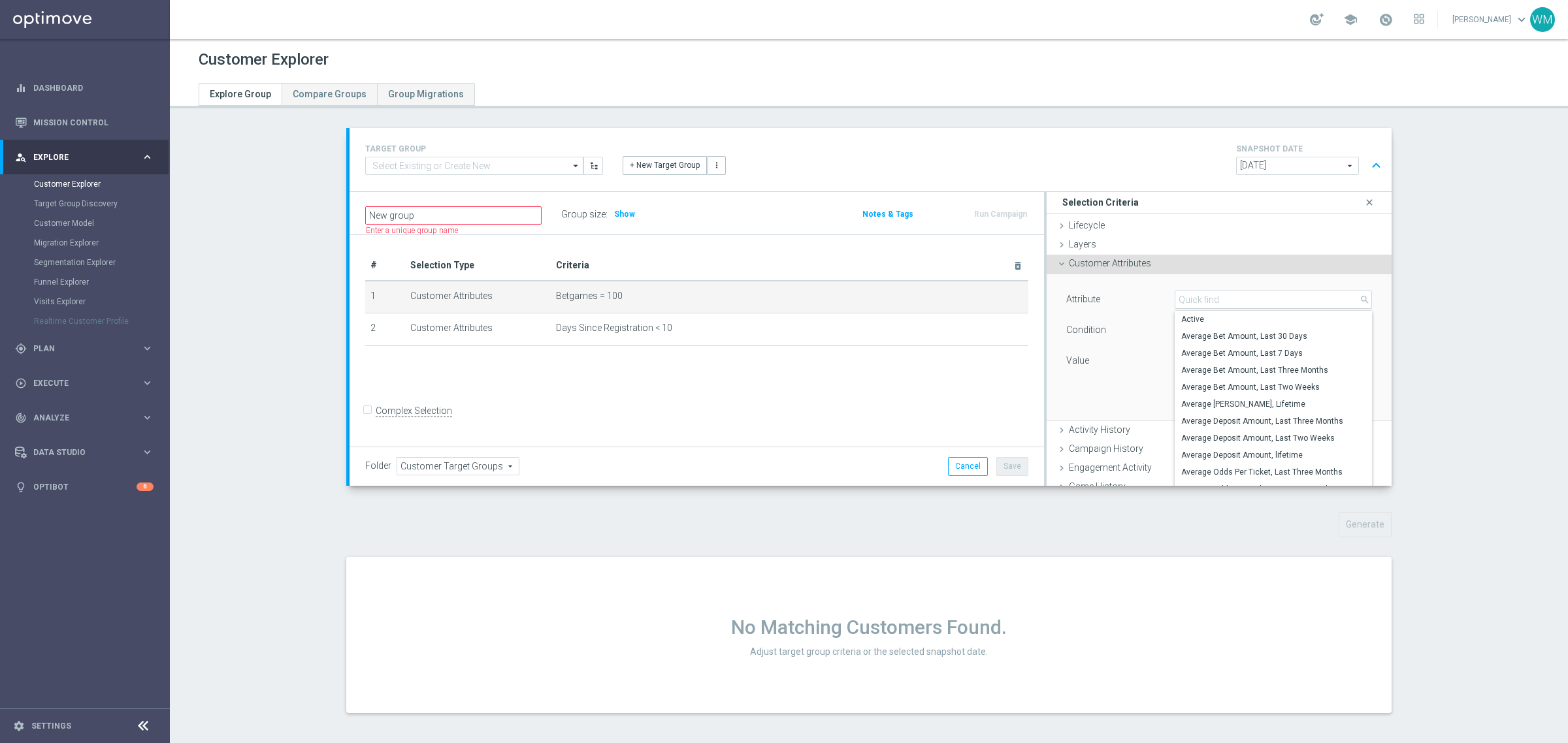
click at [1154, 282] on div "Attribute Betgames Betgames arrow_drop_down search Active Average Bet Amount, L…" at bounding box center [1219, 347] width 325 height 146
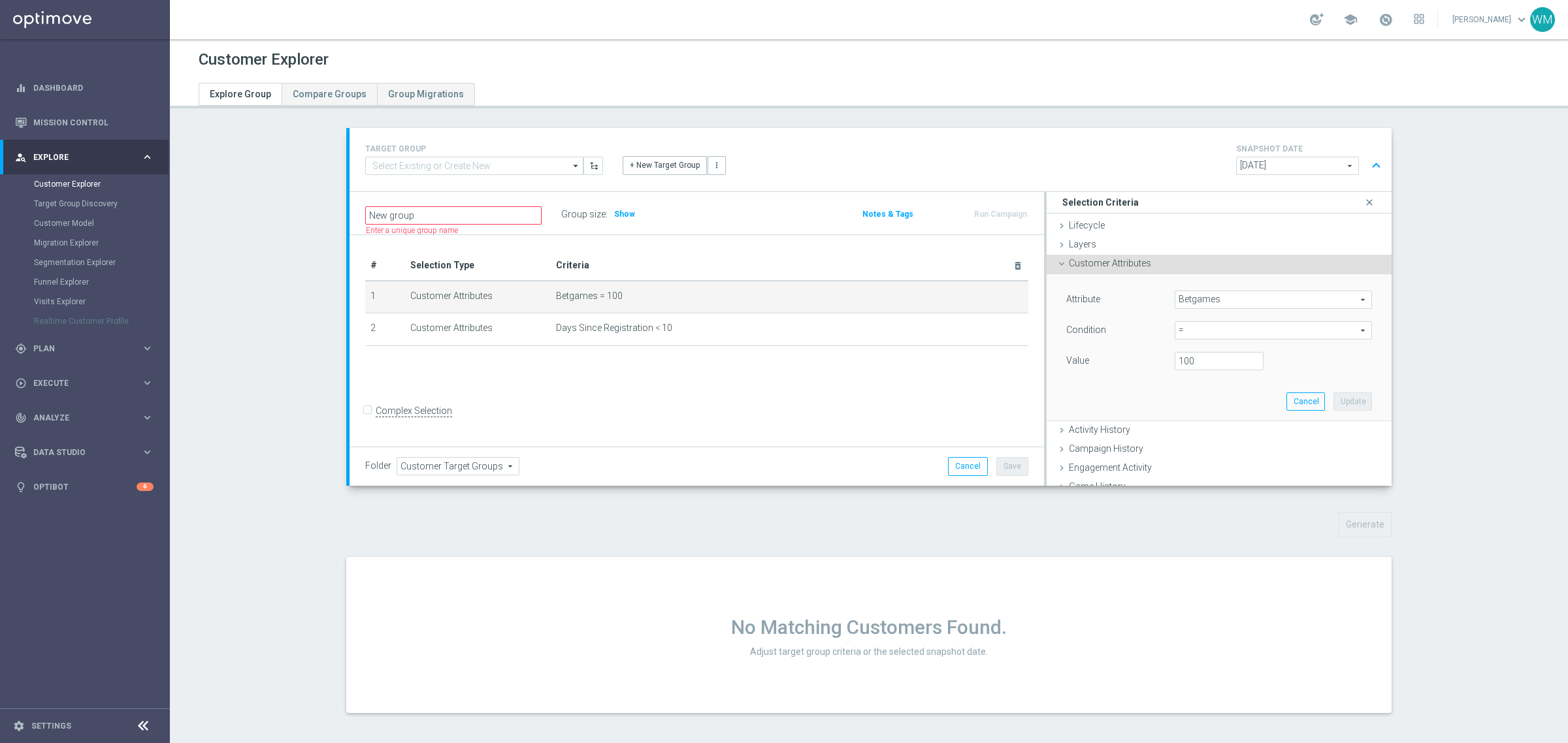
click at [1188, 343] on div "Attribute Betgames Betgames arrow_drop_down search Condition = = arrow_drop_dow…" at bounding box center [1219, 332] width 306 height 82
click at [1184, 327] on span "=" at bounding box center [1273, 331] width 196 height 17
click at [1188, 447] on span "between" at bounding box center [1274, 452] width 184 height 11
type input "between"
click at [1193, 354] on input "number" at bounding box center [1218, 360] width 89 height 18
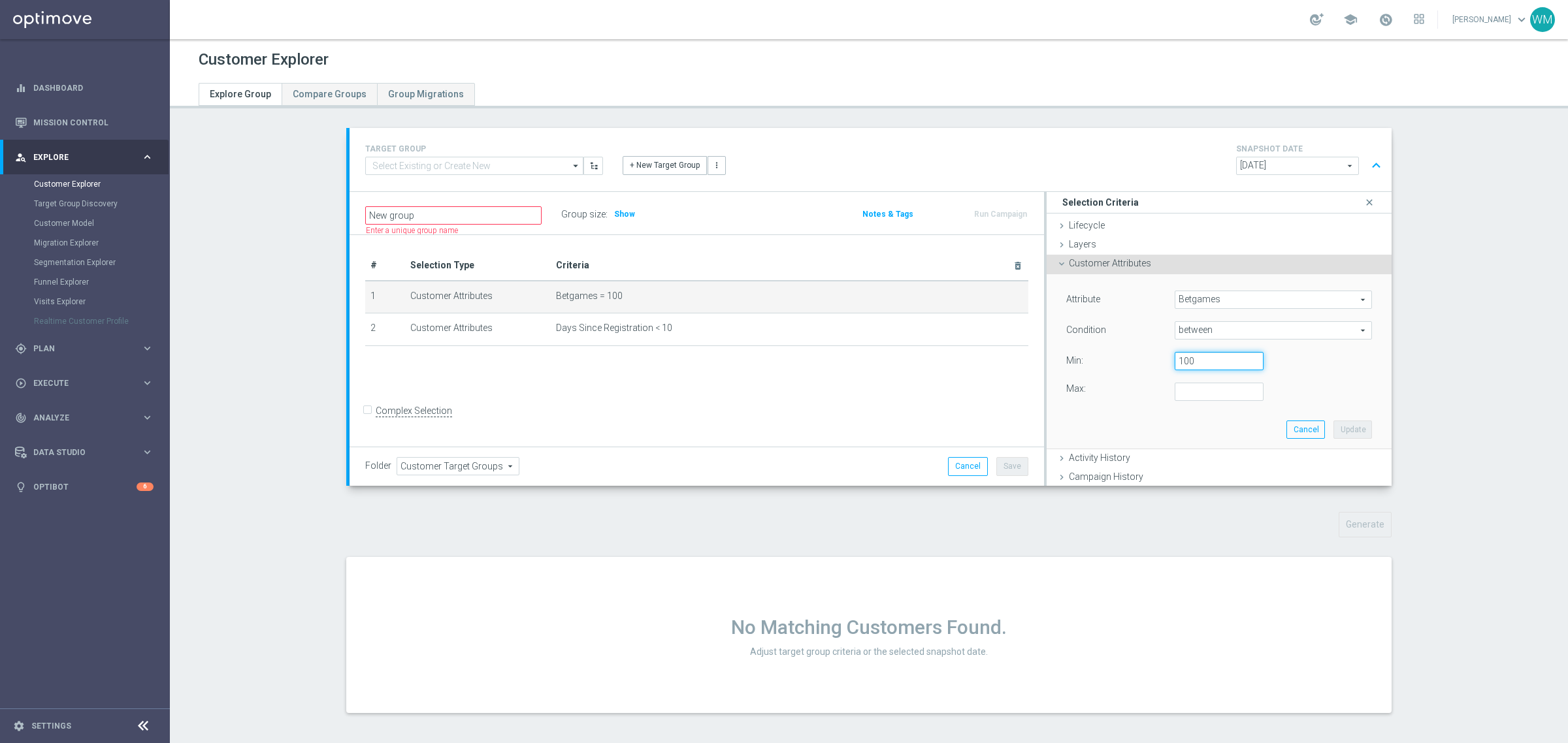
type input "100"
click at [1202, 383] on input "number" at bounding box center [1218, 391] width 89 height 18
type input "200"
click at [1333, 424] on button "Update" at bounding box center [1353, 429] width 39 height 18
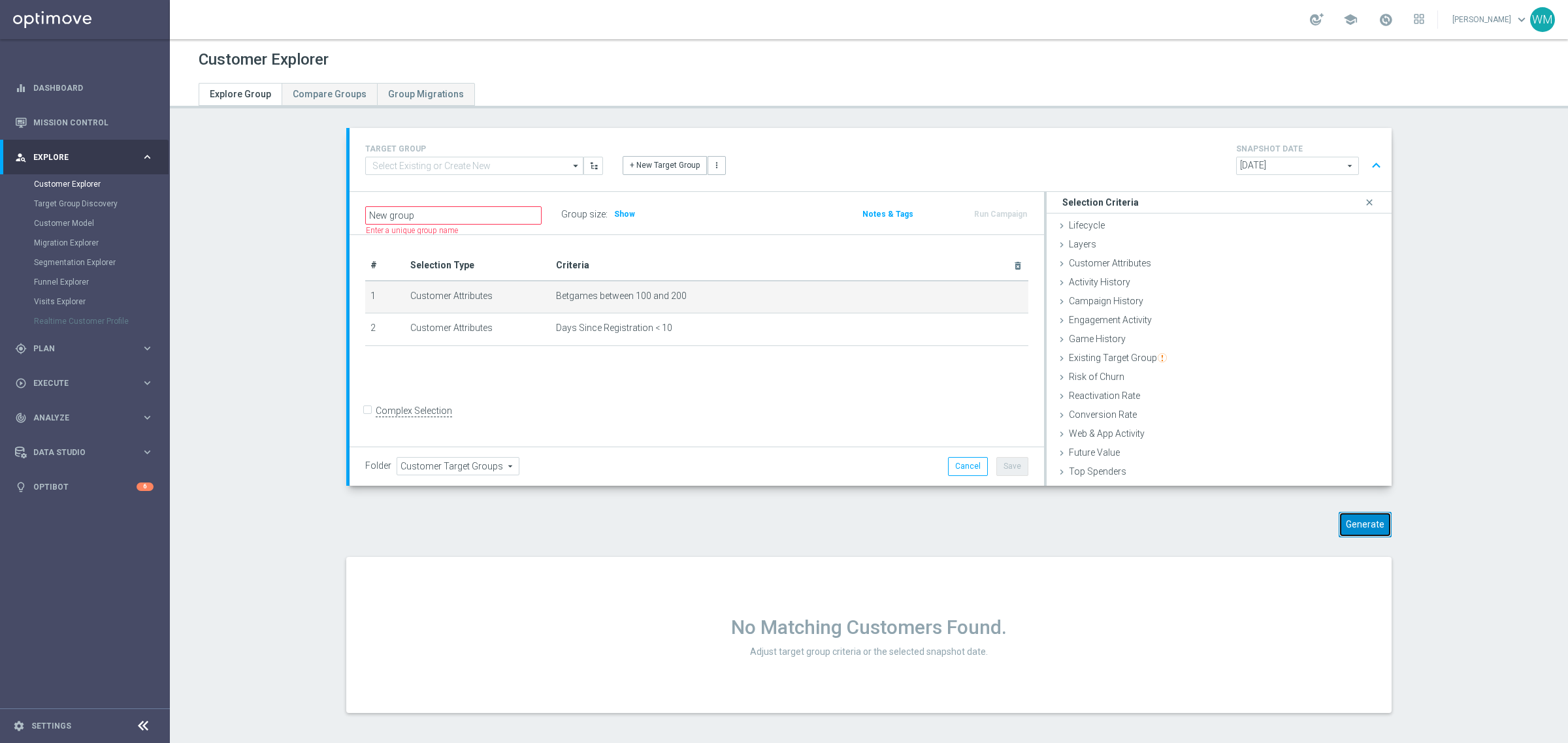
click at [1371, 530] on button "Generate" at bounding box center [1365, 524] width 53 height 25
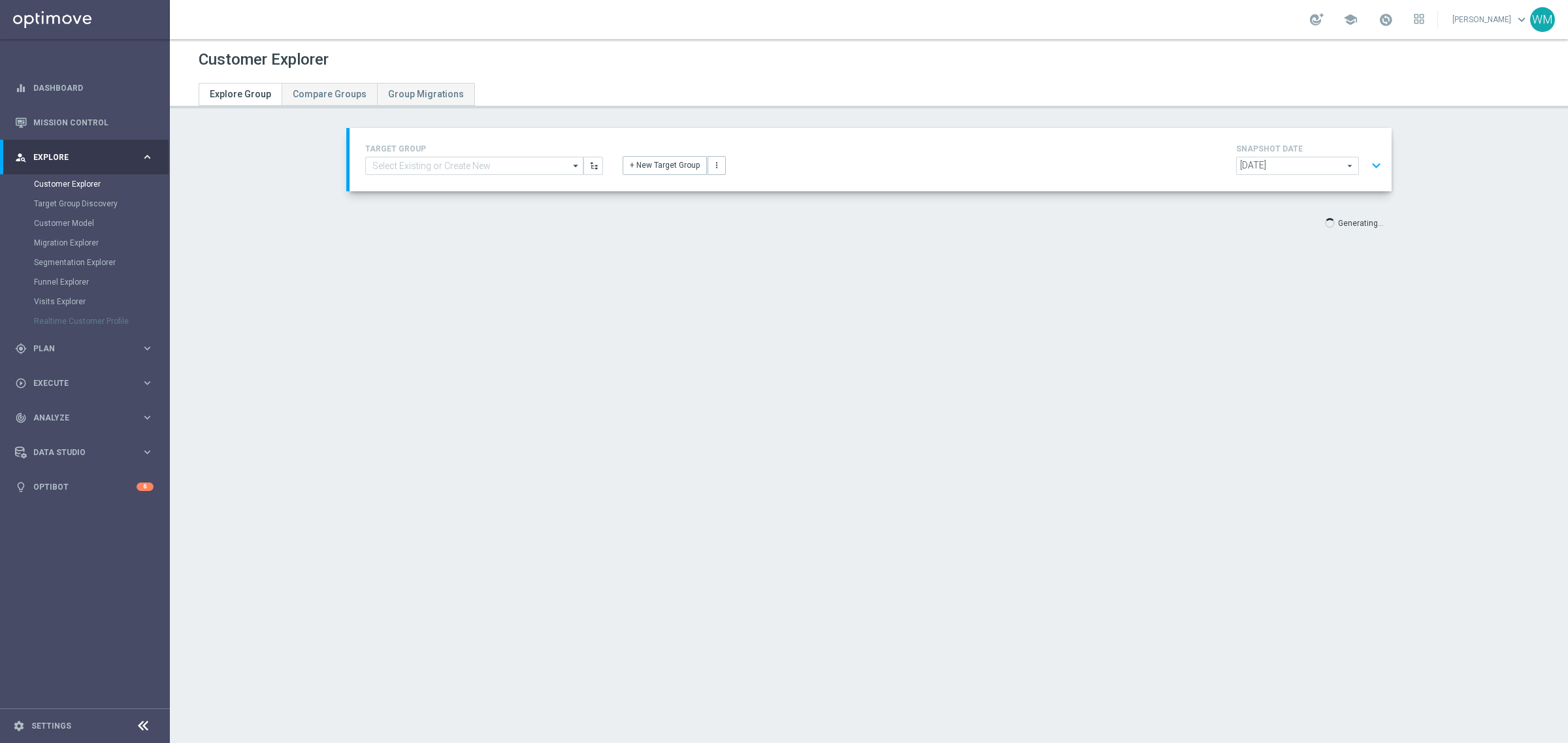
click at [1533, 413] on div "Customer Explorer Explore Group Compare Groups Group Migrations TARGET GROUP ar…" at bounding box center [869, 391] width 1398 height 704
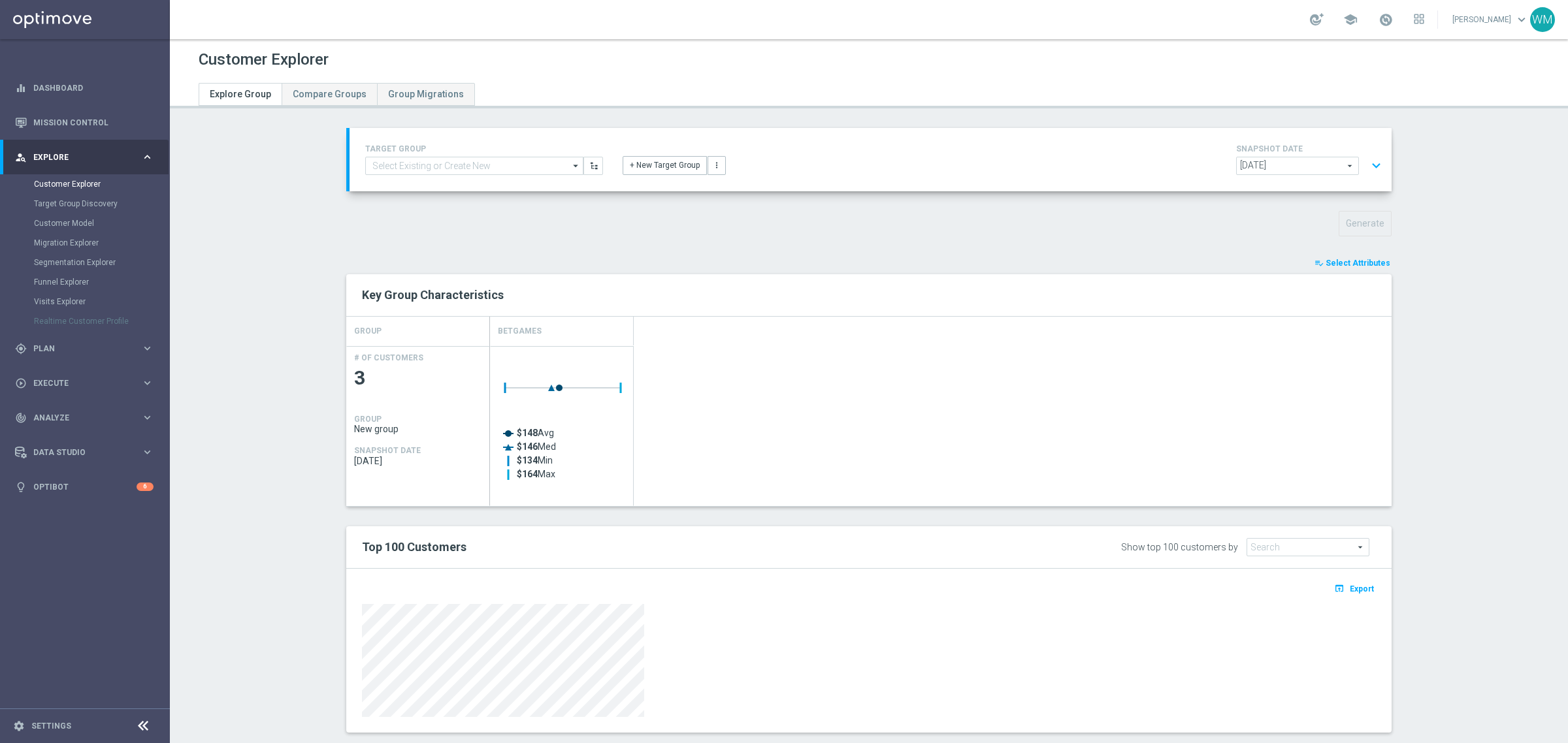
click at [1371, 158] on button "expand_more" at bounding box center [1376, 165] width 19 height 25
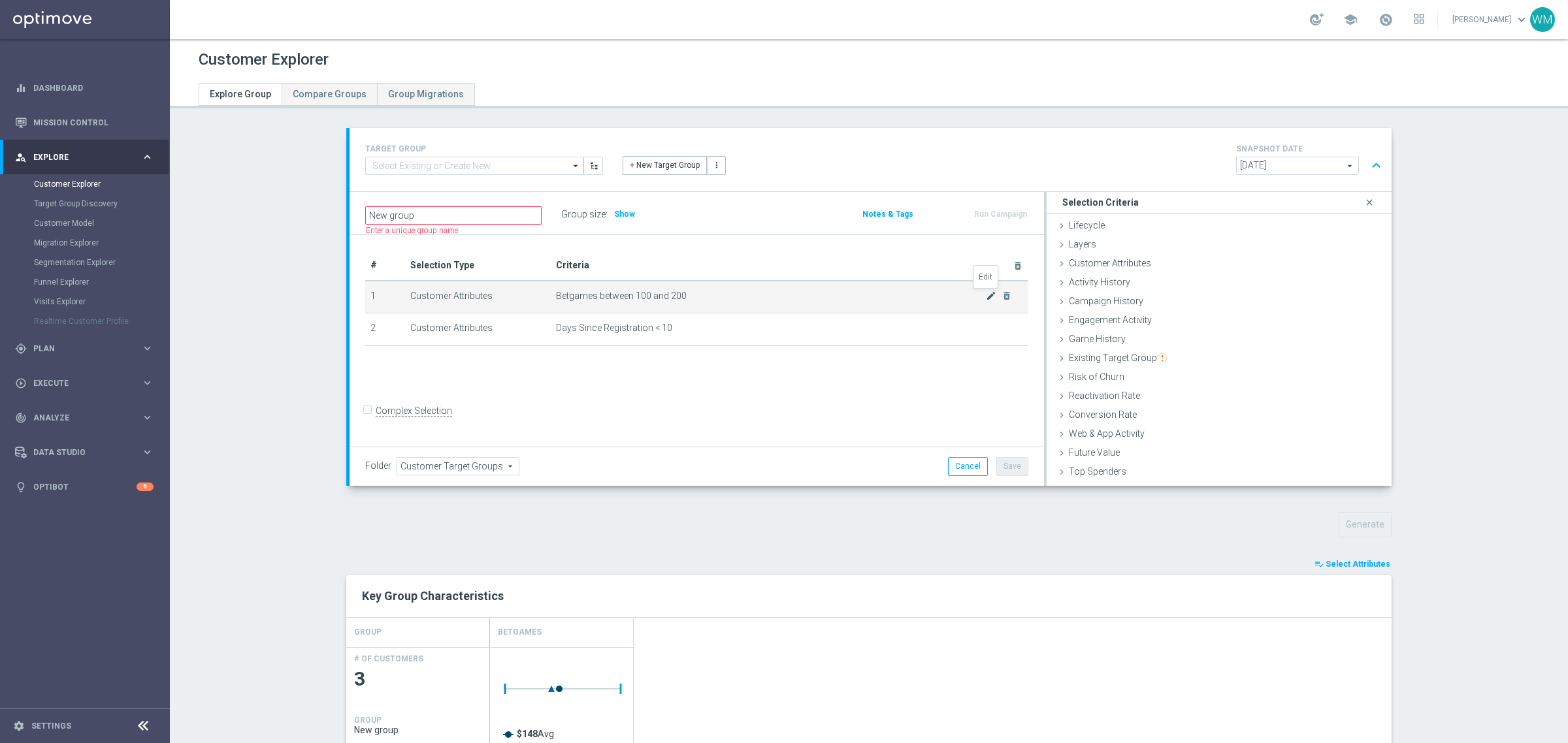
click at [986, 292] on icon "mode_edit" at bounding box center [991, 296] width 11 height 11
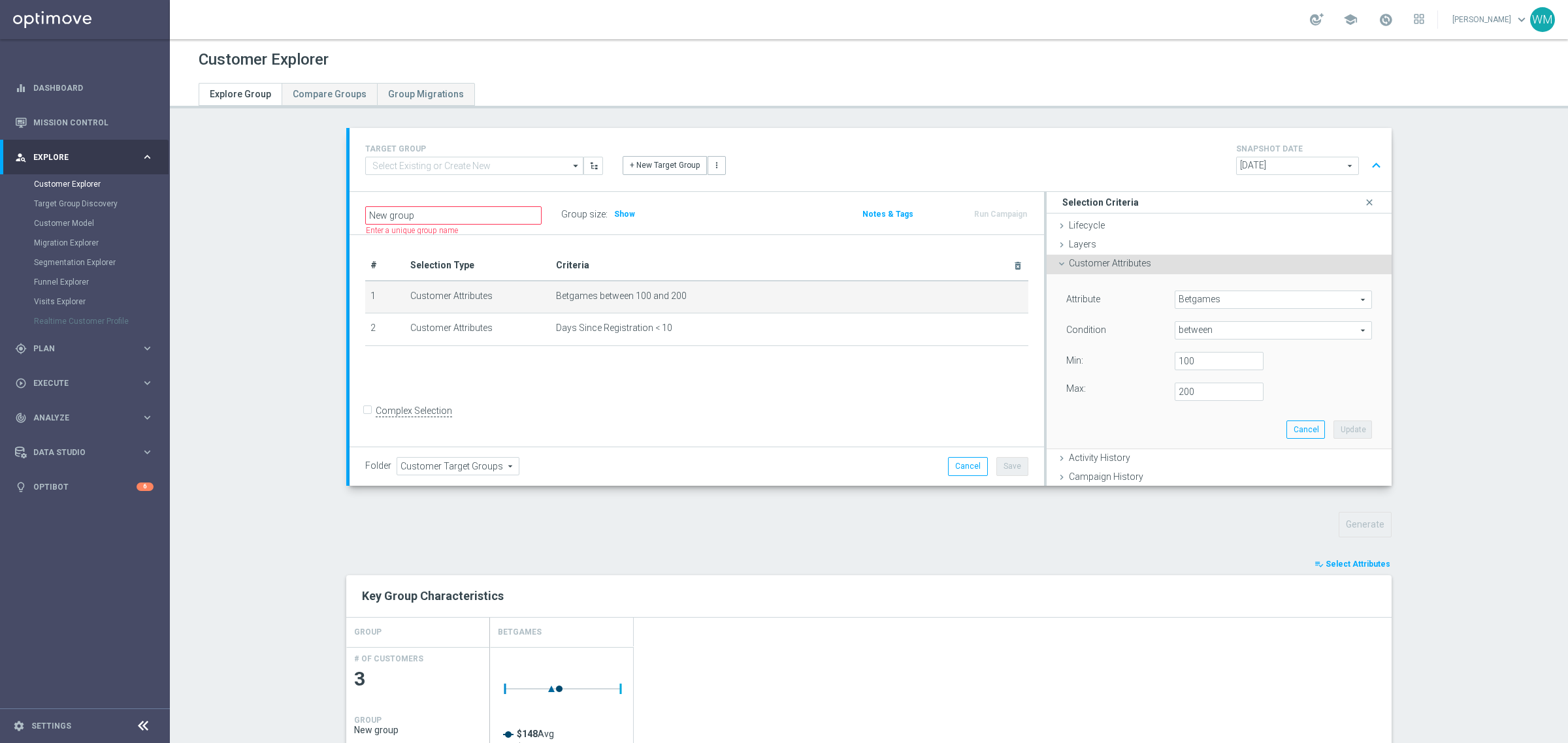
click at [1213, 330] on span "between" at bounding box center [1273, 331] width 196 height 17
click at [1182, 401] on span "=" at bounding box center [1274, 401] width 184 height 11
type input "="
click at [1188, 367] on input "number" at bounding box center [1218, 360] width 89 height 18
type input "200"
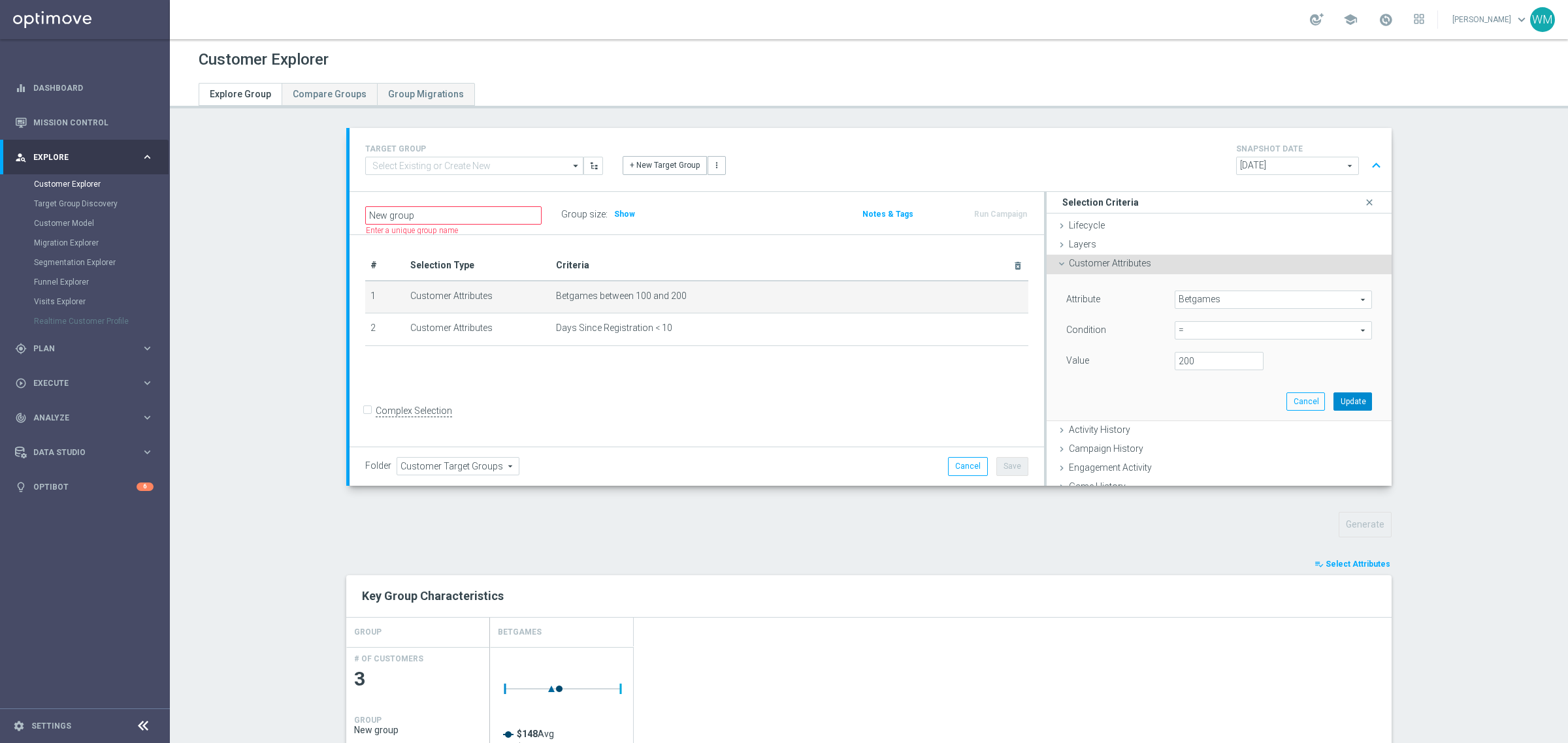
click at [1348, 403] on button "Update" at bounding box center [1353, 401] width 39 height 18
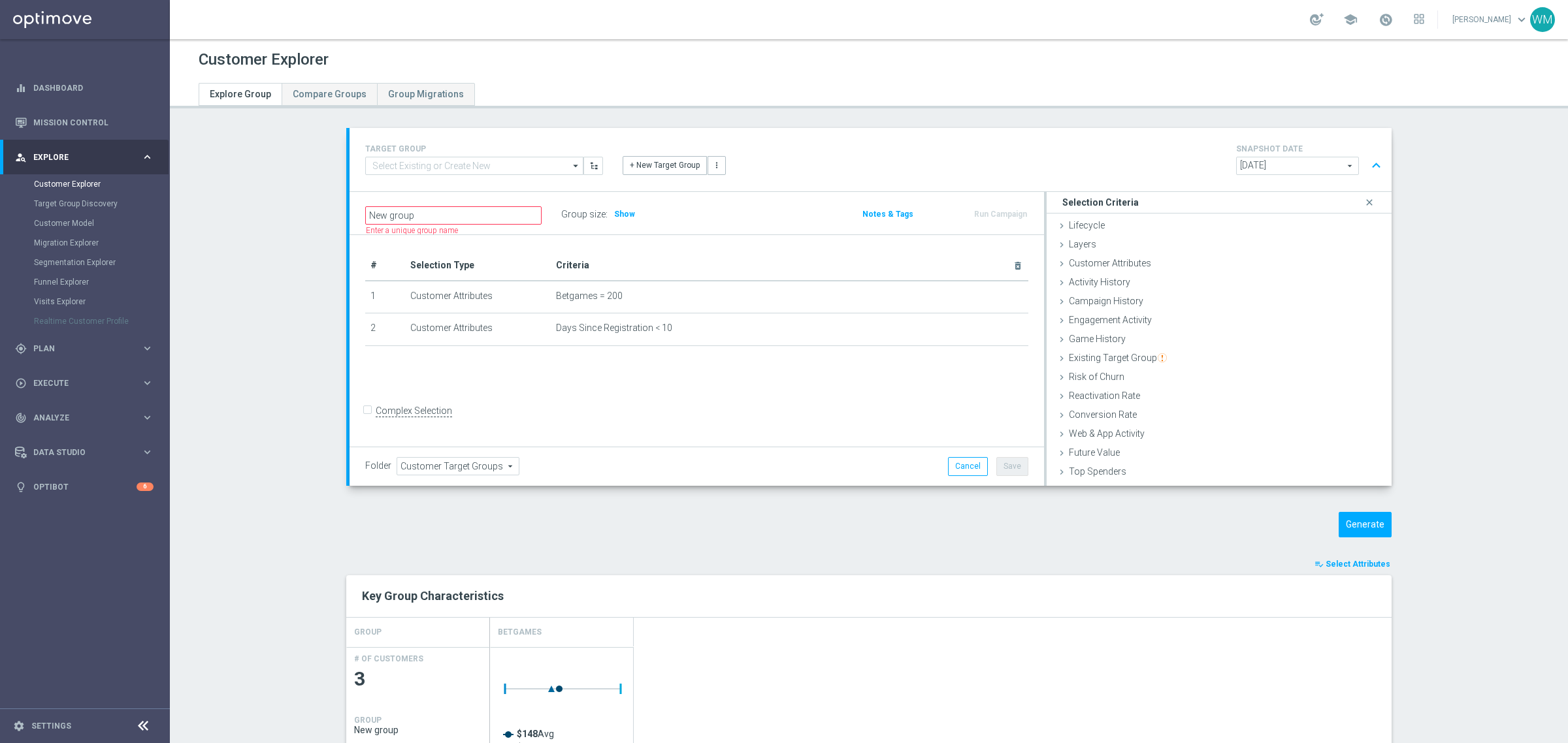
click at [1330, 516] on div "Generate" at bounding box center [1269, 524] width 266 height 25
click at [1347, 523] on button "Generate" at bounding box center [1365, 524] width 53 height 25
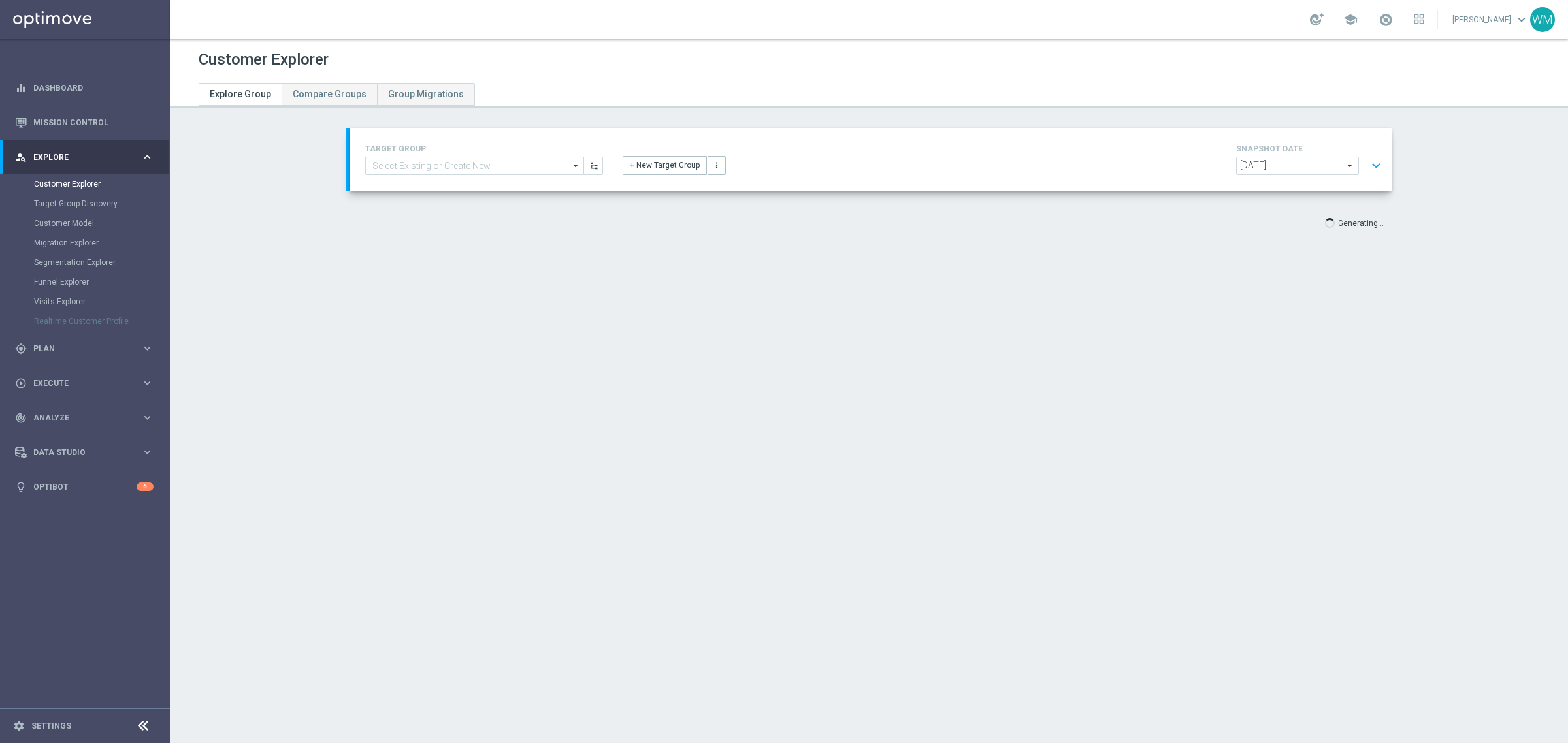
click at [1367, 164] on button "expand_more" at bounding box center [1376, 165] width 19 height 25
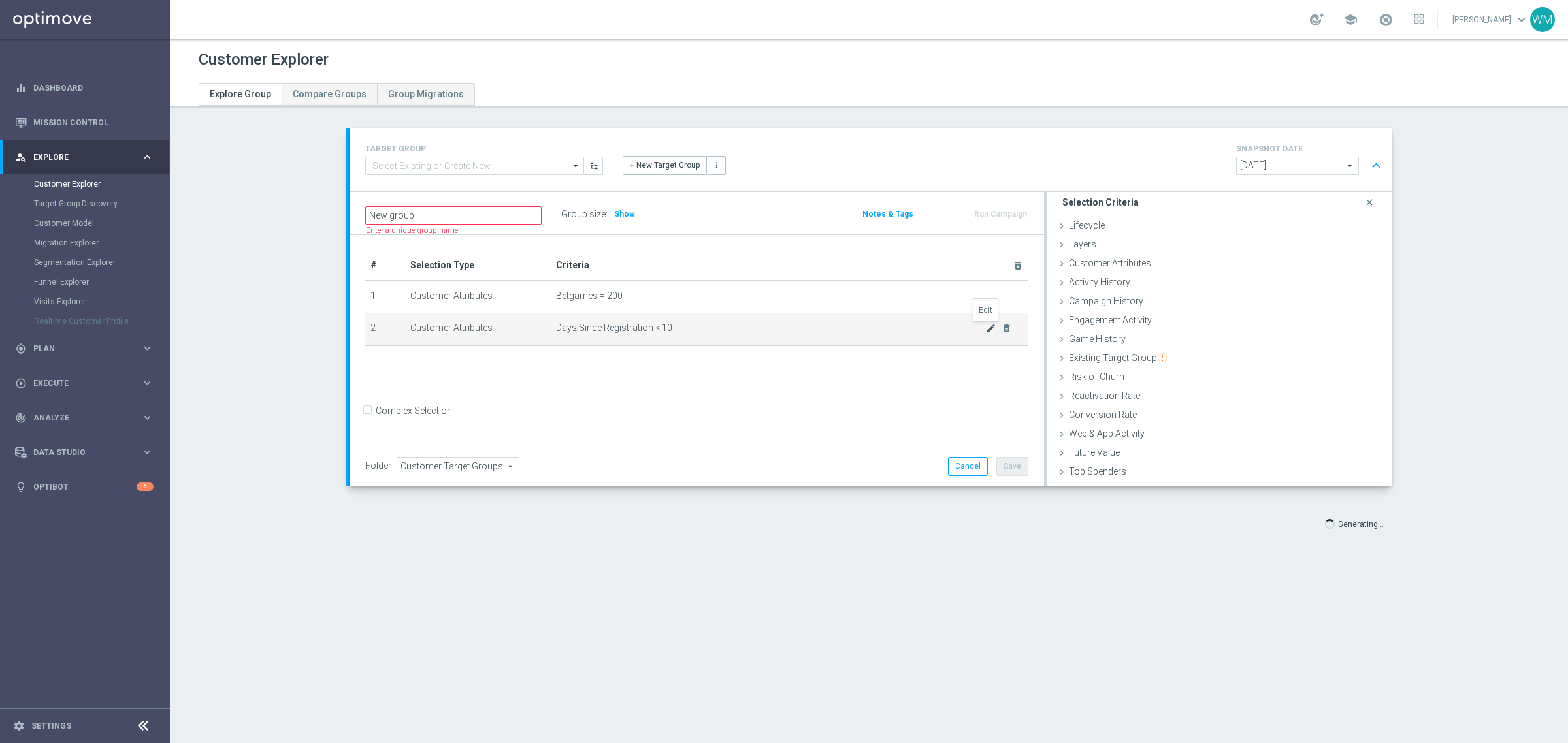
click at [986, 331] on icon "mode_edit" at bounding box center [991, 328] width 11 height 11
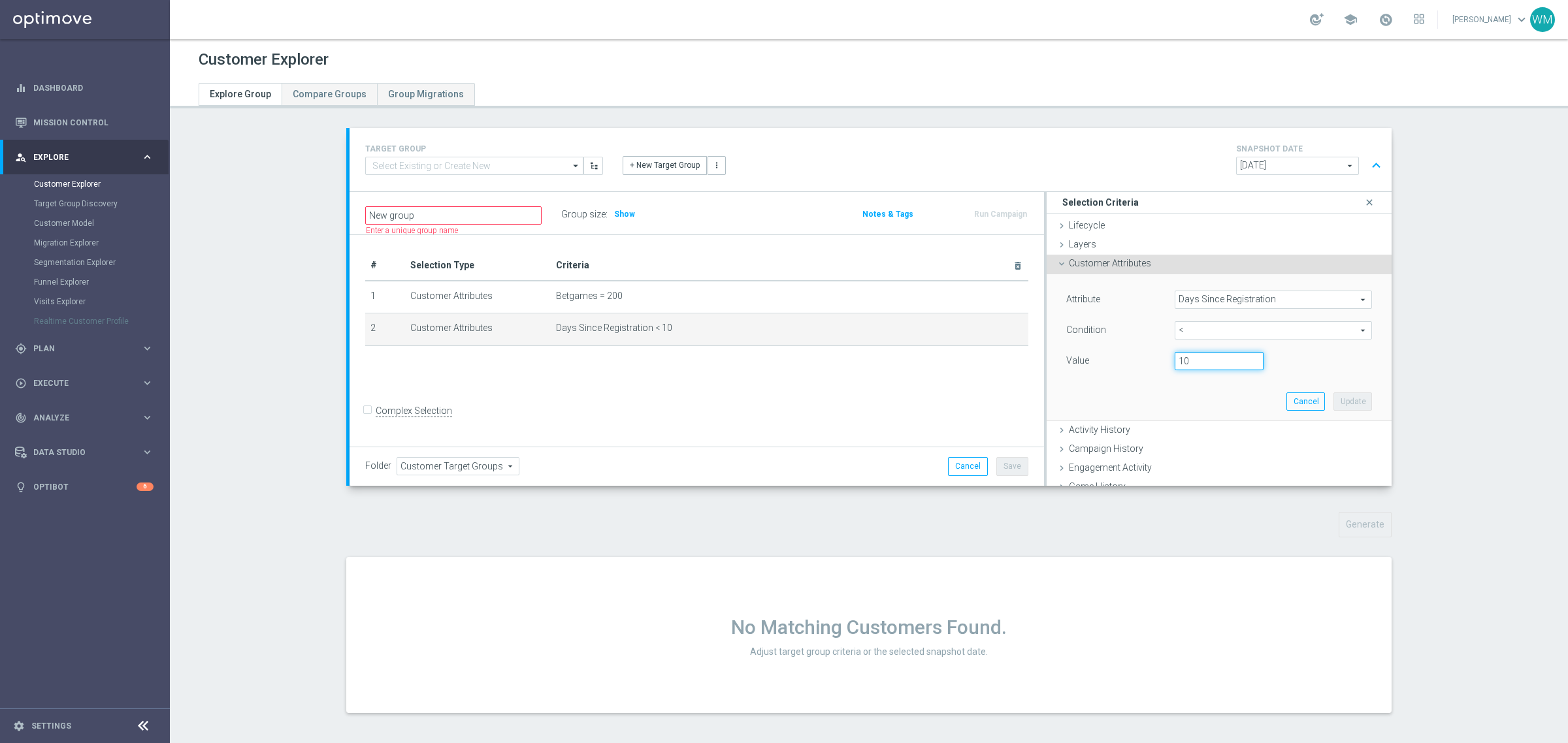
drag, startPoint x: 1209, startPoint y: 361, endPoint x: 970, endPoint y: 369, distance: 239.1
click at [971, 369] on div "New group Name length must be more than 2 characters Name length must be under …" at bounding box center [871, 339] width 1042 height 294
click at [1398, 401] on div "TARGET GROUP arrow_drop_down Drag here to set row groups Drag here to set colum…" at bounding box center [869, 430] width 1097 height 605
click at [1262, 306] on span "Days Since Registration" at bounding box center [1273, 300] width 196 height 17
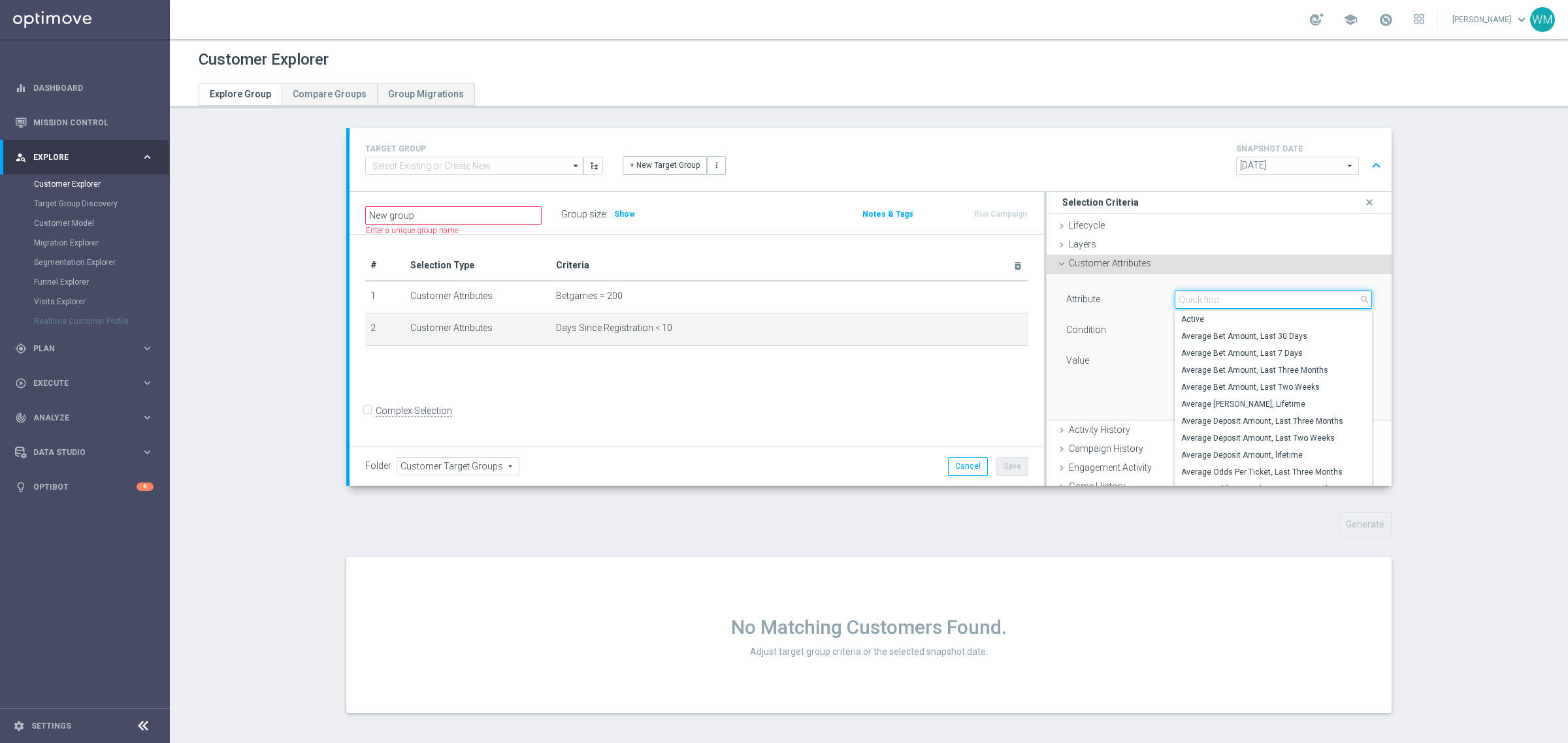
click at [1255, 306] on input "search" at bounding box center [1273, 299] width 197 height 18
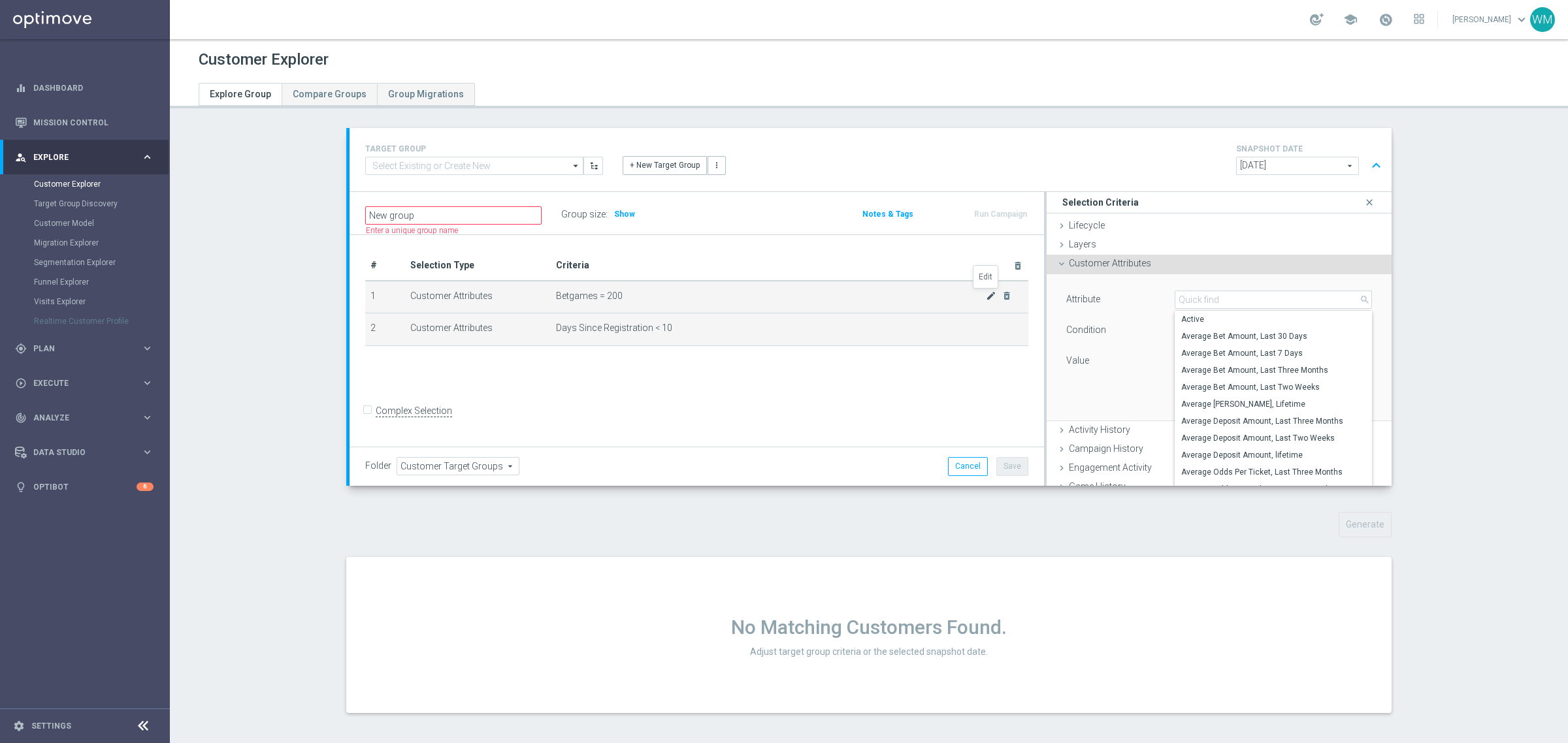
click at [987, 296] on icon "mode_edit" at bounding box center [991, 296] width 11 height 11
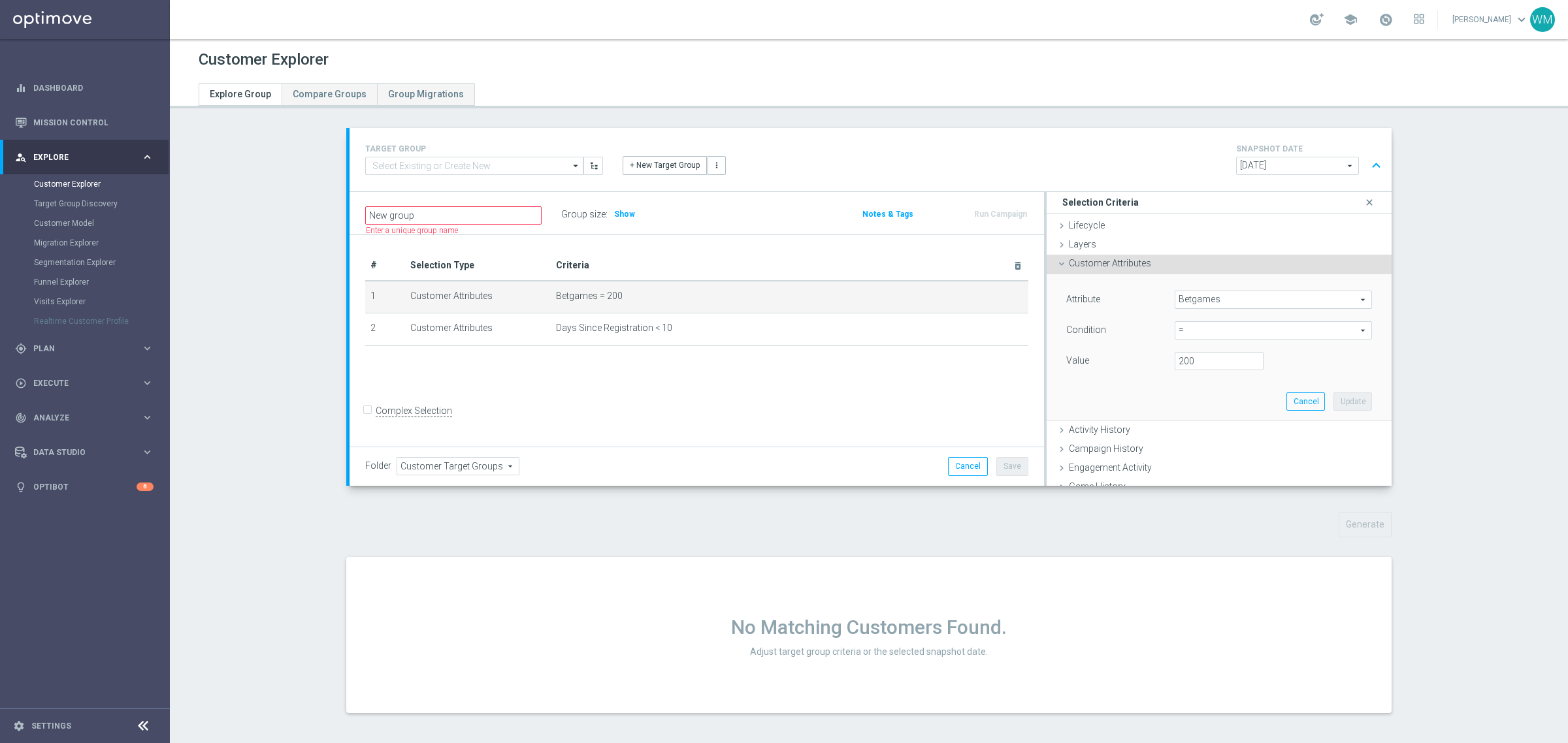
click at [1210, 330] on span "=" at bounding box center [1273, 331] width 196 height 17
click at [1196, 456] on span "between" at bounding box center [1274, 452] width 184 height 11
type input "between"
click at [1201, 369] on input "number" at bounding box center [1218, 360] width 89 height 18
type input "190"
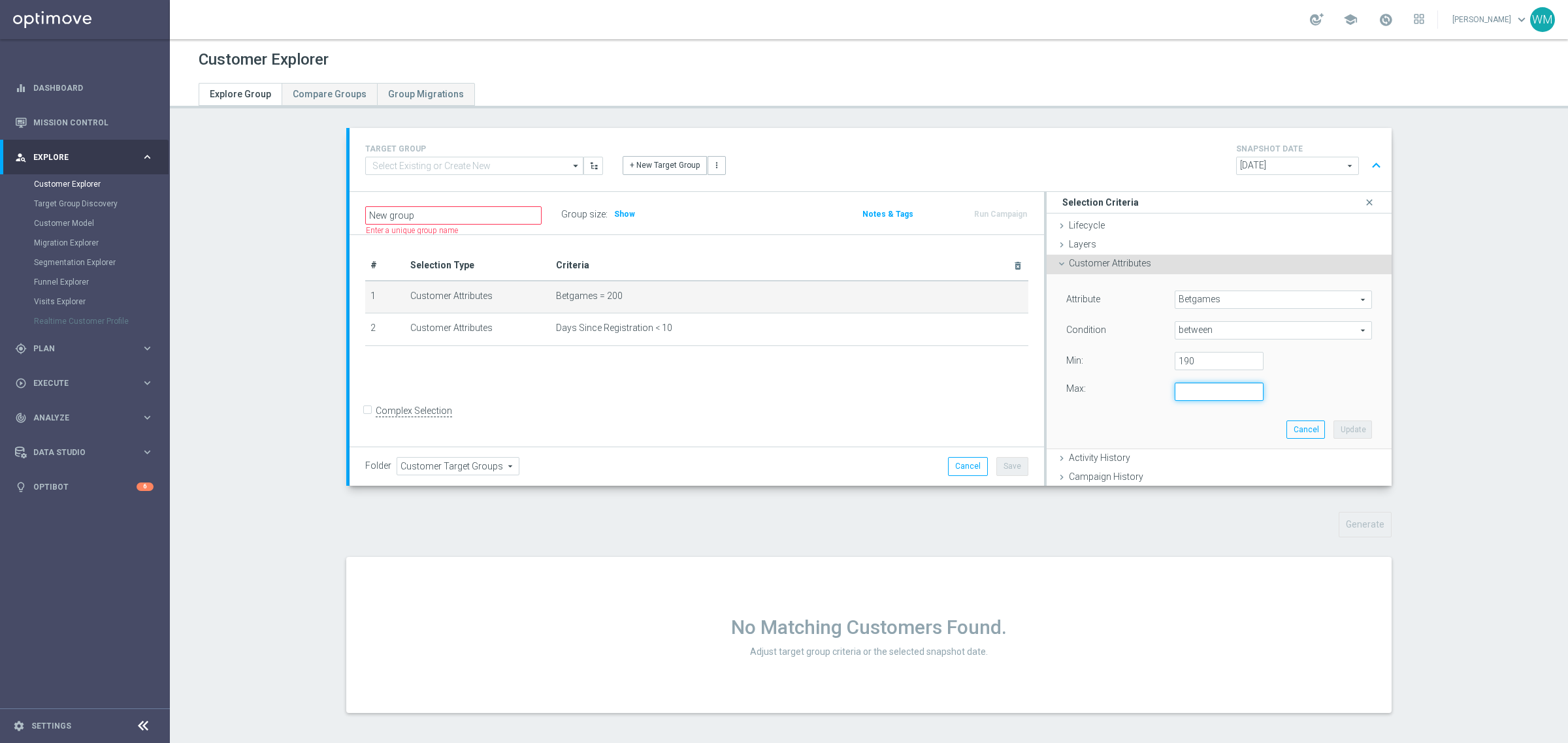
click at [1187, 384] on input "number" at bounding box center [1218, 391] width 89 height 18
type input "210"
click at [1318, 419] on div "Attribute Betgames Betgames arrow_drop_down search Condition between between ar…" at bounding box center [1219, 361] width 325 height 174
click at [1333, 426] on button "Update" at bounding box center [1353, 429] width 39 height 18
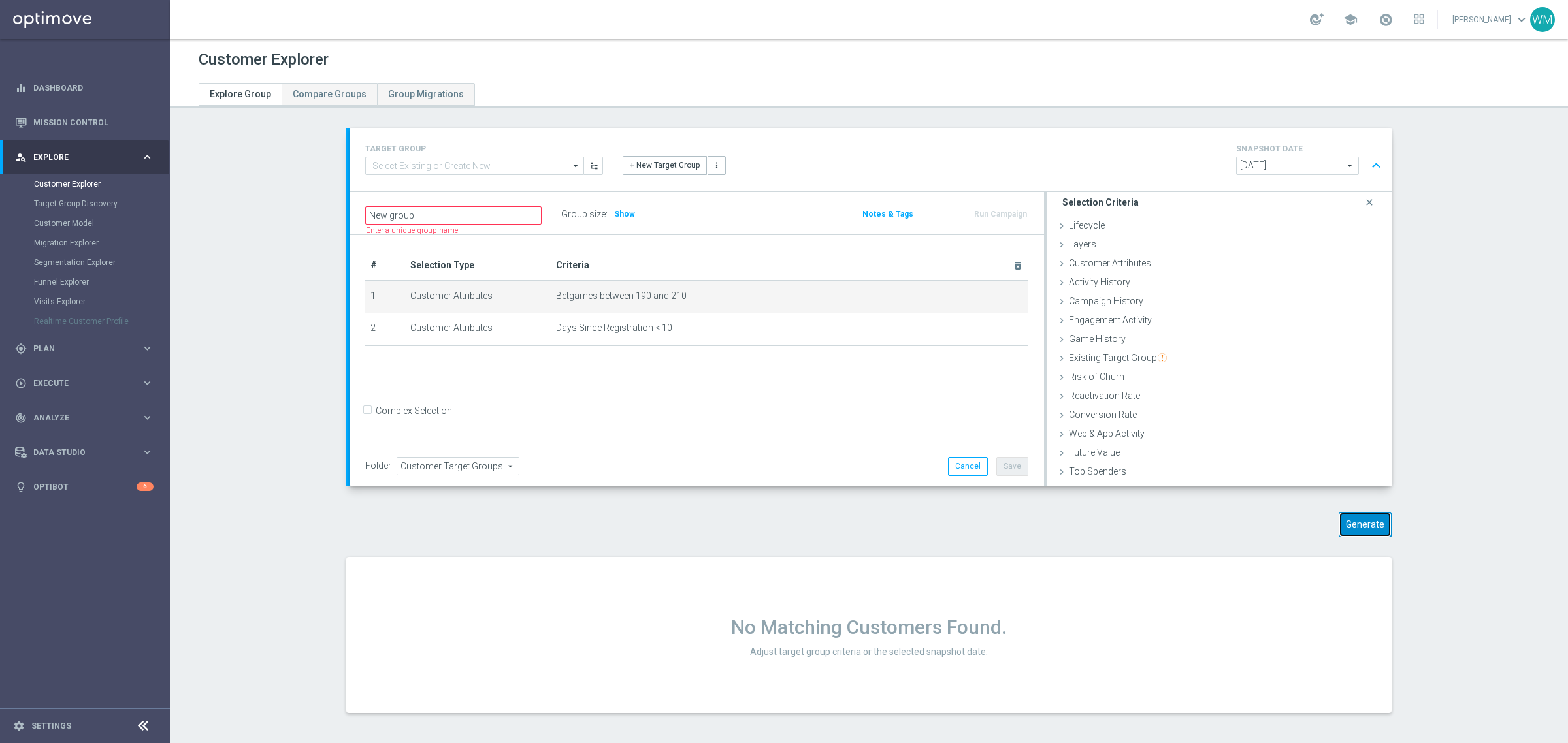
click at [1370, 521] on button "Generate" at bounding box center [1365, 524] width 53 height 25
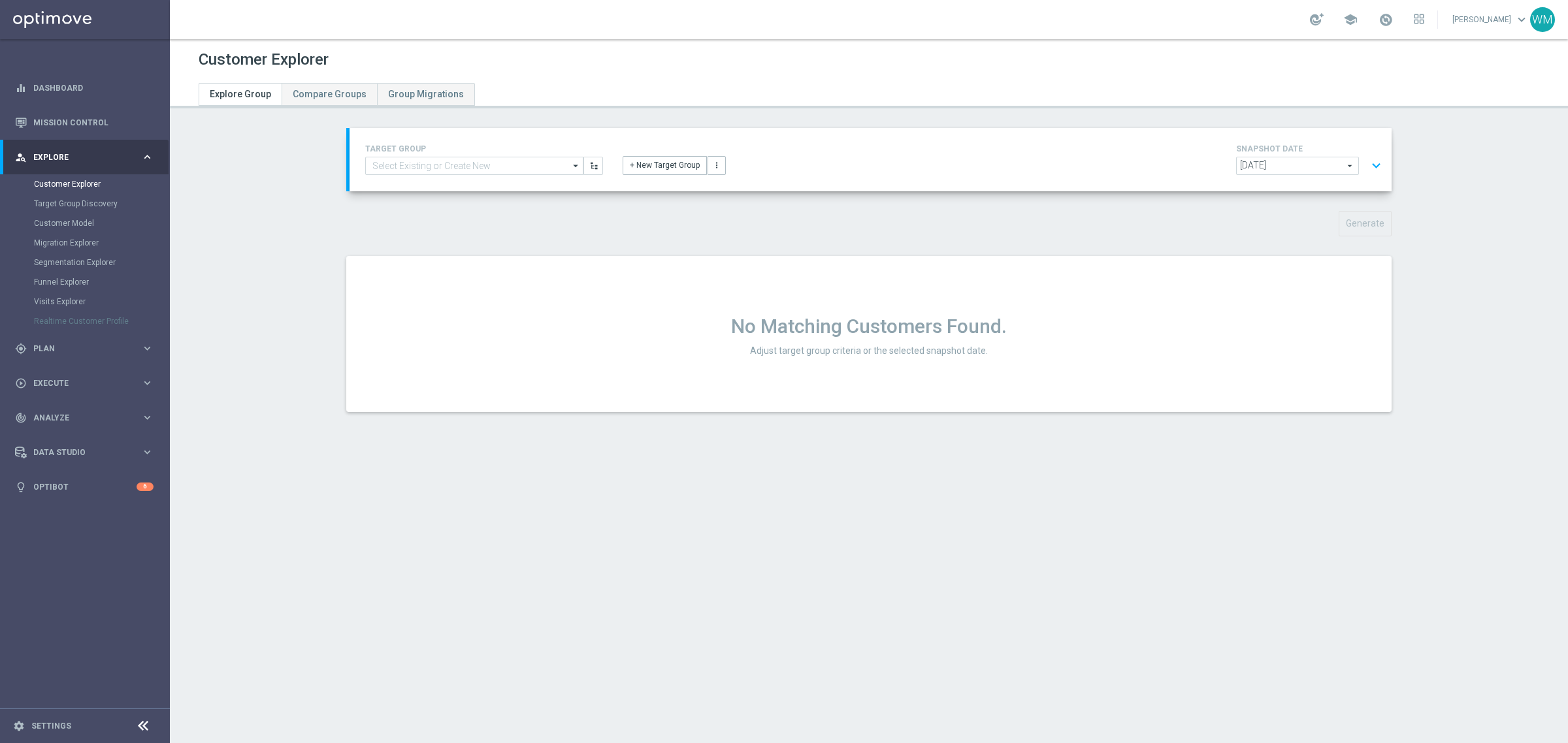
click at [1376, 168] on button "expand_more" at bounding box center [1376, 165] width 19 height 25
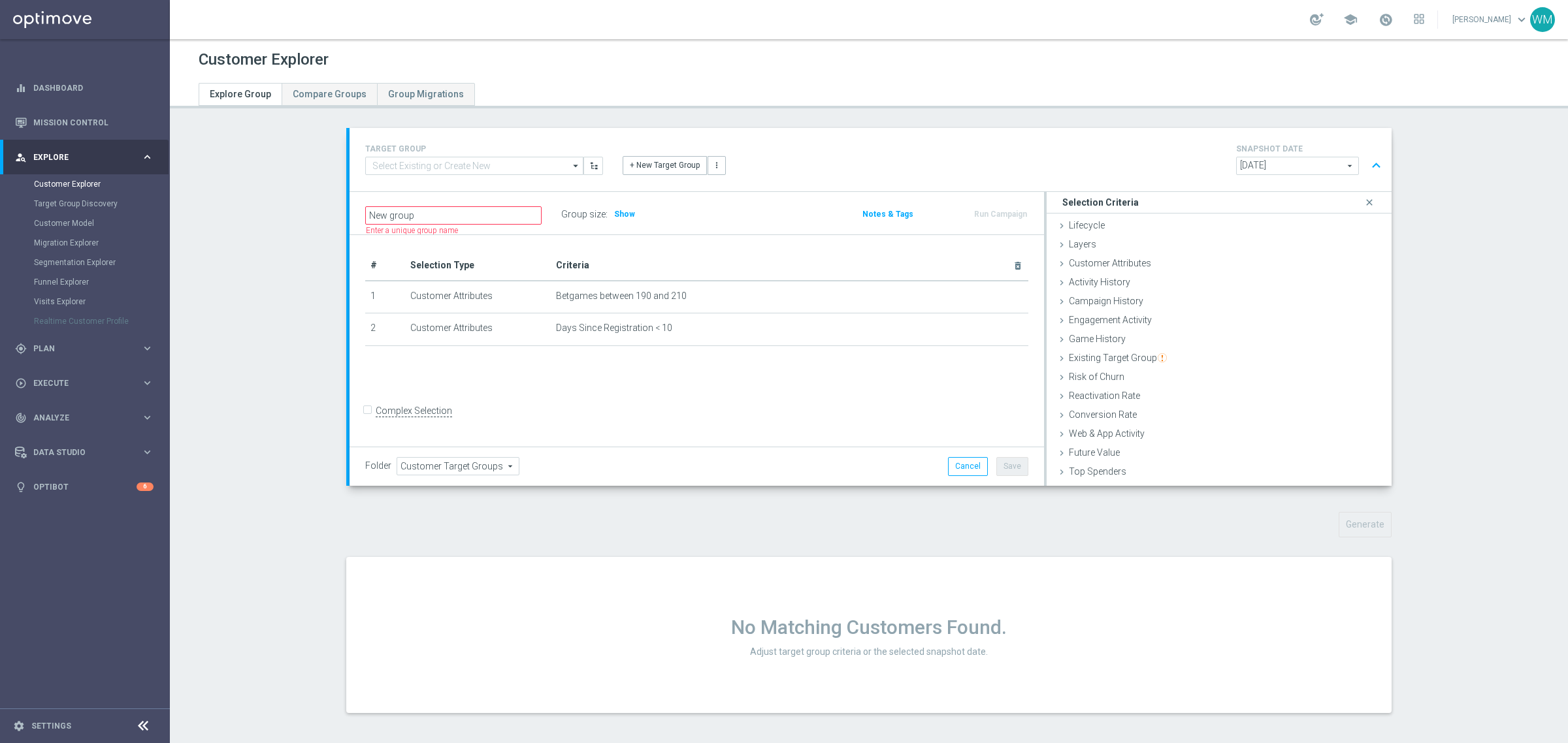
scroll to position [2, 0]
click at [986, 291] on icon "mode_edit" at bounding box center [991, 293] width 11 height 11
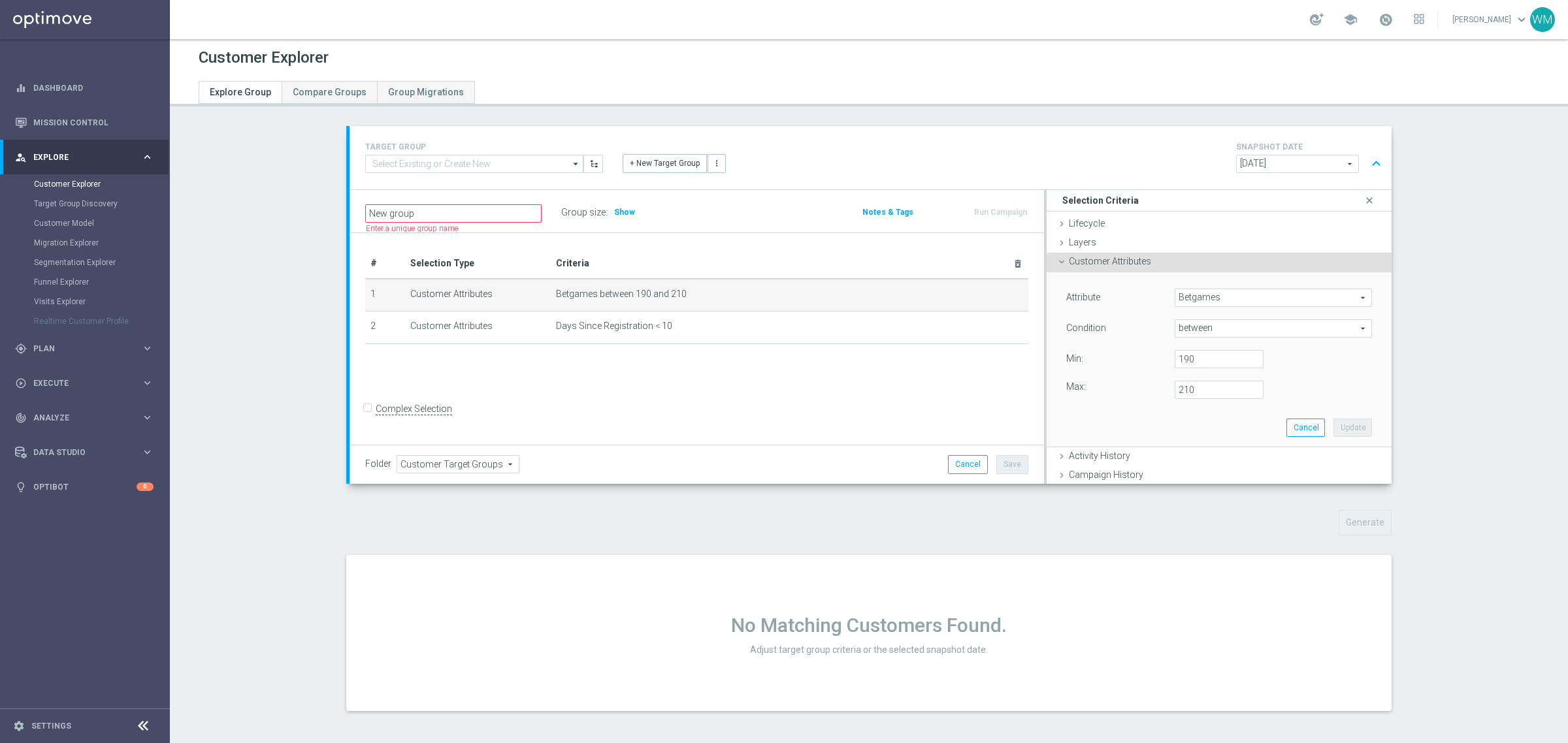
click at [1203, 330] on span "between" at bounding box center [1273, 329] width 196 height 17
click at [1201, 343] on span "<" at bounding box center [1274, 348] width 184 height 11
type input "<"
click at [1199, 360] on input "number" at bounding box center [1218, 359] width 89 height 18
type input "100"
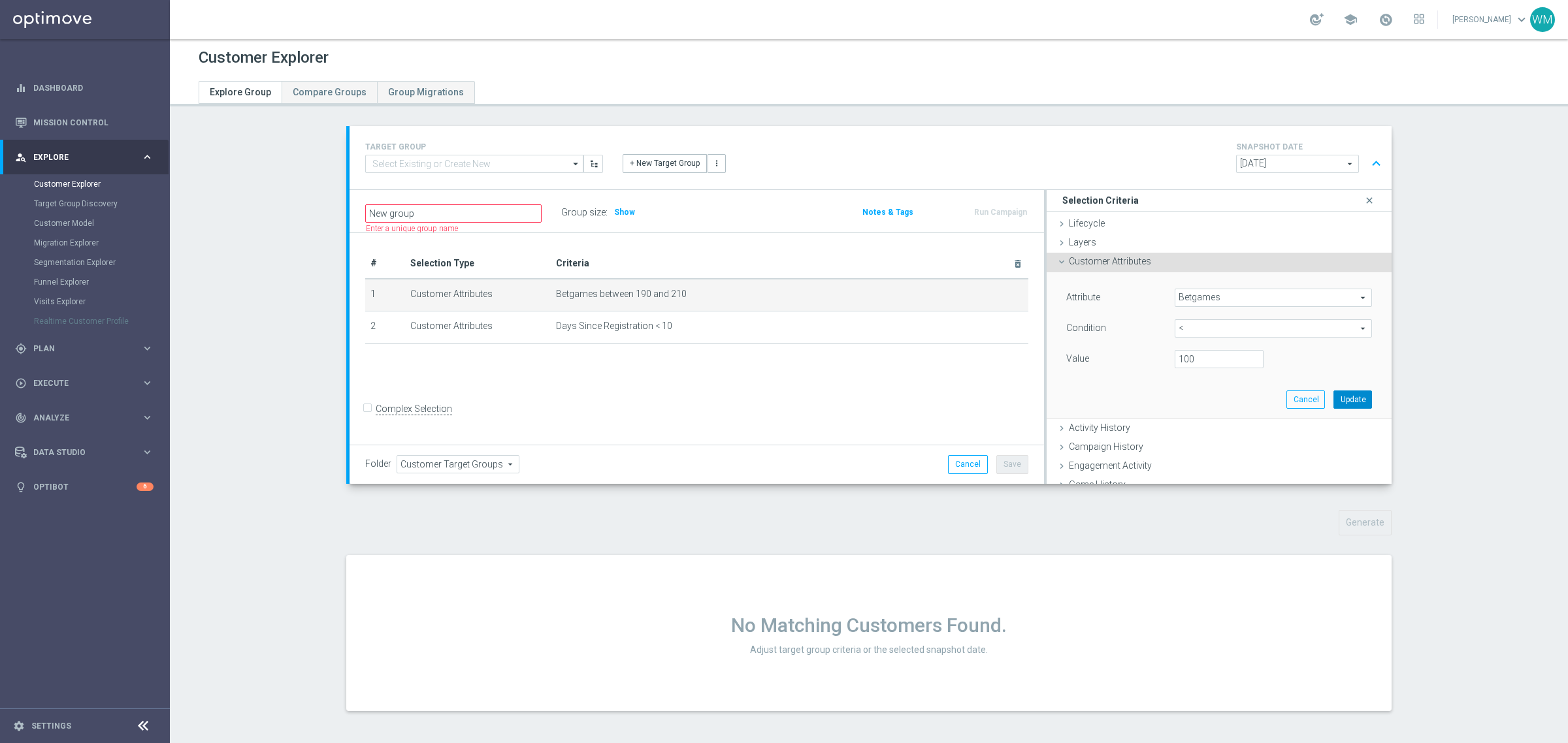
click at [1348, 397] on button "Update" at bounding box center [1353, 399] width 39 height 18
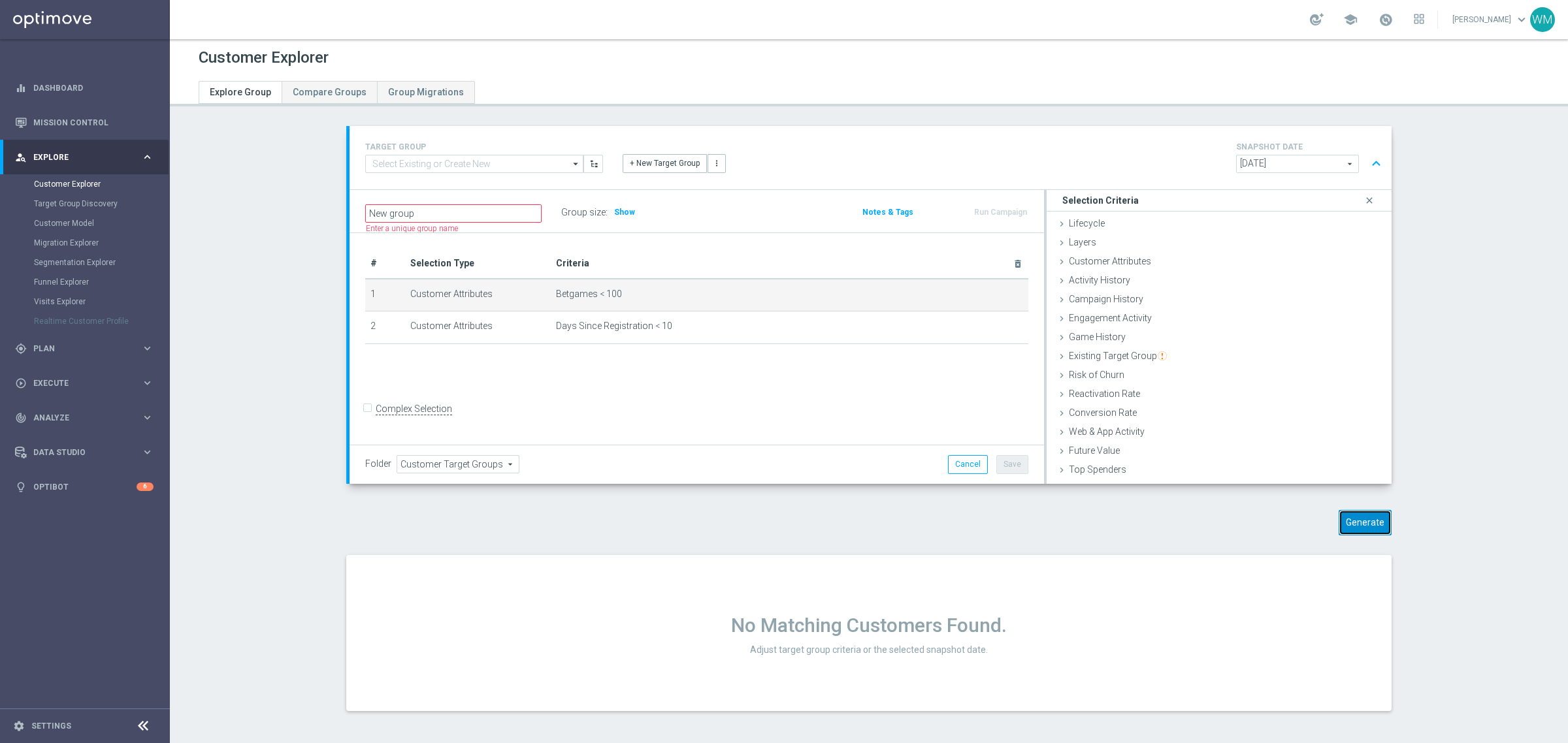
click at [1374, 514] on button "Generate" at bounding box center [1365, 522] width 53 height 25
click at [1497, 457] on section "TARGET GROUP arrow_drop_down Drag here to set row groups Drag here to set colum…" at bounding box center [869, 428] width 1398 height 605
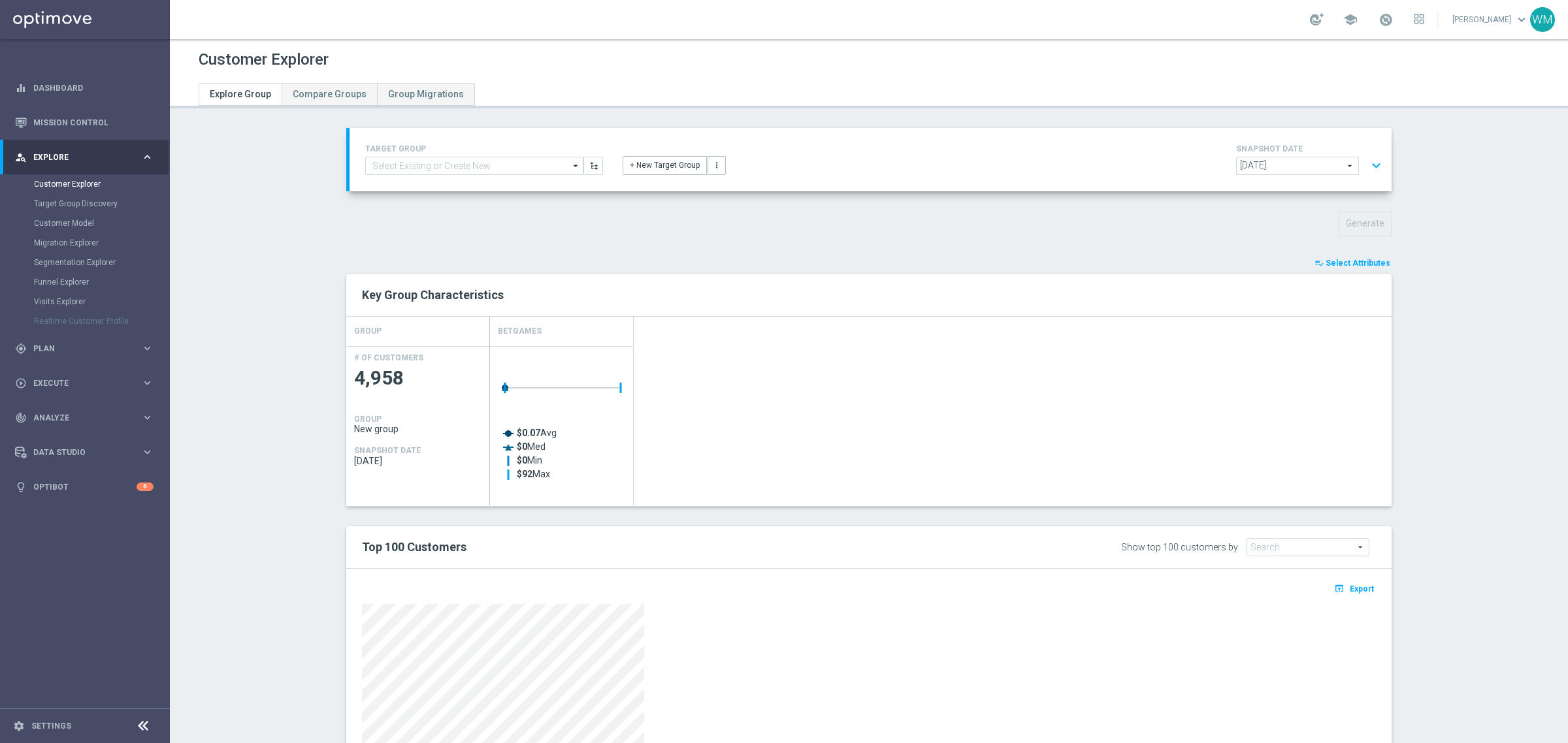
click at [1367, 180] on div "TARGET GROUP arrow_drop_down Drag here to set row groups Drag here to set colum…" at bounding box center [871, 160] width 1042 height 63
click at [1367, 171] on button "expand_more" at bounding box center [1376, 165] width 19 height 25
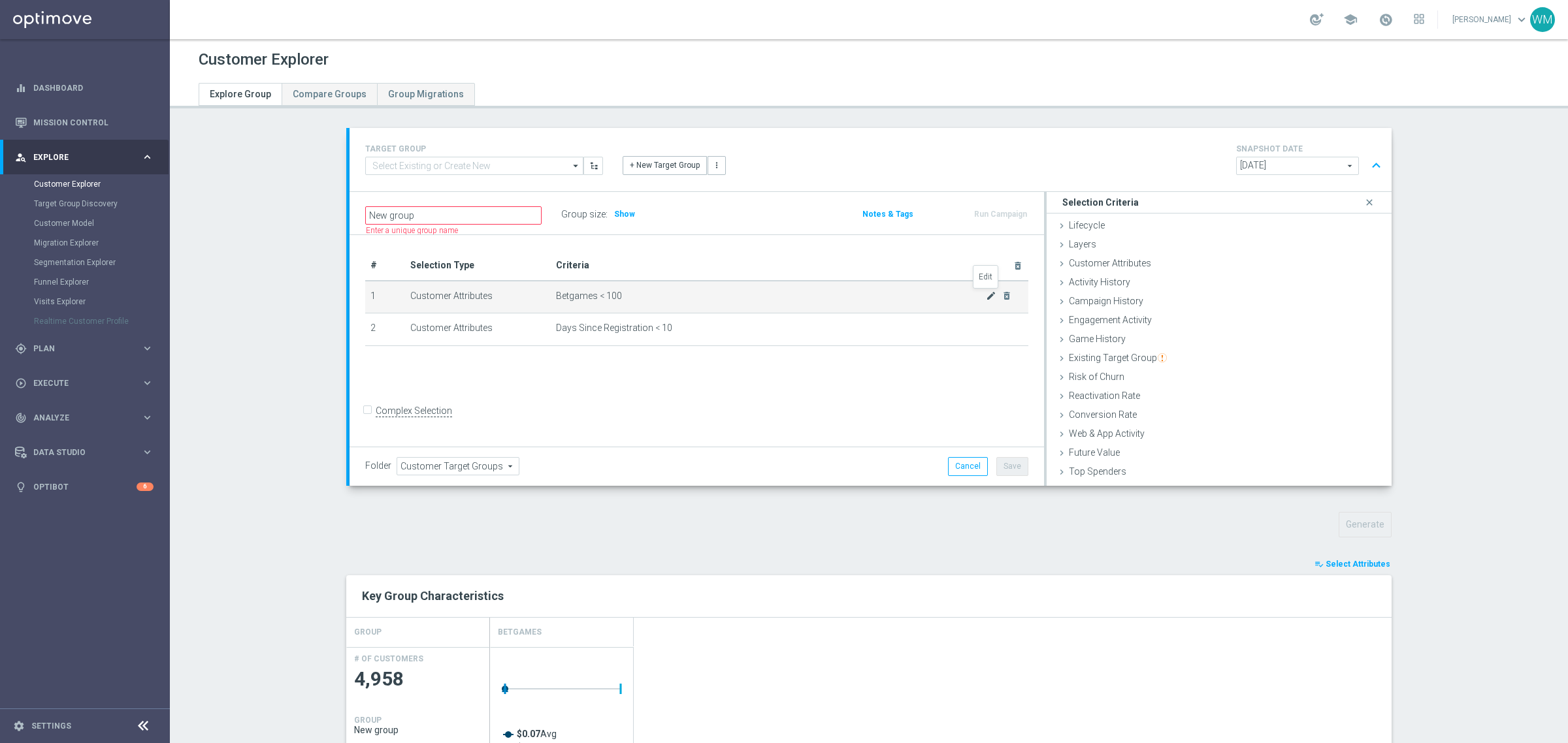
click at [986, 295] on icon "mode_edit" at bounding box center [991, 296] width 11 height 11
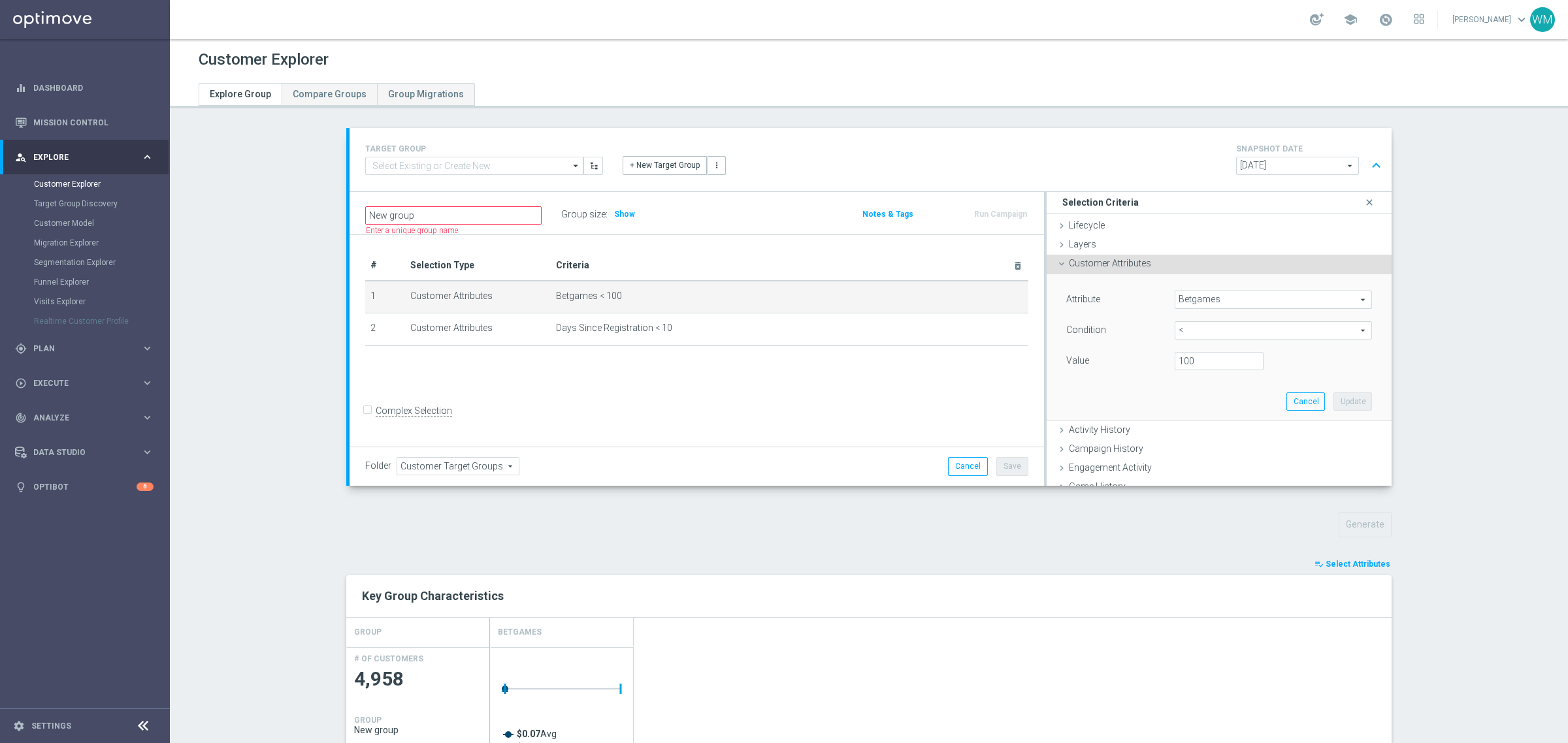
click at [1201, 298] on span "Betgames" at bounding box center [1273, 300] width 196 height 17
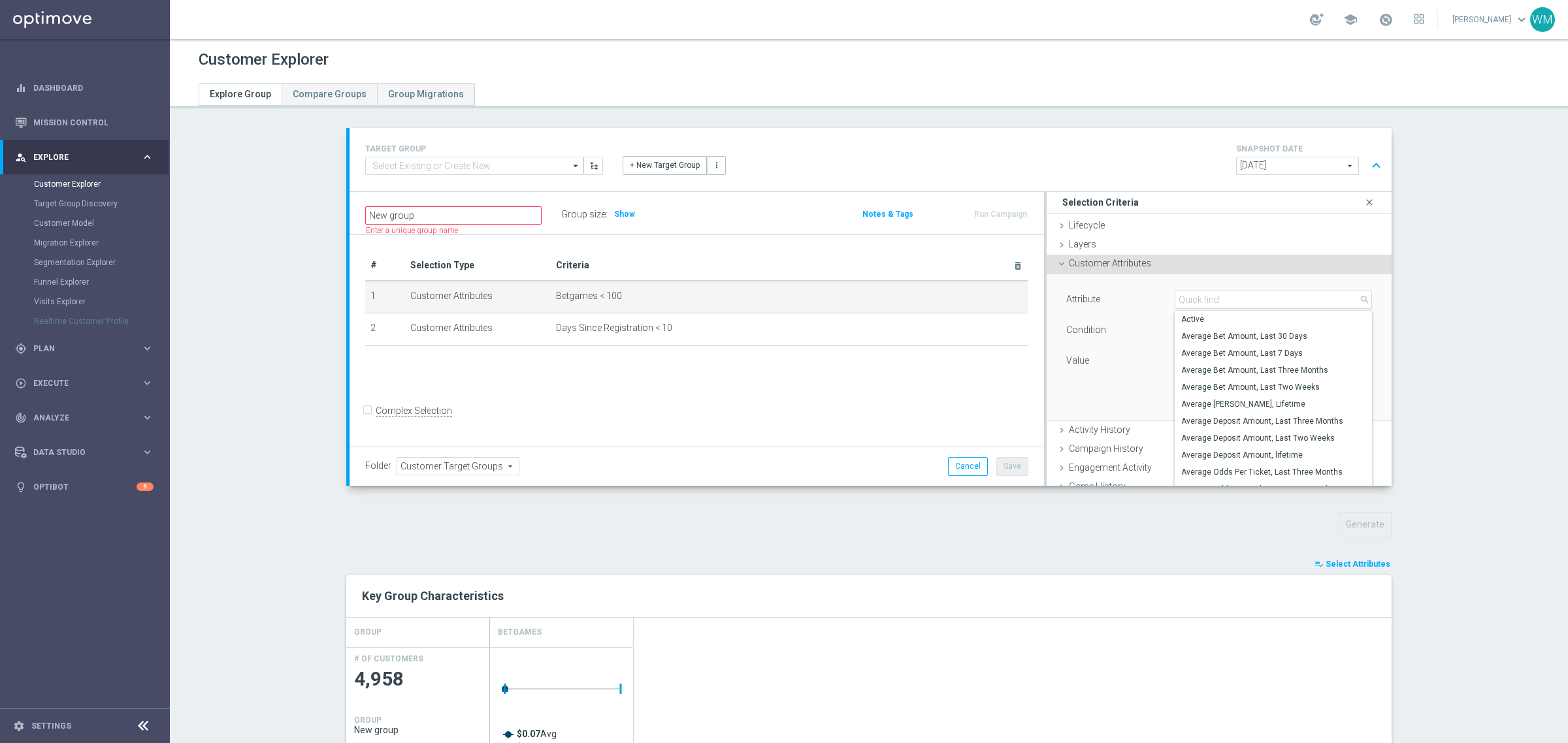
click at [1125, 294] on div "Attribute" at bounding box center [1110, 301] width 109 height 21
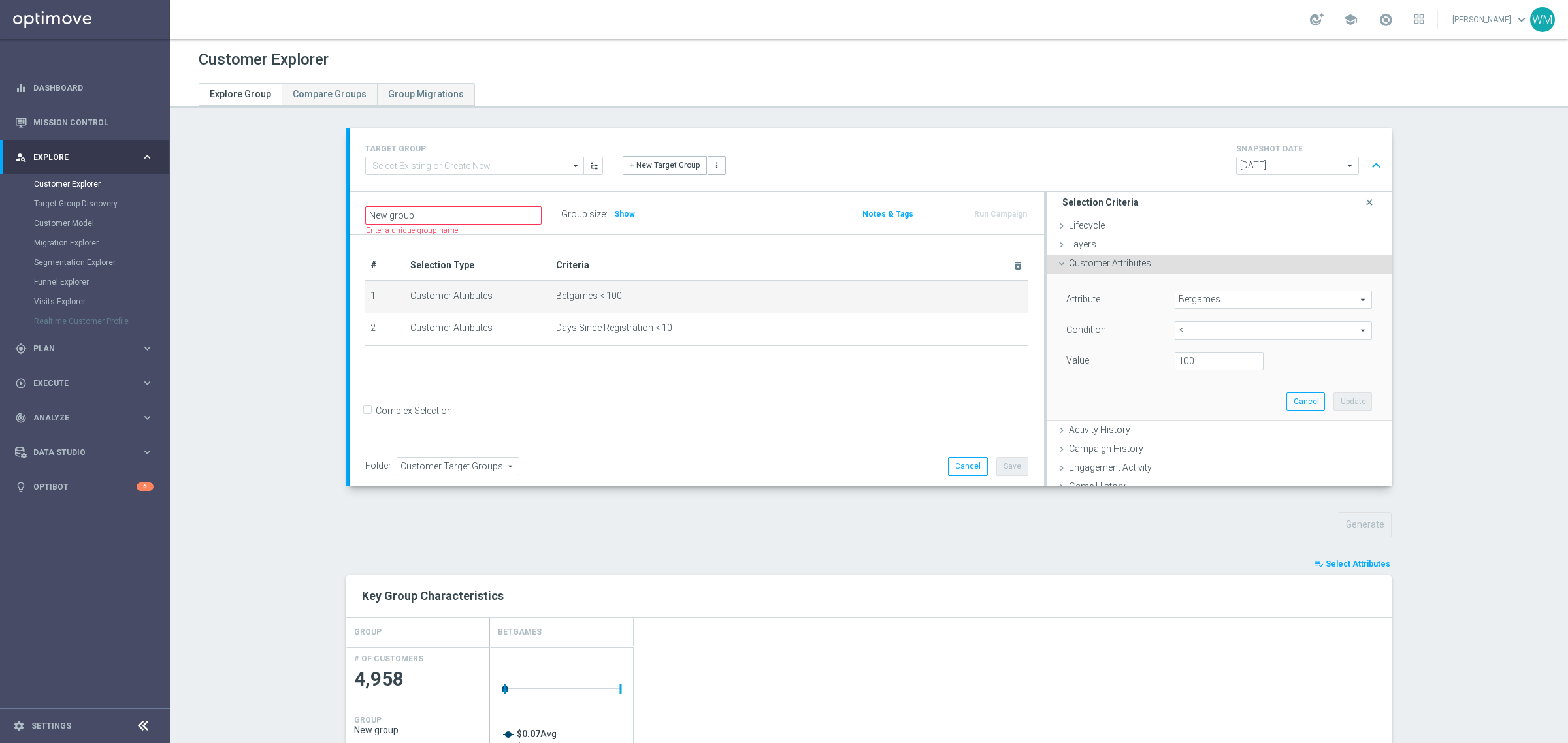
click at [1207, 330] on span "<" at bounding box center [1273, 331] width 196 height 17
click at [1194, 443] on label "between" at bounding box center [1273, 452] width 197 height 17
type input "between"
click at [1195, 373] on div "Value Min:" at bounding box center [1219, 362] width 325 height 21
click at [1195, 365] on input "number" at bounding box center [1218, 360] width 89 height 18
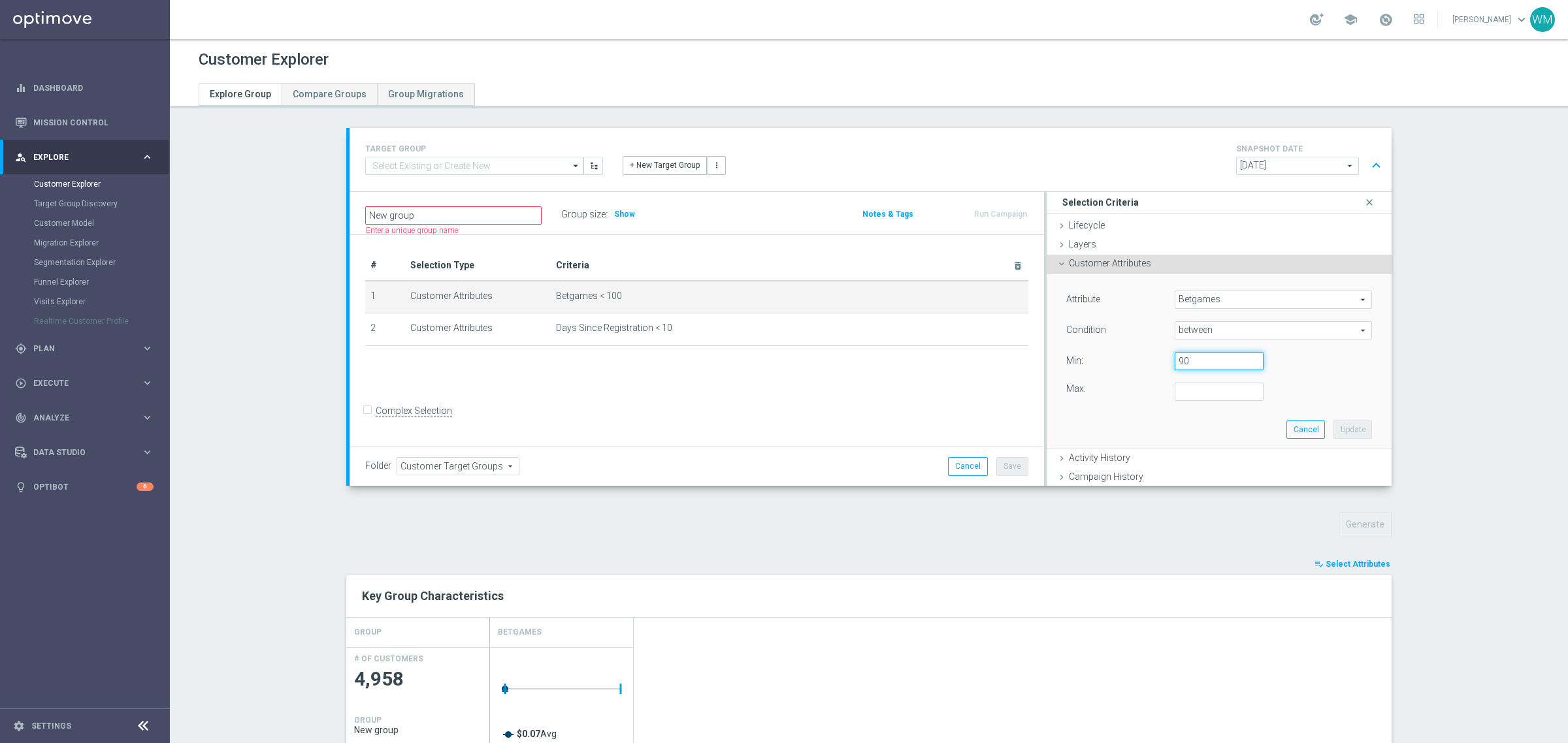
type input "90"
click at [1190, 388] on input "number" at bounding box center [1218, 391] width 89 height 18
type input "100"
click at [1333, 422] on button "Update" at bounding box center [1353, 429] width 39 height 18
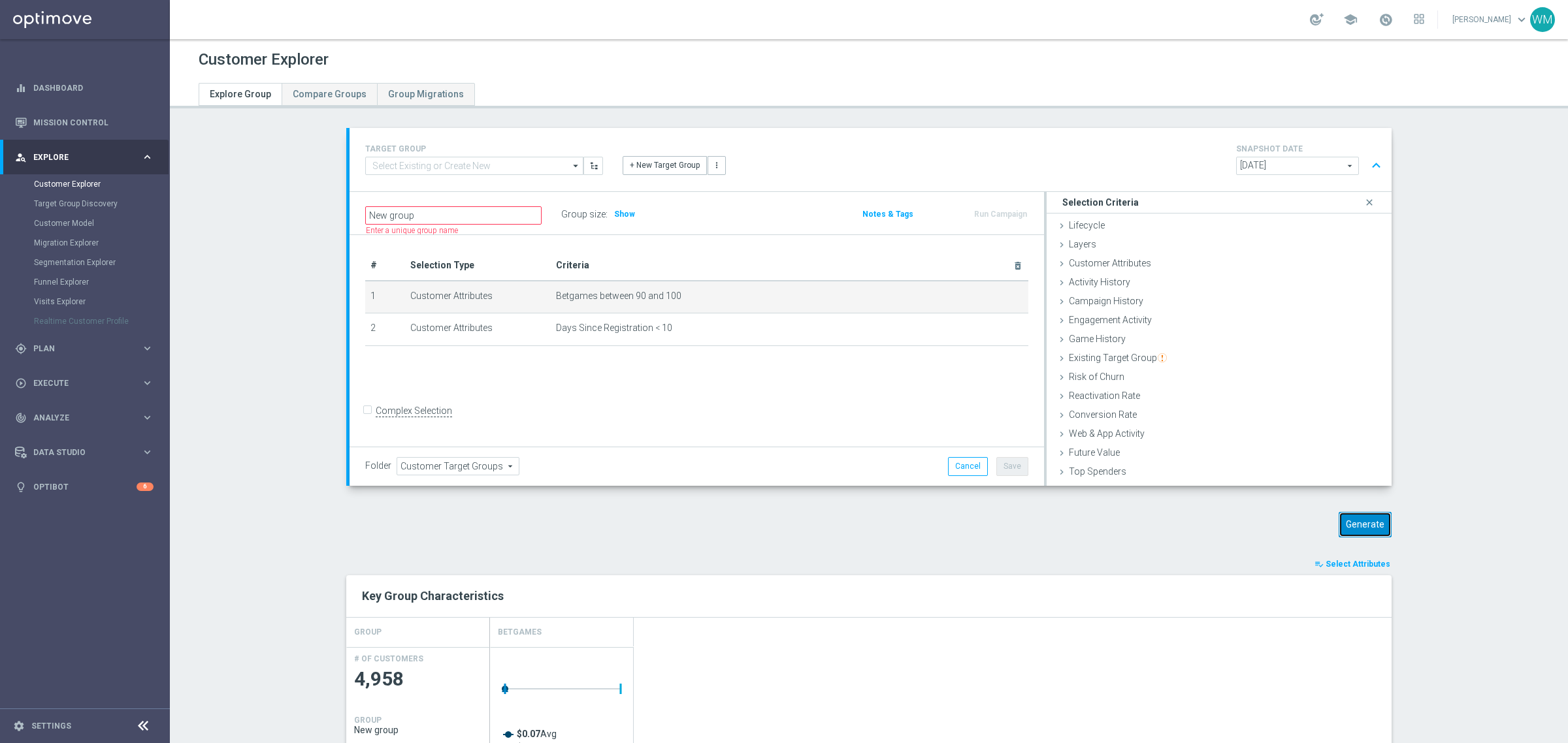
click at [1360, 518] on button "Generate" at bounding box center [1365, 524] width 53 height 25
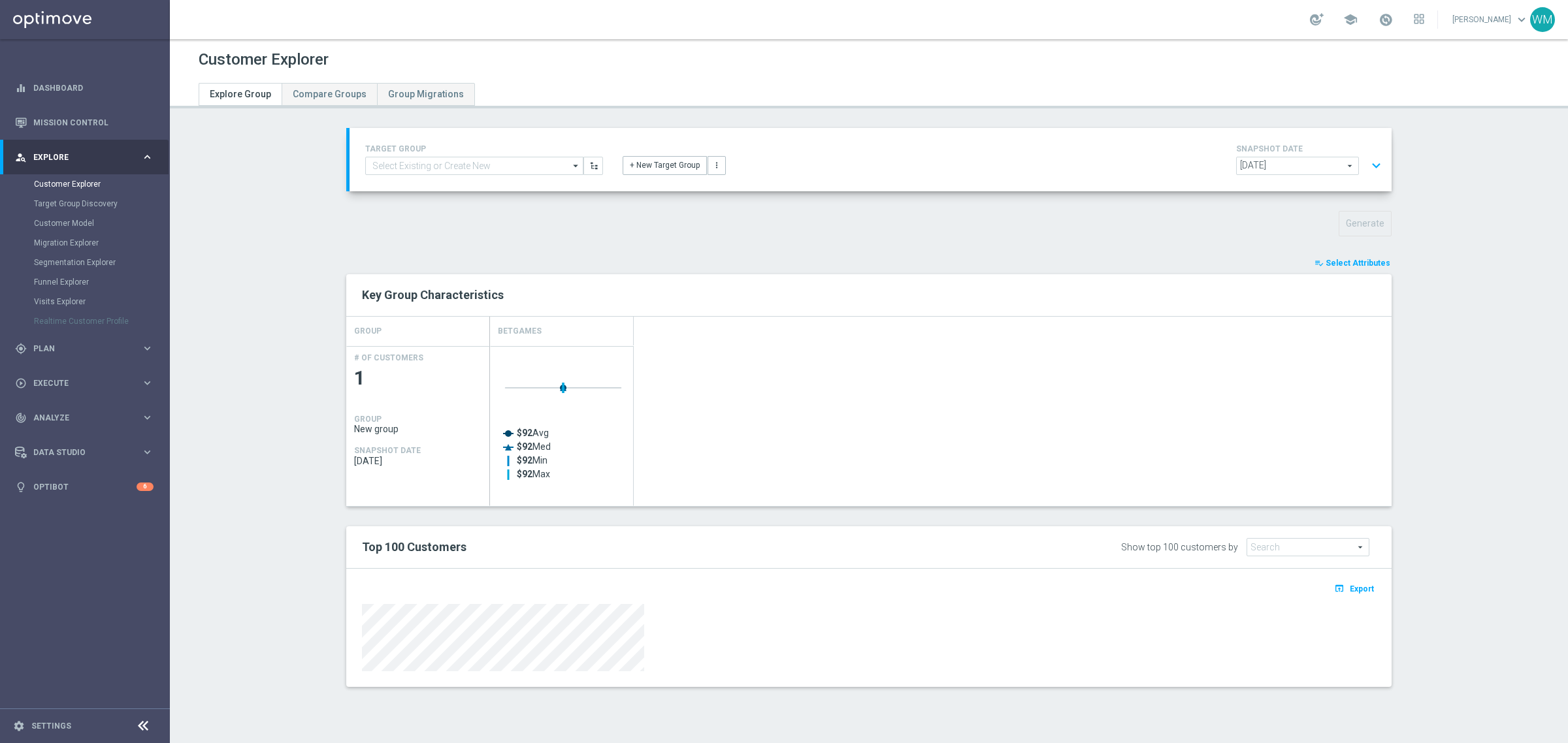
click at [1369, 161] on button "expand_more" at bounding box center [1376, 165] width 19 height 25
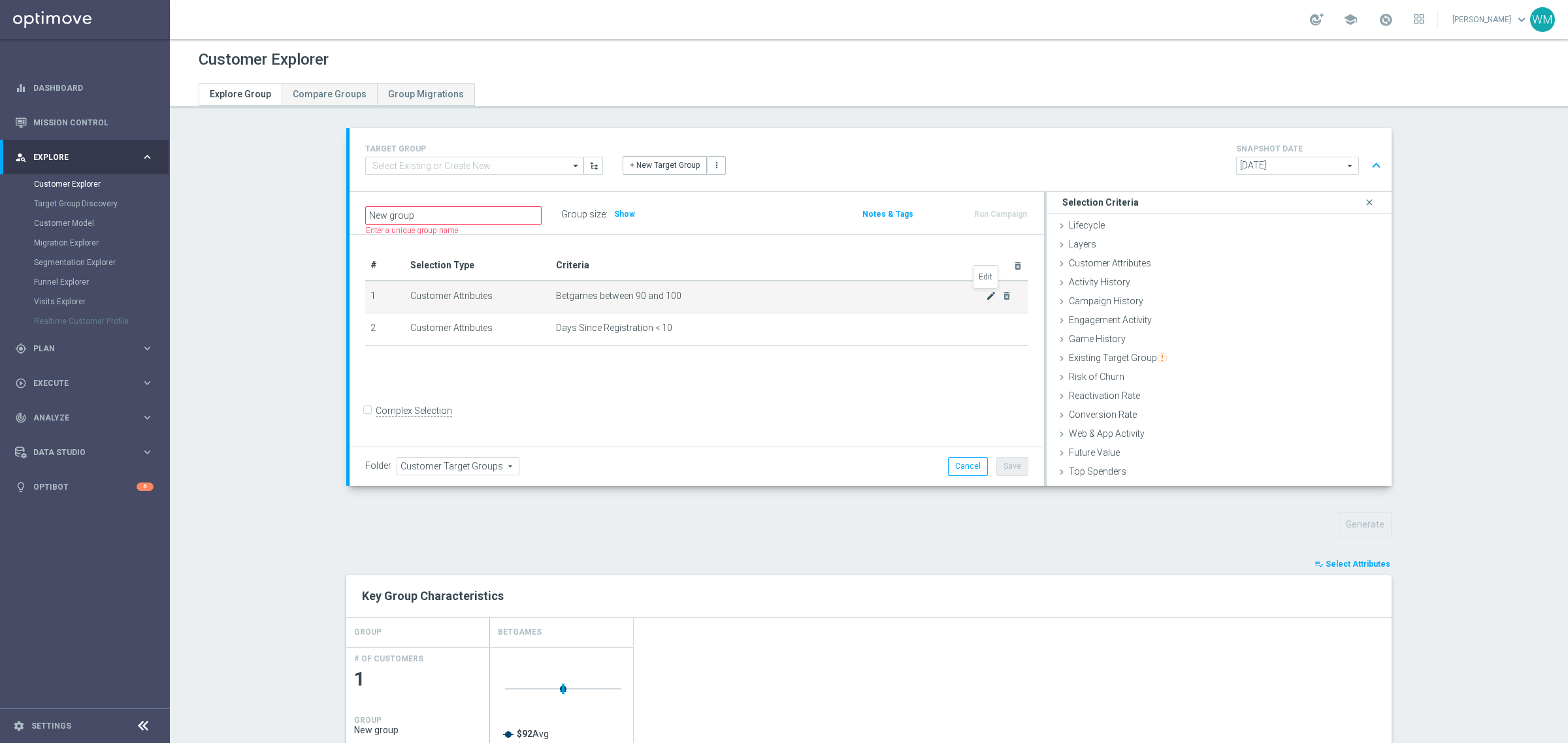
click at [986, 296] on icon "mode_edit" at bounding box center [991, 296] width 11 height 11
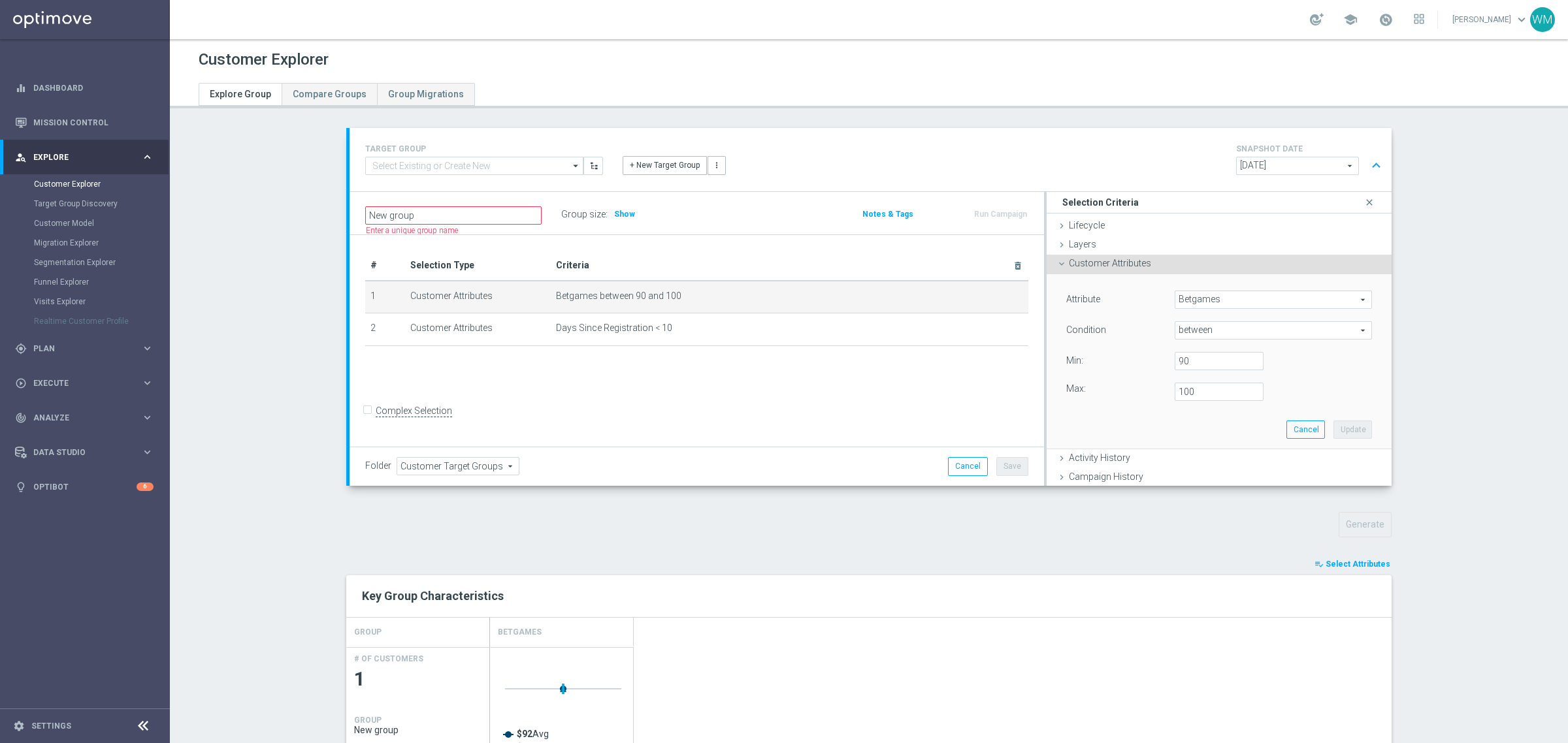
click at [1222, 328] on span "between" at bounding box center [1273, 331] width 196 height 17
click at [1190, 393] on label "=" at bounding box center [1273, 401] width 197 height 17
type input "="
click at [1203, 358] on input "number" at bounding box center [1218, 360] width 89 height 18
type input "20"
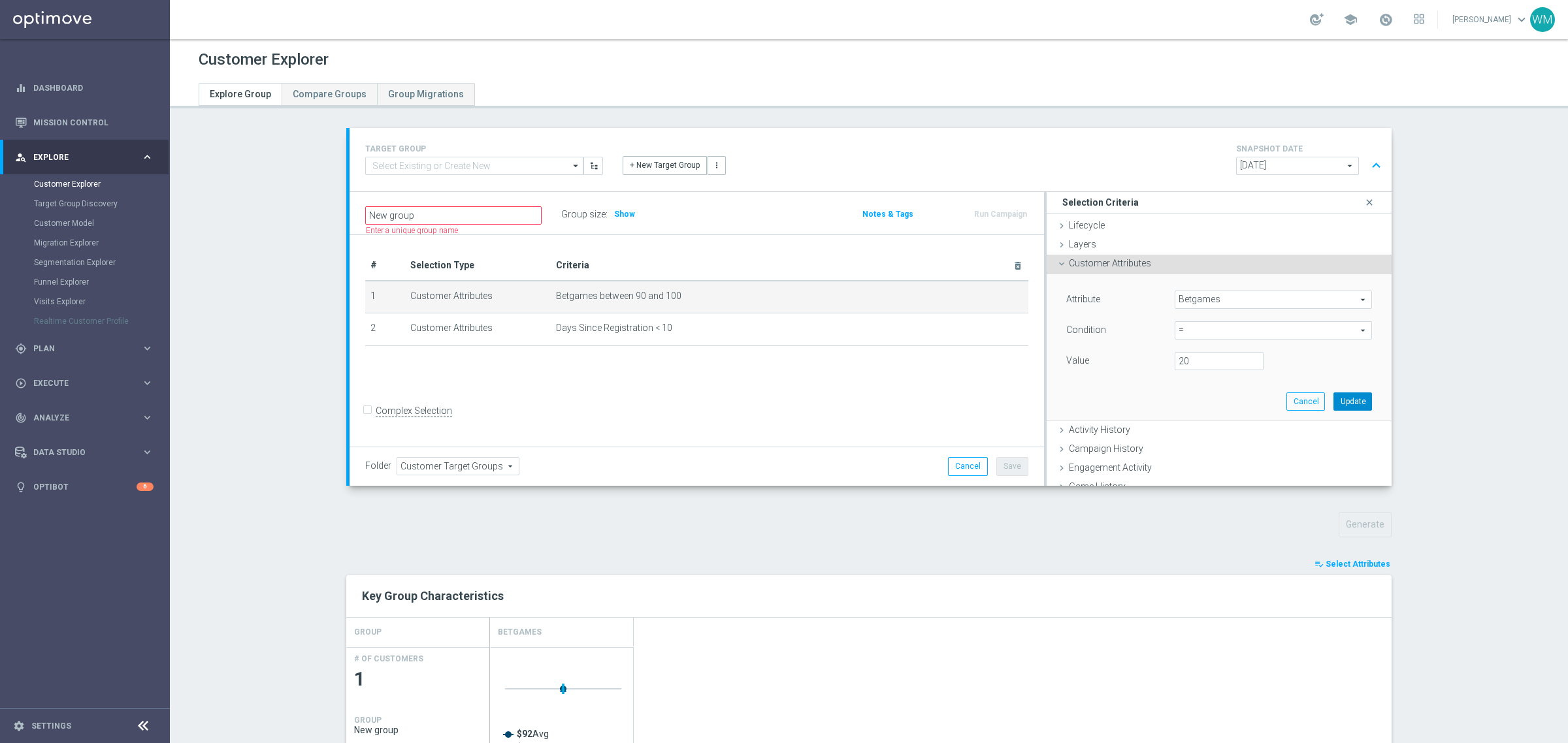
click at [1333, 398] on button "Update" at bounding box center [1353, 401] width 39 height 18
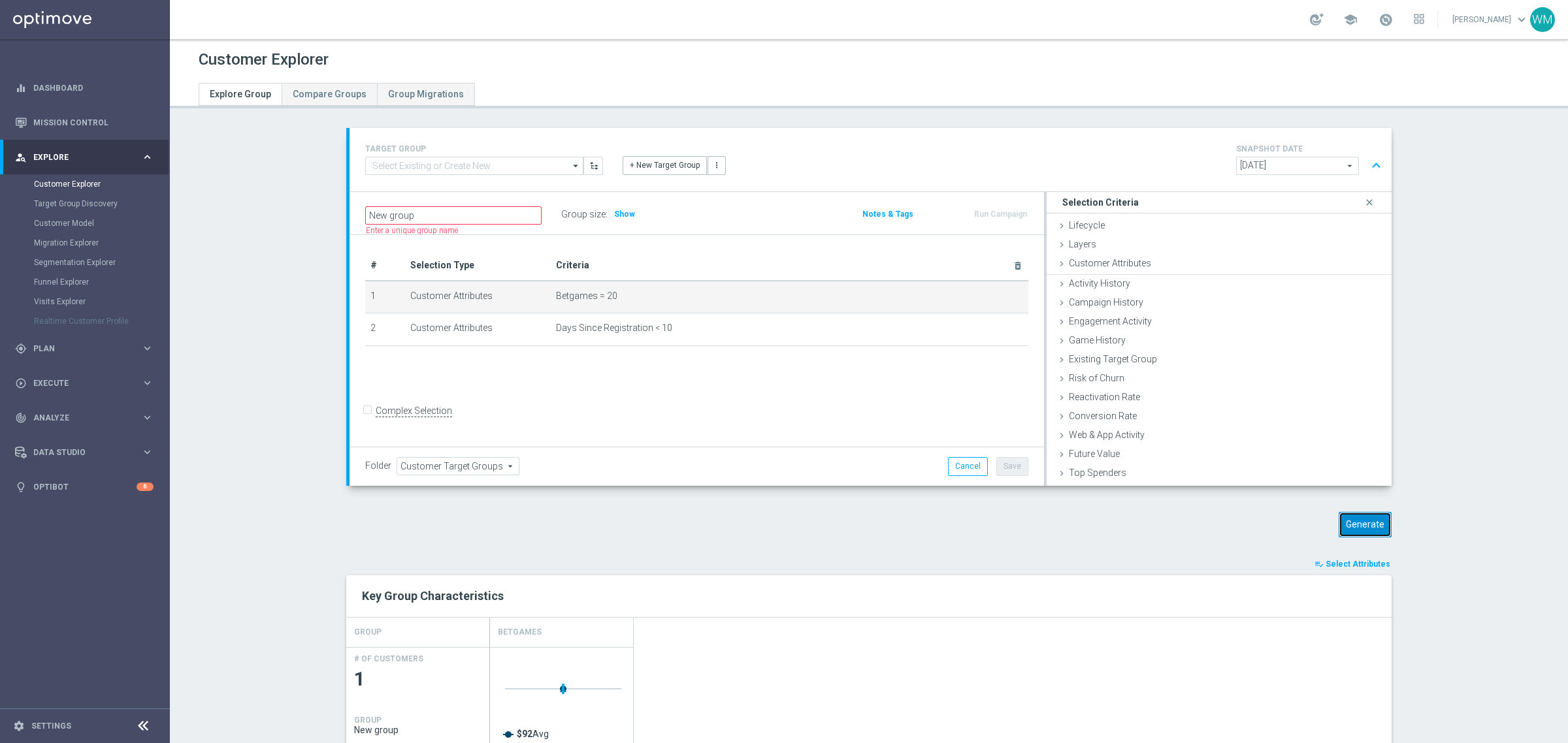
click at [1367, 521] on button "Generate" at bounding box center [1365, 524] width 53 height 25
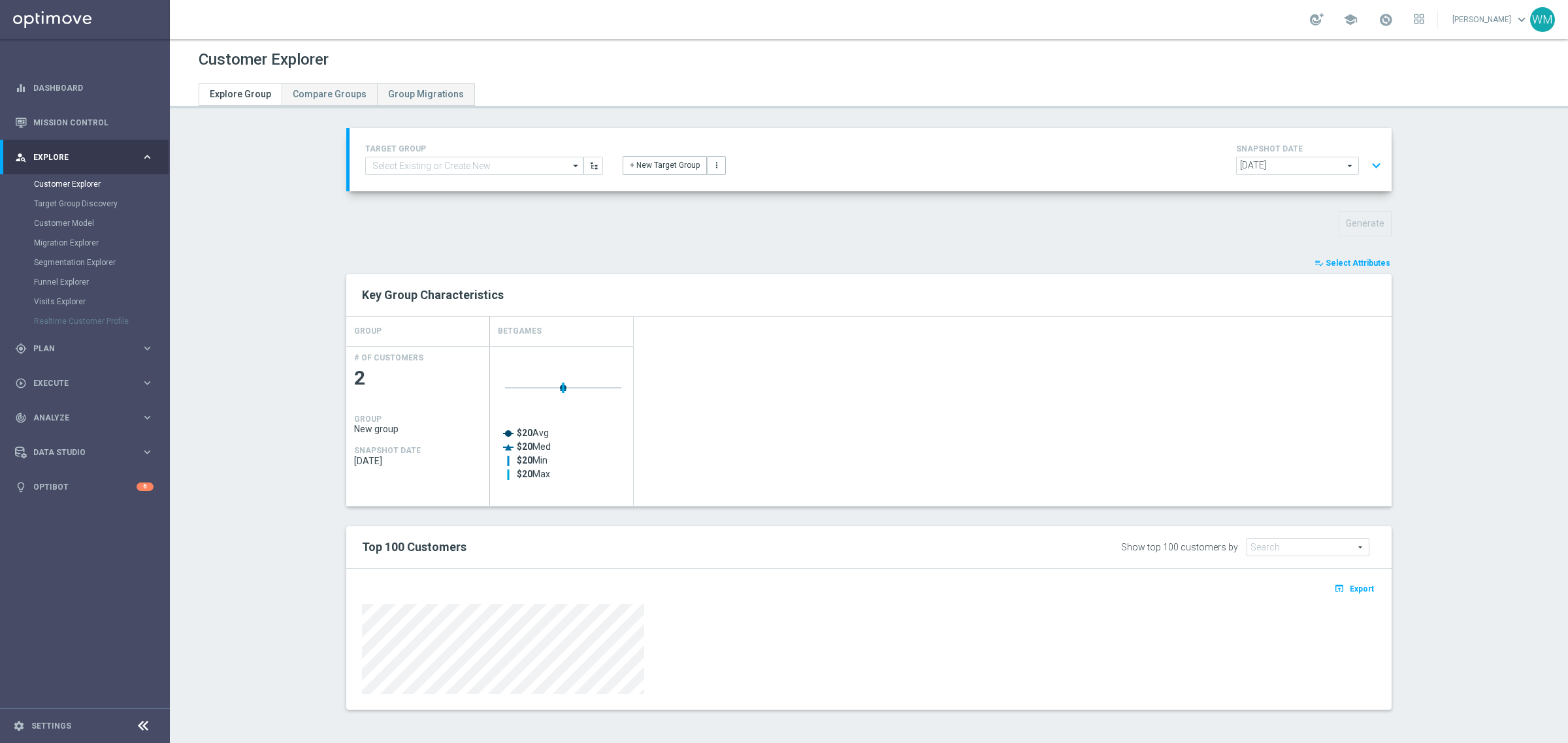
click at [1374, 155] on button "expand_more" at bounding box center [1376, 165] width 19 height 25
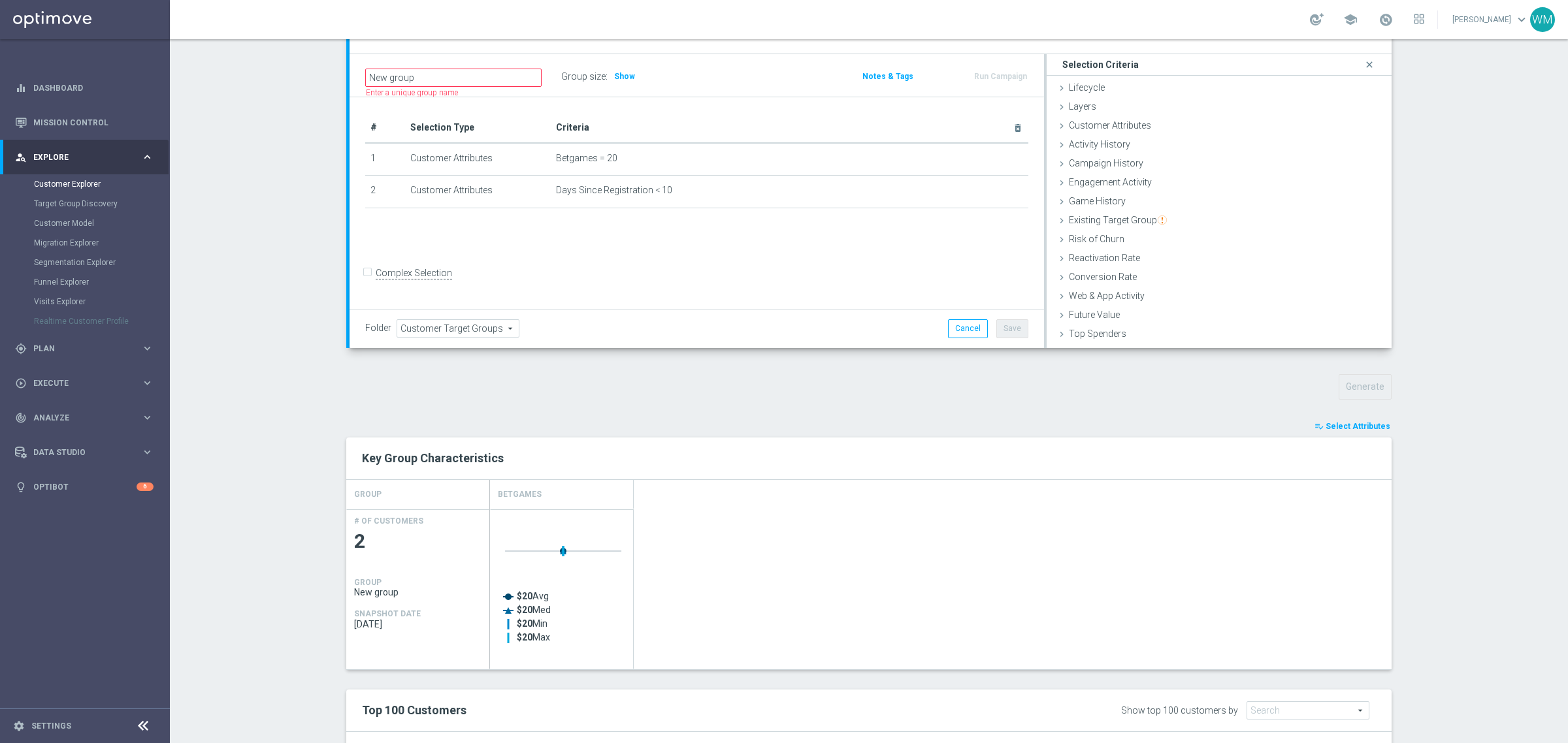
scroll to position [301, 0]
